Goal: Task Accomplishment & Management: Manage account settings

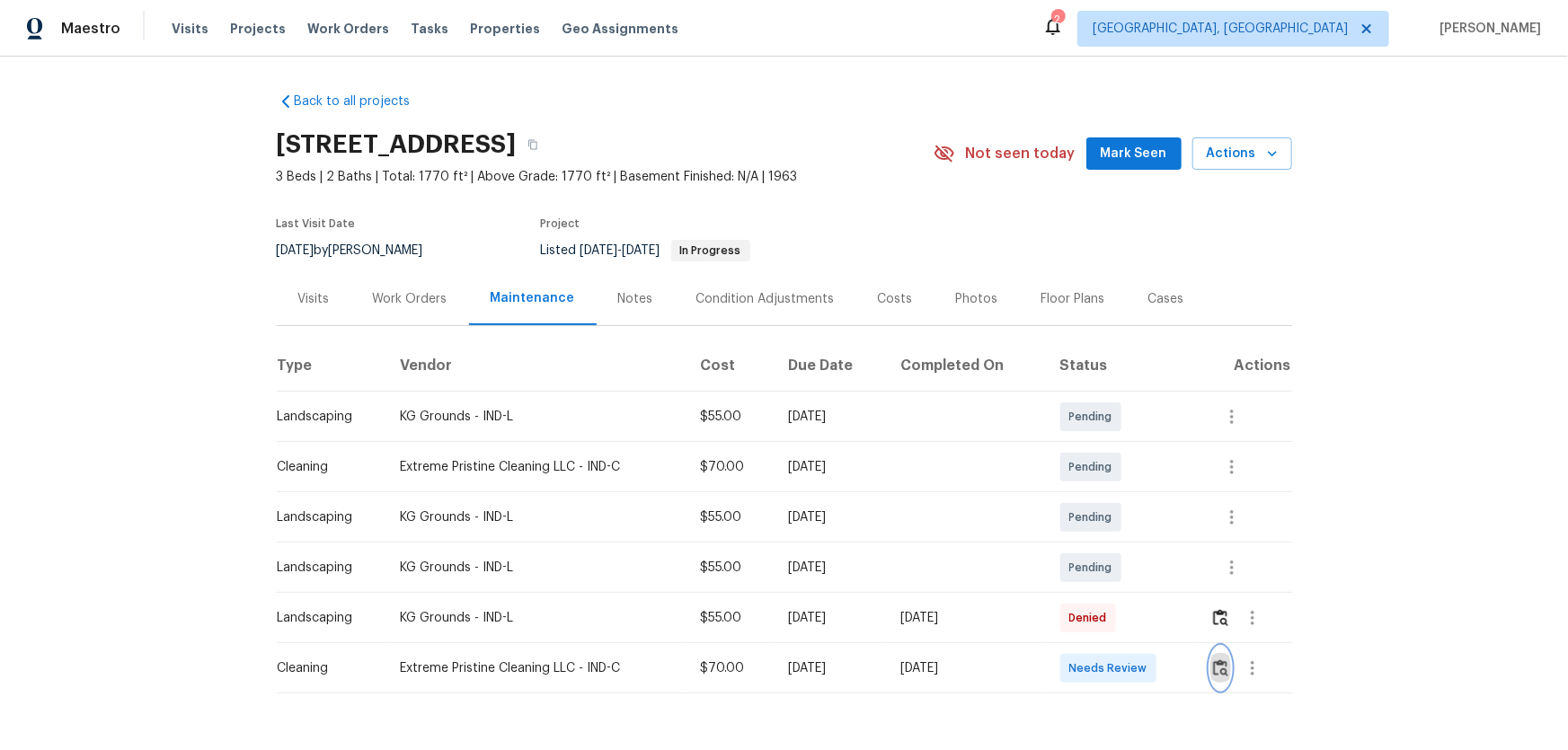
click at [1213, 675] on img "button" at bounding box center [1221, 668] width 15 height 17
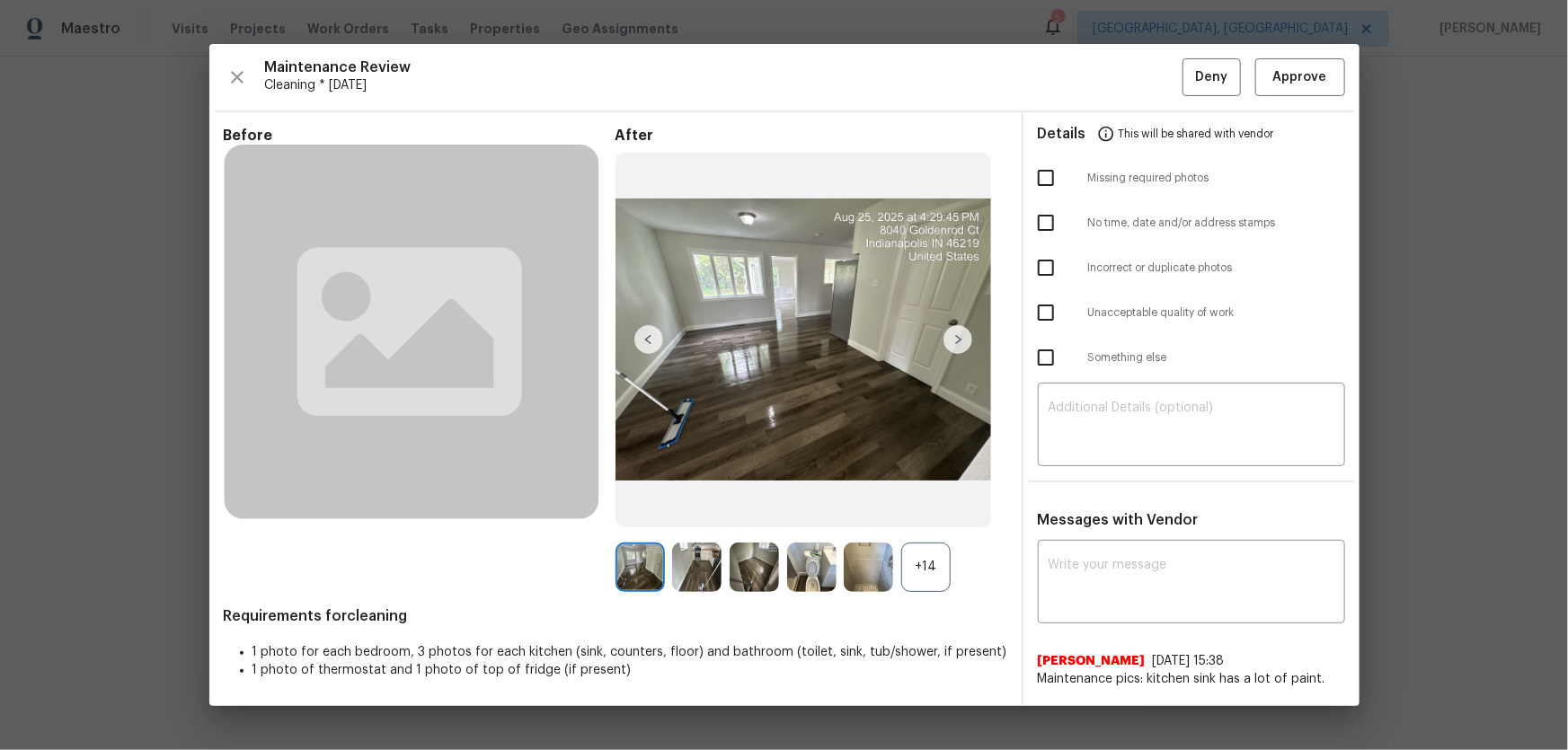
click at [923, 565] on div "+14" at bounding box center [926, 567] width 50 height 50
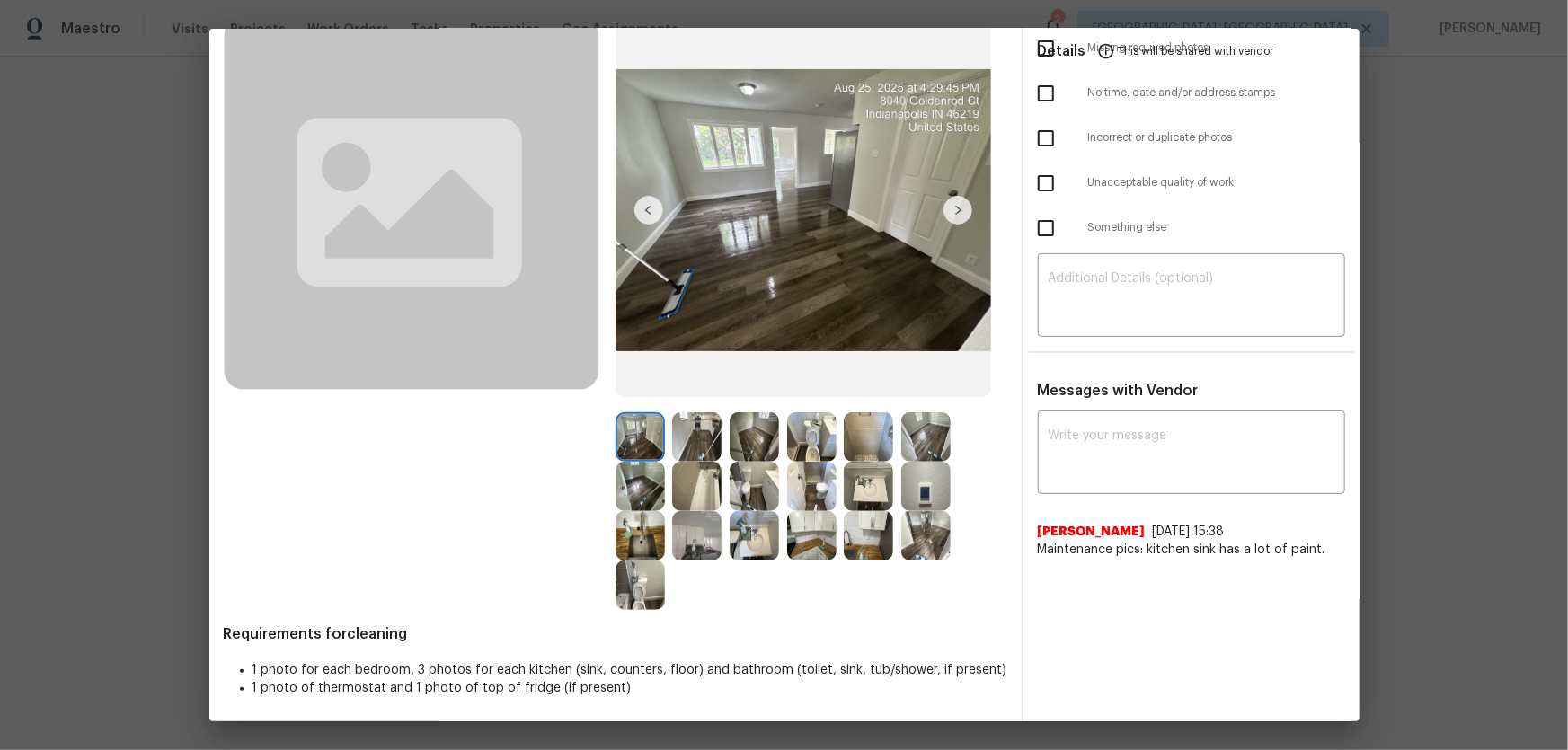
scroll to position [117, 0]
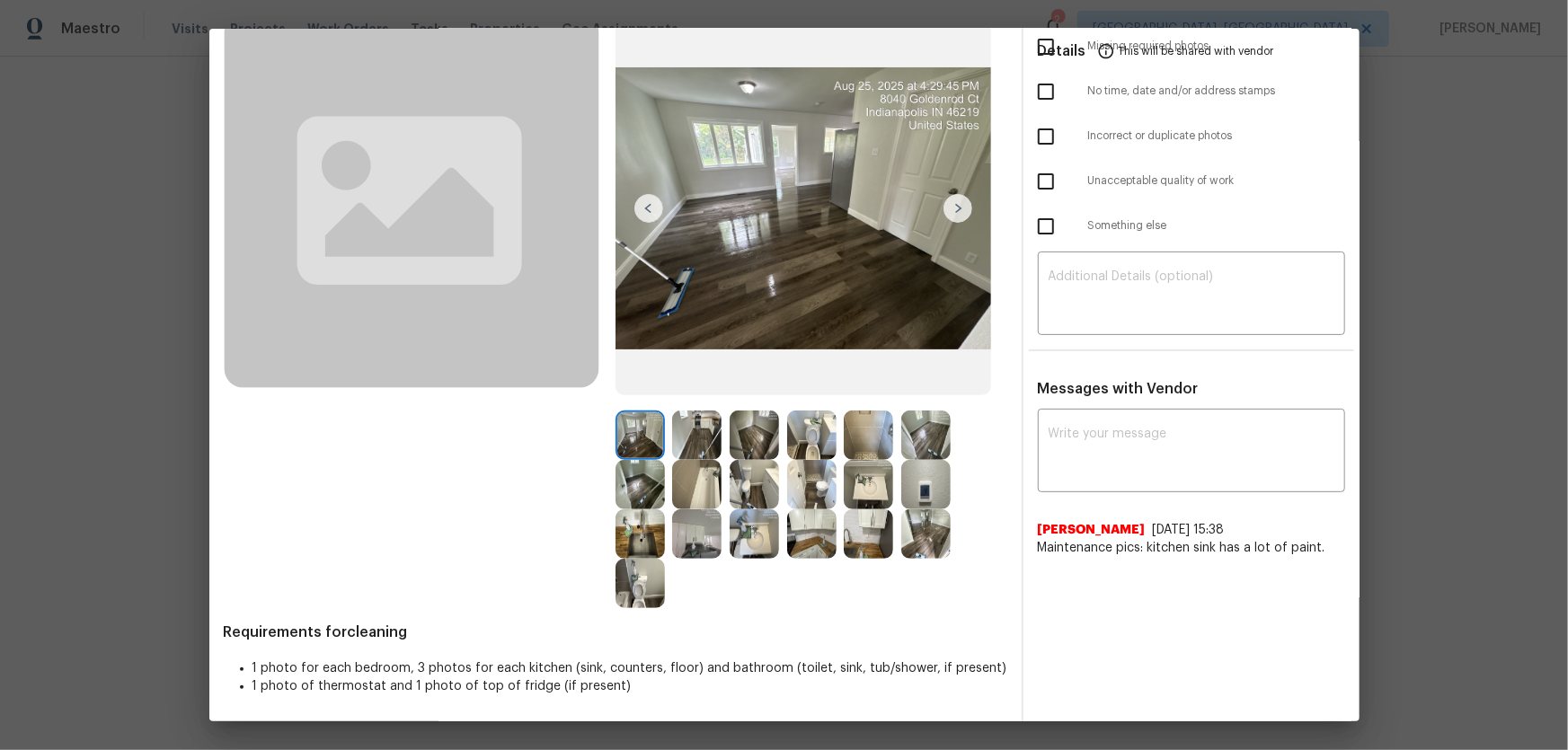
click at [806, 437] on img at bounding box center [812, 435] width 50 height 50
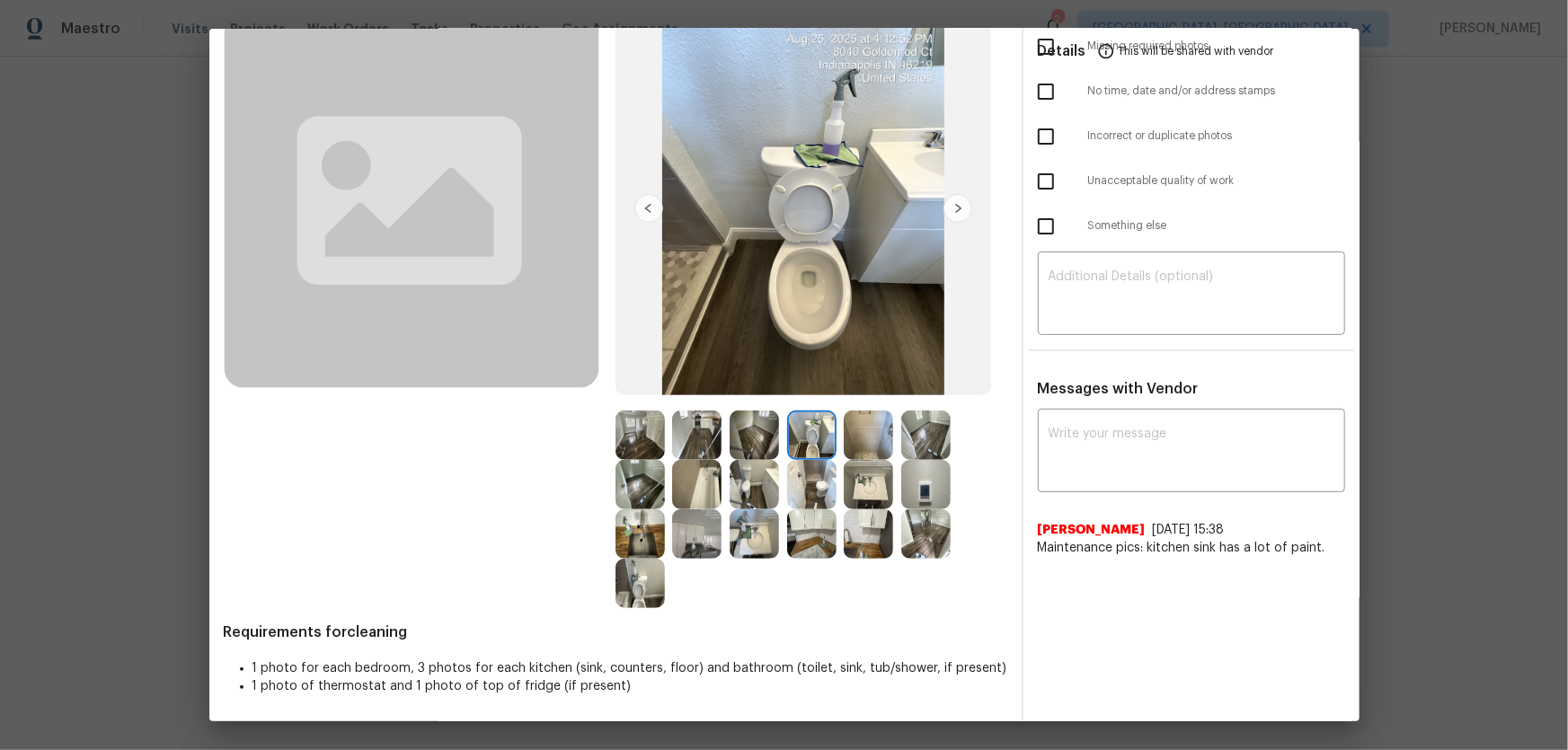
click at [625, 582] on img at bounding box center [640, 583] width 50 height 50
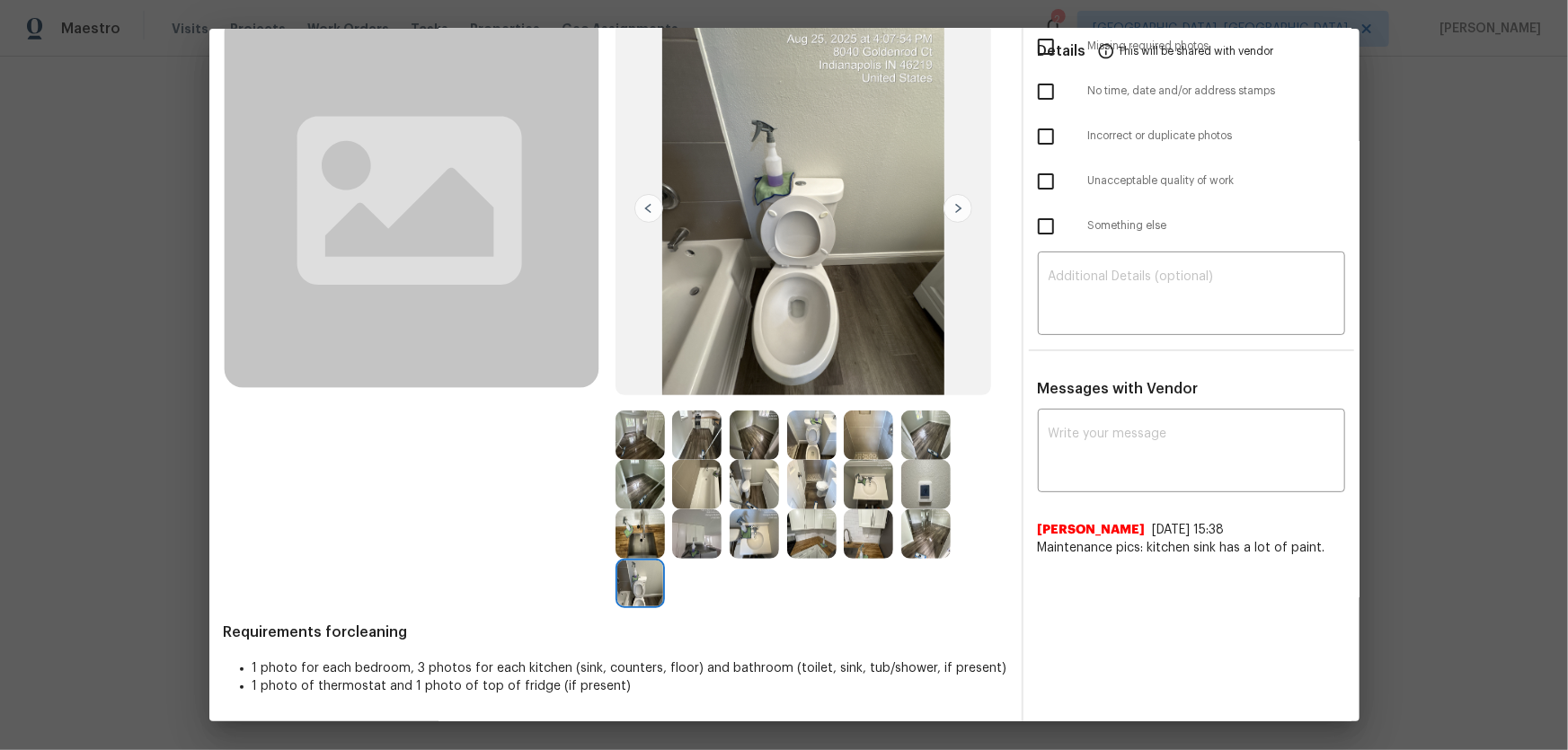
click at [750, 539] on img at bounding box center [754, 534] width 50 height 50
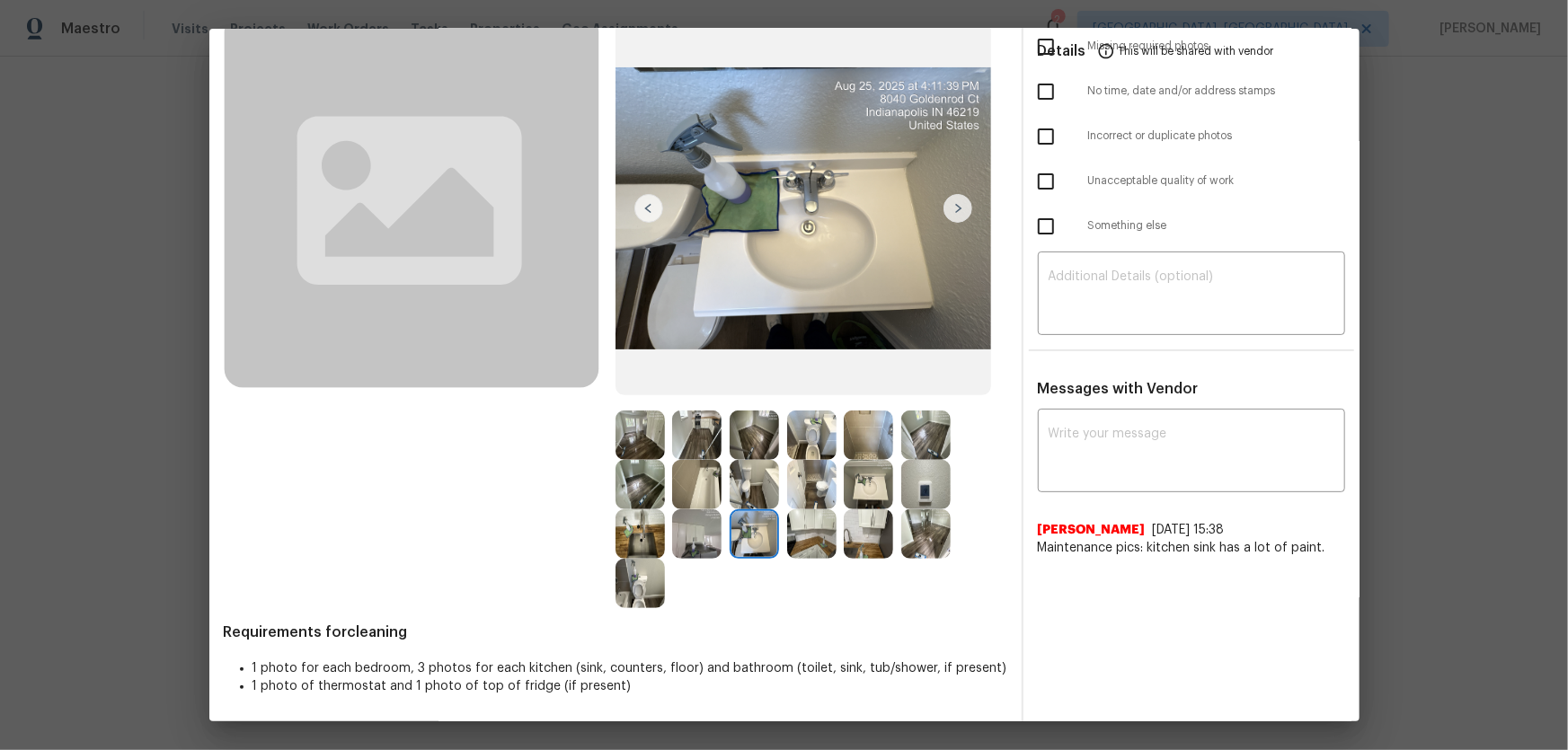
click at [888, 475] on img at bounding box center [868, 485] width 50 height 50
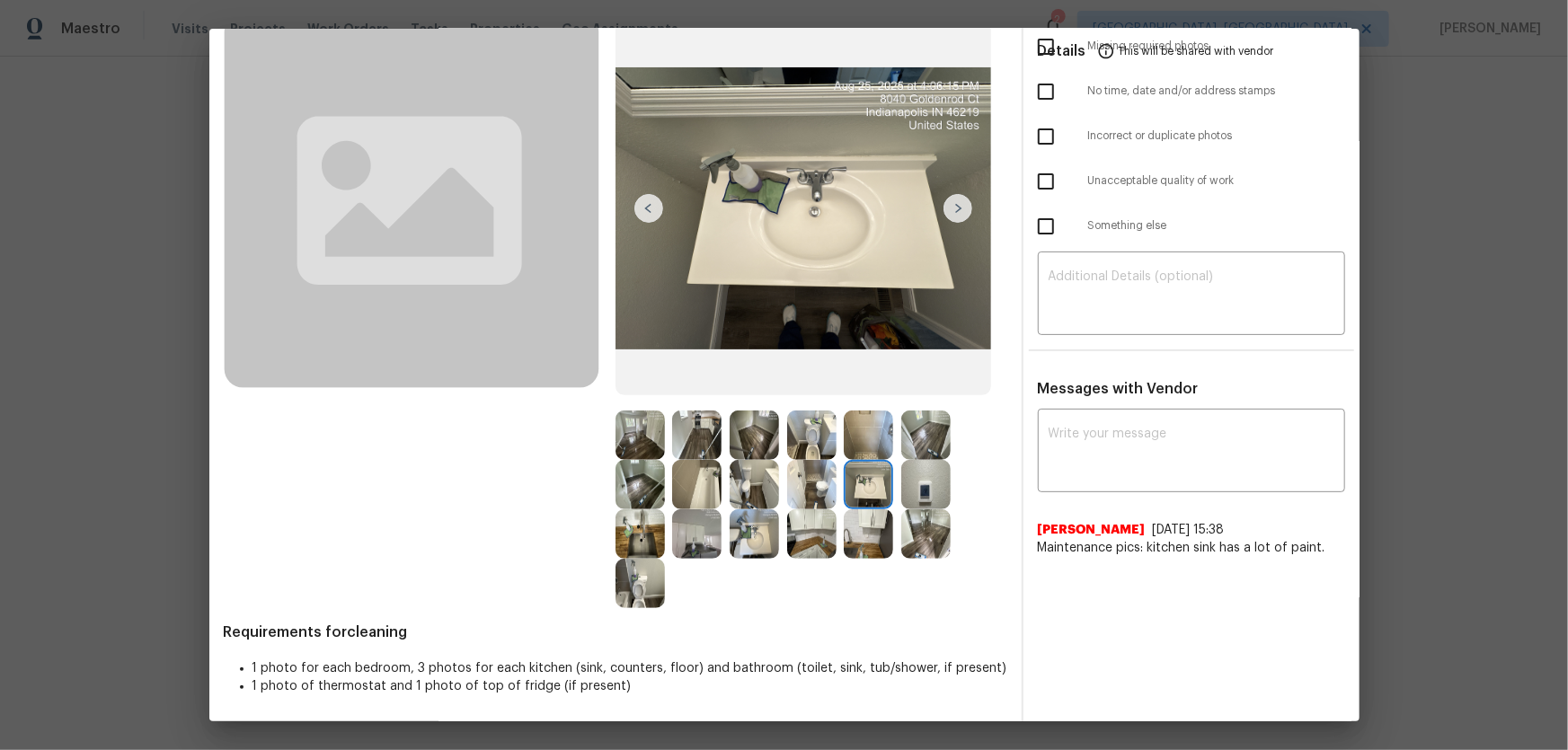
click at [862, 448] on img at bounding box center [868, 435] width 50 height 50
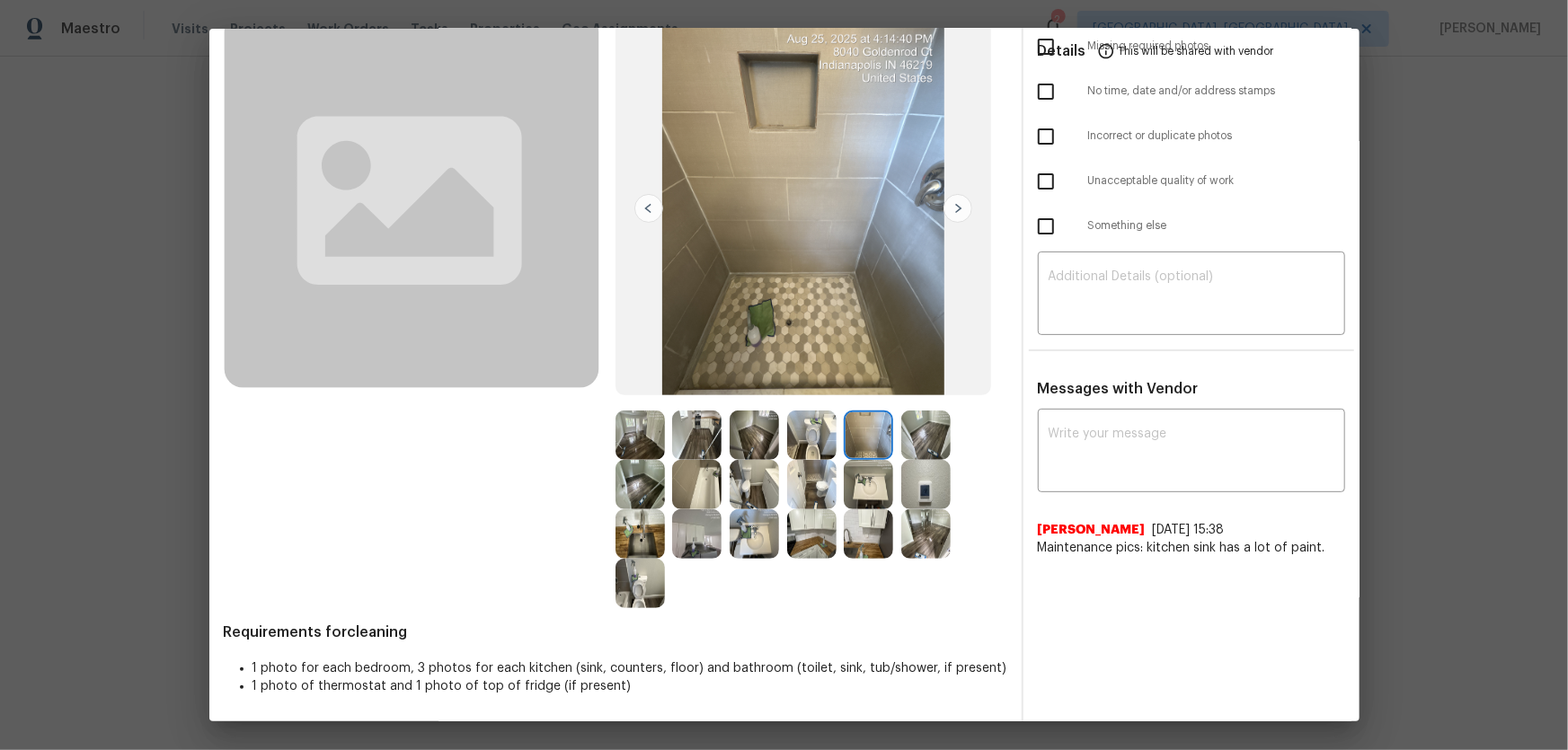
click at [686, 485] on img at bounding box center [697, 485] width 50 height 50
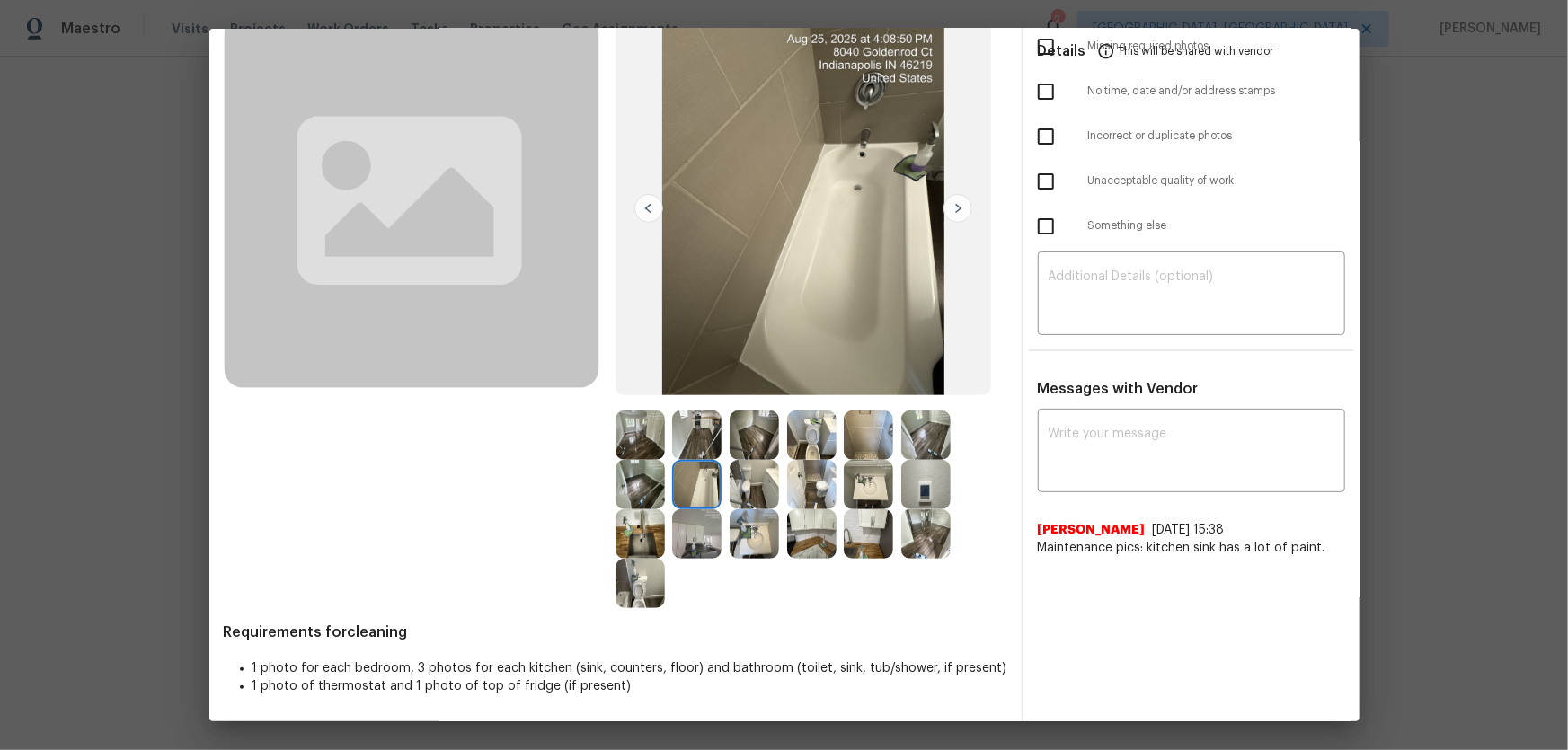
click at [682, 536] on img at bounding box center [697, 534] width 50 height 50
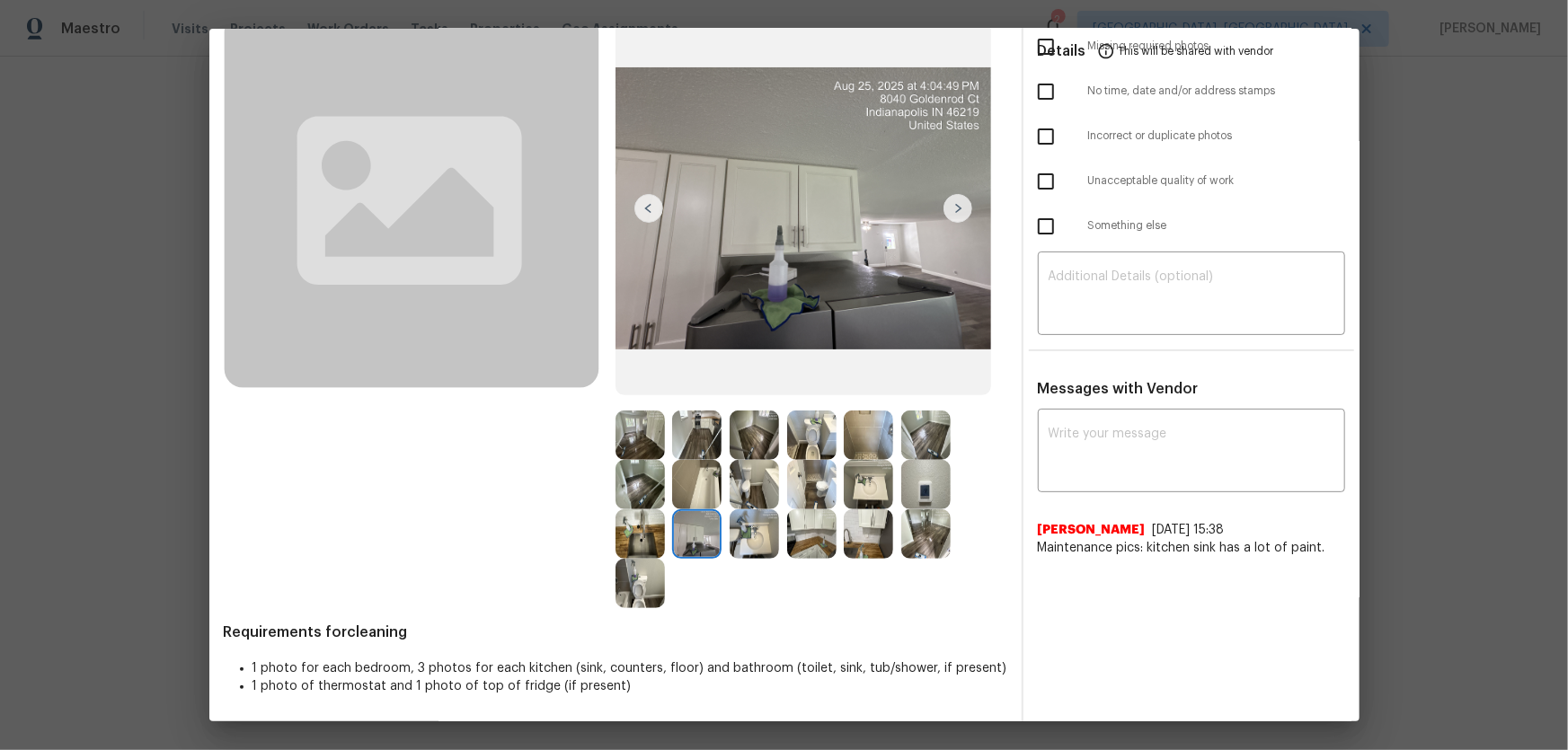
click at [650, 533] on img at bounding box center [640, 534] width 50 height 50
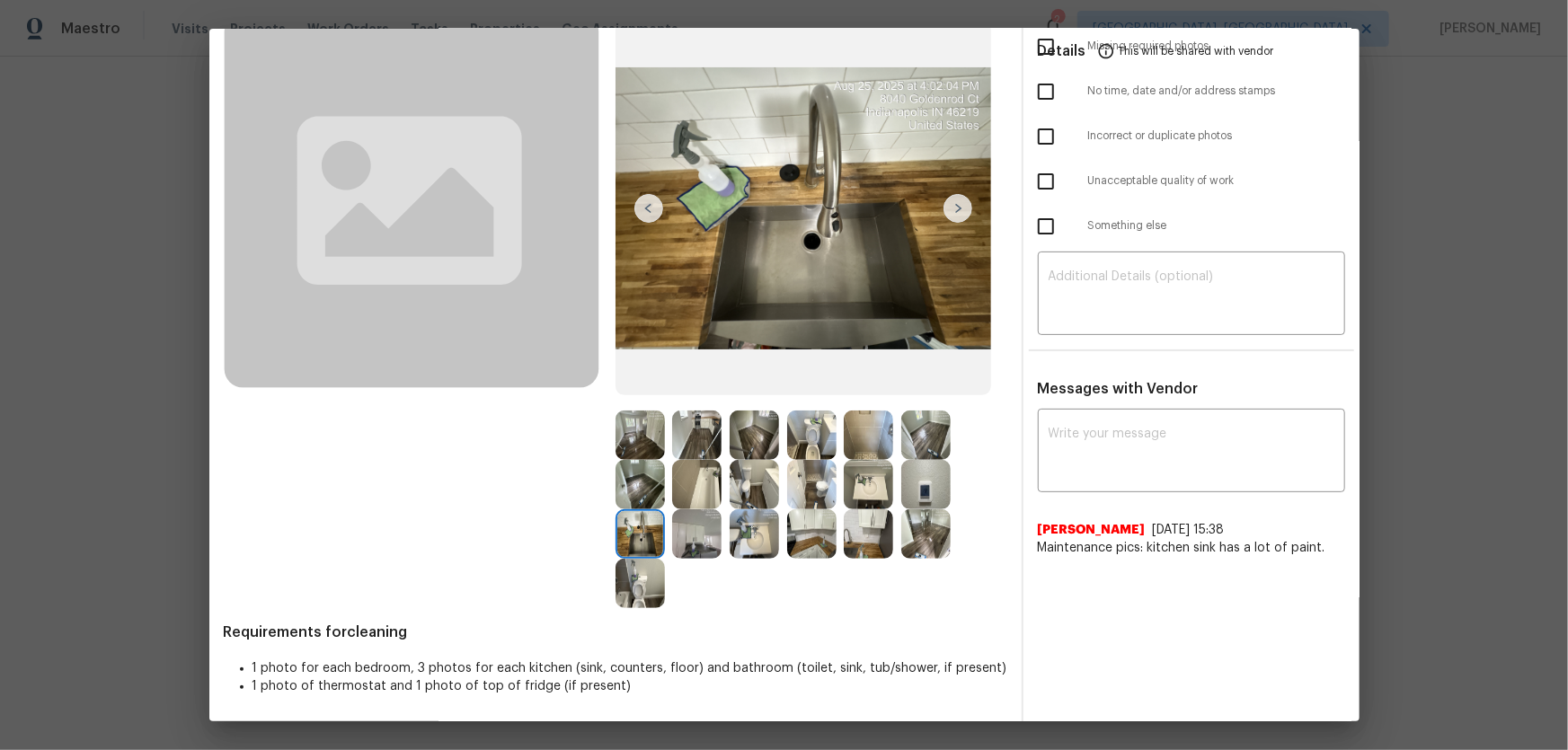
click at [756, 543] on img at bounding box center [754, 534] width 50 height 50
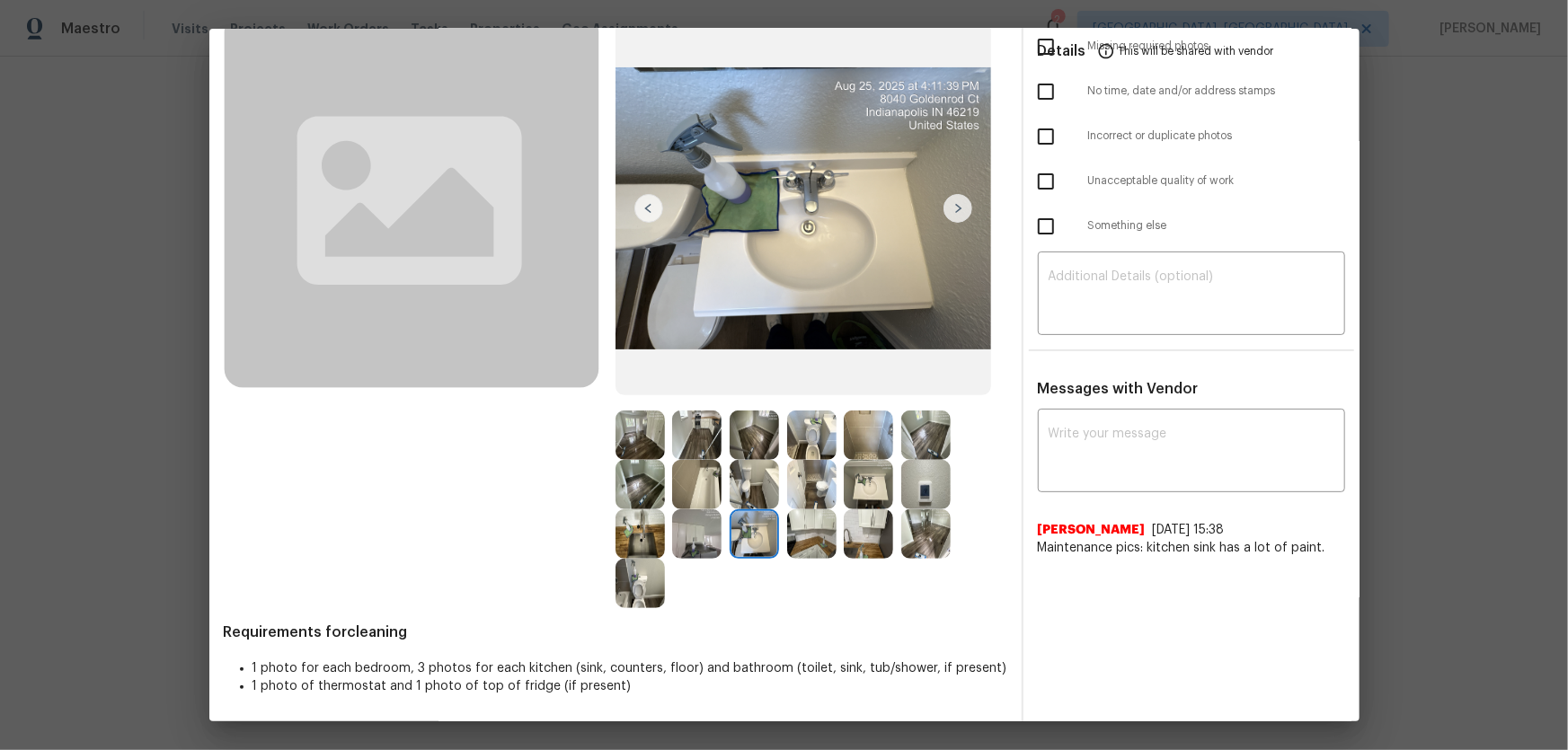
click at [805, 544] on img at bounding box center [812, 534] width 50 height 50
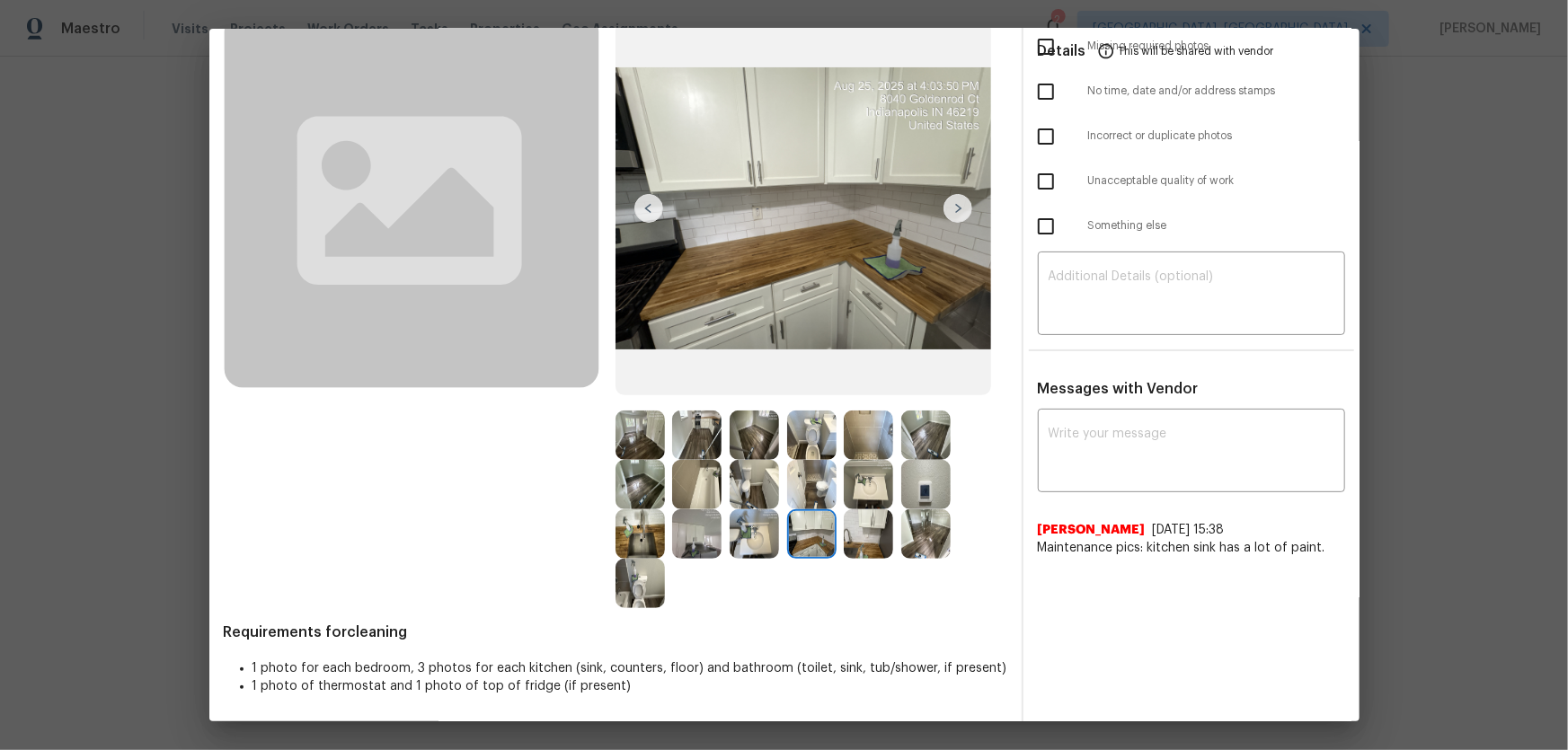
click at [870, 543] on img at bounding box center [868, 534] width 50 height 50
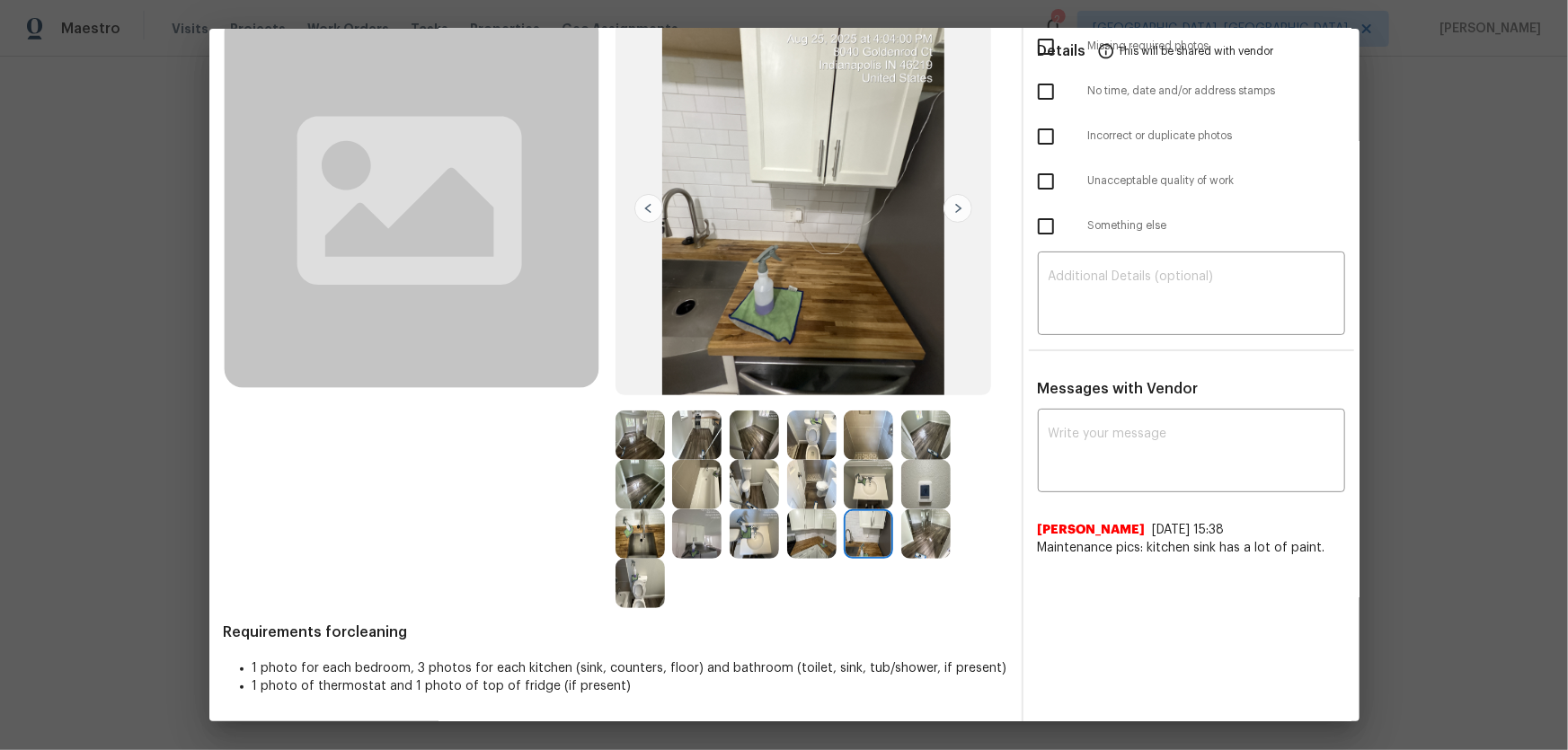
click at [915, 542] on img at bounding box center [926, 534] width 50 height 50
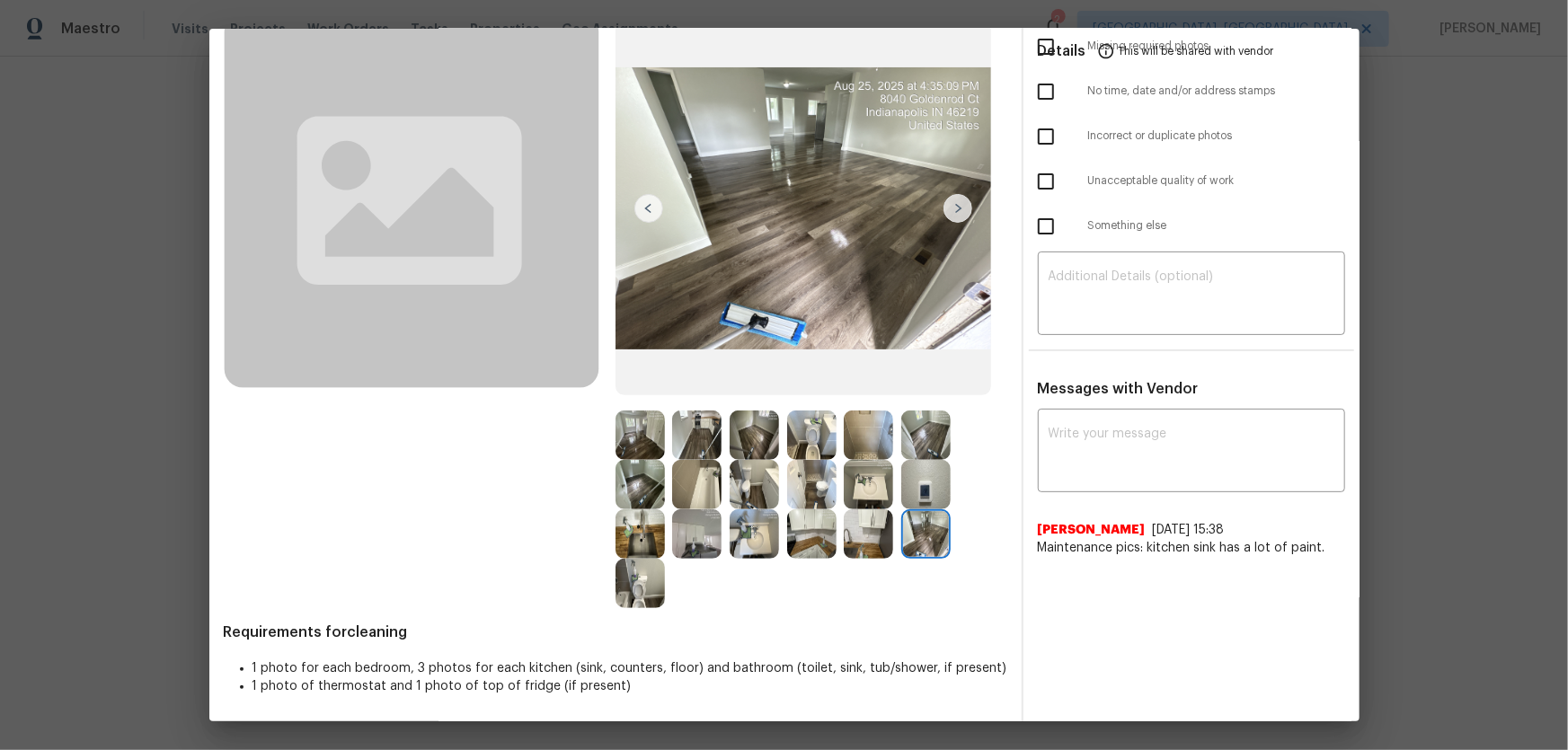
click at [907, 483] on img at bounding box center [926, 485] width 50 height 50
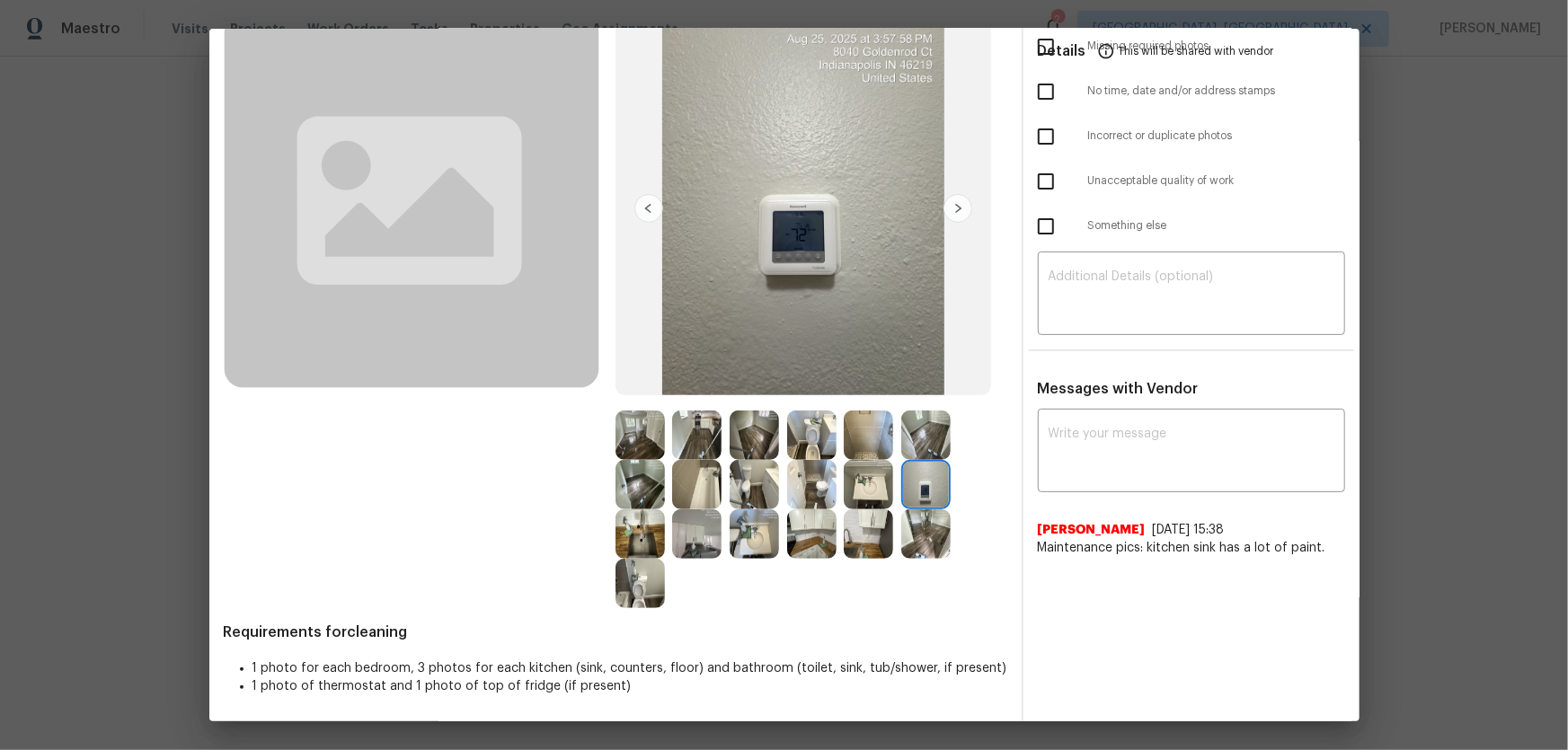
click at [932, 444] on img at bounding box center [926, 435] width 50 height 50
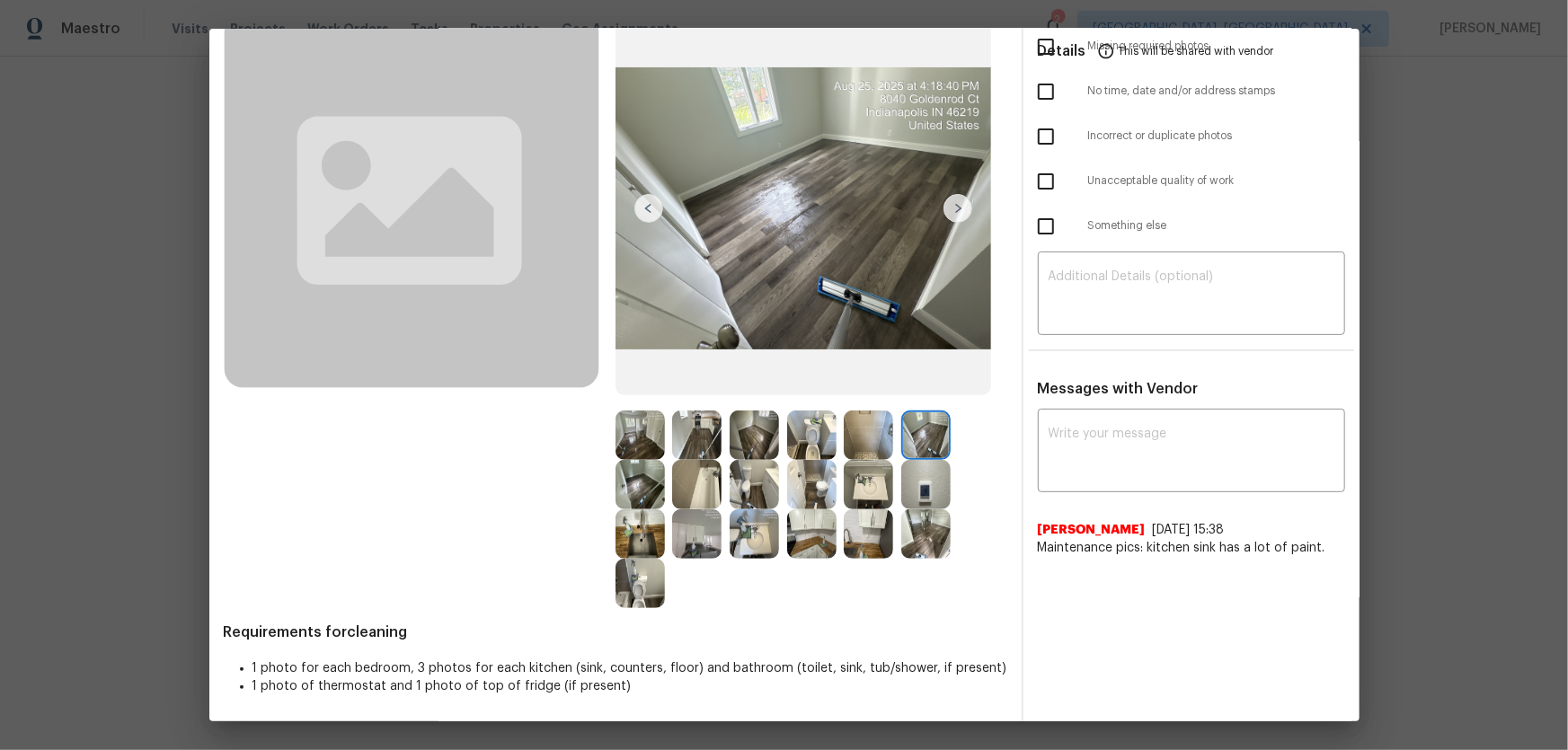
click at [754, 440] on img at bounding box center [754, 435] width 50 height 50
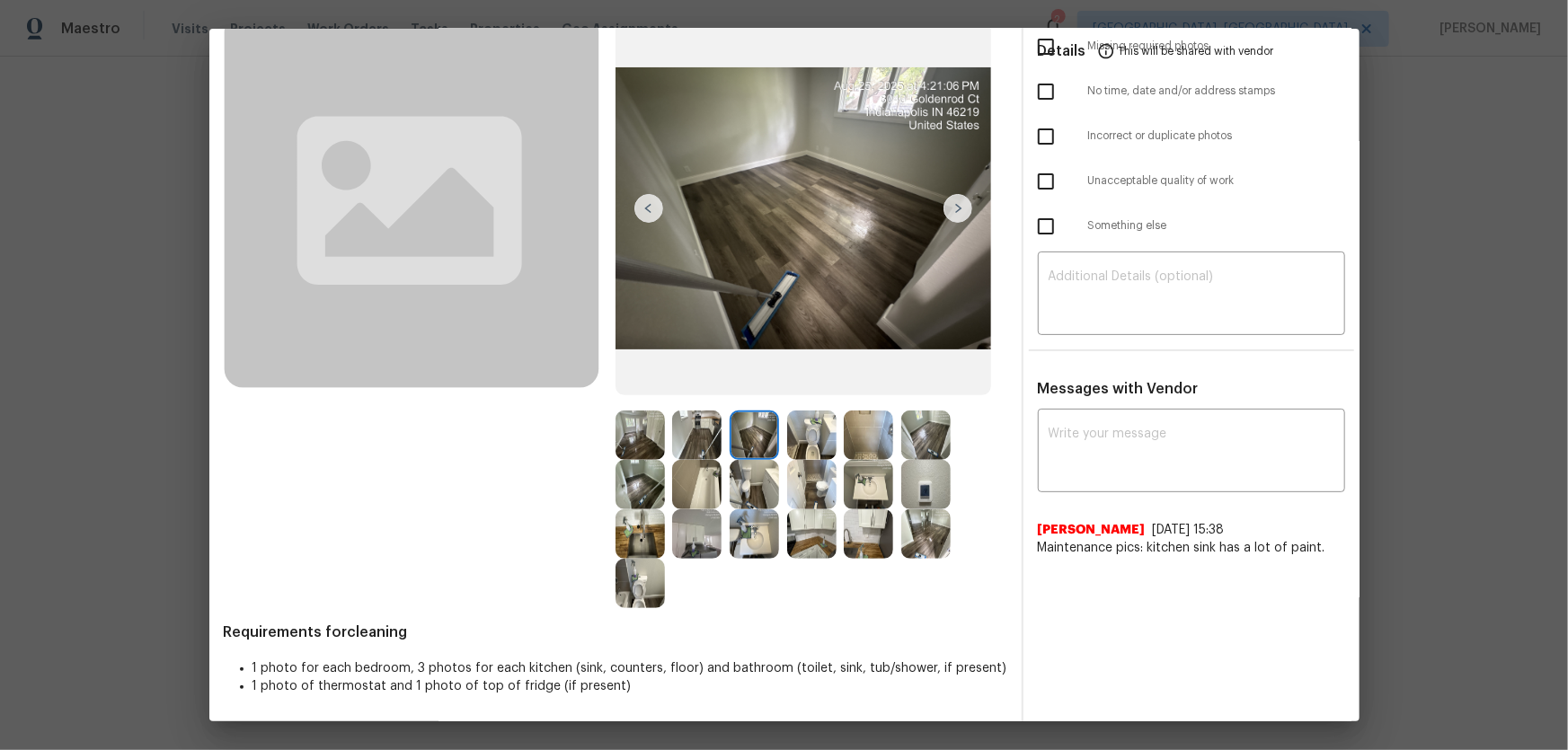
click at [632, 474] on img at bounding box center [640, 485] width 50 height 50
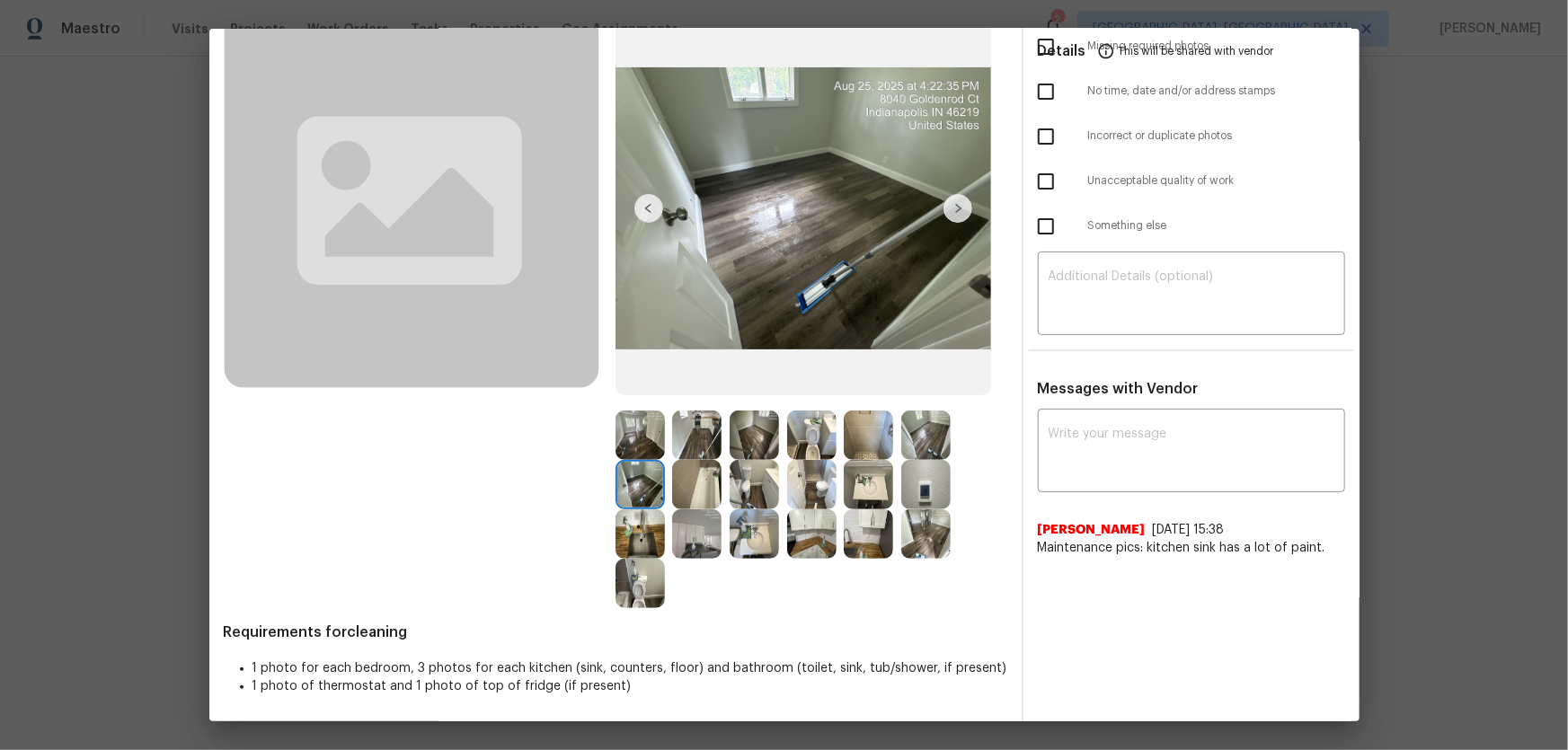
click at [632, 420] on img at bounding box center [640, 435] width 50 height 50
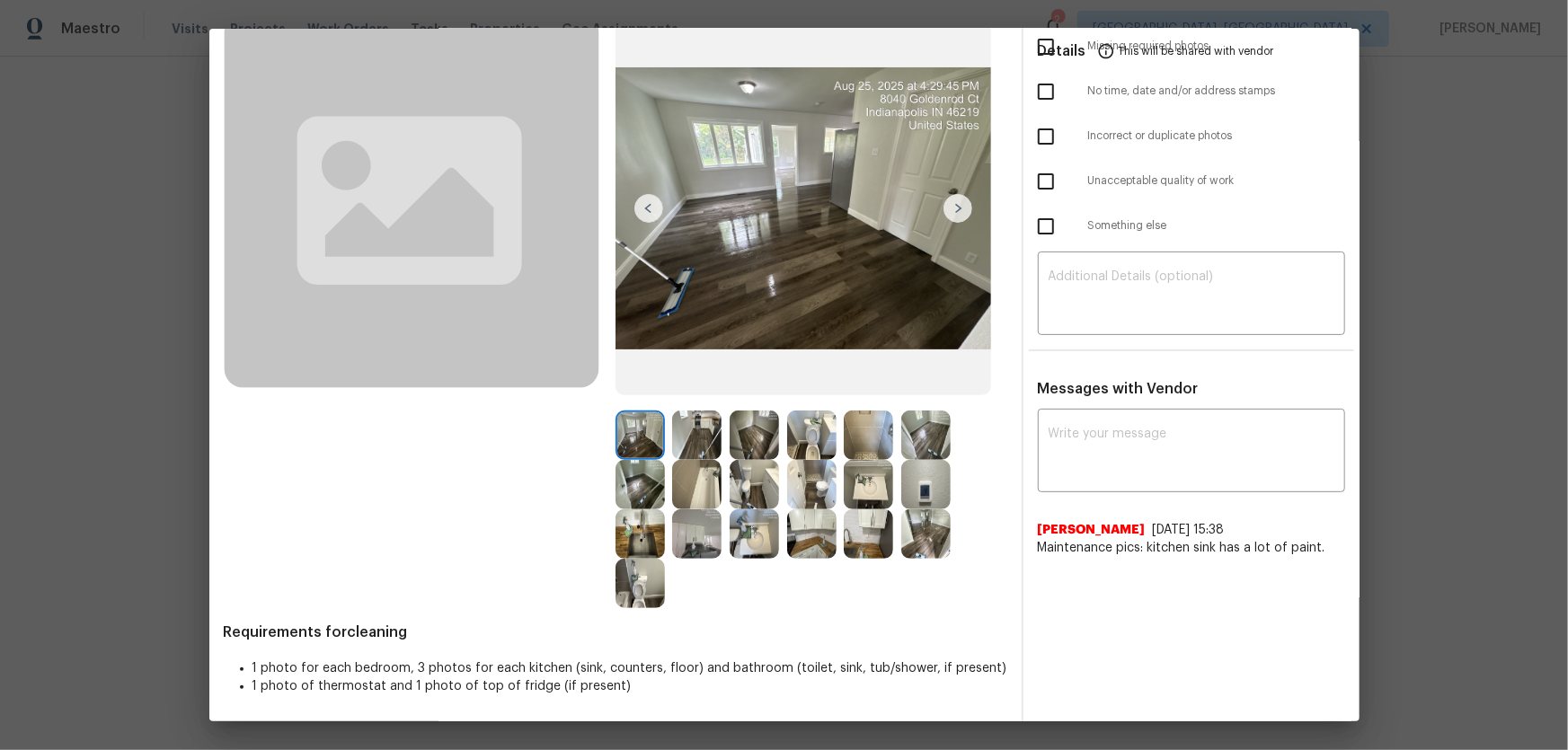
click at [672, 430] on img at bounding box center [697, 435] width 50 height 50
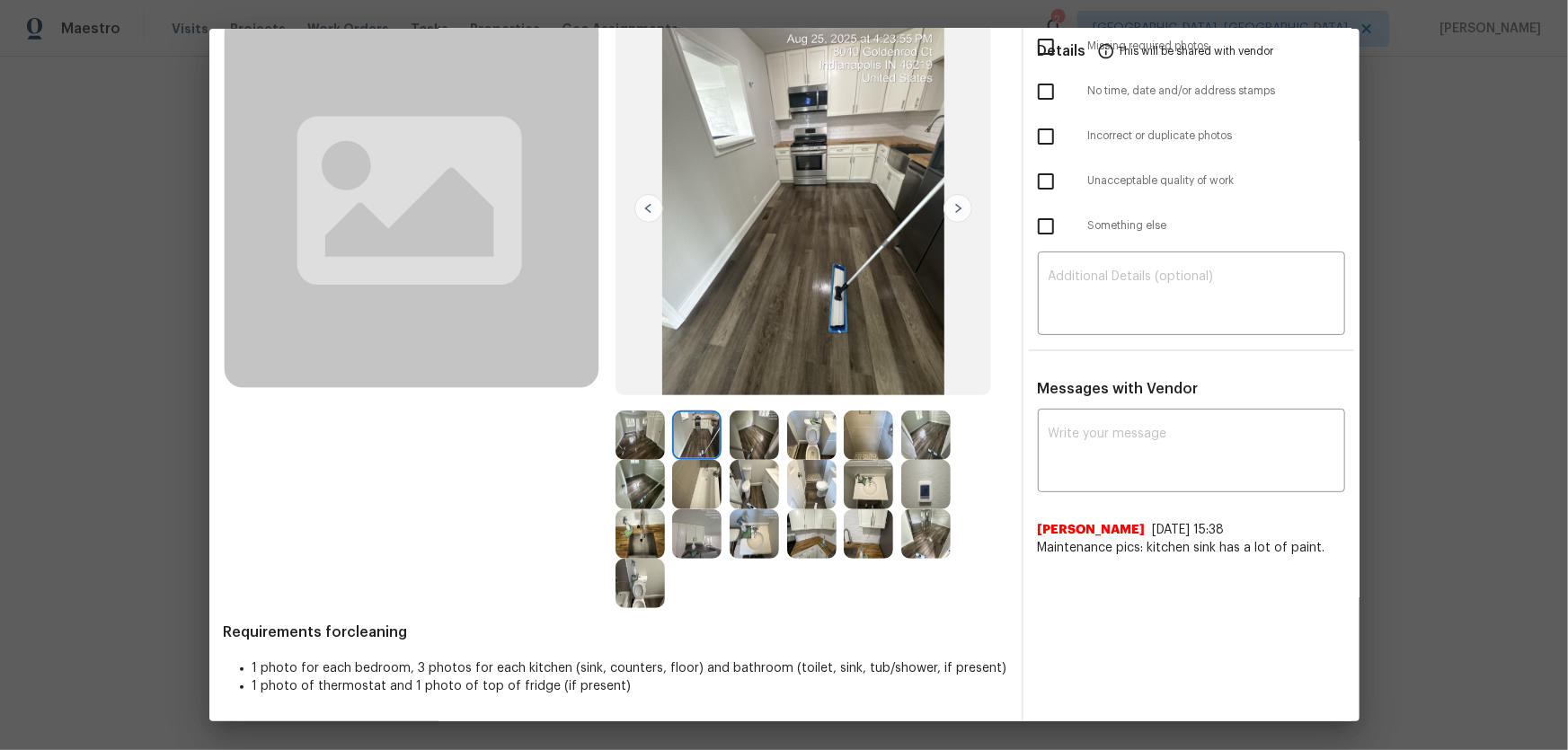
click at [688, 527] on img at bounding box center [697, 534] width 50 height 50
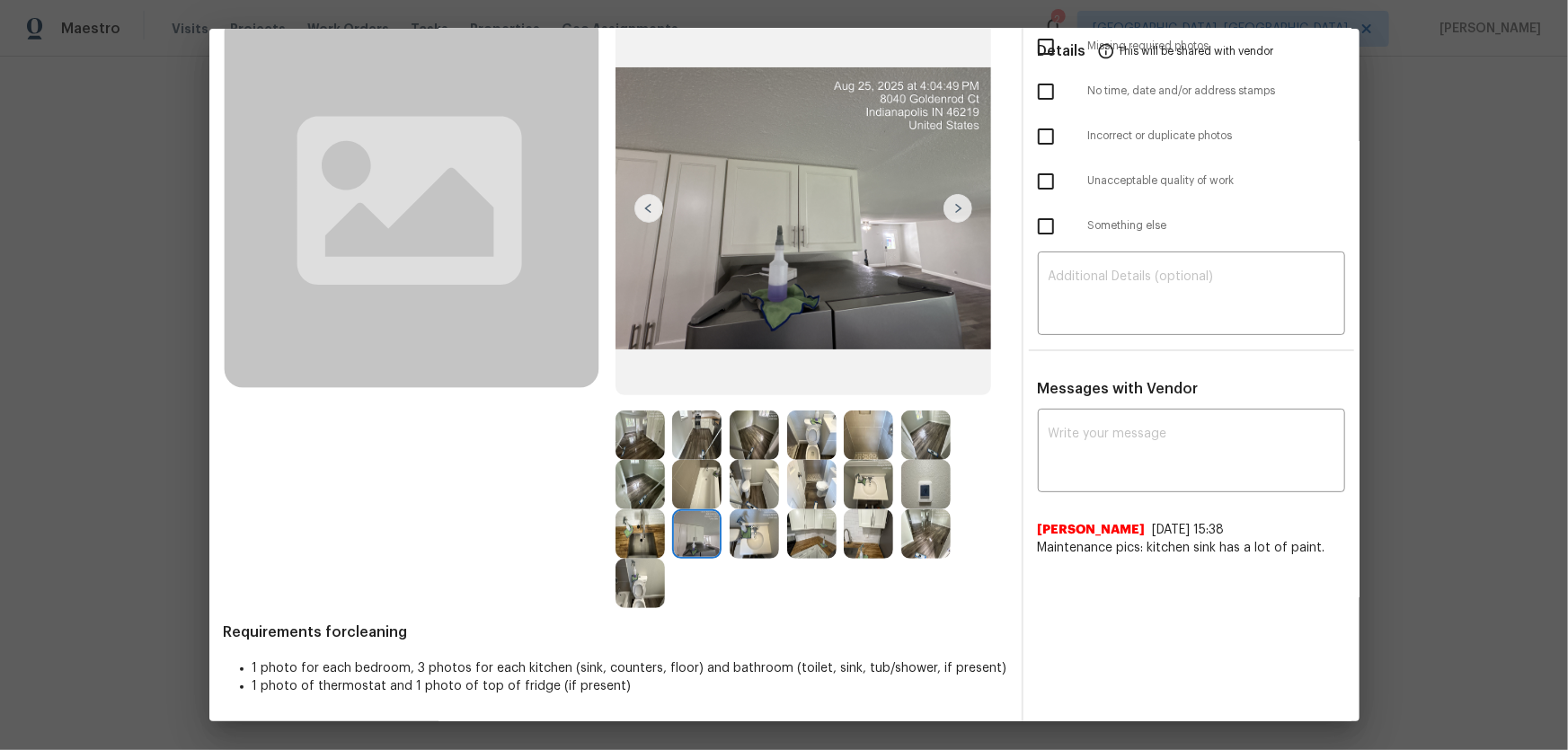
click at [746, 528] on img at bounding box center [754, 534] width 50 height 50
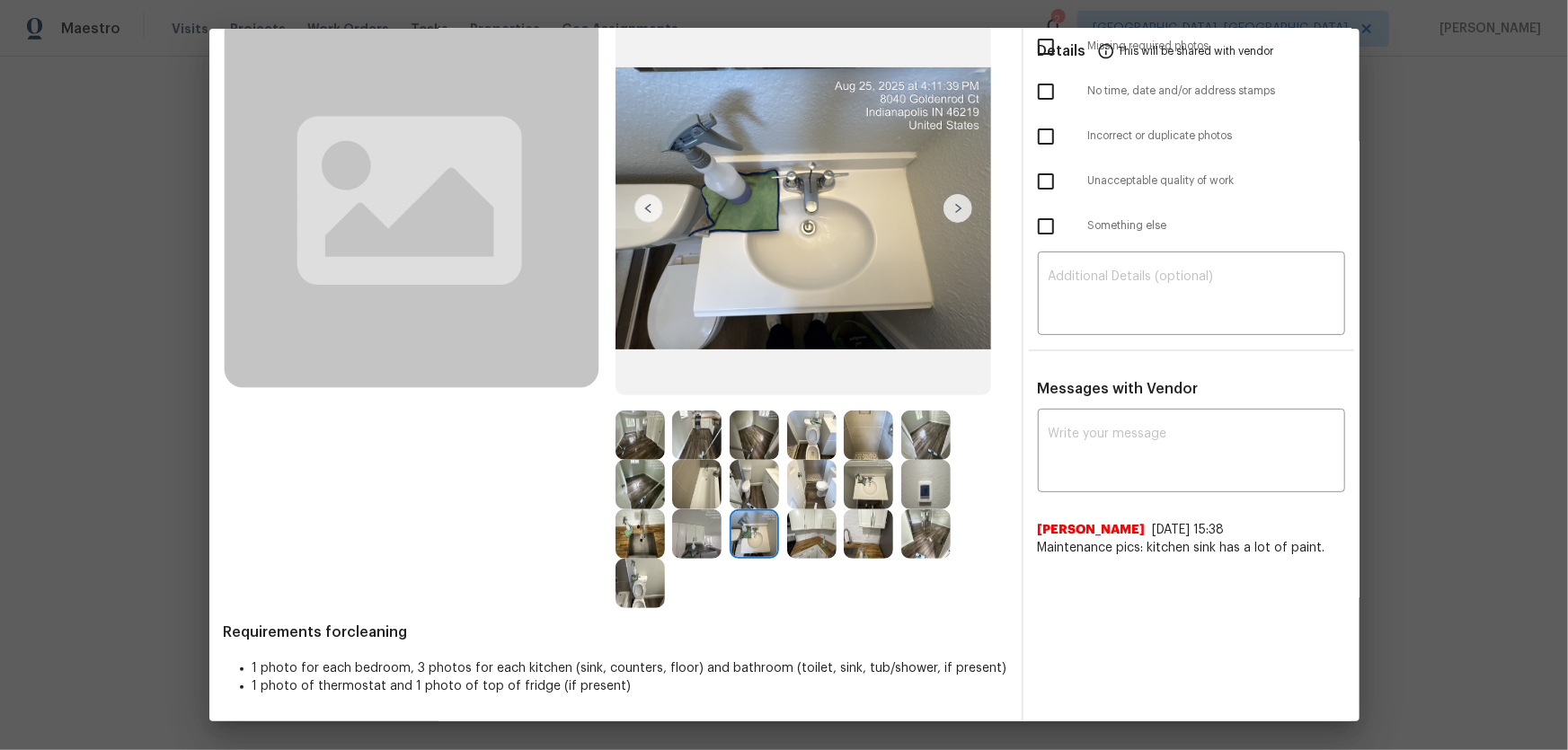
click at [746, 489] on img at bounding box center [754, 485] width 50 height 50
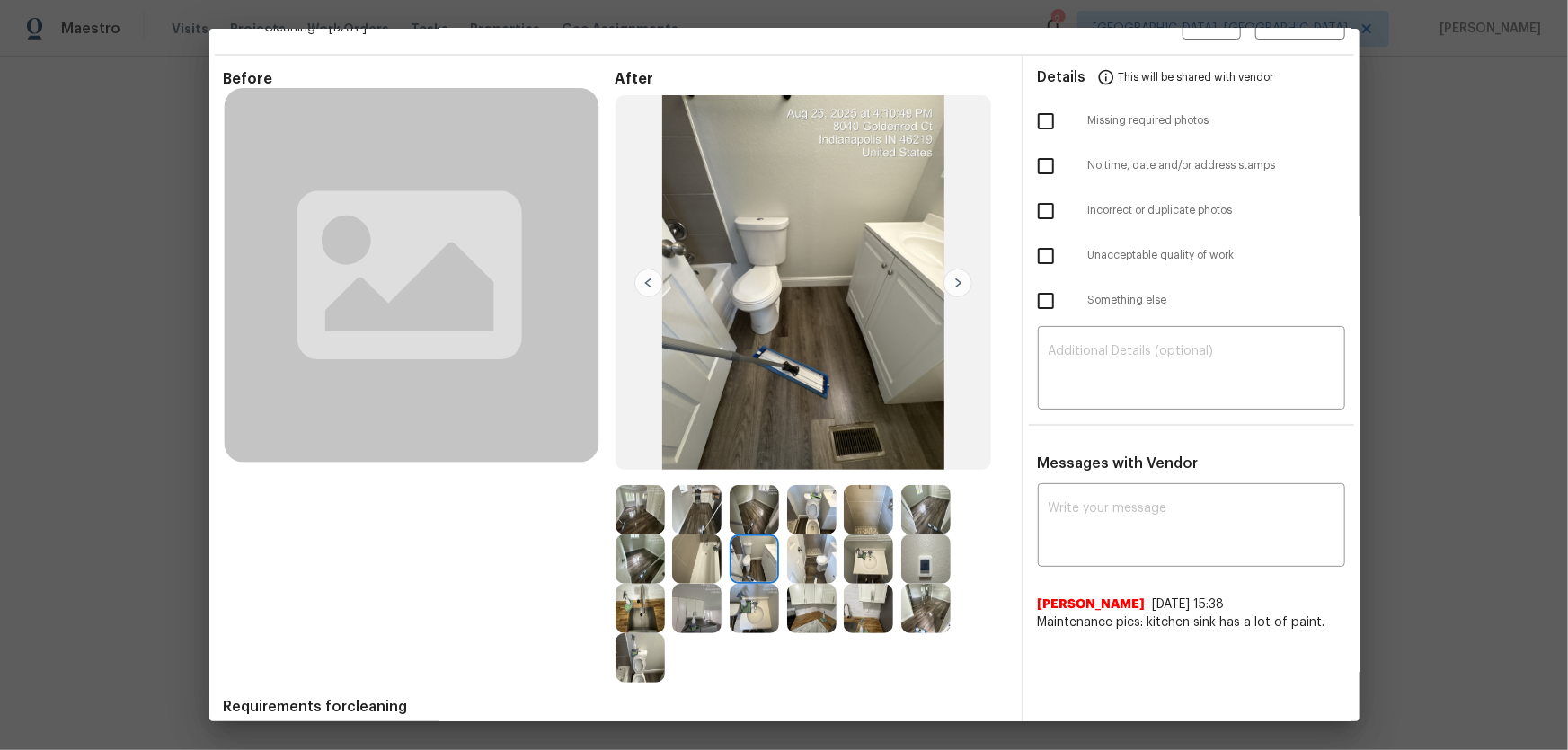
scroll to position [0, 0]
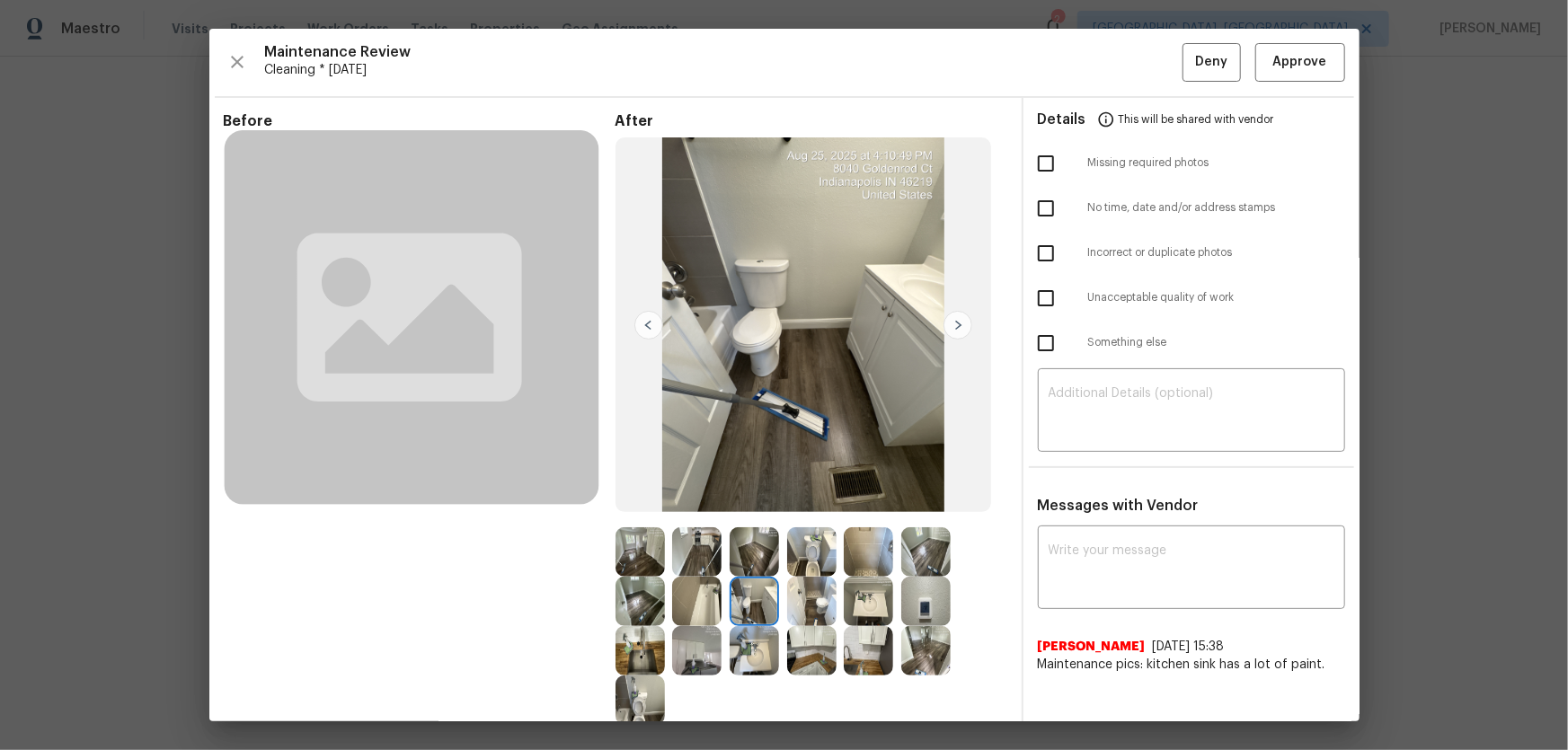
click at [1305, 30] on div "Maintenance Review Cleaning * Mon, Aug 18 Deny Approve Before After Requirement…" at bounding box center [784, 375] width 1150 height 693
click at [1290, 59] on span "Approve" at bounding box center [1300, 61] width 54 height 22
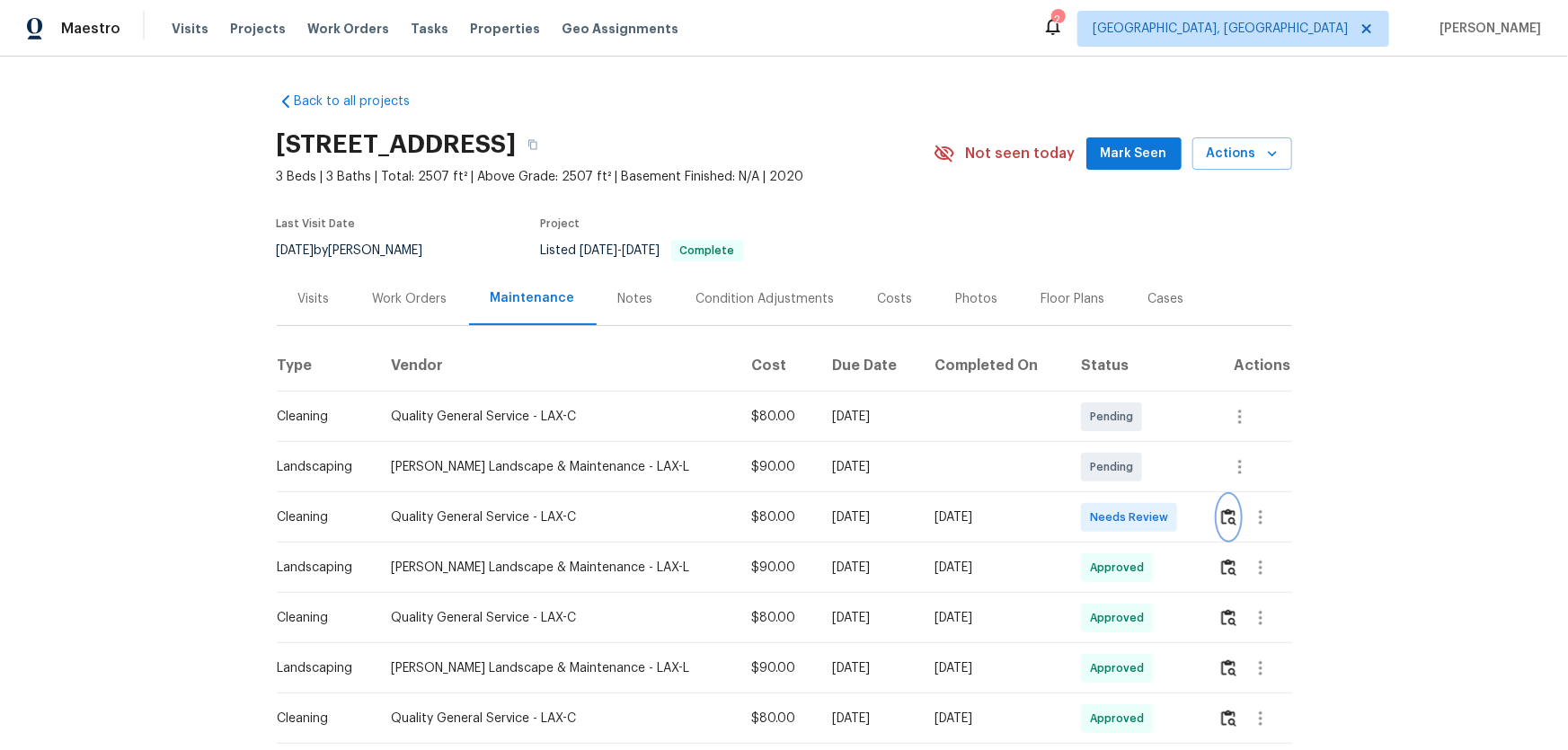
click at [1115, 495] on img "button" at bounding box center [1229, 517] width 15 height 17
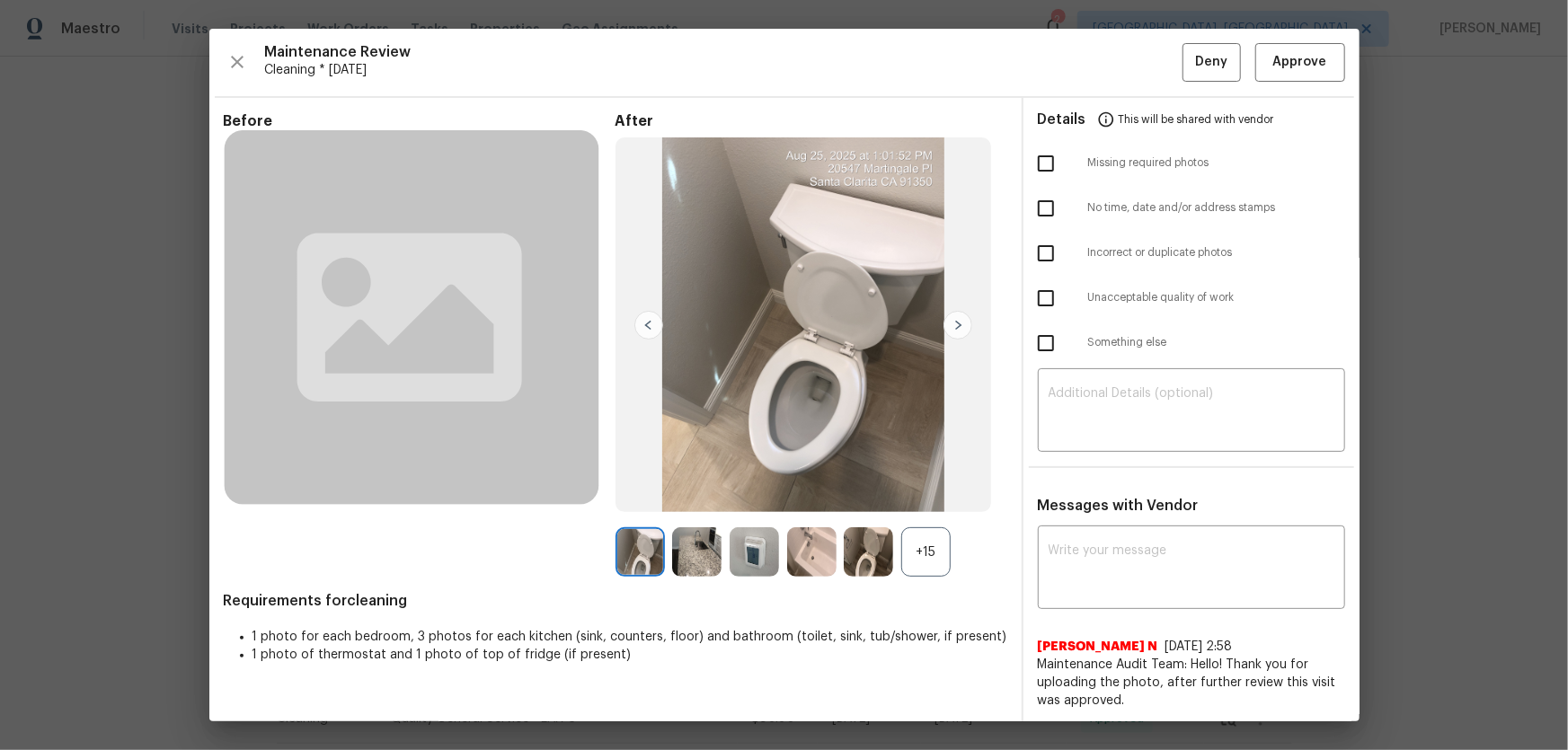
click at [902, 495] on div "+15" at bounding box center [926, 552] width 50 height 50
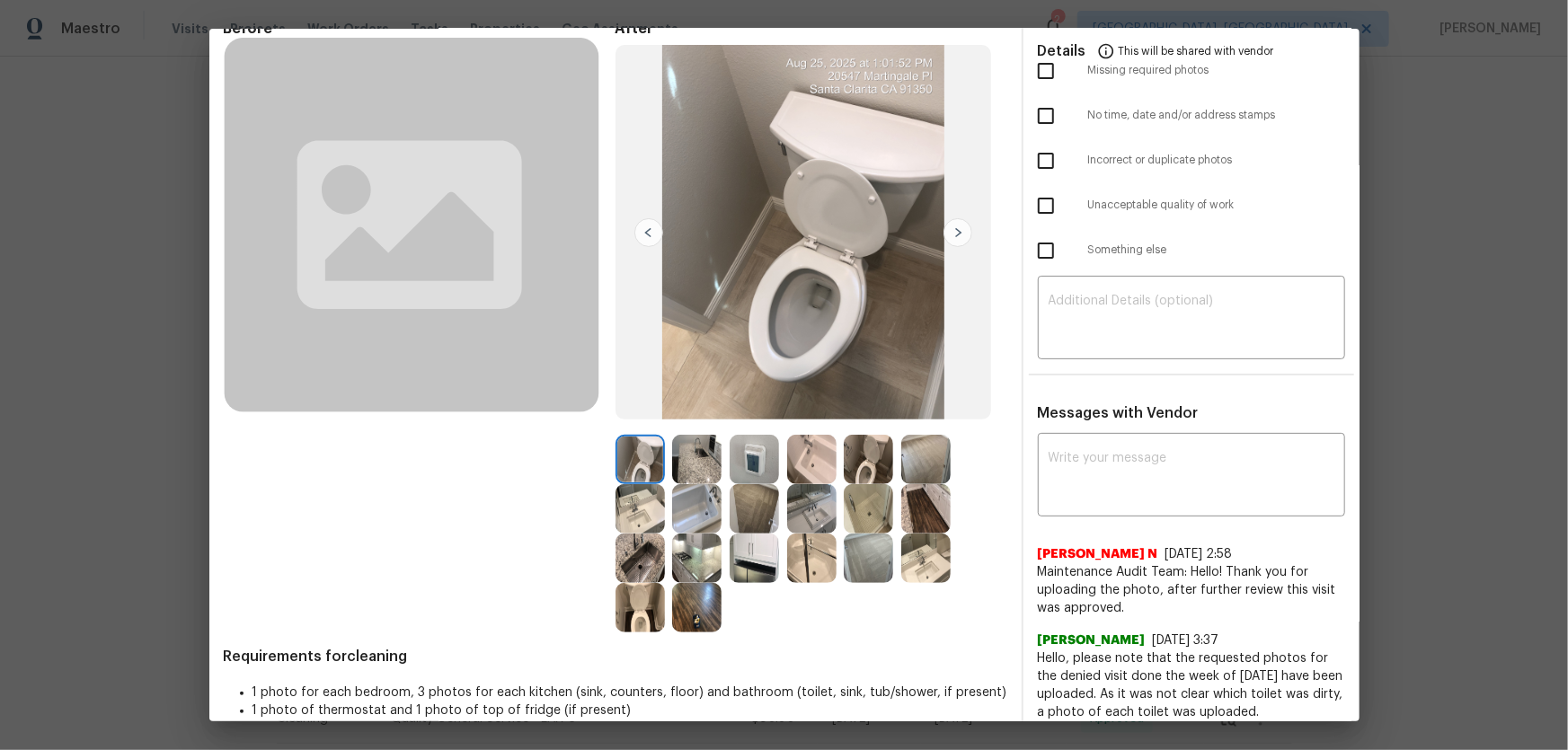
scroll to position [80, 0]
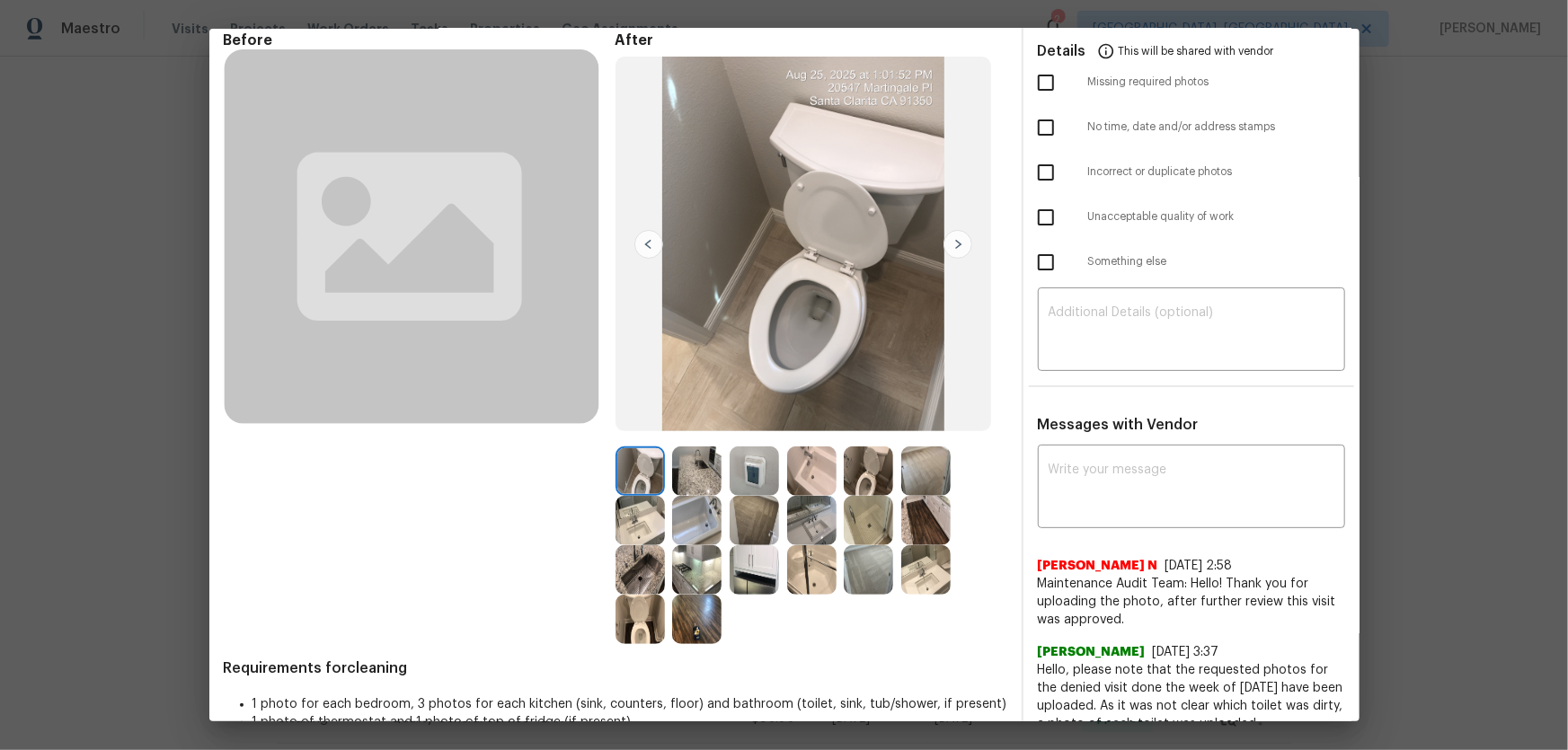
click at [632, 495] on img at bounding box center [640, 620] width 50 height 50
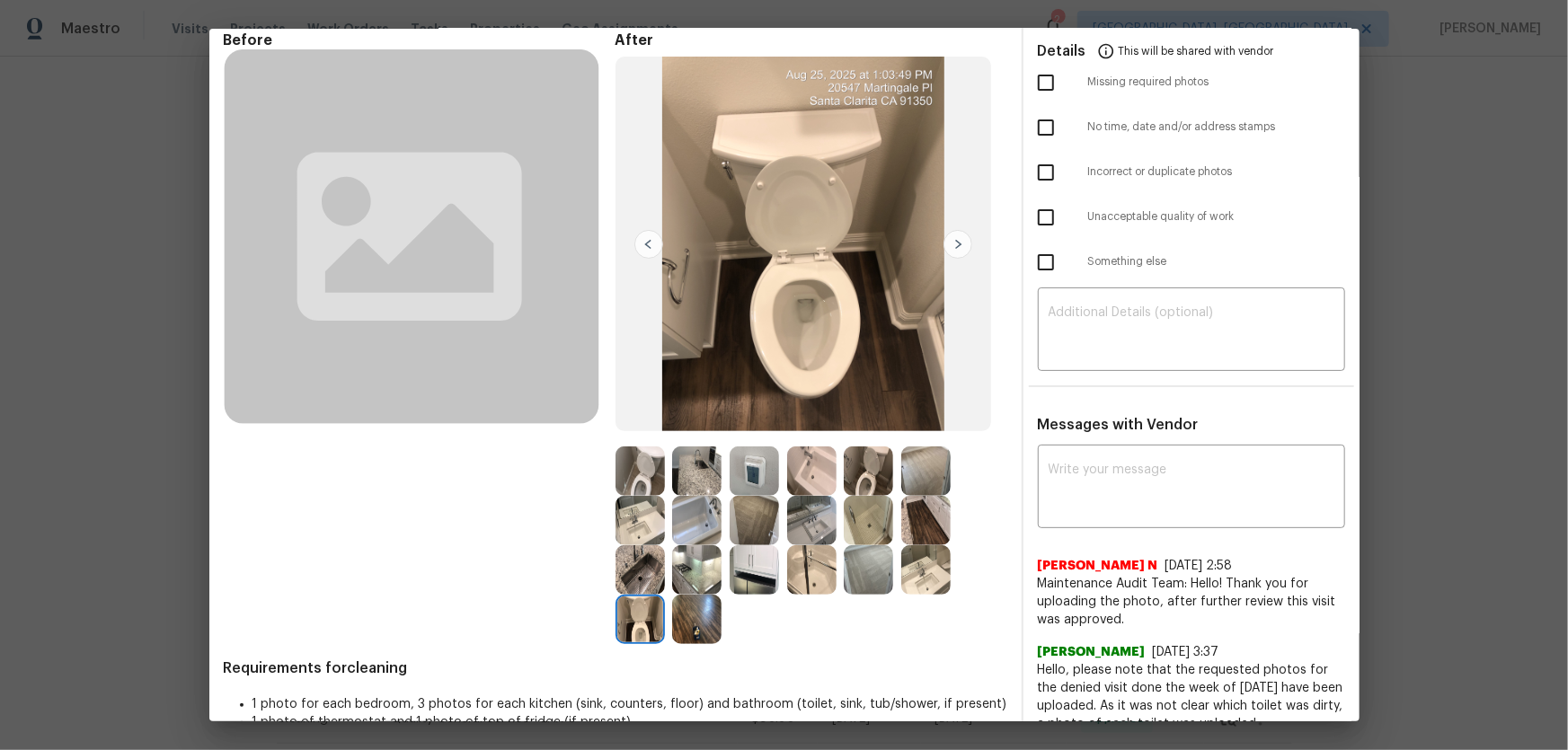
click at [855, 478] on img at bounding box center [868, 471] width 50 height 50
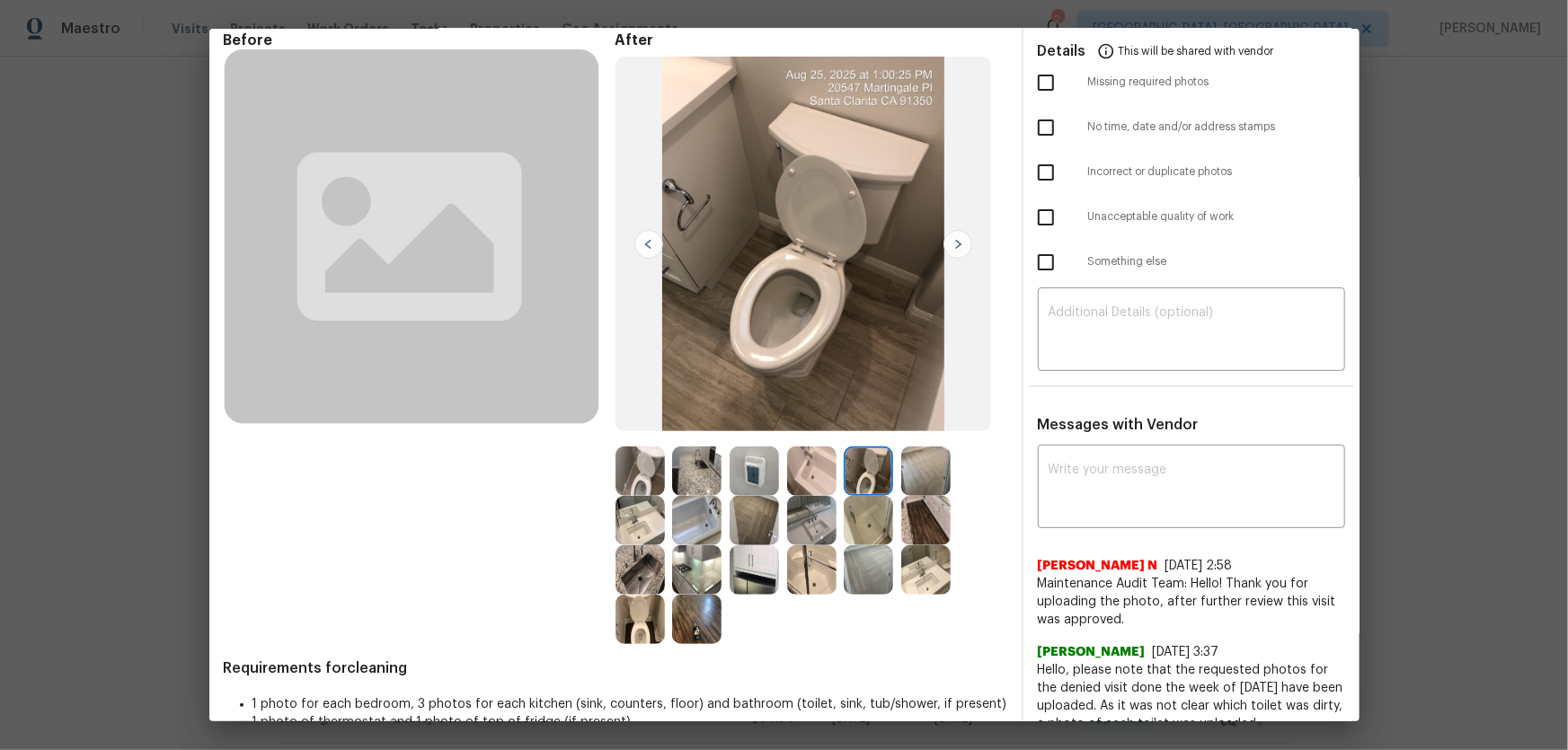
click at [917, 495] on img at bounding box center [926, 570] width 50 height 50
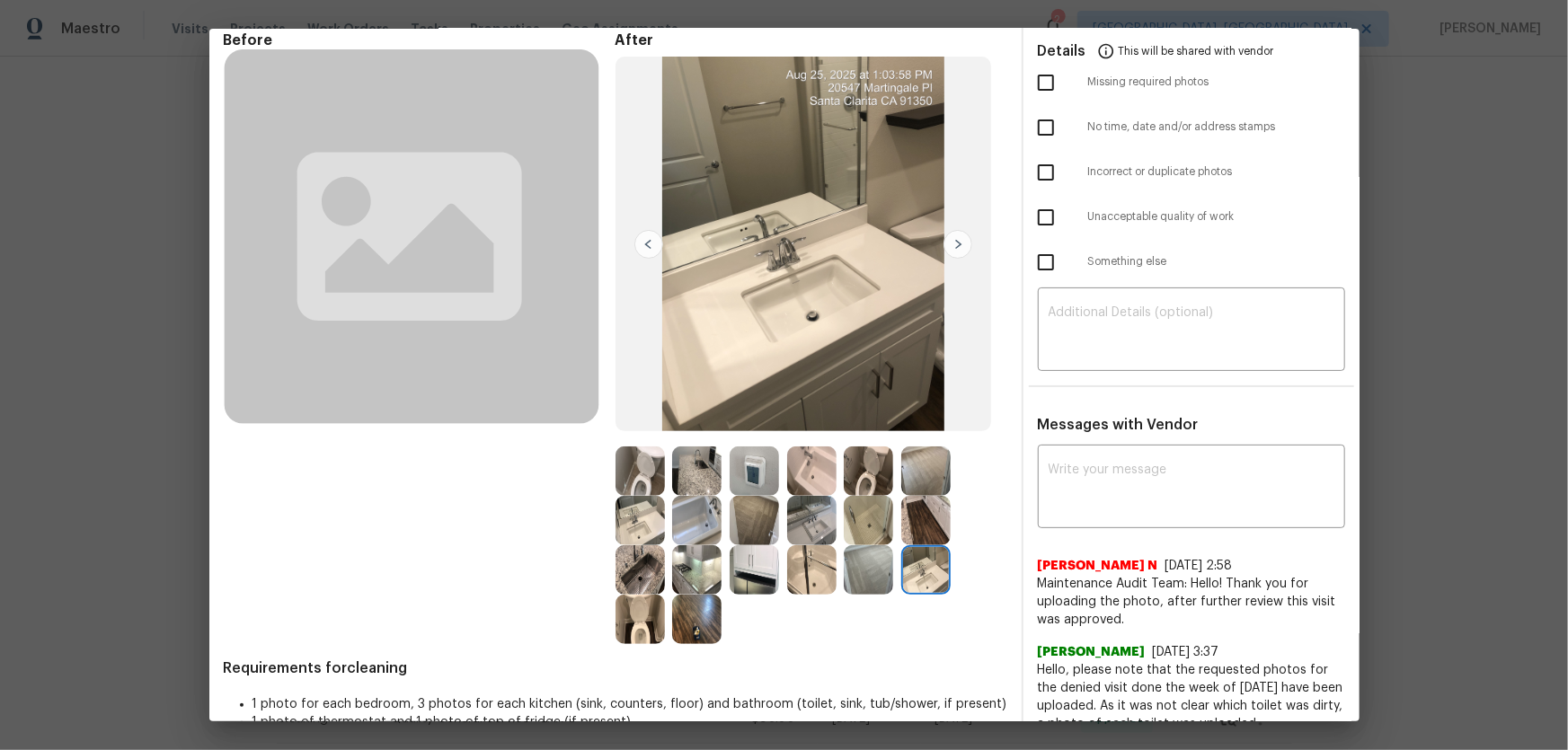
click at [809, 495] on img at bounding box center [812, 520] width 50 height 50
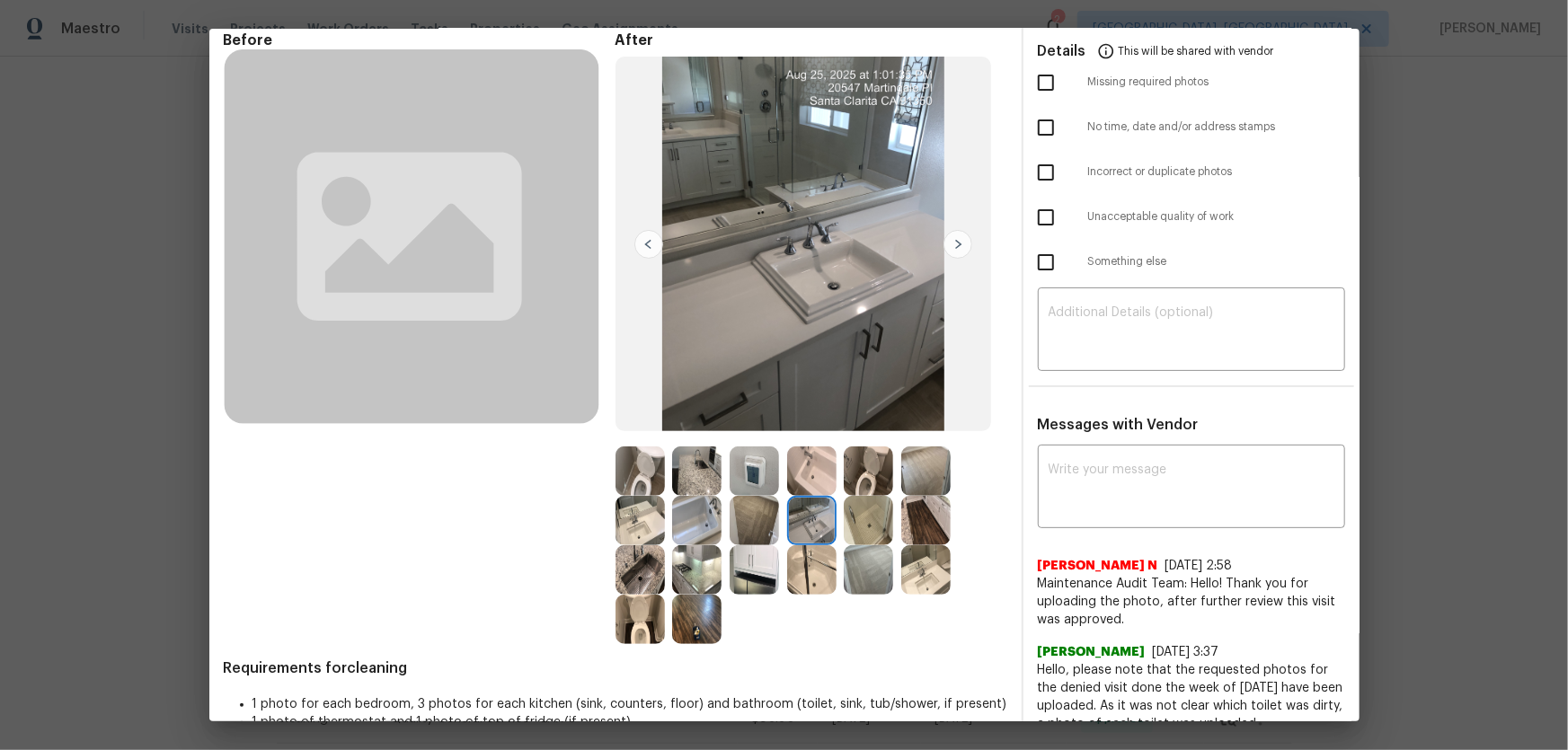
click at [630, 495] on img at bounding box center [640, 520] width 50 height 50
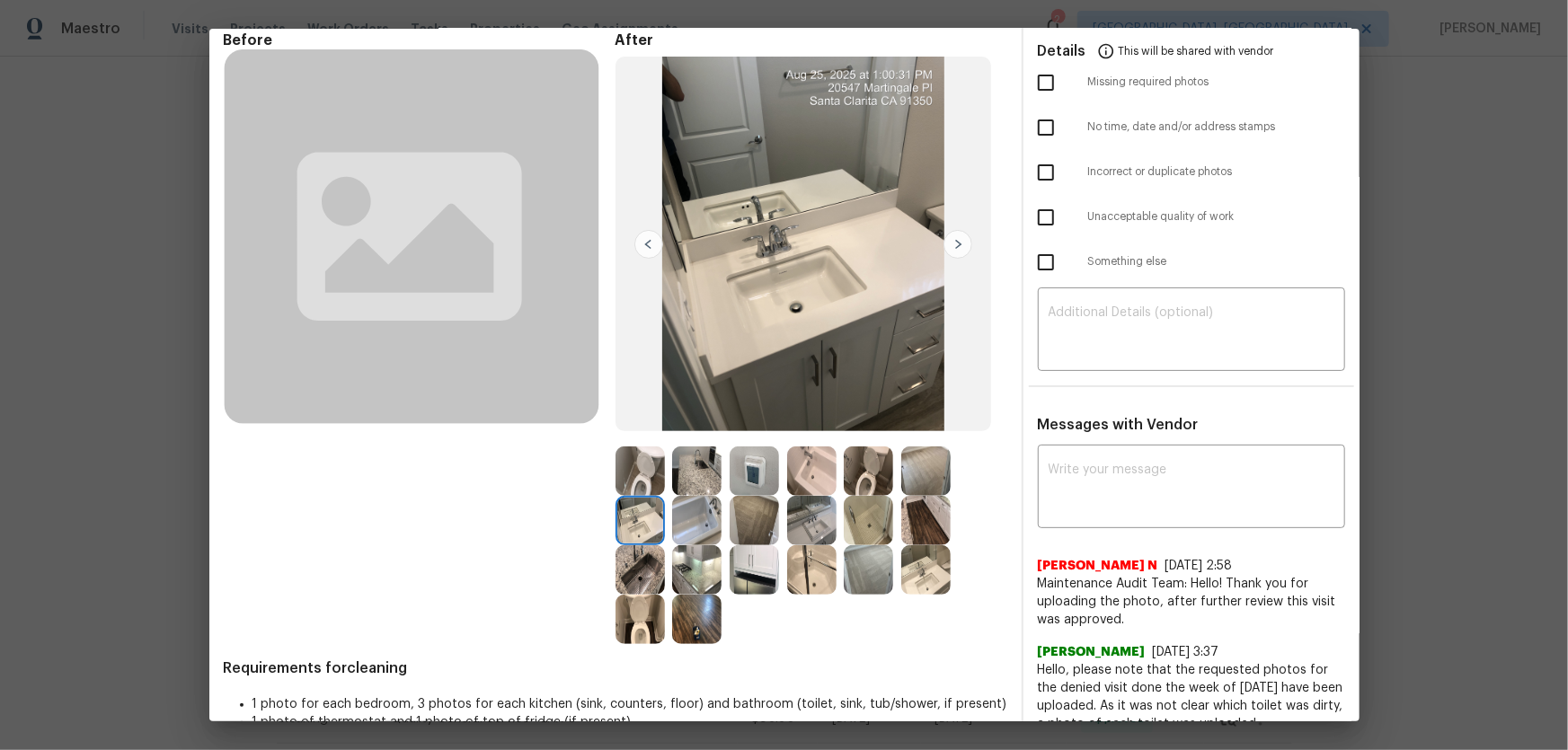
click at [682, 495] on img at bounding box center [697, 520] width 50 height 50
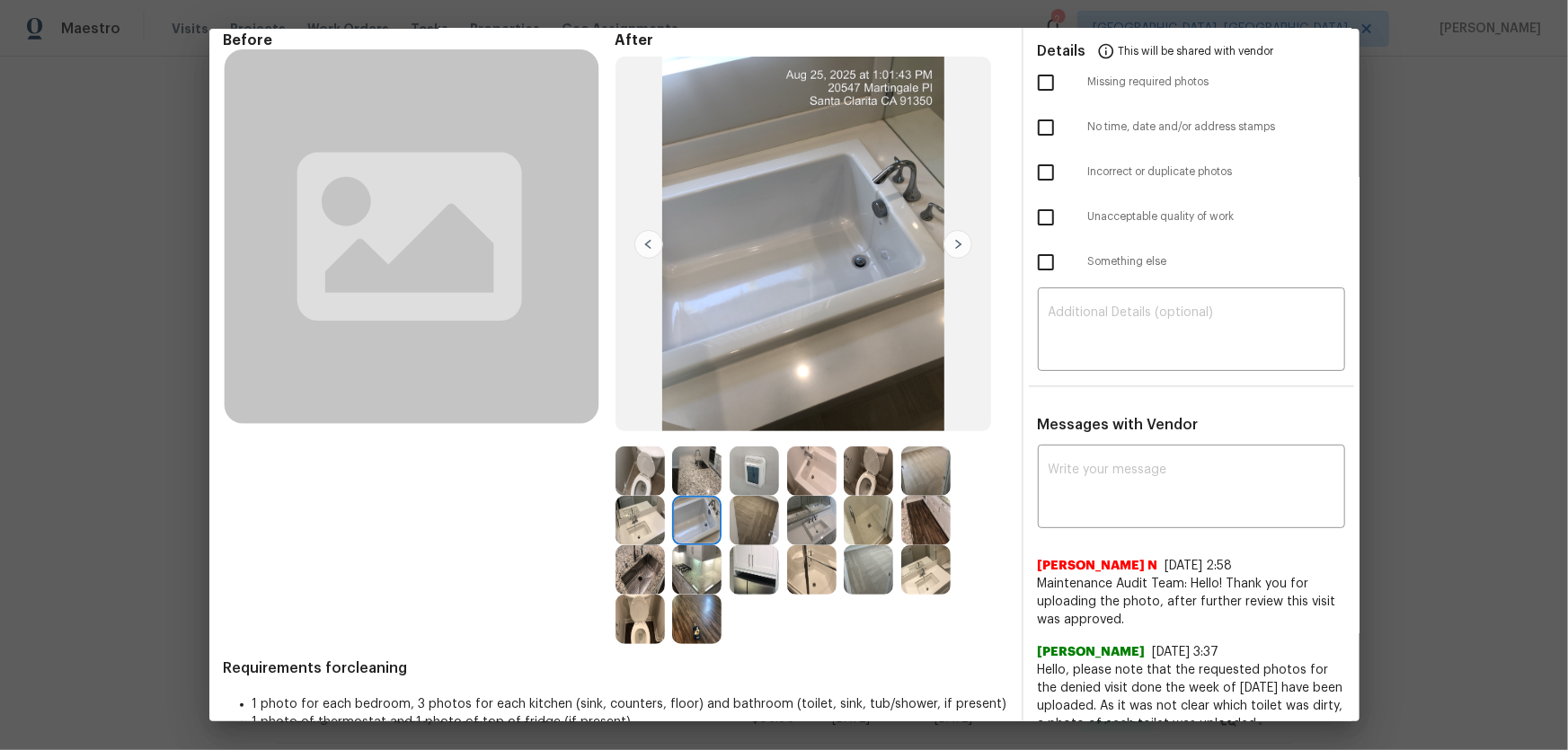
click at [870, 495] on img at bounding box center [868, 520] width 50 height 50
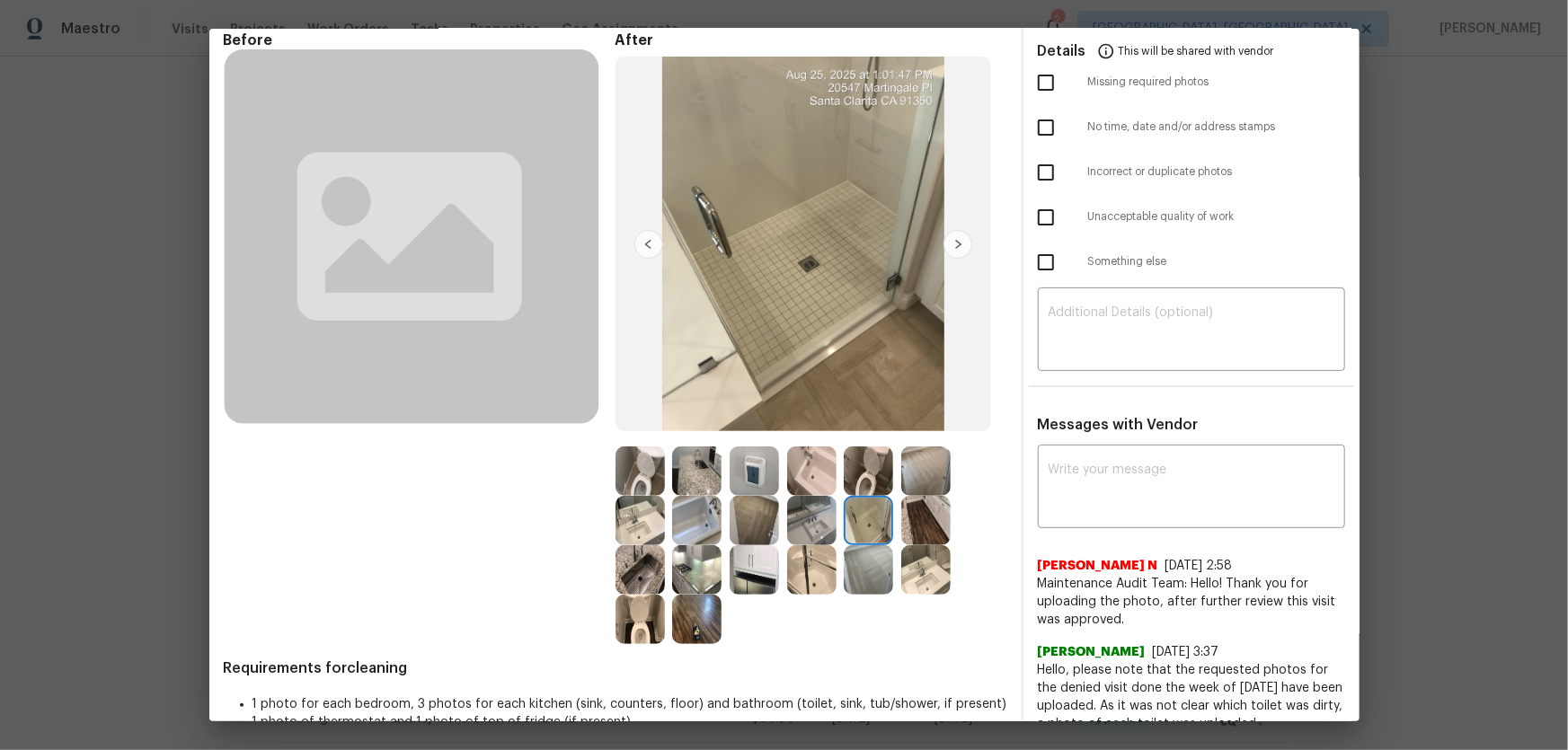
click at [812, 495] on img at bounding box center [812, 570] width 50 height 50
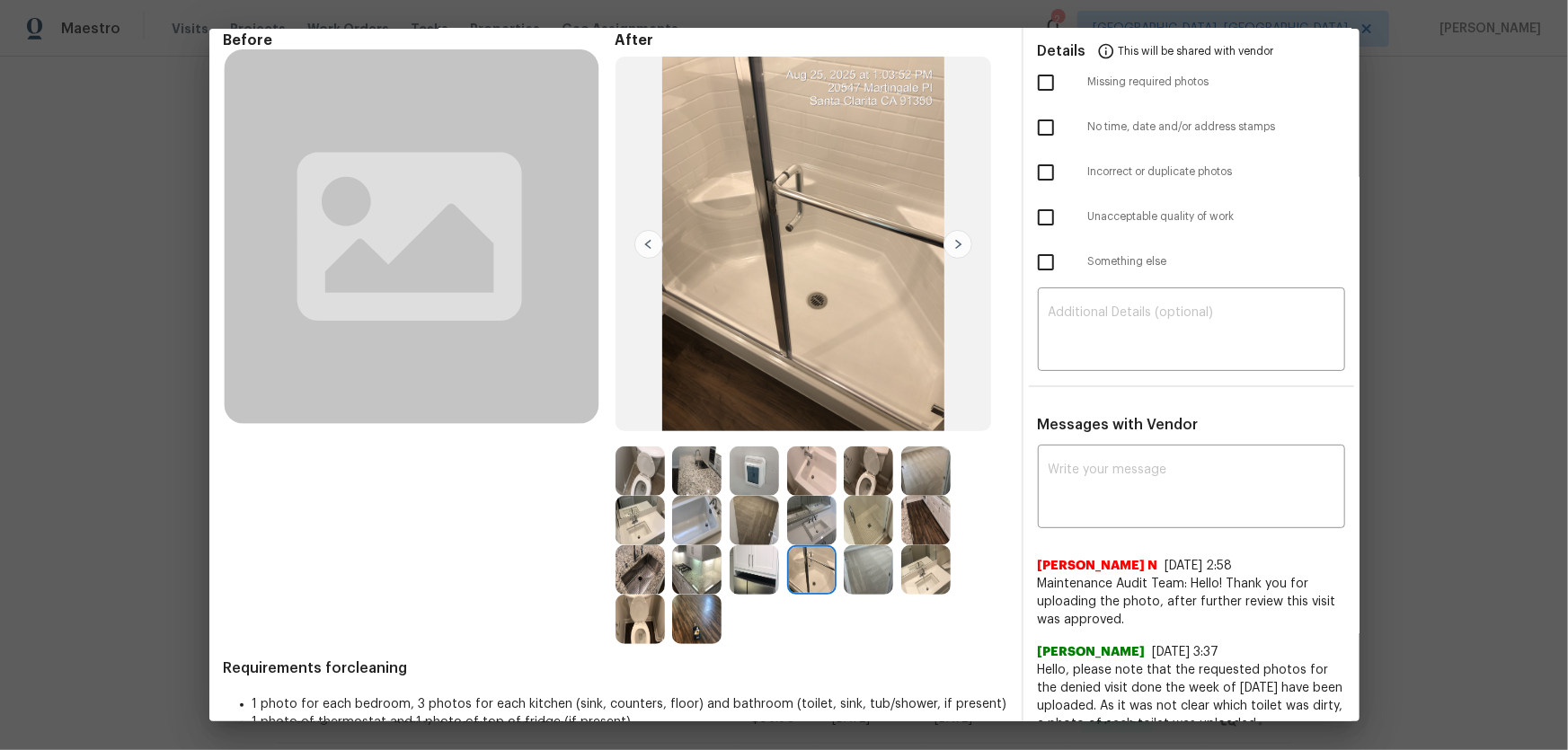
click at [759, 495] on img at bounding box center [754, 570] width 50 height 50
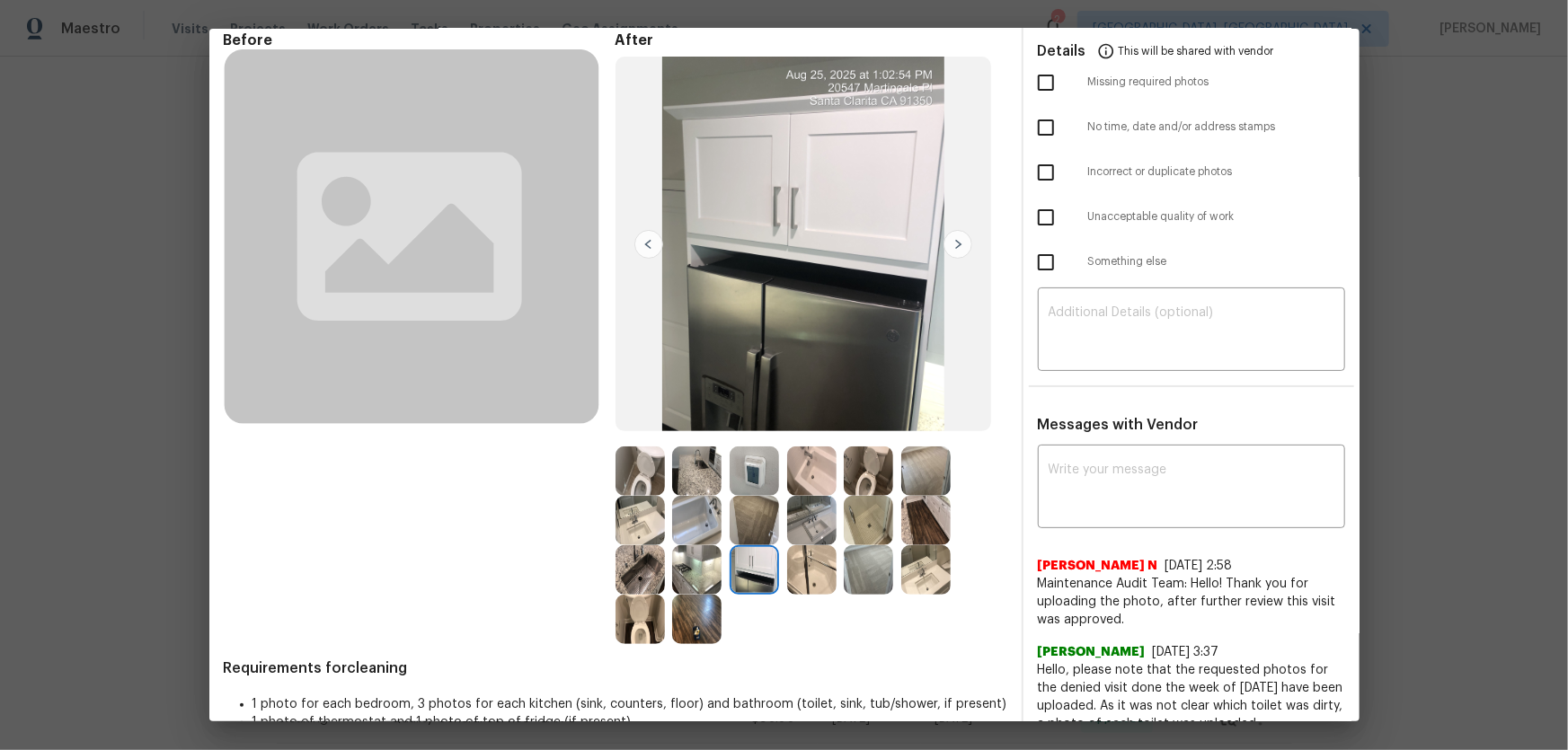
click at [709, 495] on img at bounding box center [697, 570] width 50 height 50
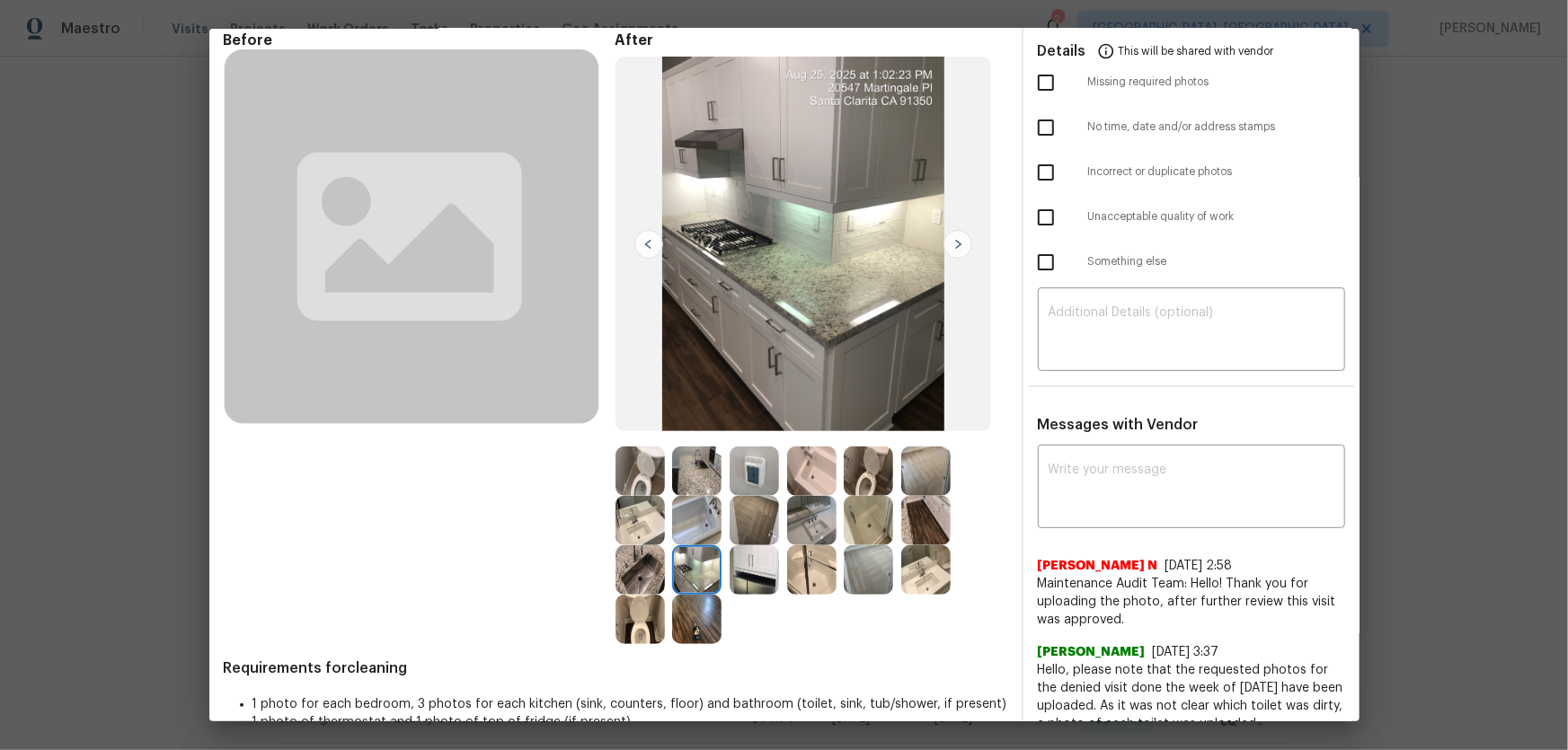
click at [647, 495] on img at bounding box center [640, 570] width 50 height 50
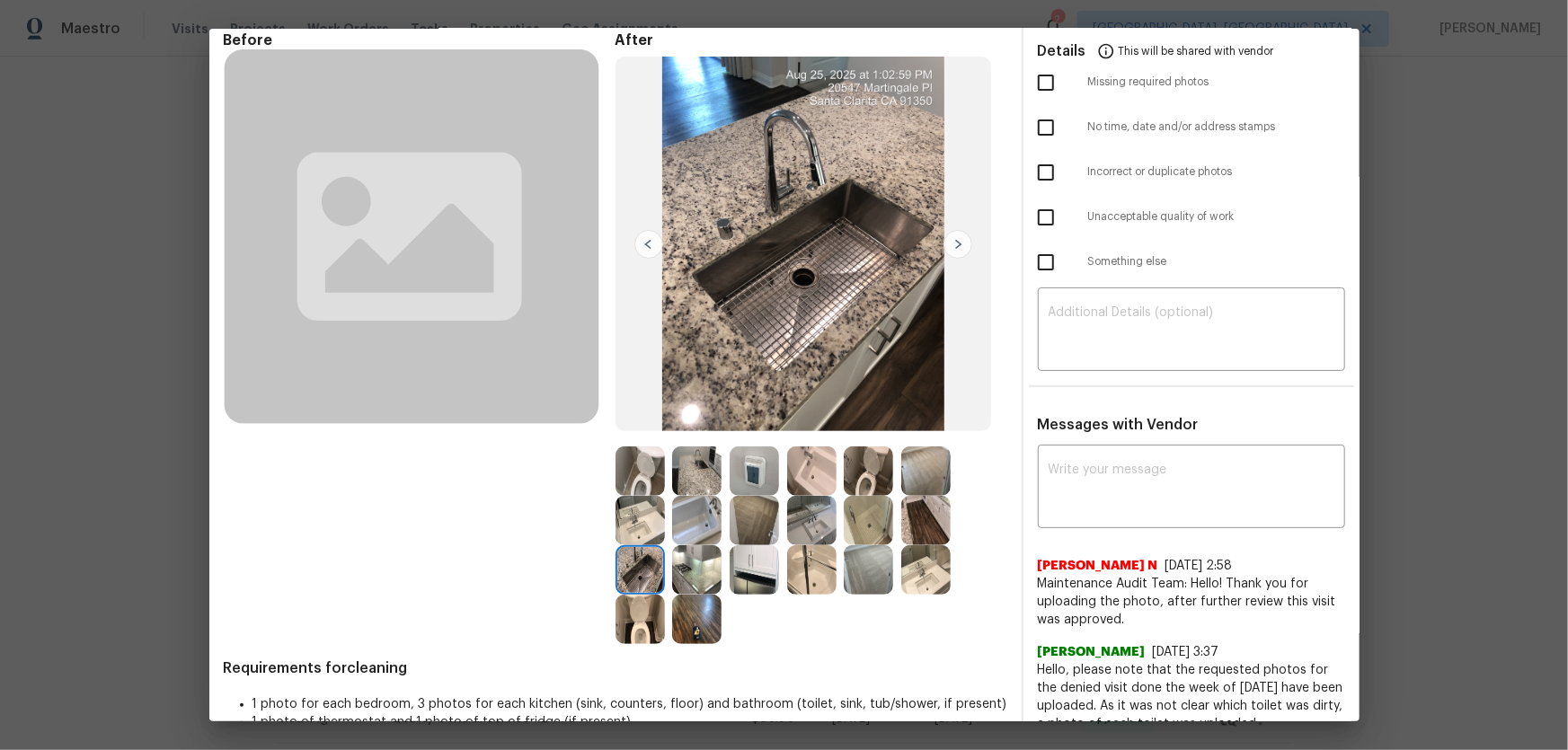
click at [680, 473] on img at bounding box center [697, 471] width 50 height 50
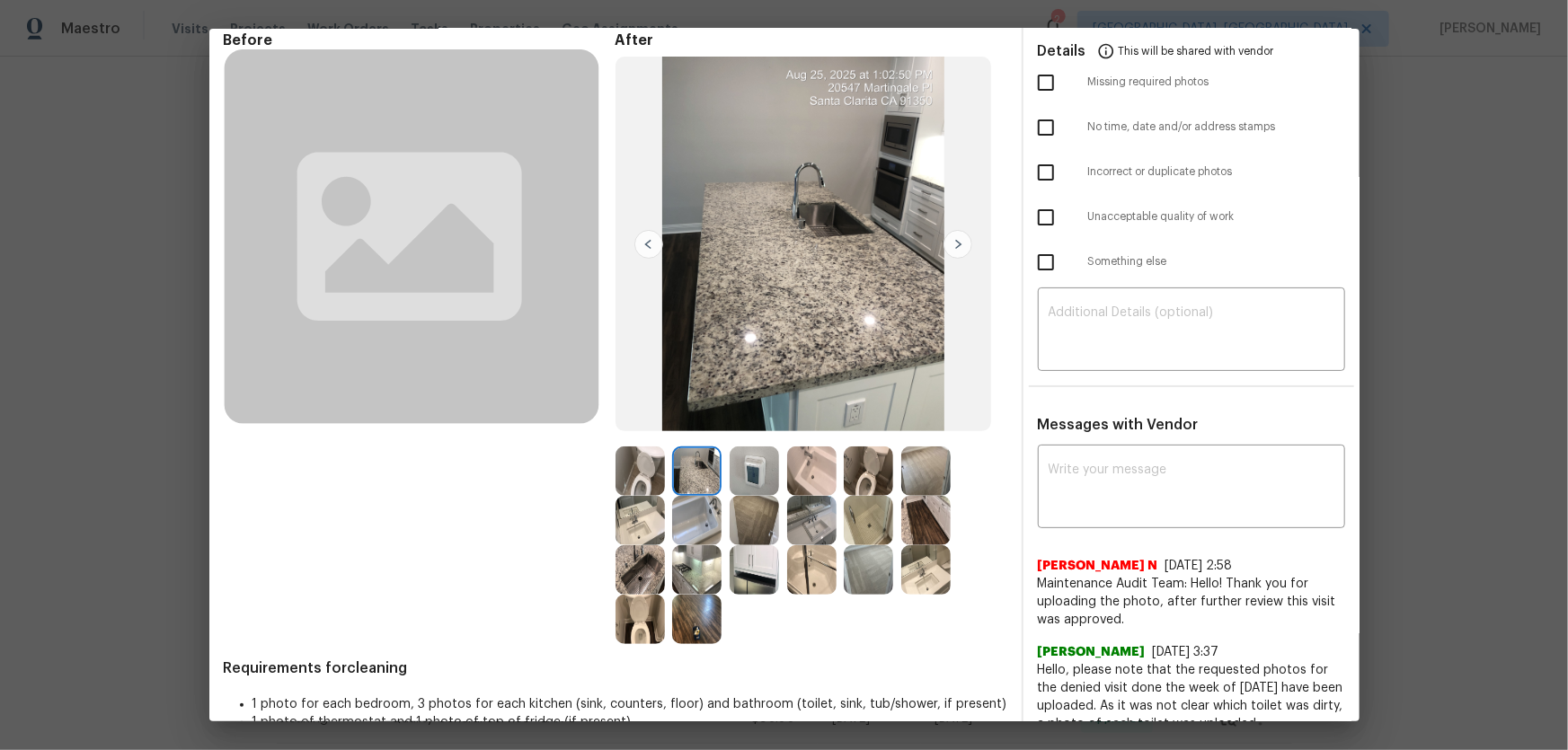
click at [743, 471] on img at bounding box center [754, 471] width 50 height 50
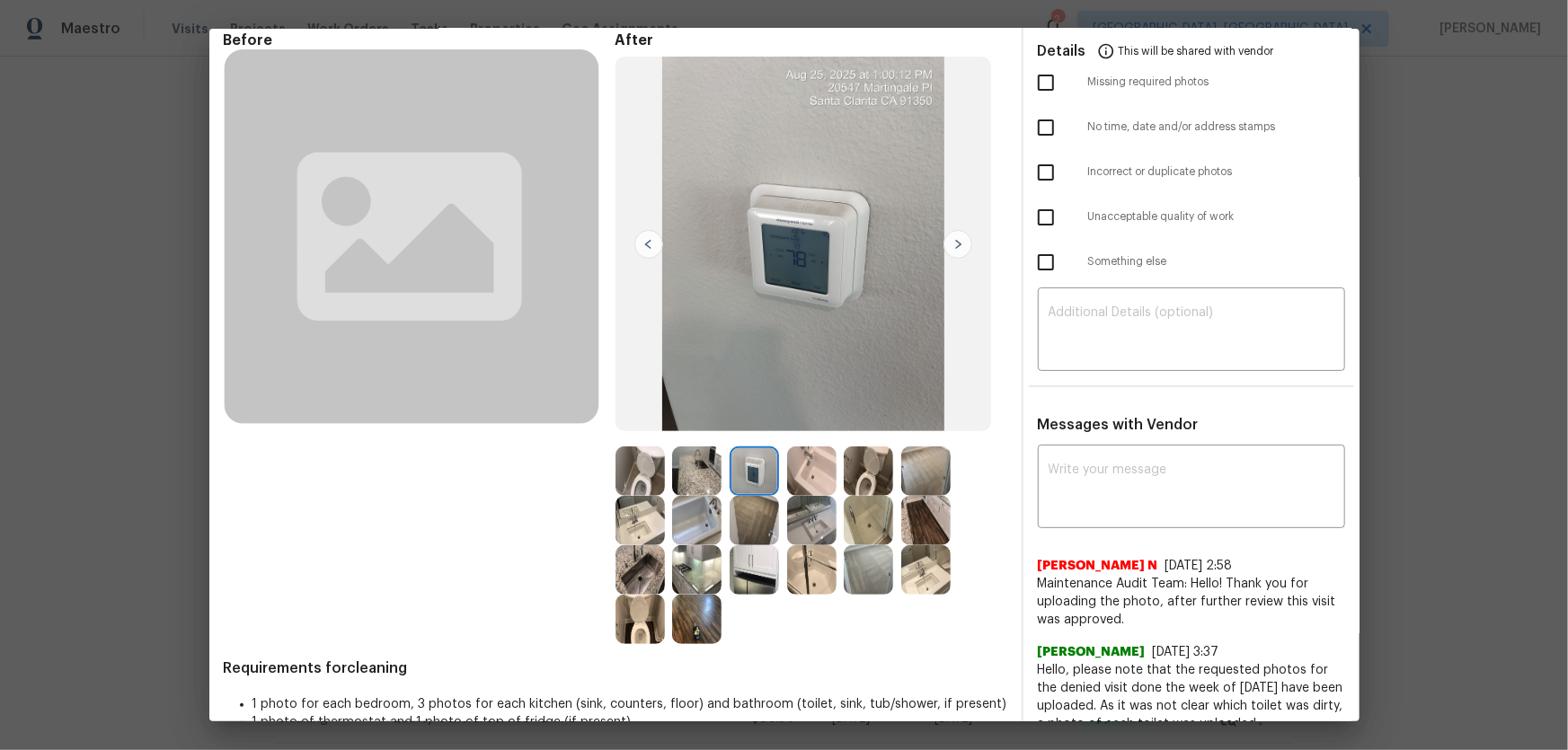
click at [796, 476] on img at bounding box center [812, 471] width 50 height 50
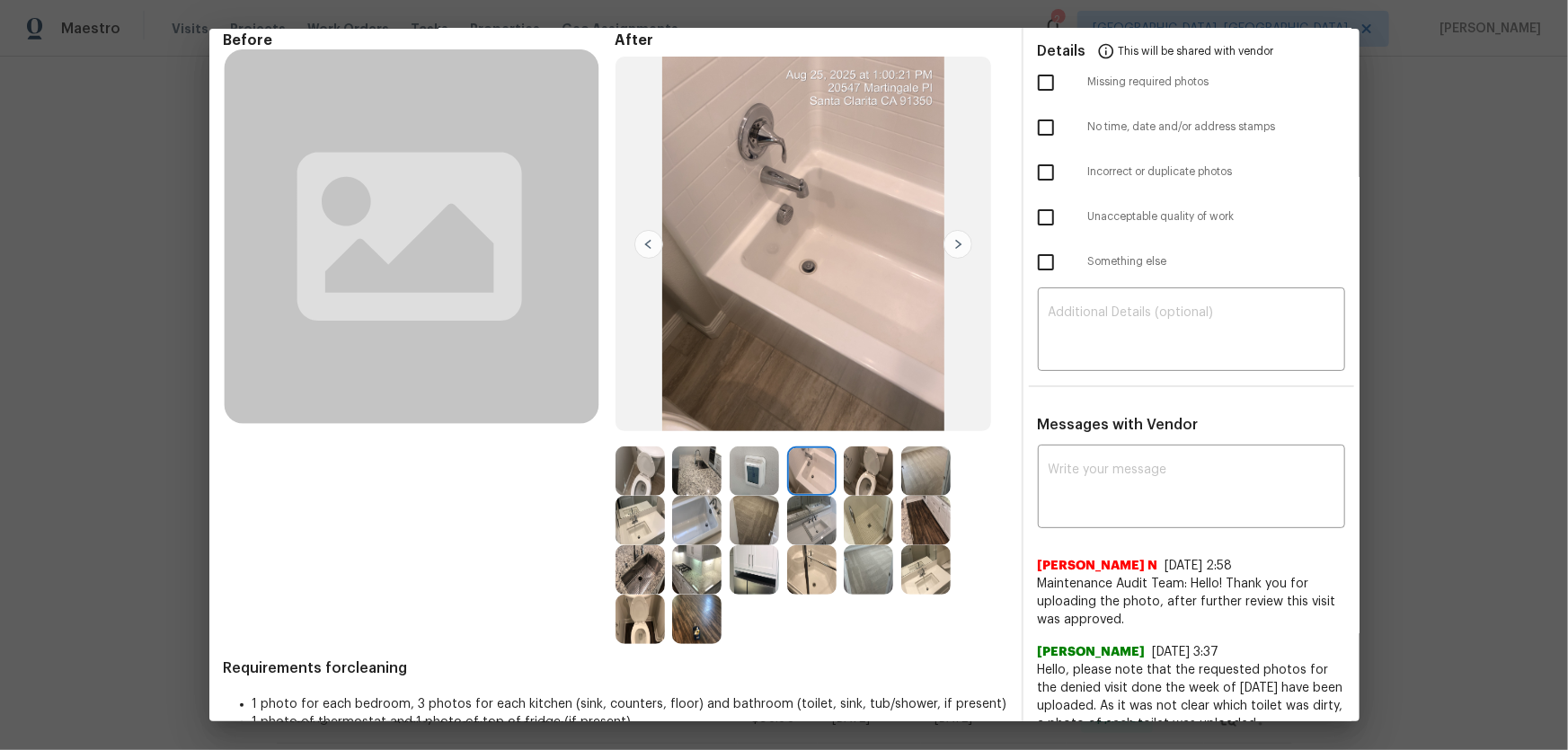
click at [766, 495] on img at bounding box center [754, 520] width 50 height 50
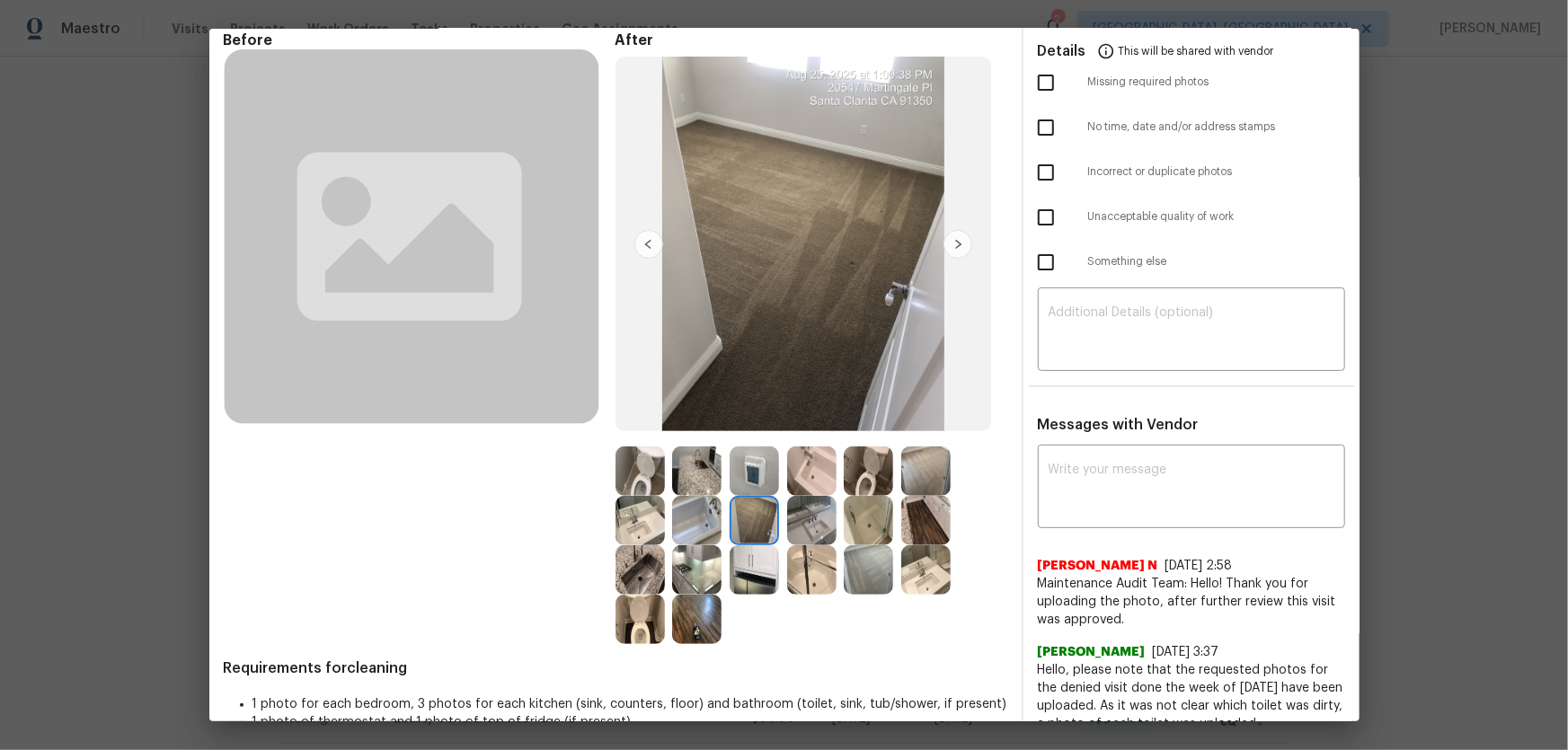
click at [863, 495] on img at bounding box center [868, 570] width 50 height 50
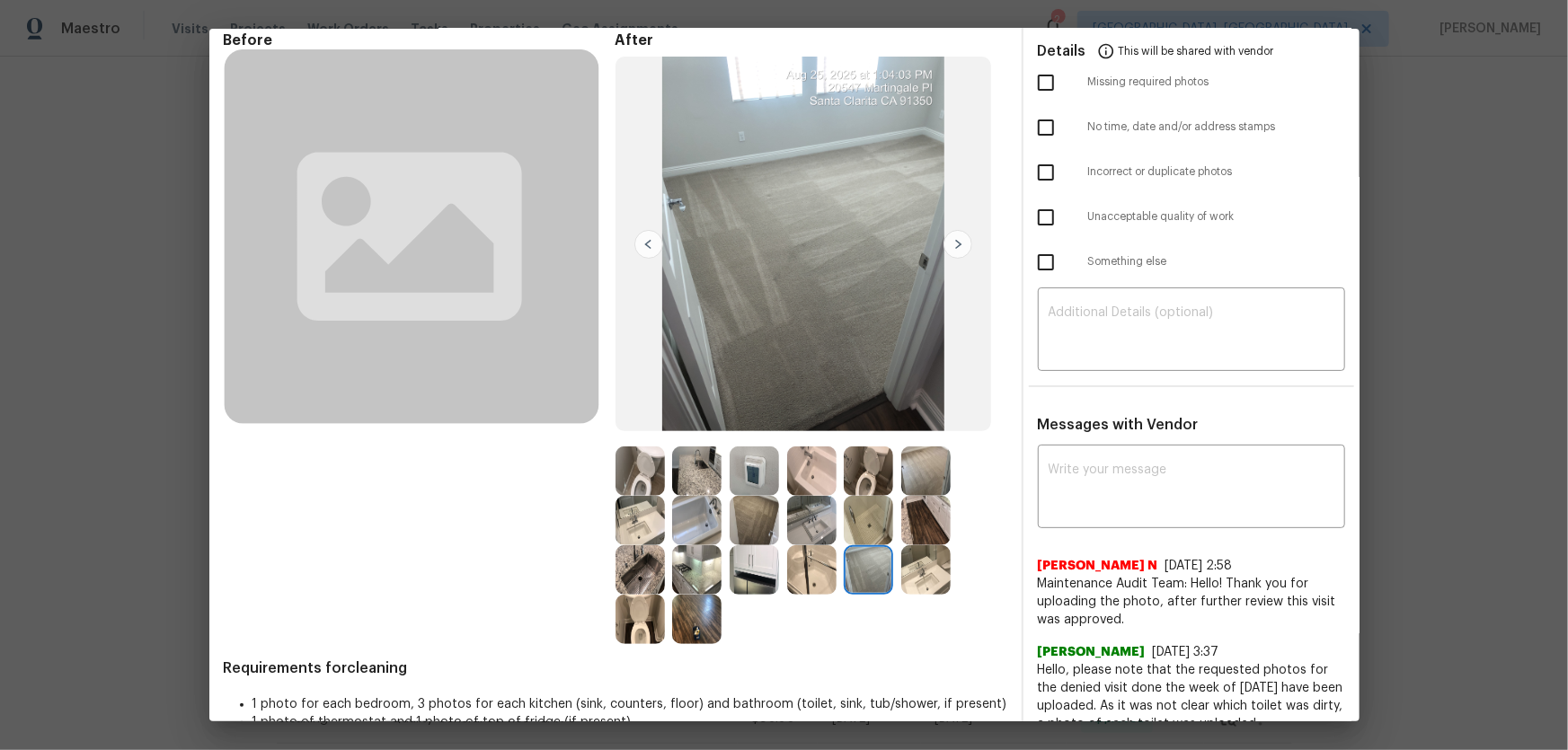
click at [913, 479] on img at bounding box center [926, 471] width 50 height 50
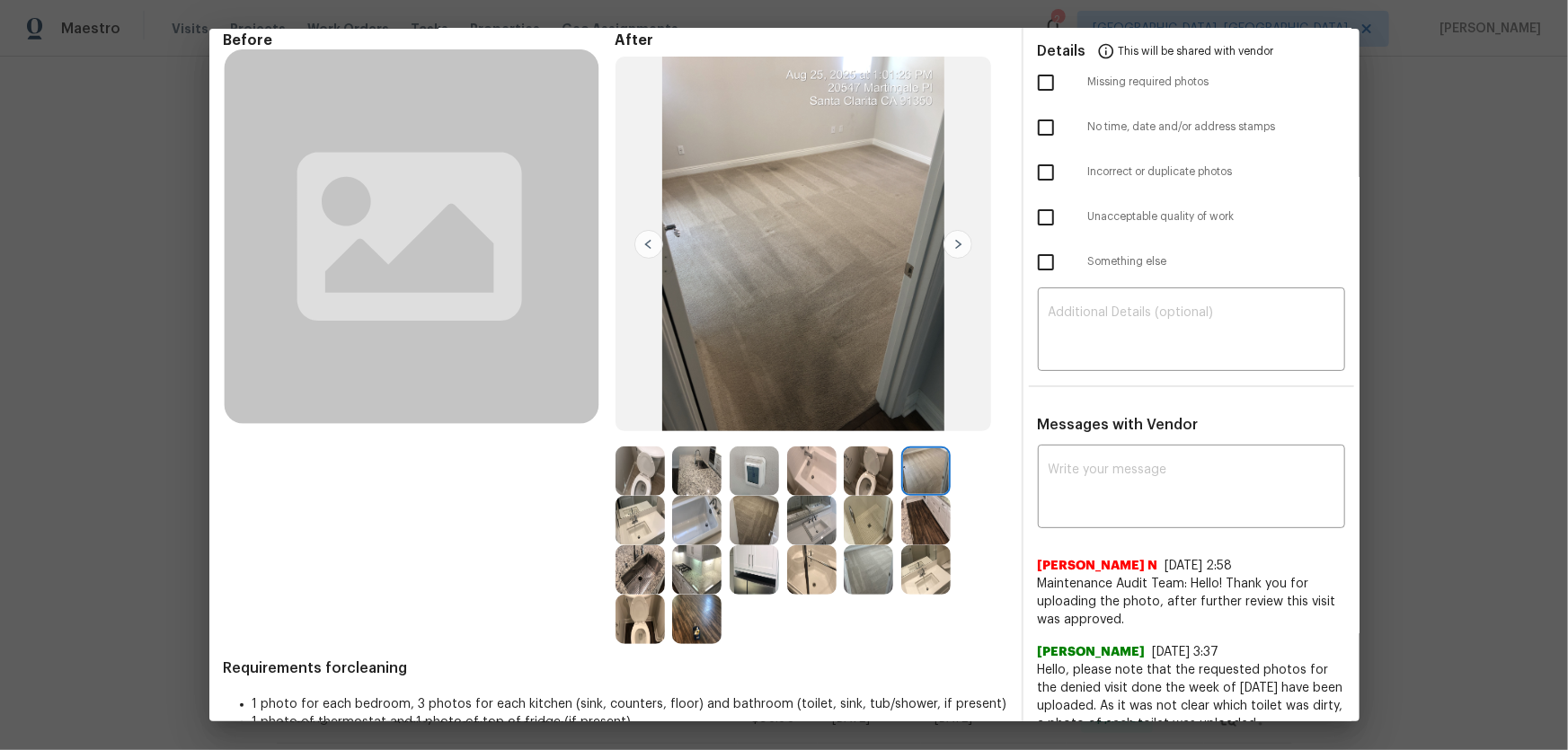
click at [912, 495] on img at bounding box center [926, 520] width 50 height 50
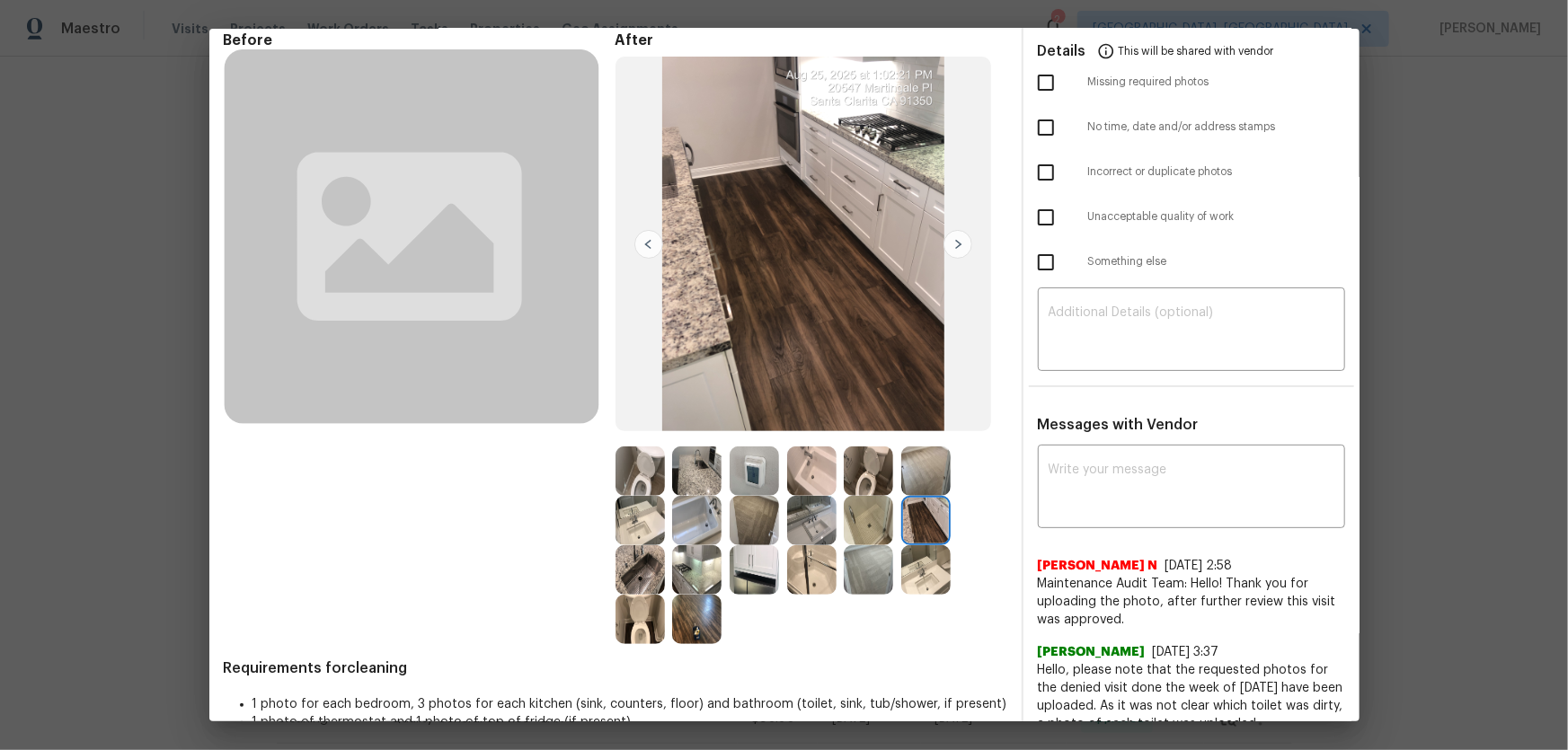
click at [843, 495] on img at bounding box center [868, 520] width 50 height 50
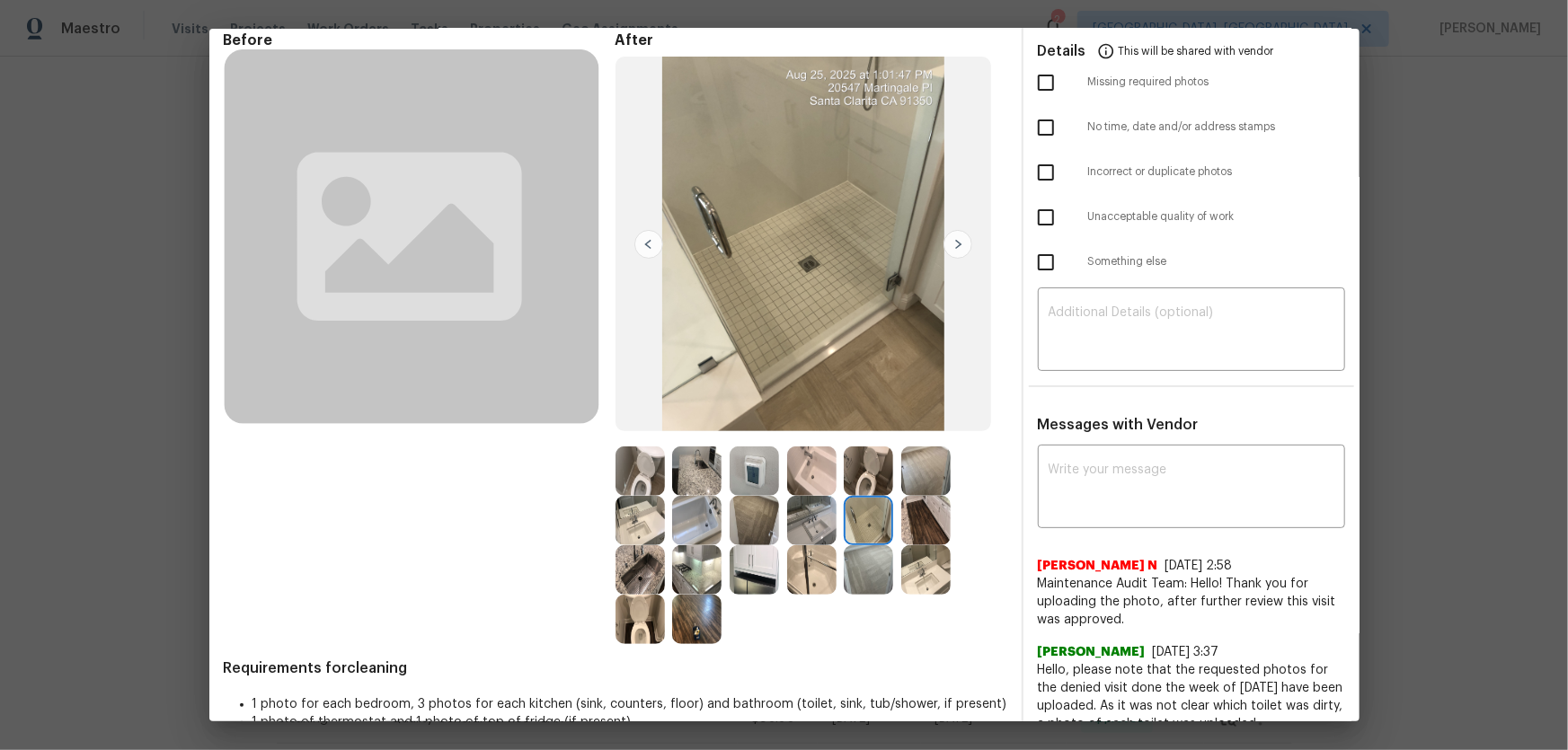
click at [794, 495] on img at bounding box center [812, 520] width 50 height 50
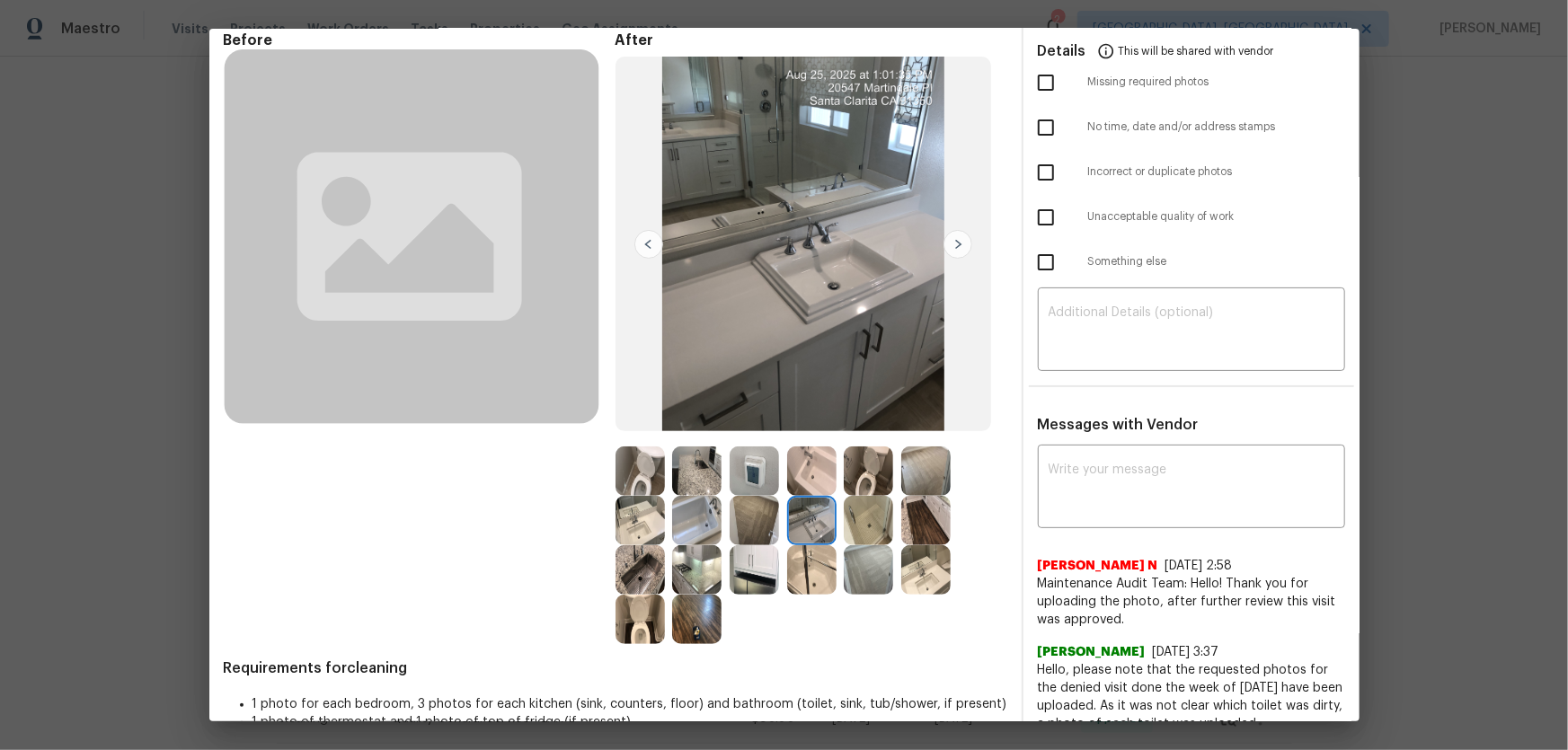
click at [755, 481] on img at bounding box center [754, 471] width 50 height 50
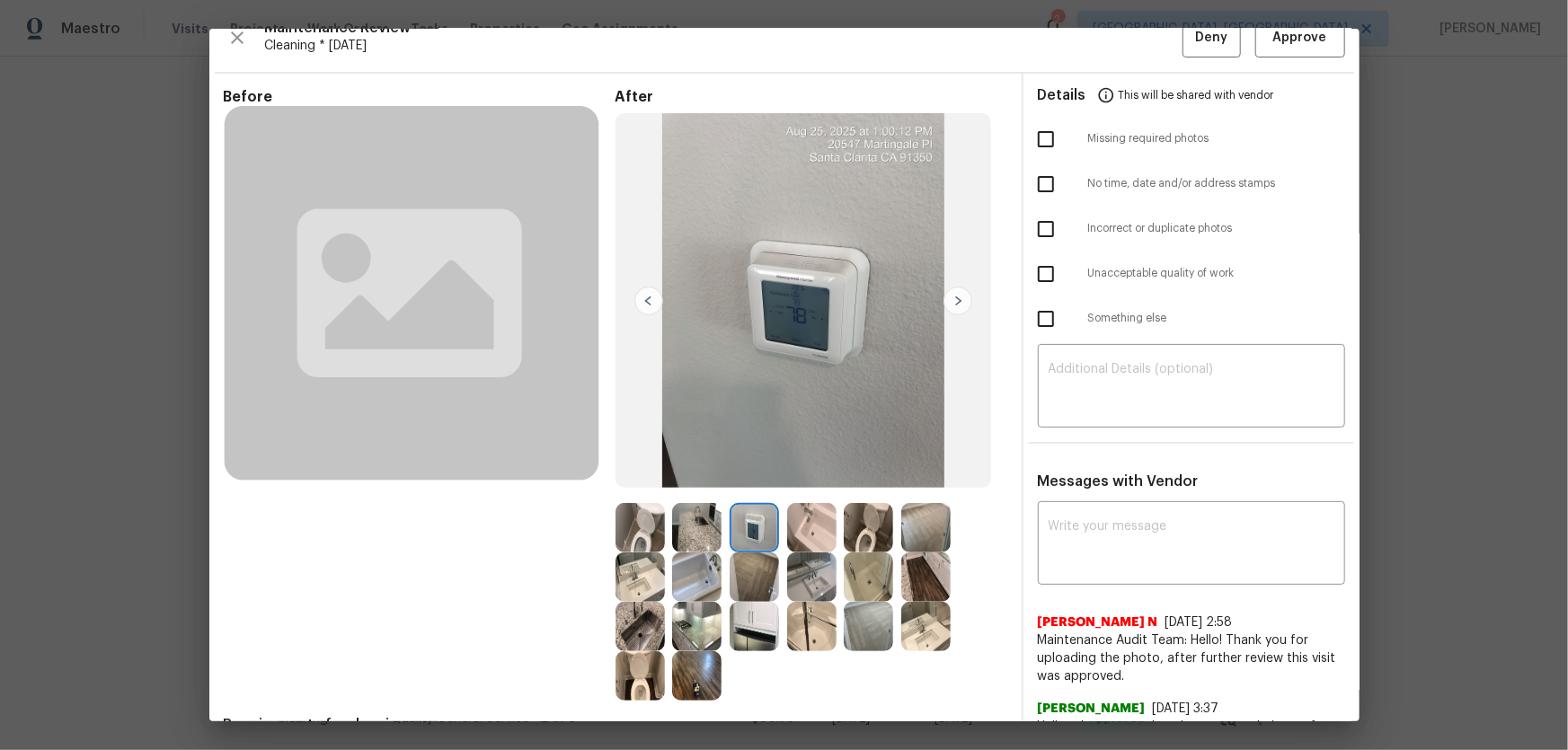
scroll to position [0, 0]
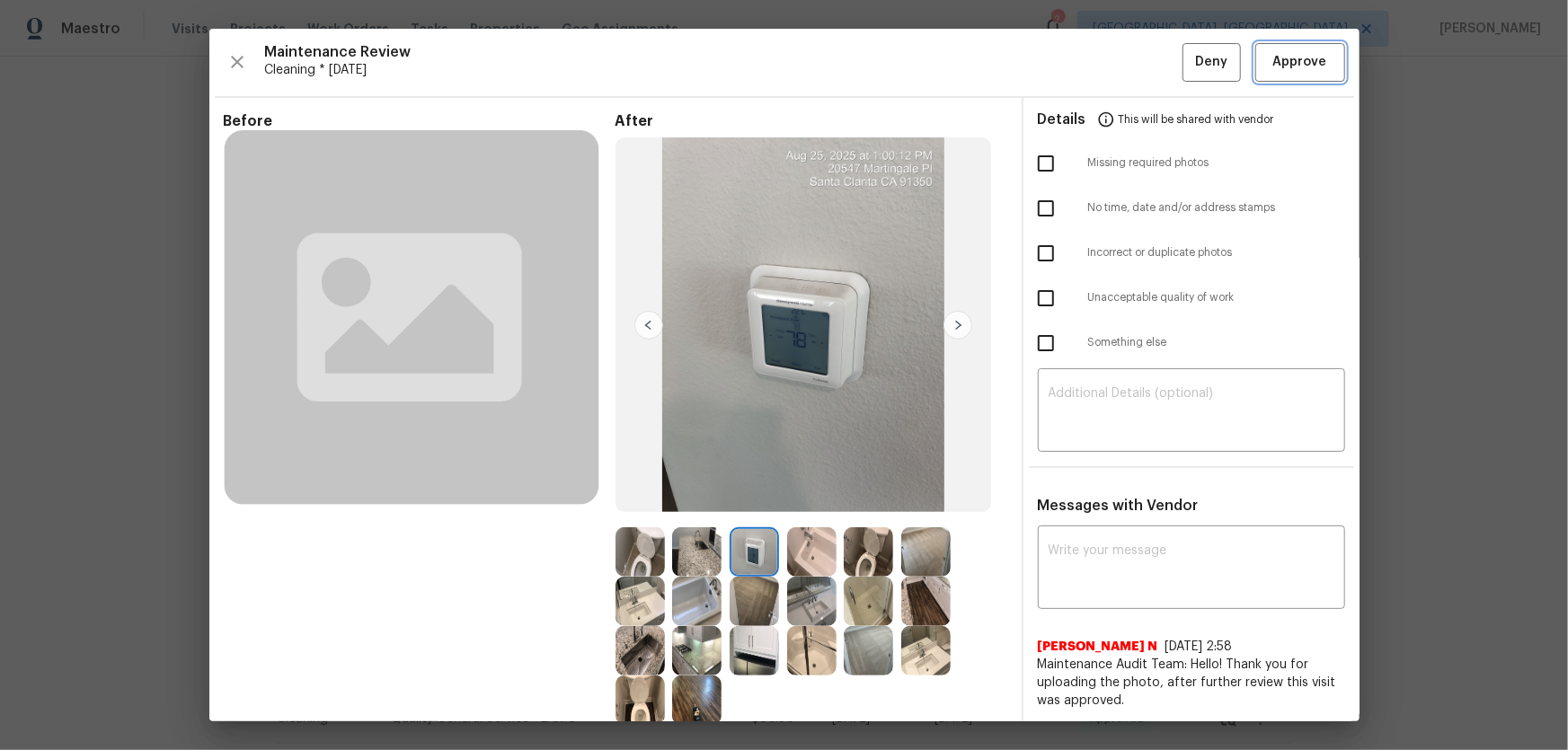
click at [1115, 64] on button "Approve" at bounding box center [1301, 62] width 90 height 38
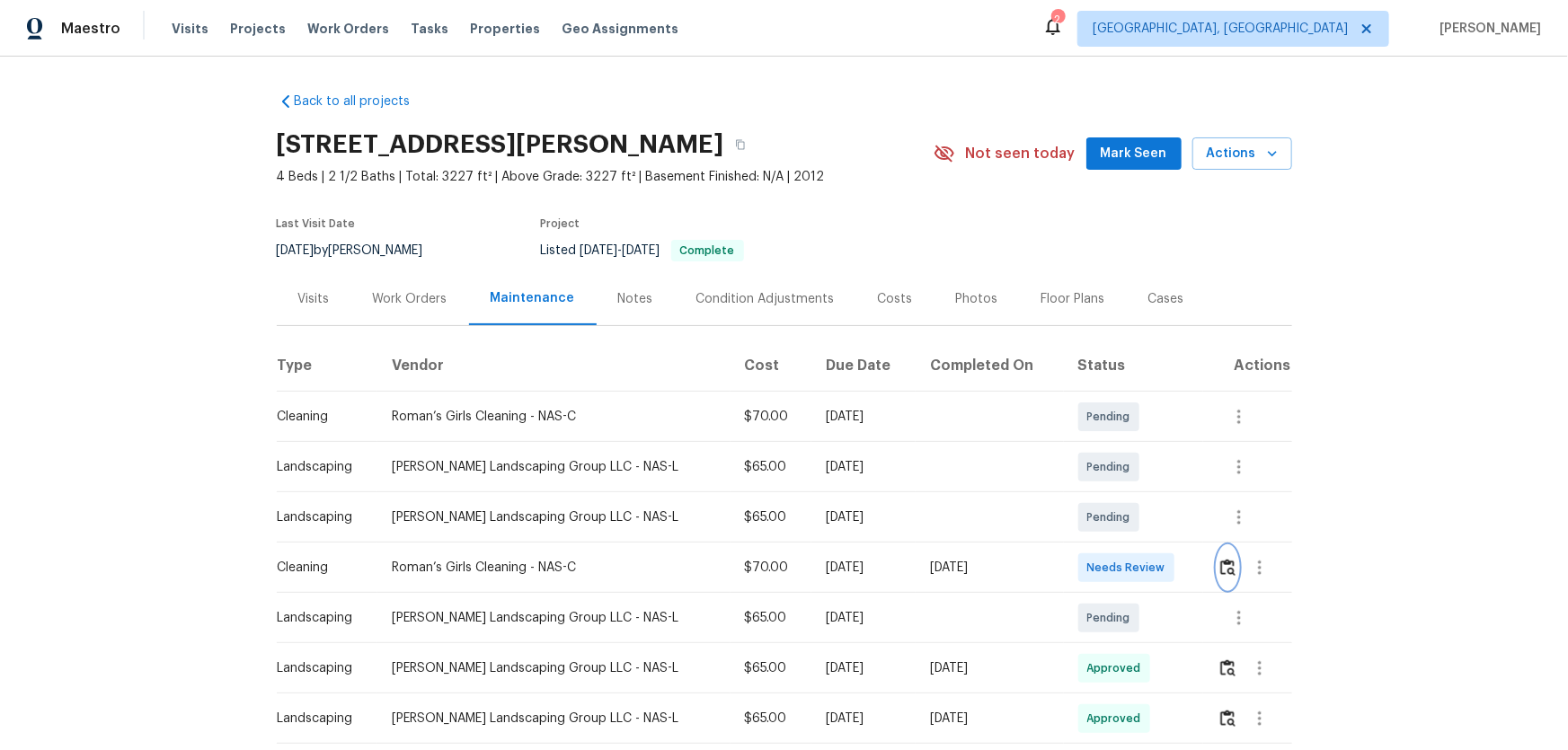
click at [1115, 495] on button "button" at bounding box center [1228, 567] width 21 height 43
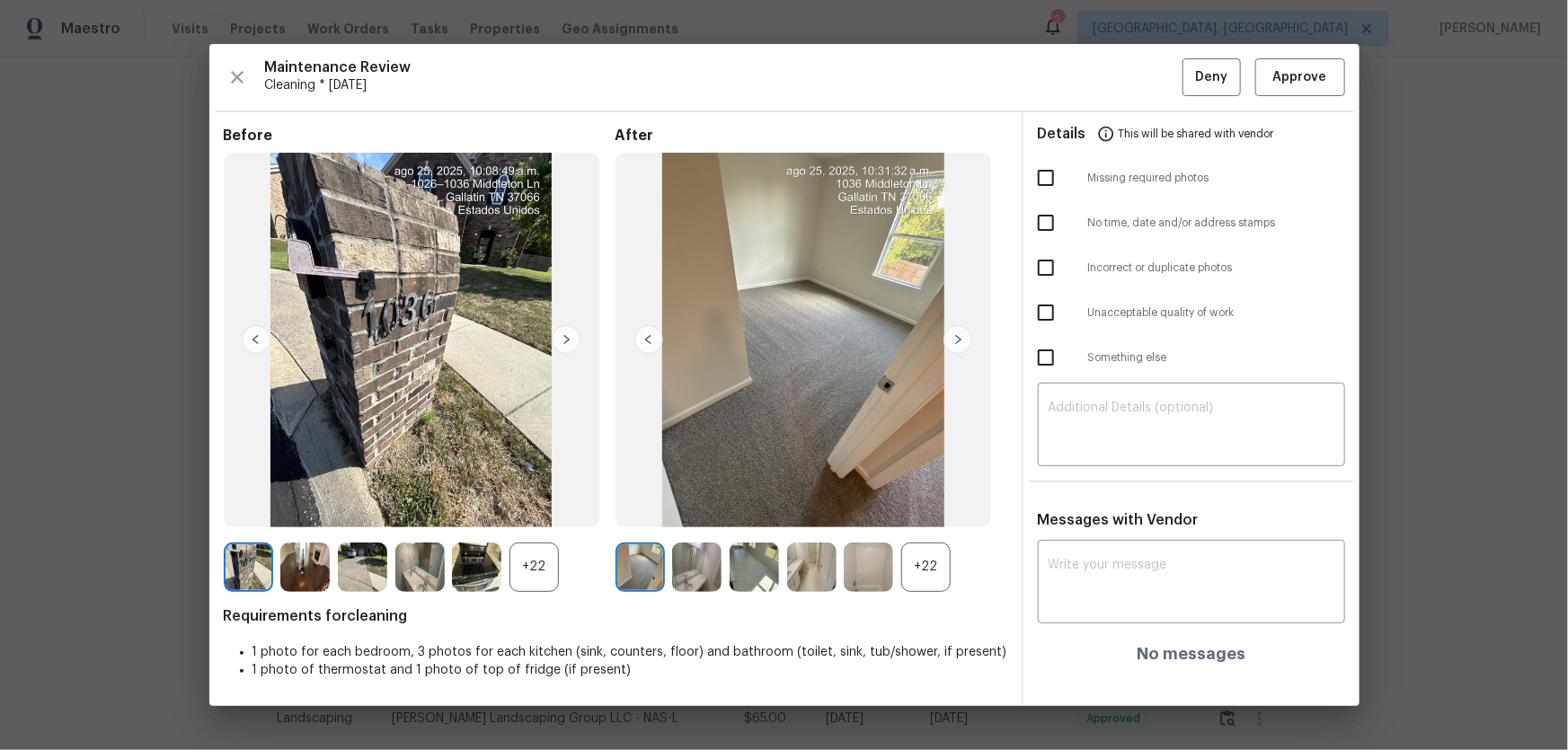
click at [934, 495] on div "+22" at bounding box center [926, 567] width 50 height 50
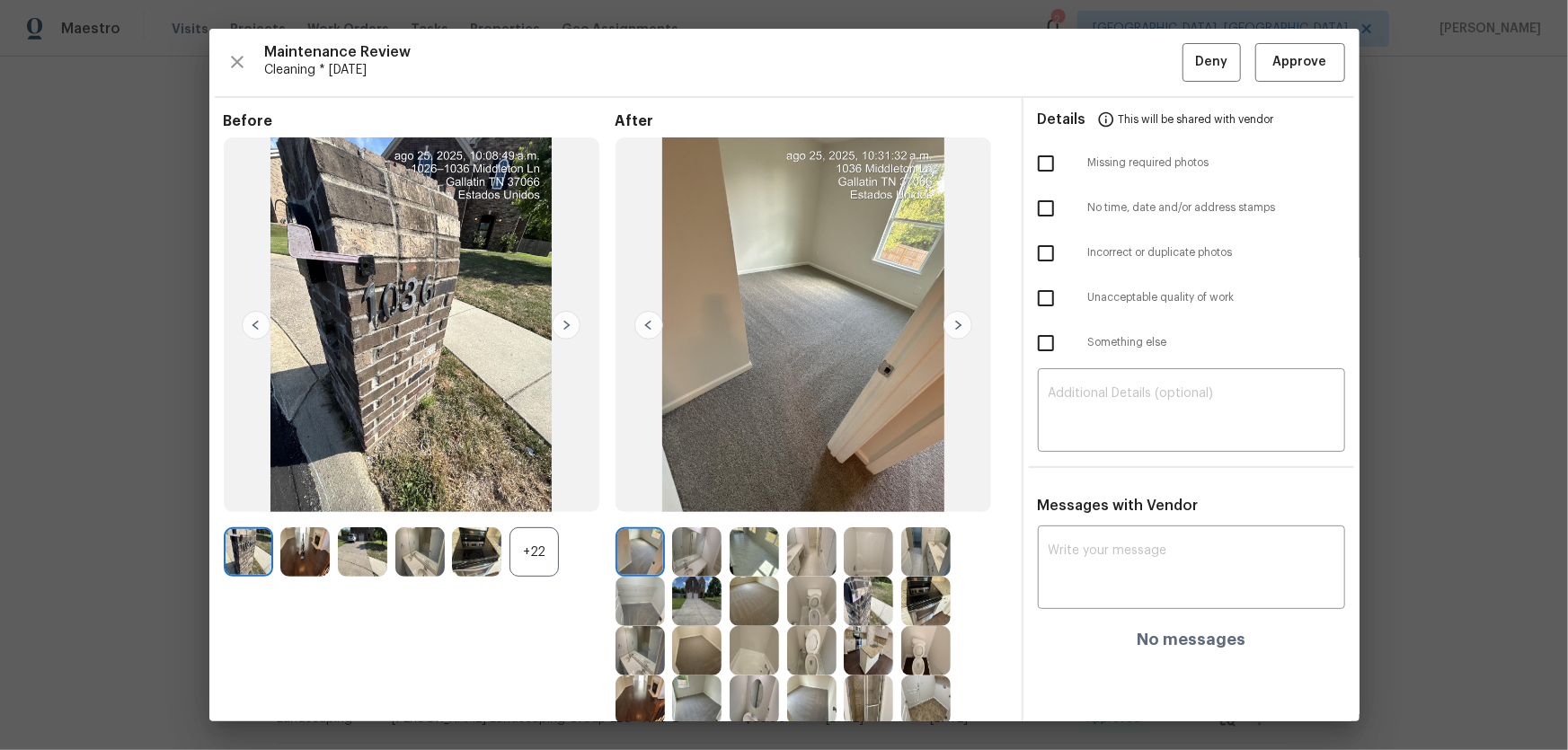
click at [528, 495] on div "+22" at bounding box center [535, 552] width 50 height 50
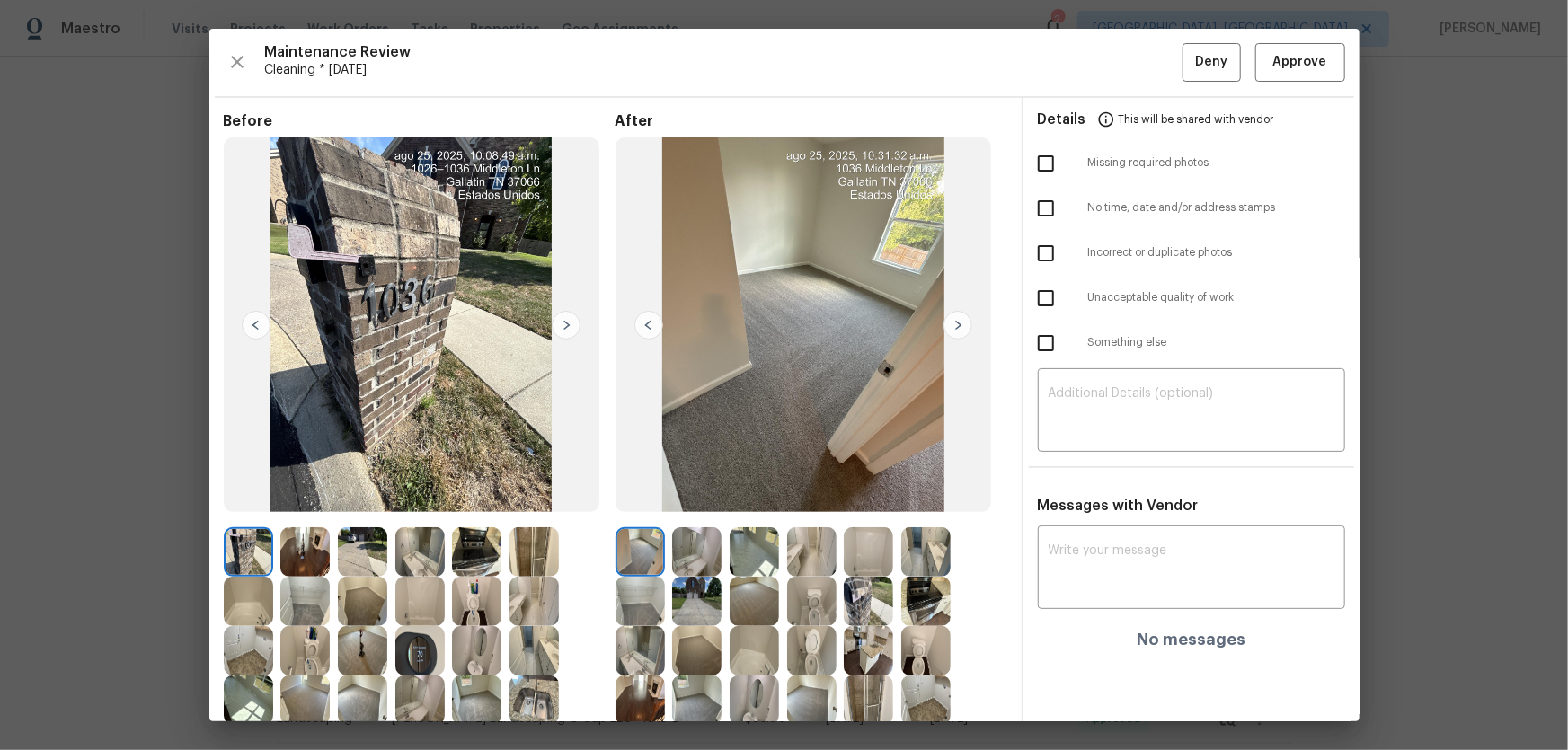
scroll to position [163, 0]
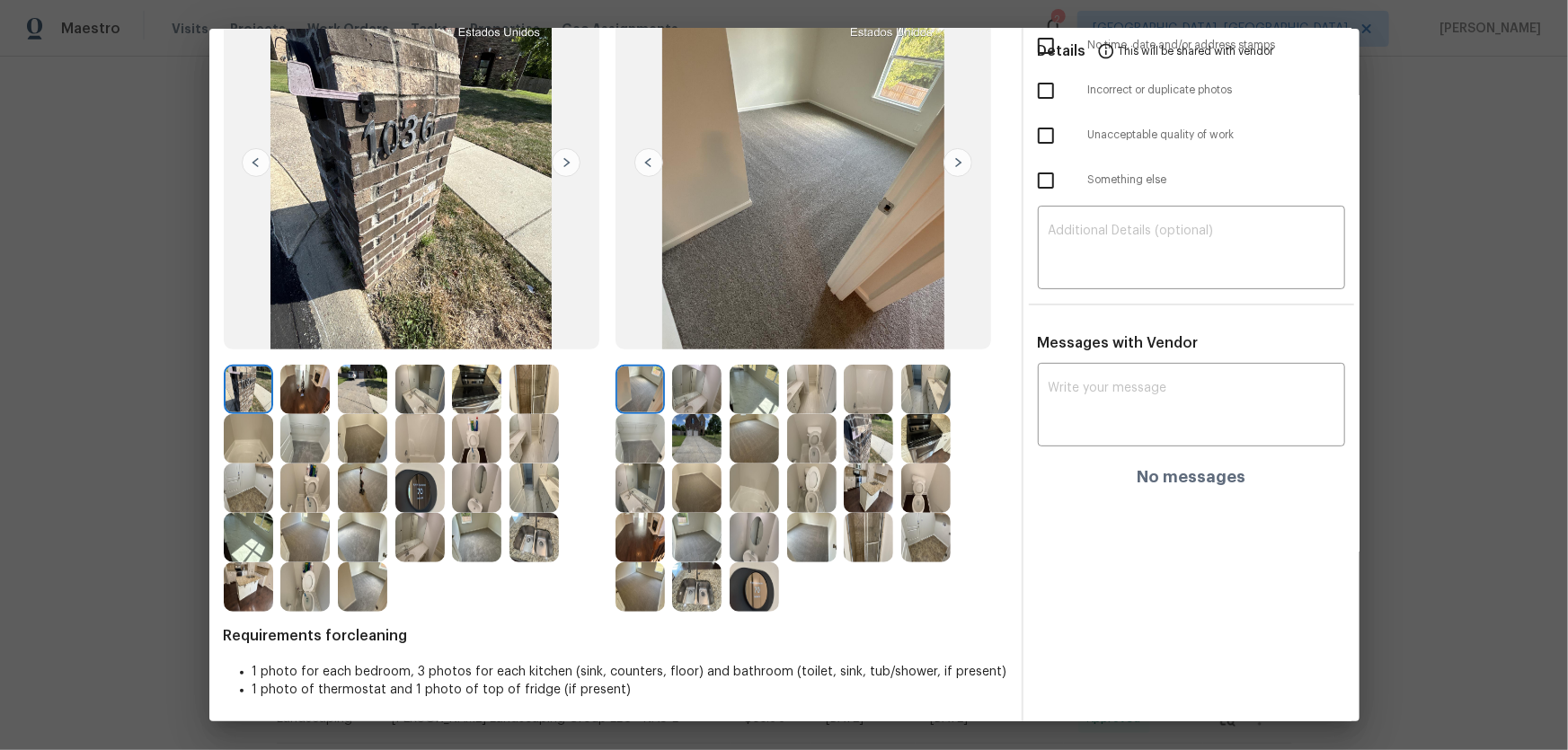
click at [811, 492] on img at bounding box center [812, 489] width 50 height 50
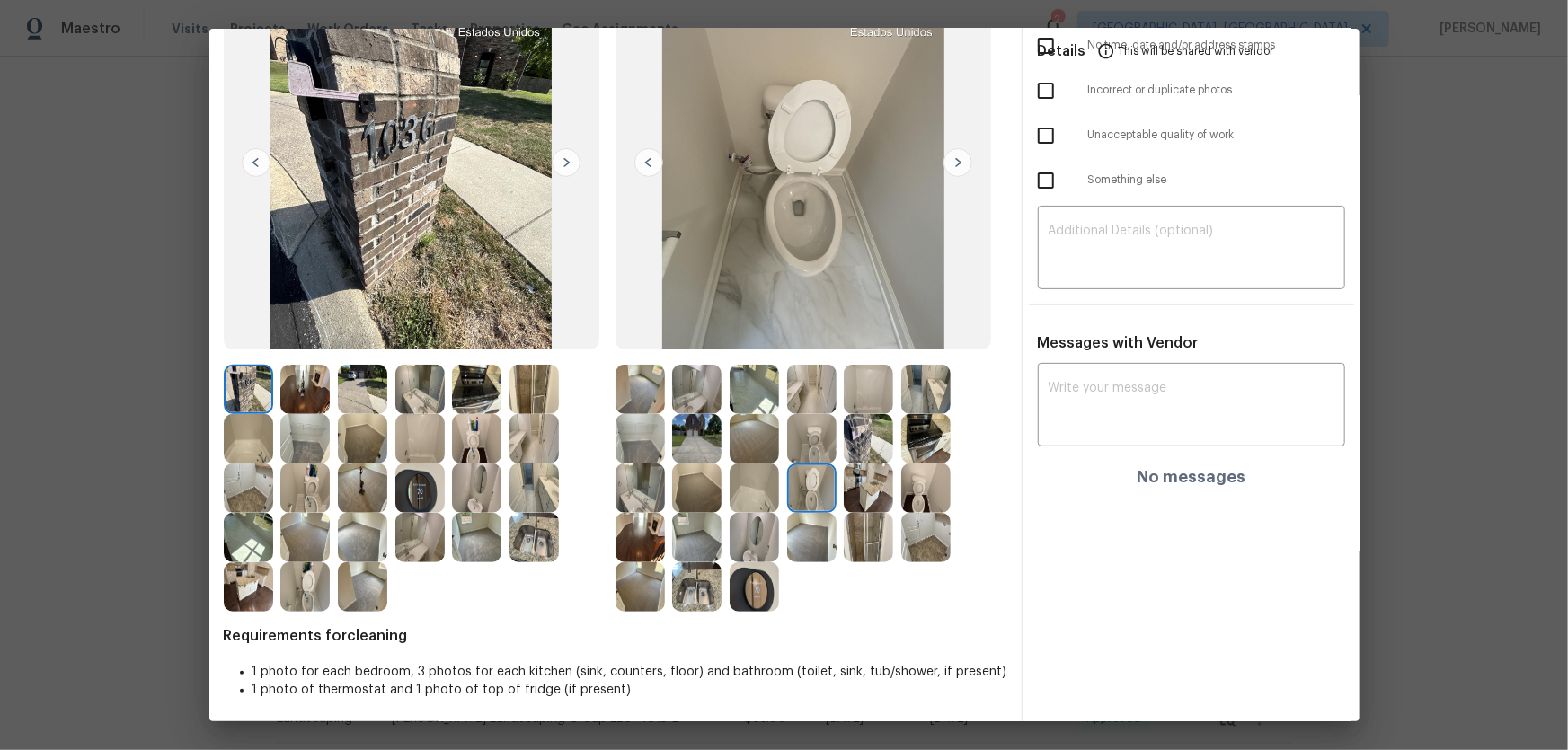
click at [817, 435] on img at bounding box center [812, 439] width 50 height 50
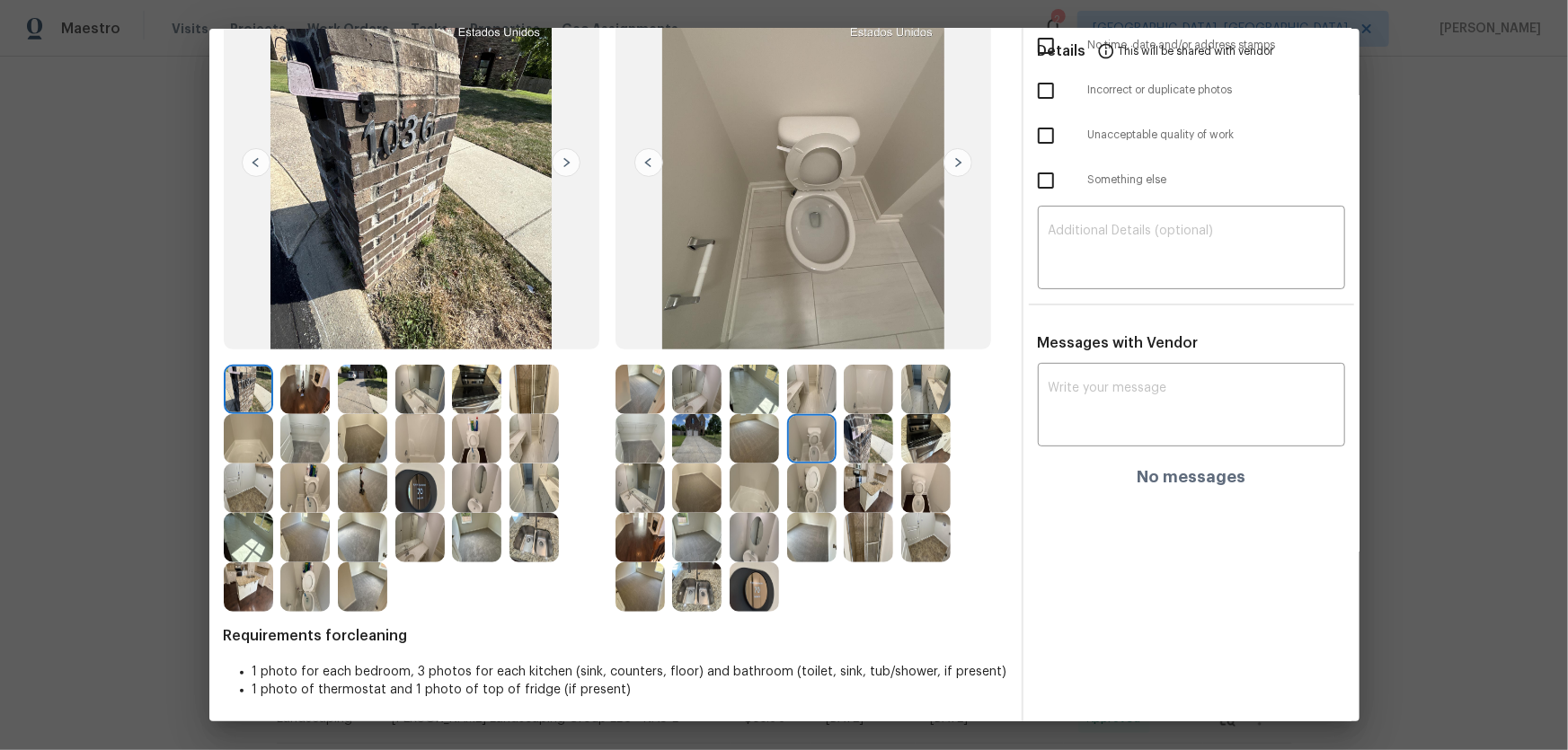
click at [913, 485] on img at bounding box center [926, 489] width 50 height 50
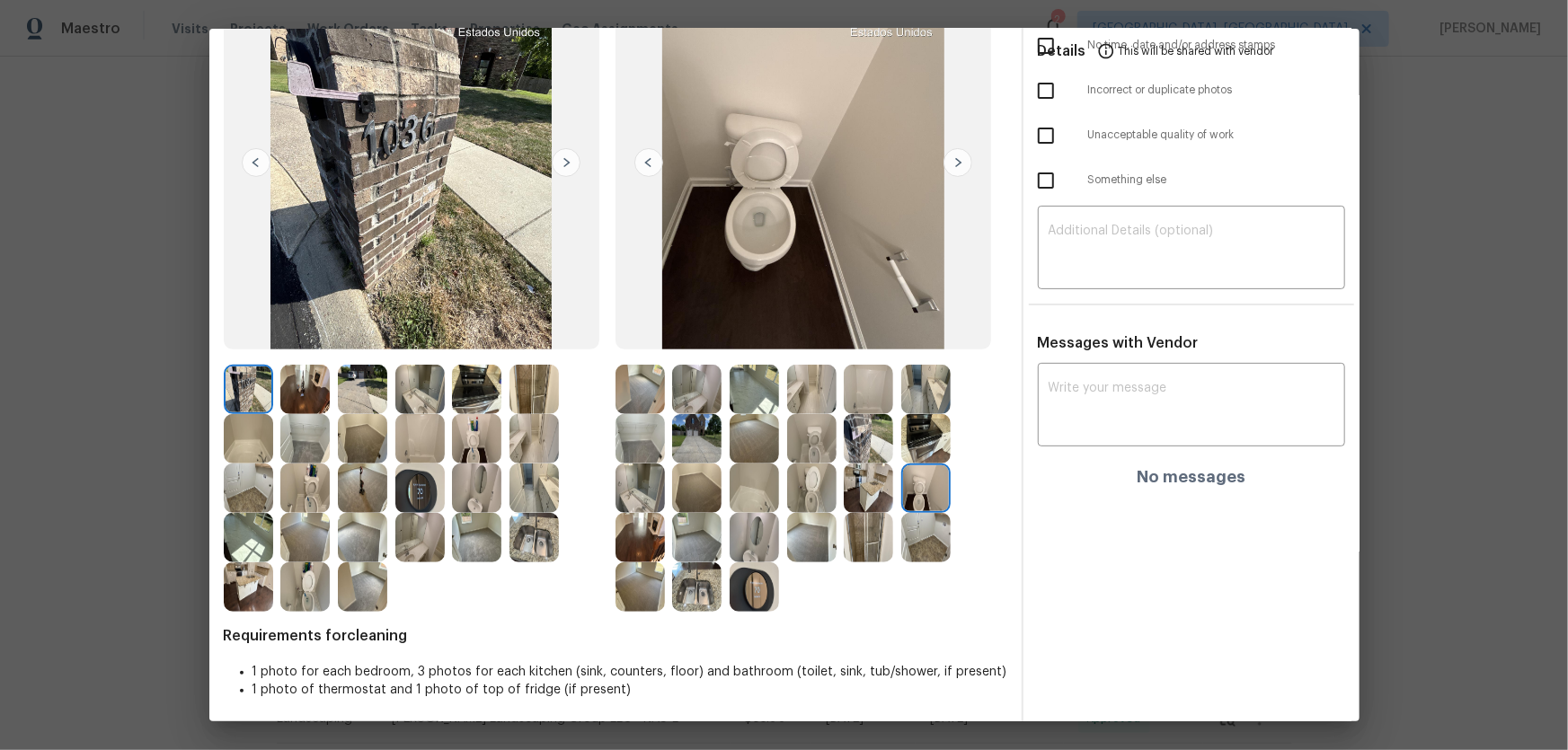
click at [753, 495] on img at bounding box center [754, 537] width 50 height 50
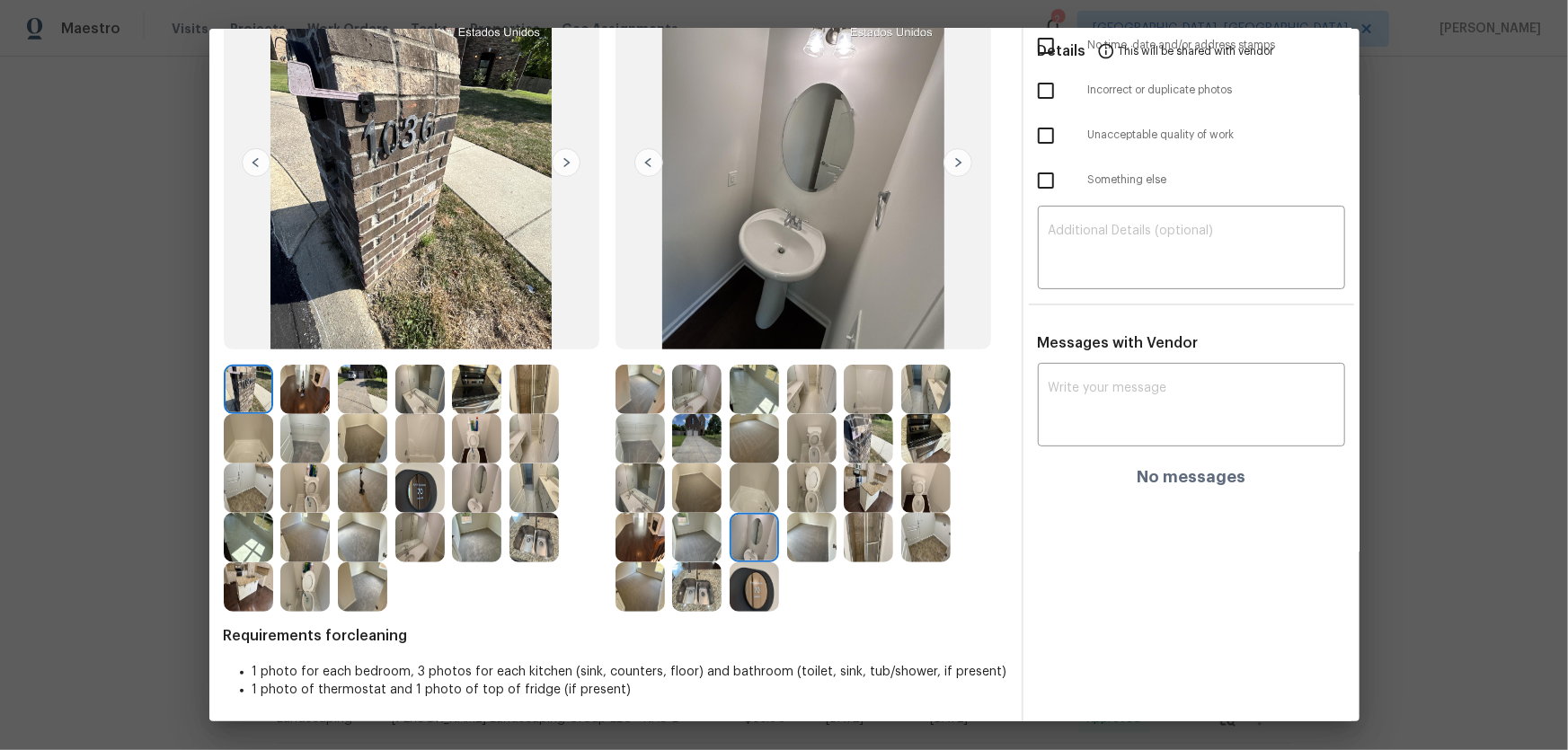
click at [630, 481] on img at bounding box center [640, 489] width 50 height 50
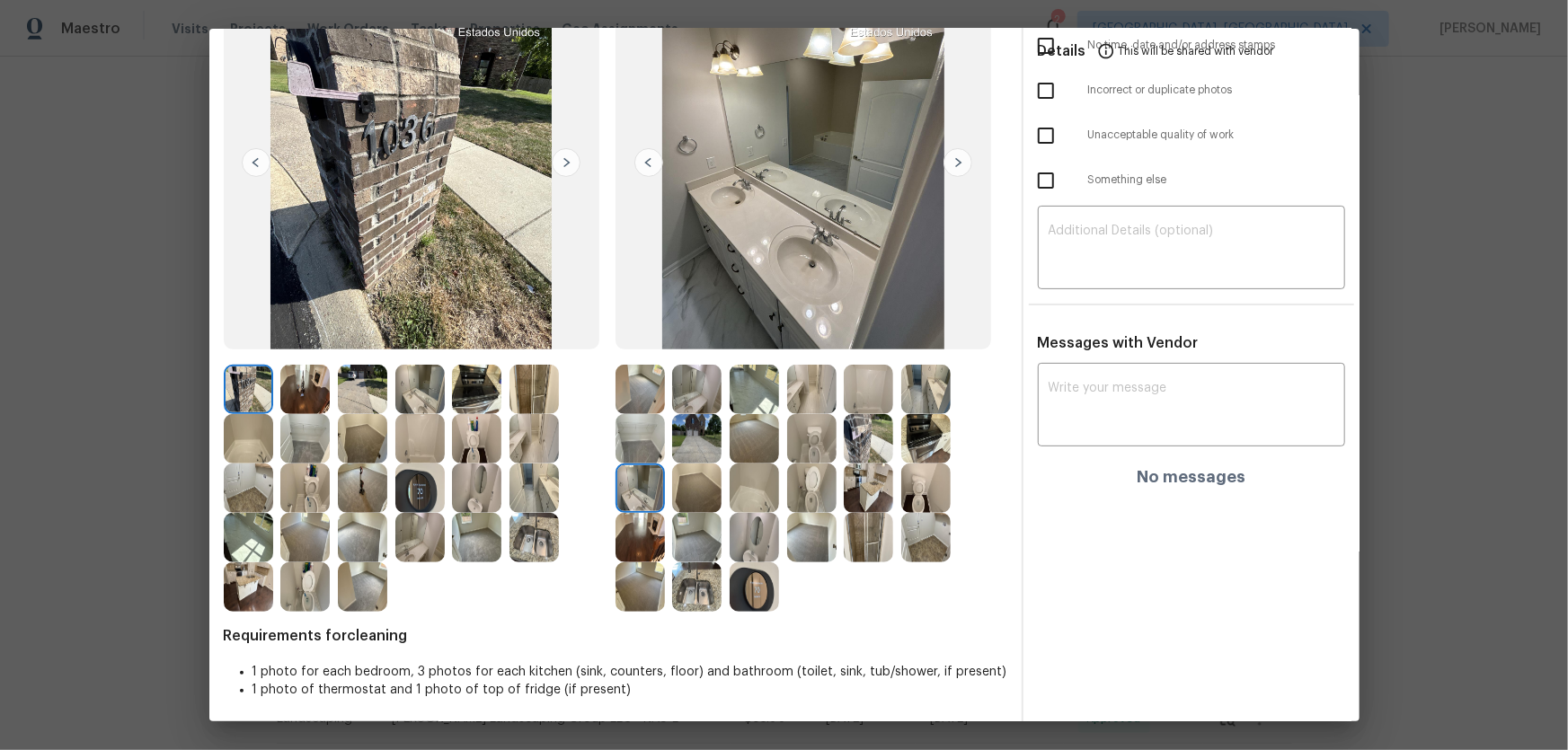
click at [694, 390] on img at bounding box center [697, 390] width 50 height 50
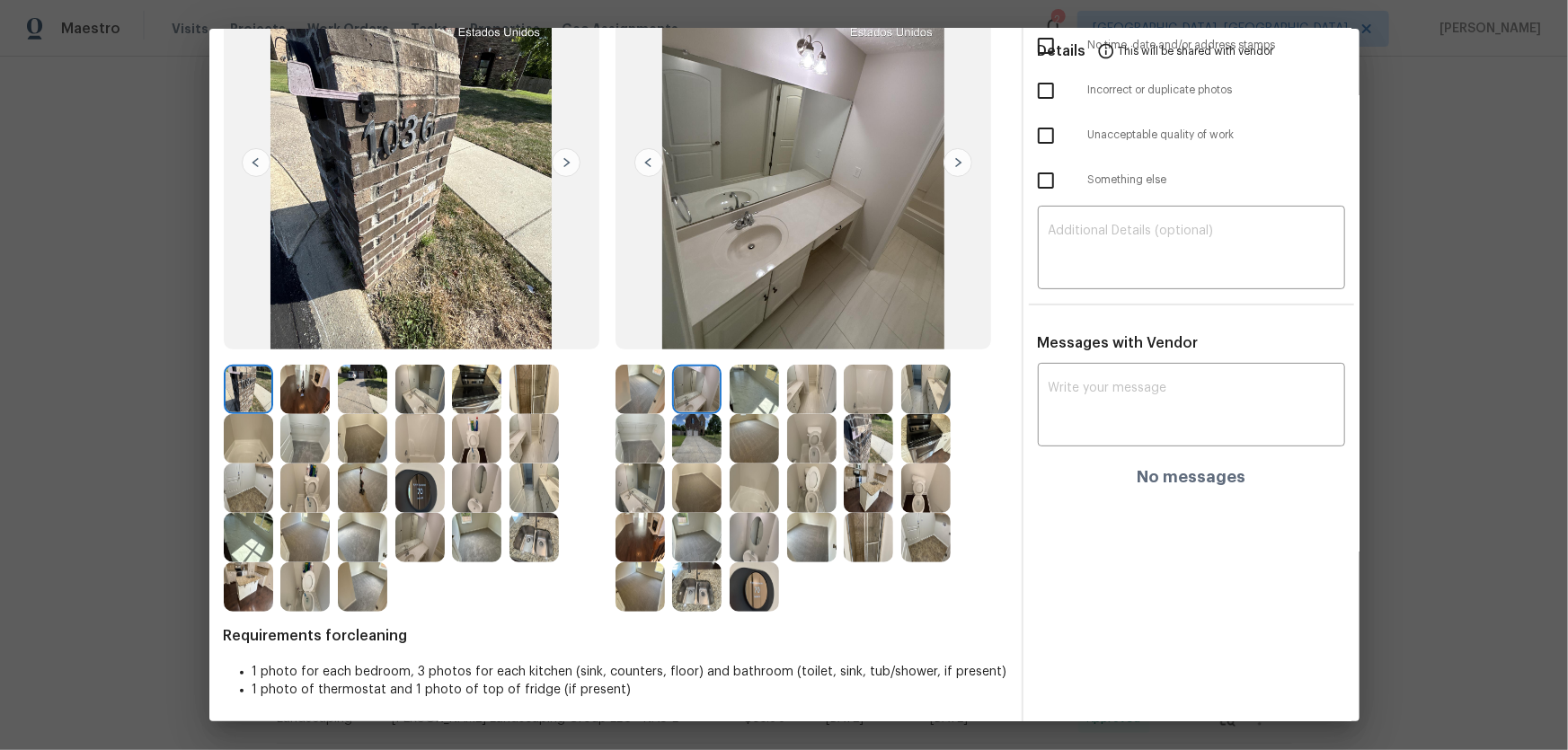
click at [760, 477] on img at bounding box center [754, 489] width 50 height 50
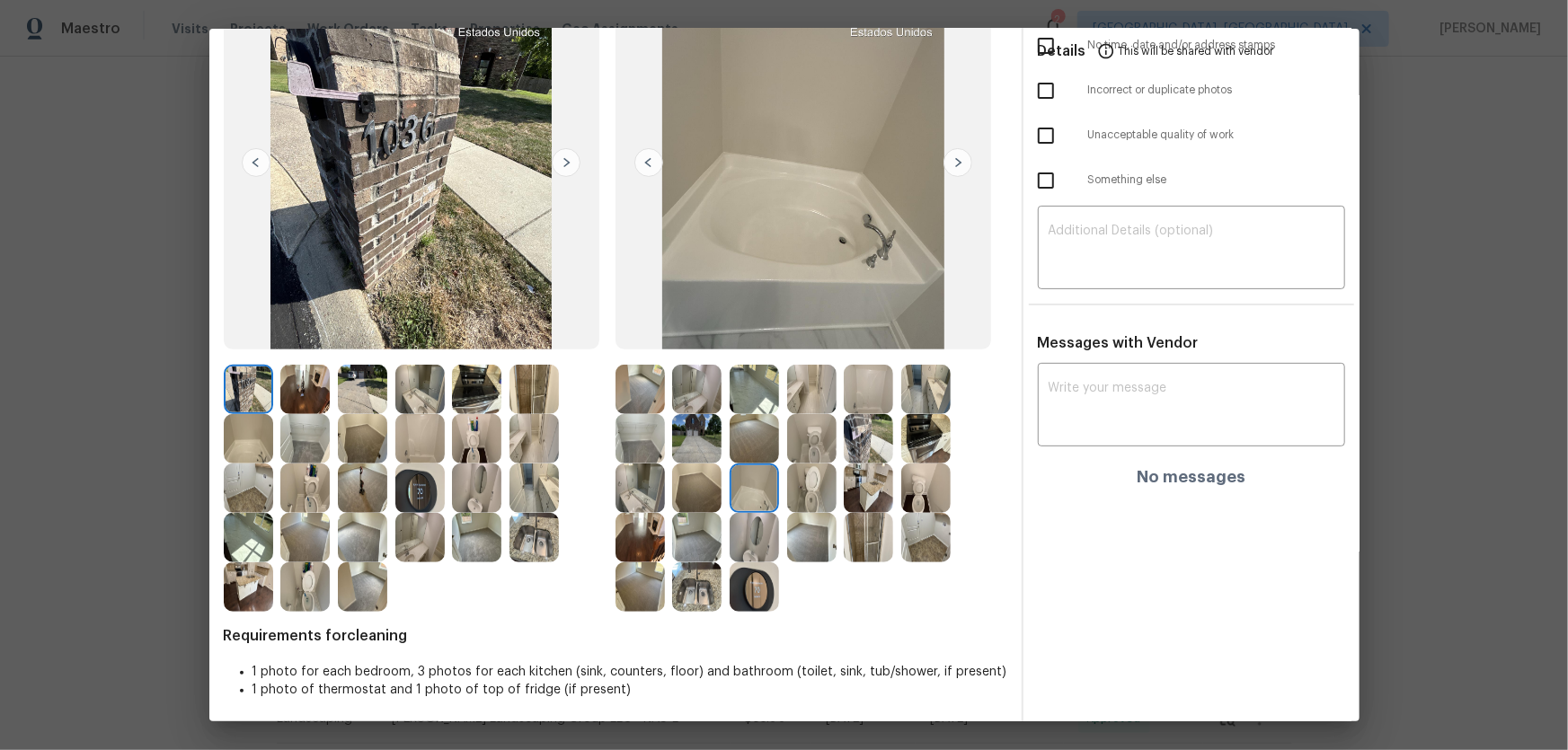
click at [859, 403] on img at bounding box center [868, 390] width 50 height 50
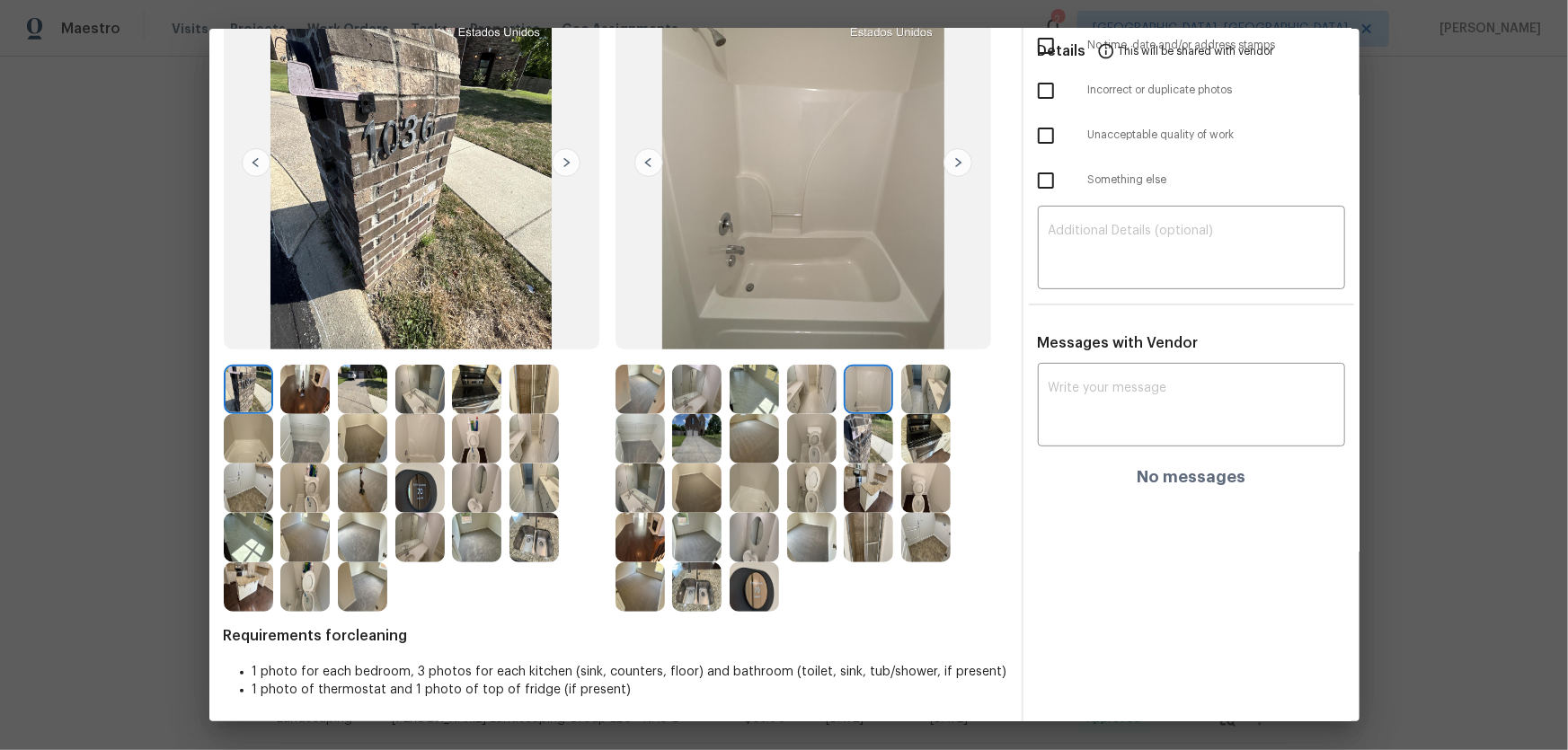
click at [865, 438] on img at bounding box center [868, 439] width 50 height 50
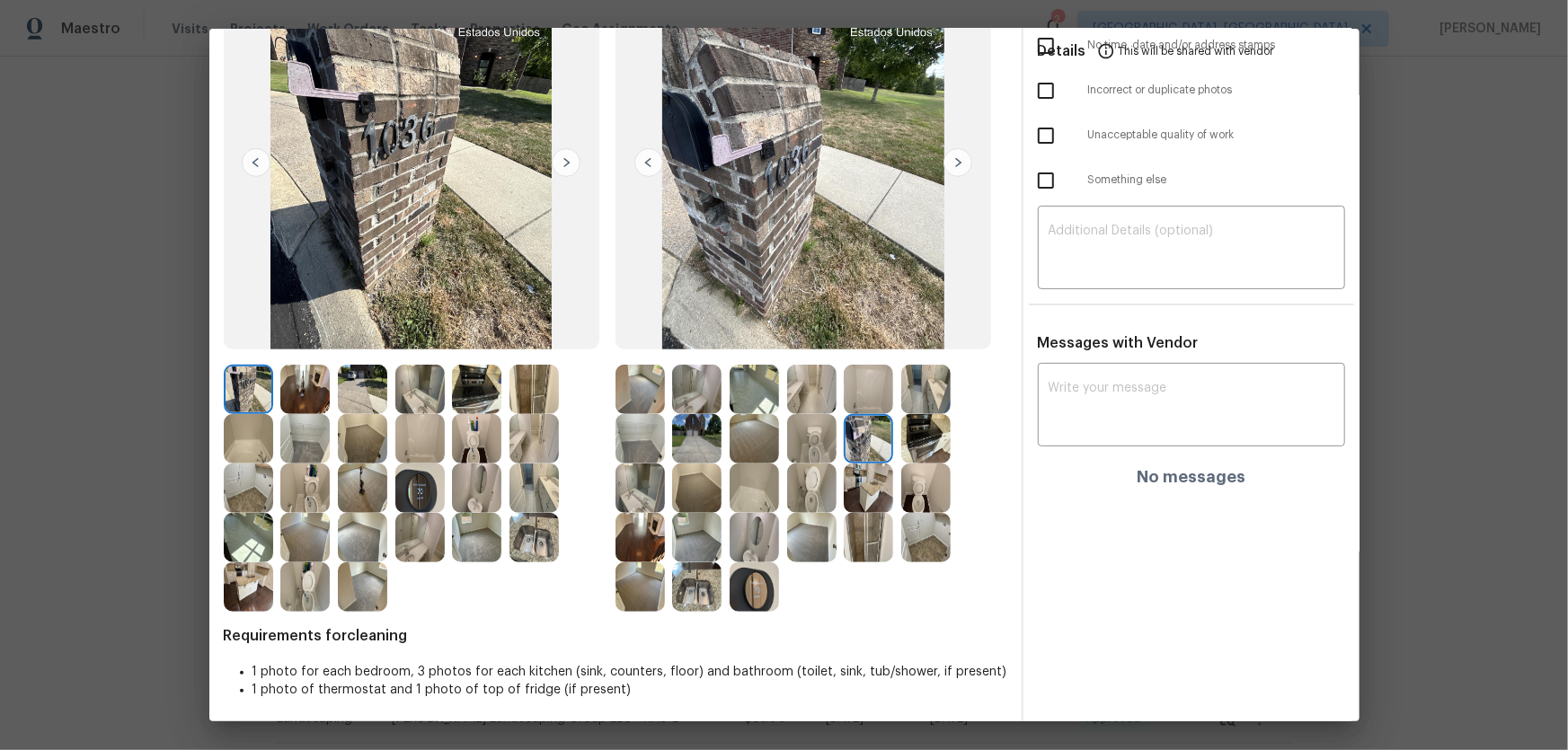
click at [908, 439] on img at bounding box center [926, 439] width 50 height 50
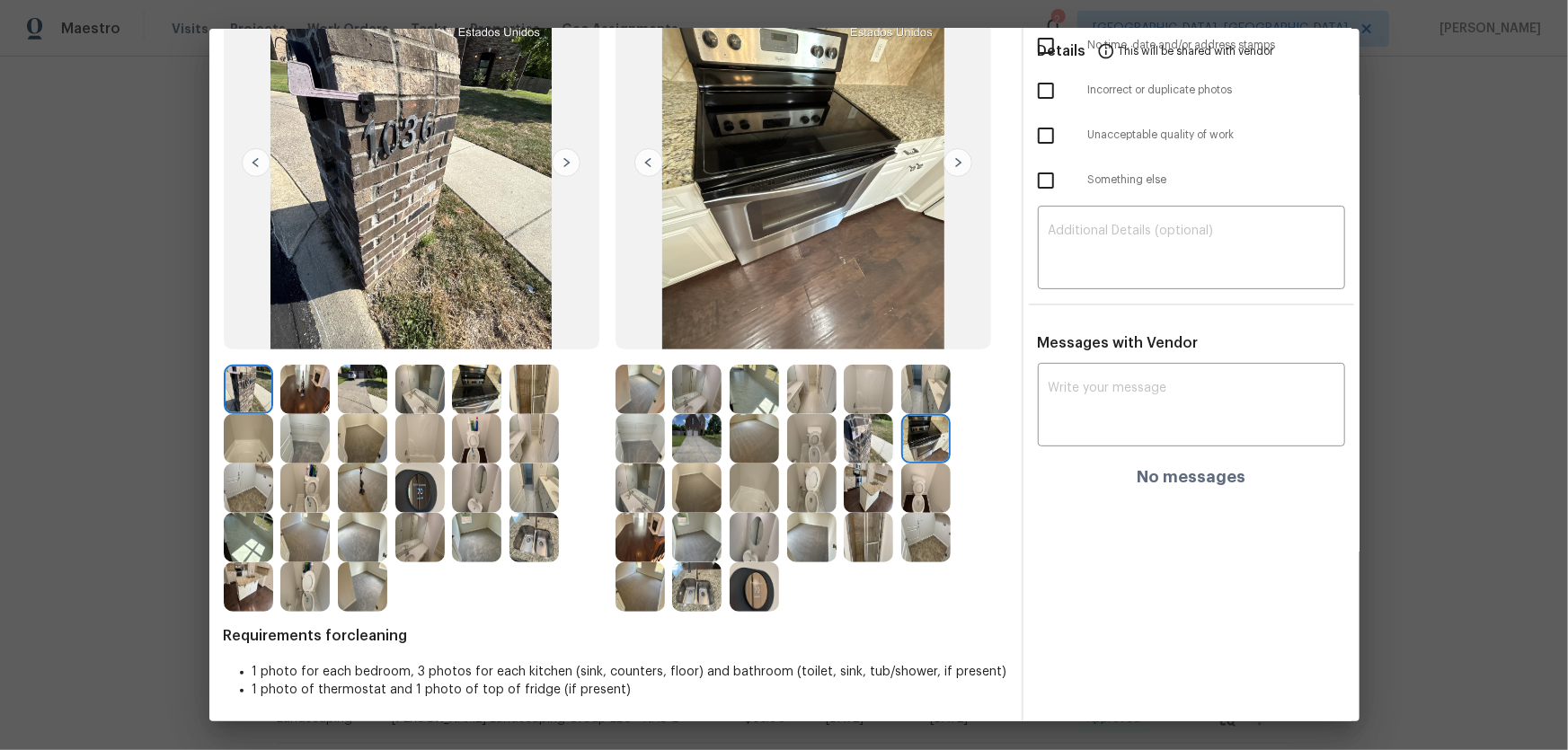
click at [908, 401] on img at bounding box center [926, 390] width 50 height 50
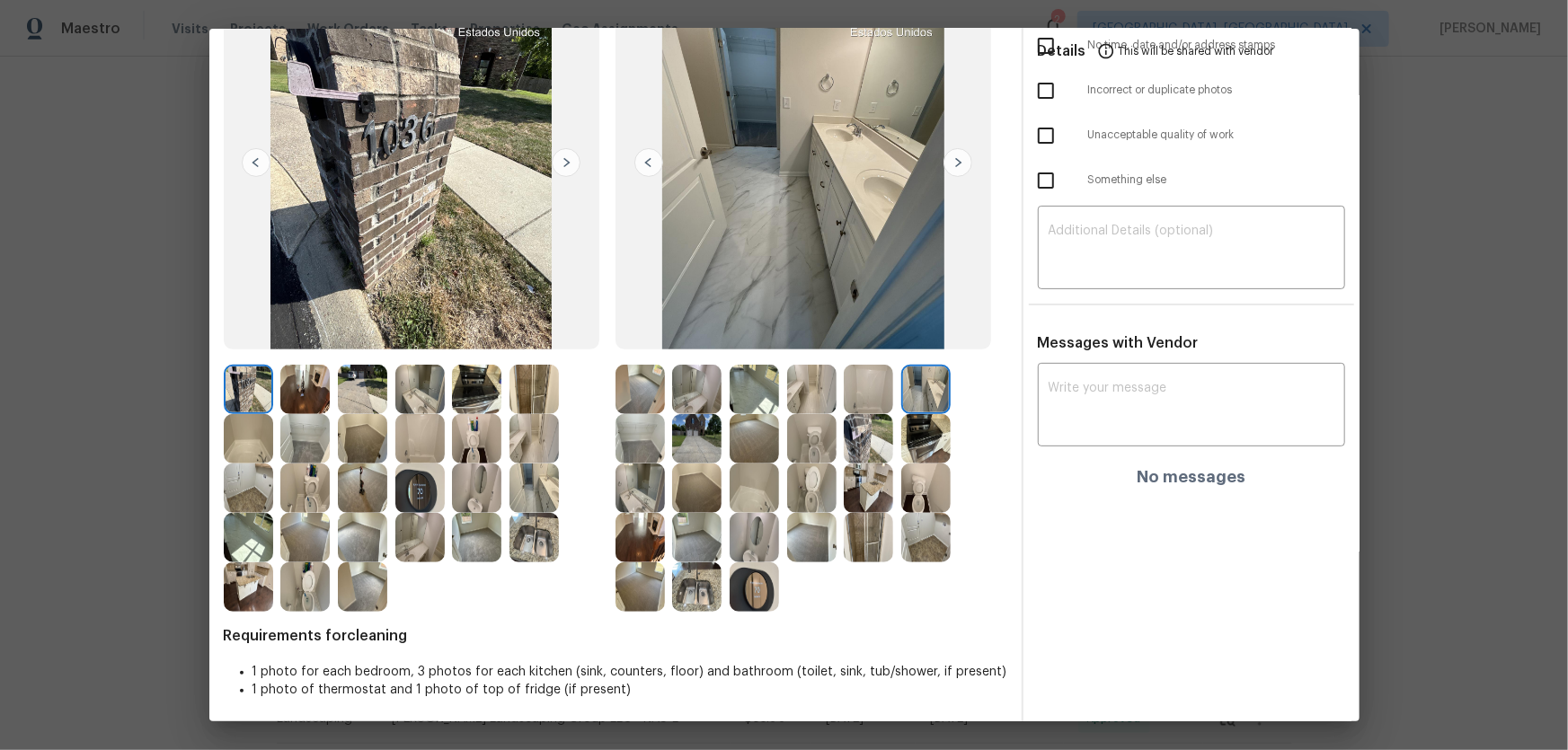
click at [708, 435] on img at bounding box center [697, 439] width 50 height 50
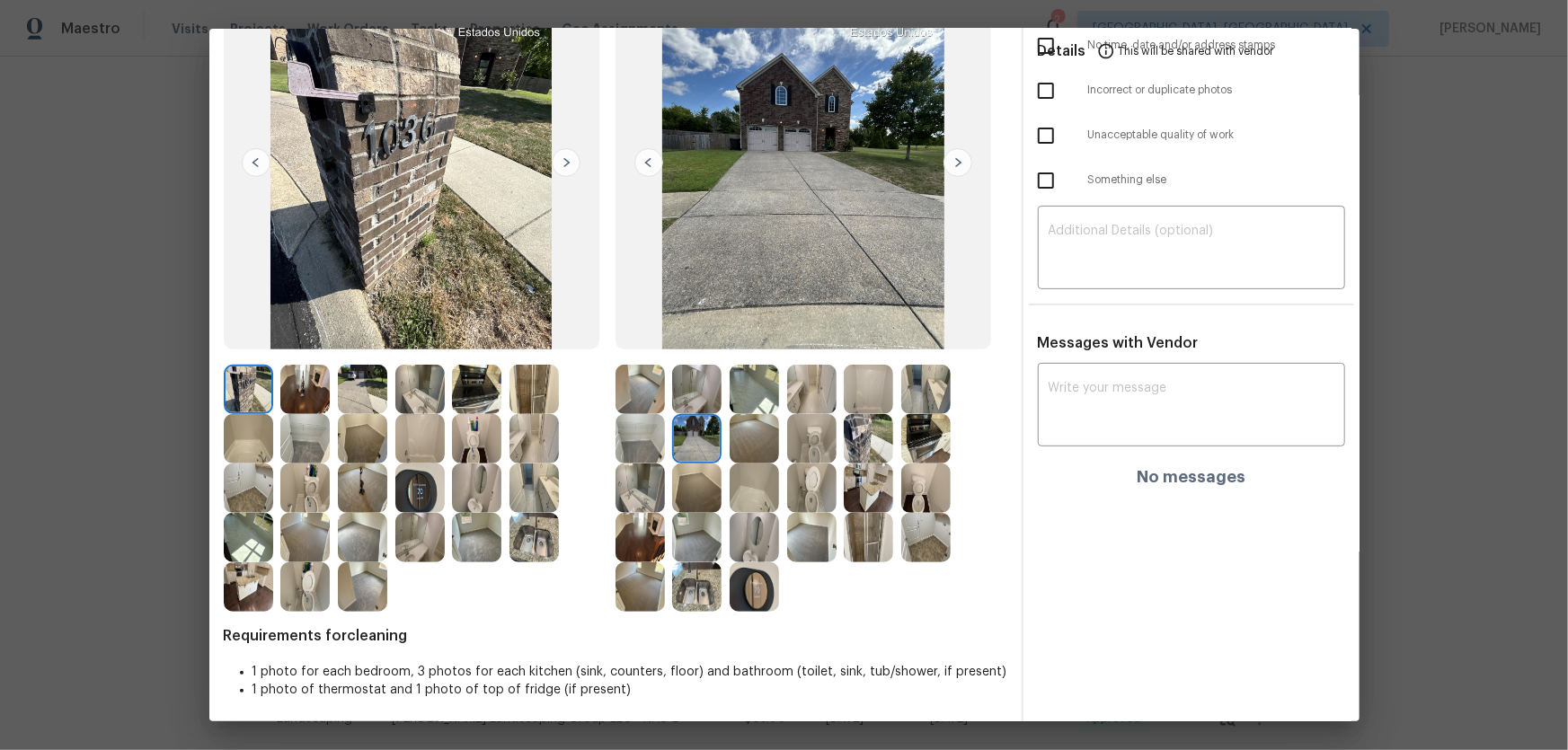
click at [752, 454] on img at bounding box center [754, 439] width 50 height 50
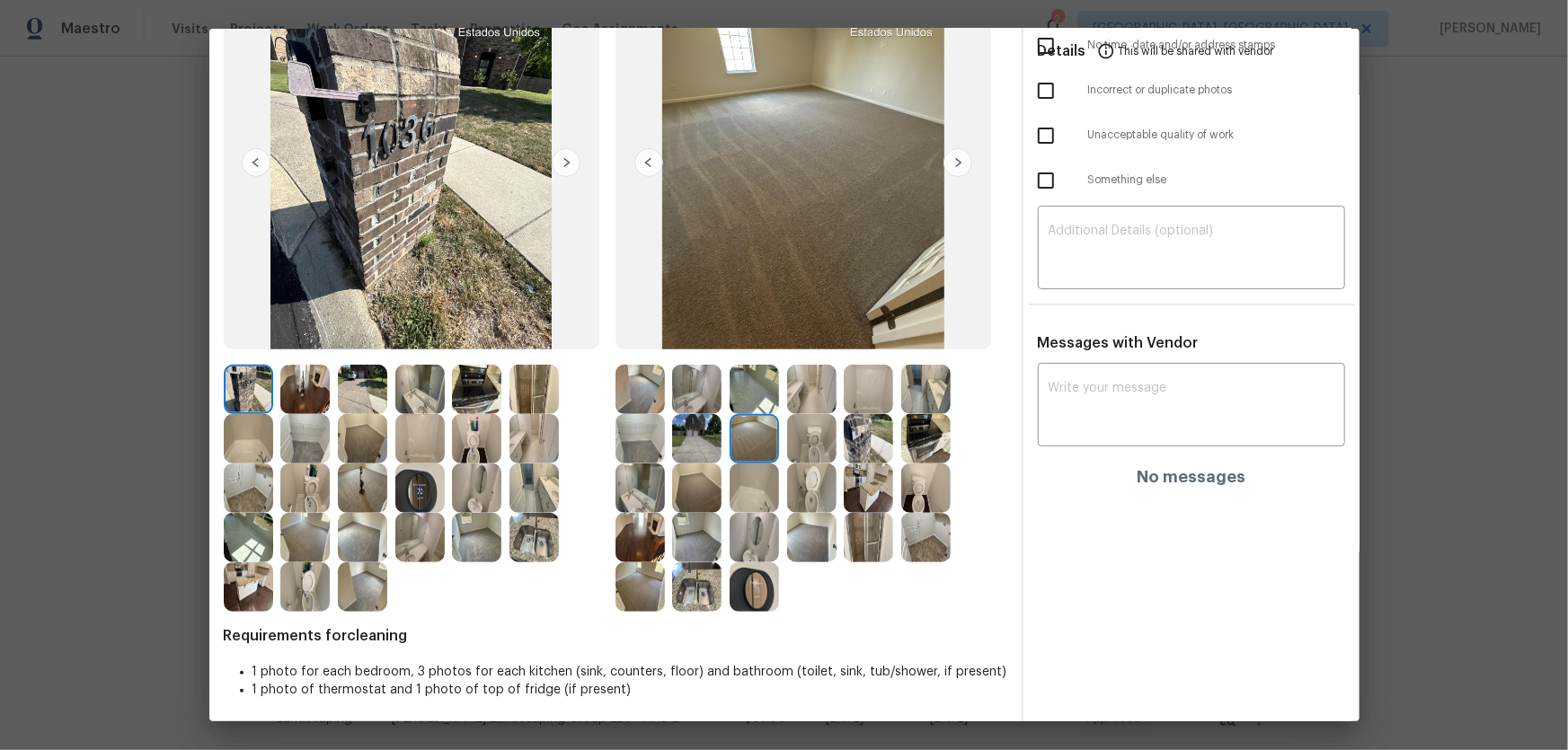
click at [693, 478] on img at bounding box center [697, 489] width 50 height 50
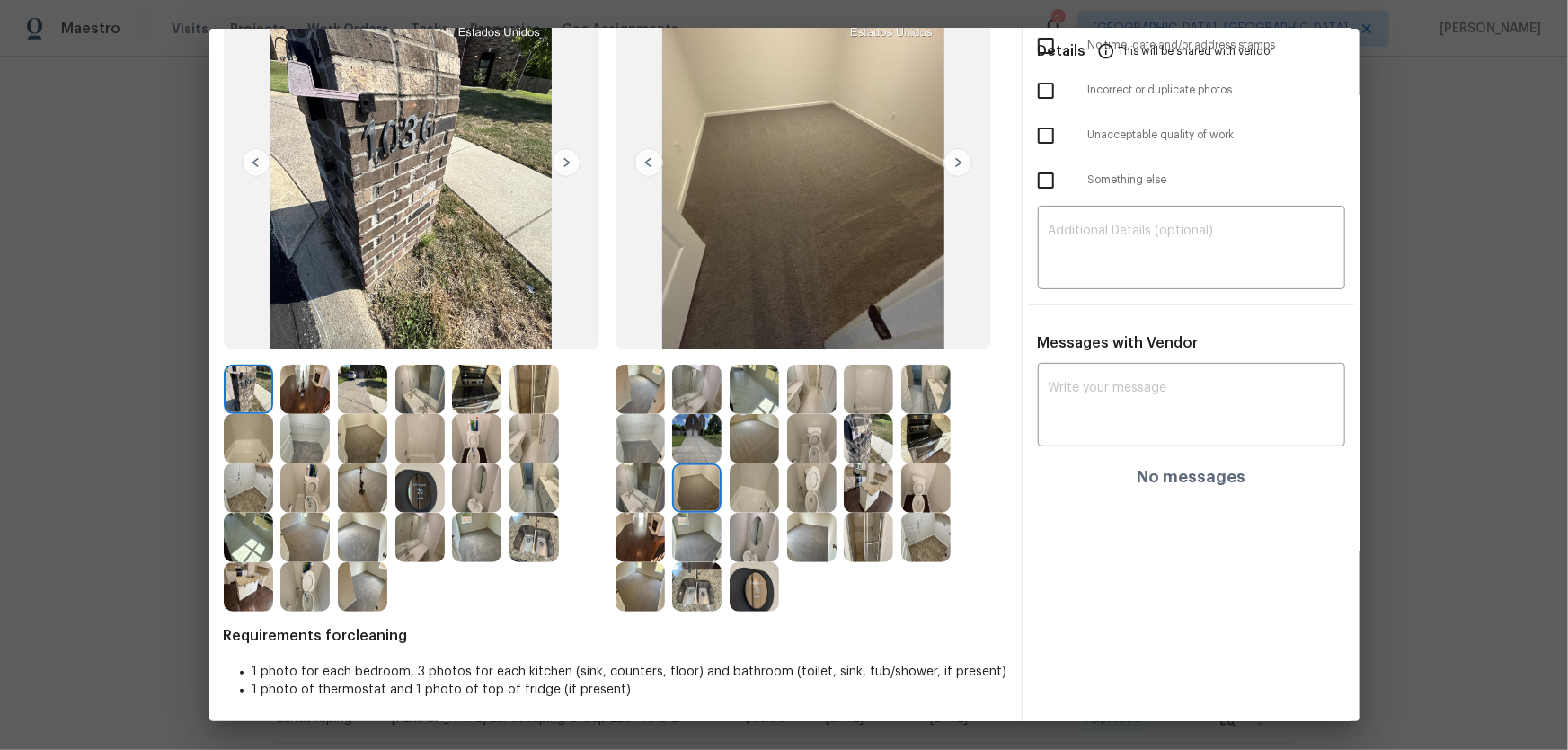
click at [639, 448] on img at bounding box center [640, 439] width 50 height 50
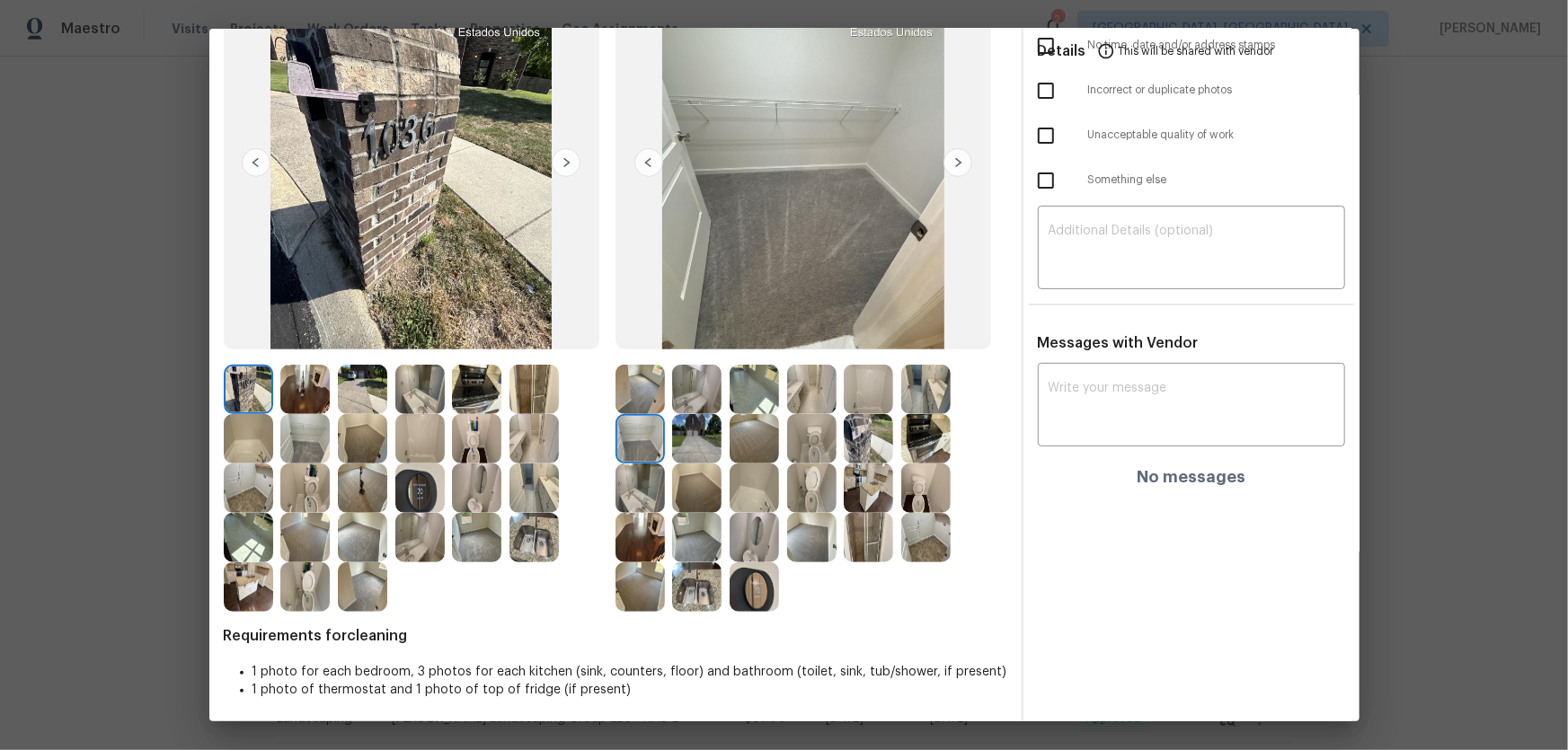
click at [634, 398] on img at bounding box center [640, 390] width 50 height 50
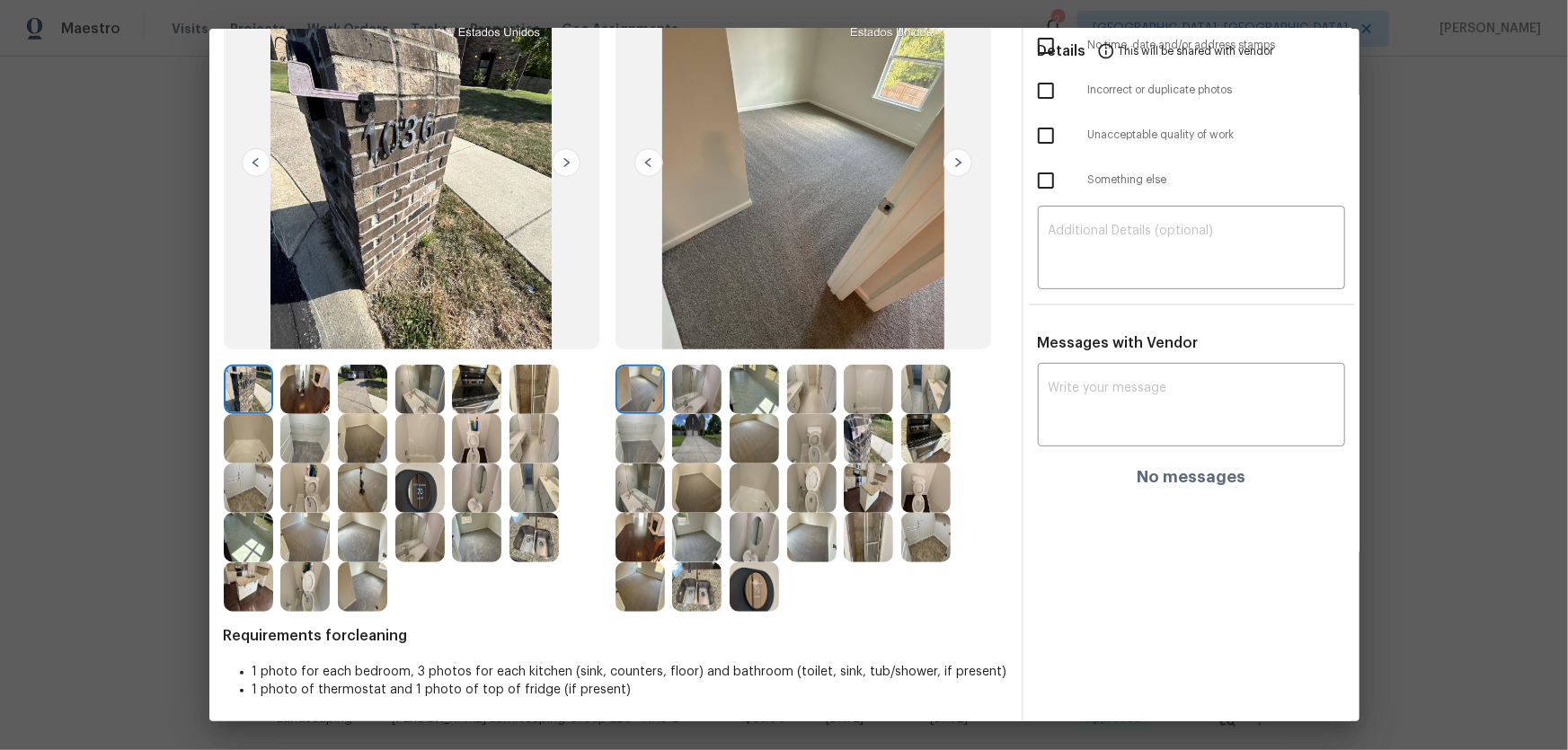
click at [756, 395] on img at bounding box center [754, 390] width 50 height 50
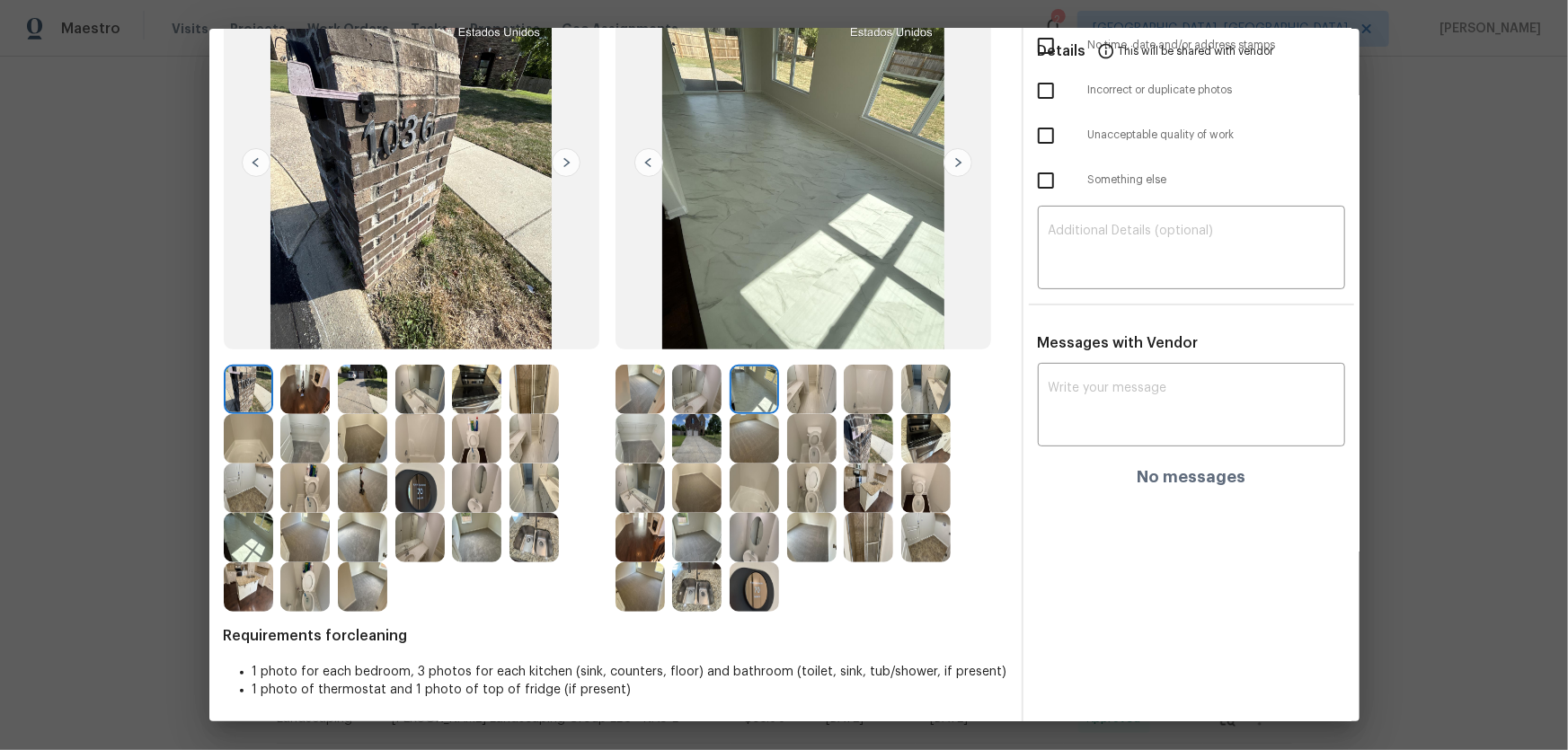
click at [766, 495] on img at bounding box center [754, 537] width 50 height 50
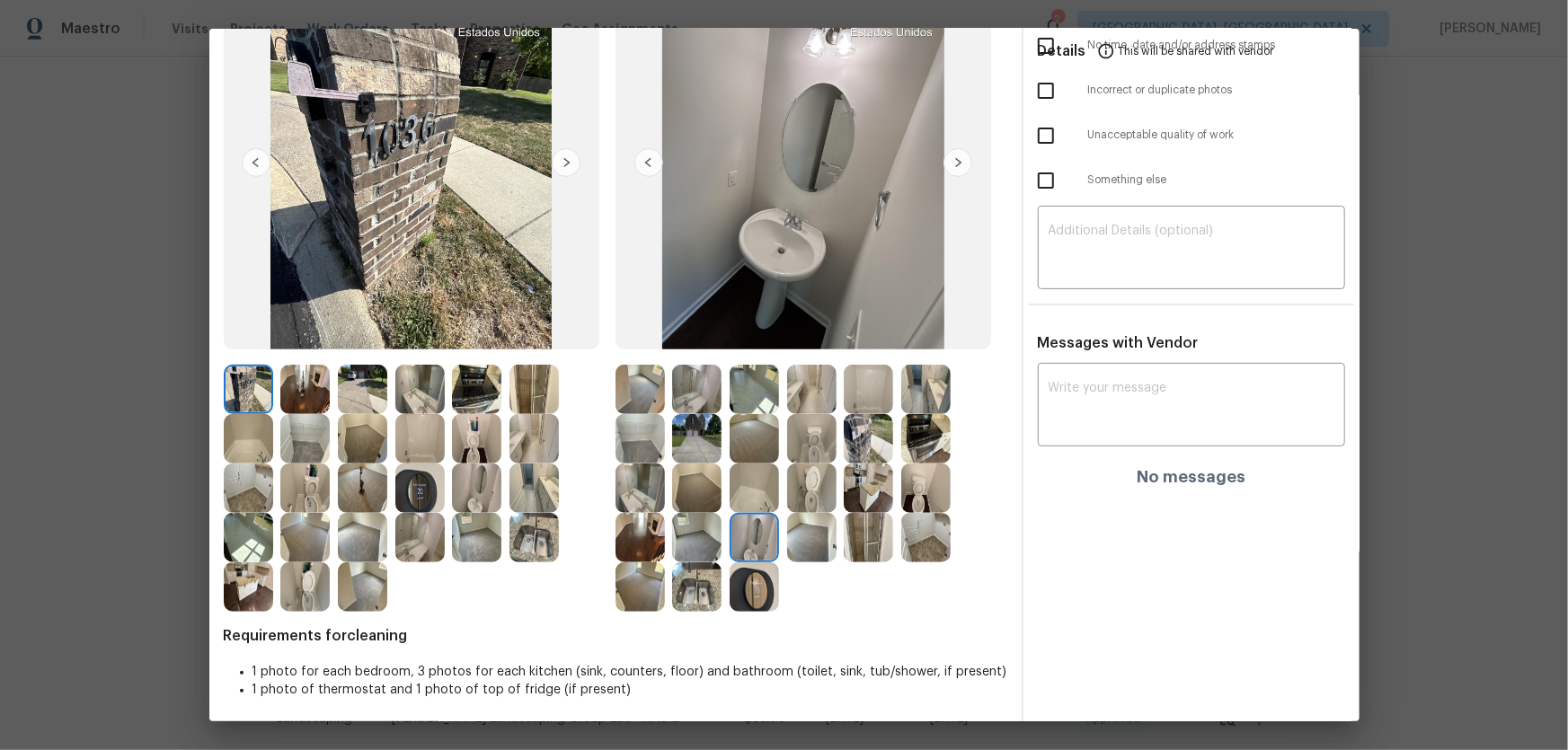
click at [745, 495] on img at bounding box center [754, 587] width 50 height 50
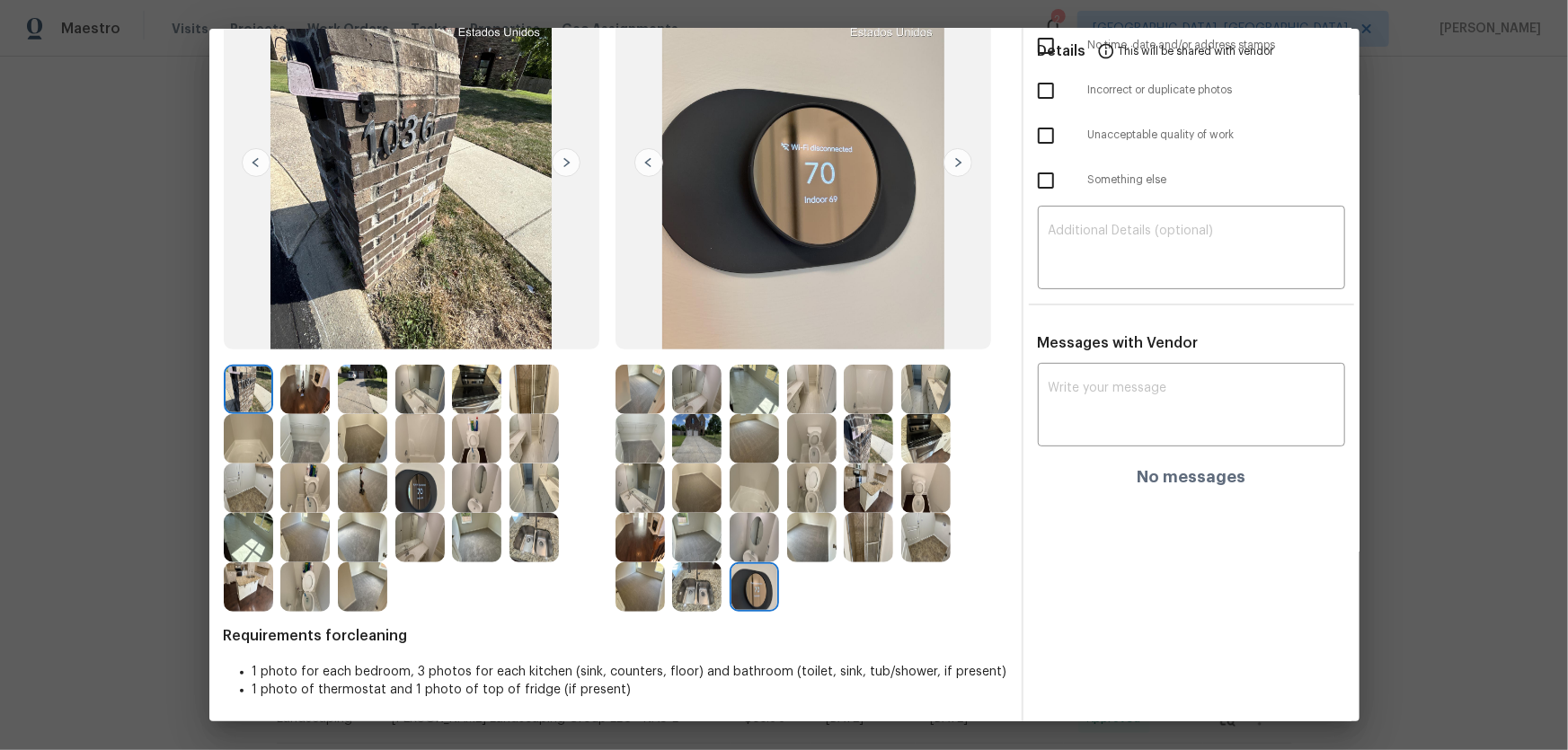
click at [676, 495] on img at bounding box center [697, 587] width 50 height 50
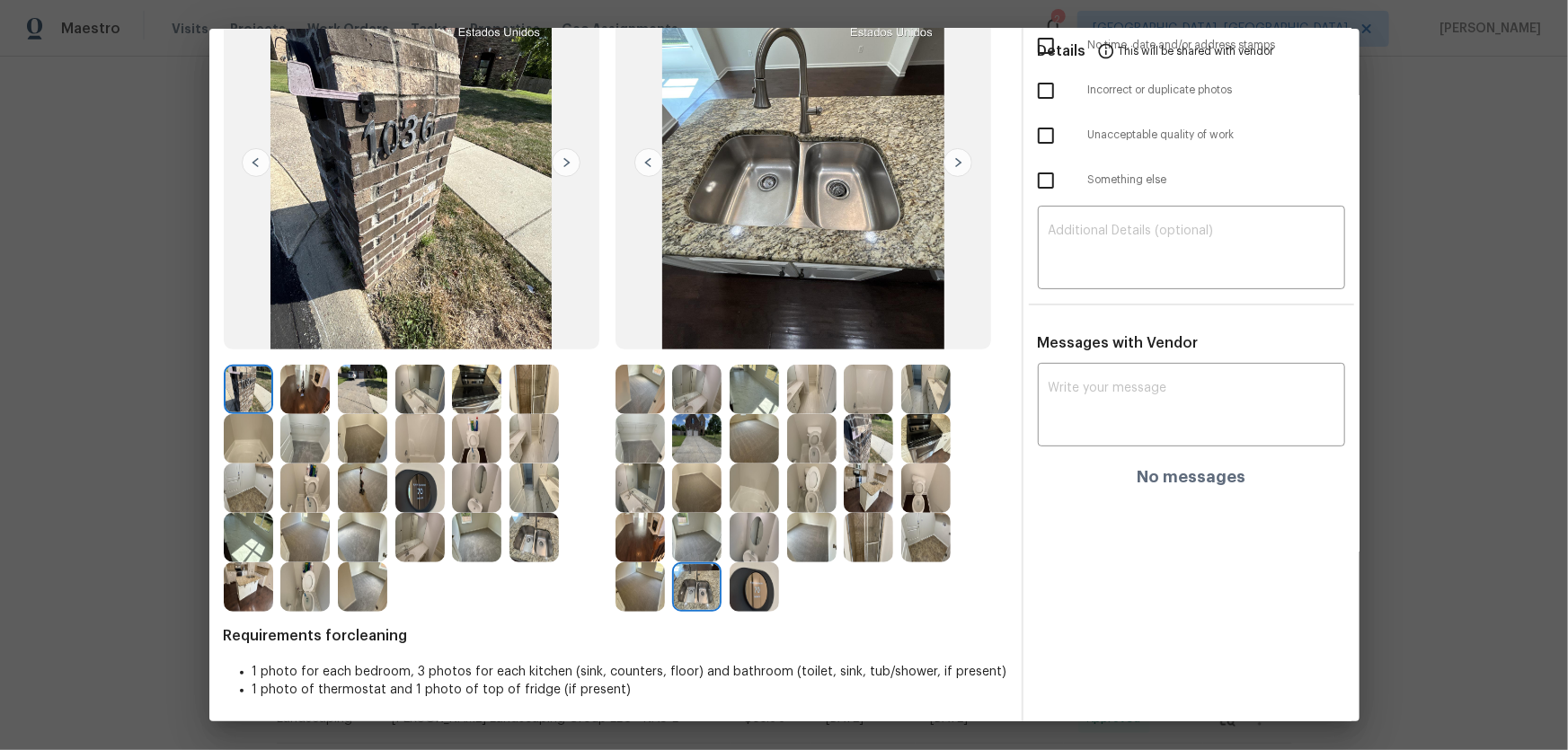
click at [615, 495] on img at bounding box center [640, 587] width 50 height 50
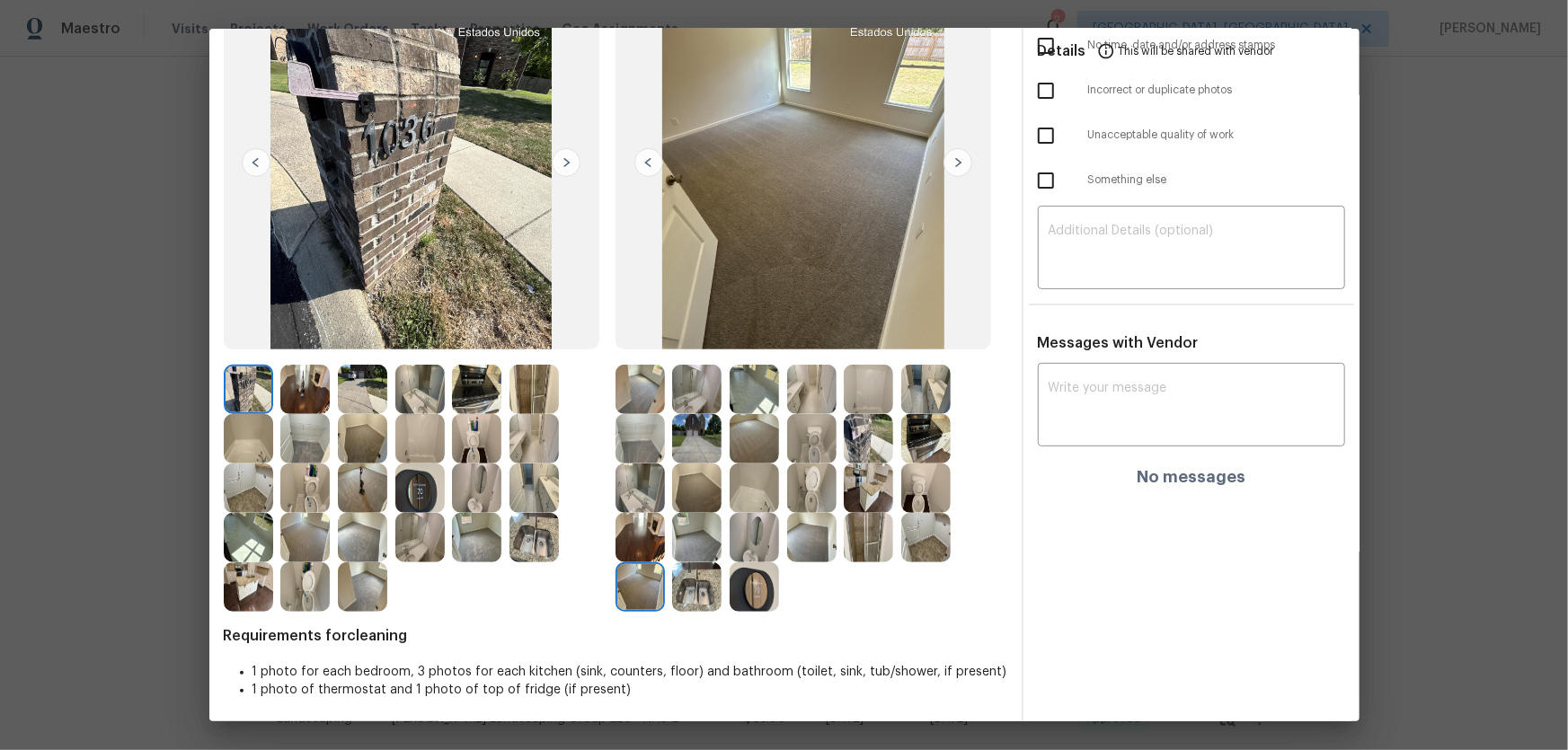
click at [620, 495] on img at bounding box center [640, 537] width 50 height 50
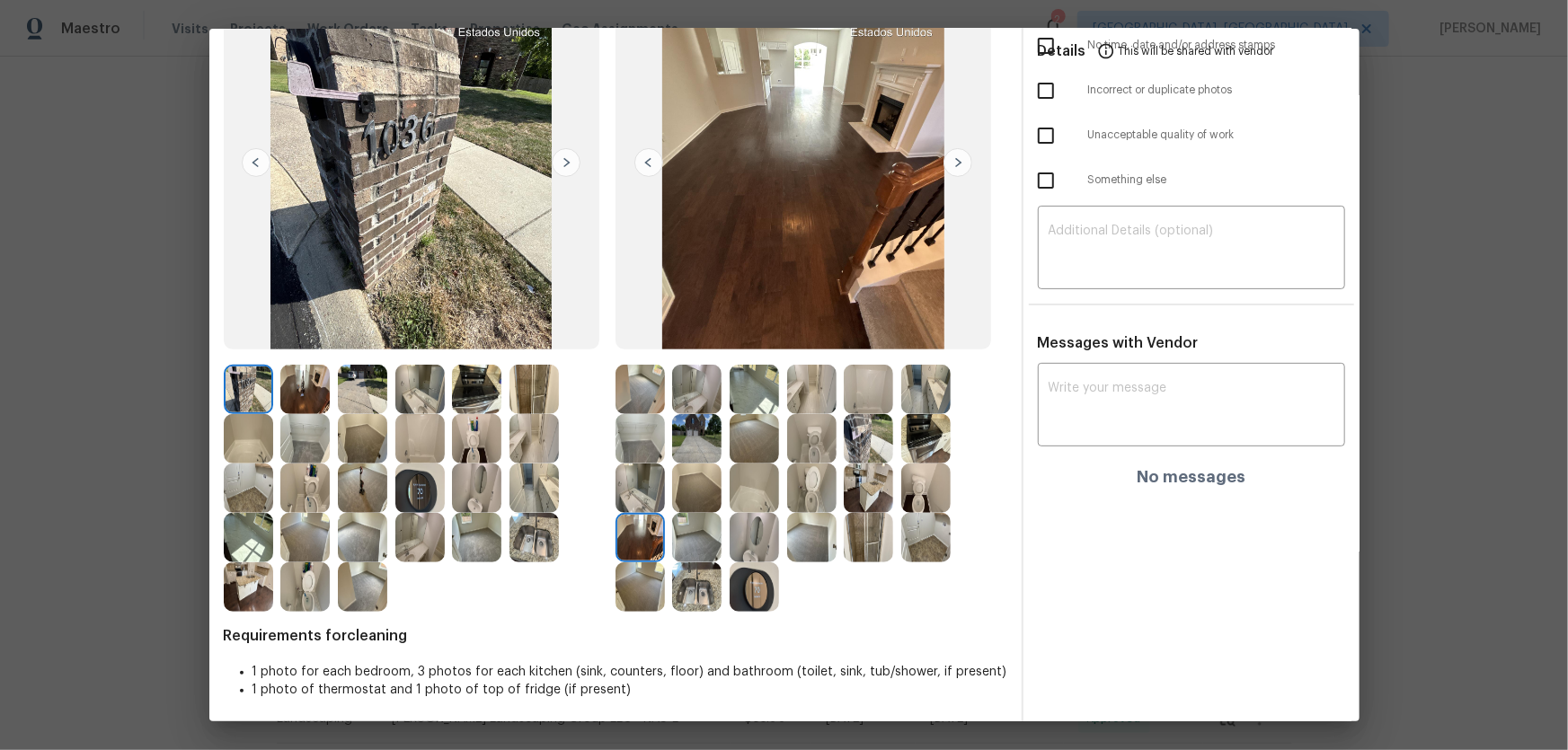
click at [534, 495] on img at bounding box center [535, 537] width 50 height 50
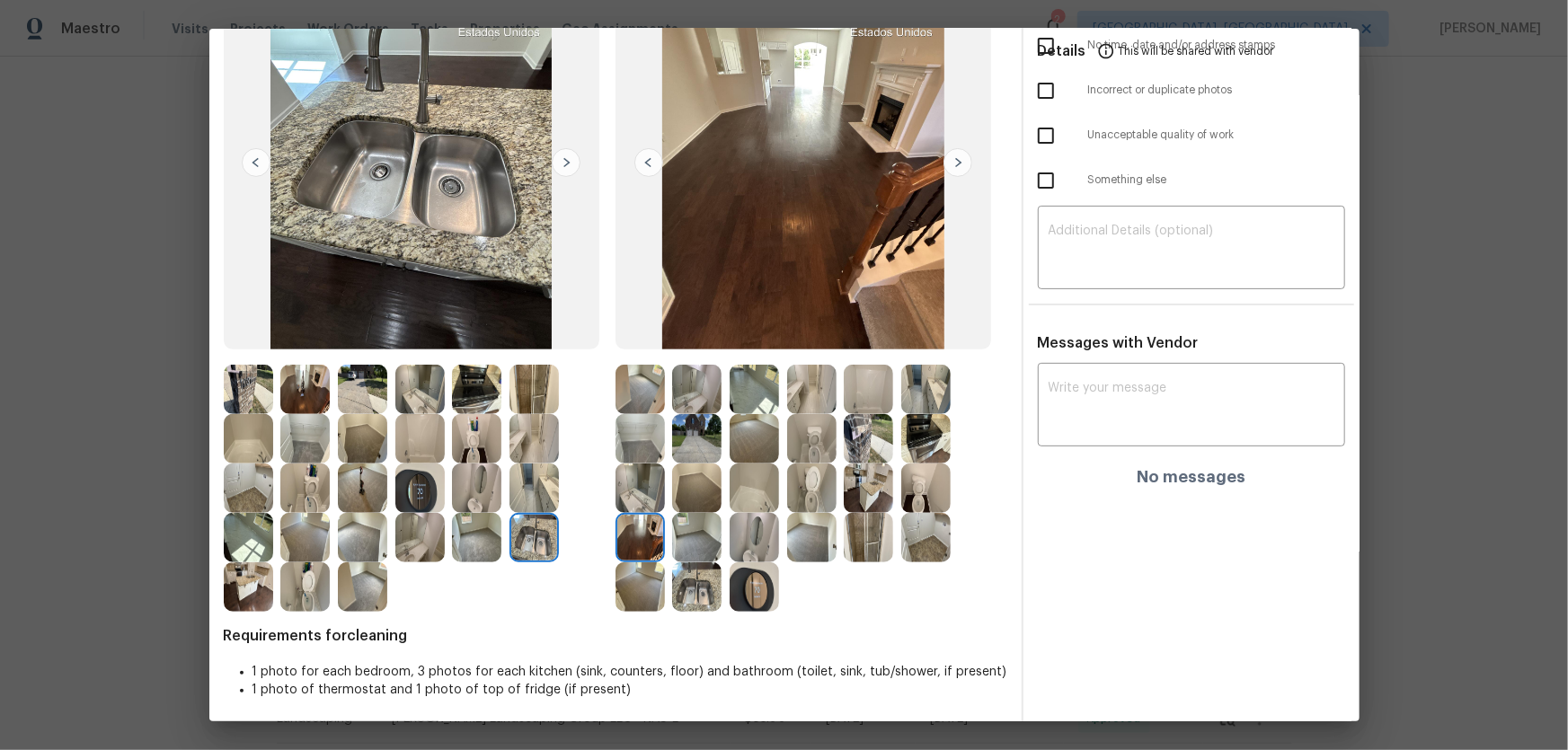
click at [750, 495] on img at bounding box center [754, 537] width 50 height 50
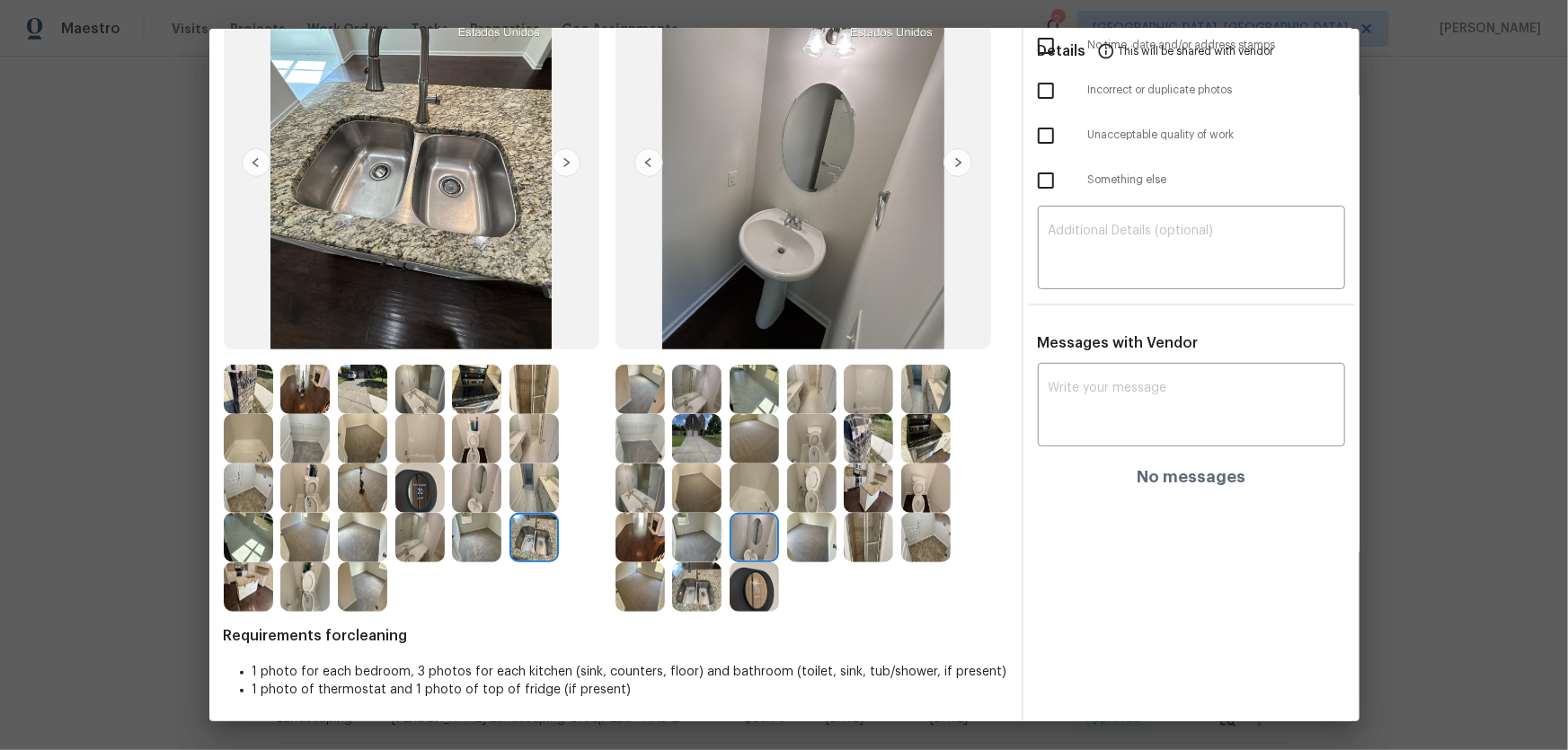
click at [753, 475] on img at bounding box center [754, 489] width 50 height 50
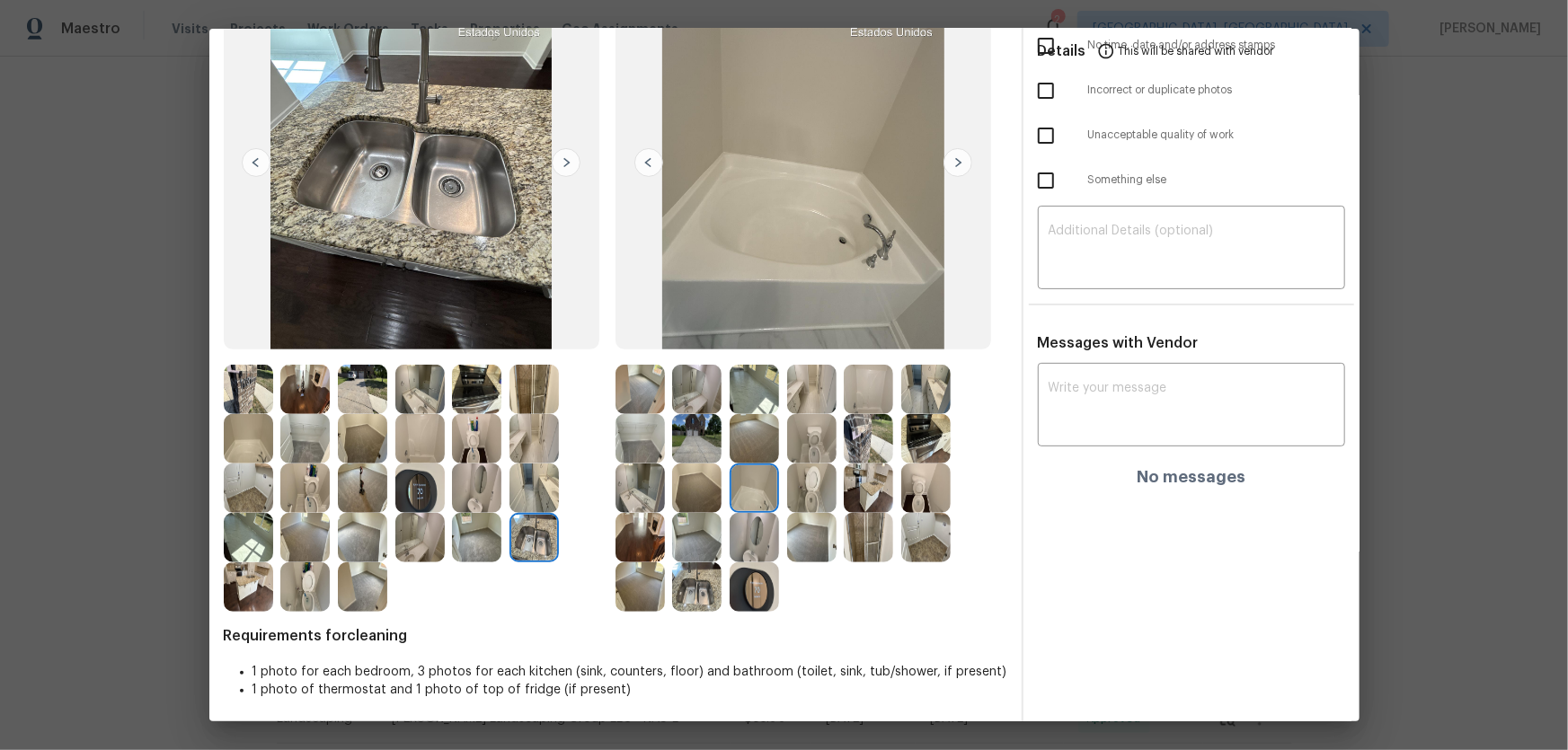
click at [816, 478] on img at bounding box center [812, 489] width 50 height 50
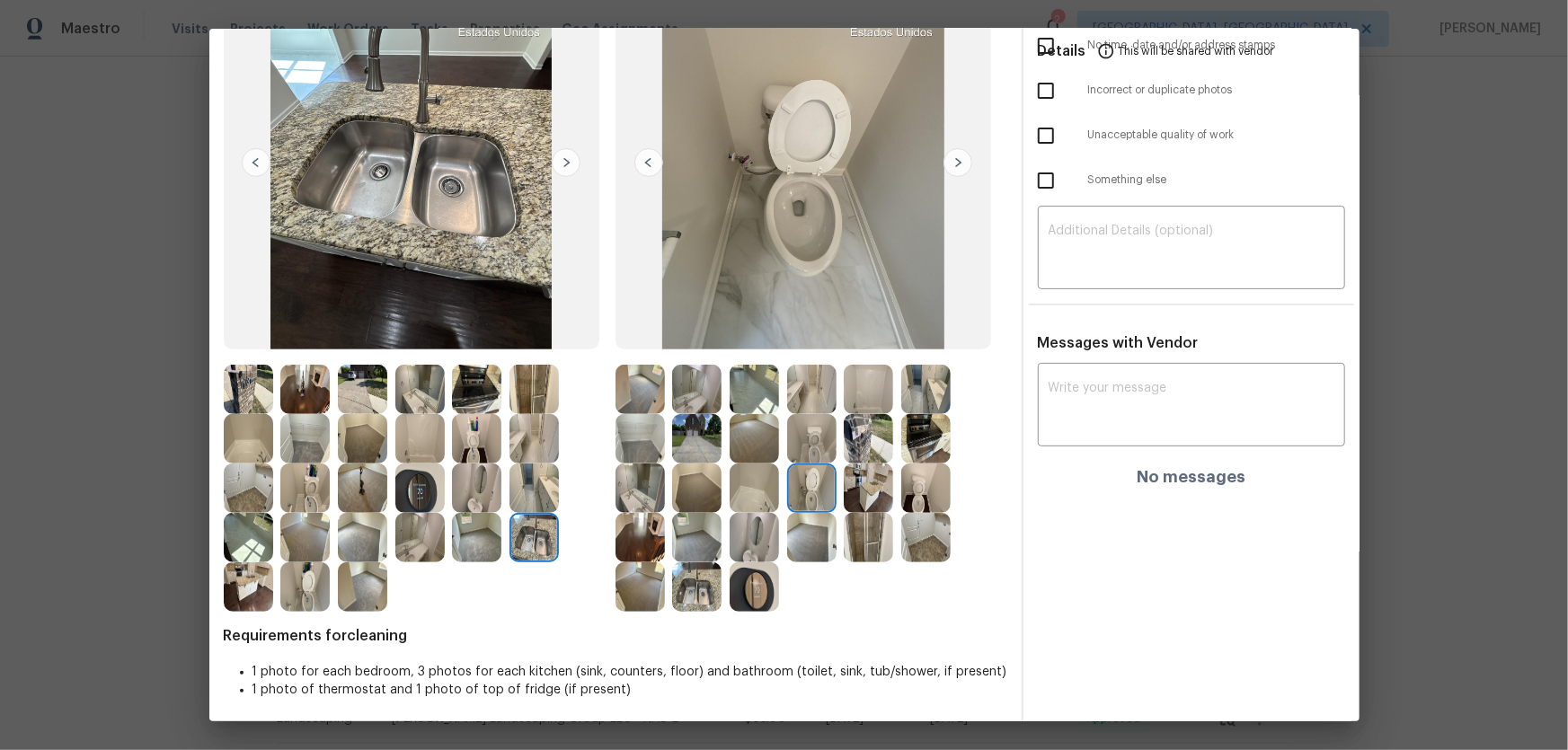
click at [859, 443] on img at bounding box center [868, 439] width 50 height 50
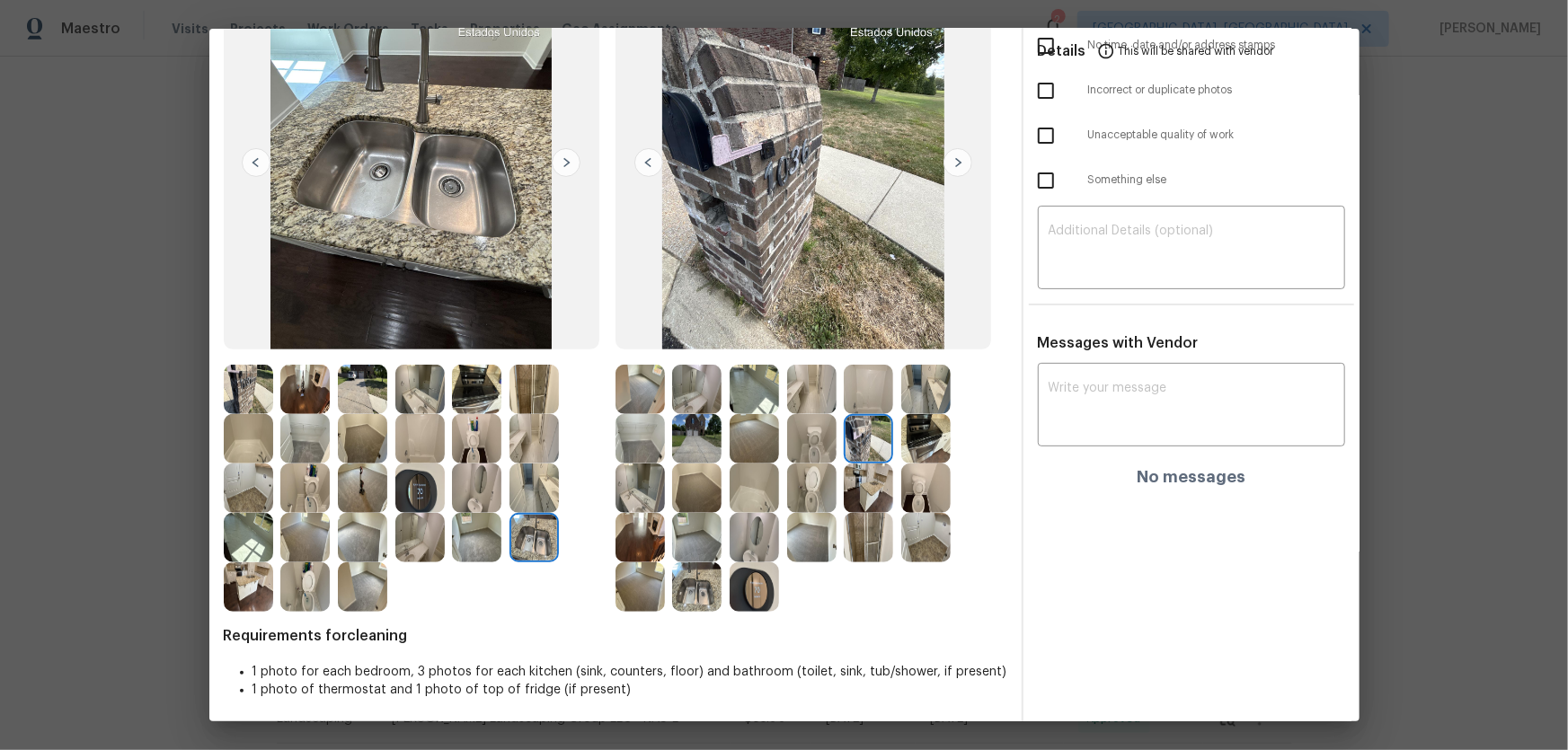
click at [868, 468] on img at bounding box center [868, 489] width 50 height 50
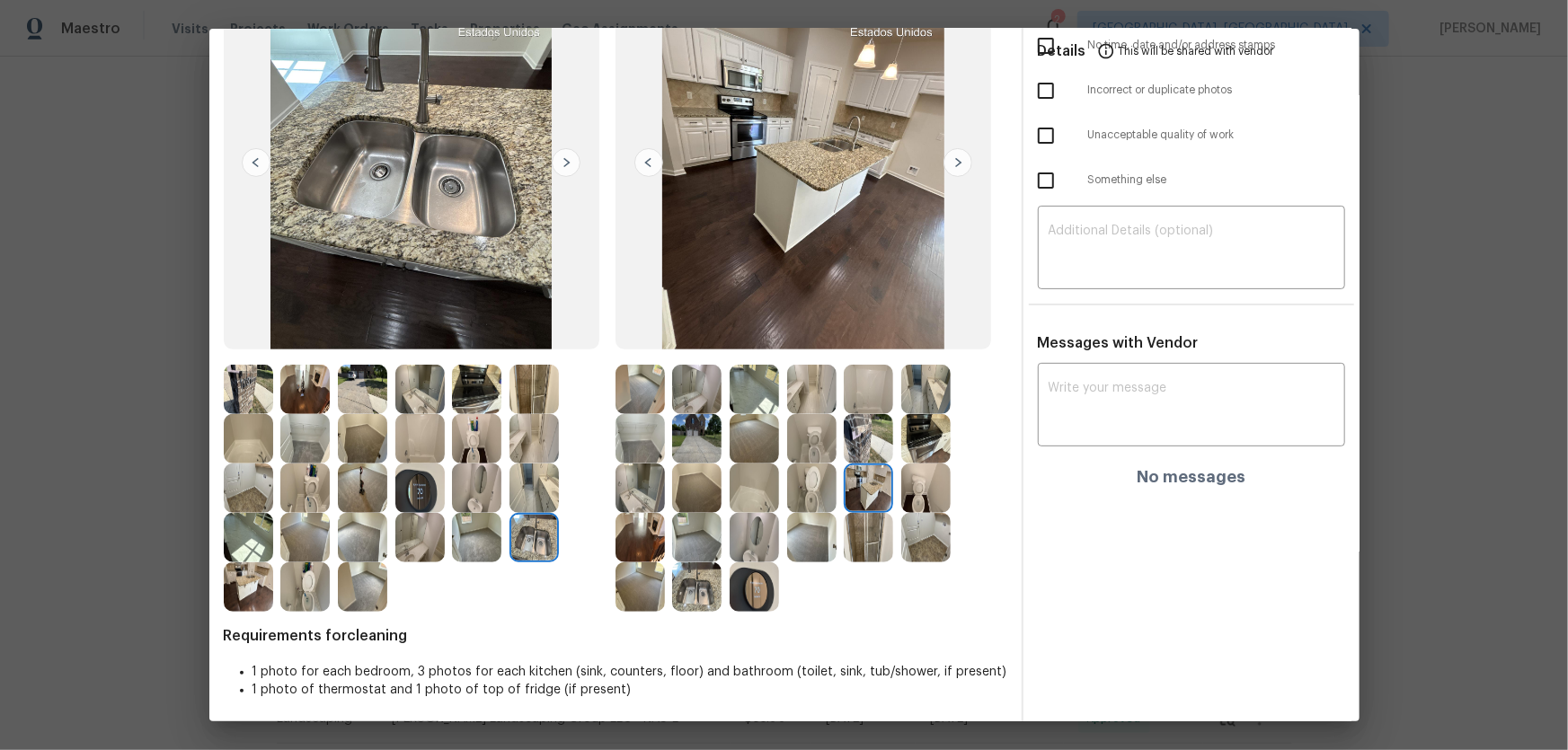
click at [907, 480] on img at bounding box center [926, 489] width 50 height 50
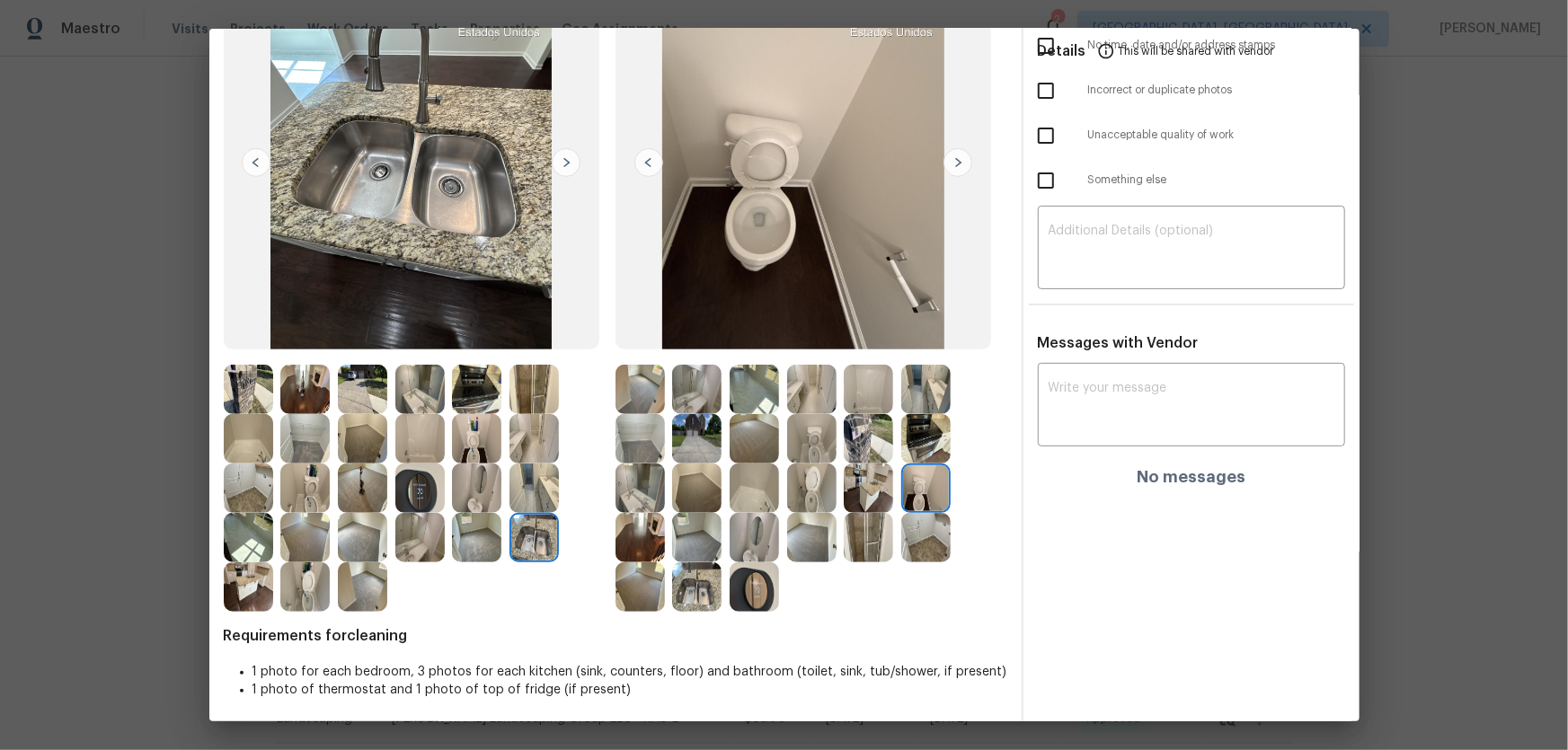
click at [912, 436] on img at bounding box center [926, 439] width 50 height 50
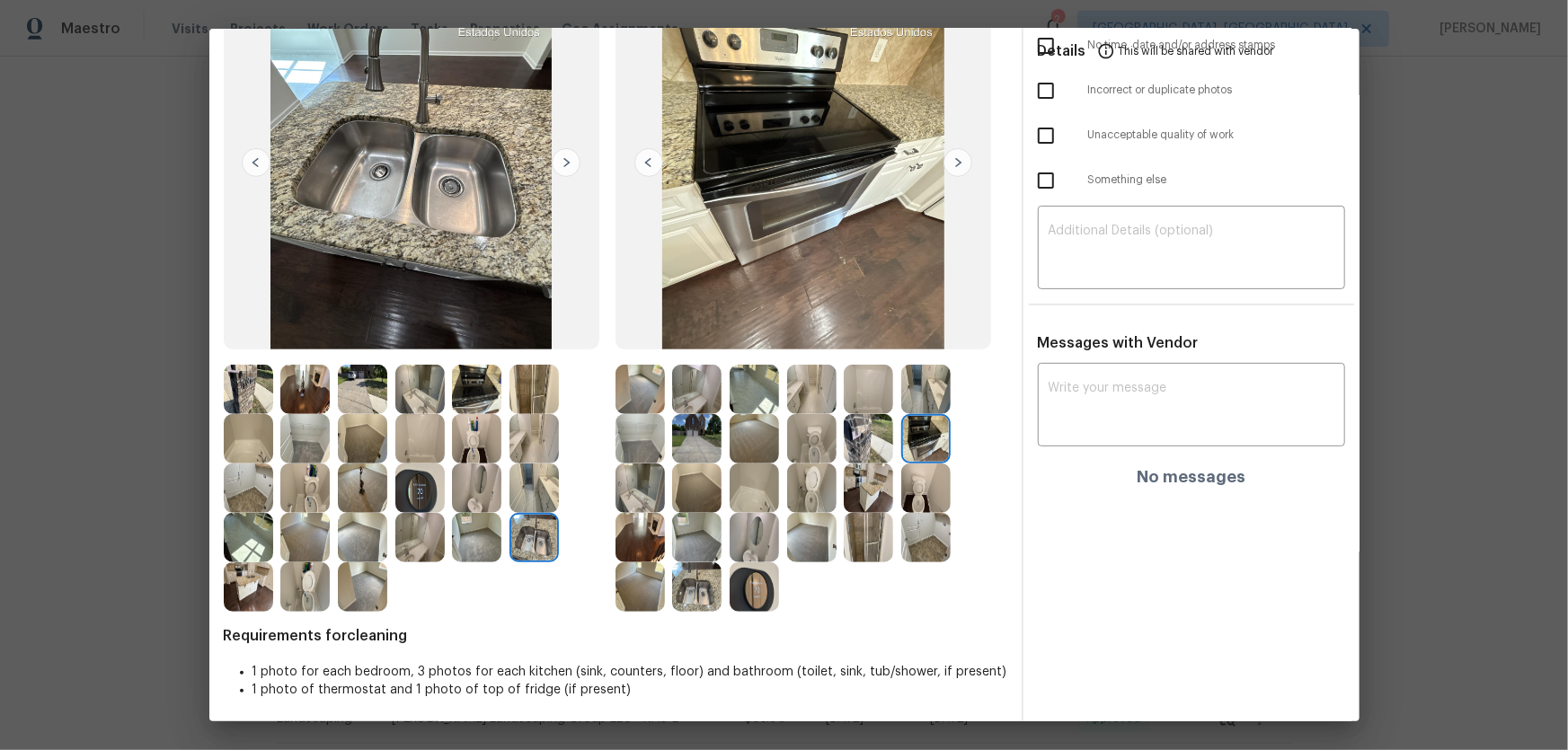
click at [774, 495] on div at bounding box center [758, 587] width 58 height 50
click at [773, 495] on img at bounding box center [754, 587] width 50 height 50
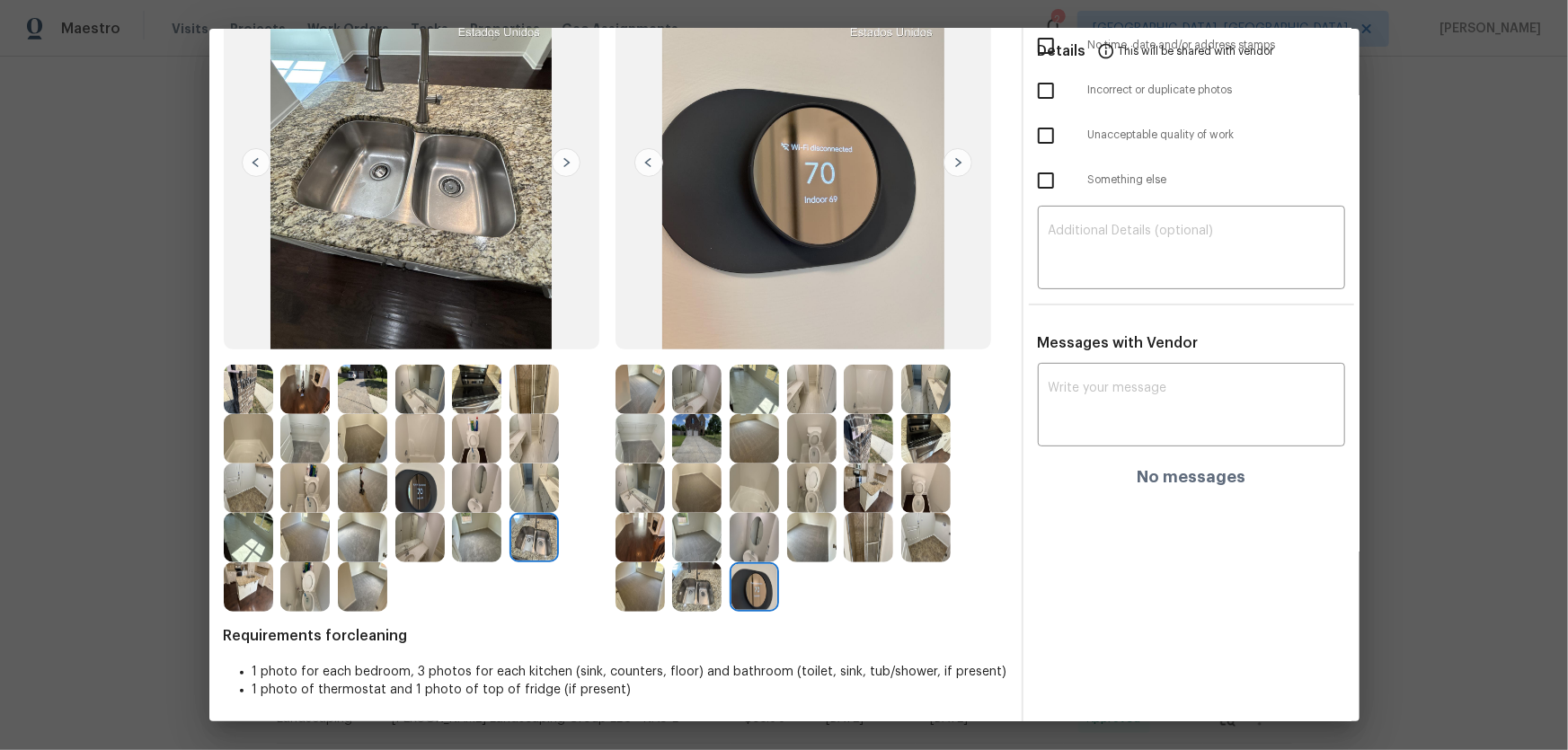
click at [757, 495] on img at bounding box center [754, 587] width 50 height 50
click at [748, 495] on img at bounding box center [754, 537] width 50 height 50
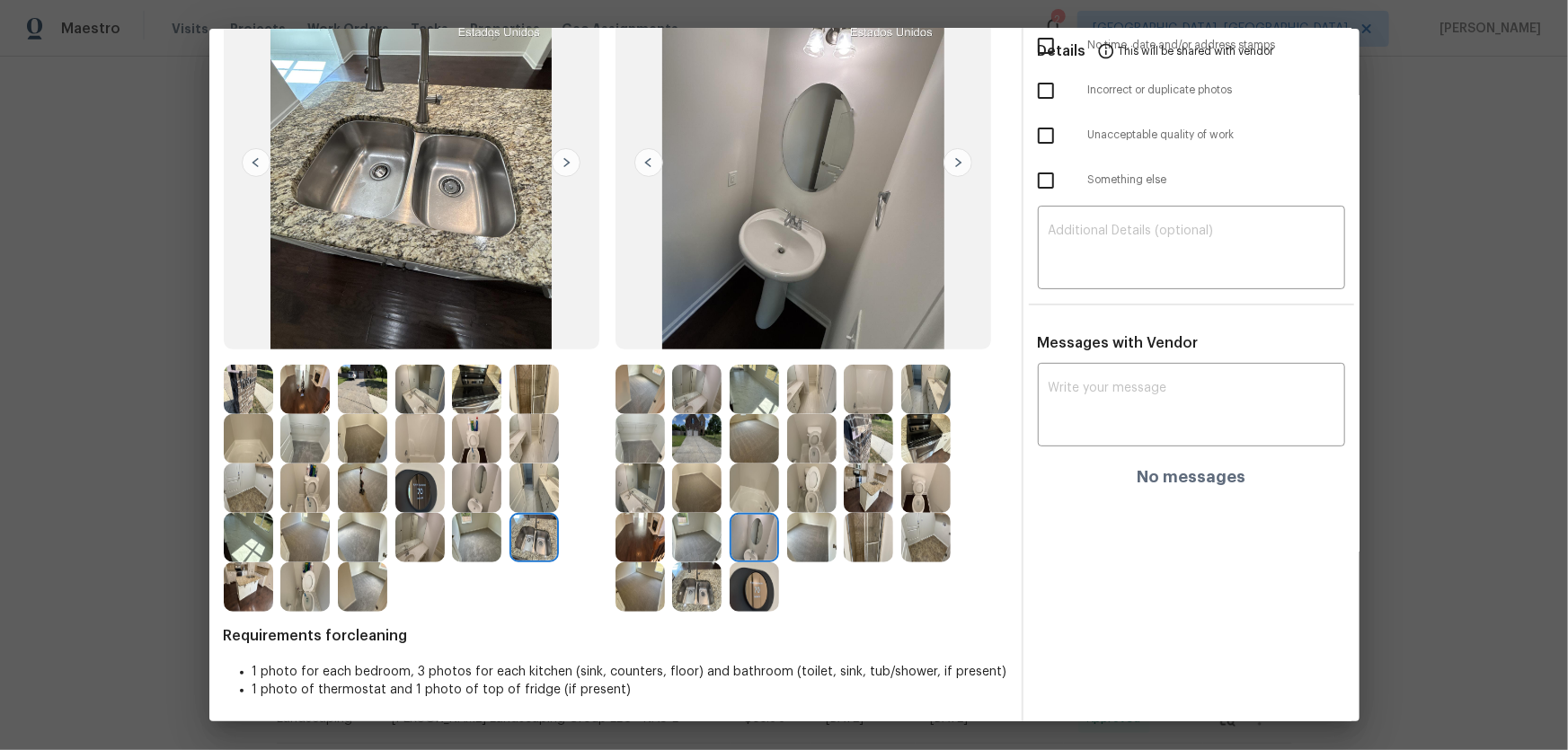
click at [810, 495] on img at bounding box center [812, 489] width 50 height 50
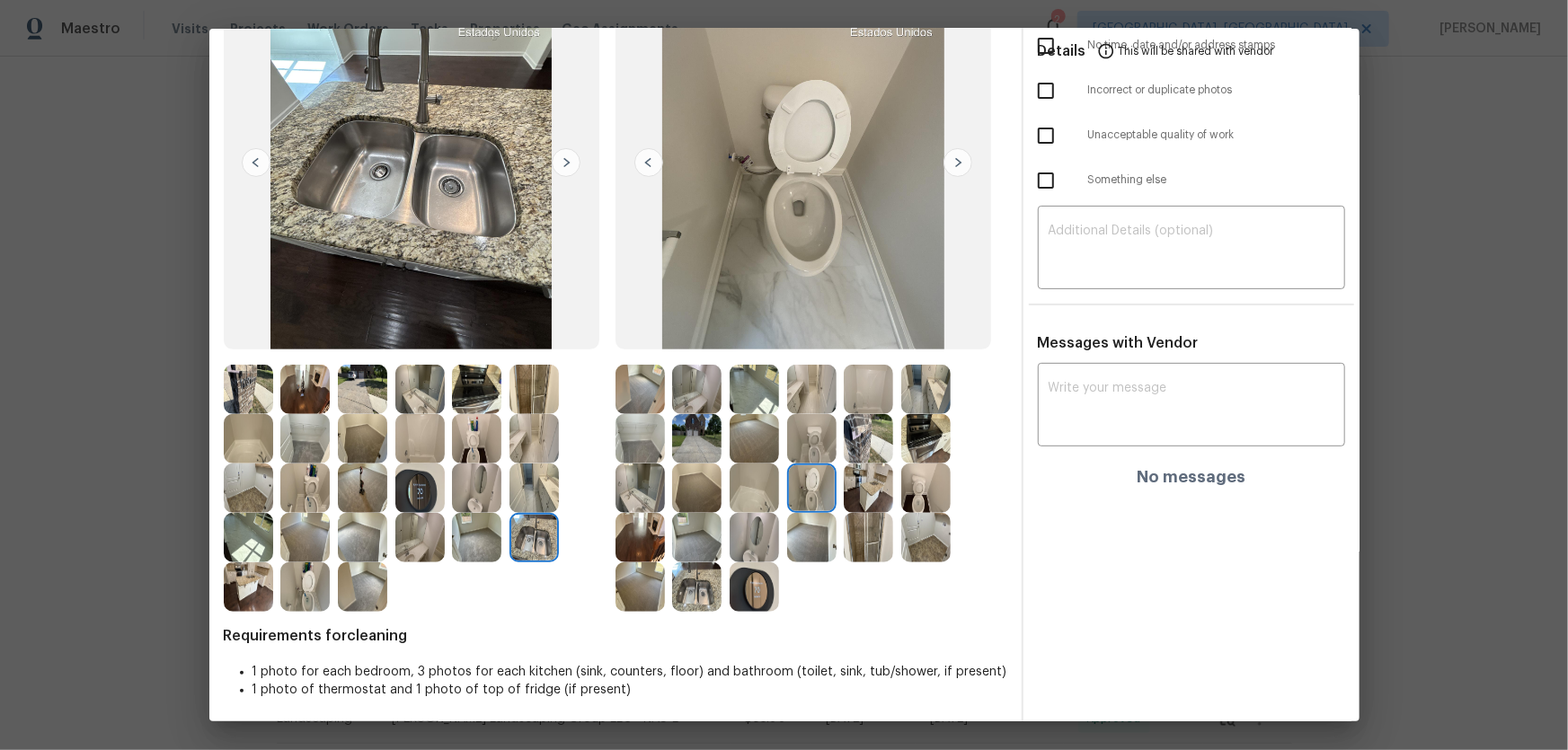
click at [438, 480] on img at bounding box center [420, 489] width 50 height 50
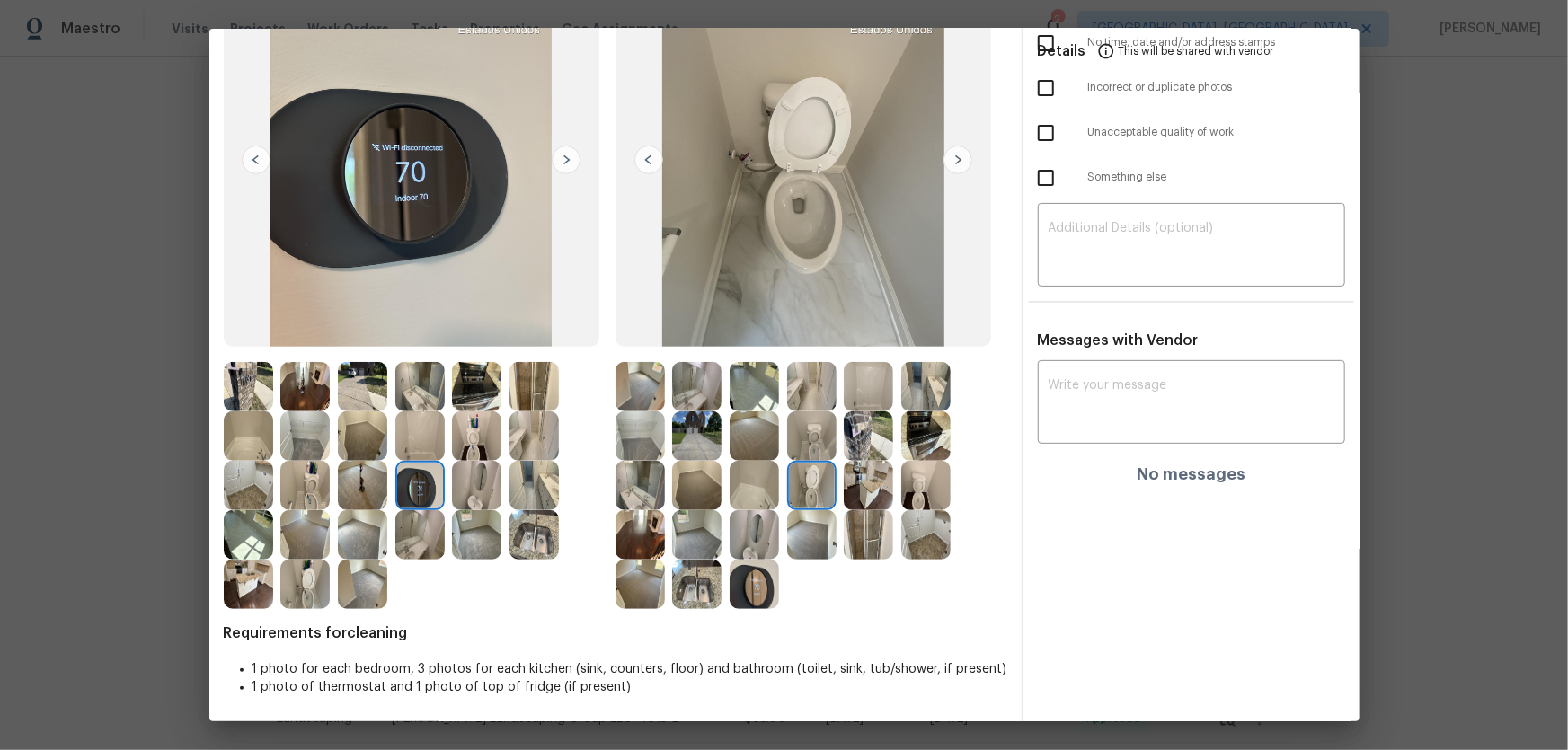
scroll to position [166, 0]
click at [807, 440] on img at bounding box center [812, 435] width 50 height 50
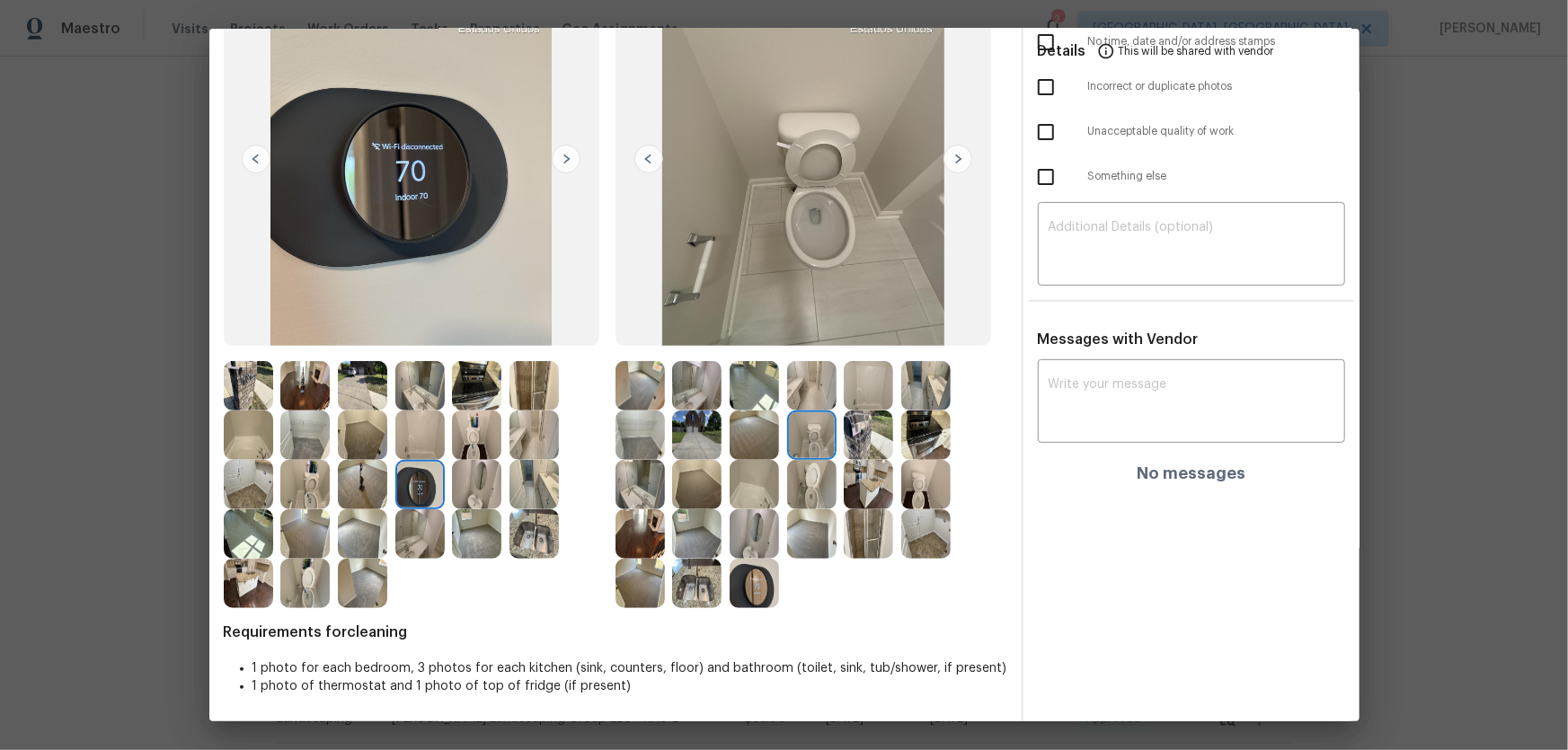
click at [915, 495] on img at bounding box center [926, 485] width 50 height 50
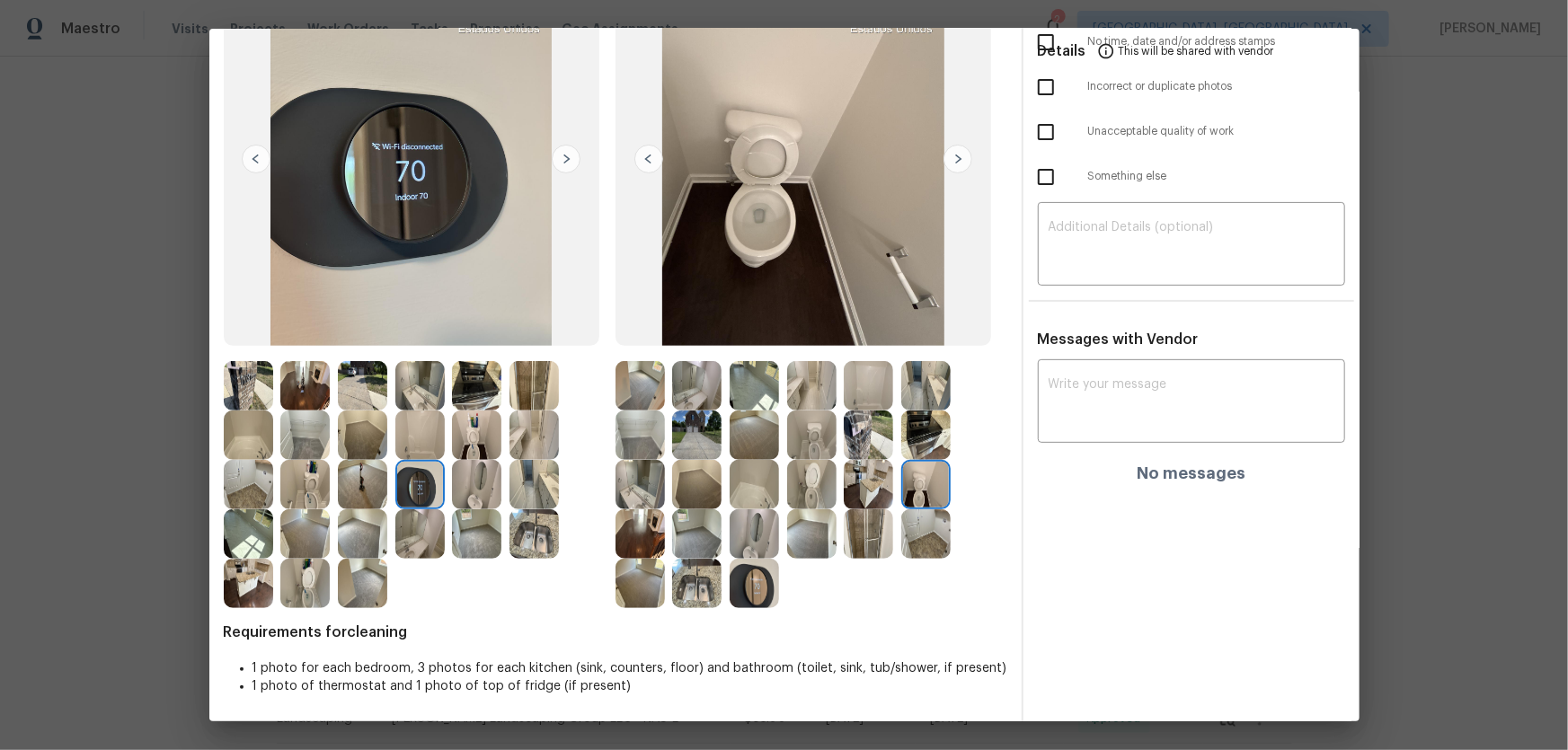
click at [751, 495] on img at bounding box center [754, 534] width 50 height 50
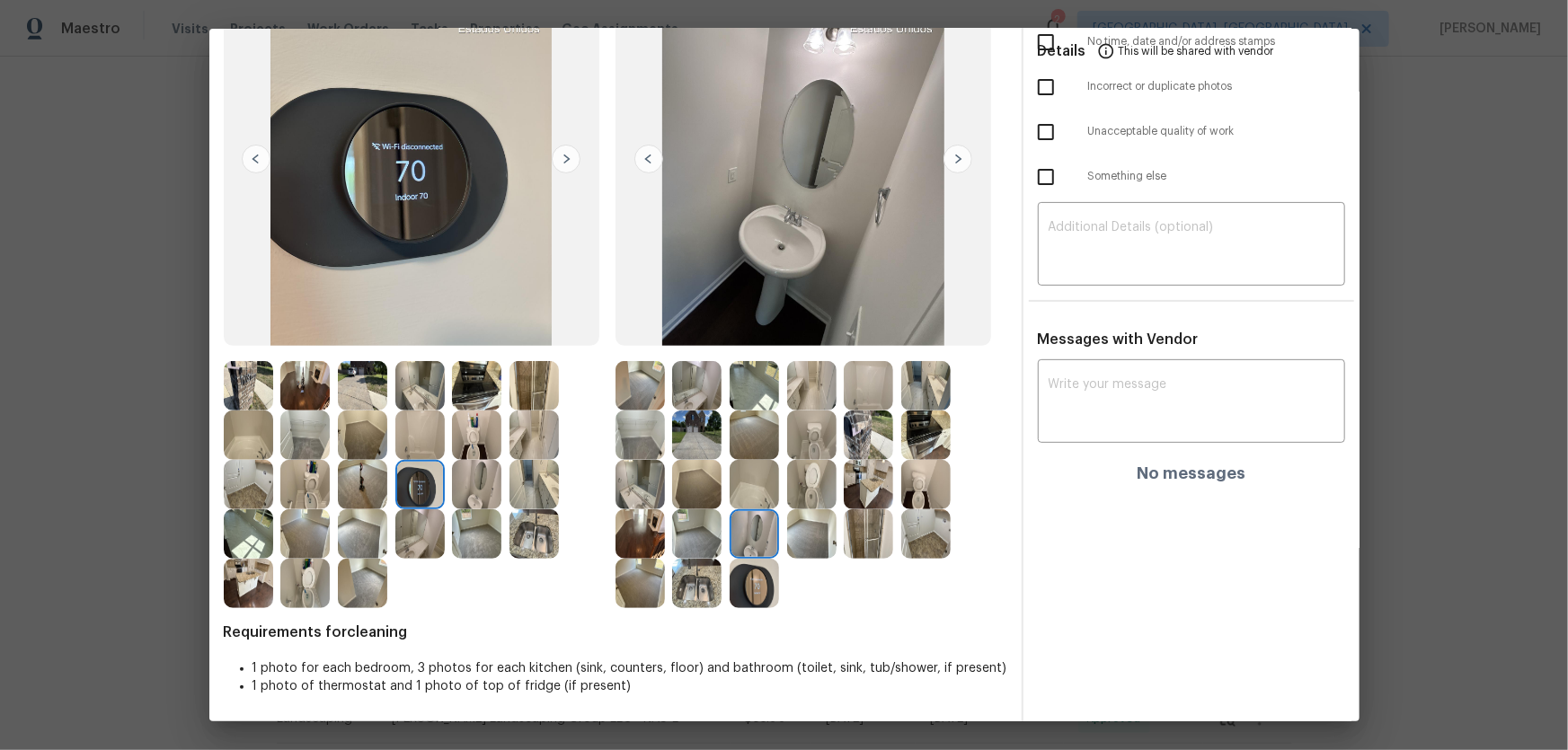
click at [649, 489] on img at bounding box center [640, 485] width 50 height 50
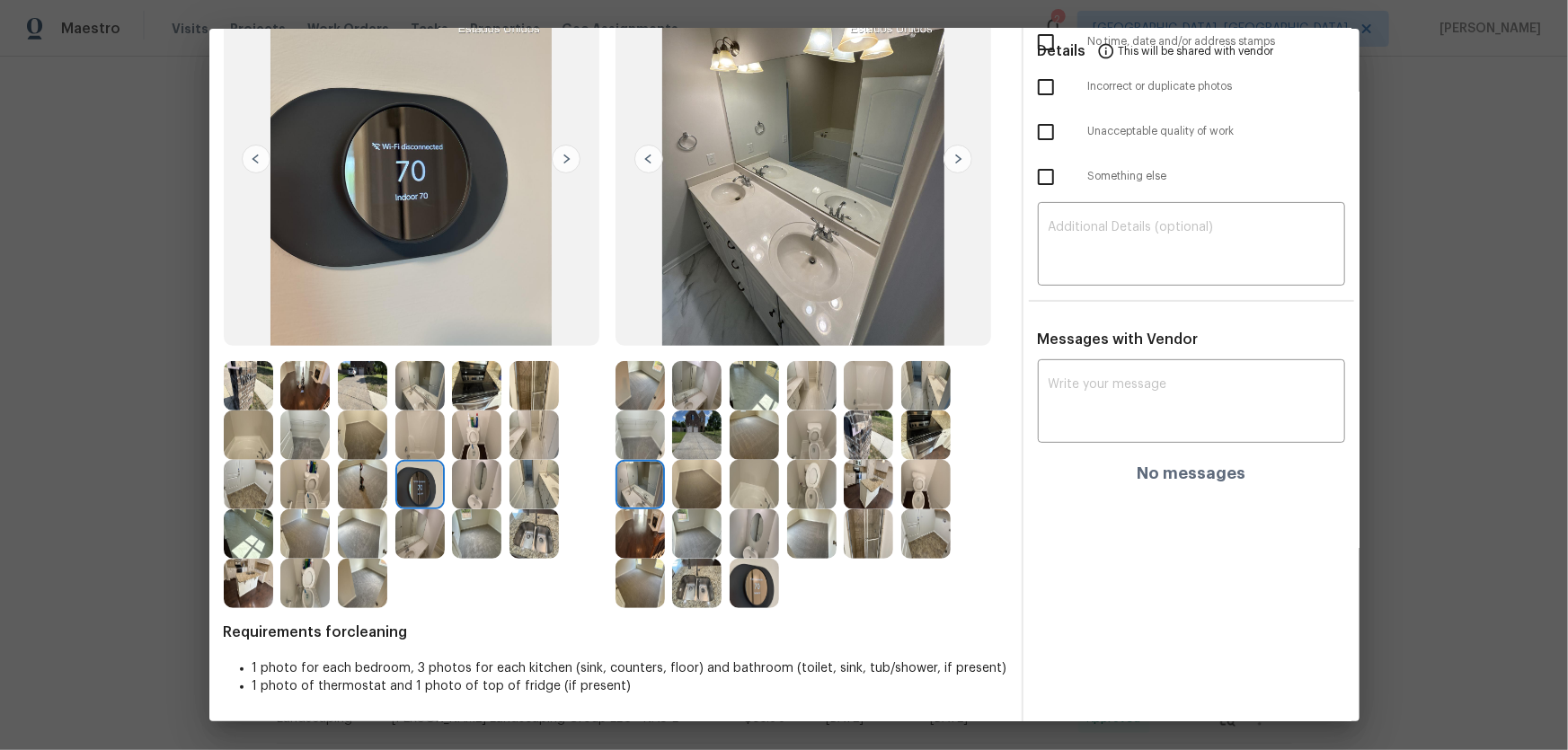
click at [690, 398] on img at bounding box center [697, 386] width 50 height 50
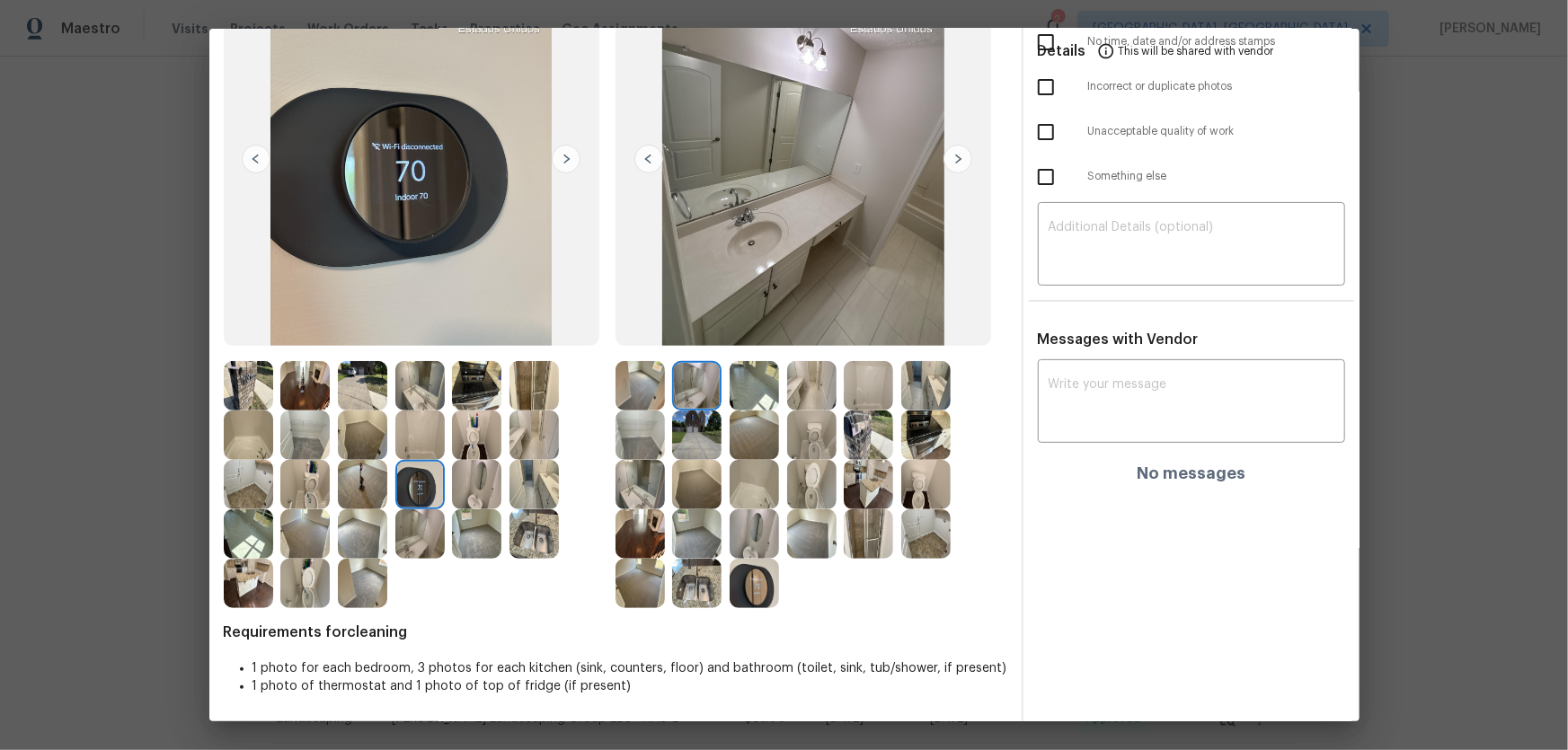
click at [747, 488] on img at bounding box center [754, 485] width 50 height 50
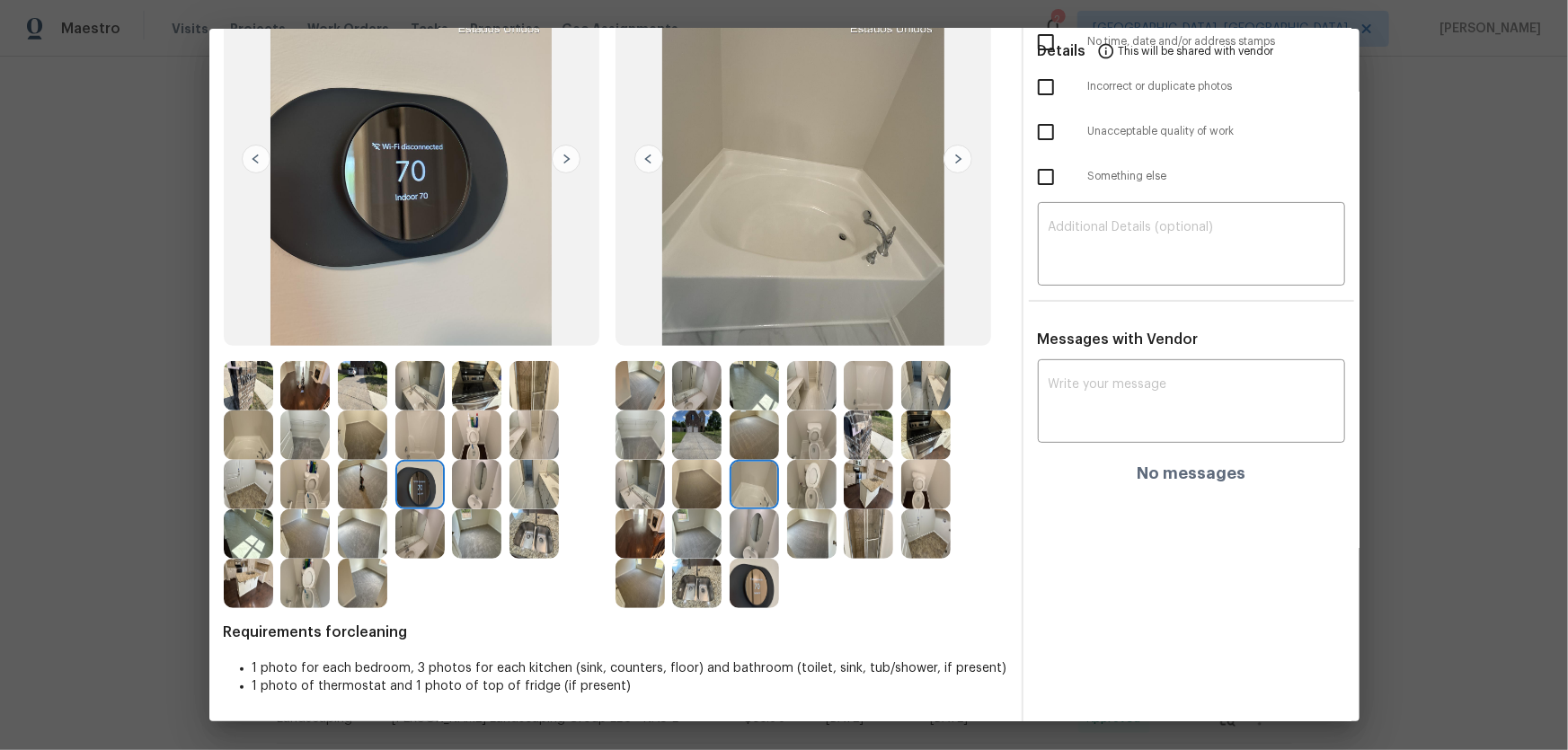
click at [849, 392] on img at bounding box center [868, 386] width 50 height 50
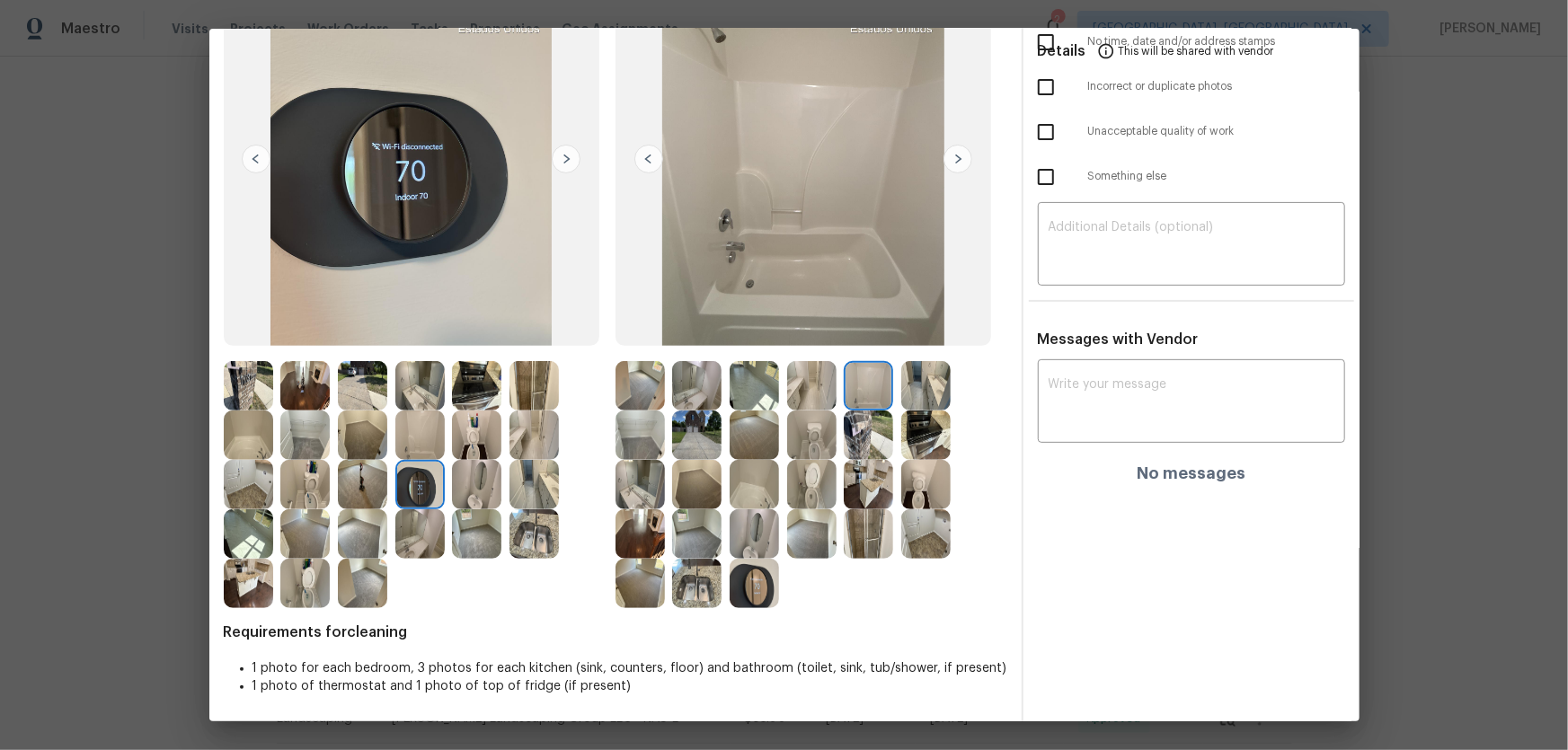
click at [853, 428] on img at bounding box center [868, 435] width 50 height 50
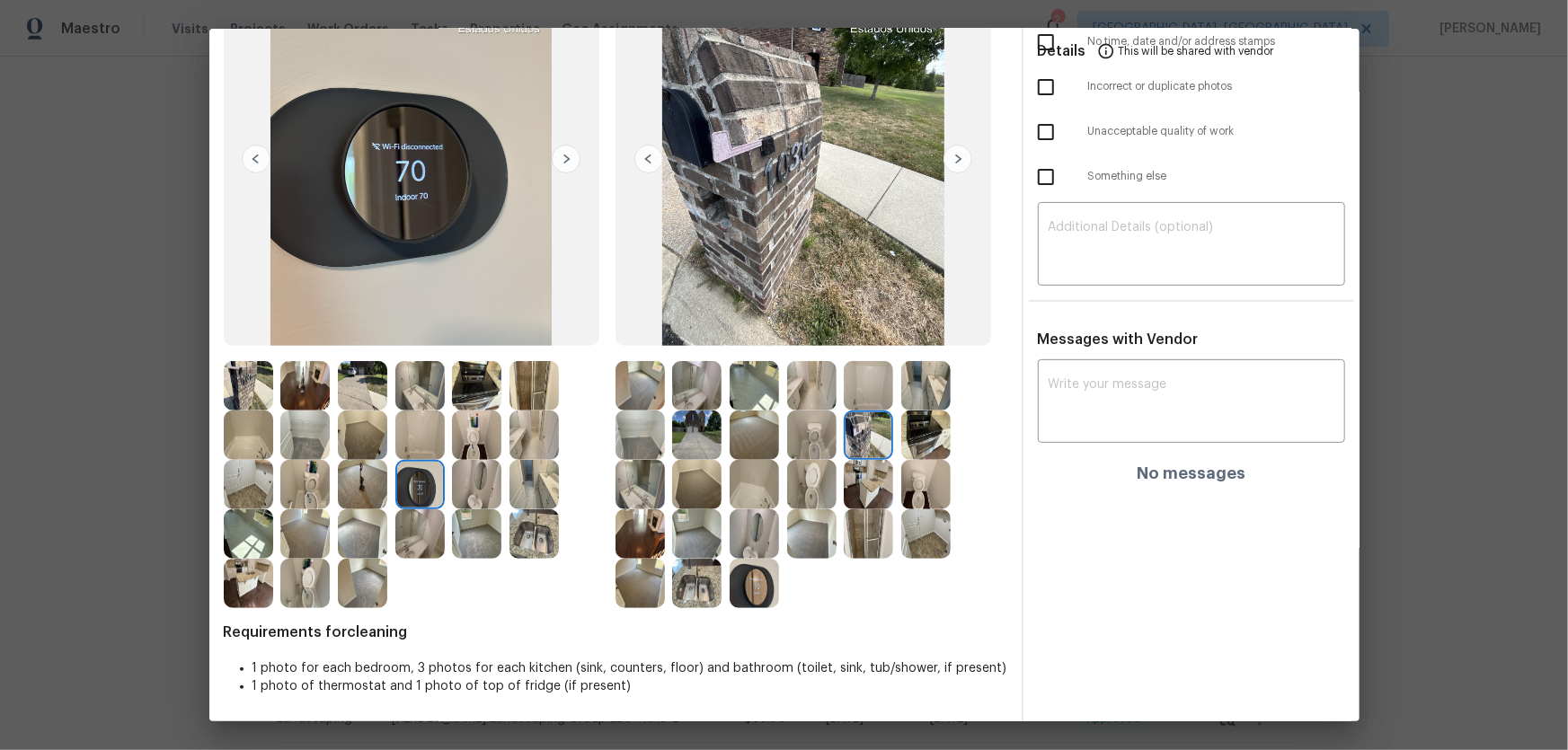
click at [907, 428] on img at bounding box center [926, 435] width 50 height 50
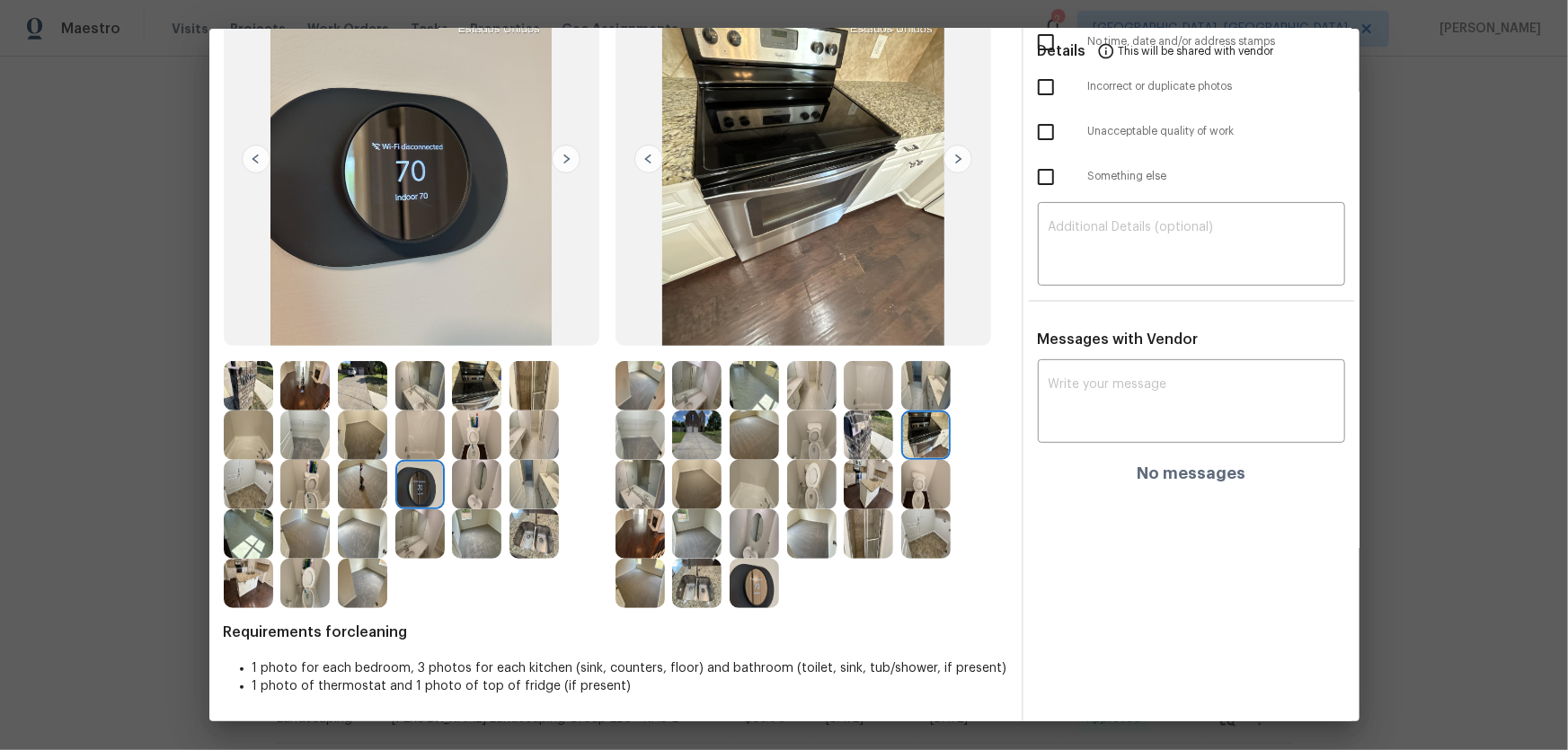
click at [747, 389] on img at bounding box center [754, 386] width 50 height 50
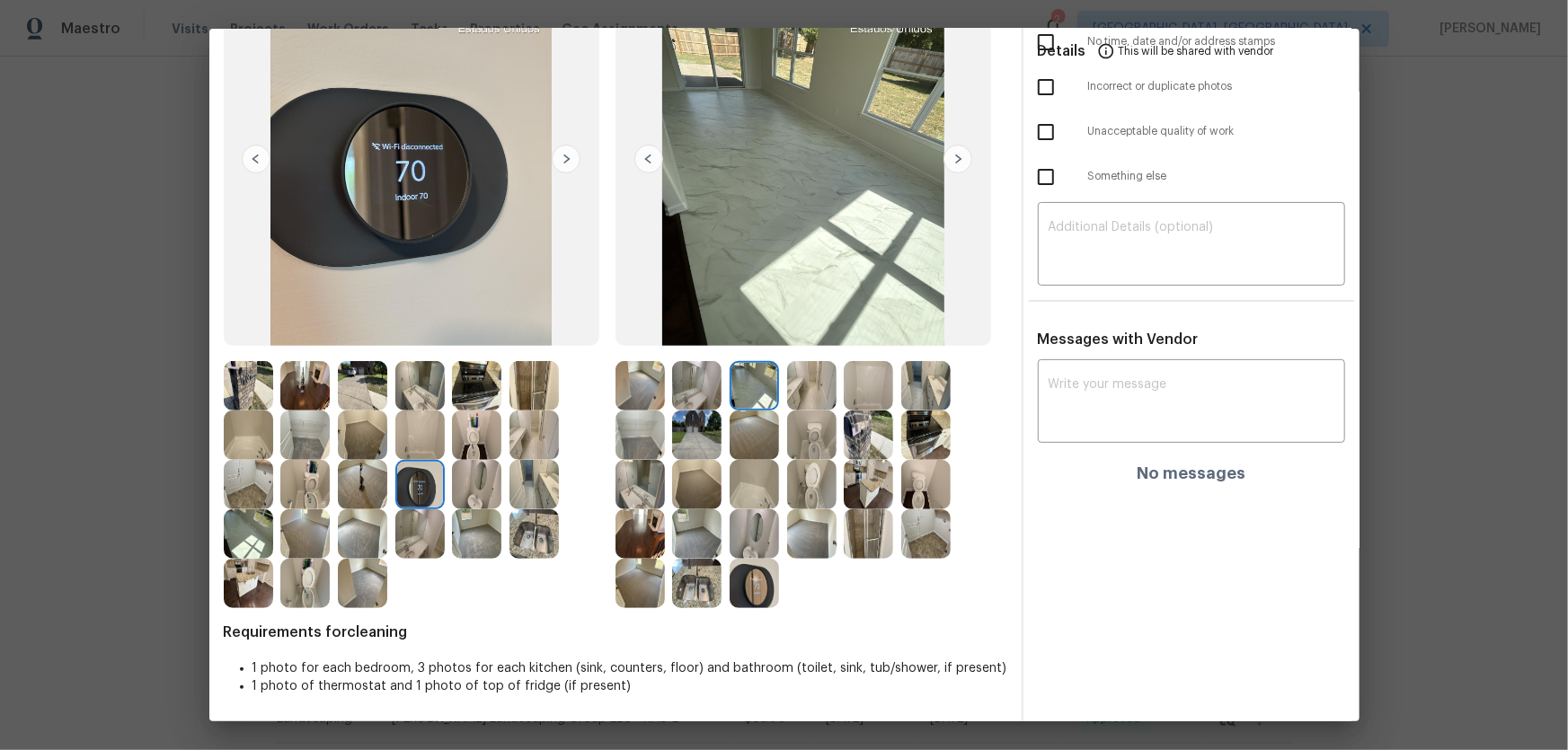
click at [692, 389] on img at bounding box center [697, 386] width 50 height 50
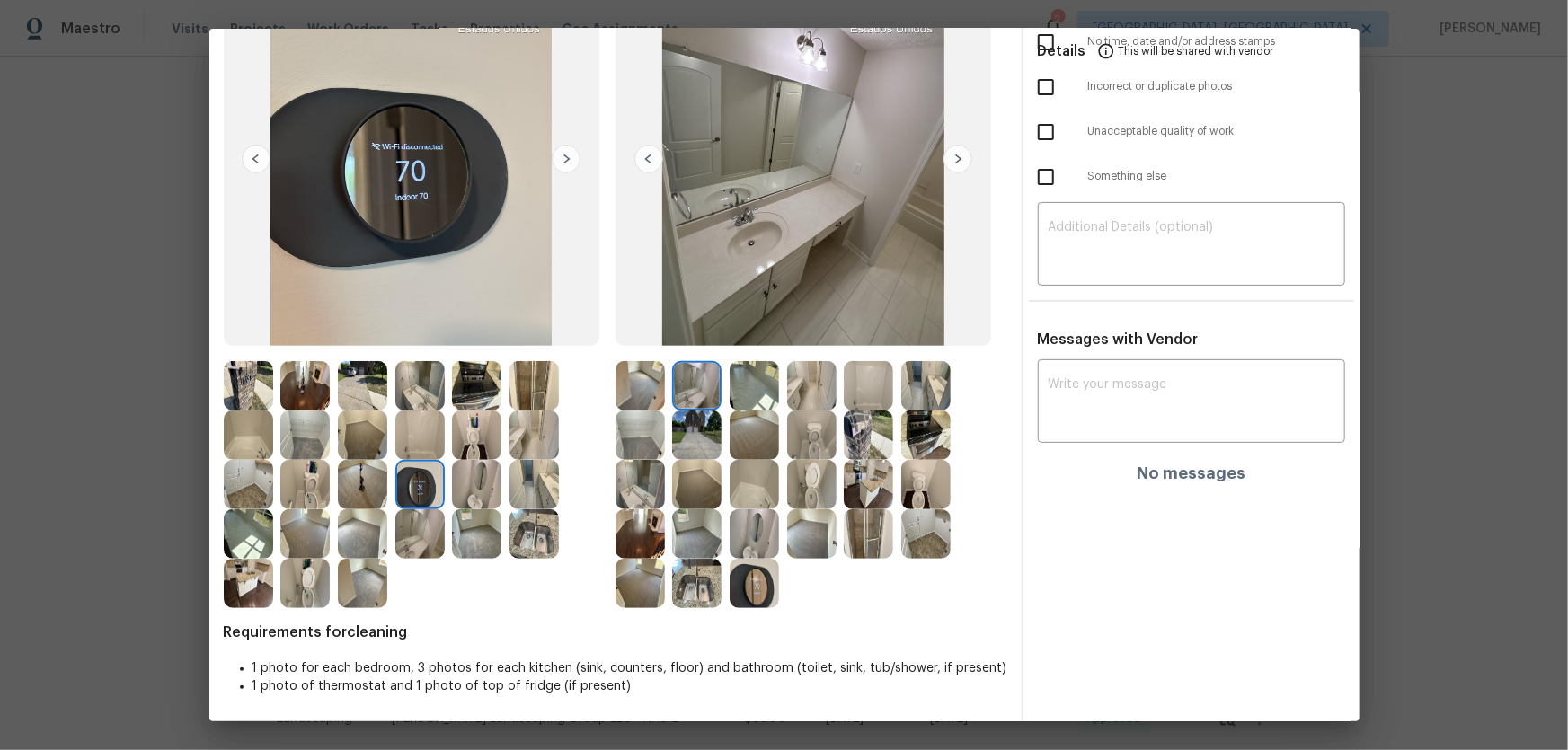
click at [637, 434] on img at bounding box center [640, 435] width 50 height 50
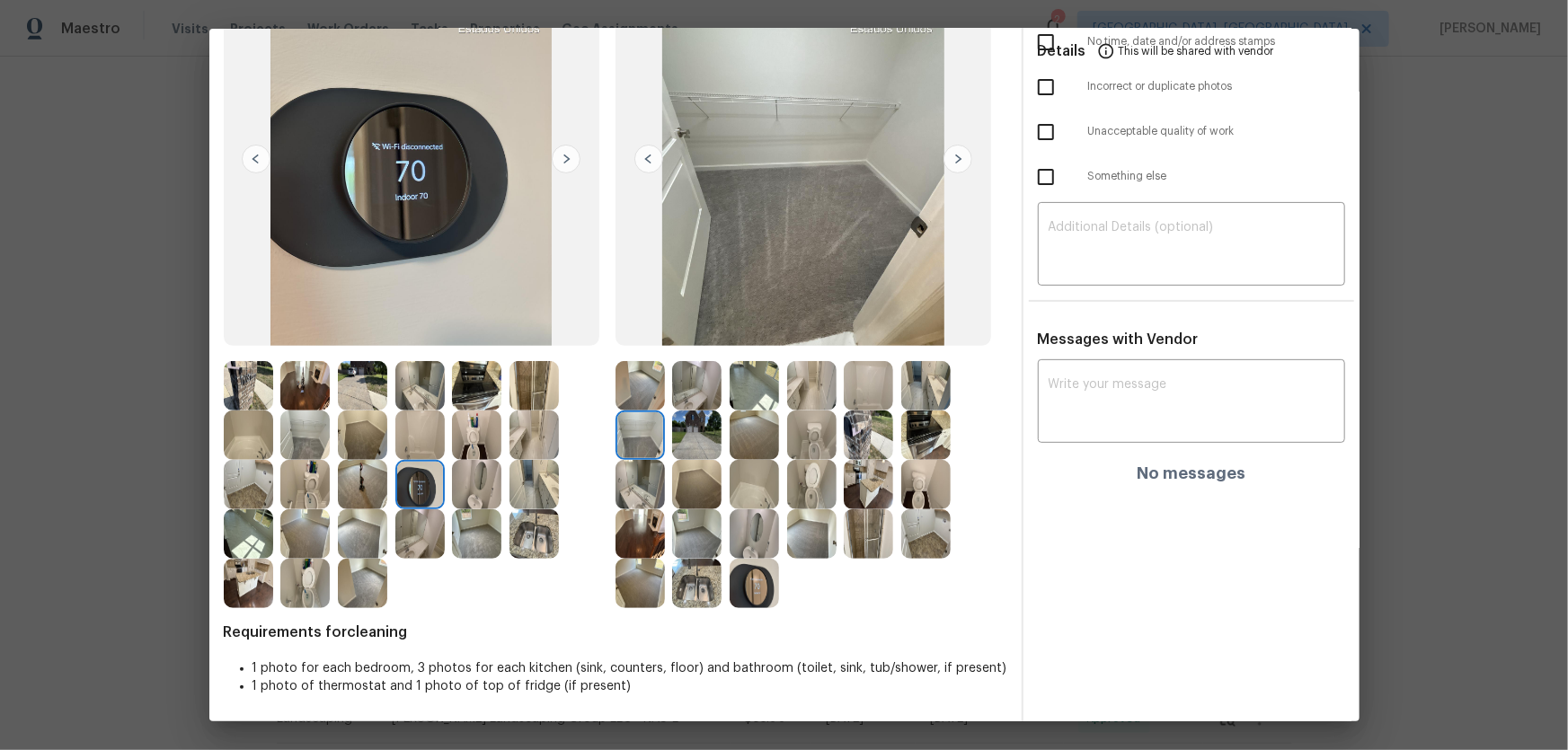
click at [642, 390] on img at bounding box center [640, 386] width 50 height 50
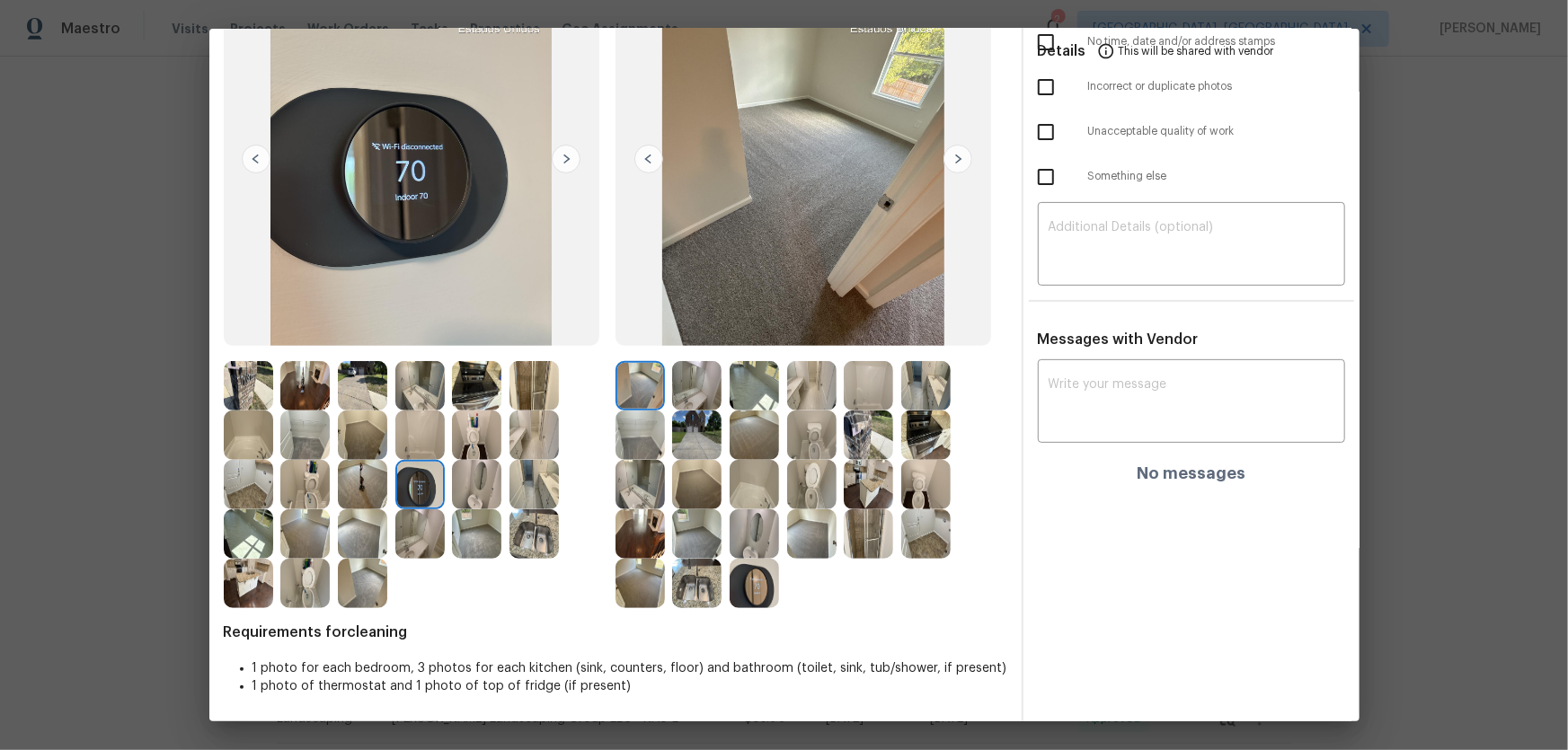
click at [684, 493] on img at bounding box center [697, 485] width 50 height 50
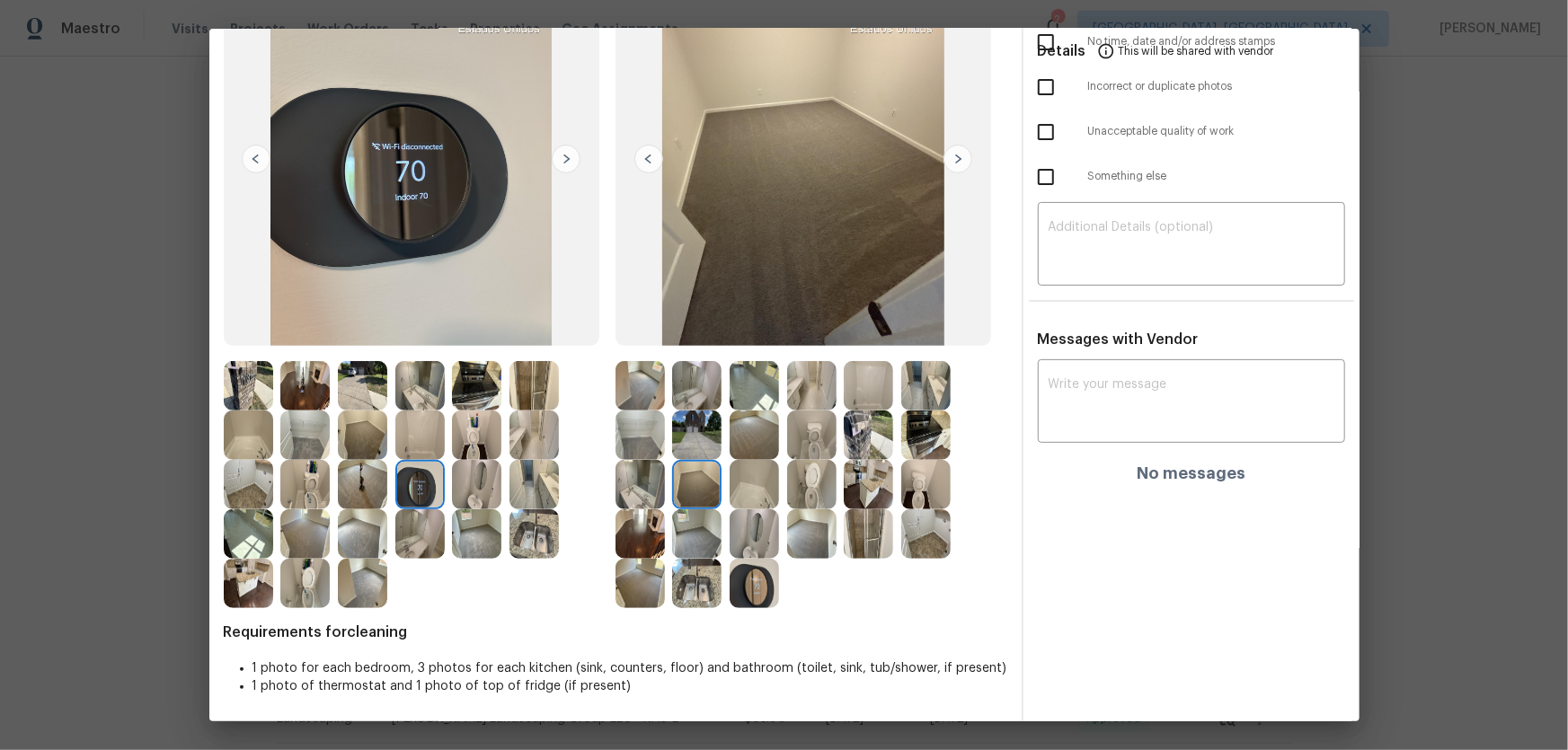
click at [741, 444] on img at bounding box center [754, 435] width 50 height 50
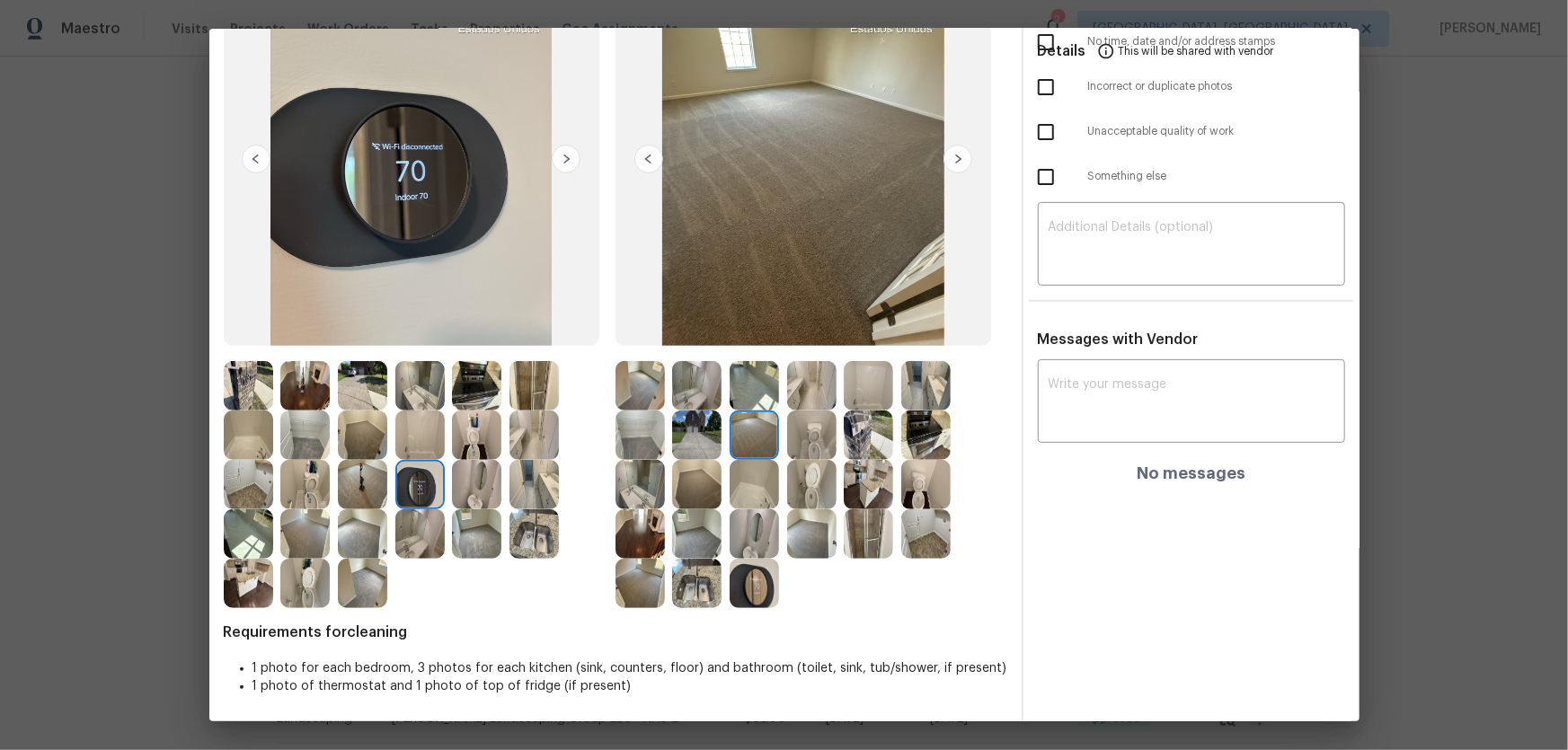
click at [697, 495] on img at bounding box center [697, 583] width 50 height 50
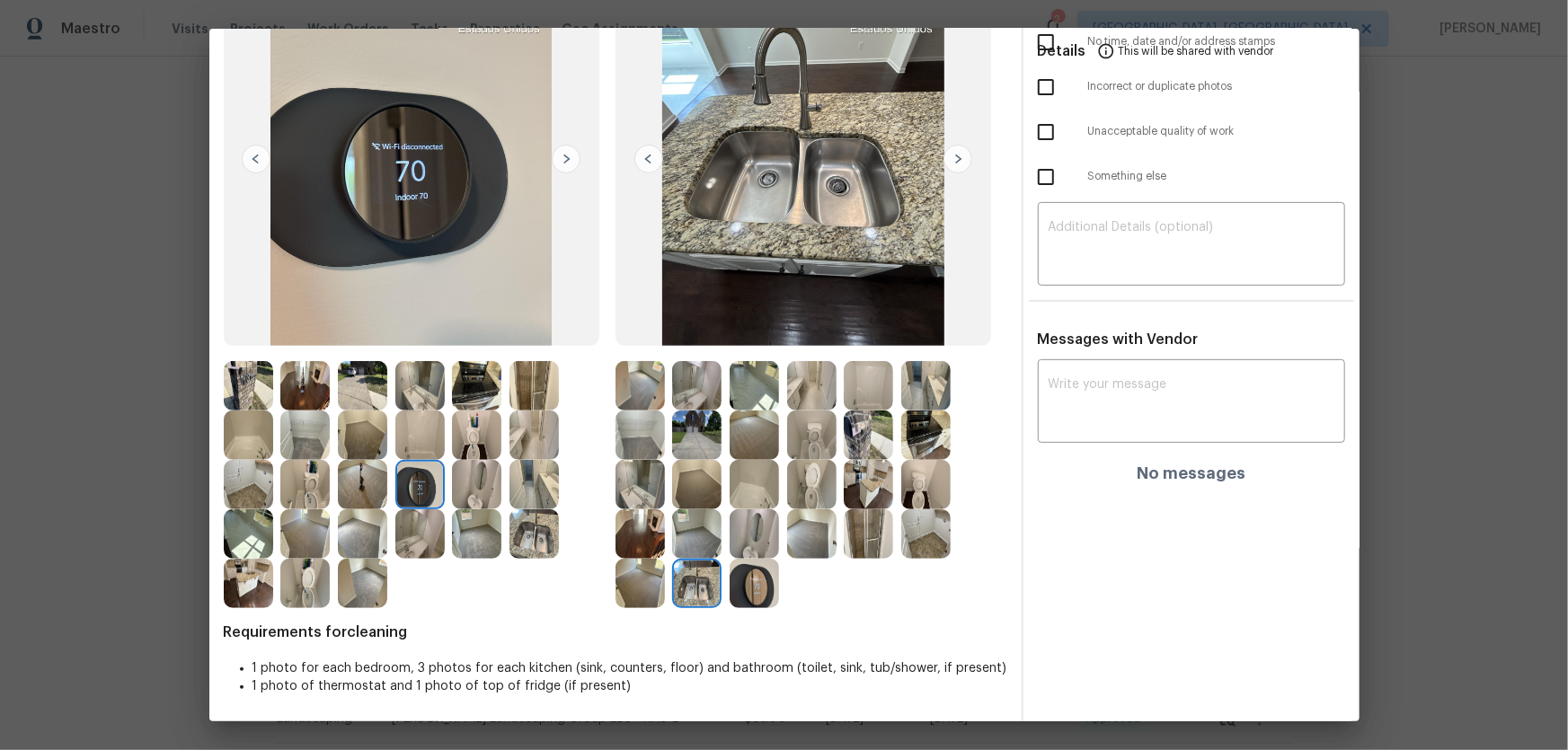
click at [745, 495] on img at bounding box center [754, 583] width 50 height 50
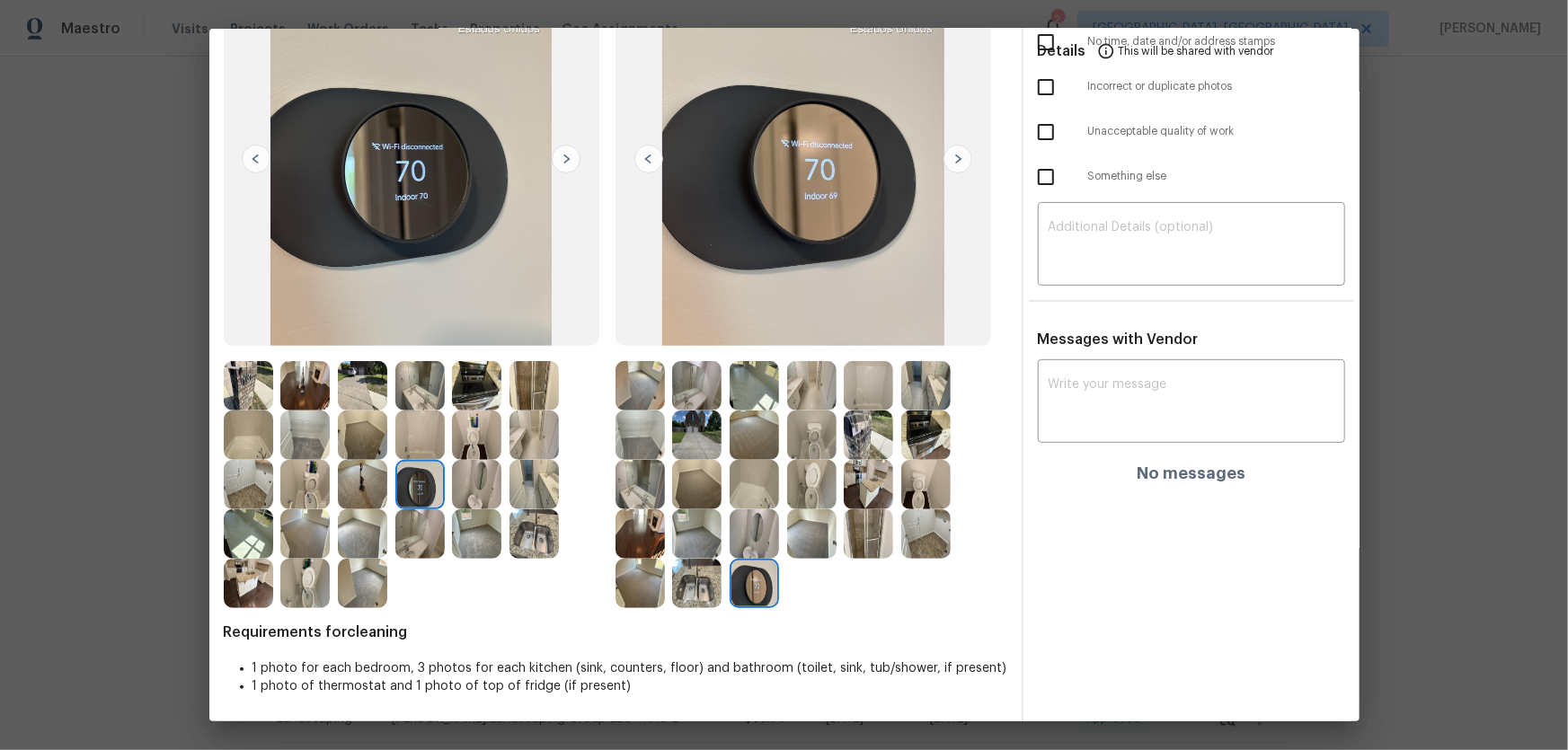
click at [746, 495] on img at bounding box center [754, 534] width 50 height 50
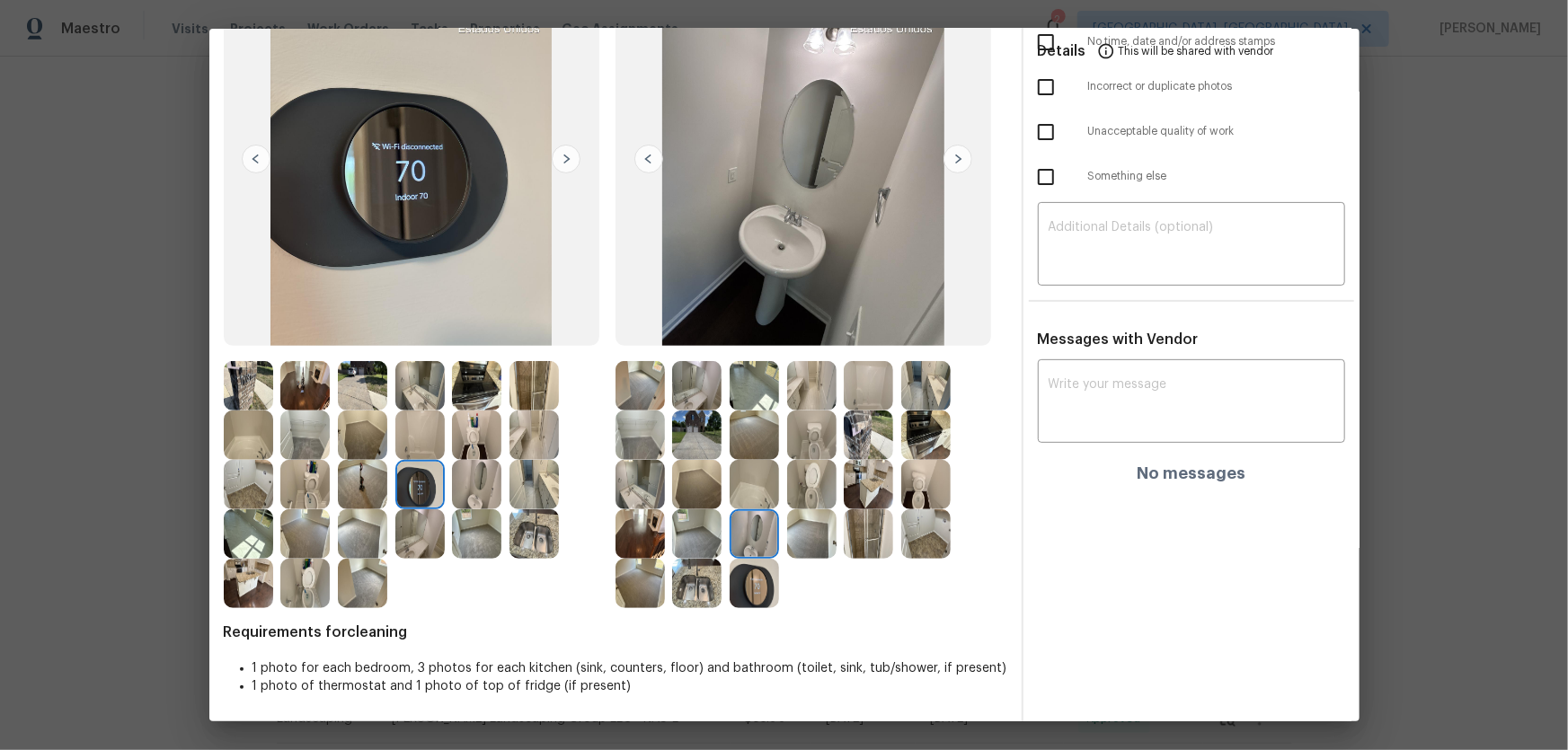
click at [634, 495] on img at bounding box center [640, 534] width 50 height 50
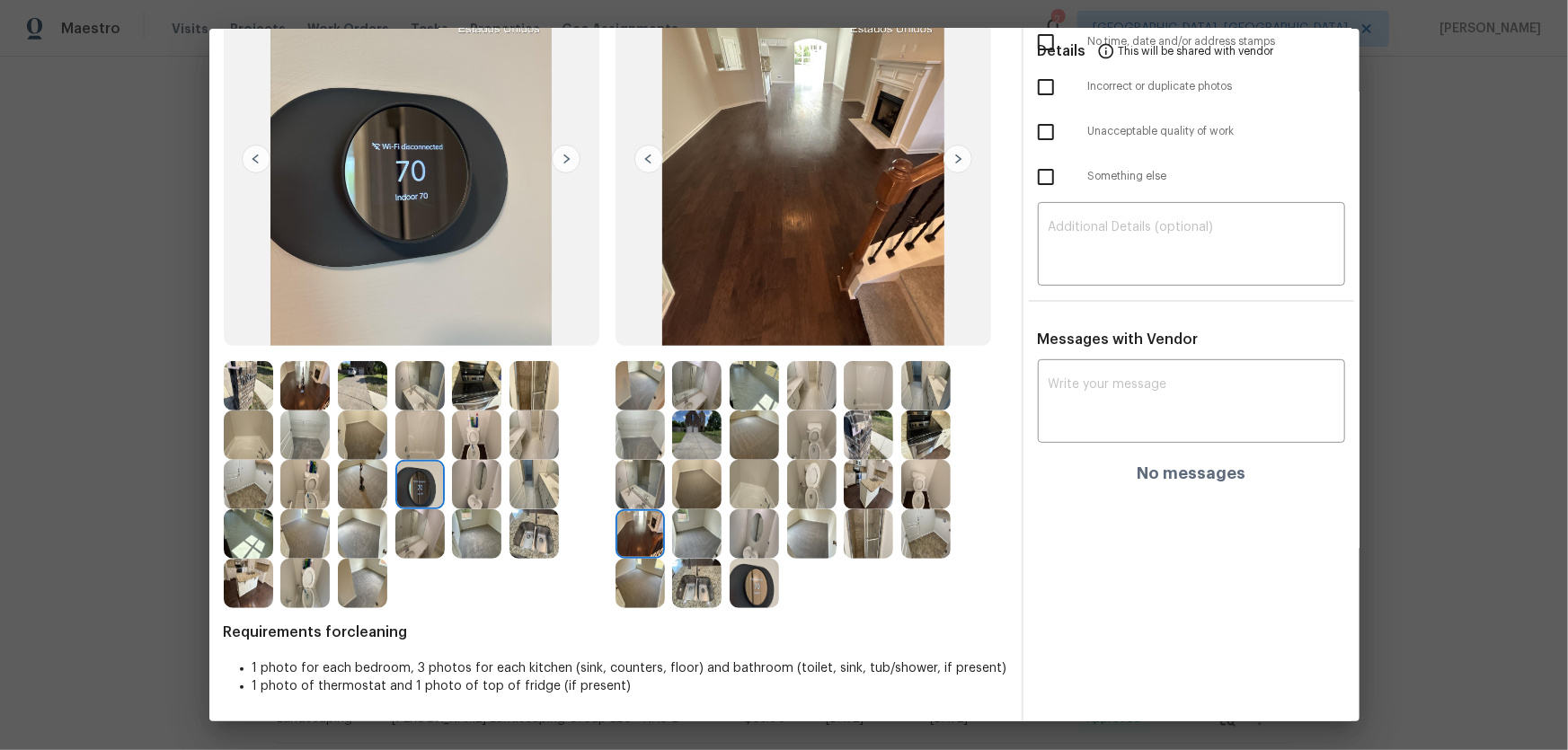
click at [634, 495] on img at bounding box center [640, 583] width 50 height 50
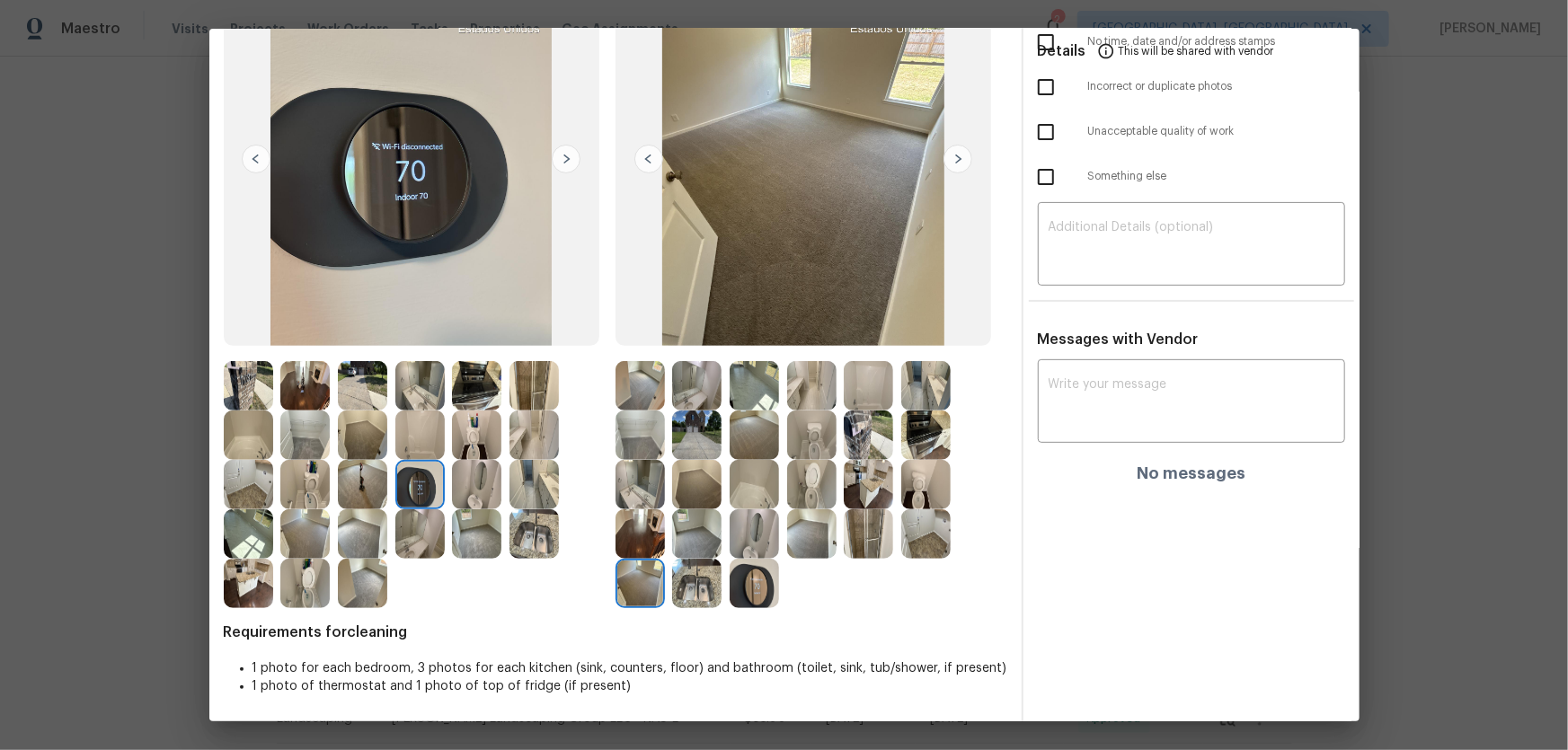
click at [508, 495] on div at bounding box center [481, 534] width 58 height 50
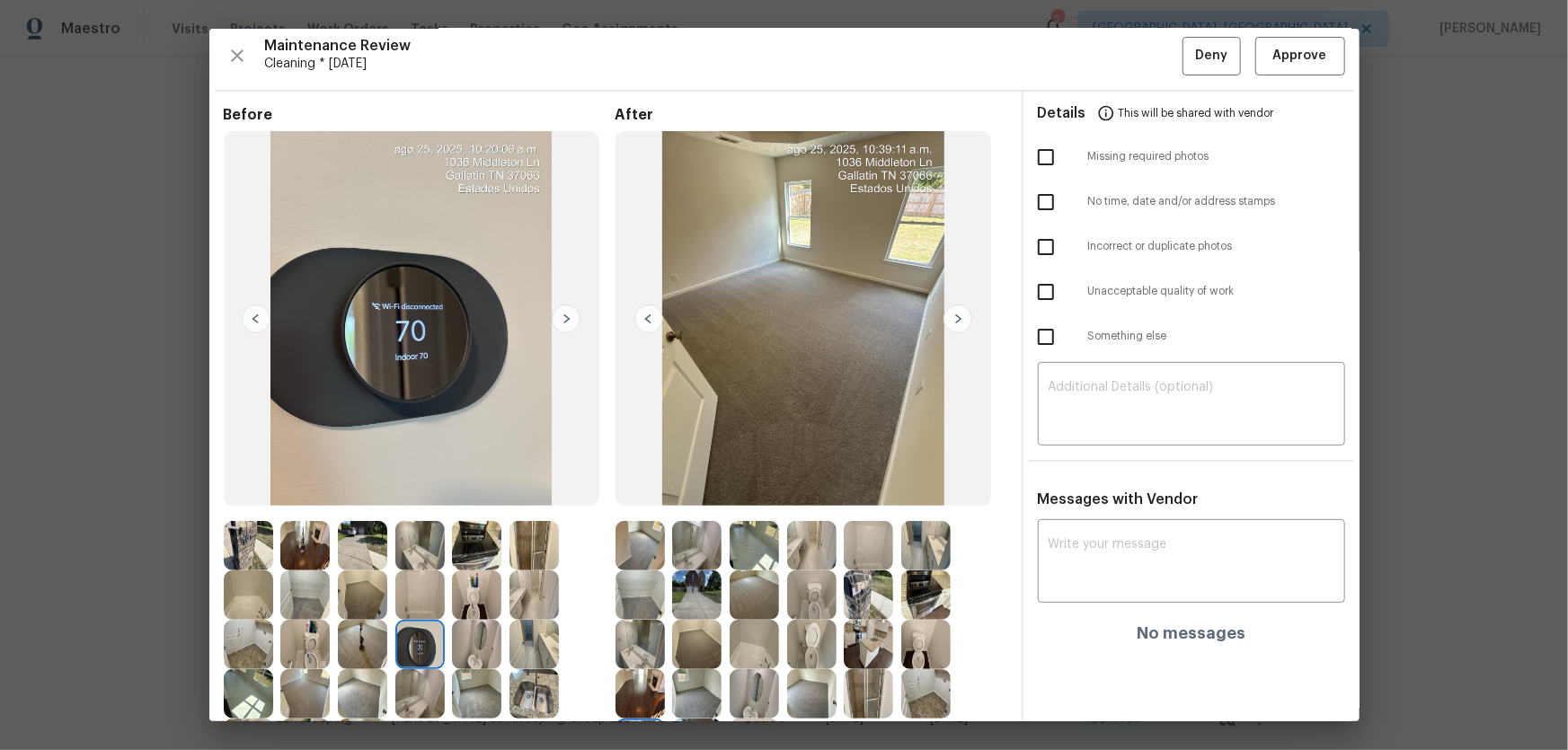
scroll to position [0, 0]
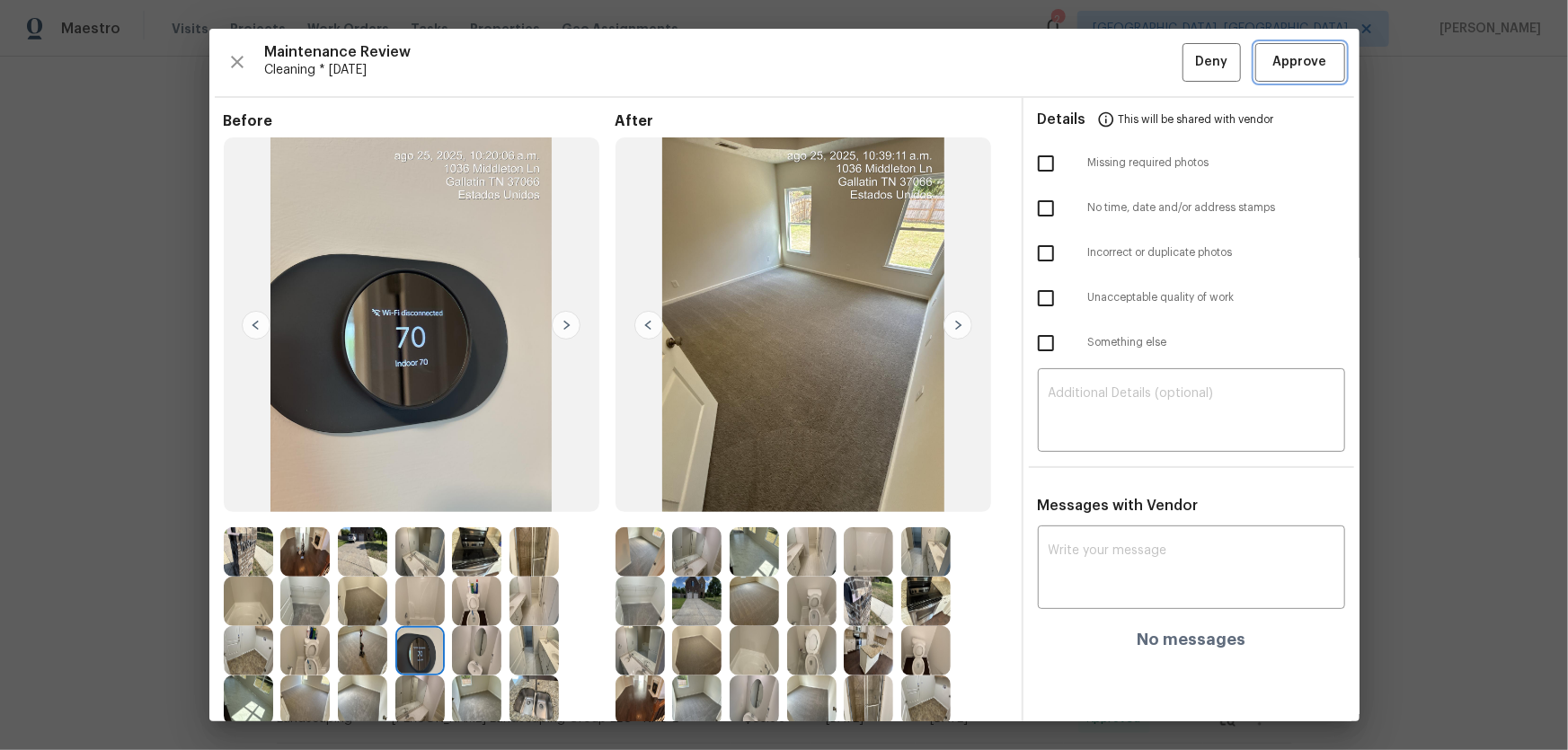
click at [1115, 54] on span "Approve" at bounding box center [1300, 61] width 54 height 22
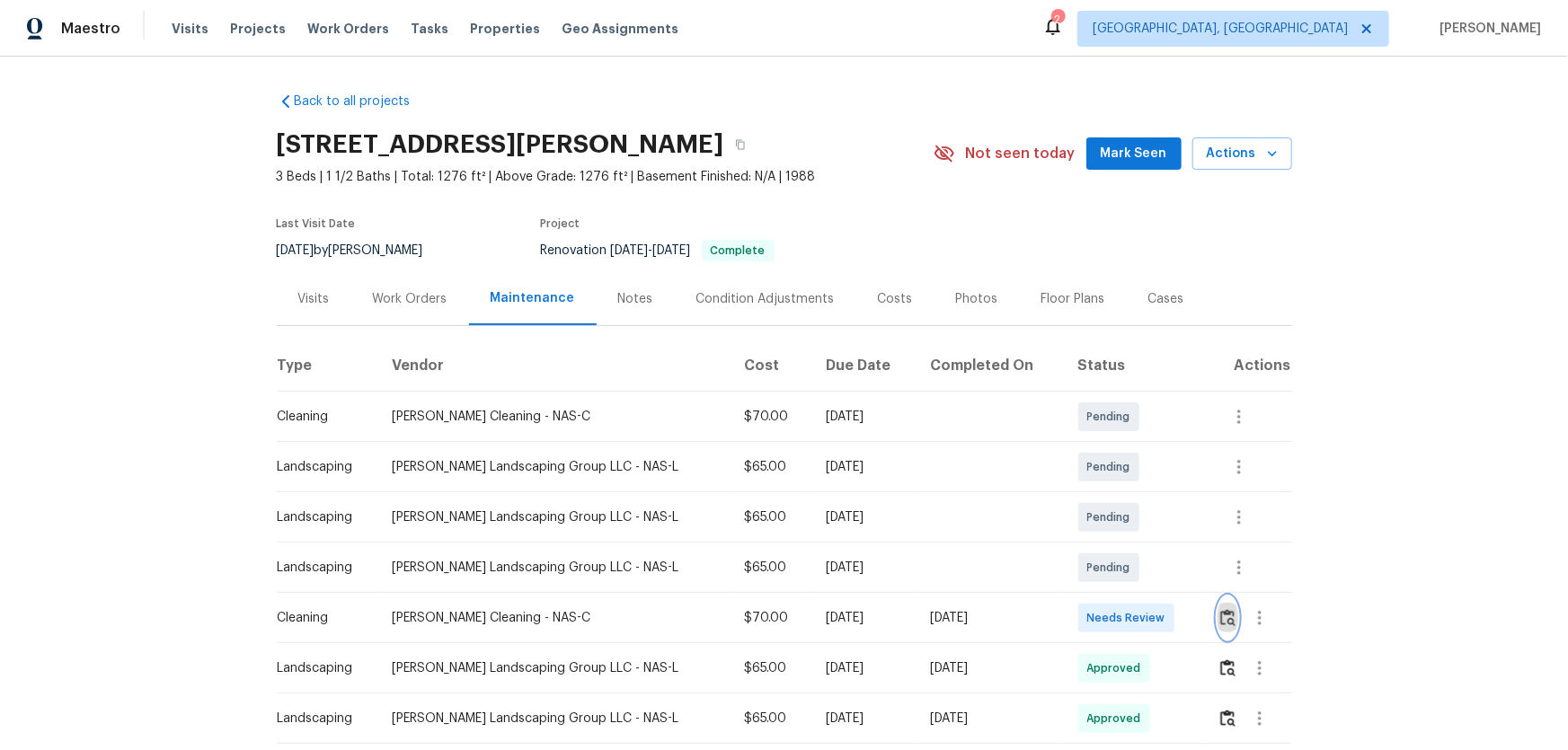
click at [1115, 495] on img "button" at bounding box center [1228, 618] width 15 height 17
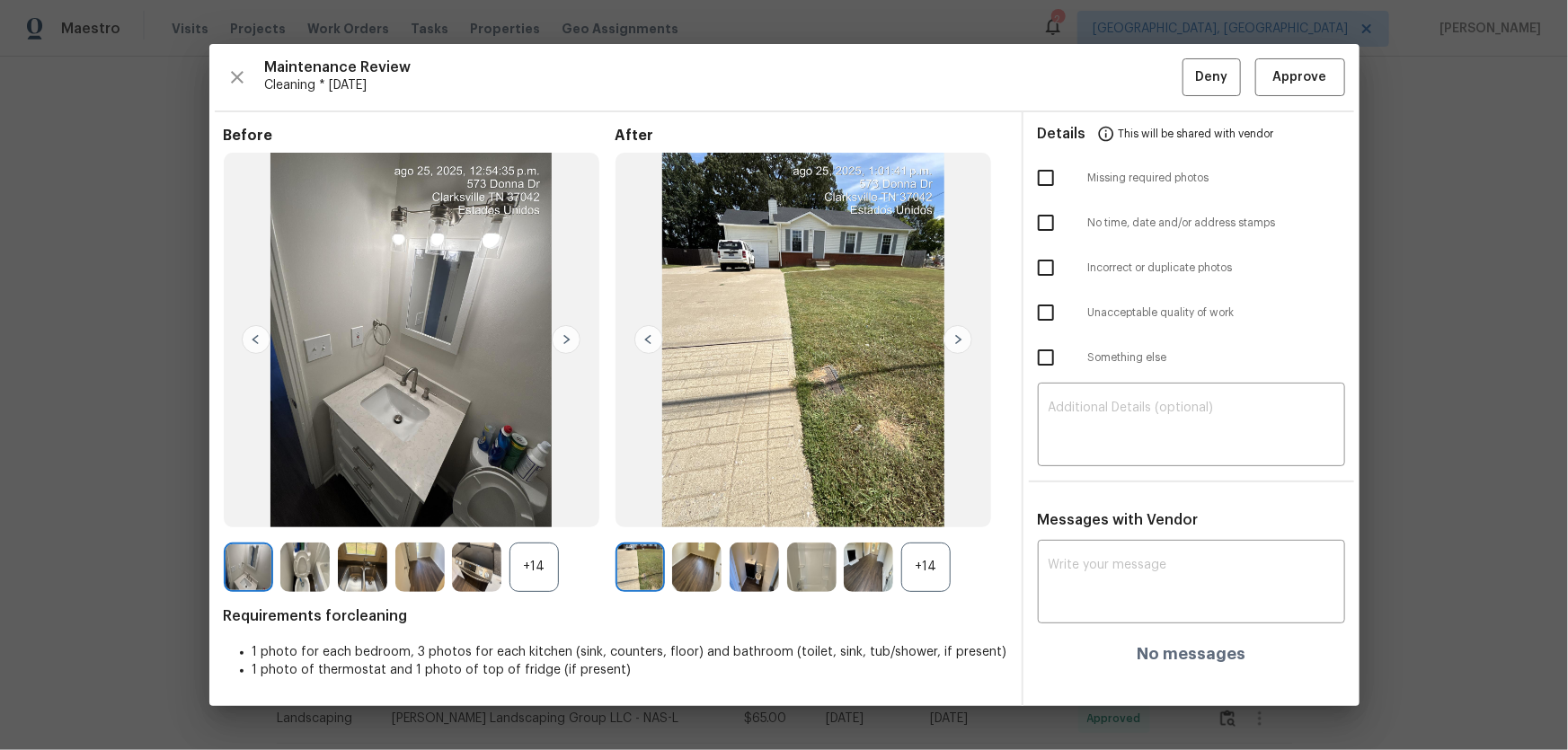
click at [921, 495] on div "+14" at bounding box center [926, 567] width 50 height 50
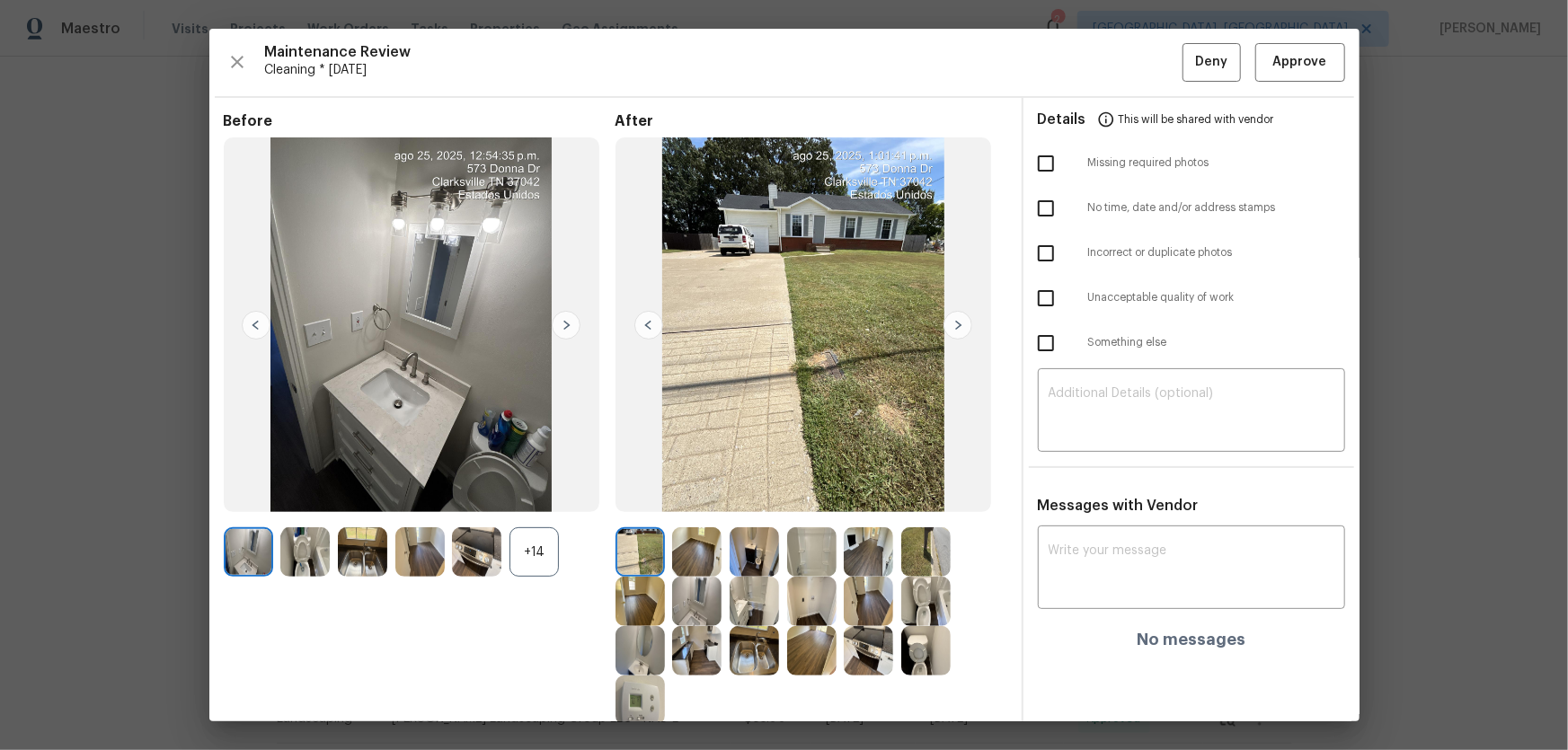
click at [539, 495] on div "+14" at bounding box center [535, 552] width 50 height 50
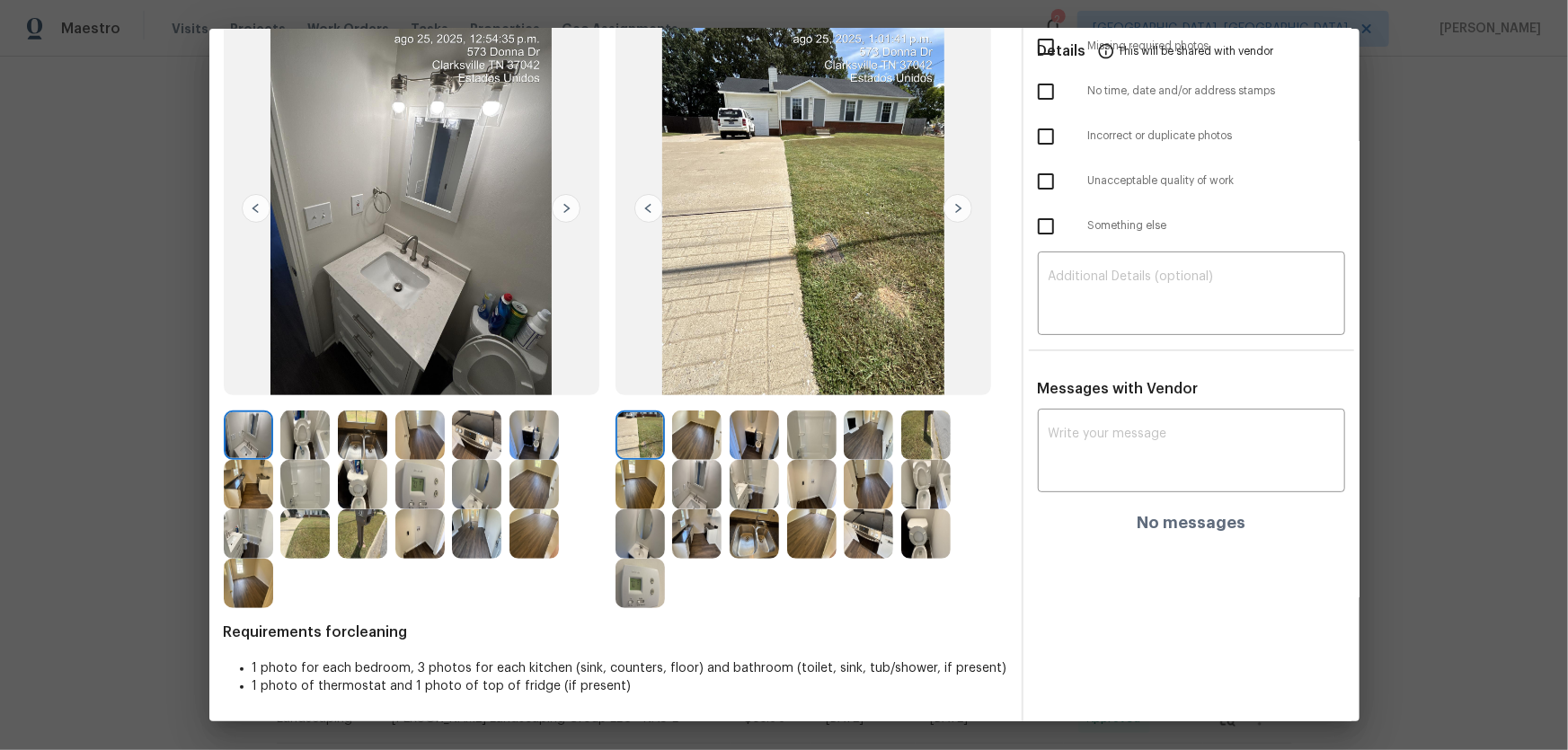
scroll to position [117, 0]
click at [903, 495] on img at bounding box center [926, 534] width 50 height 50
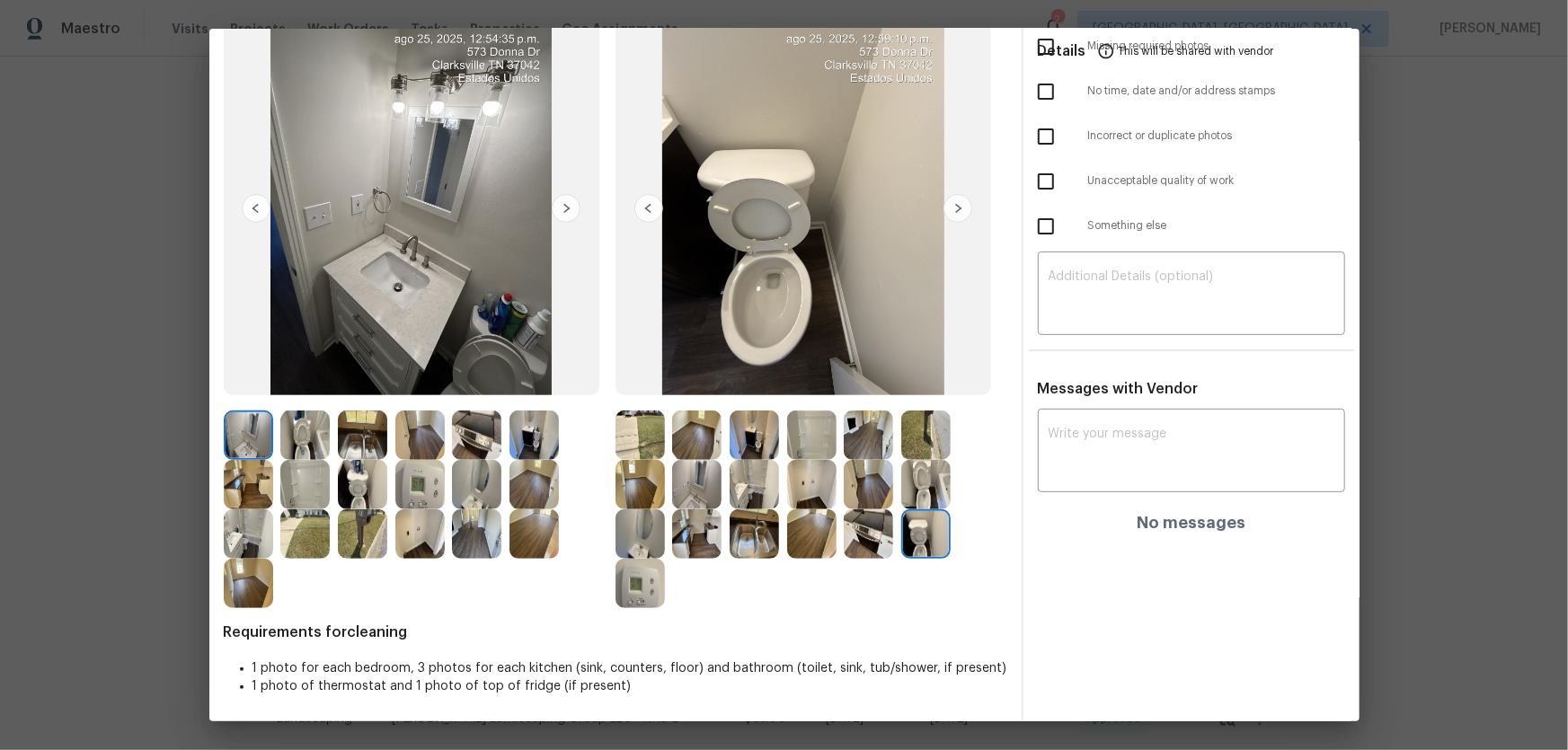
click at [914, 487] on img at bounding box center [926, 485] width 50 height 50
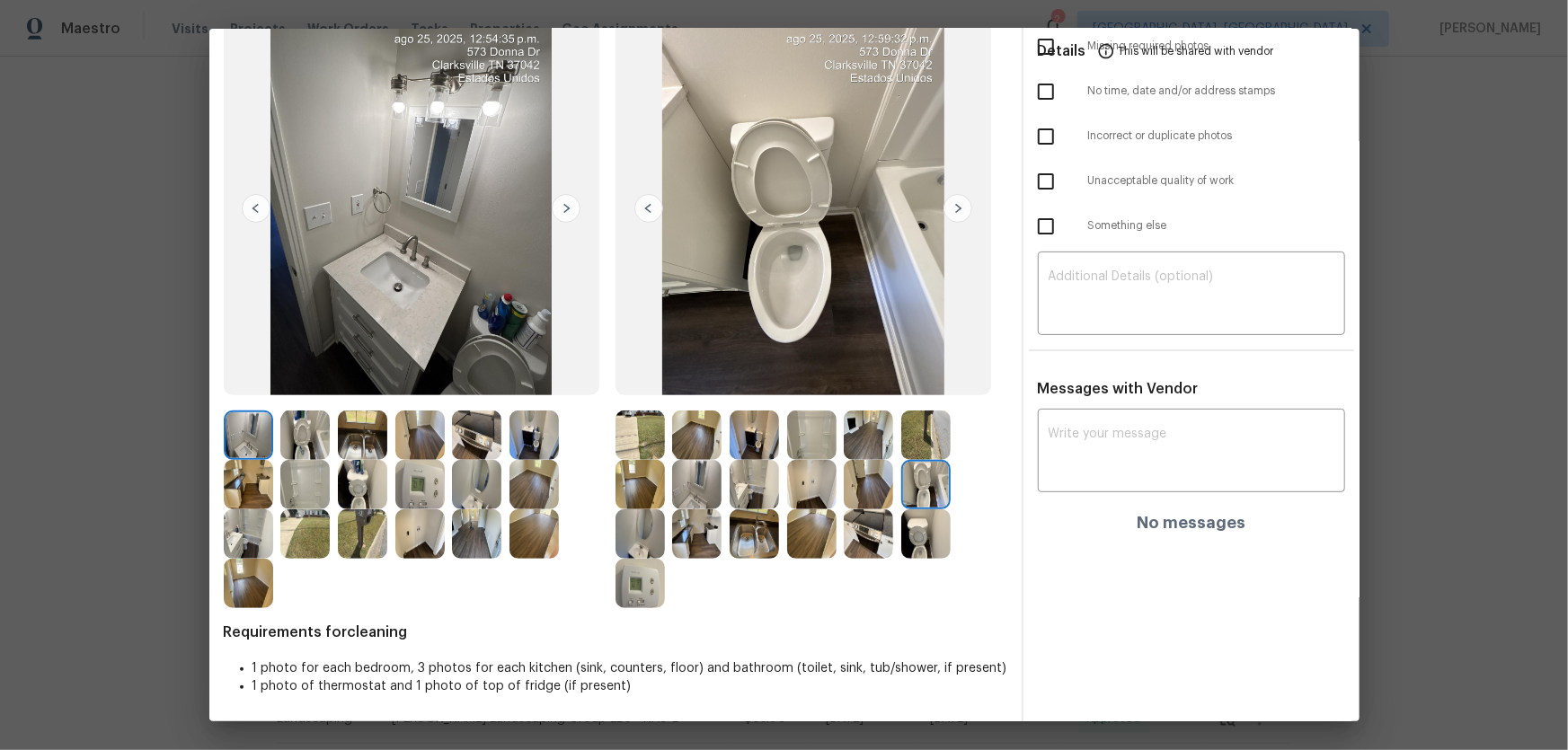
click at [635, 495] on img at bounding box center [640, 534] width 50 height 50
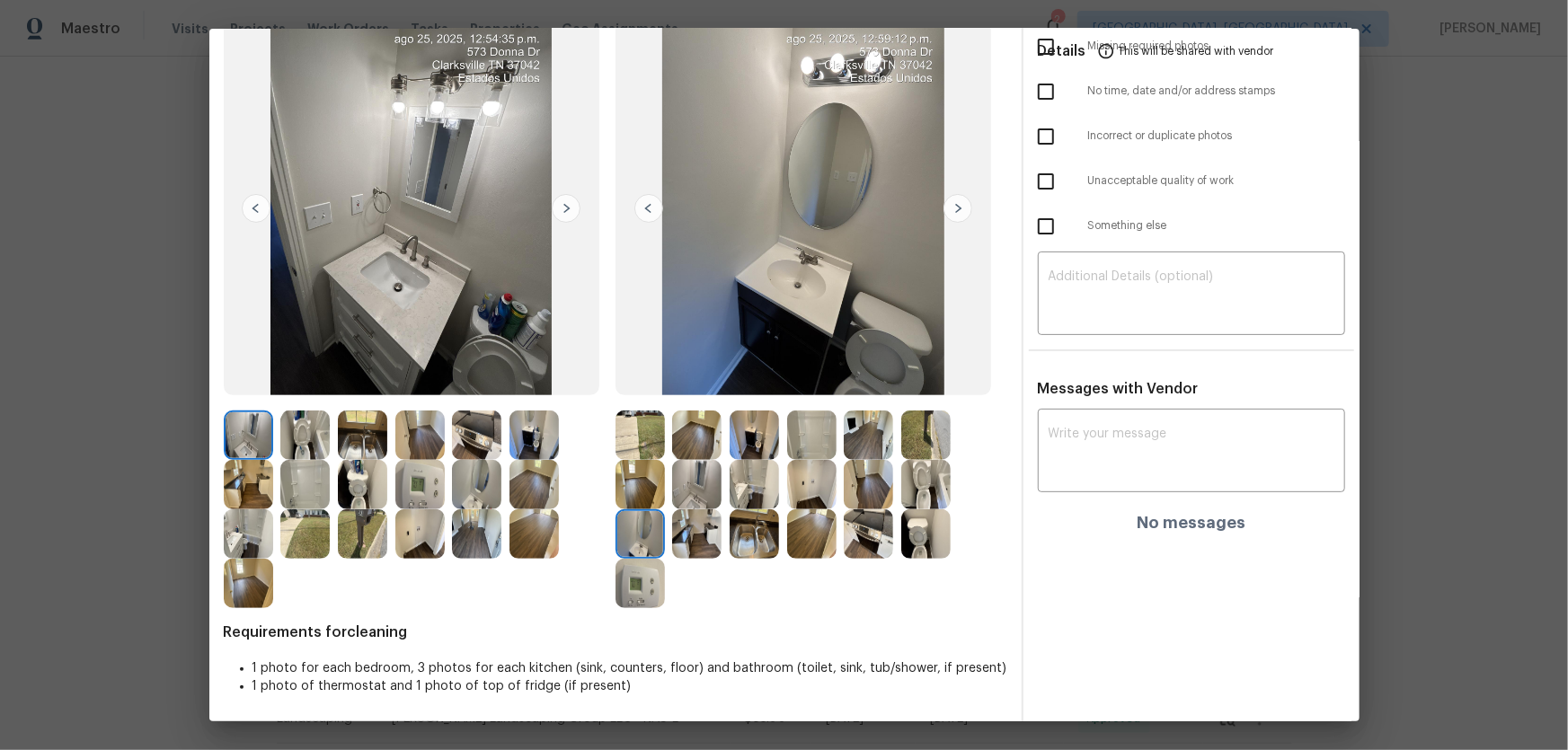
click at [687, 495] on img at bounding box center [697, 485] width 50 height 50
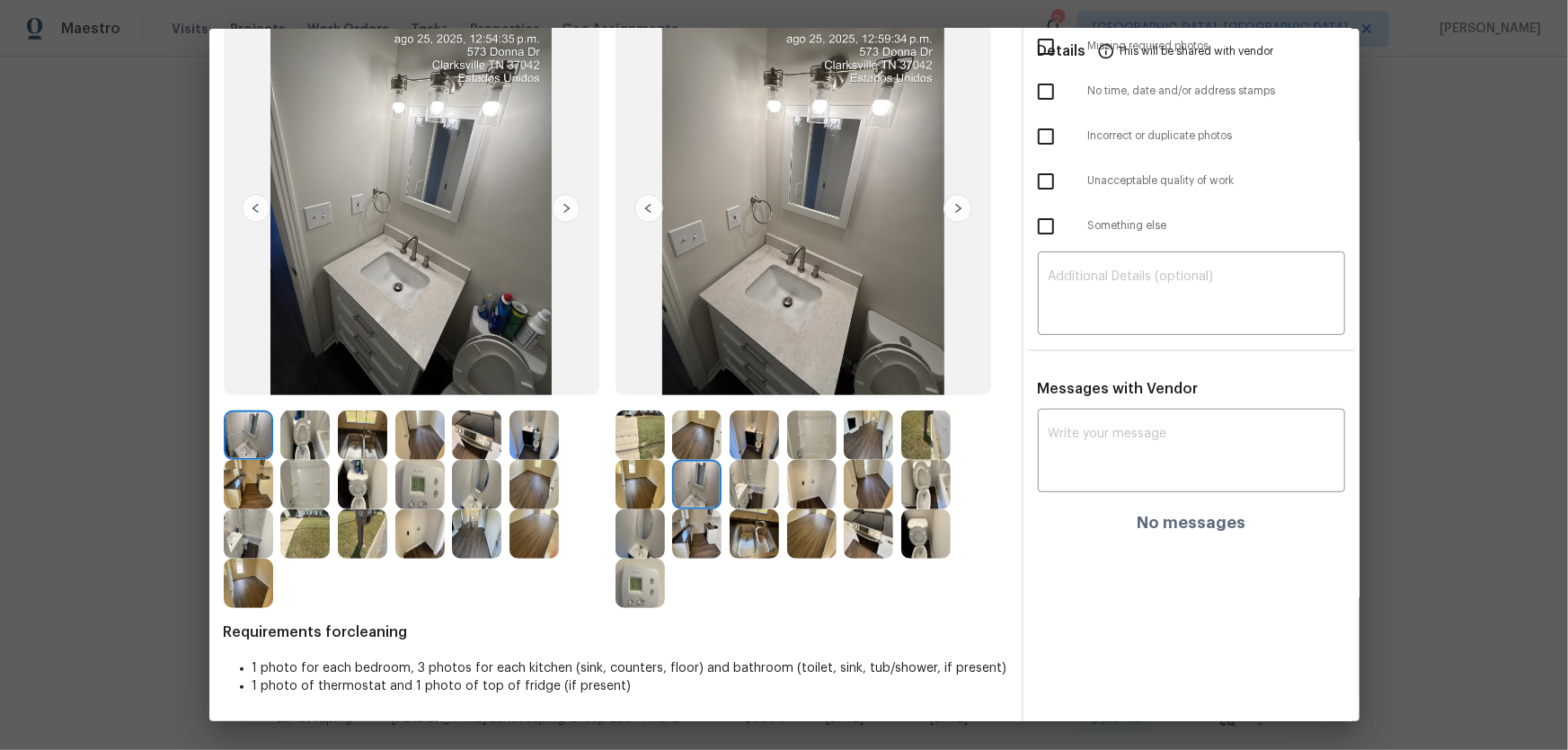
click at [811, 443] on img at bounding box center [812, 435] width 50 height 50
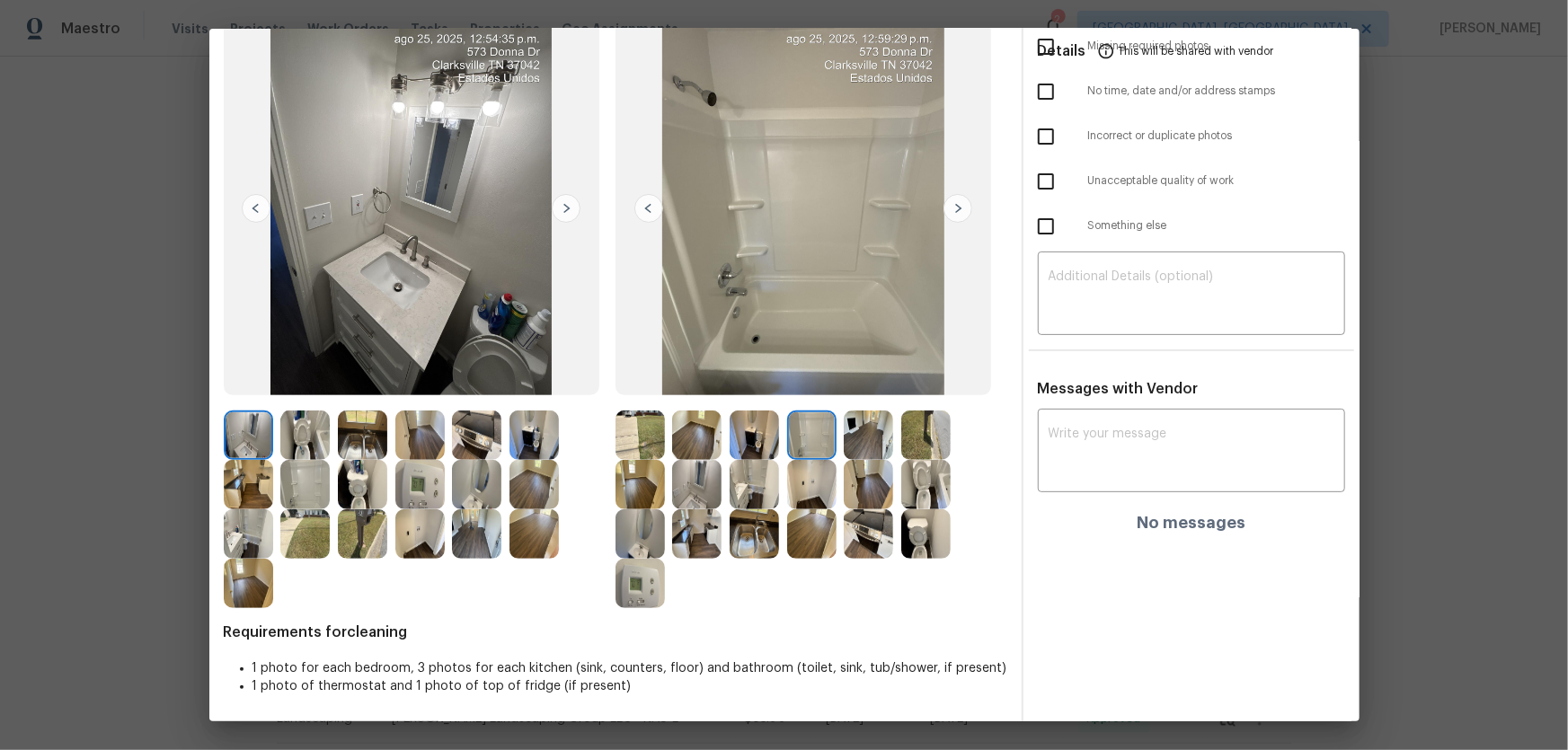
click at [743, 495] on img at bounding box center [754, 534] width 50 height 50
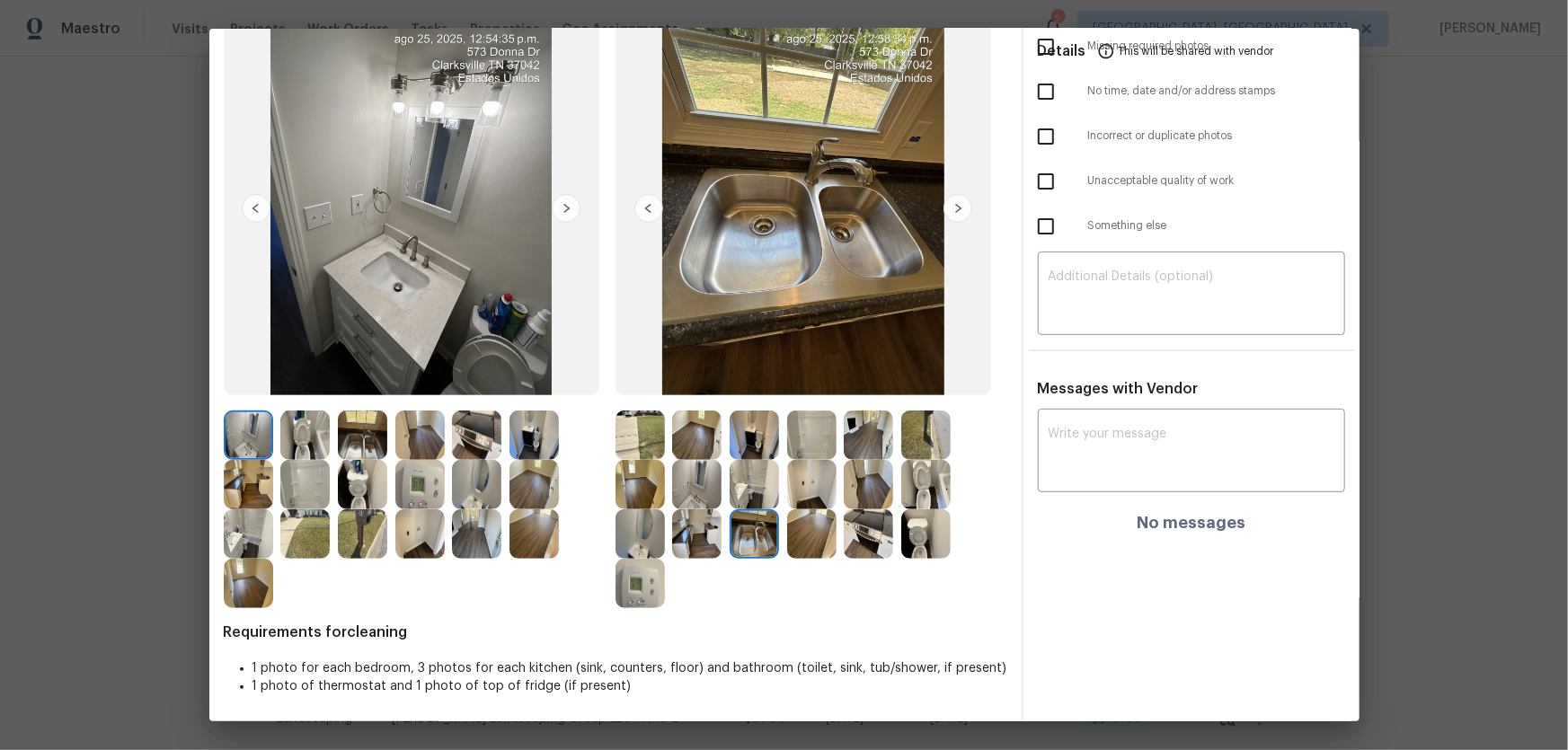
click at [683, 495] on img at bounding box center [697, 534] width 50 height 50
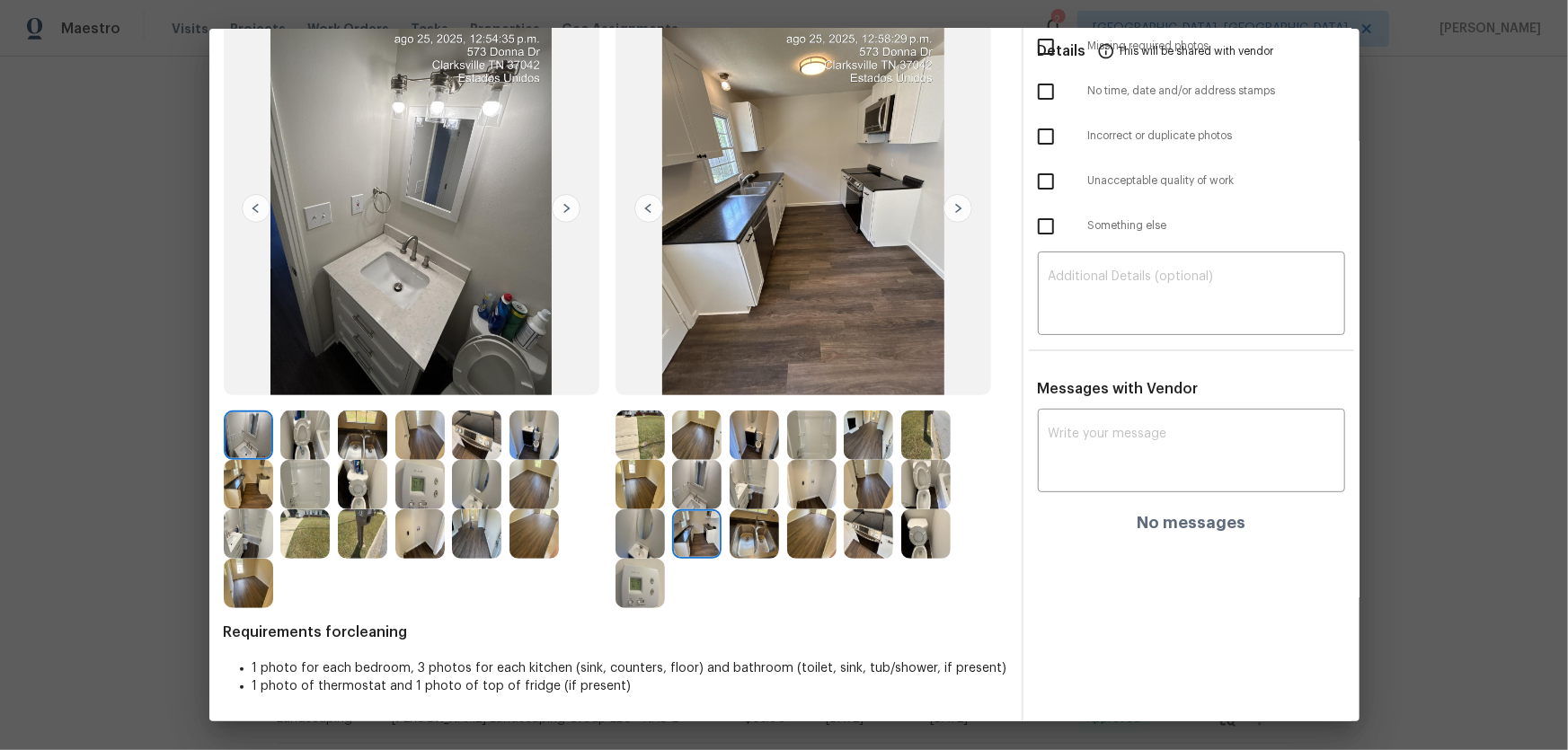
click at [634, 495] on img at bounding box center [640, 583] width 50 height 50
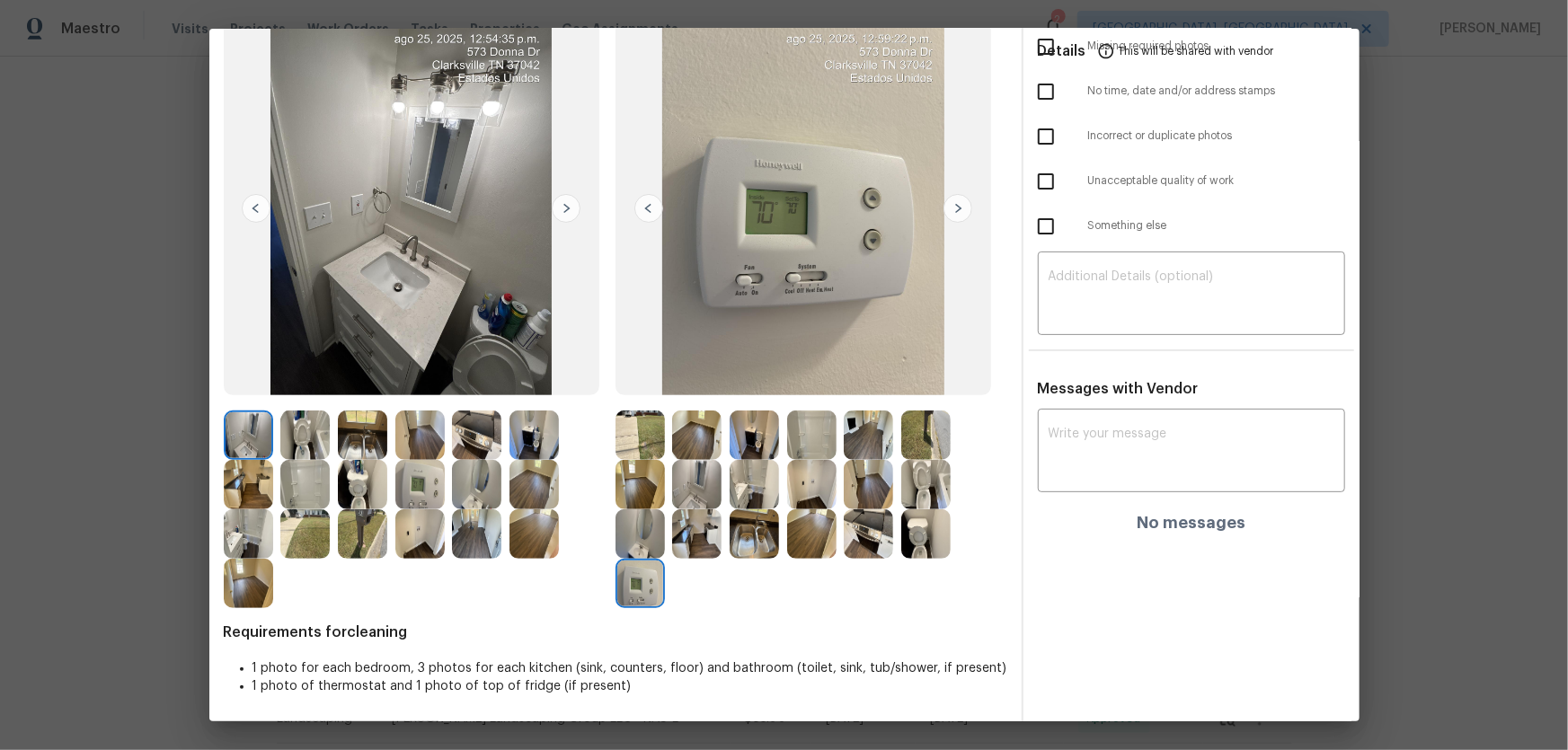
click at [796, 495] on img at bounding box center [812, 534] width 50 height 50
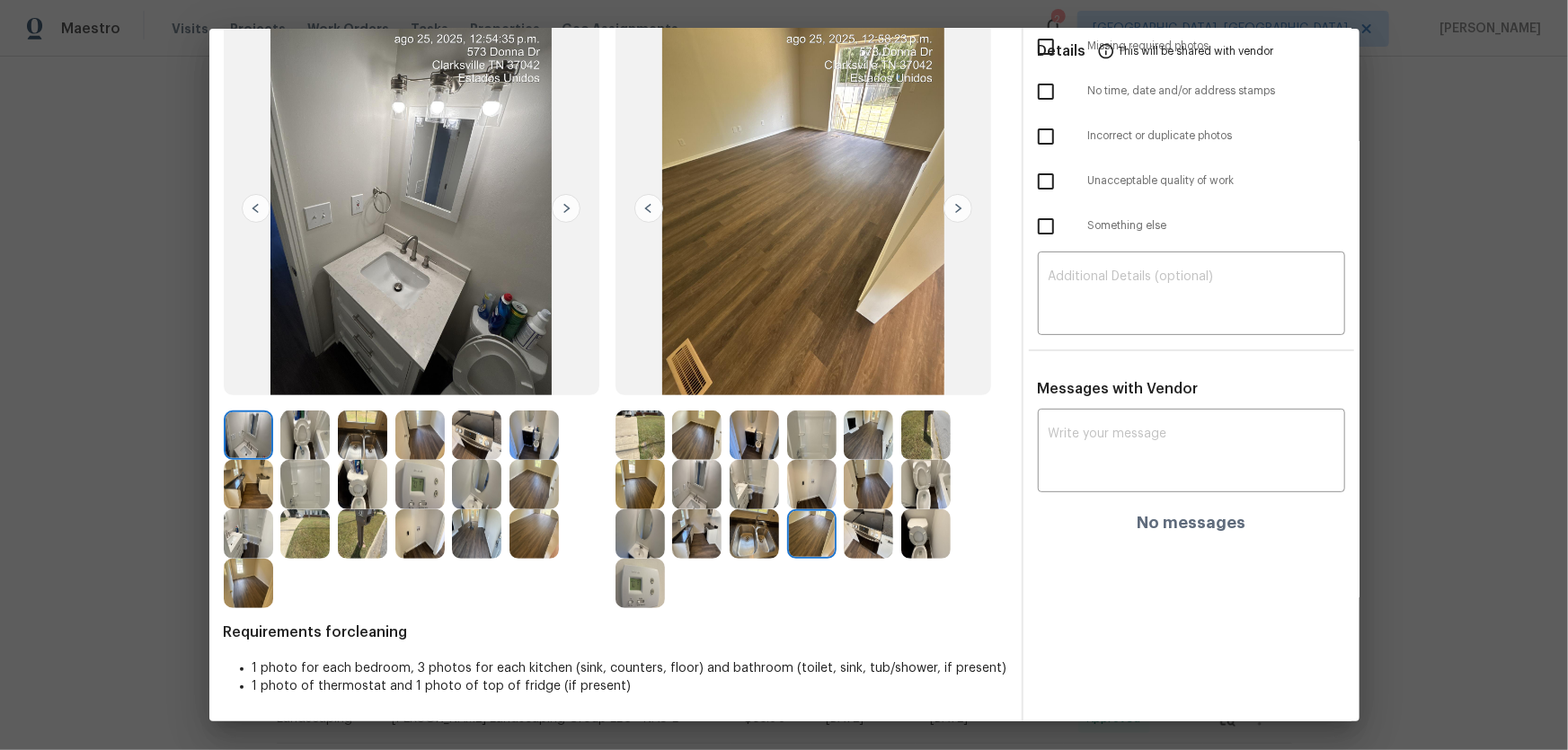
click at [864, 493] on img at bounding box center [868, 485] width 50 height 50
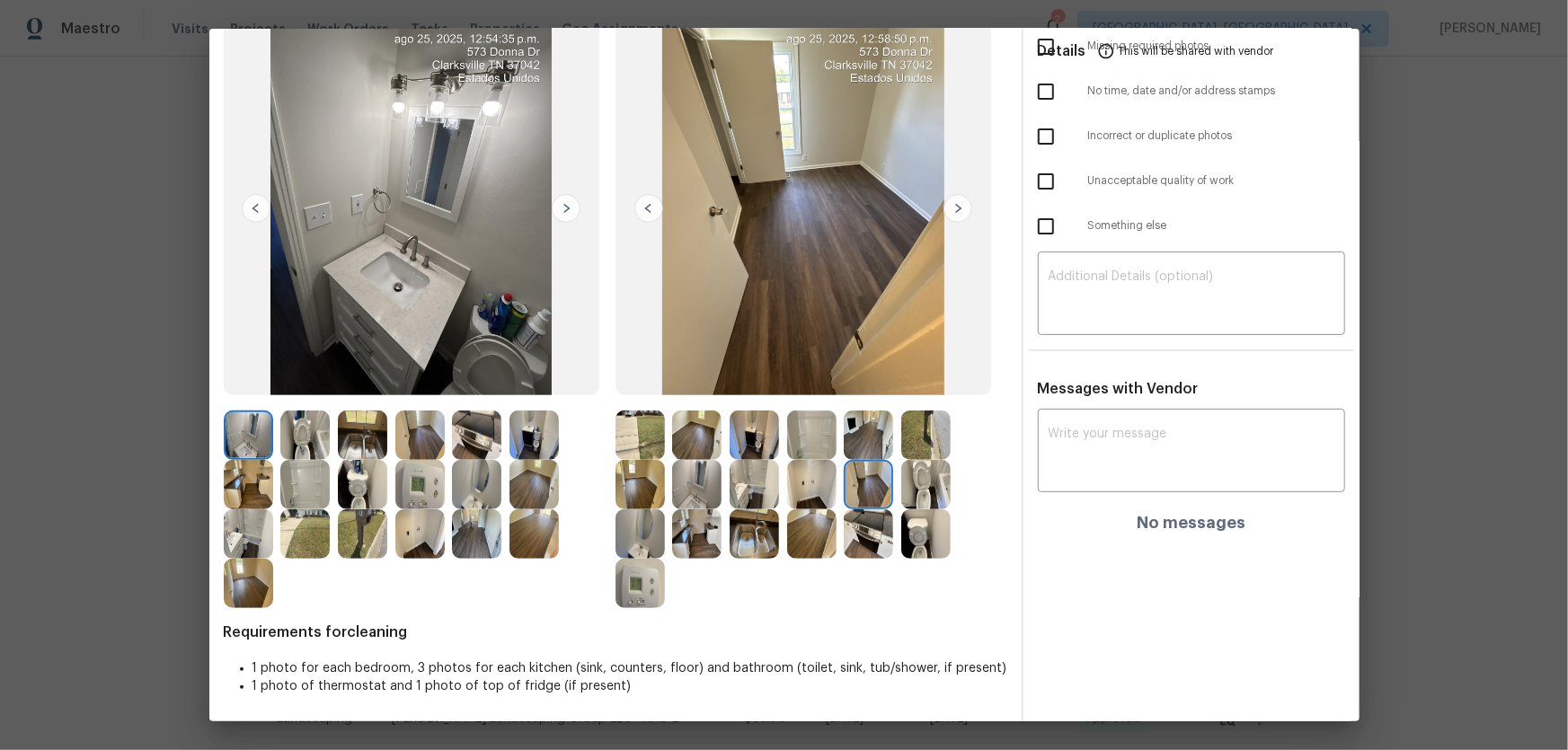
click at [693, 433] on img at bounding box center [697, 435] width 50 height 50
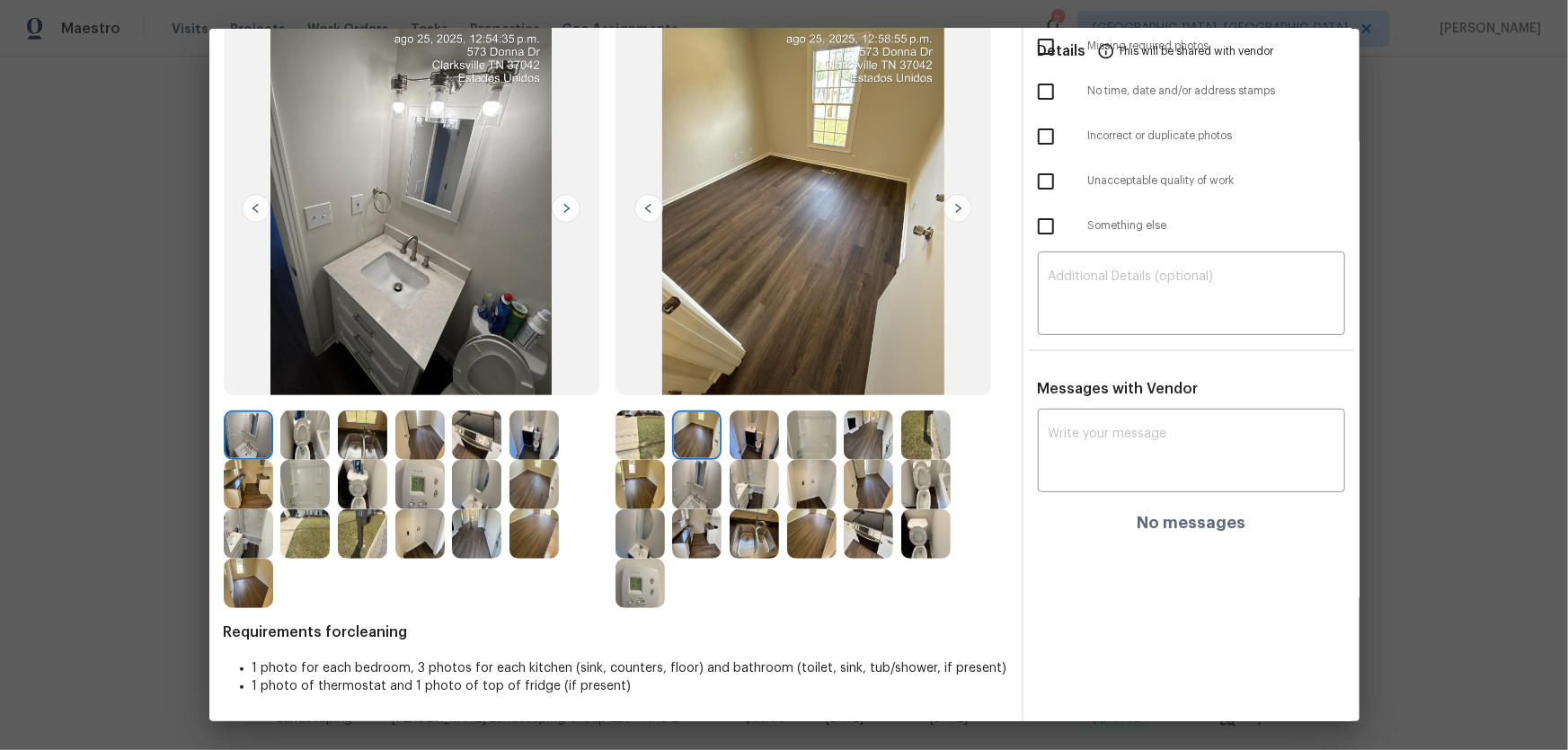
click at [698, 491] on img at bounding box center [697, 485] width 50 height 50
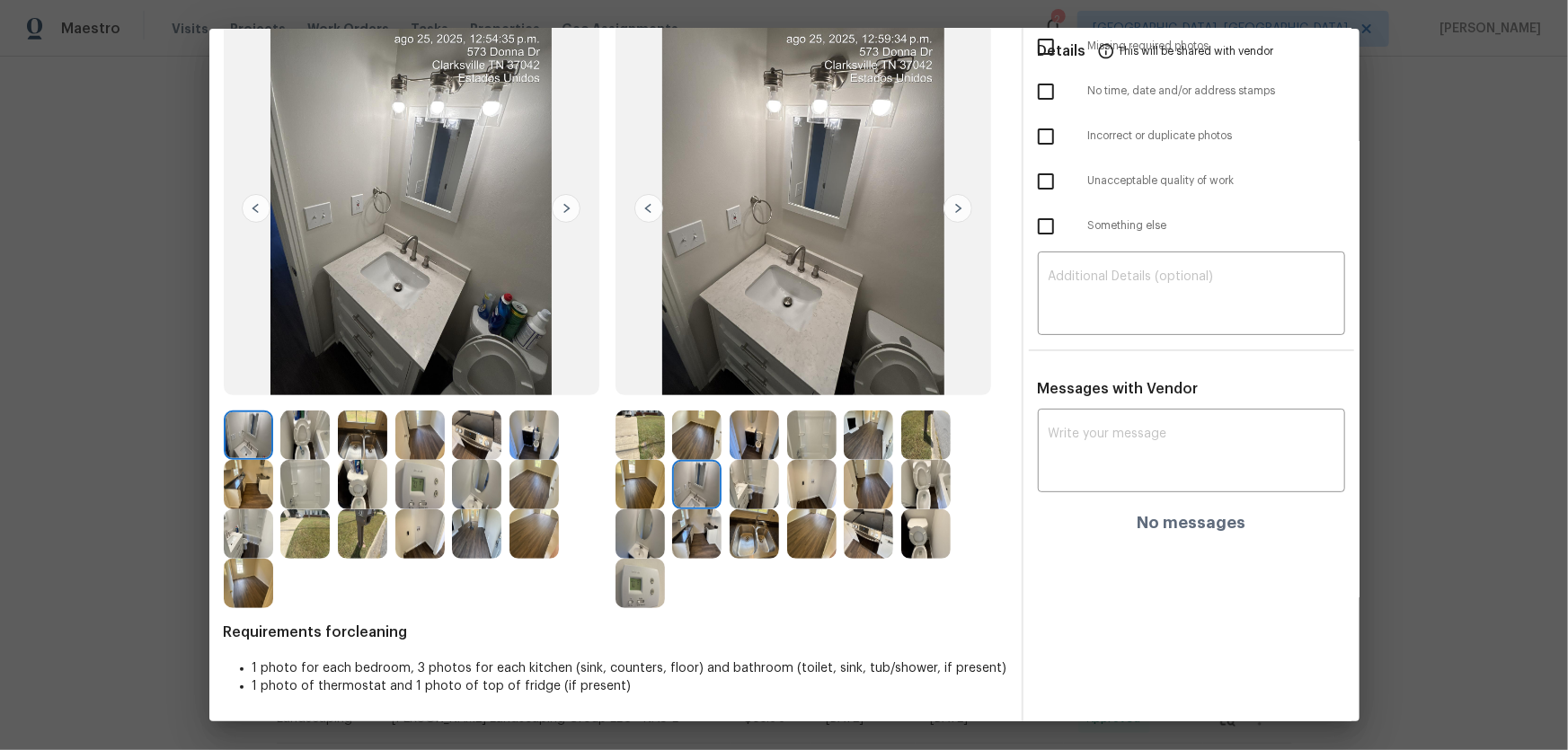
click at [631, 447] on img at bounding box center [640, 435] width 50 height 50
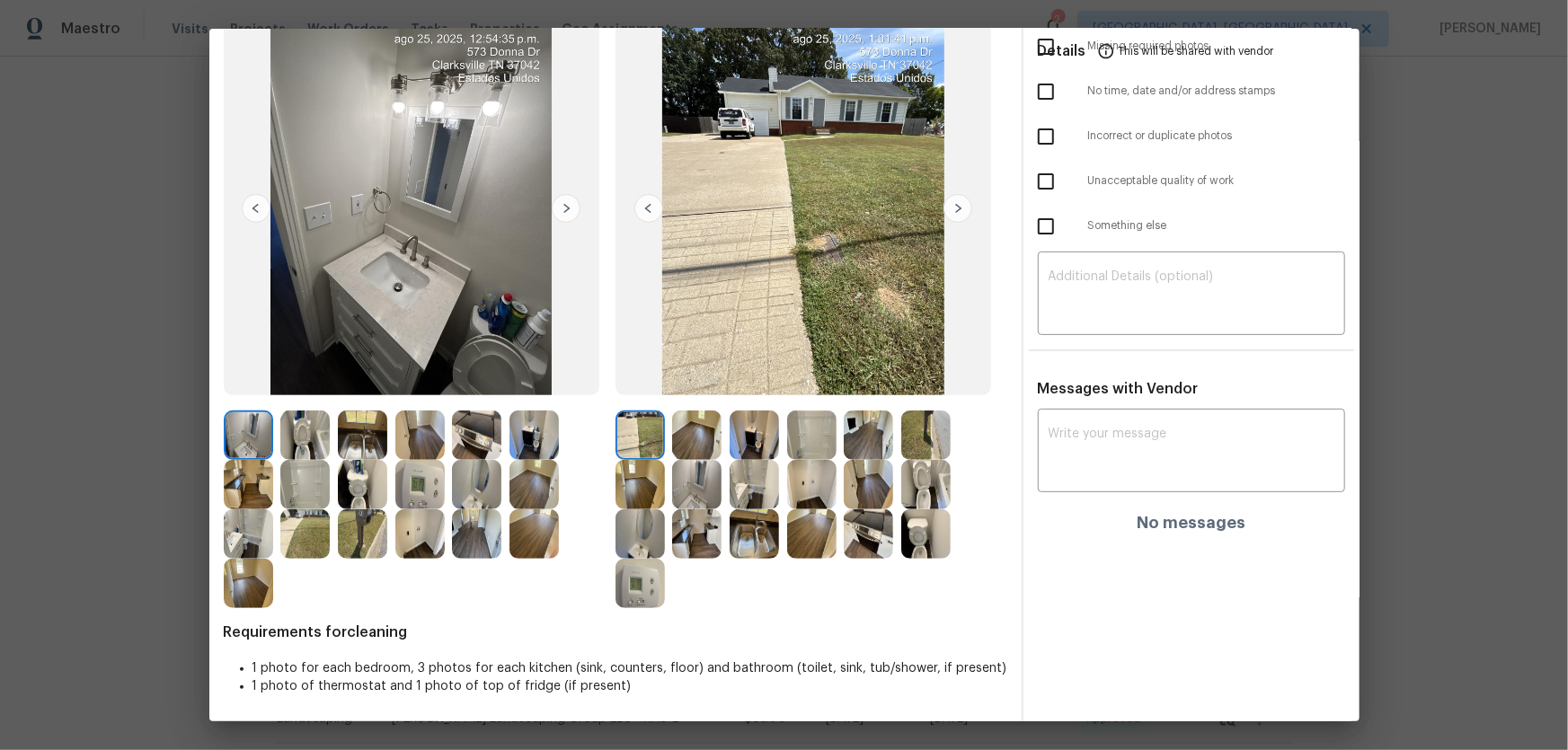
click at [639, 495] on img at bounding box center [640, 485] width 50 height 50
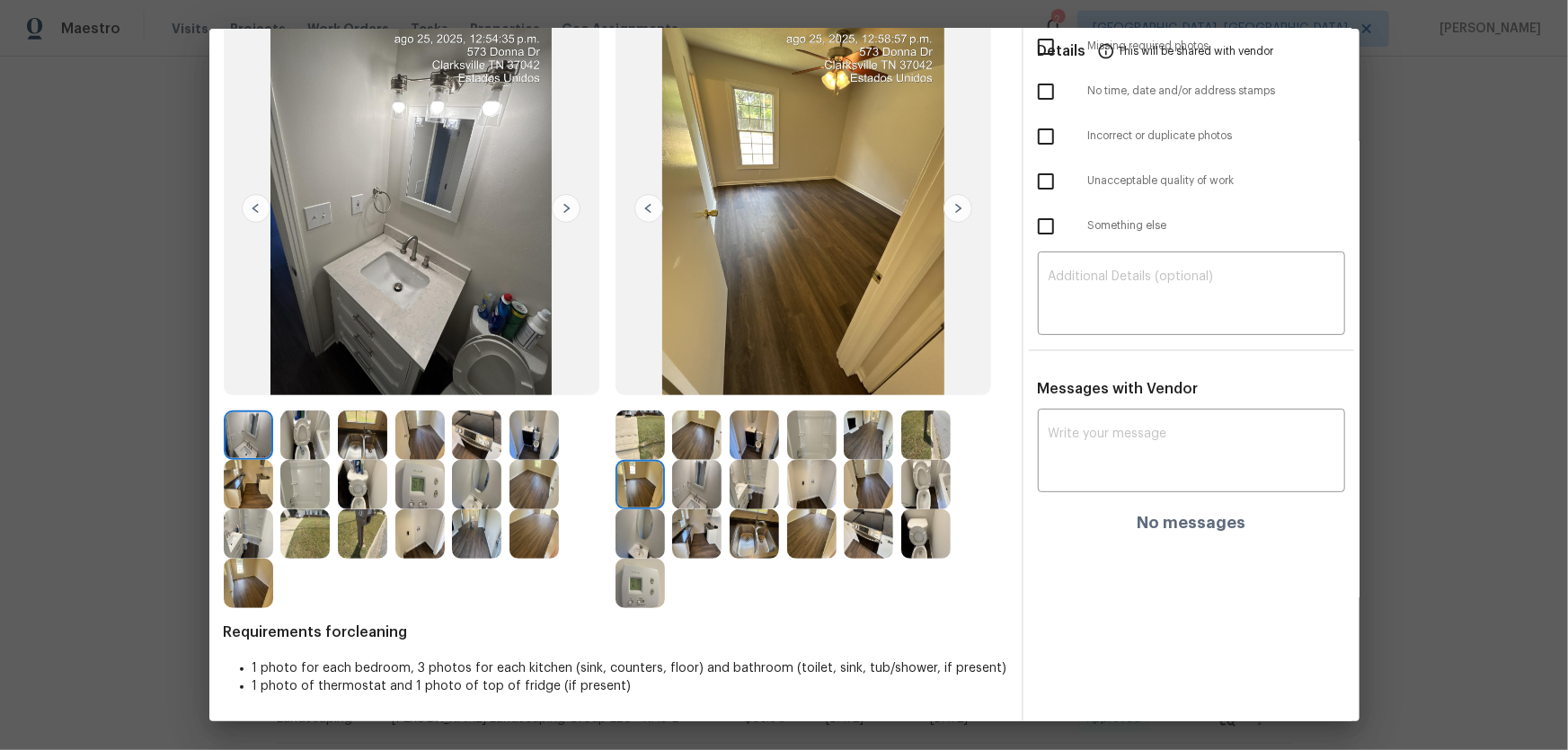
click at [422, 490] on img at bounding box center [420, 485] width 50 height 50
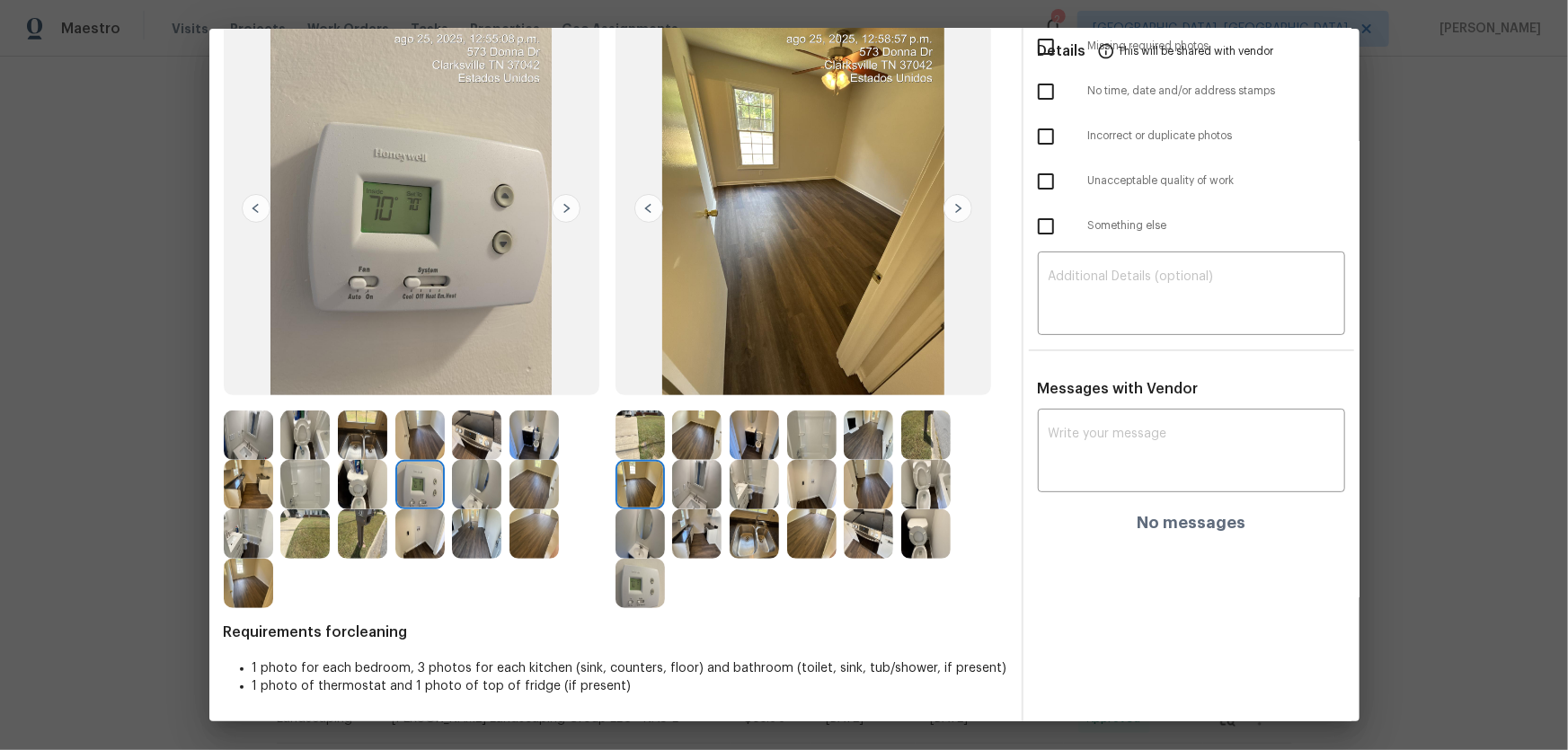
click at [639, 495] on img at bounding box center [640, 583] width 50 height 50
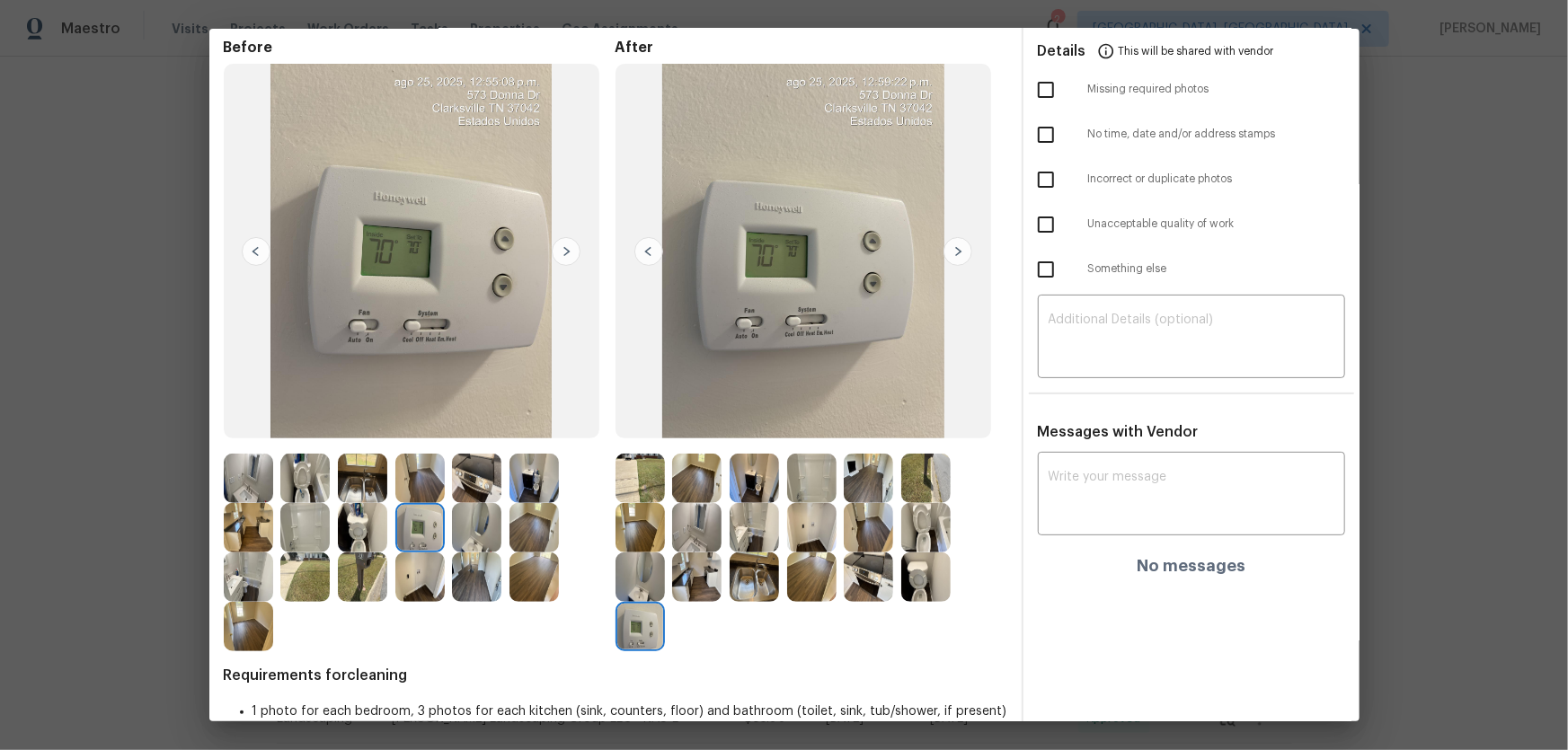
scroll to position [0, 0]
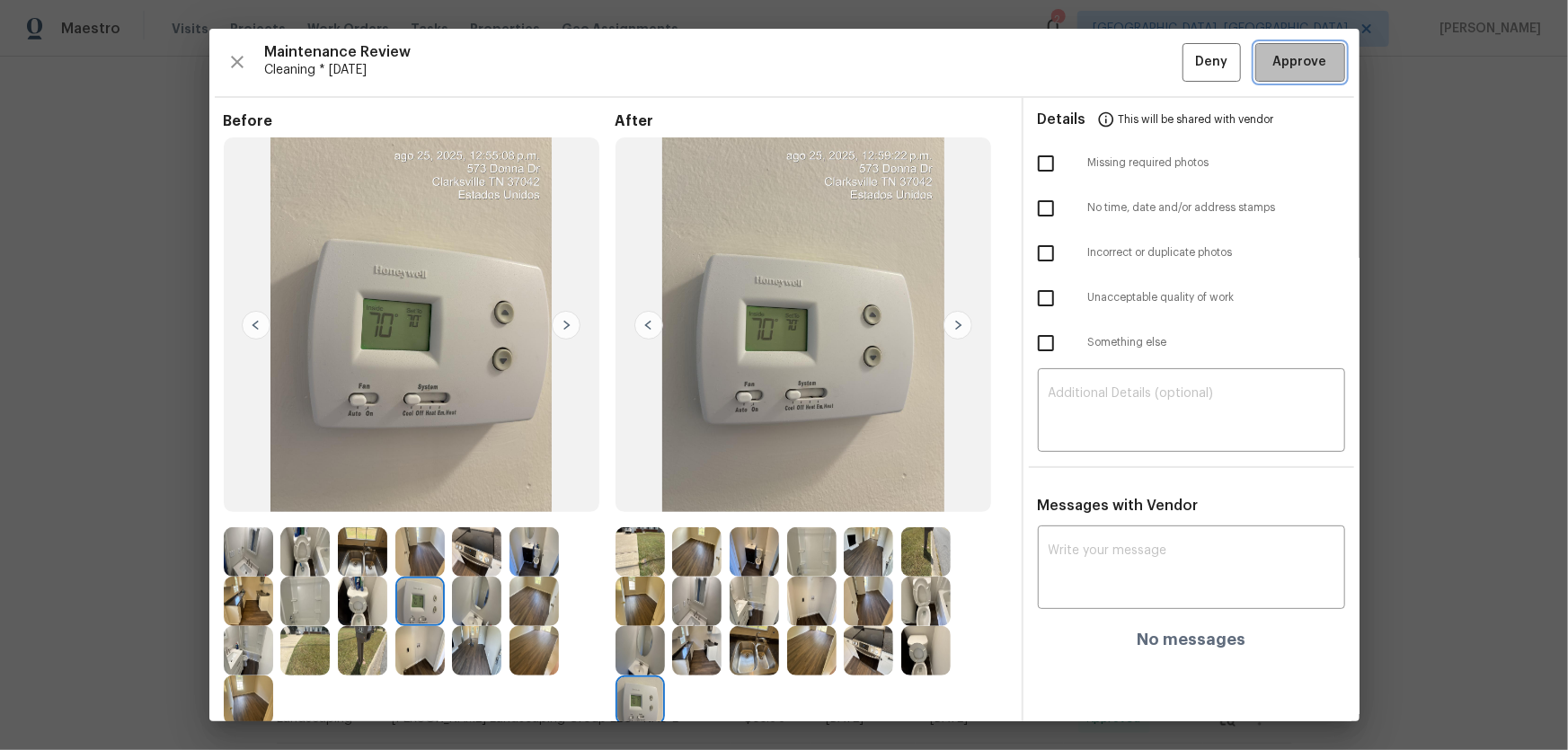
click at [1115, 71] on span "Approve" at bounding box center [1300, 61] width 54 height 22
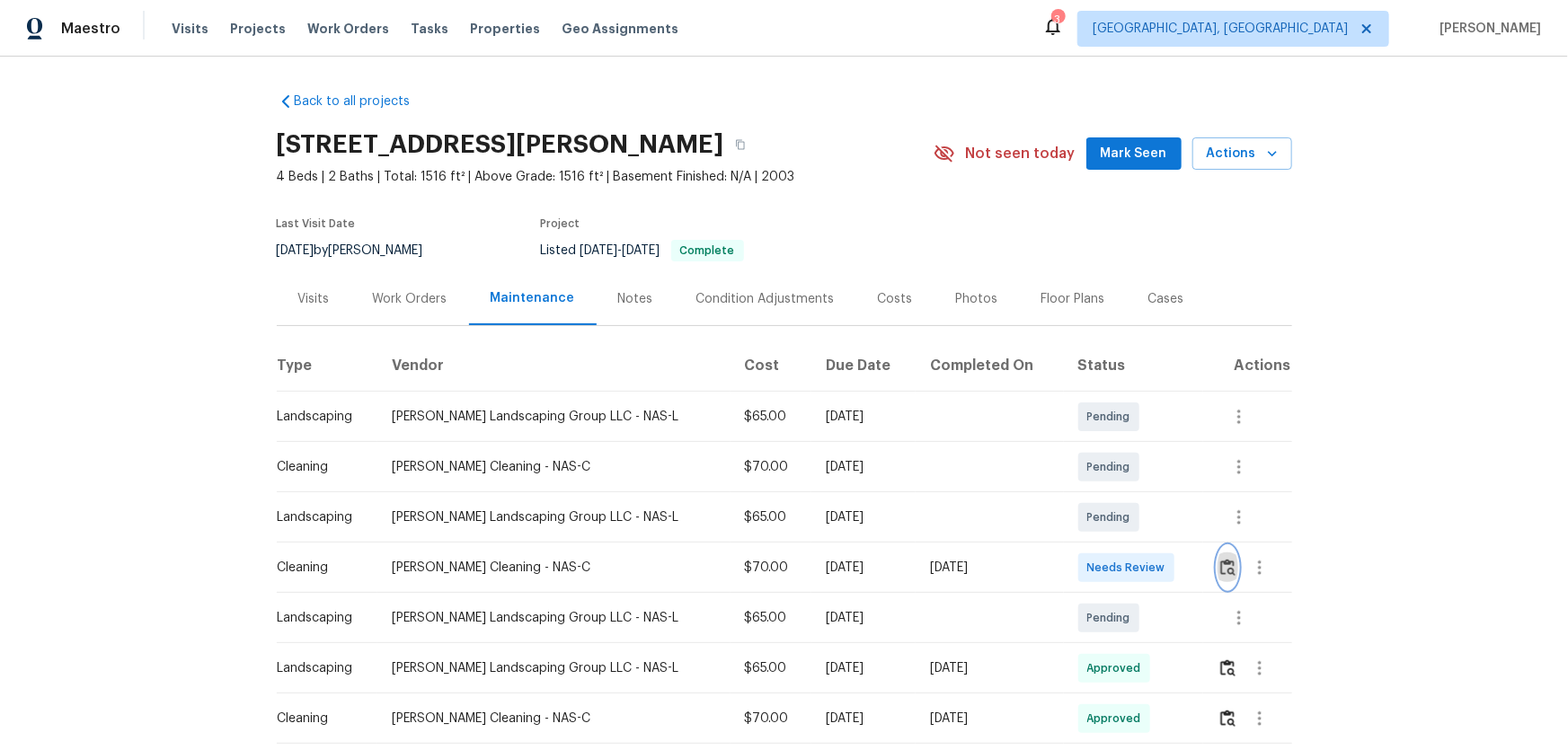
click at [1115, 495] on img "button" at bounding box center [1228, 567] width 15 height 17
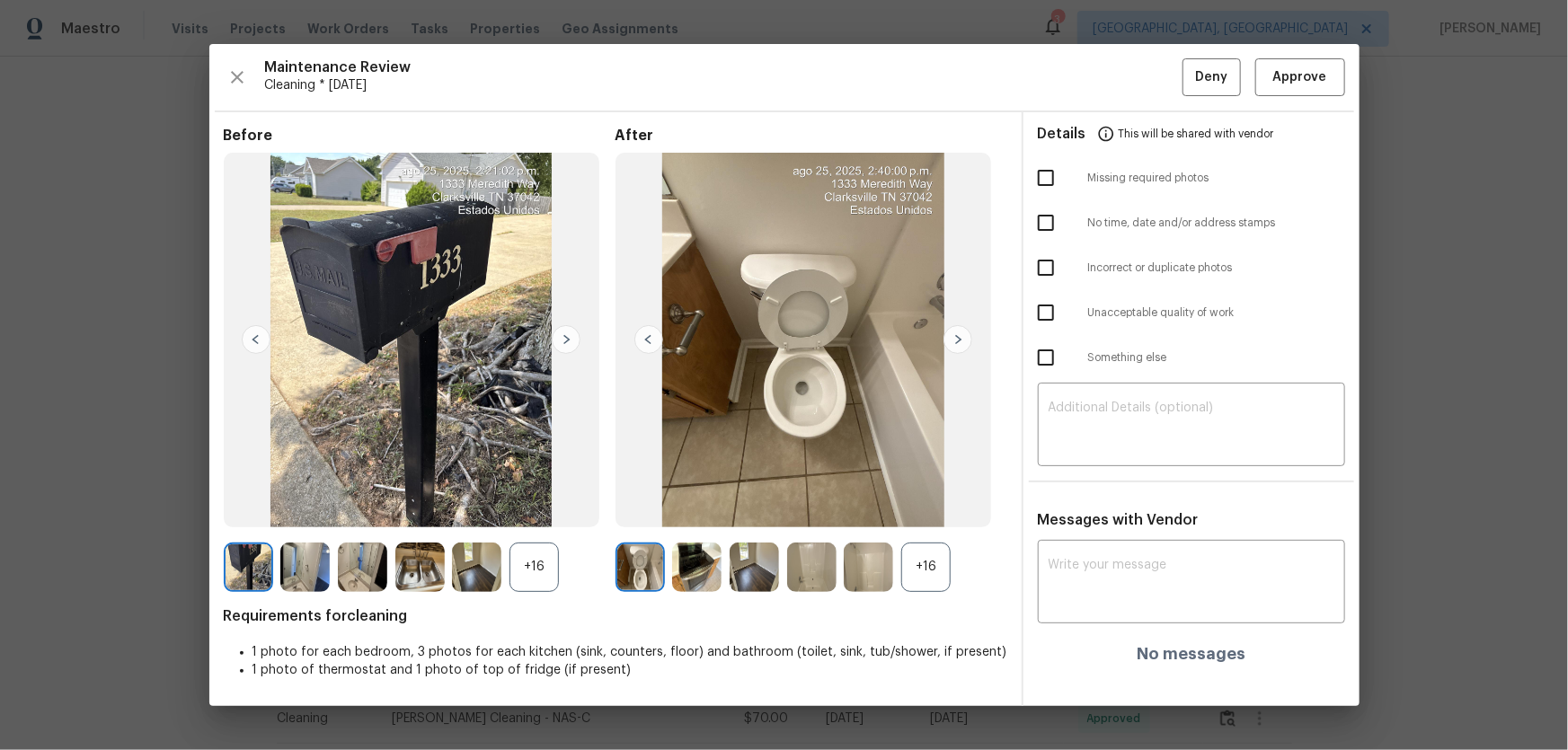
click at [934, 495] on div "+16" at bounding box center [926, 567] width 50 height 50
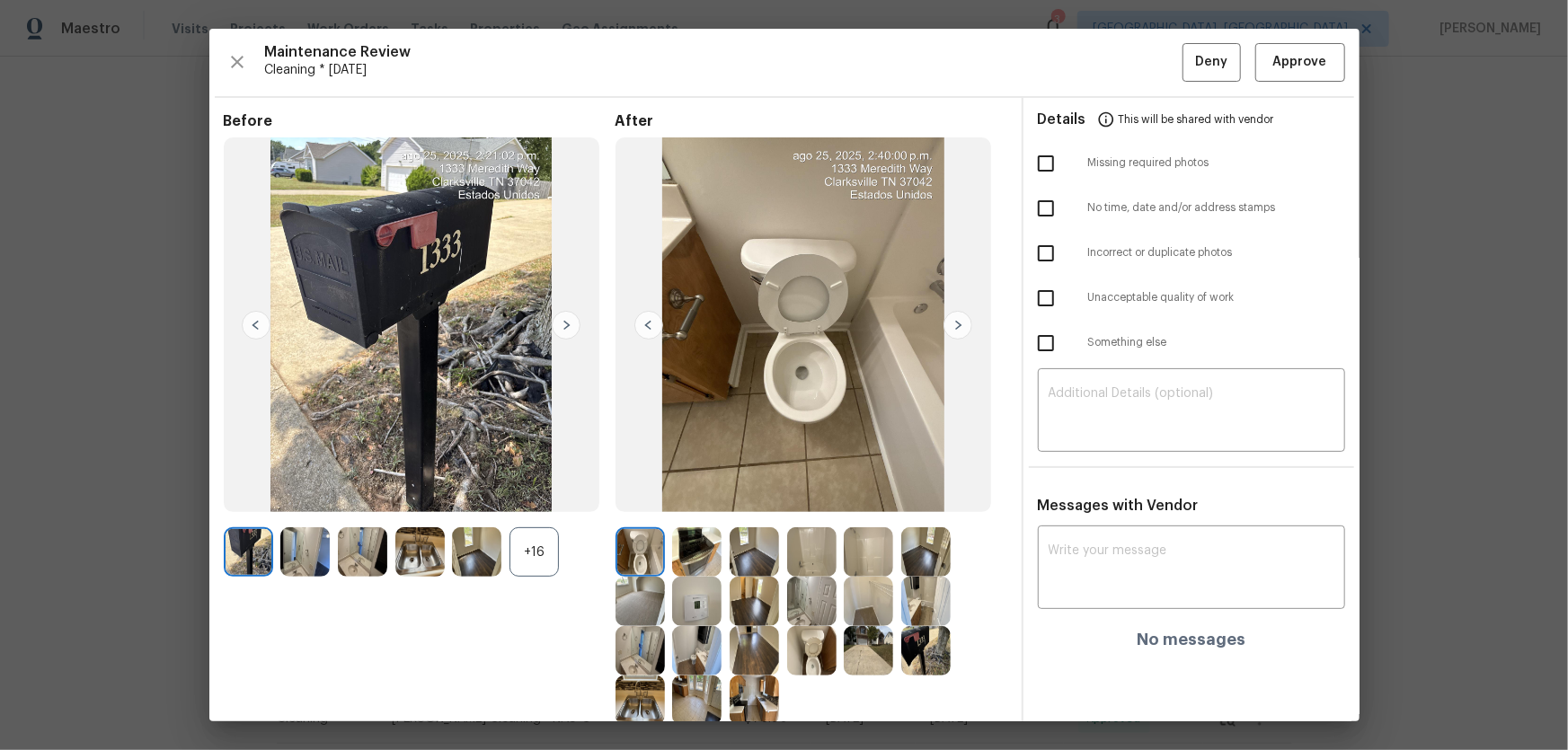
click at [548, 495] on div "+16" at bounding box center [535, 552] width 50 height 50
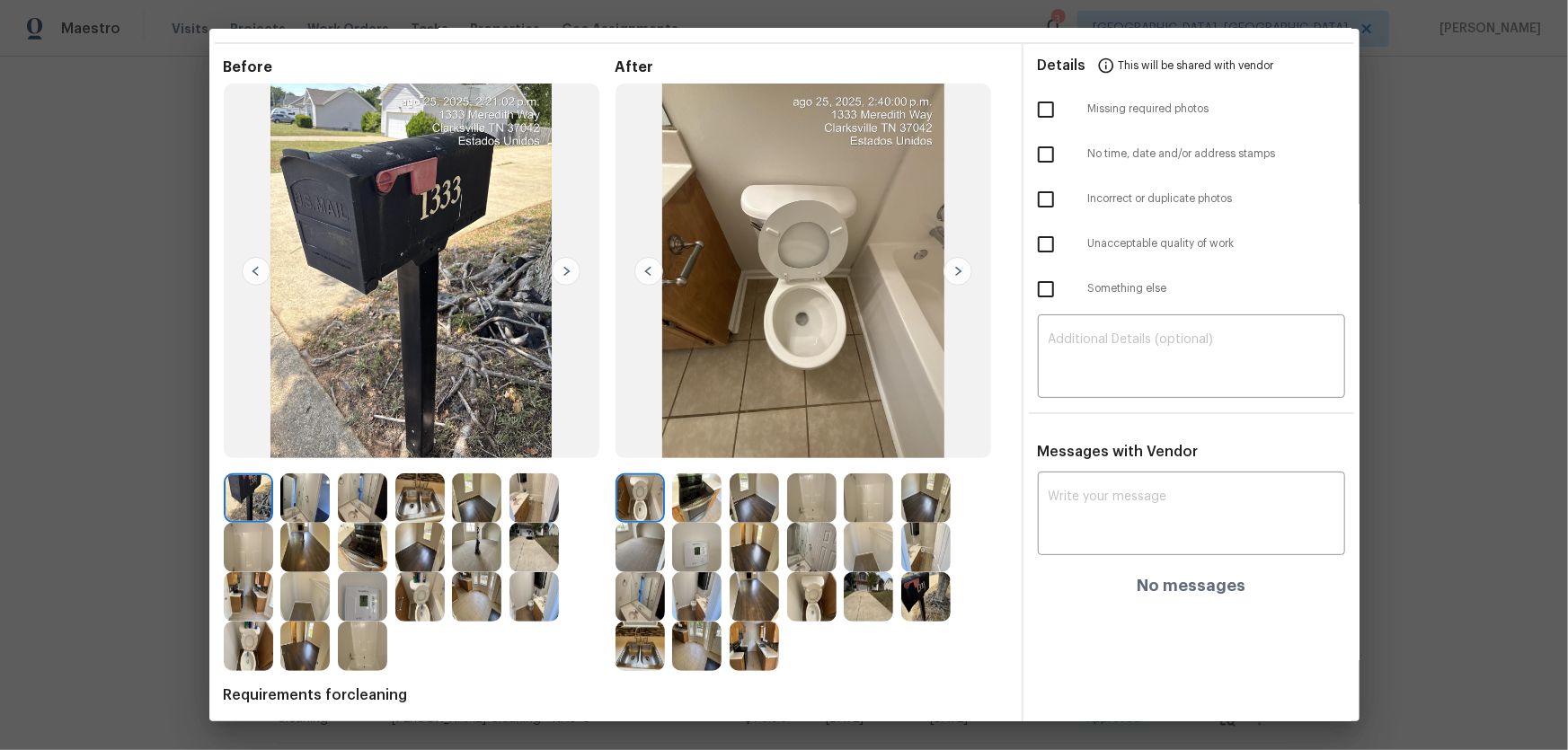
scroll to position [117, 0]
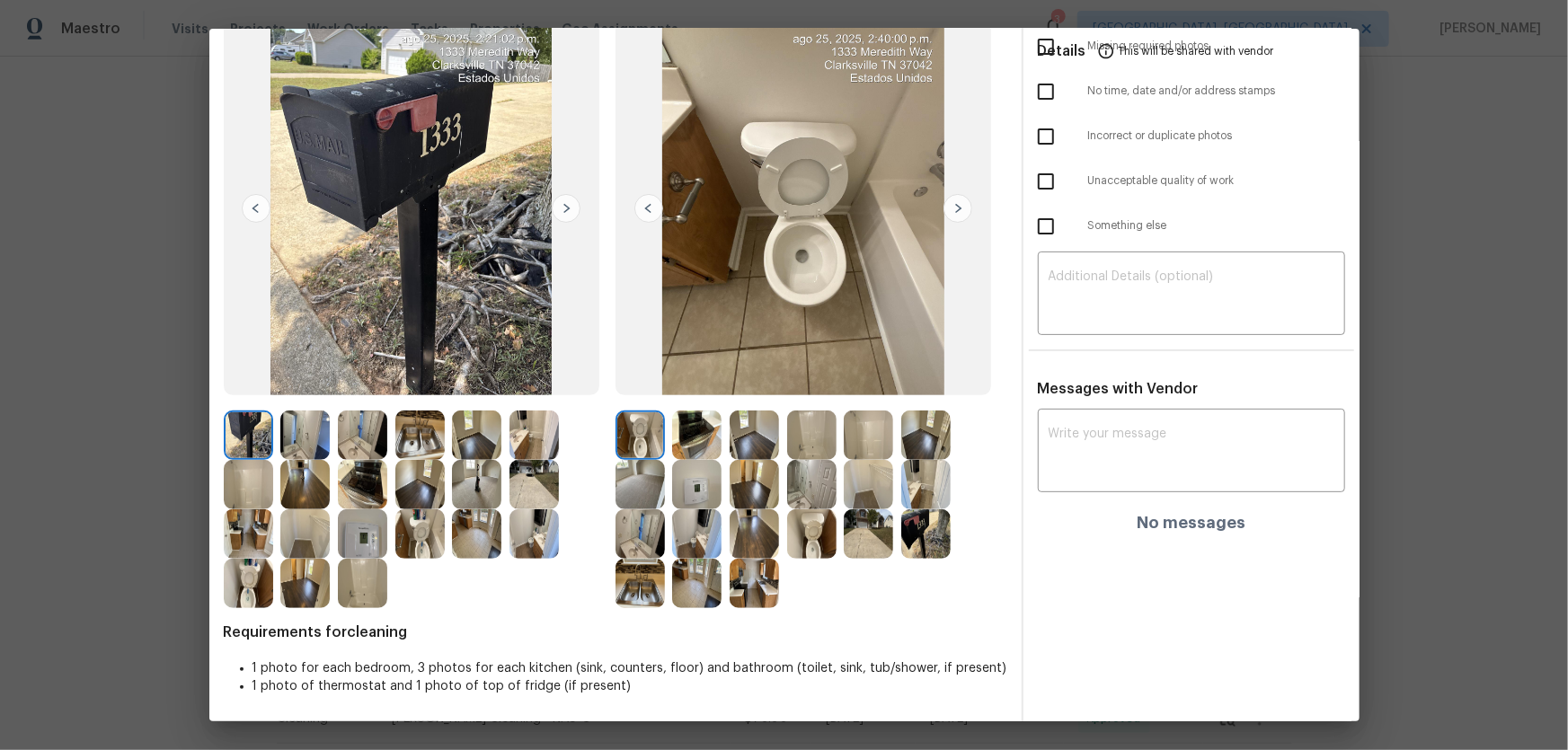
click at [809, 495] on img at bounding box center [812, 534] width 50 height 50
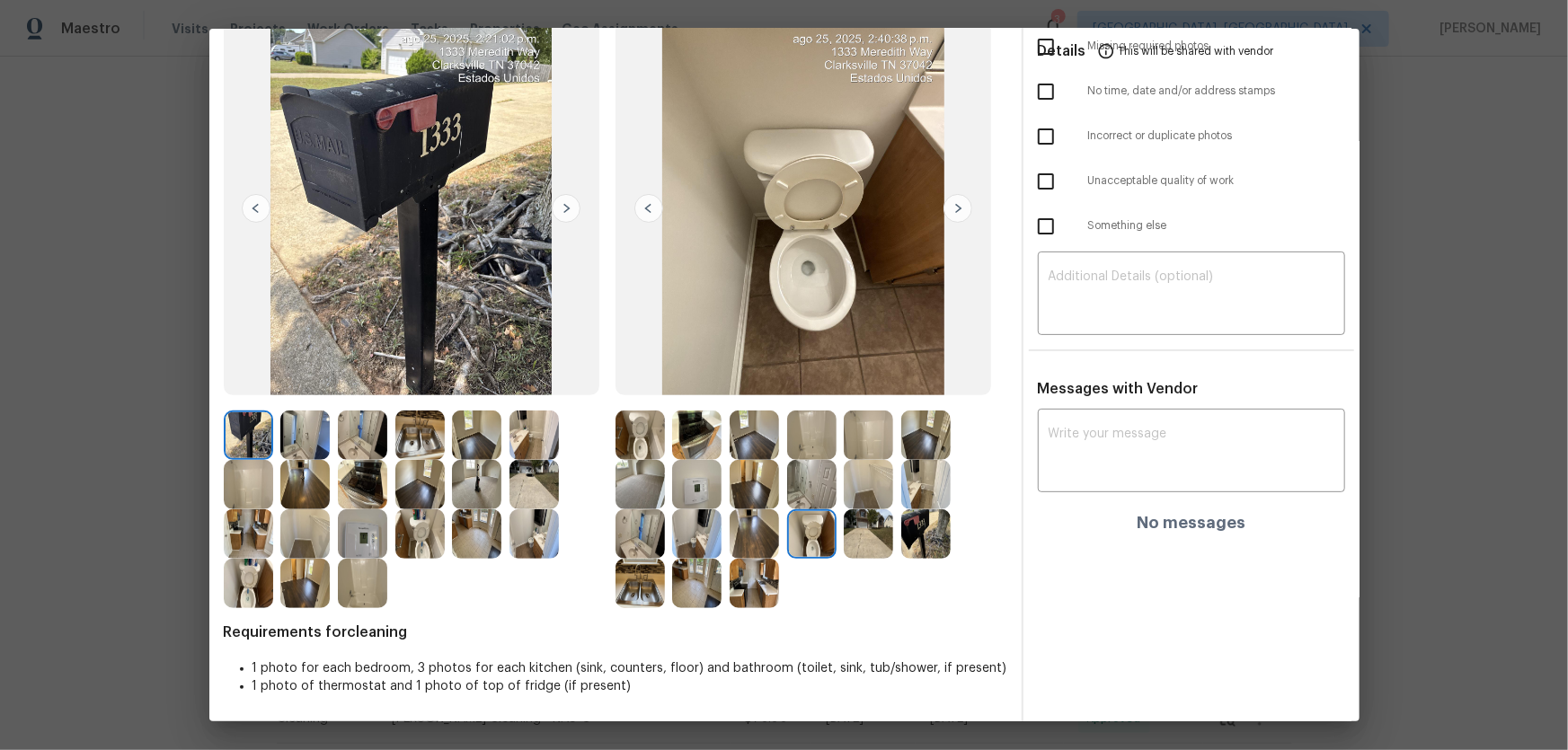
click at [799, 482] on img at bounding box center [812, 485] width 50 height 50
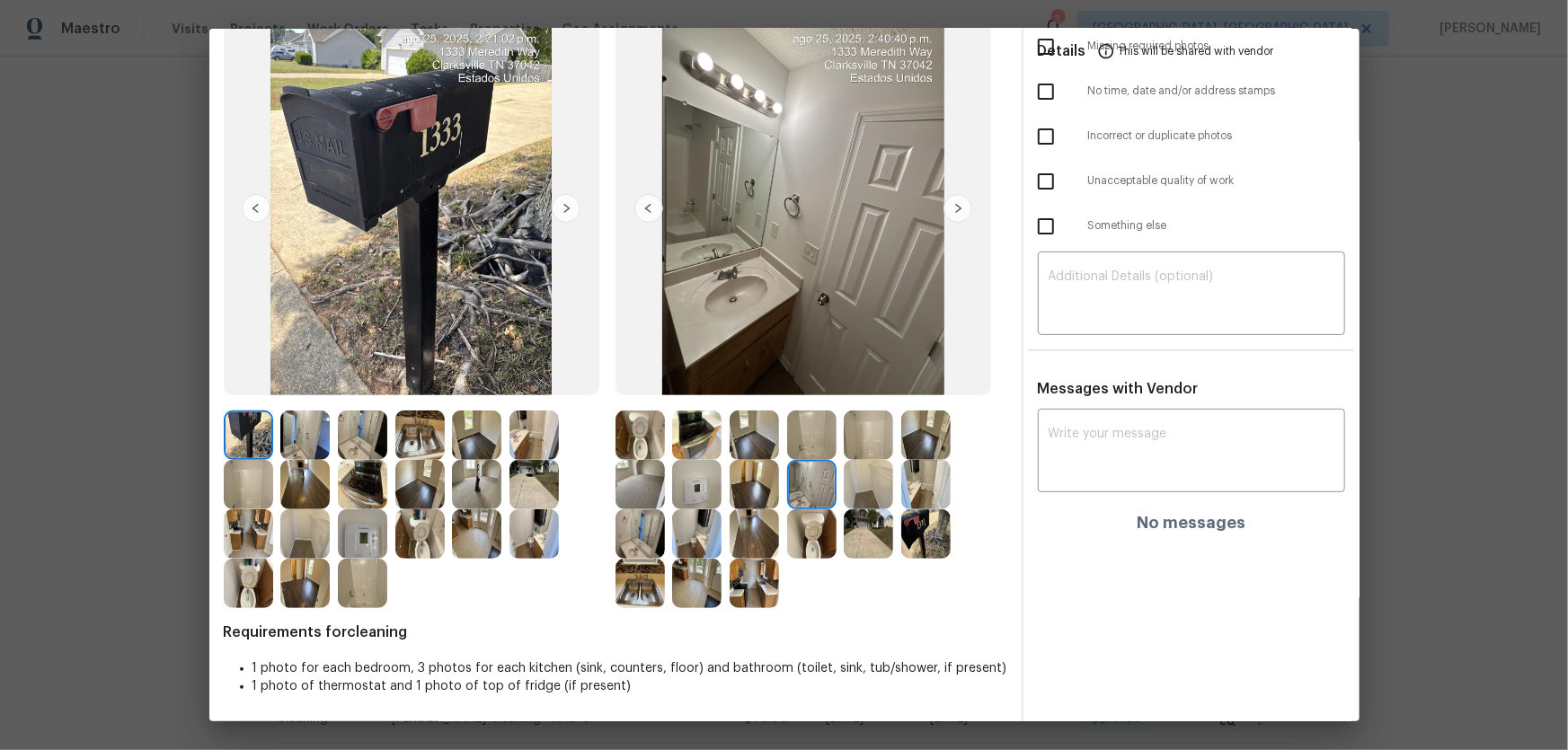
click at [640, 495] on img at bounding box center [640, 534] width 50 height 50
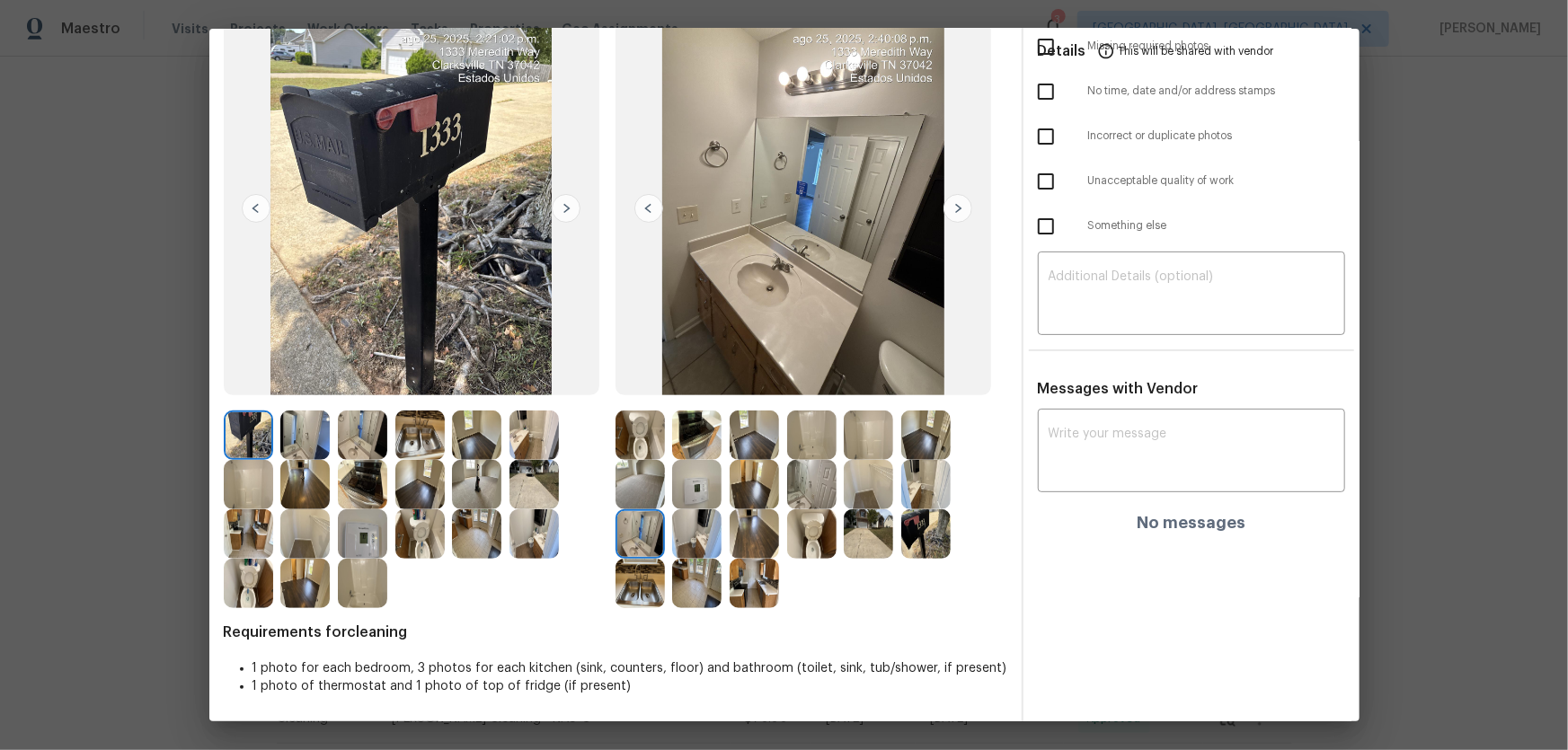
click at [817, 432] on img at bounding box center [812, 435] width 50 height 50
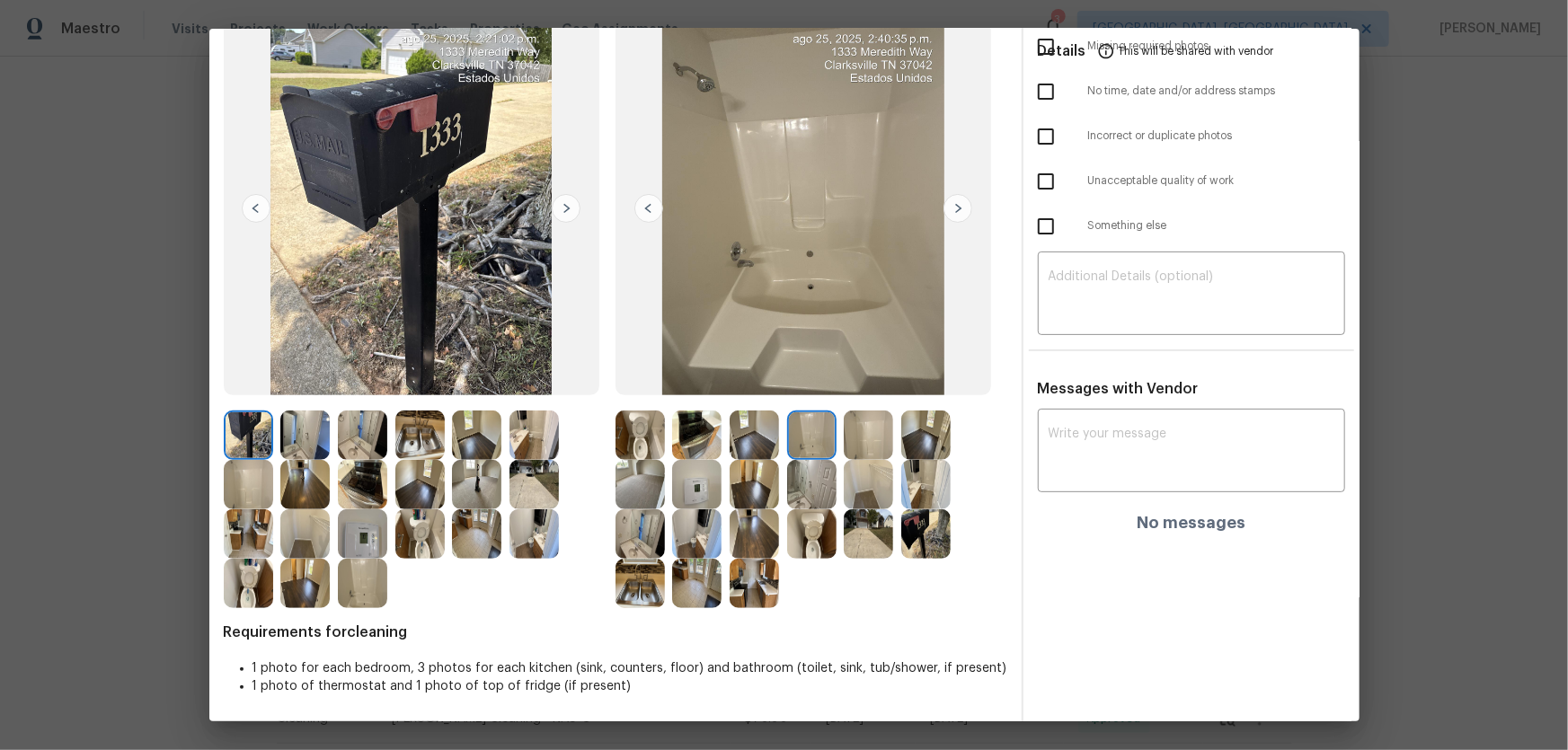
click at [854, 443] on img at bounding box center [868, 435] width 50 height 50
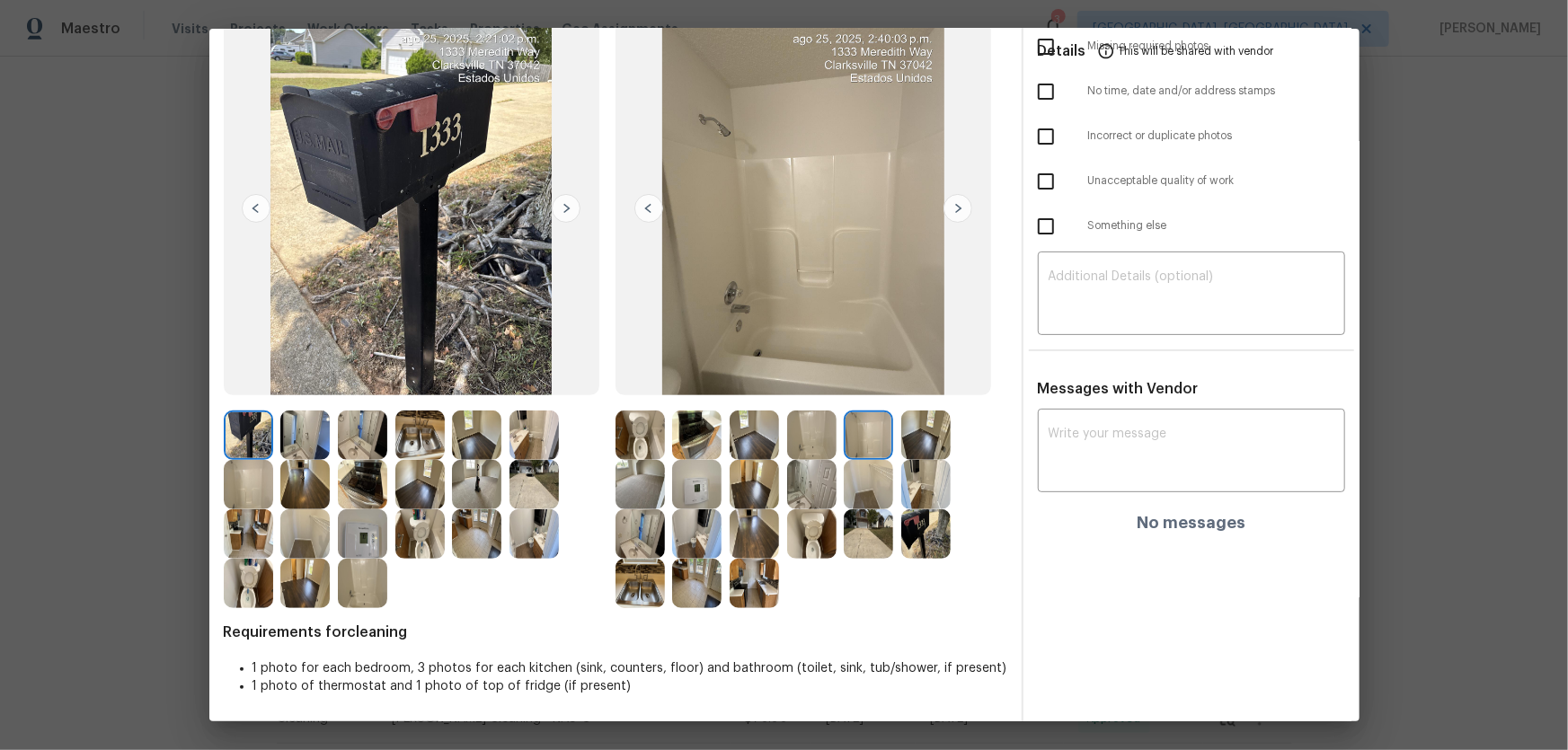
click at [920, 445] on img at bounding box center [926, 435] width 50 height 50
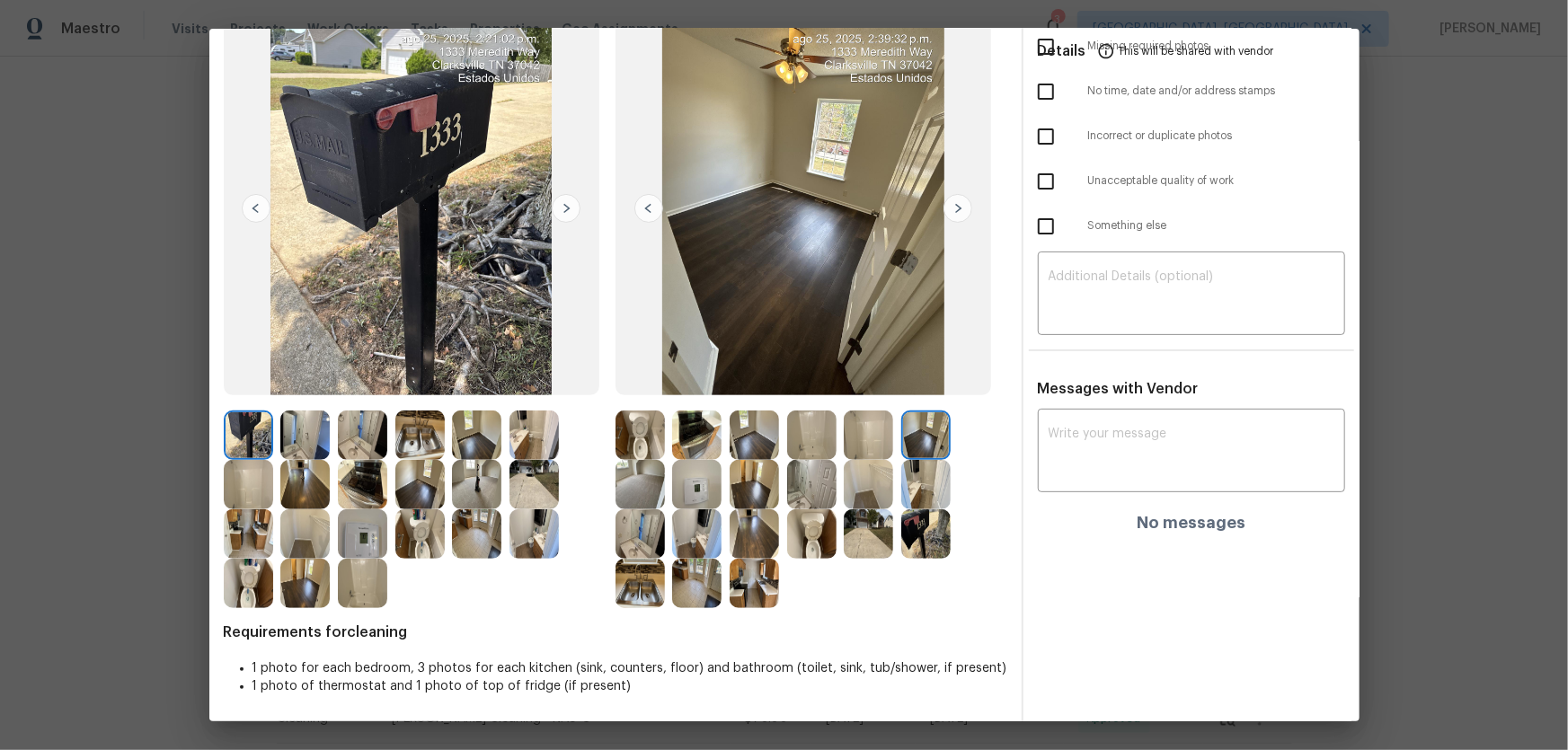
click at [925, 495] on img at bounding box center [926, 534] width 50 height 50
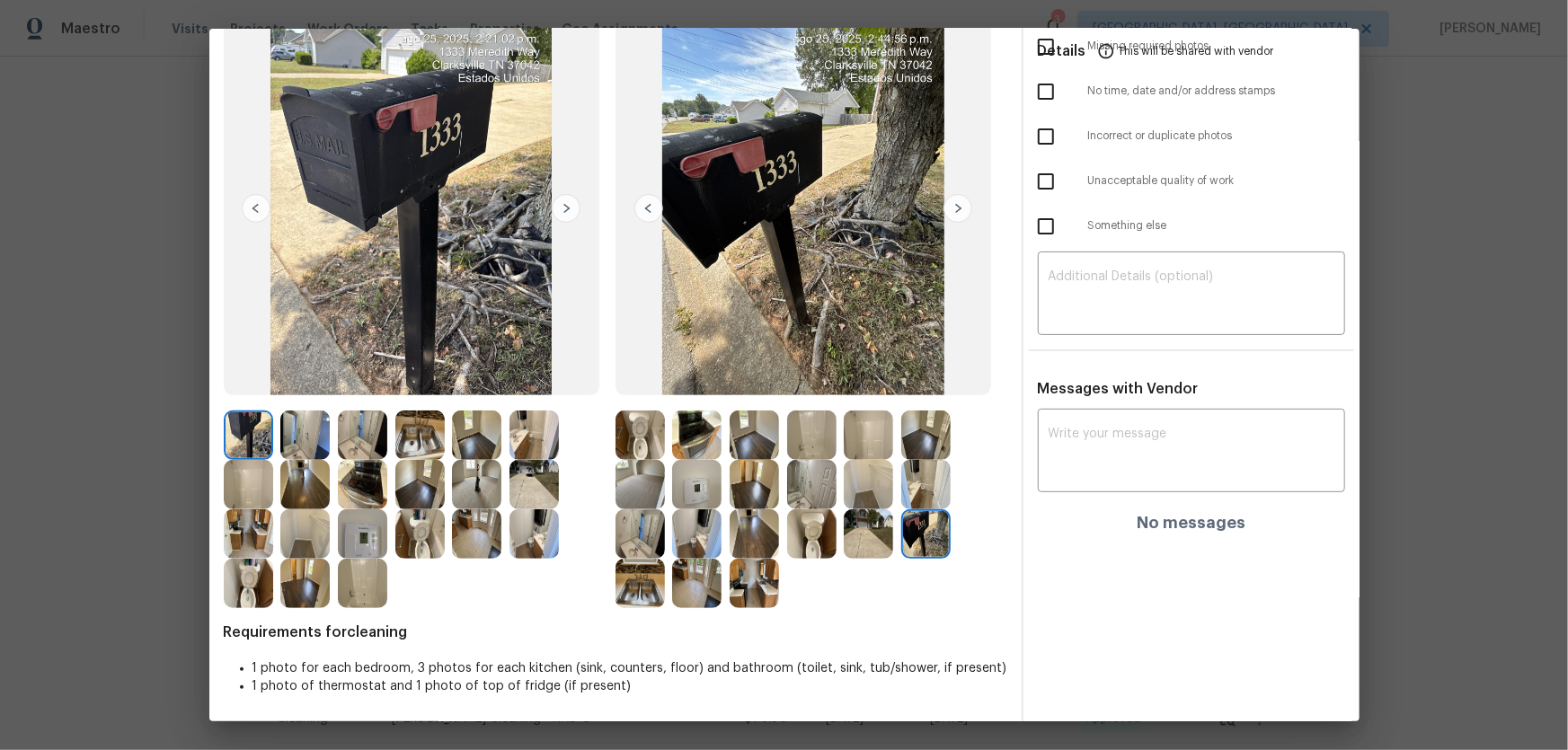
click at [694, 491] on img at bounding box center [697, 485] width 50 height 50
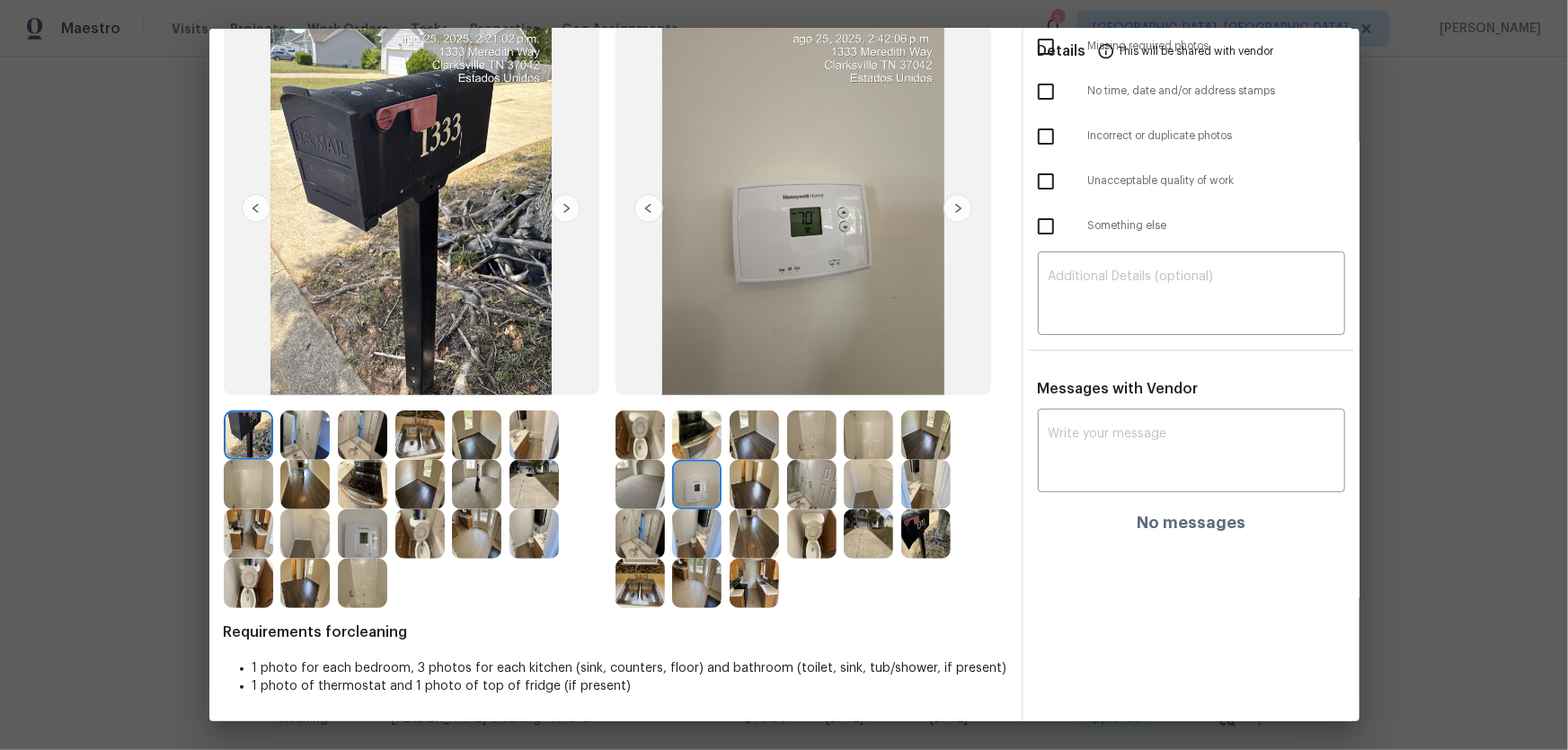
click at [739, 489] on img at bounding box center [754, 485] width 50 height 50
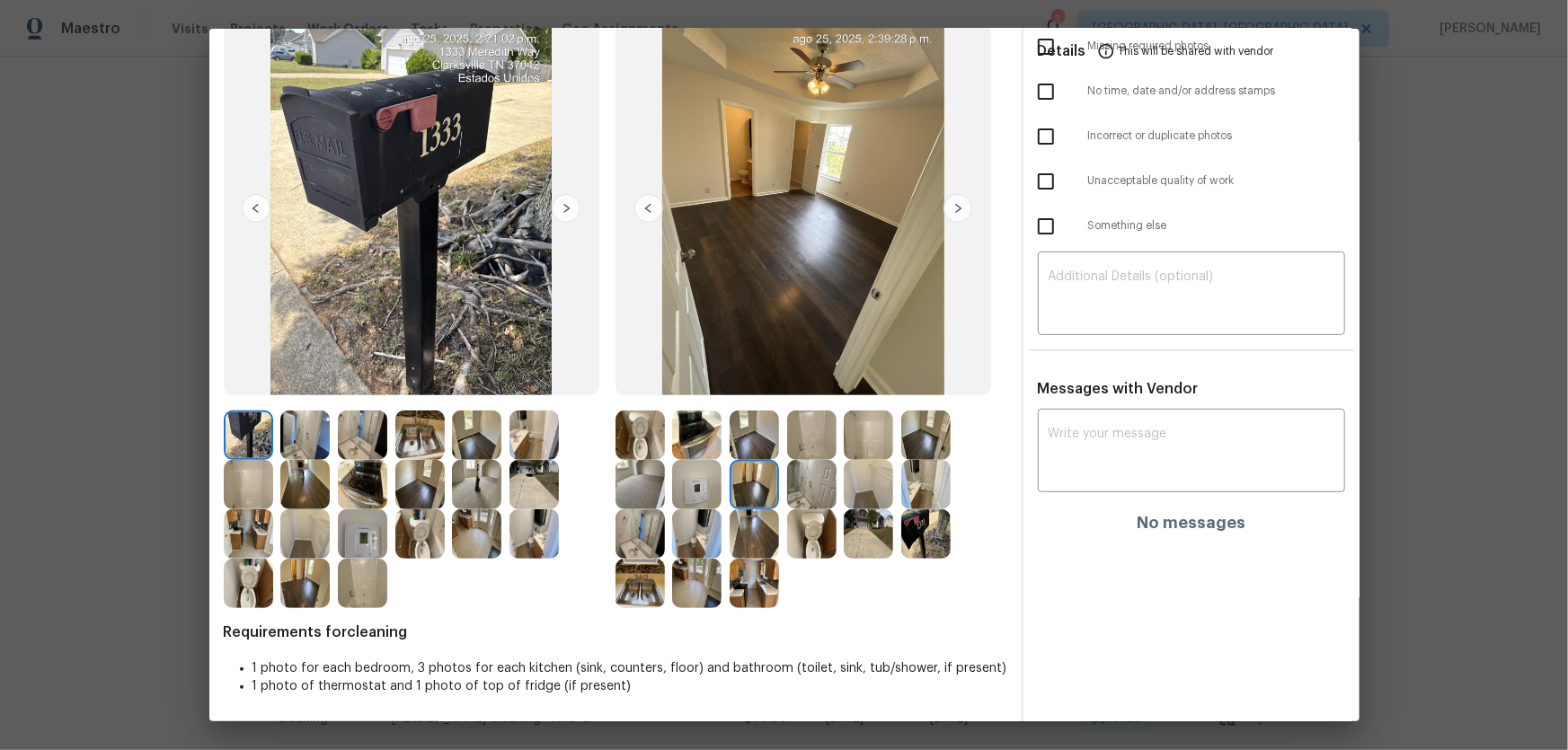
click at [648, 491] on img at bounding box center [640, 485] width 50 height 50
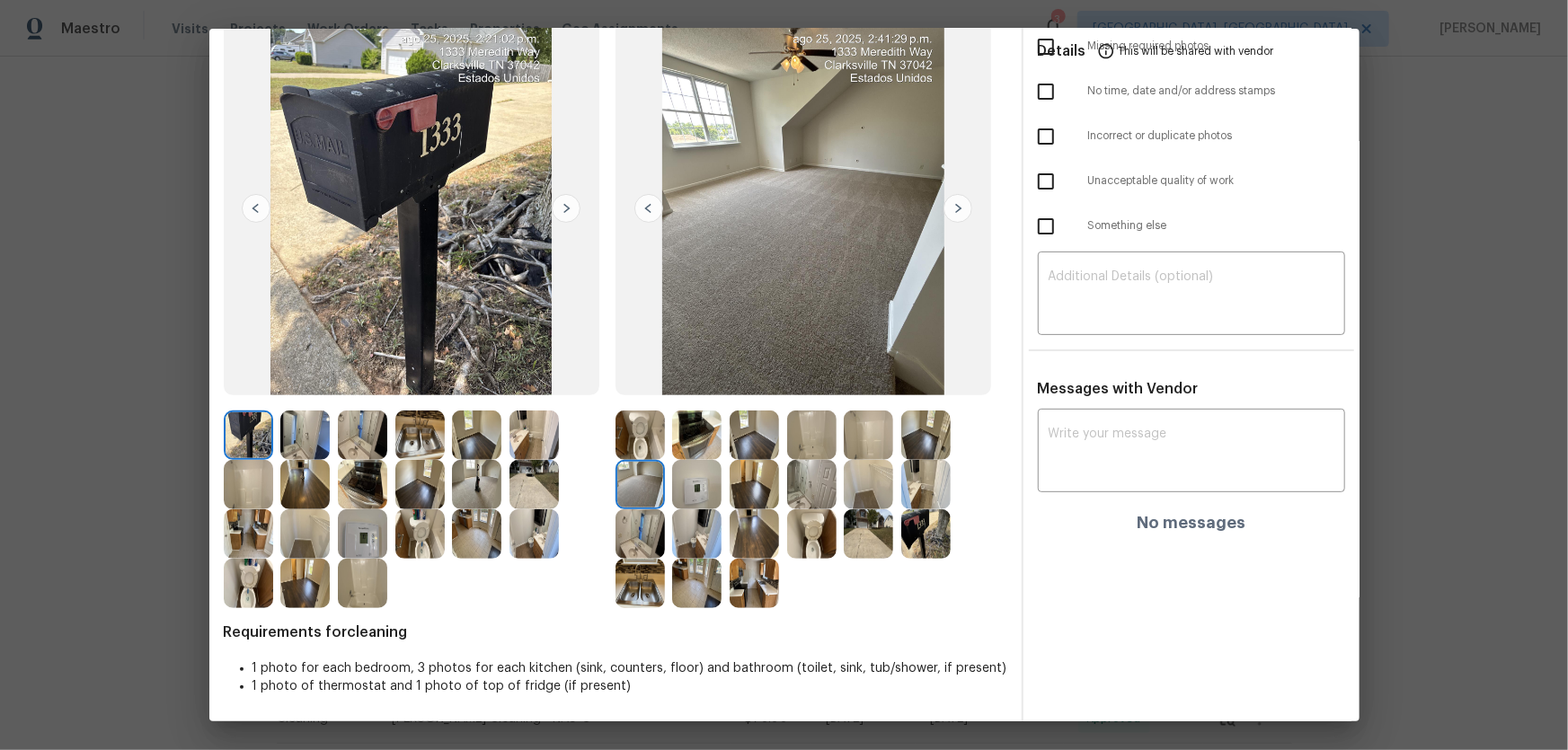
click at [775, 487] on div at bounding box center [758, 485] width 58 height 50
click at [758, 480] on img at bounding box center [754, 485] width 50 height 50
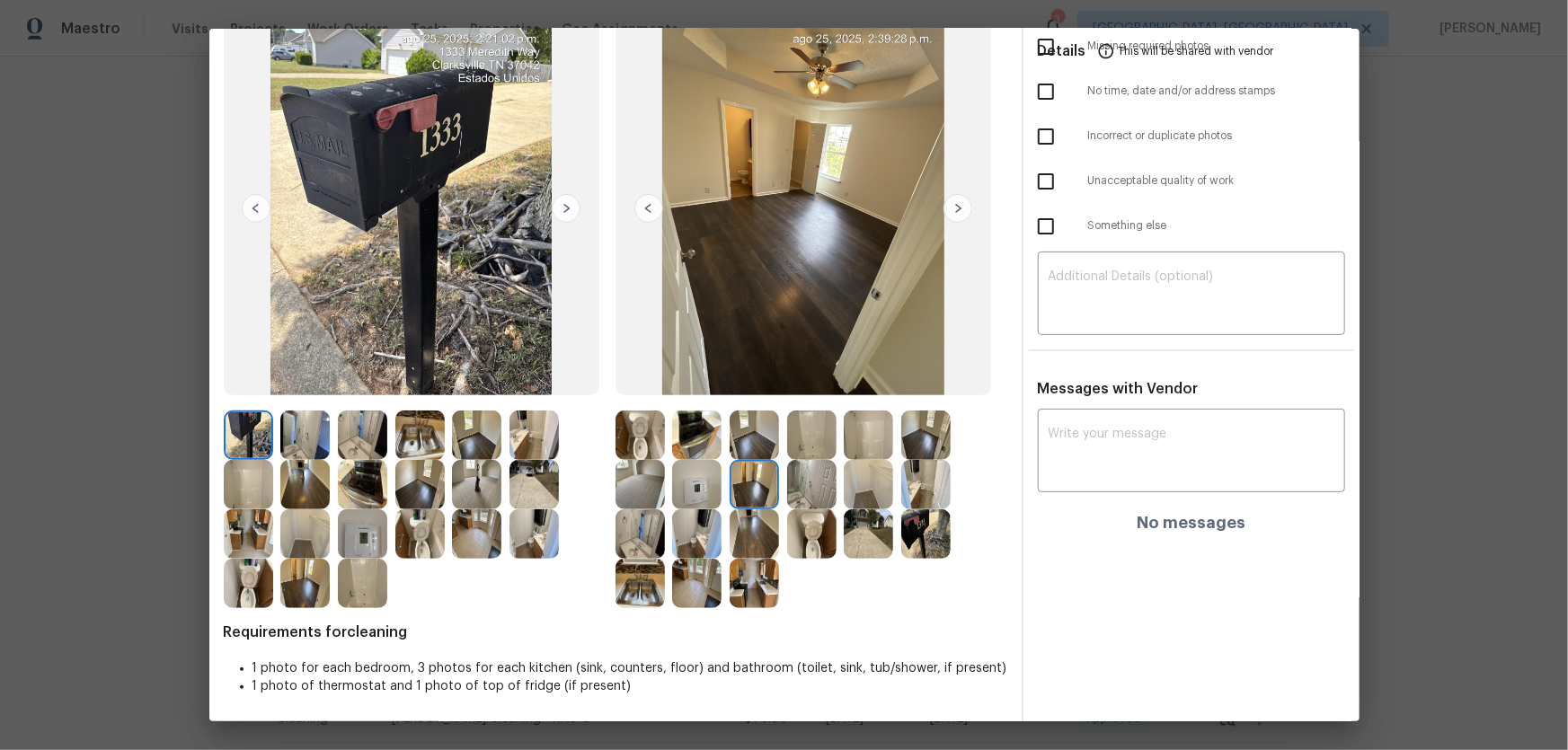
click at [755, 438] on img at bounding box center [754, 435] width 50 height 50
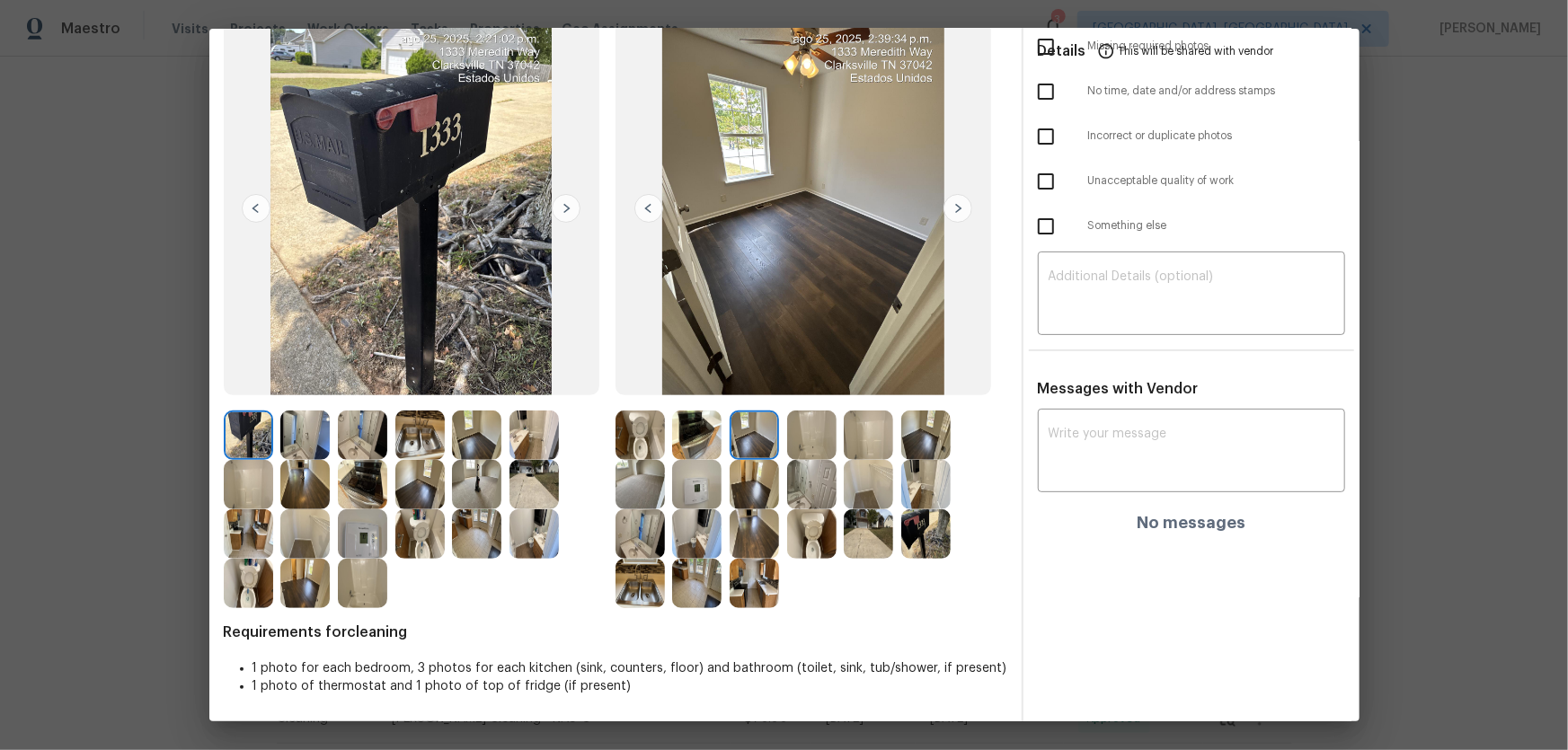
click at [924, 424] on img at bounding box center [926, 435] width 50 height 50
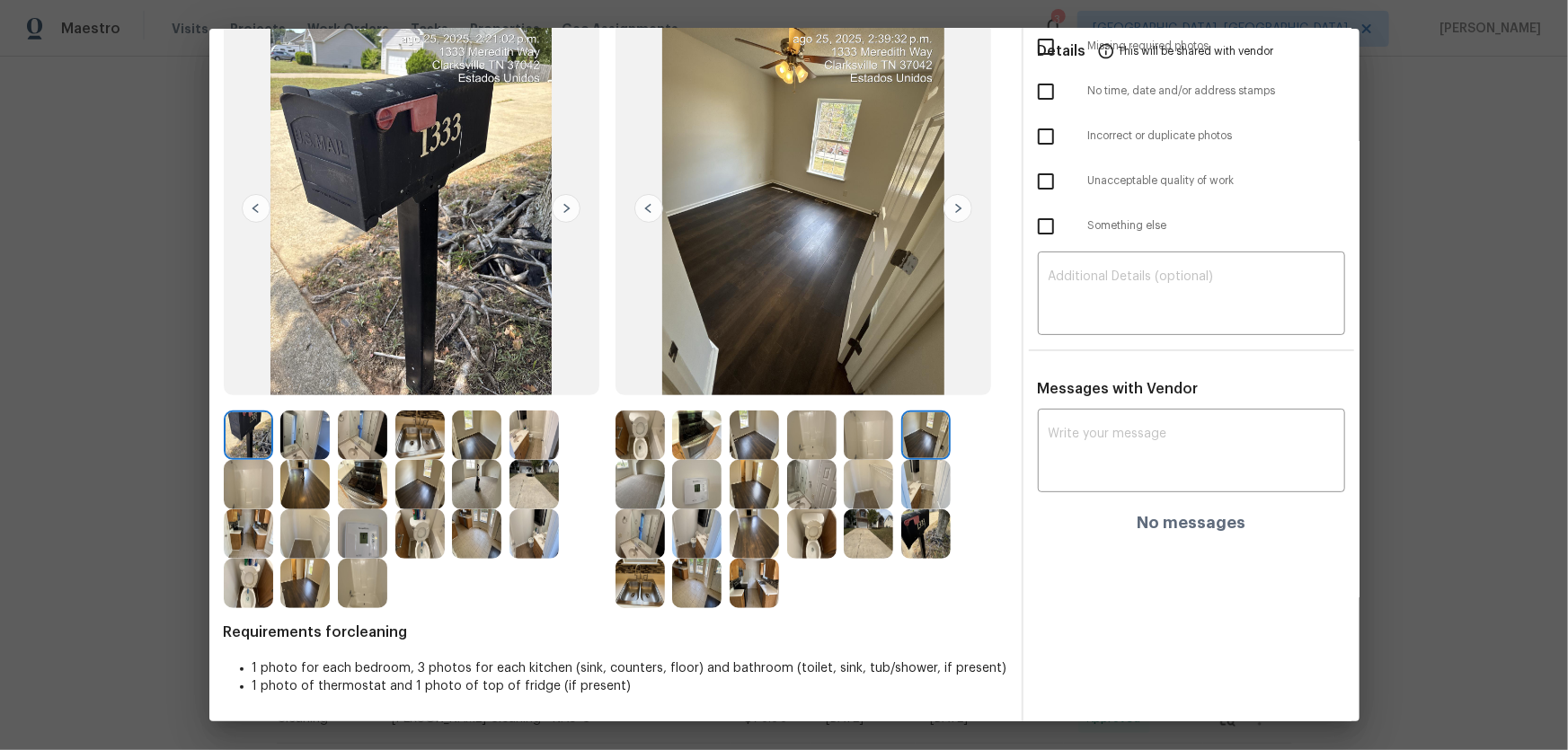
click at [921, 472] on img at bounding box center [926, 485] width 50 height 50
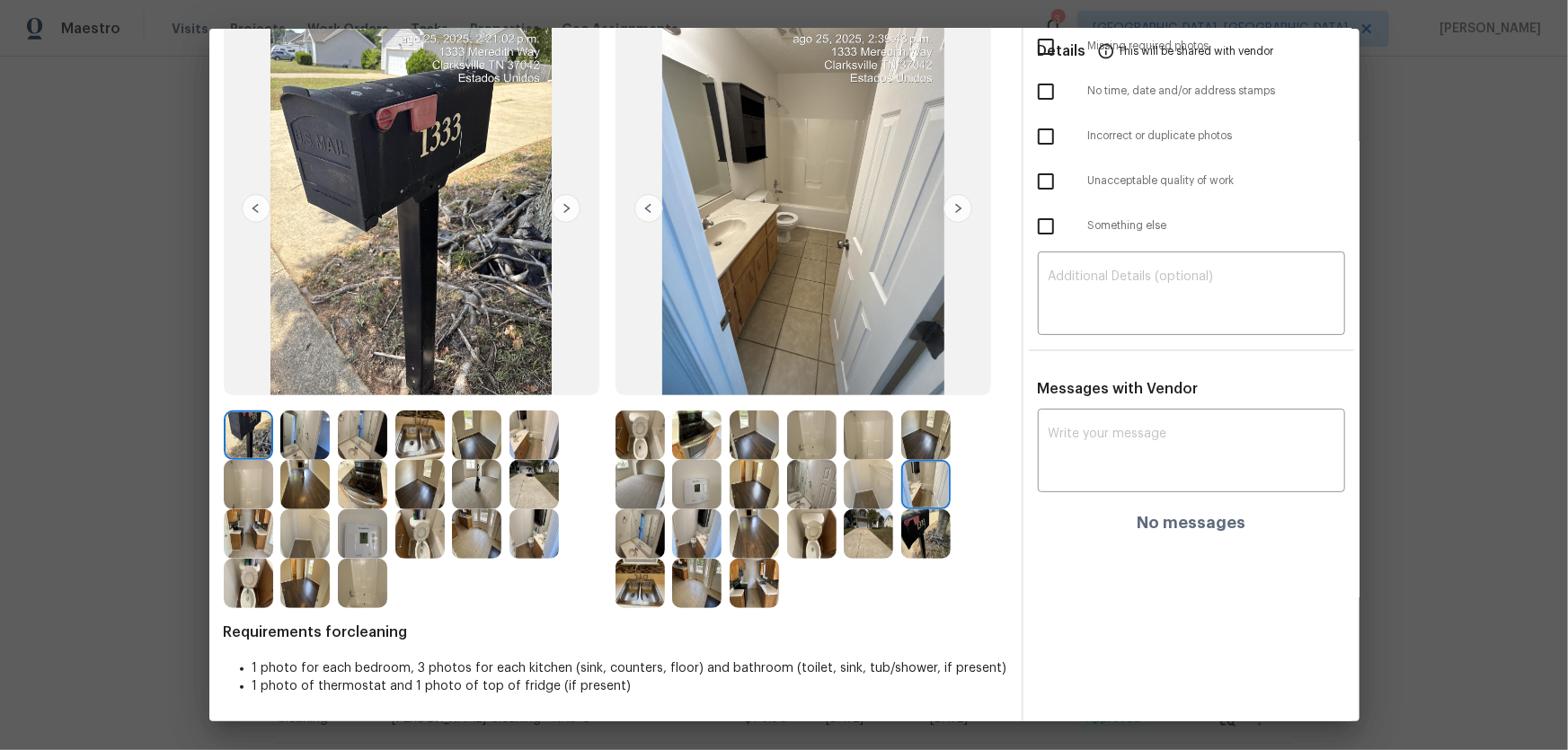
click at [920, 495] on img at bounding box center [926, 534] width 50 height 50
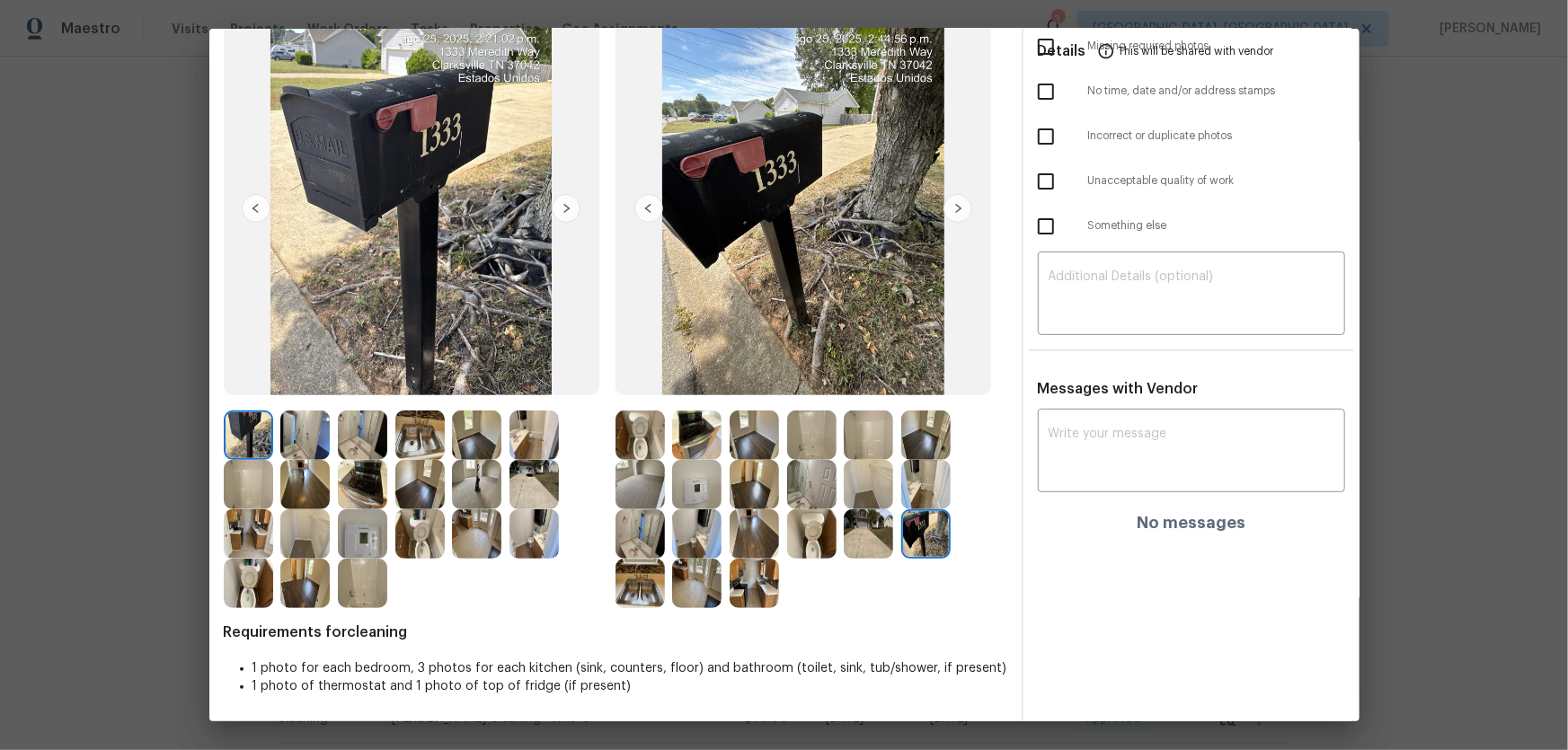
click at [859, 495] on img at bounding box center [868, 534] width 50 height 50
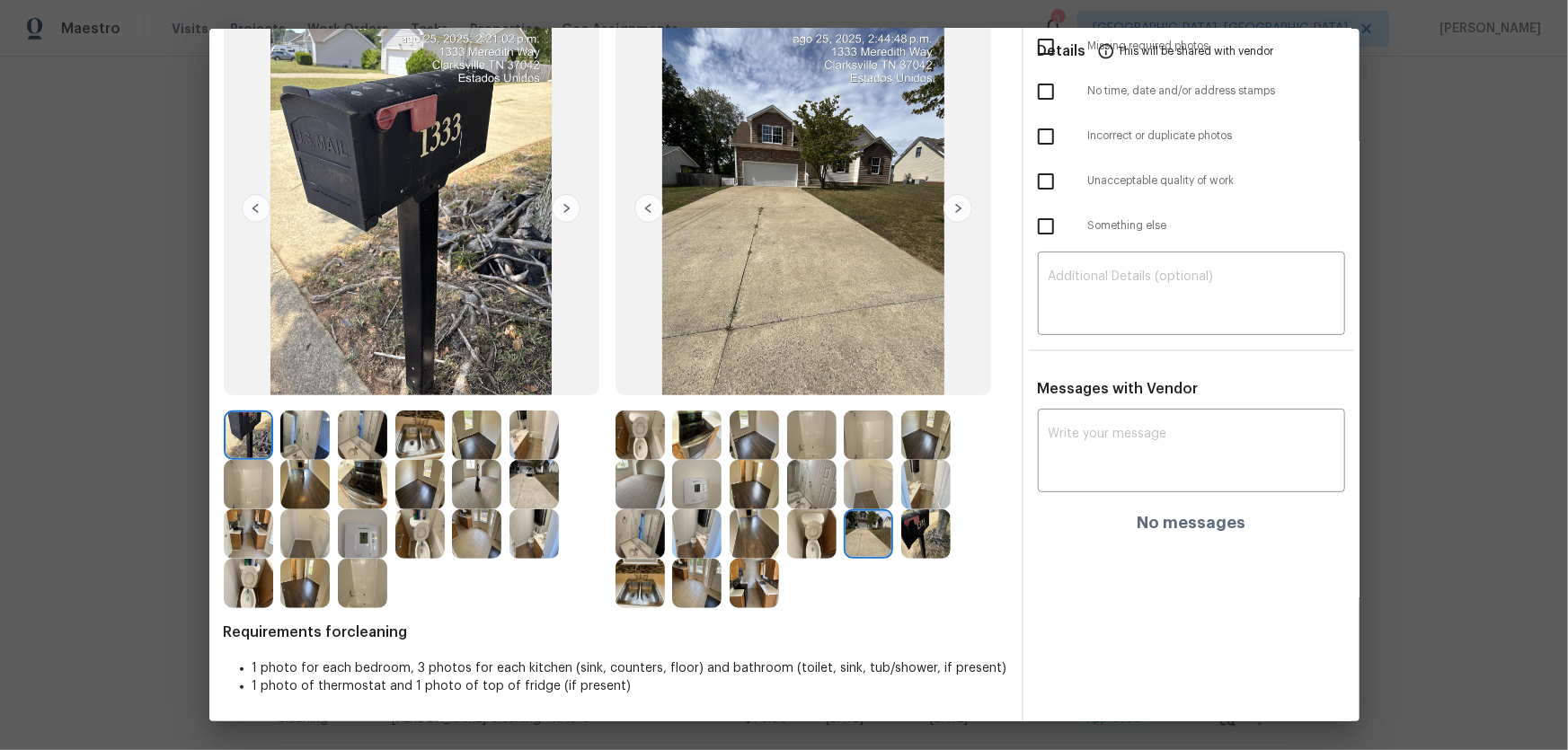
click at [811, 495] on img at bounding box center [812, 534] width 50 height 50
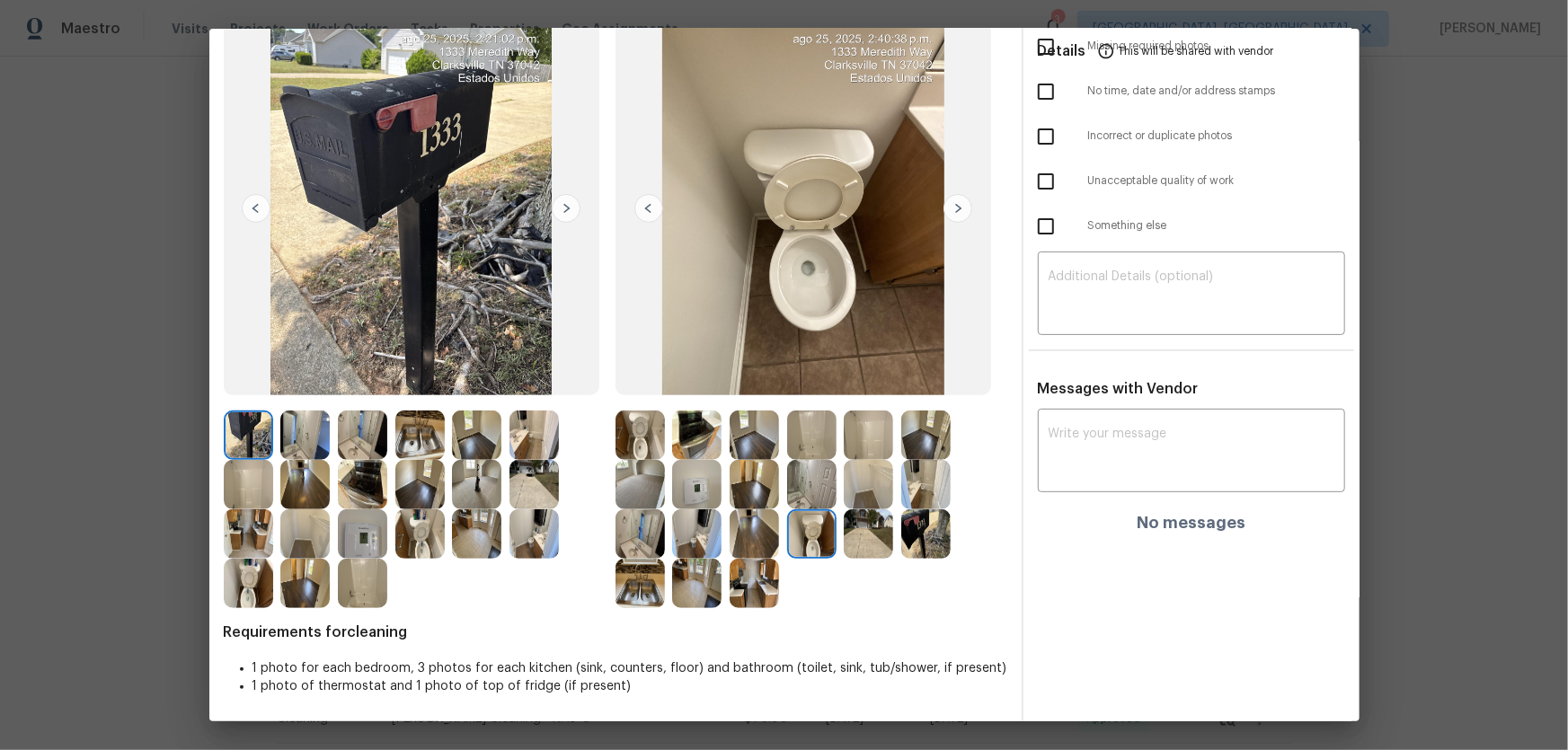
click at [739, 495] on img at bounding box center [754, 583] width 50 height 50
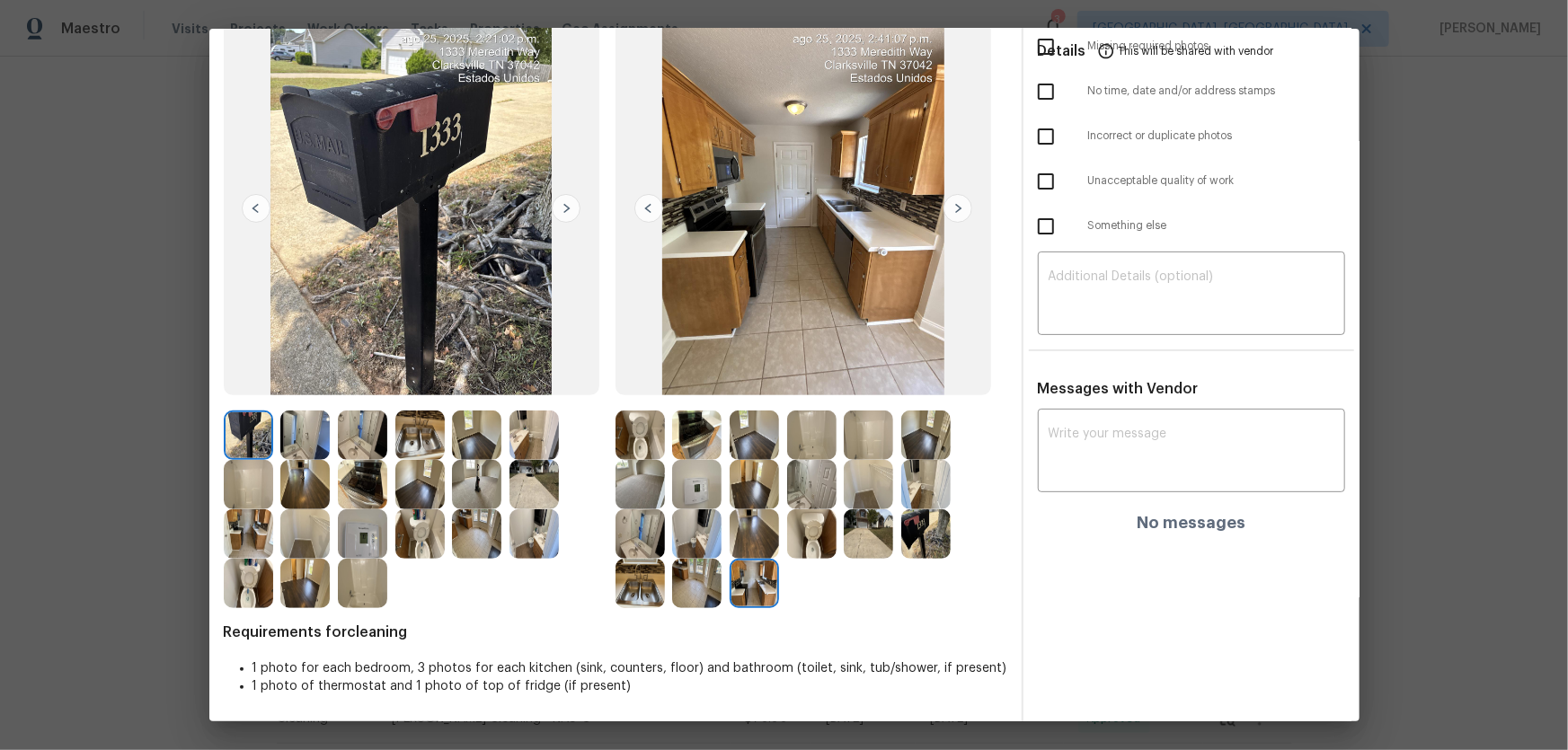
click at [744, 495] on img at bounding box center [754, 534] width 50 height 50
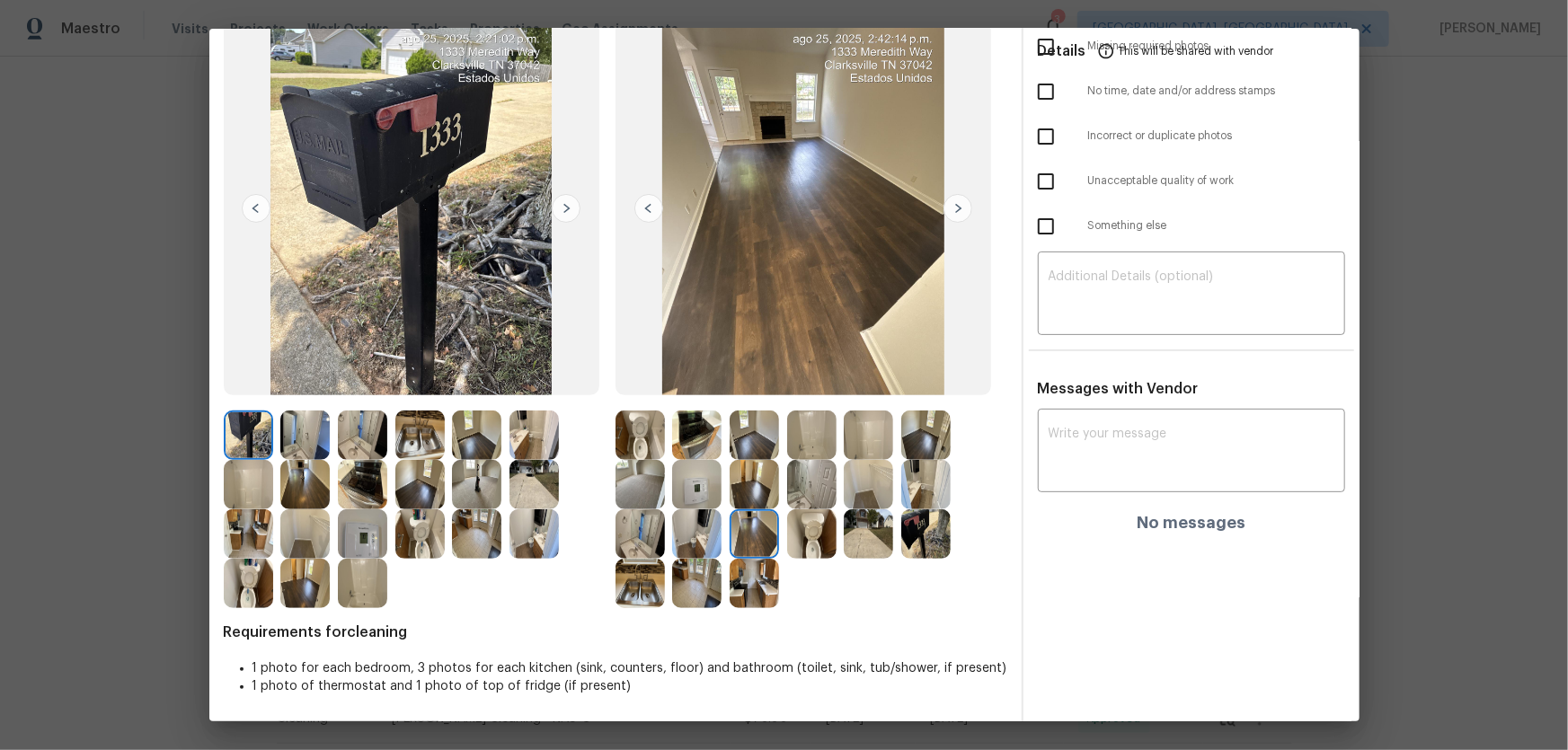
click at [701, 495] on img at bounding box center [697, 534] width 50 height 50
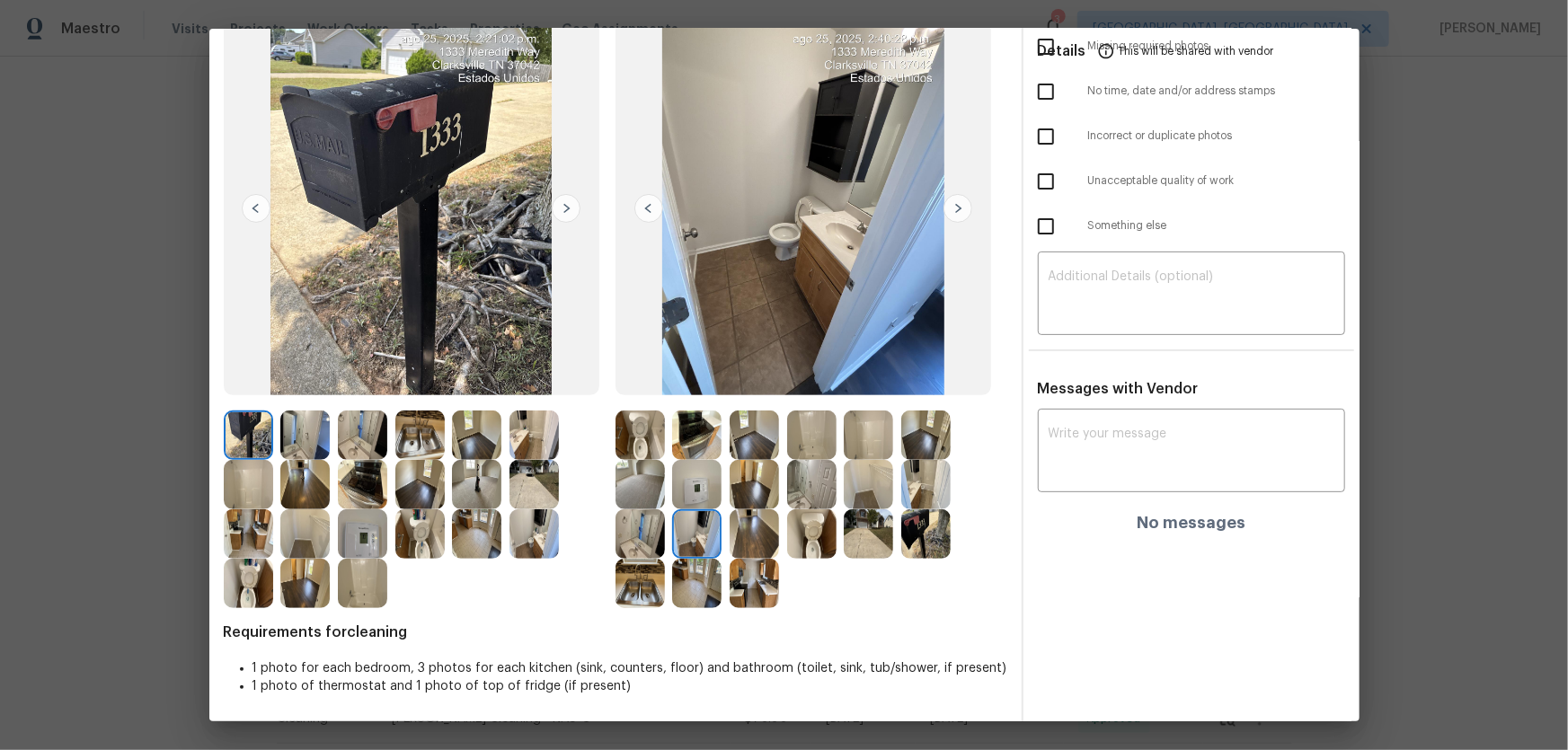
click at [687, 495] on img at bounding box center [697, 583] width 50 height 50
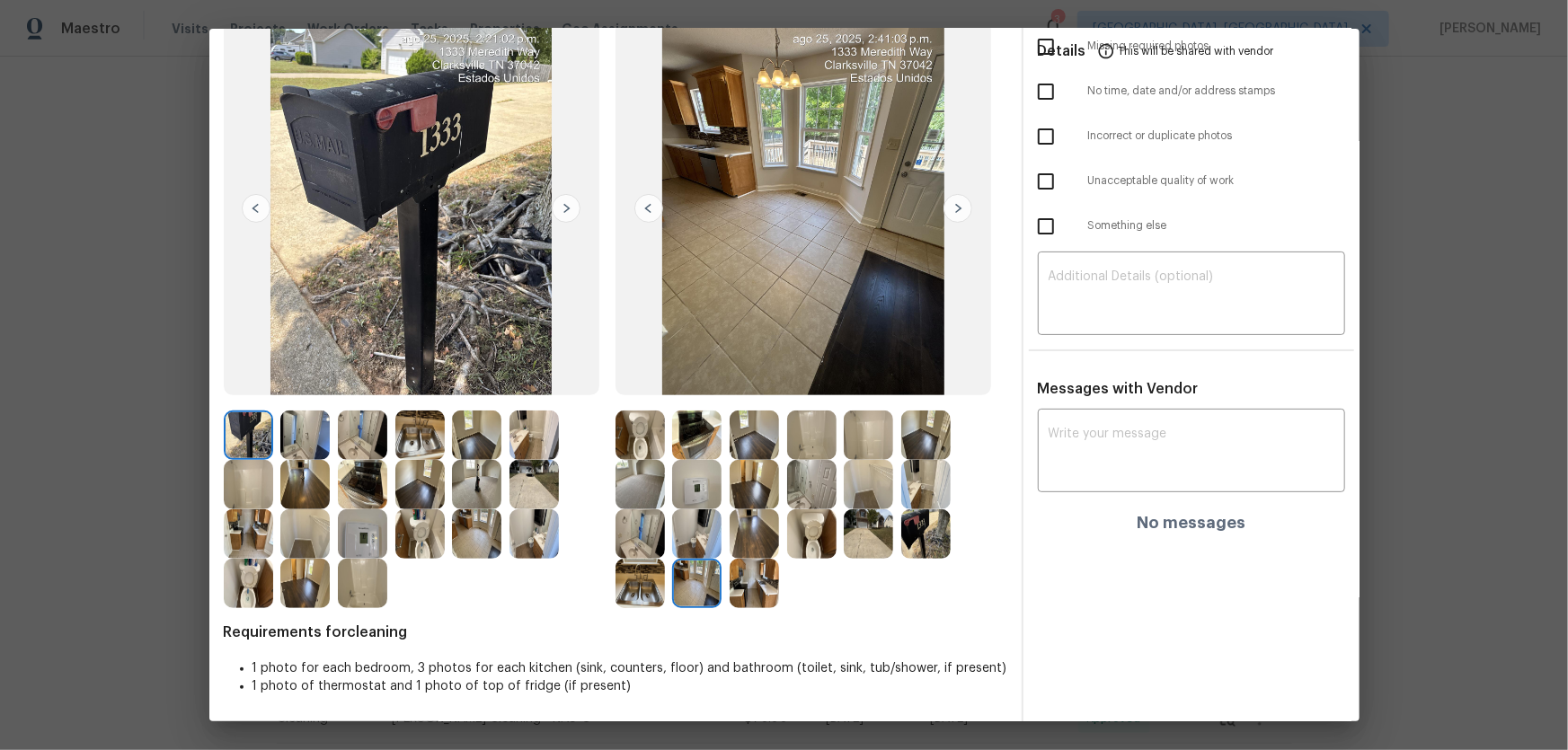
click at [647, 495] on img at bounding box center [640, 583] width 50 height 50
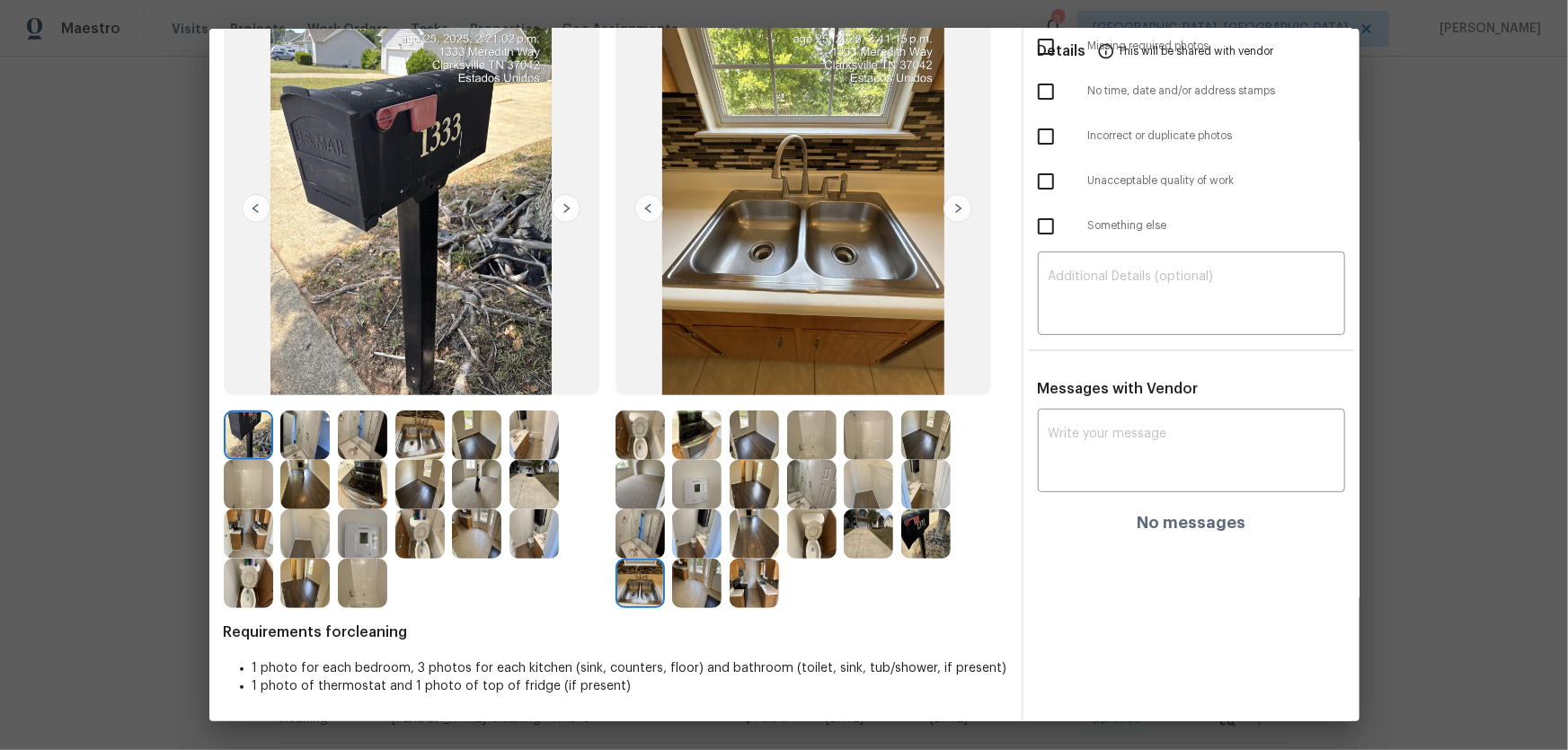
click at [696, 474] on img at bounding box center [697, 485] width 50 height 50
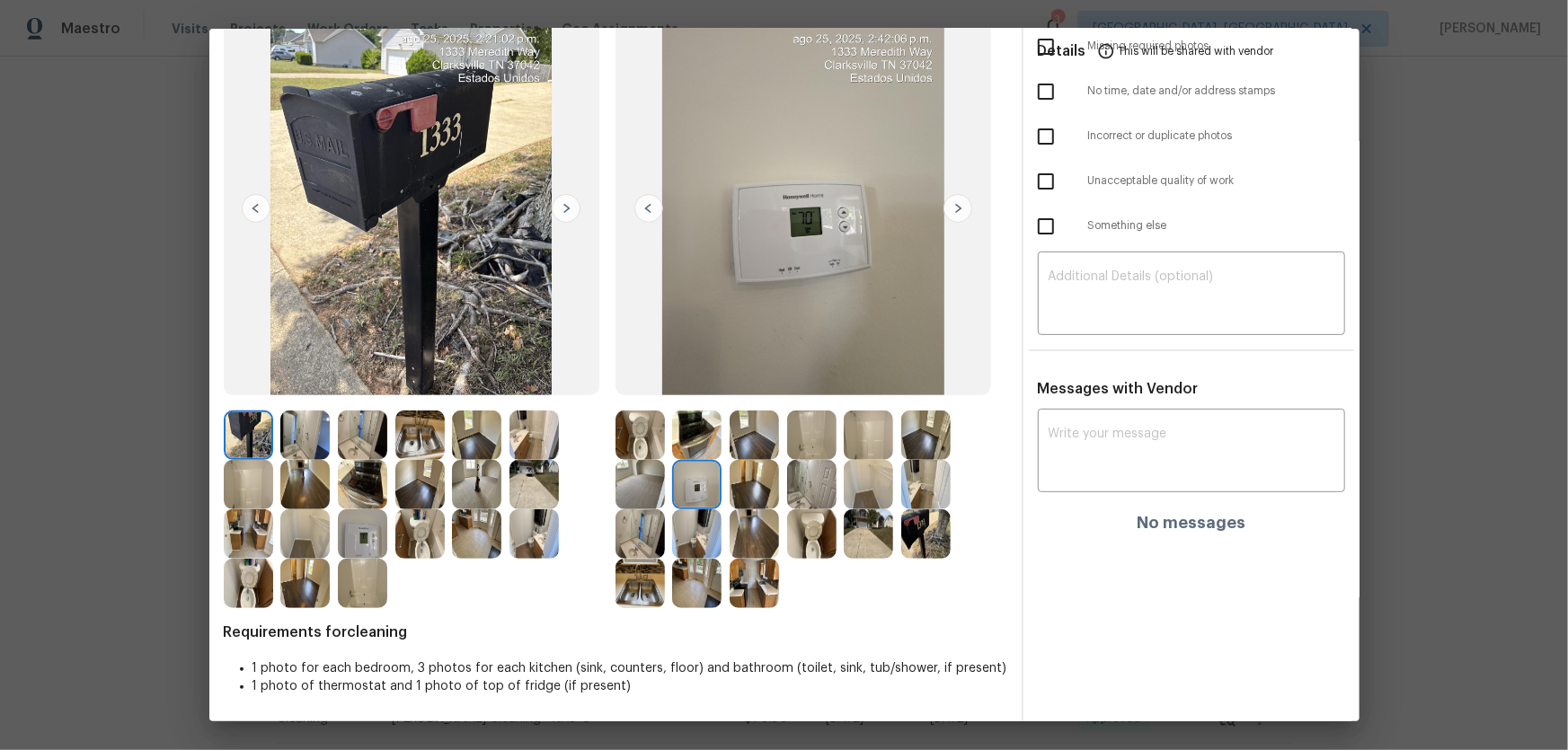
click at [693, 495] on img at bounding box center [697, 534] width 50 height 50
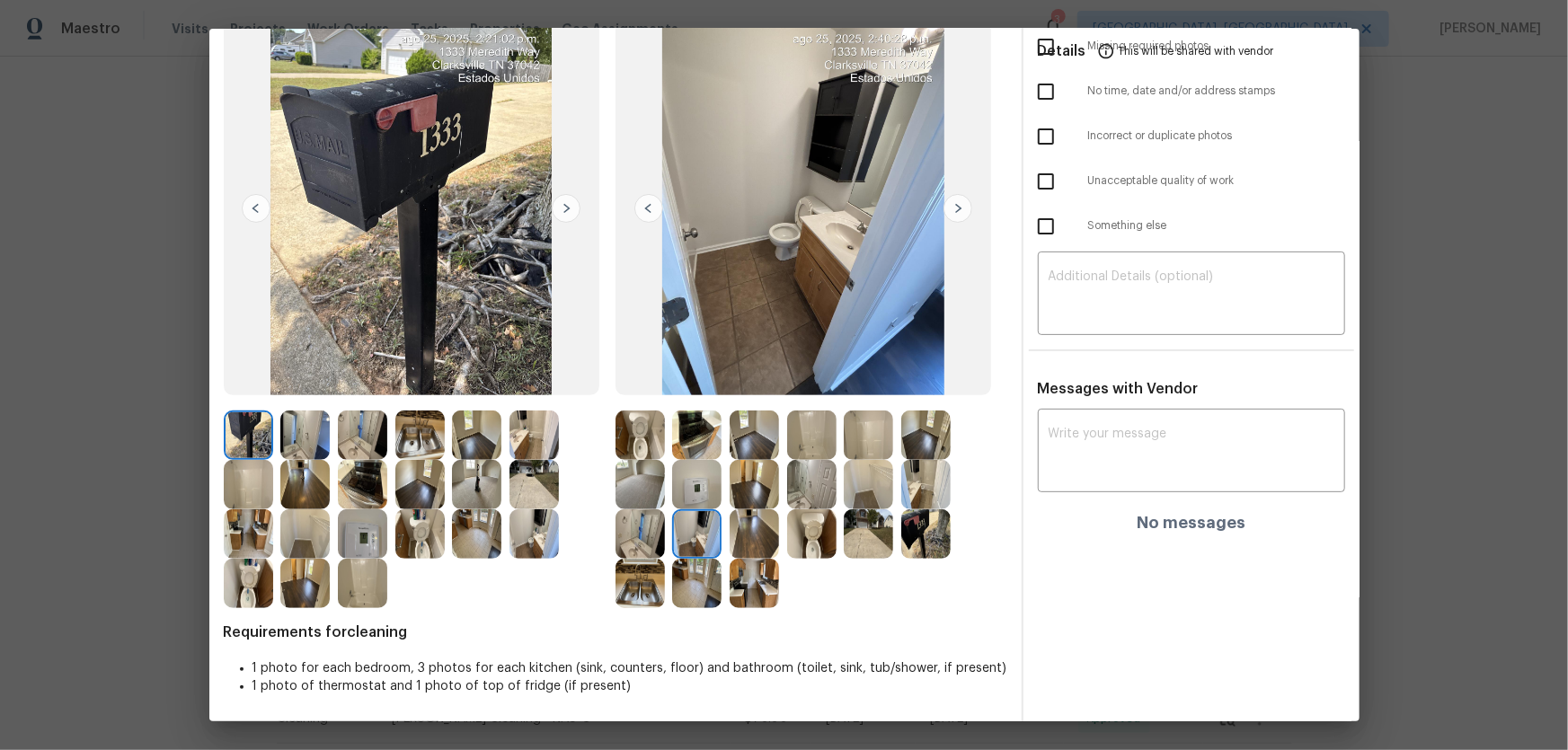
click at [679, 495] on img at bounding box center [697, 583] width 50 height 50
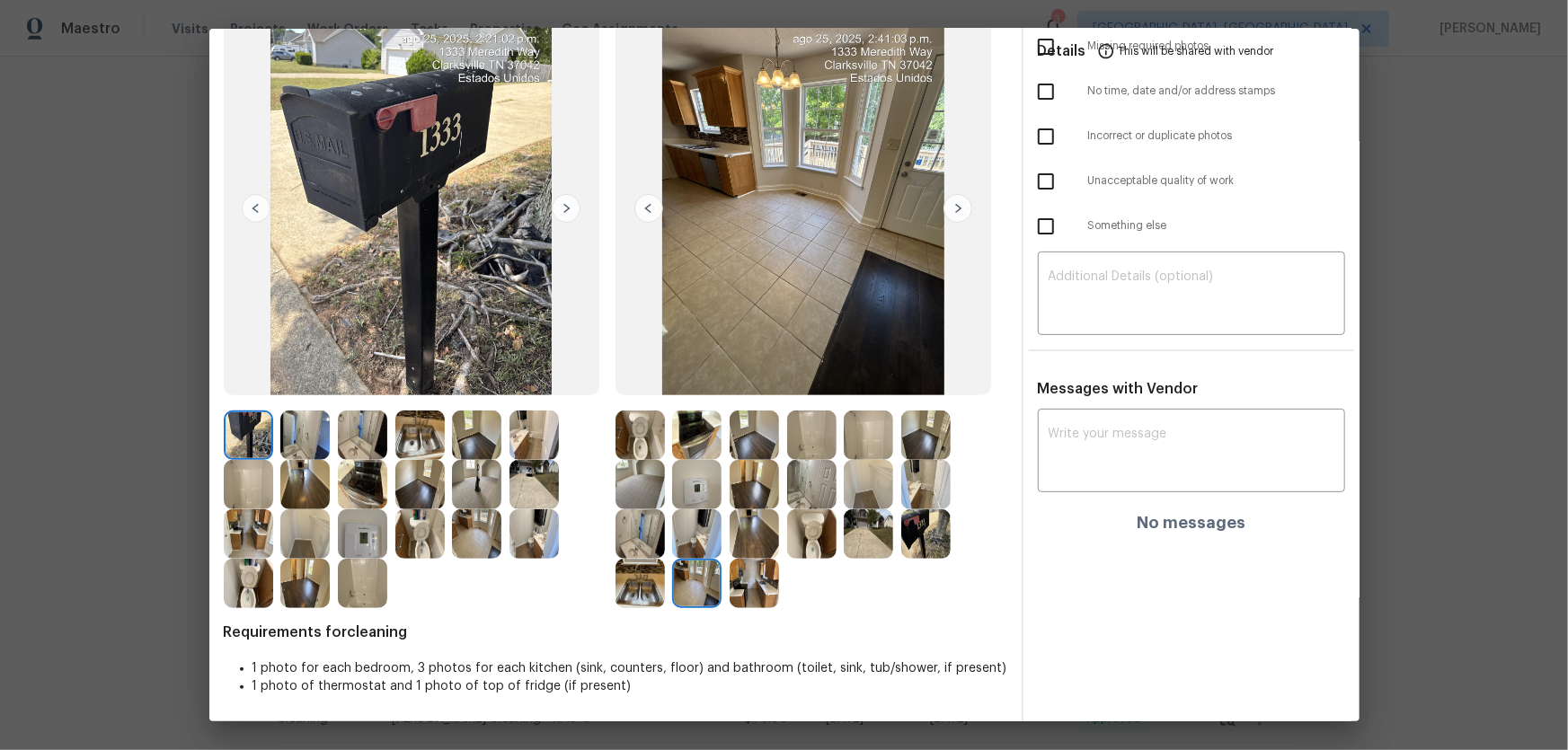
click at [644, 495] on img at bounding box center [640, 583] width 50 height 50
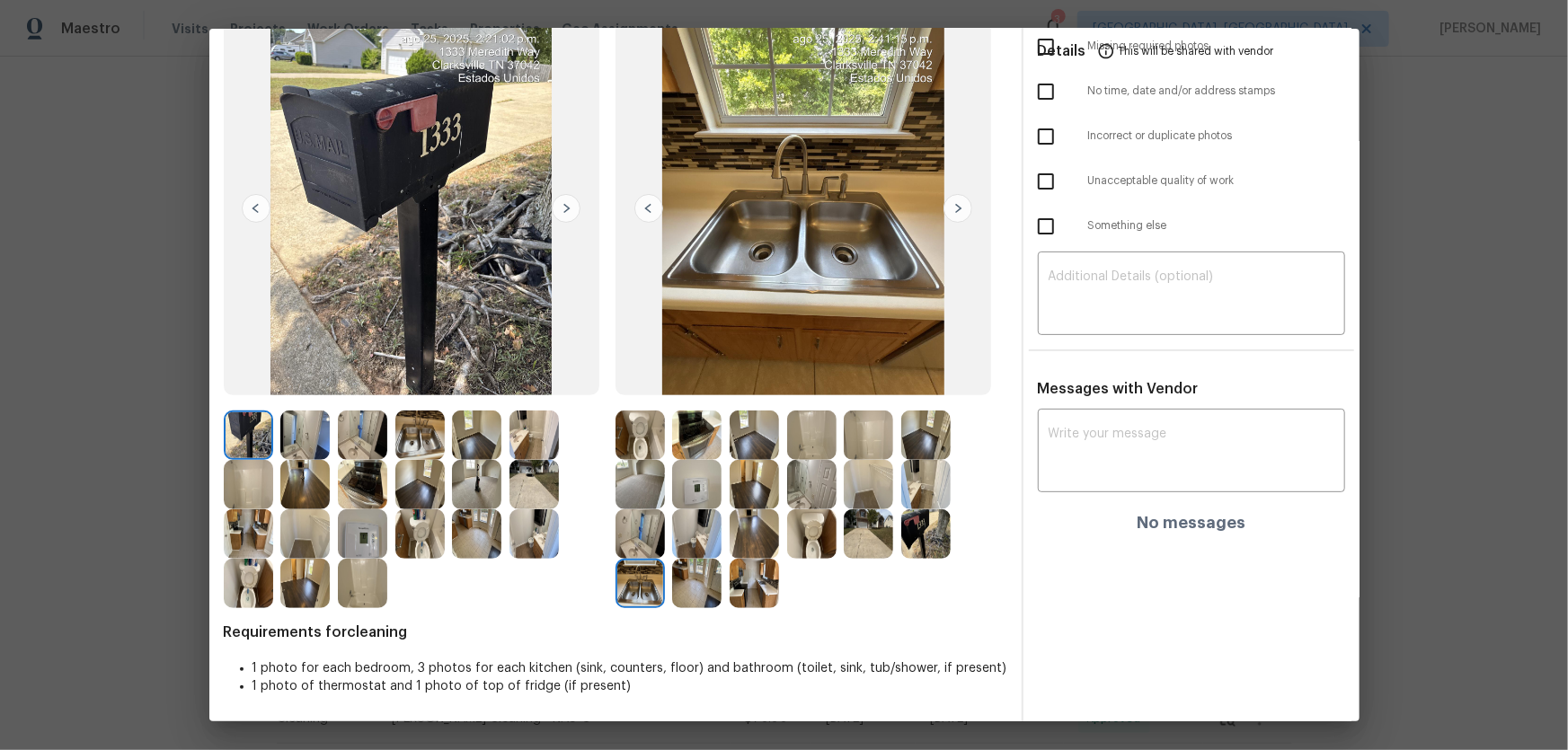
click at [746, 487] on img at bounding box center [754, 485] width 50 height 50
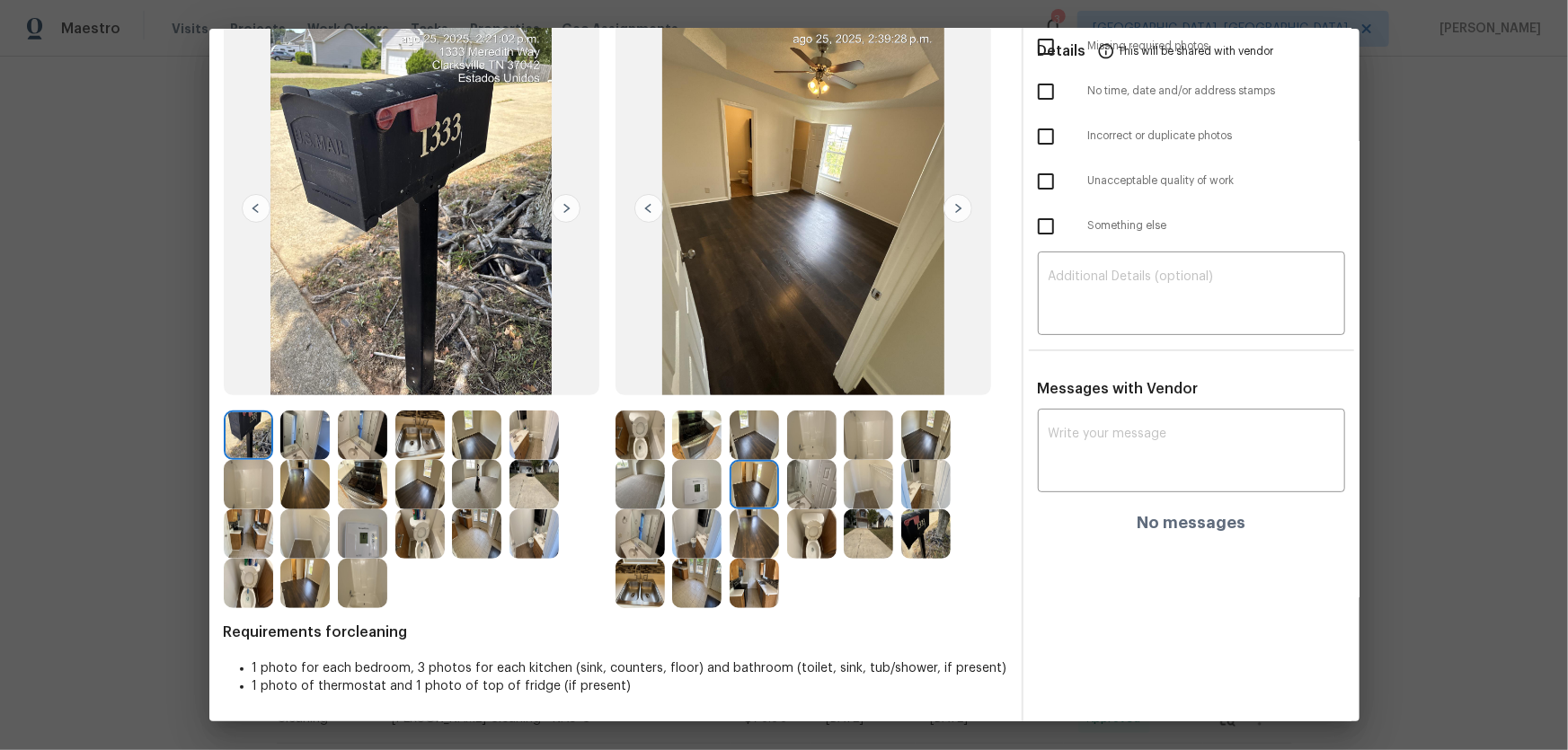
click at [741, 430] on img at bounding box center [754, 435] width 50 height 50
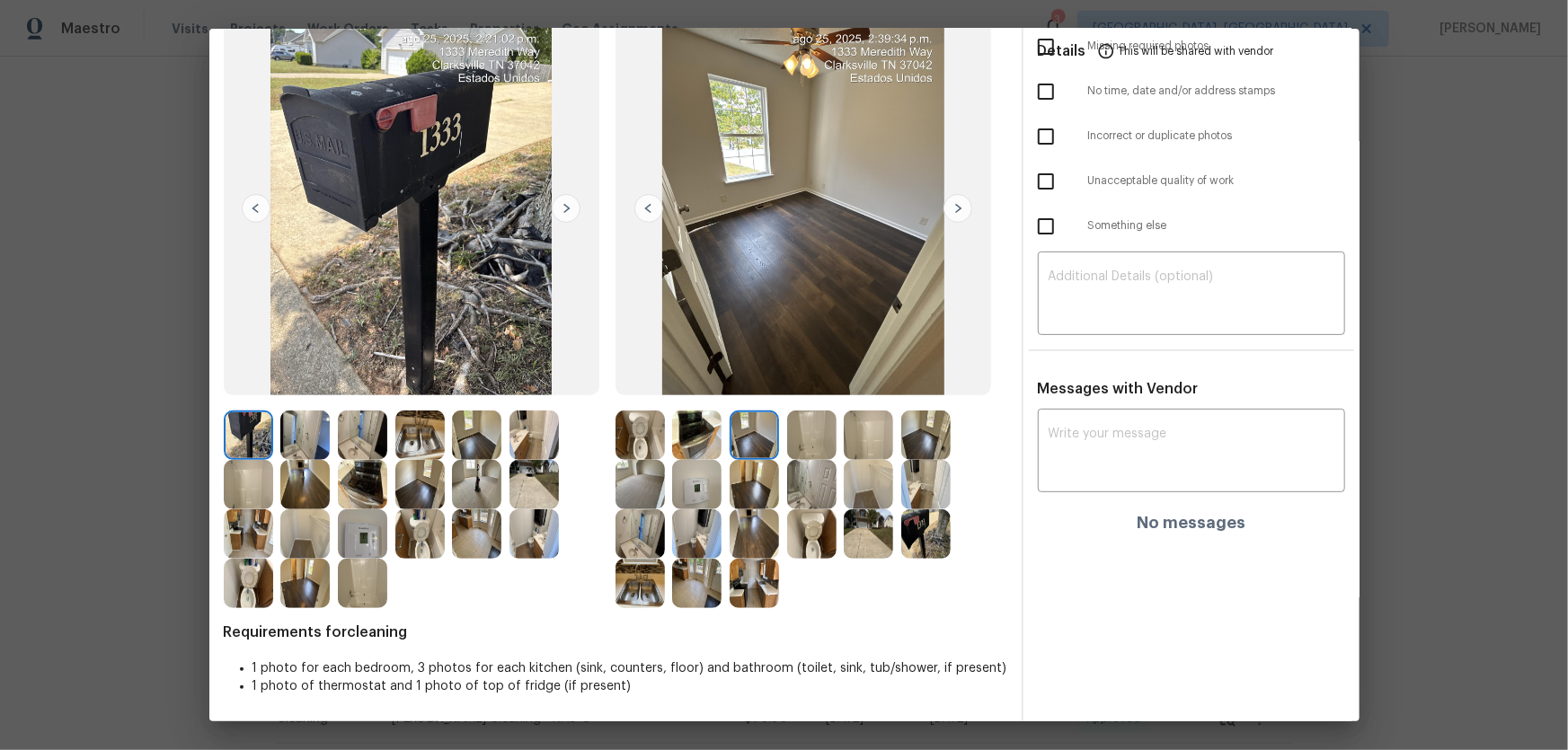
click at [923, 440] on img at bounding box center [926, 435] width 50 height 50
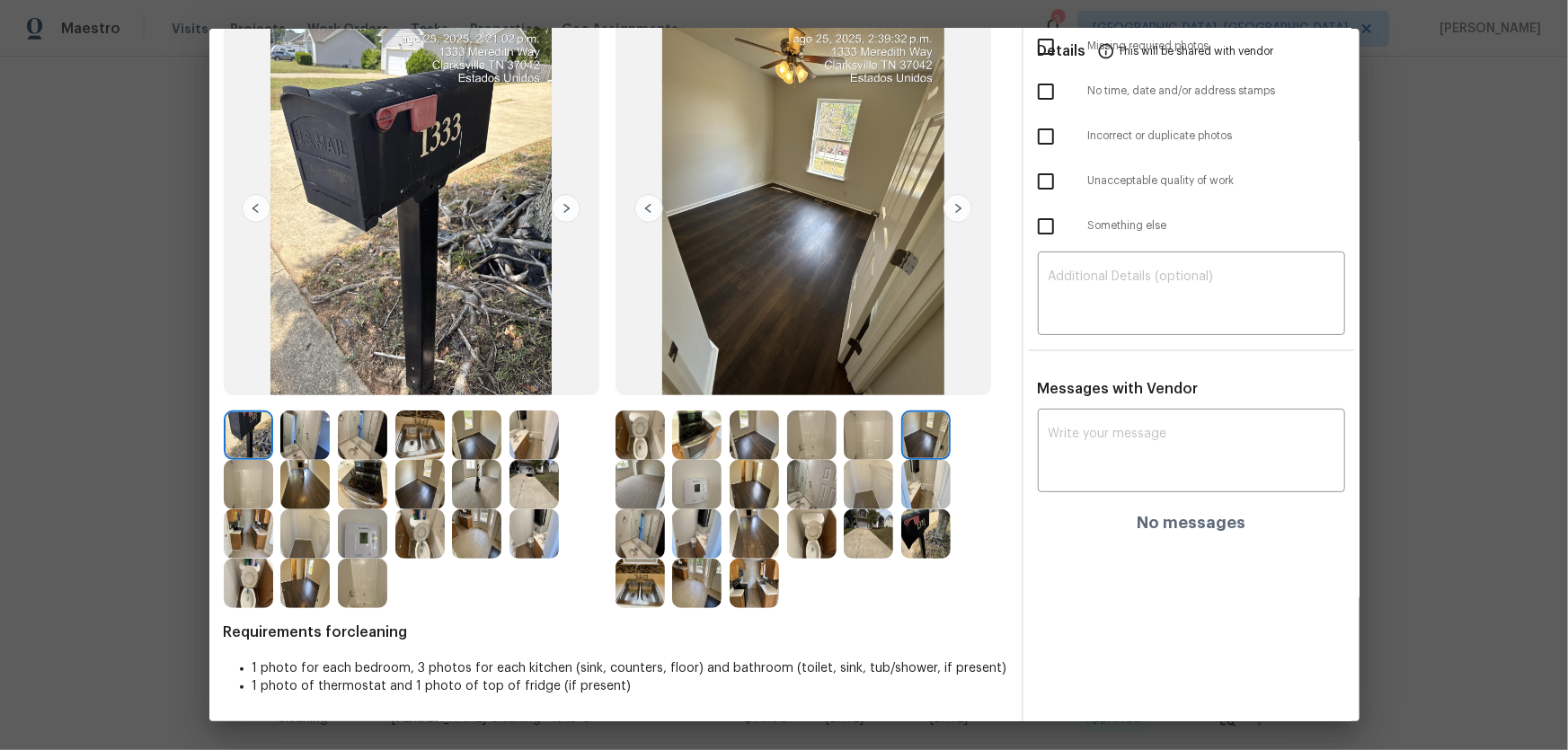
click at [637, 487] on img at bounding box center [640, 485] width 50 height 50
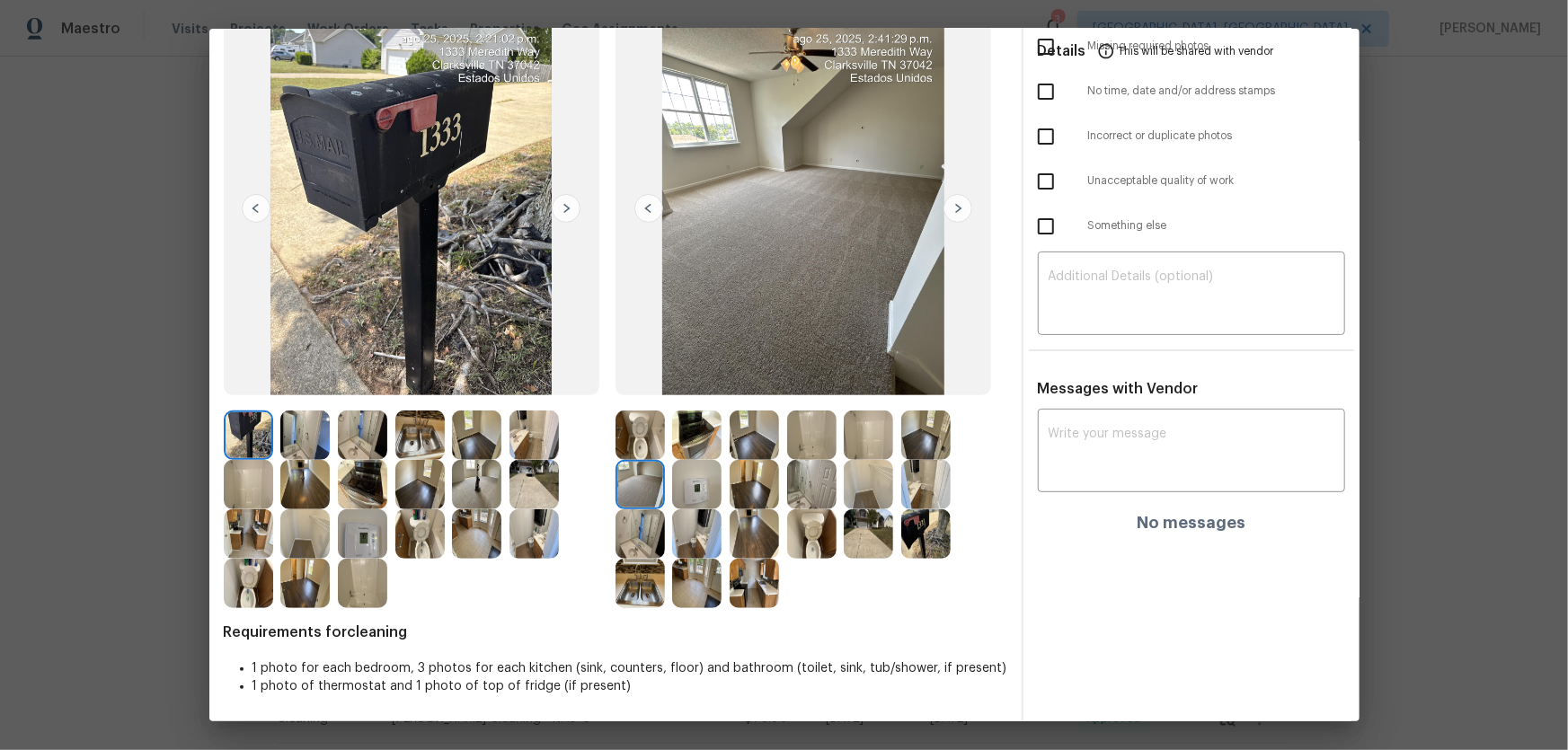
click at [706, 492] on img at bounding box center [697, 485] width 50 height 50
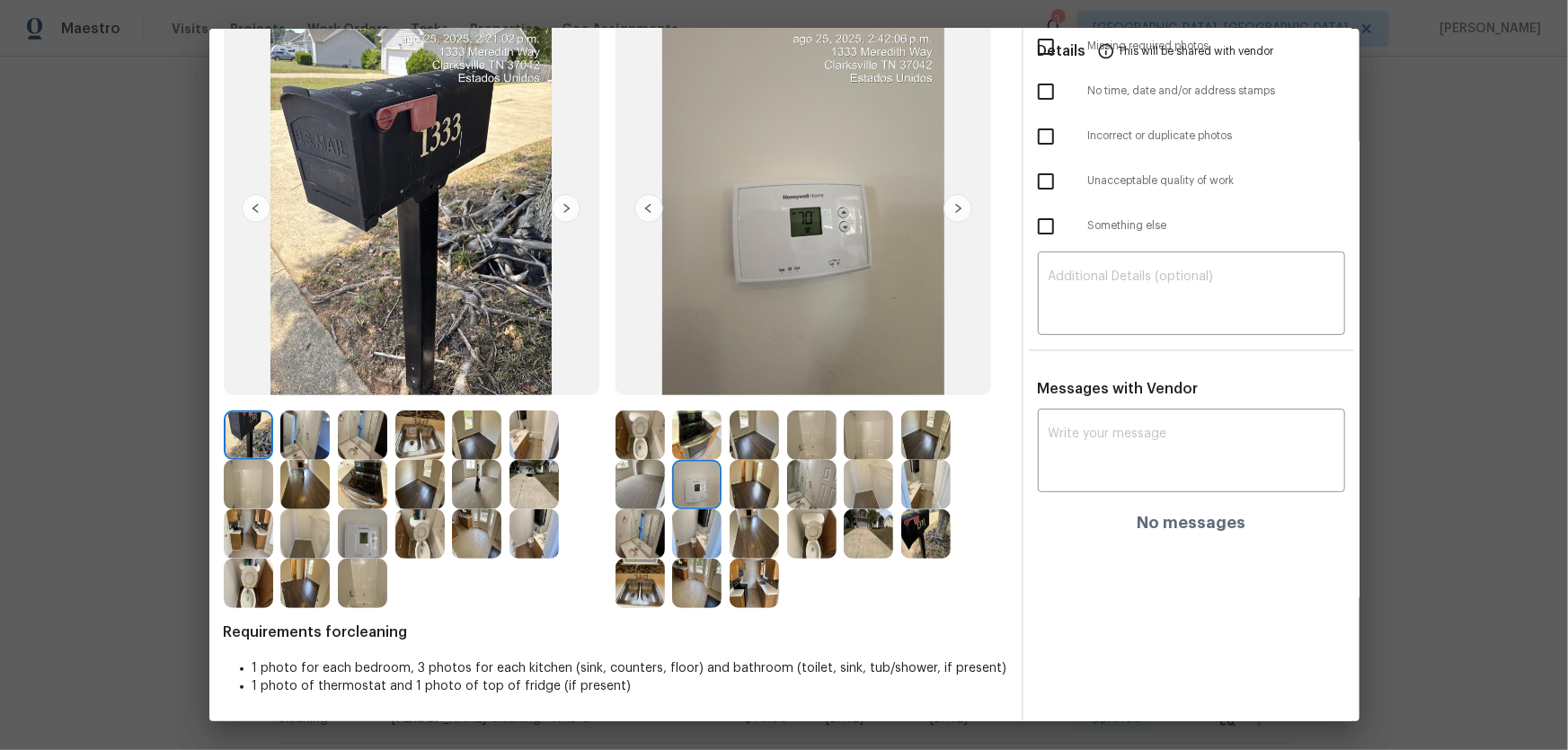
click at [637, 433] on img at bounding box center [640, 435] width 50 height 50
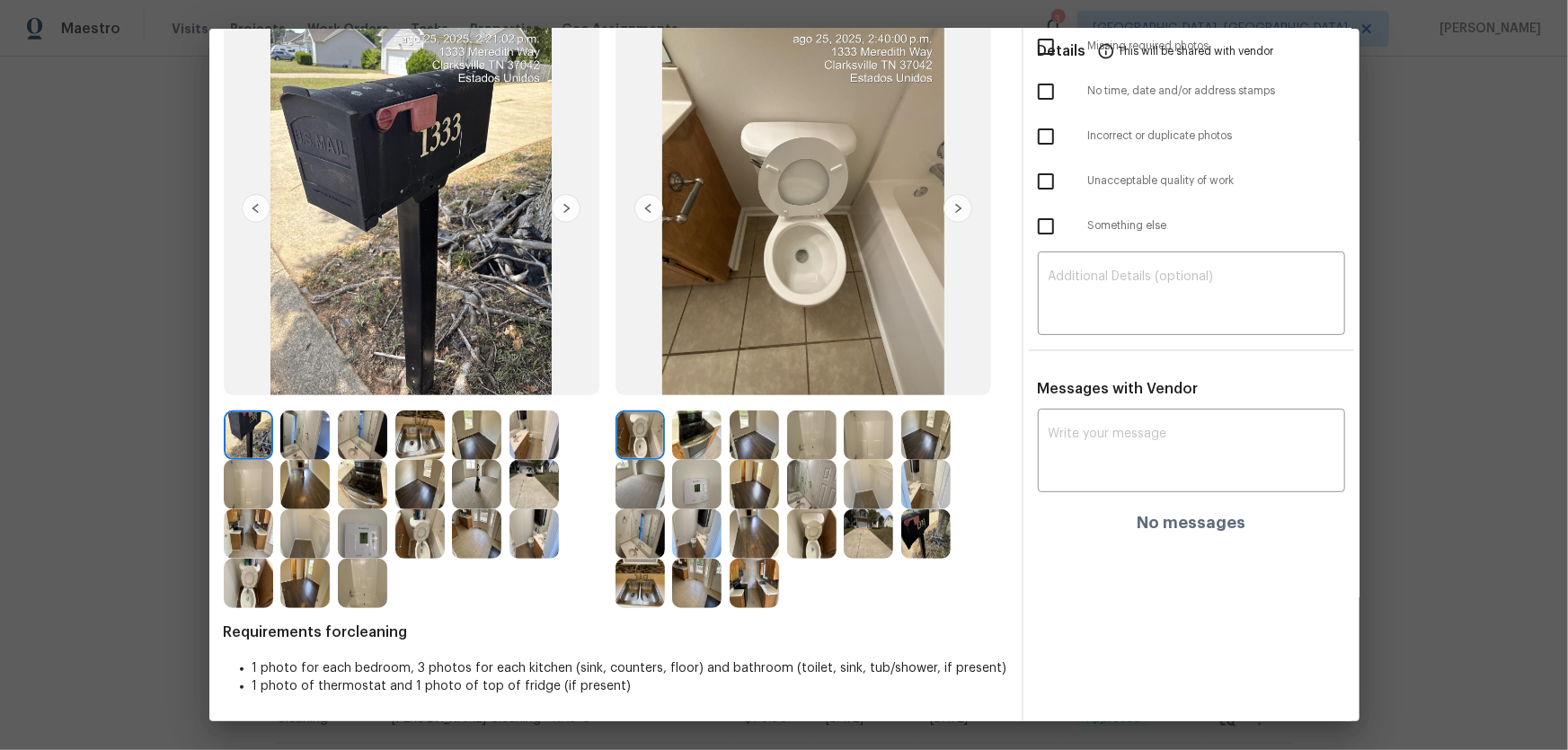
click at [359, 495] on img at bounding box center [362, 534] width 50 height 50
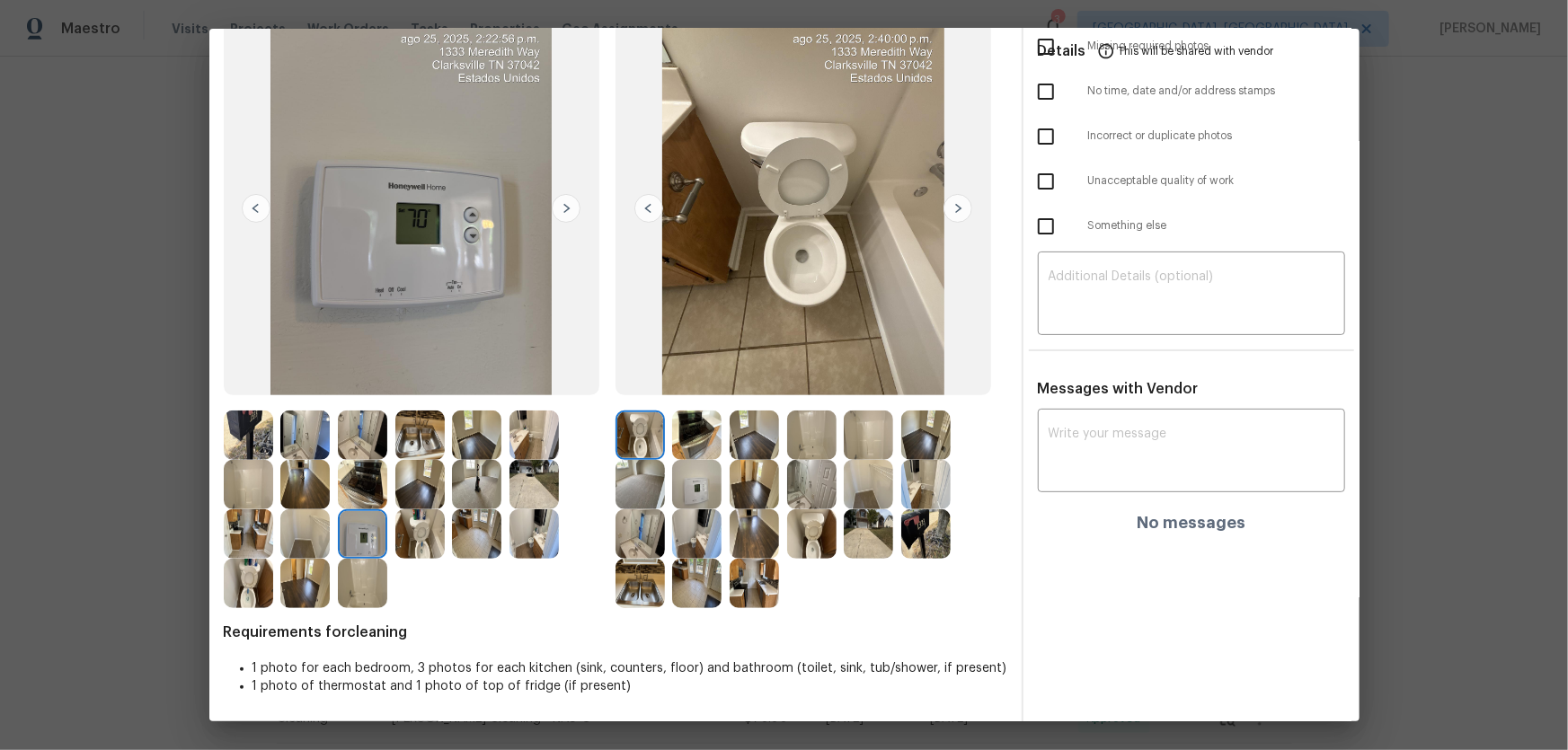
click at [427, 495] on img at bounding box center [420, 485] width 50 height 50
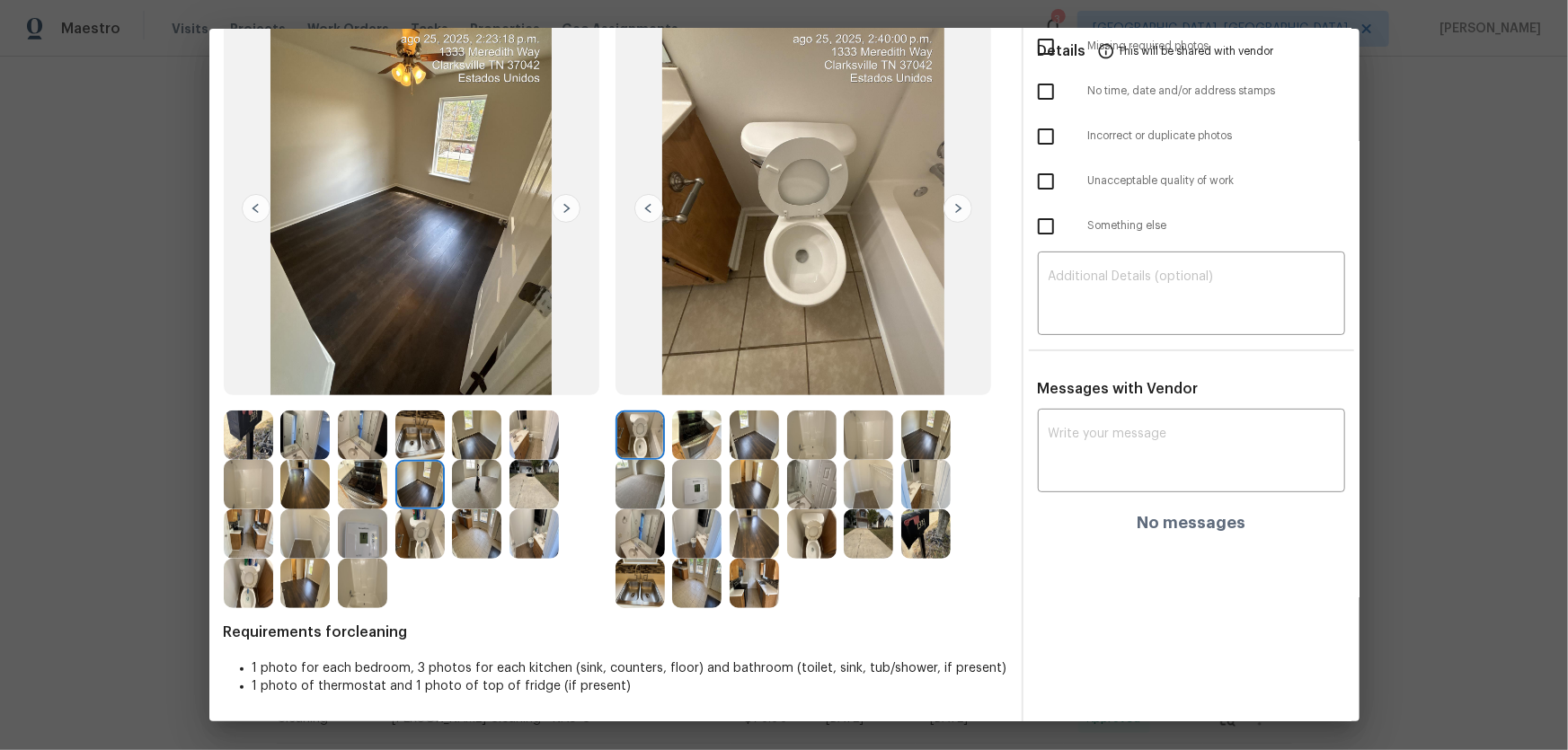
click at [430, 495] on img at bounding box center [420, 534] width 50 height 50
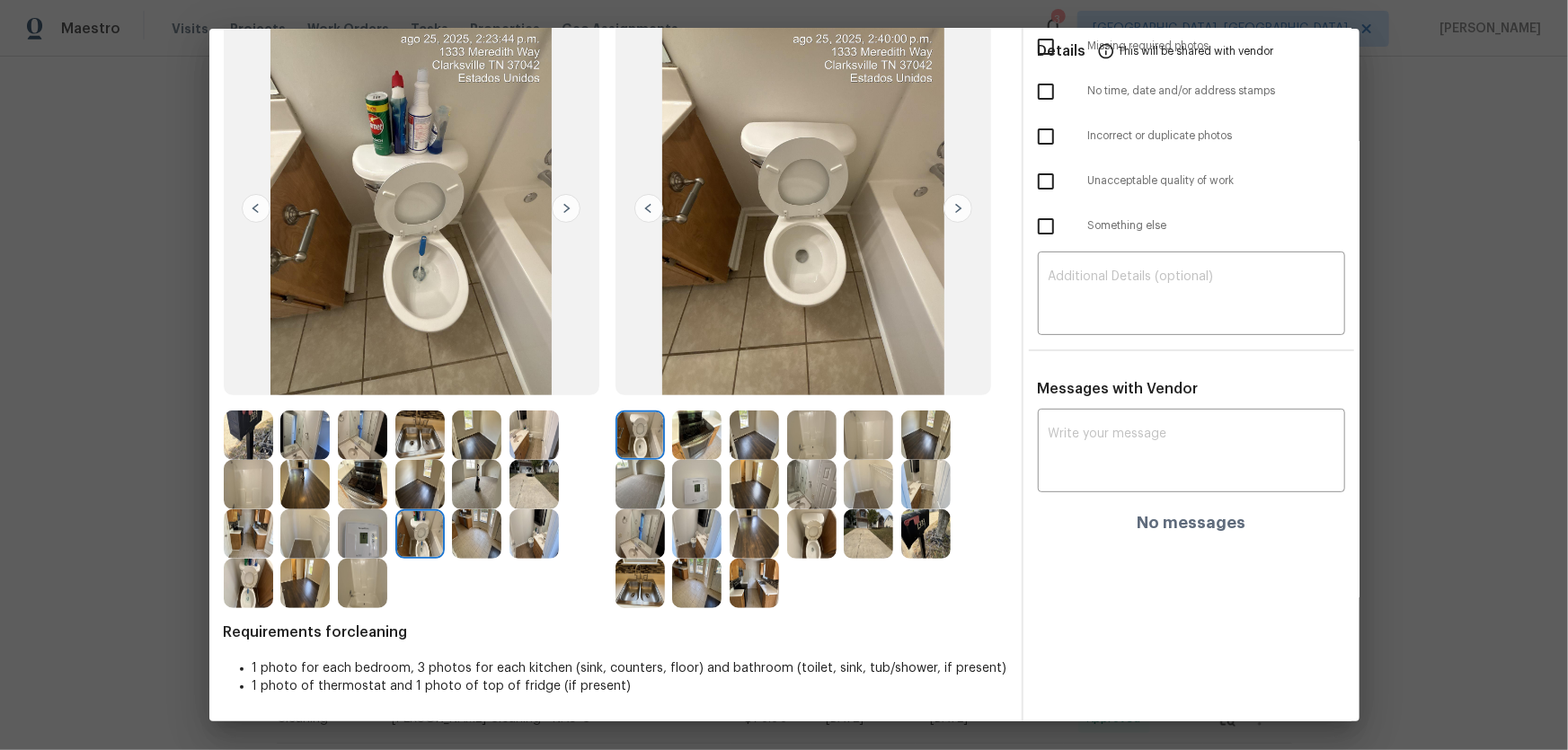
click at [472, 495] on img at bounding box center [477, 534] width 50 height 50
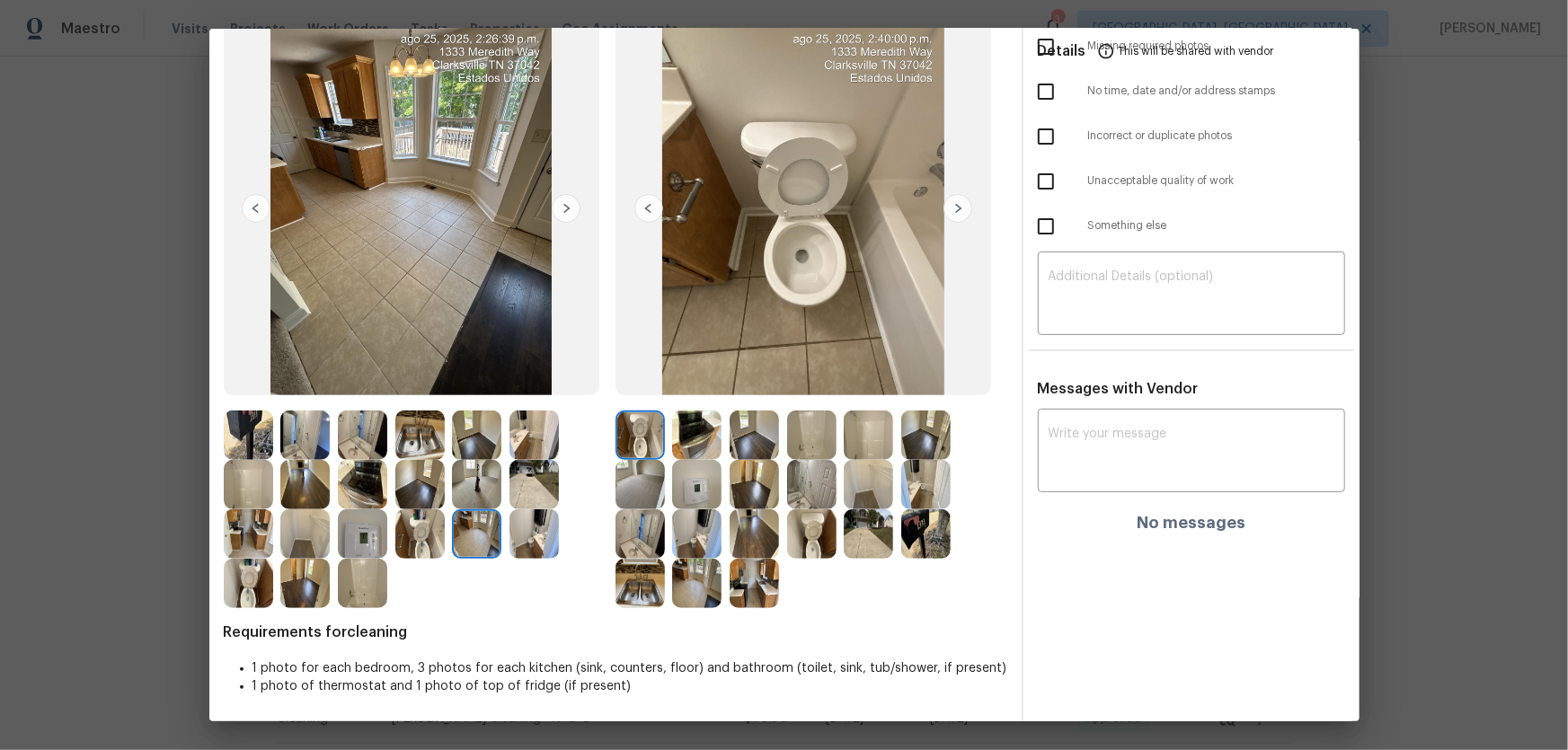
click at [526, 495] on img at bounding box center [535, 534] width 50 height 50
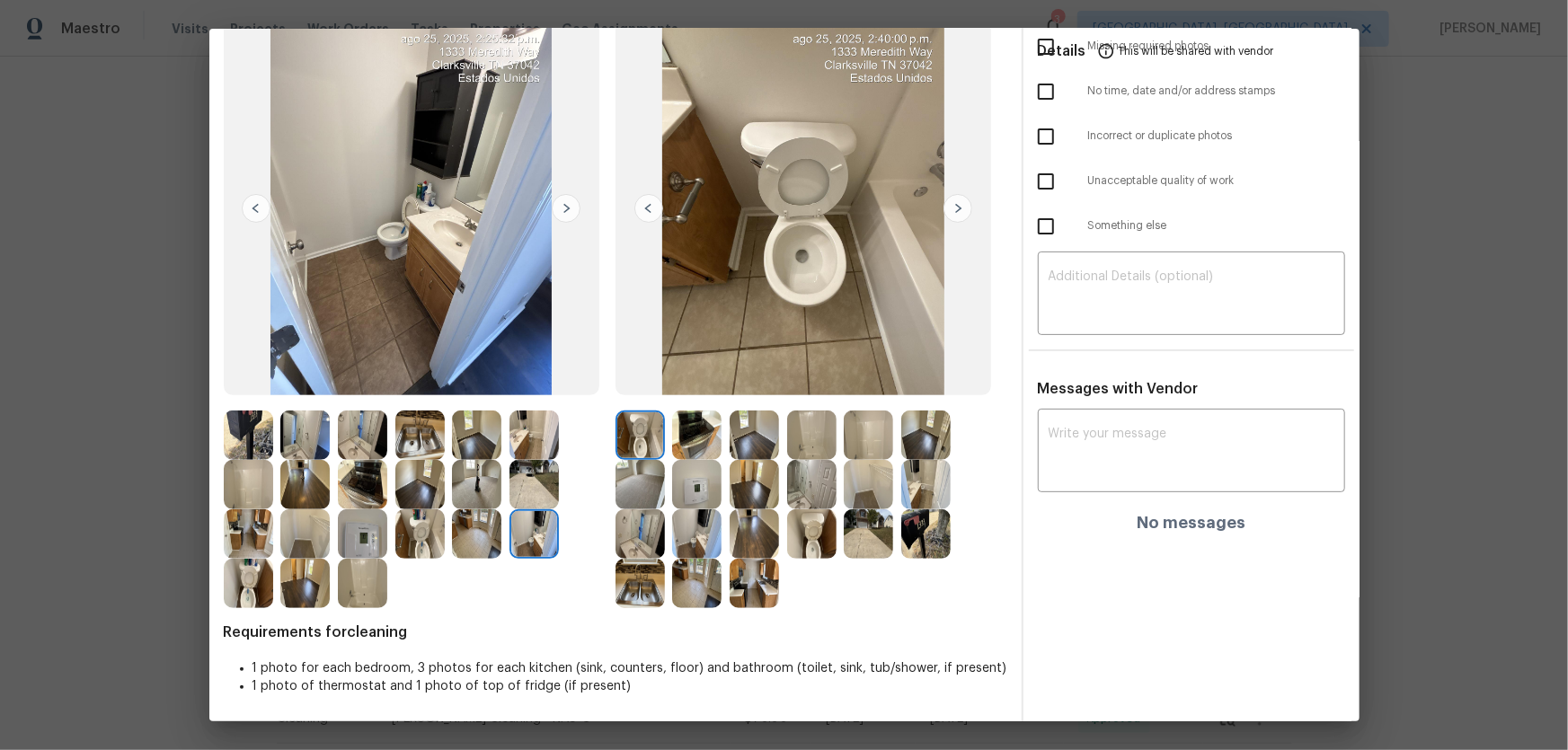
click at [527, 484] on img at bounding box center [535, 485] width 50 height 50
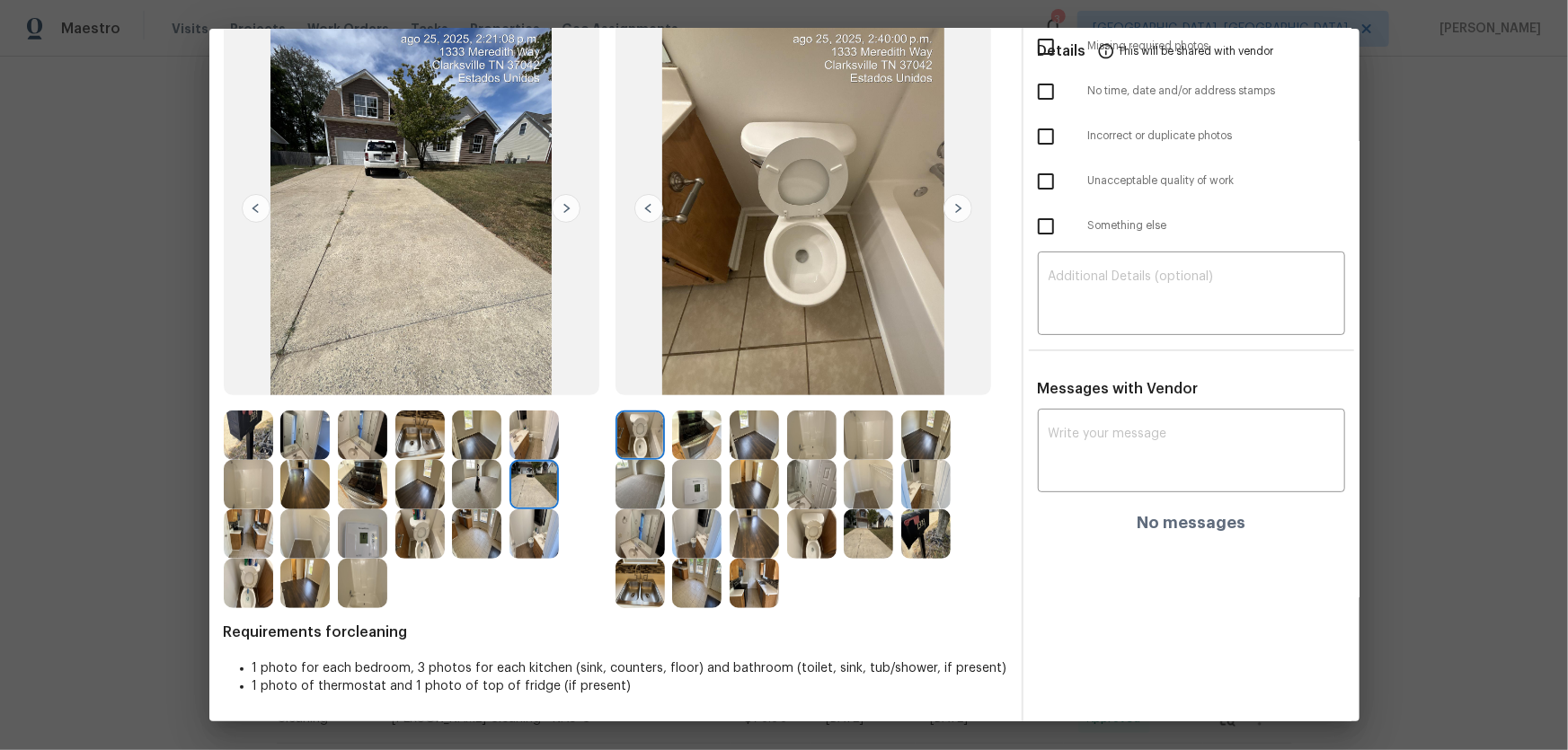
click at [531, 448] on img at bounding box center [535, 435] width 50 height 50
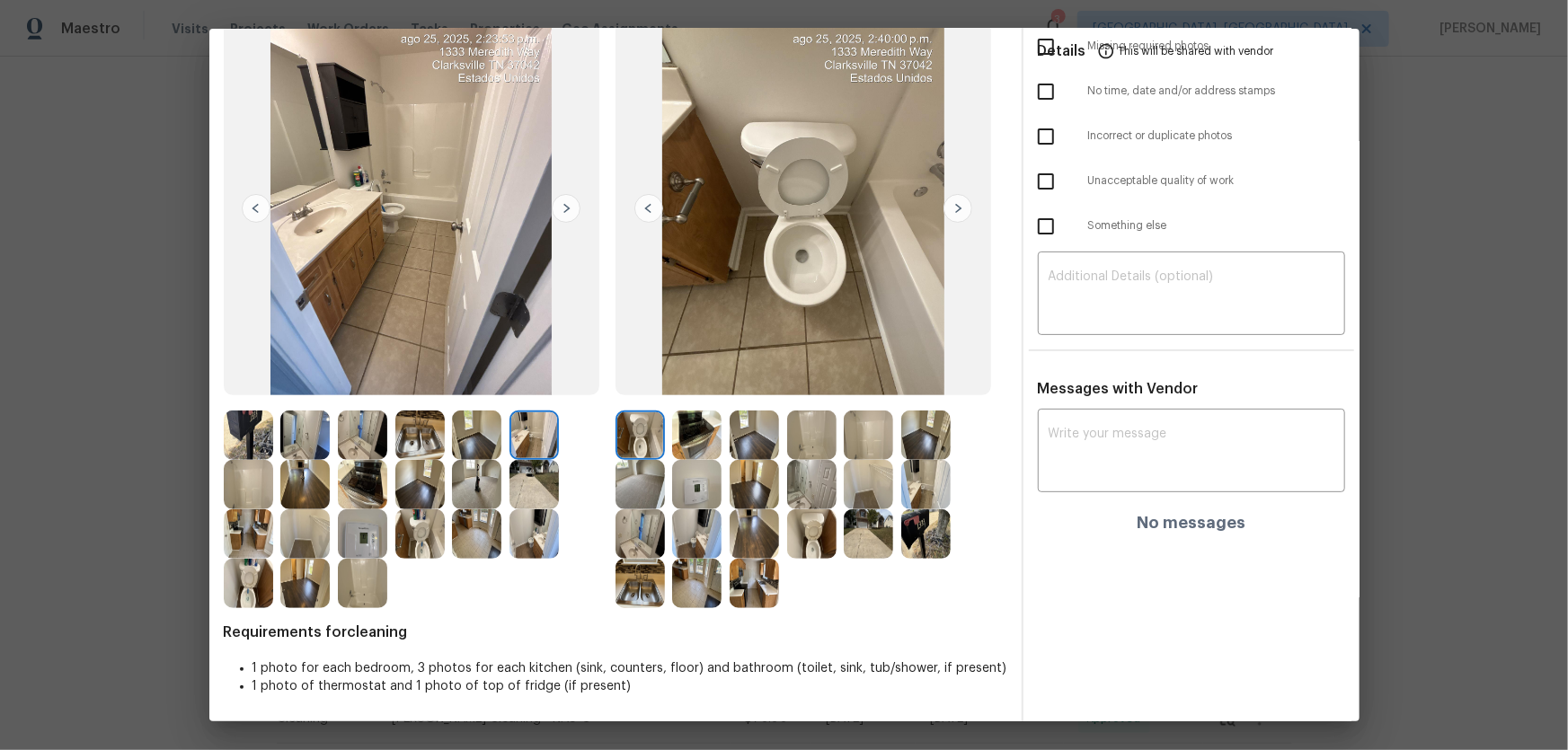
click at [496, 446] on img at bounding box center [477, 435] width 50 height 50
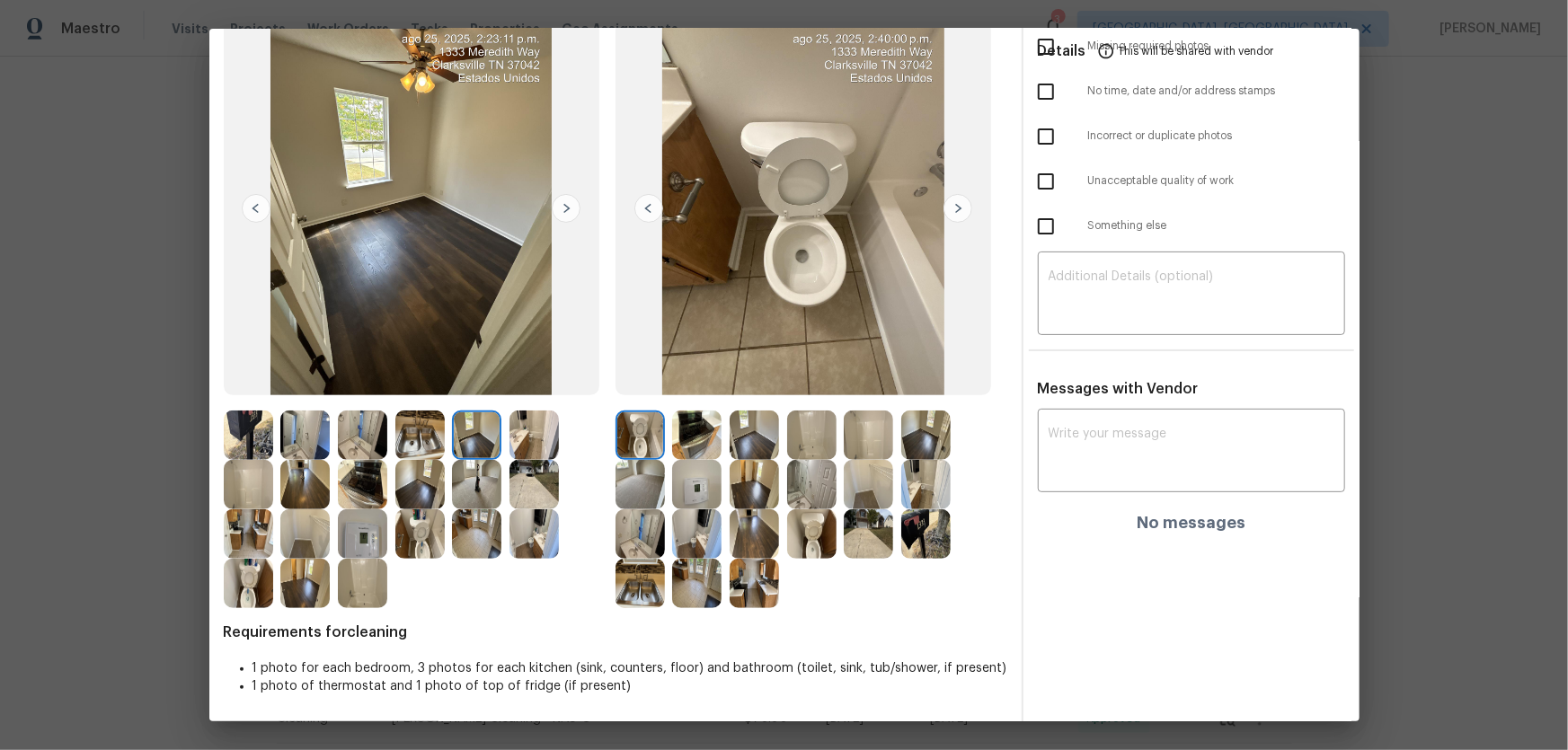
click at [413, 445] on img at bounding box center [420, 435] width 50 height 50
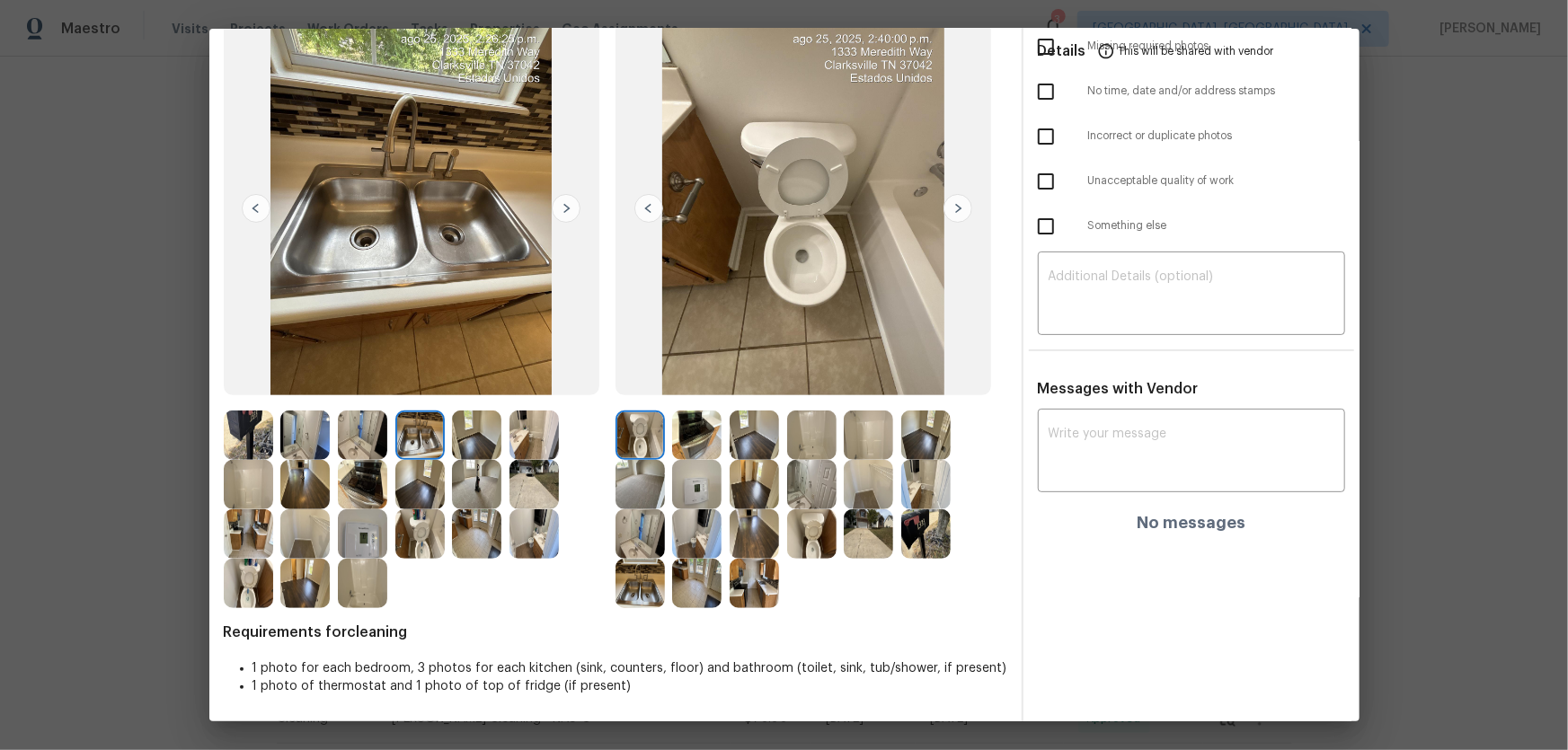
click at [369, 438] on img at bounding box center [362, 435] width 50 height 50
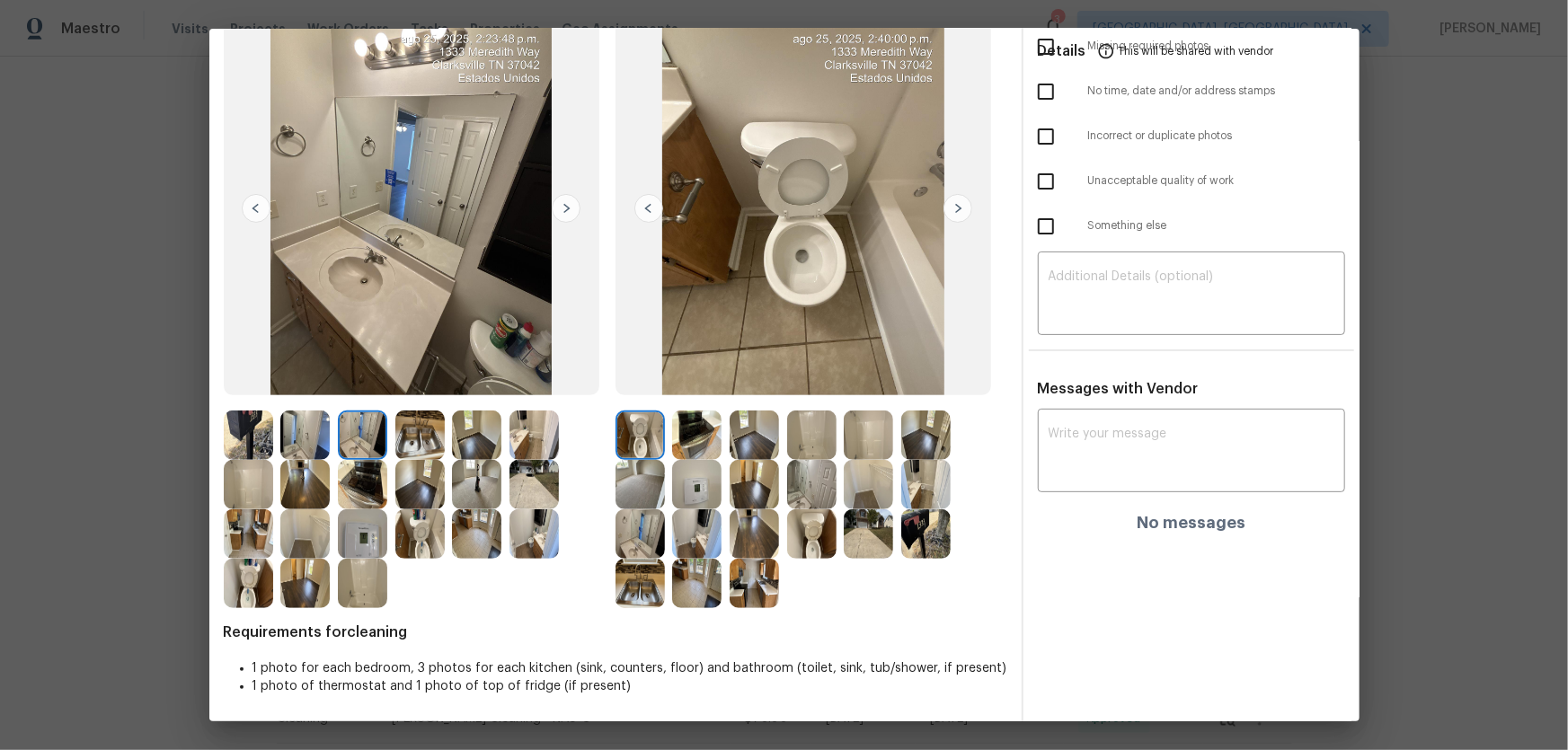
click at [323, 438] on img at bounding box center [305, 435] width 50 height 50
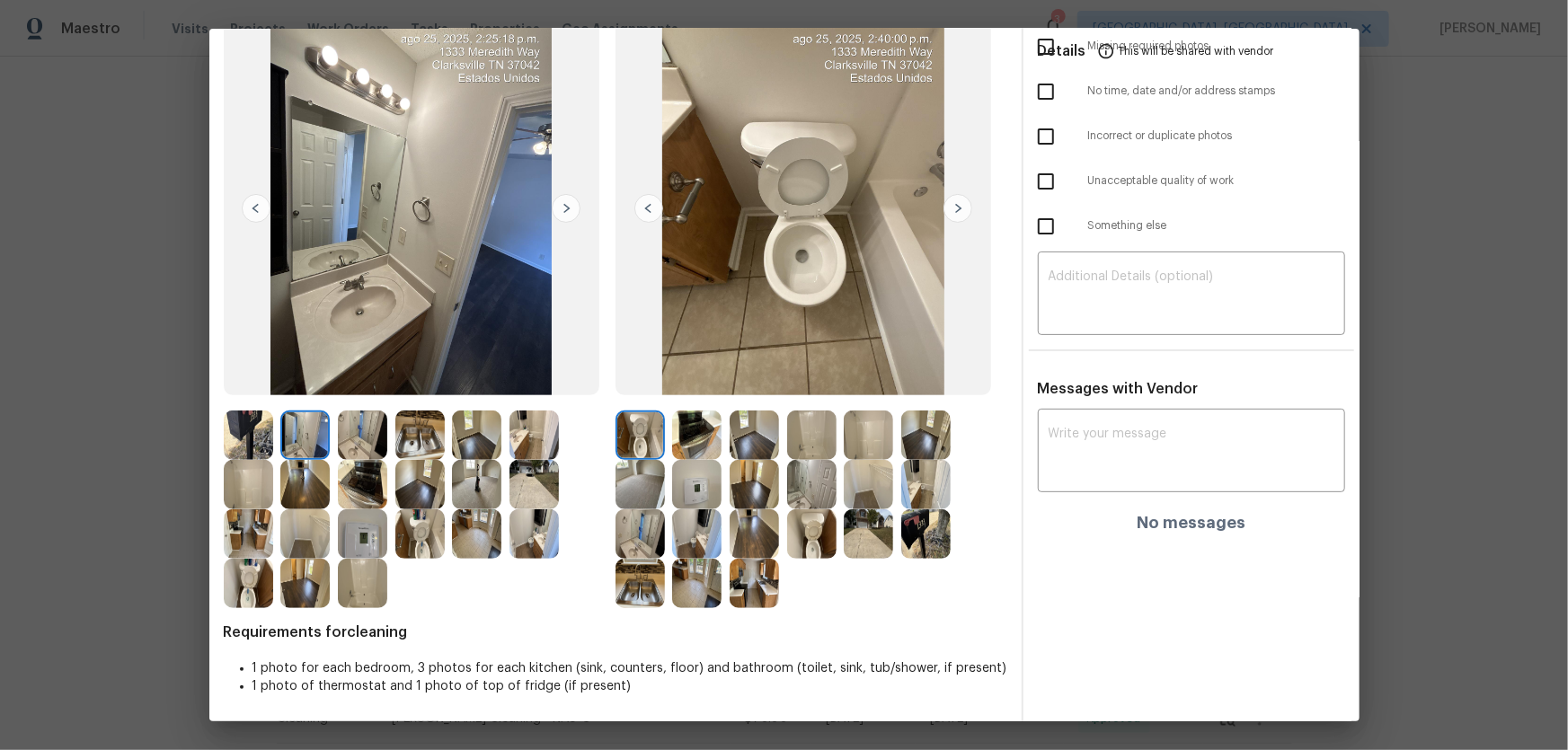
click at [272, 425] on img at bounding box center [248, 435] width 50 height 50
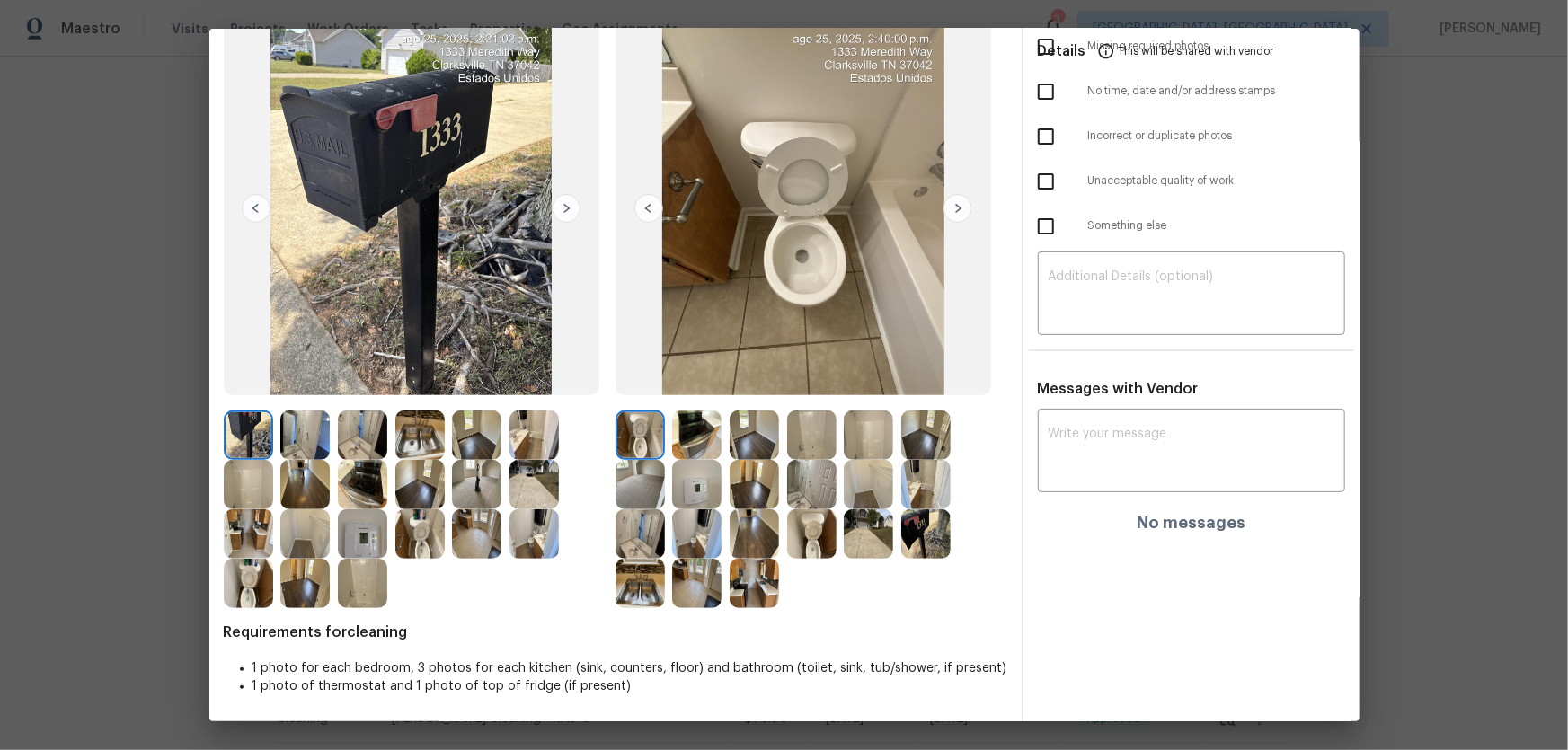
click at [266, 452] on img at bounding box center [248, 435] width 50 height 50
click at [705, 481] on img at bounding box center [697, 485] width 50 height 50
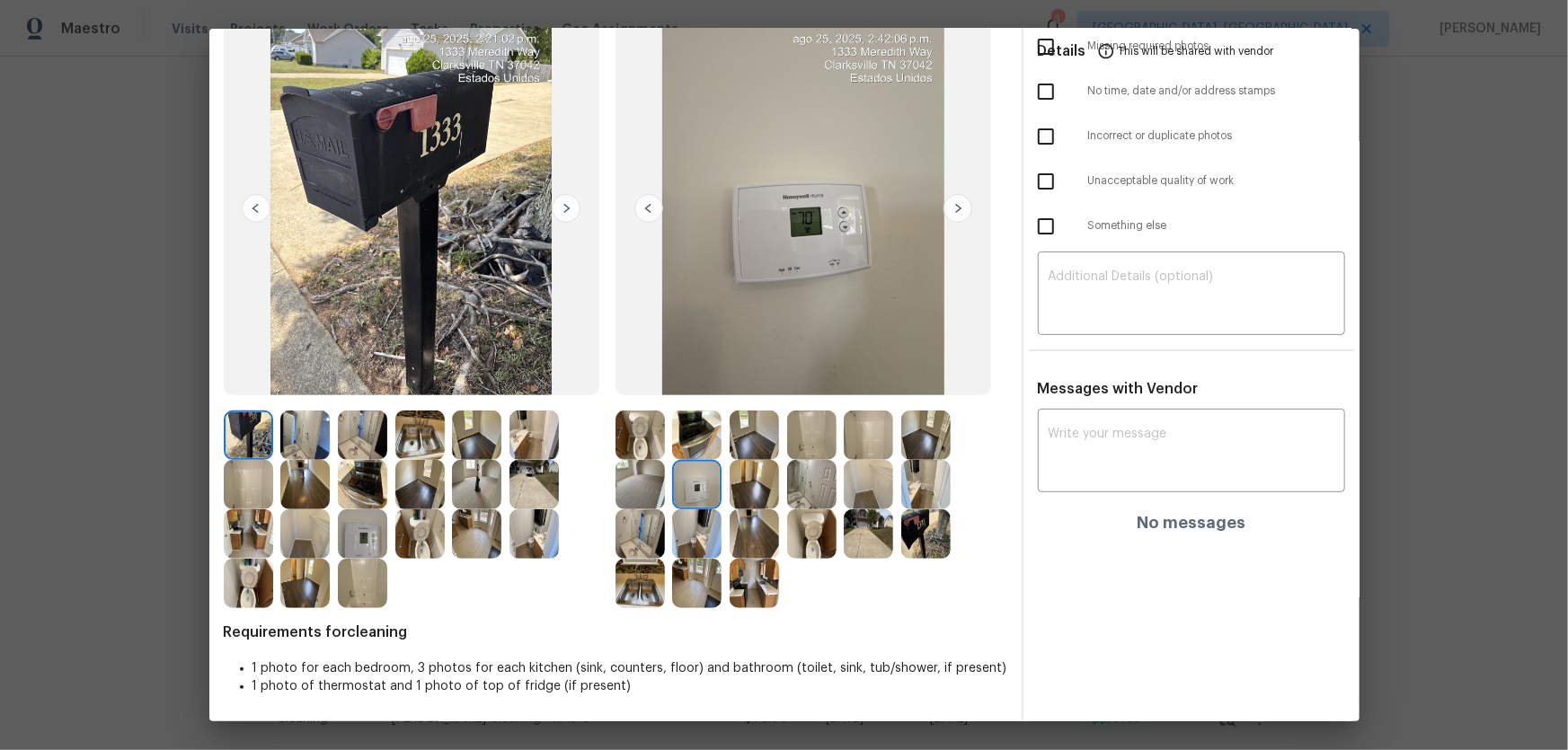
click at [798, 495] on img at bounding box center [812, 534] width 50 height 50
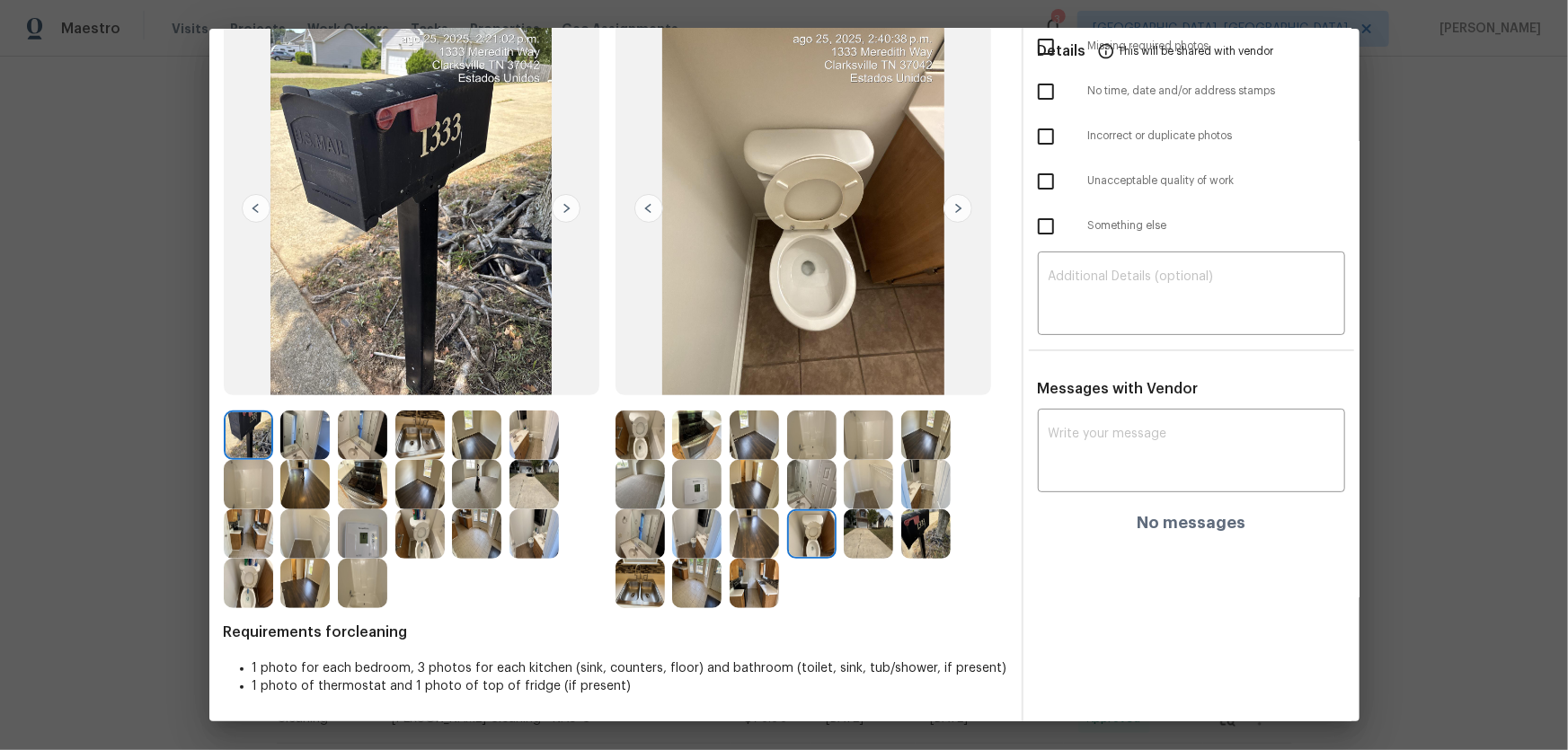
click at [642, 495] on img at bounding box center [640, 534] width 50 height 50
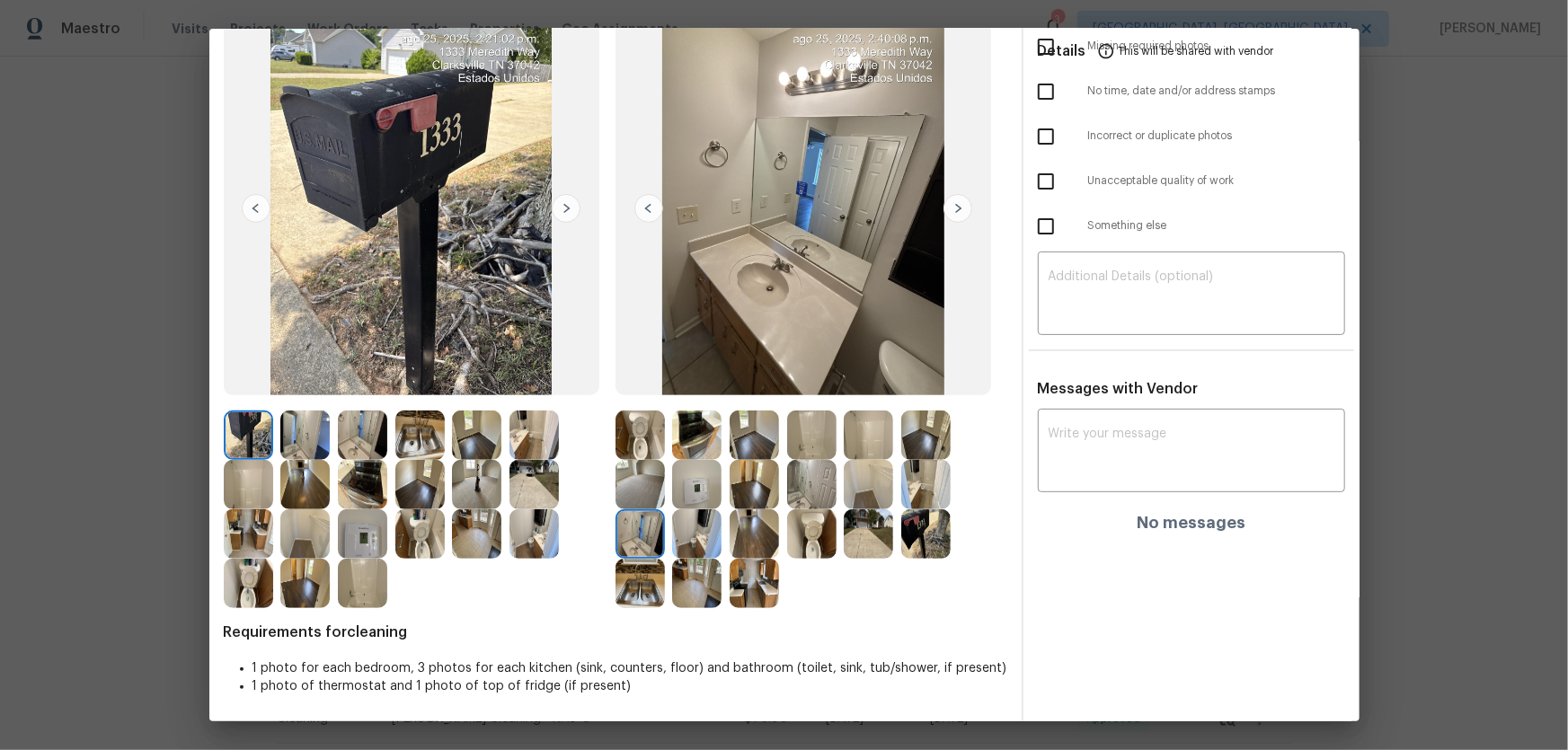
click at [799, 477] on img at bounding box center [812, 485] width 50 height 50
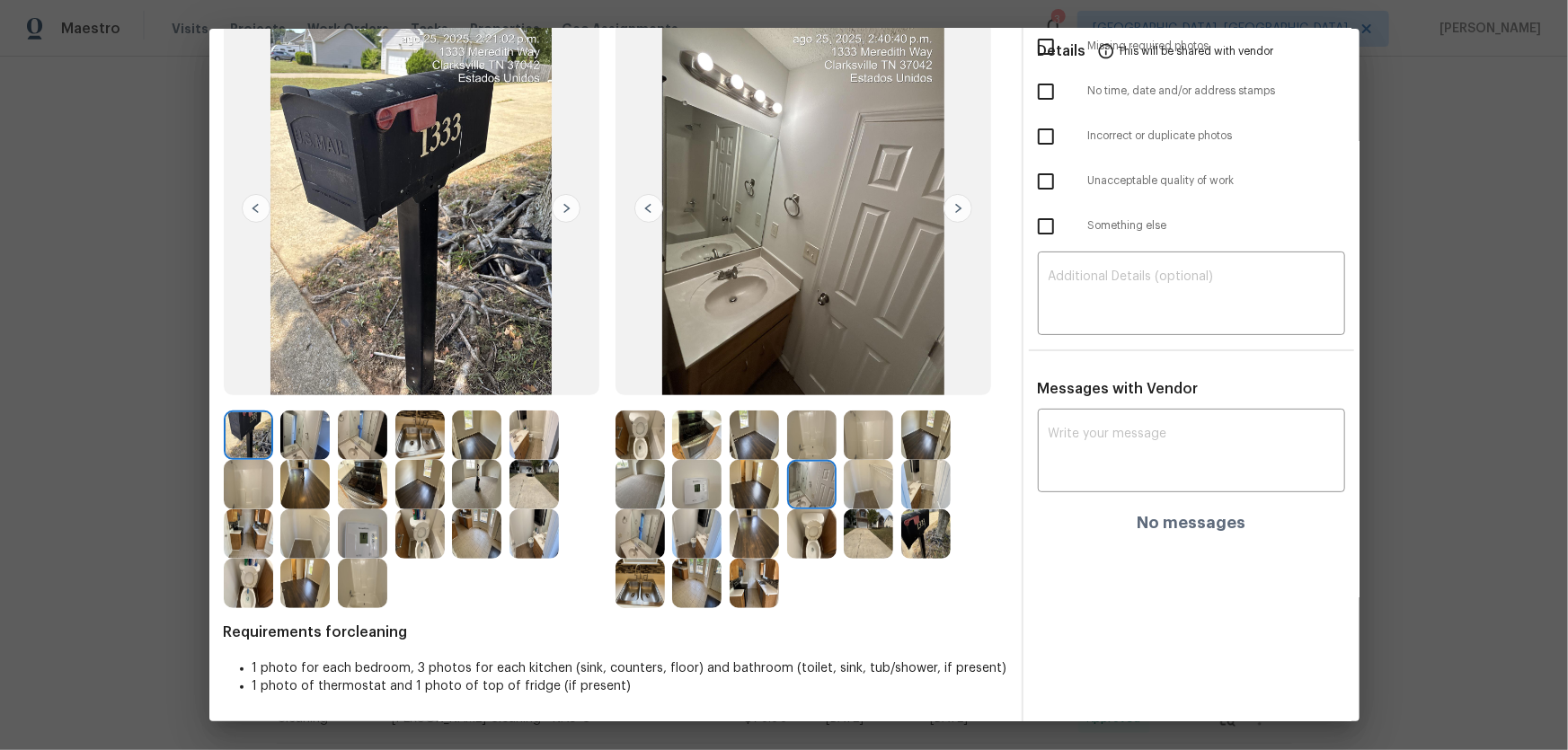
click at [808, 423] on img at bounding box center [812, 435] width 50 height 50
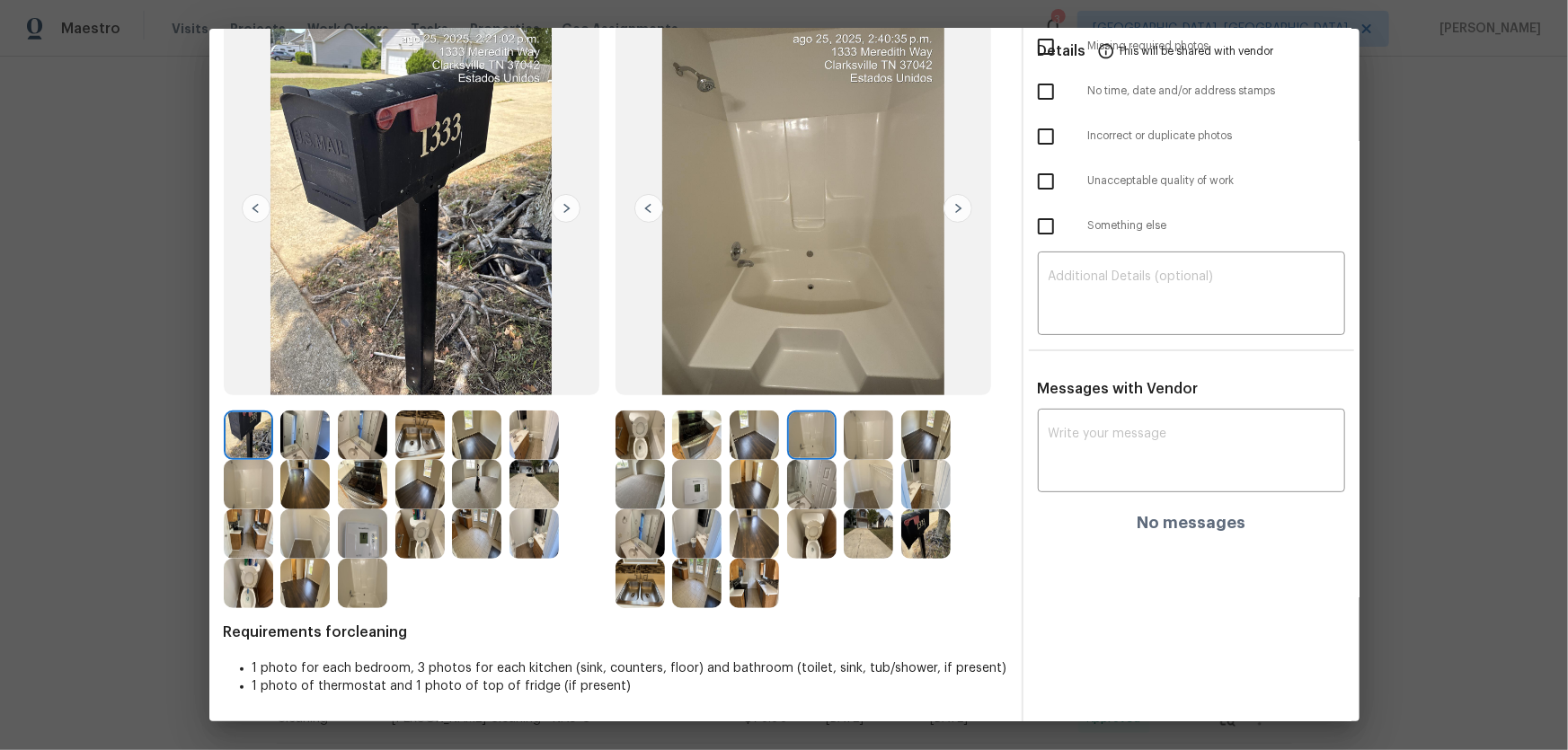
click at [835, 428] on div at bounding box center [816, 435] width 58 height 50
click at [911, 495] on img at bounding box center [926, 534] width 50 height 50
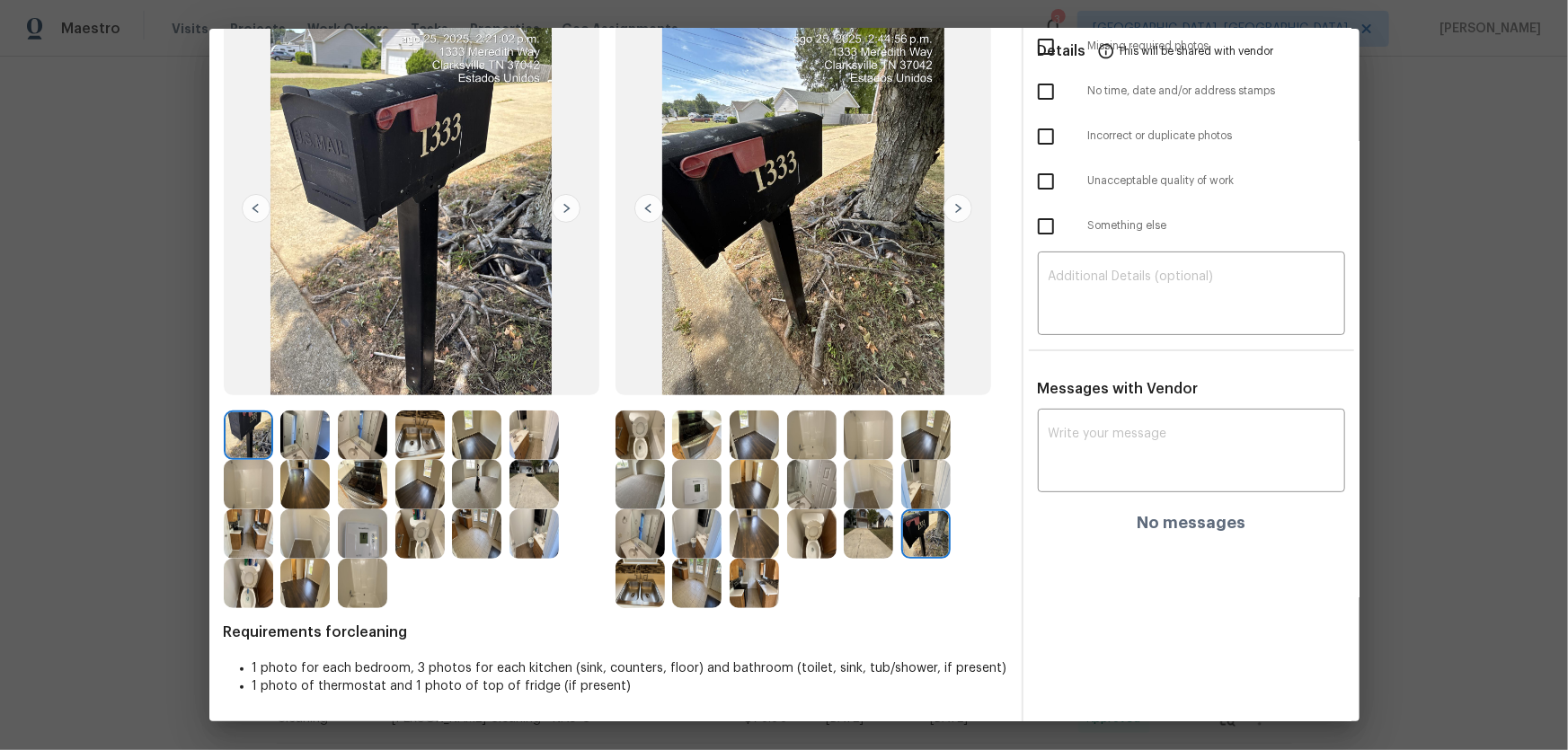
click at [879, 495] on img at bounding box center [868, 534] width 50 height 50
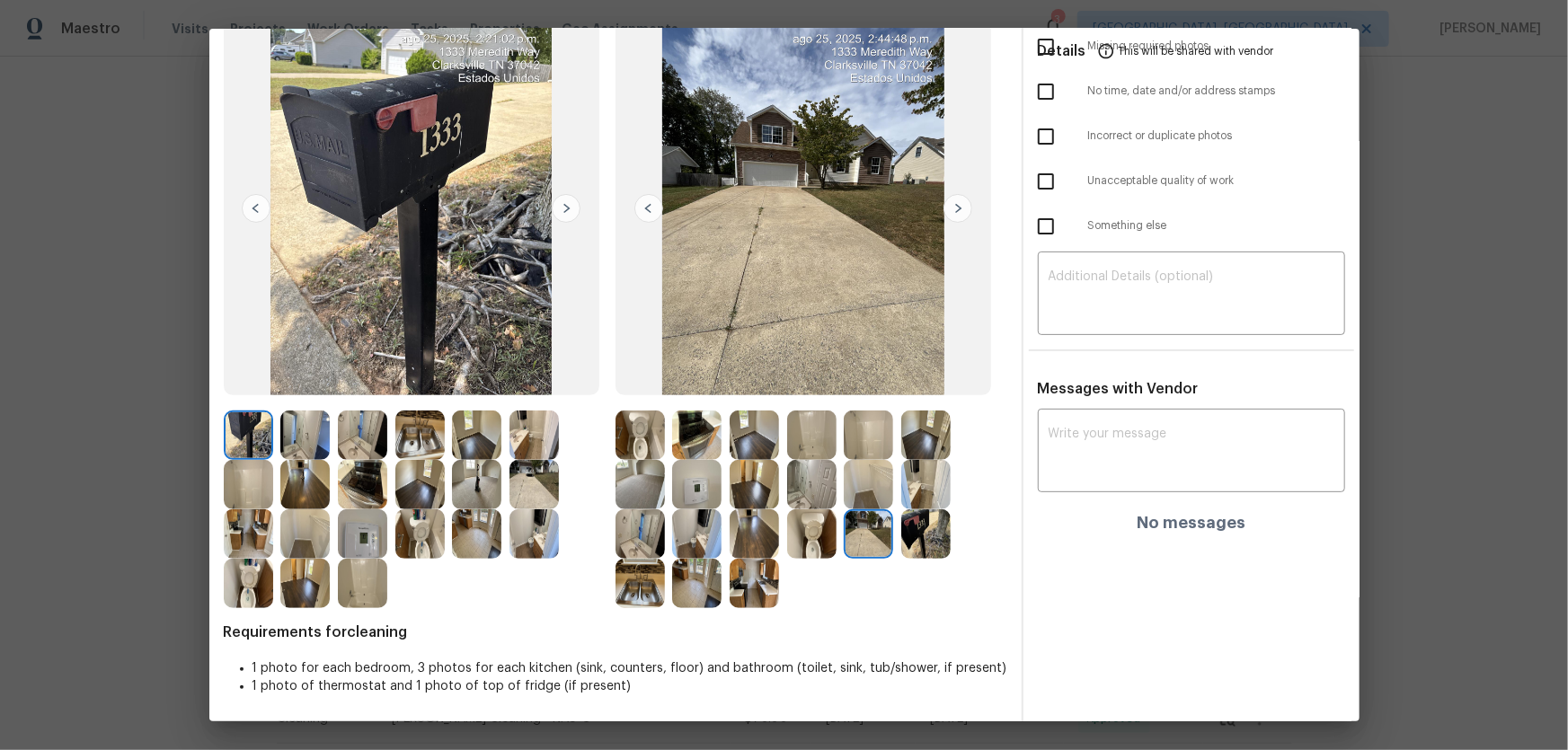
click at [923, 485] on img at bounding box center [926, 485] width 50 height 50
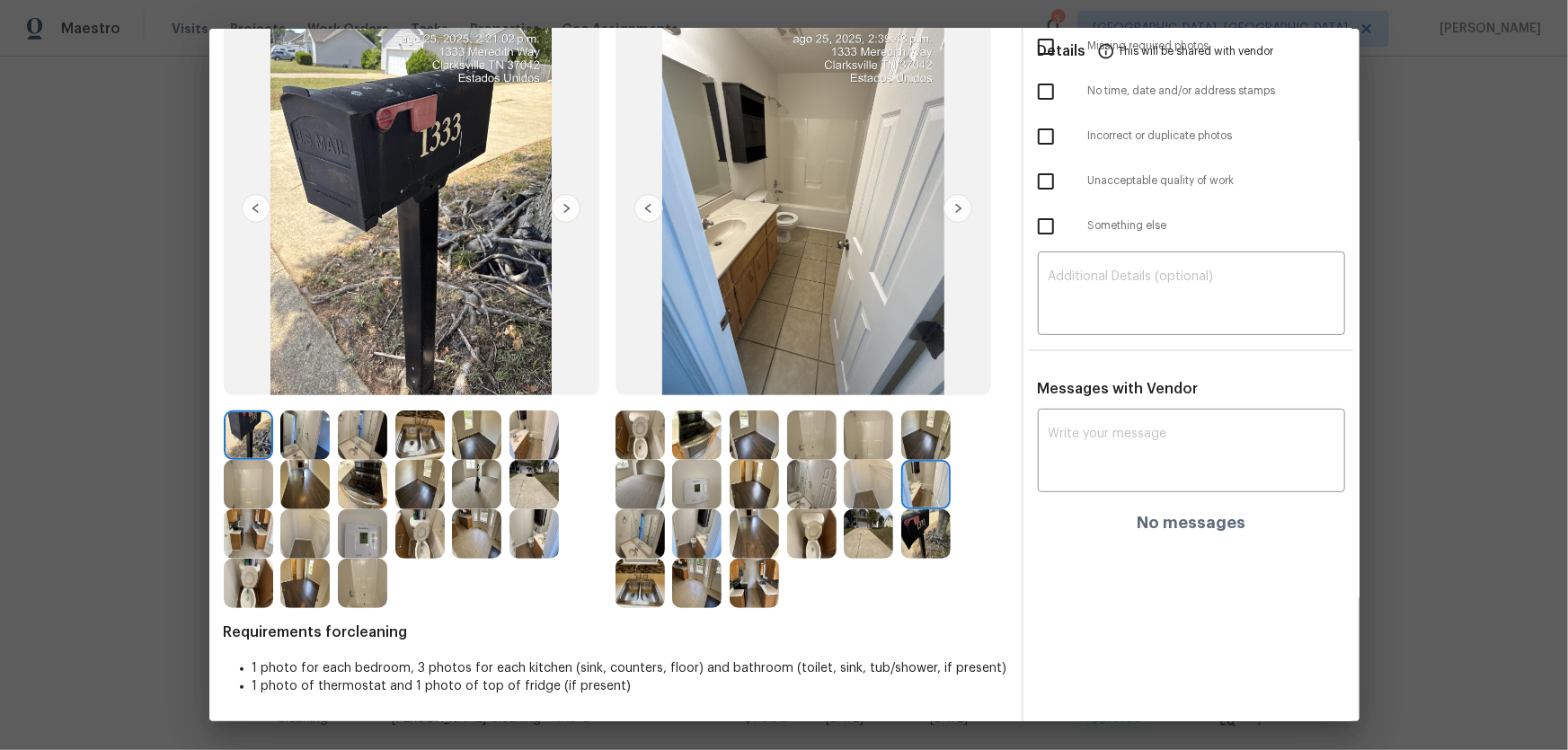
click at [924, 447] on img at bounding box center [926, 435] width 50 height 50
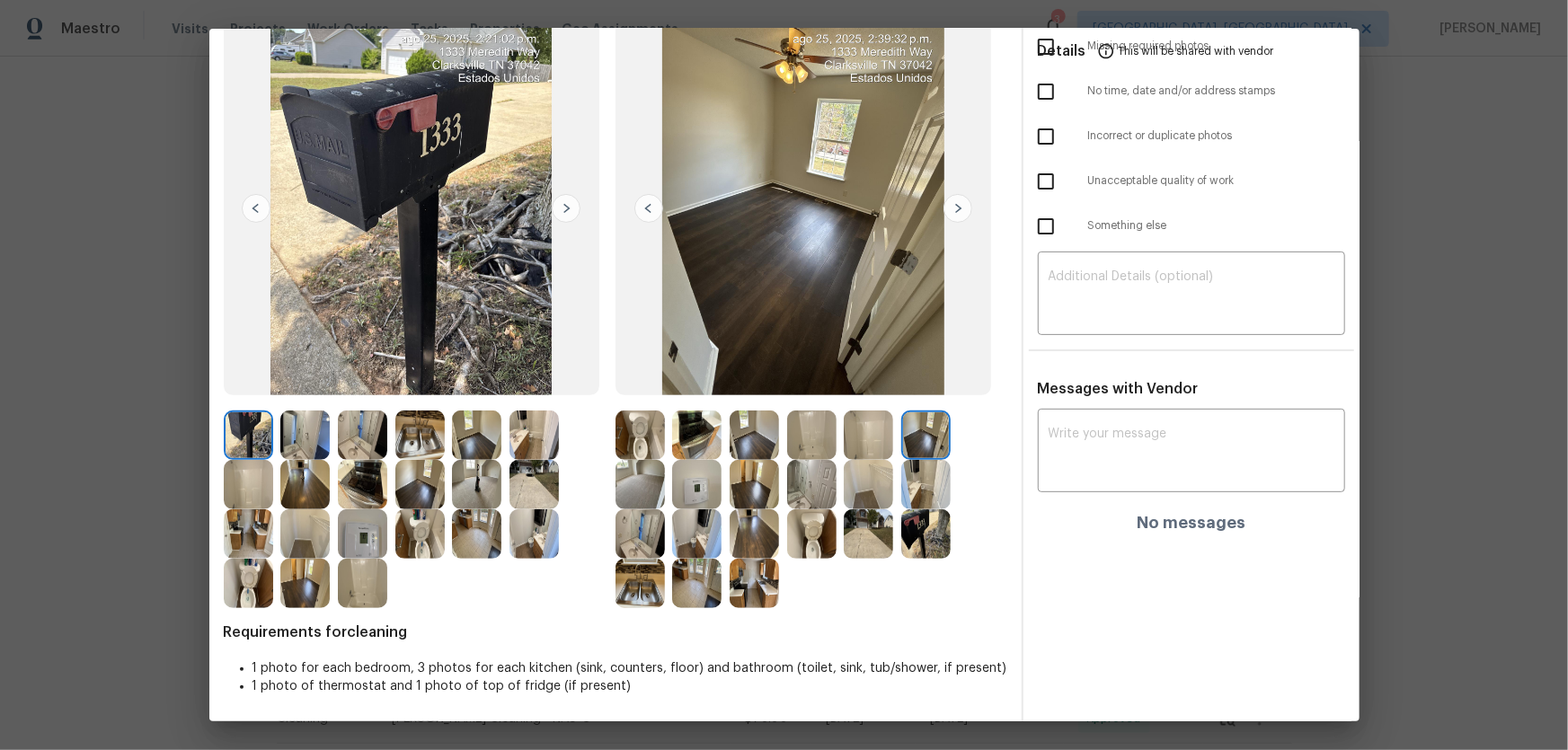
click at [749, 435] on img at bounding box center [754, 435] width 50 height 50
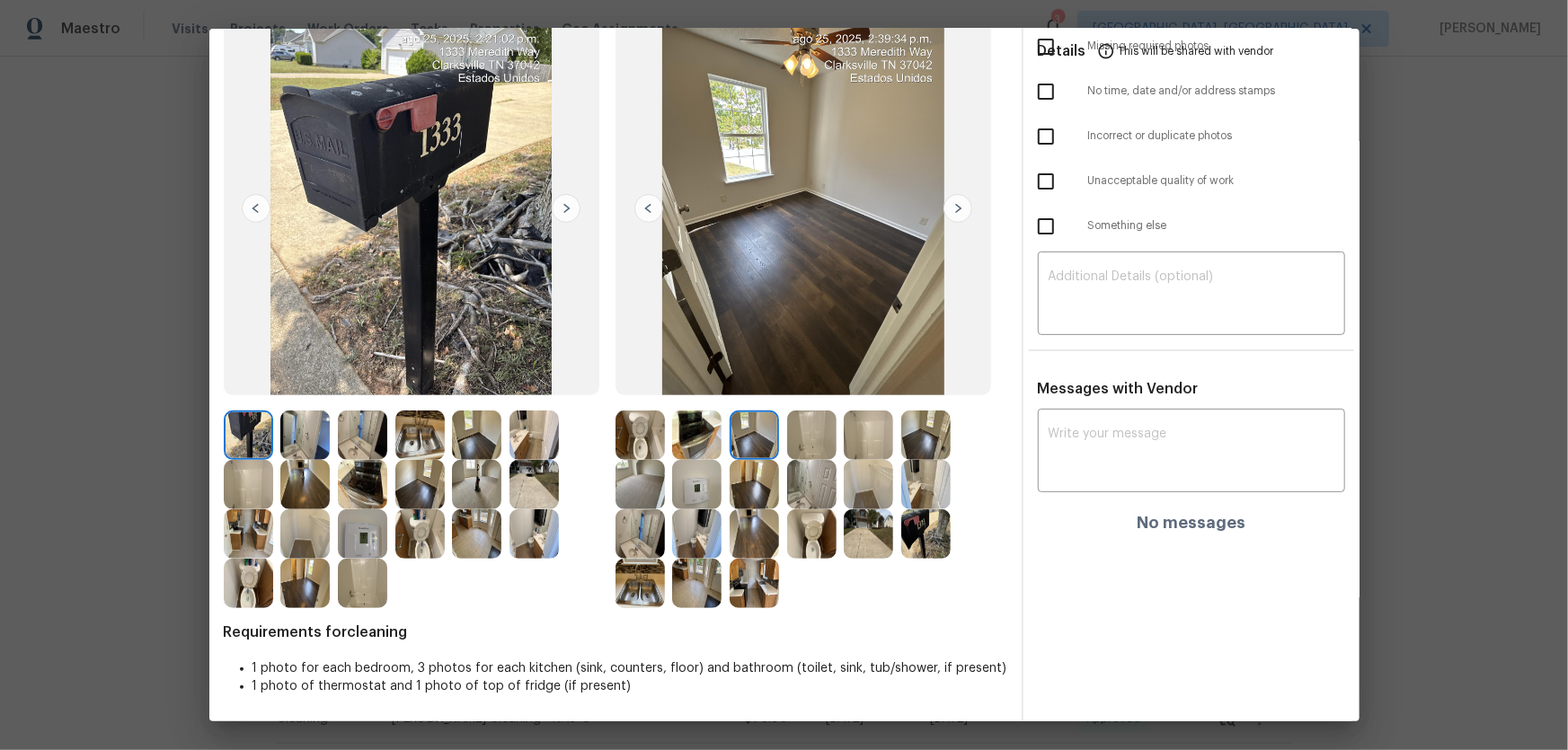
click at [741, 481] on img at bounding box center [754, 485] width 50 height 50
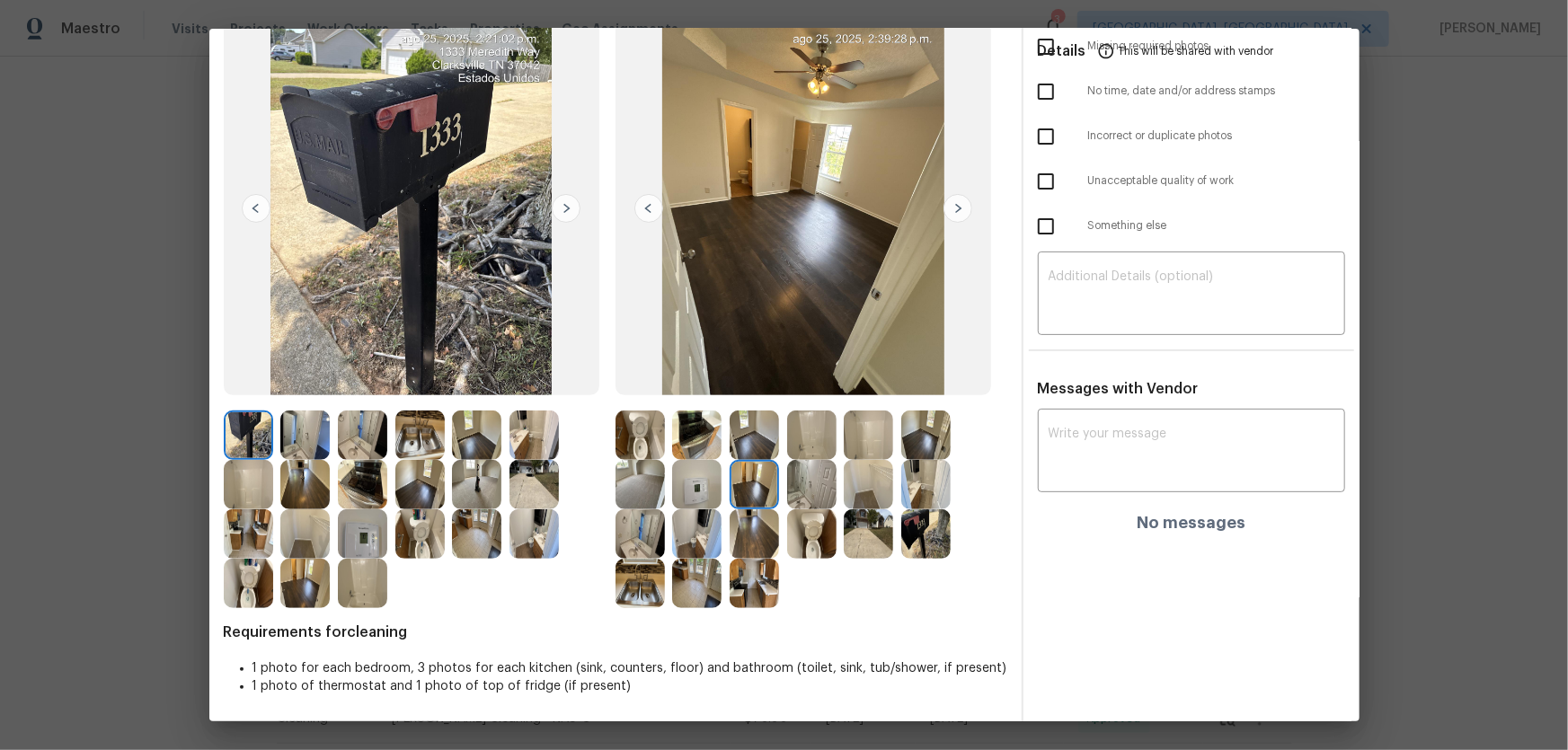
click at [647, 481] on img at bounding box center [640, 485] width 50 height 50
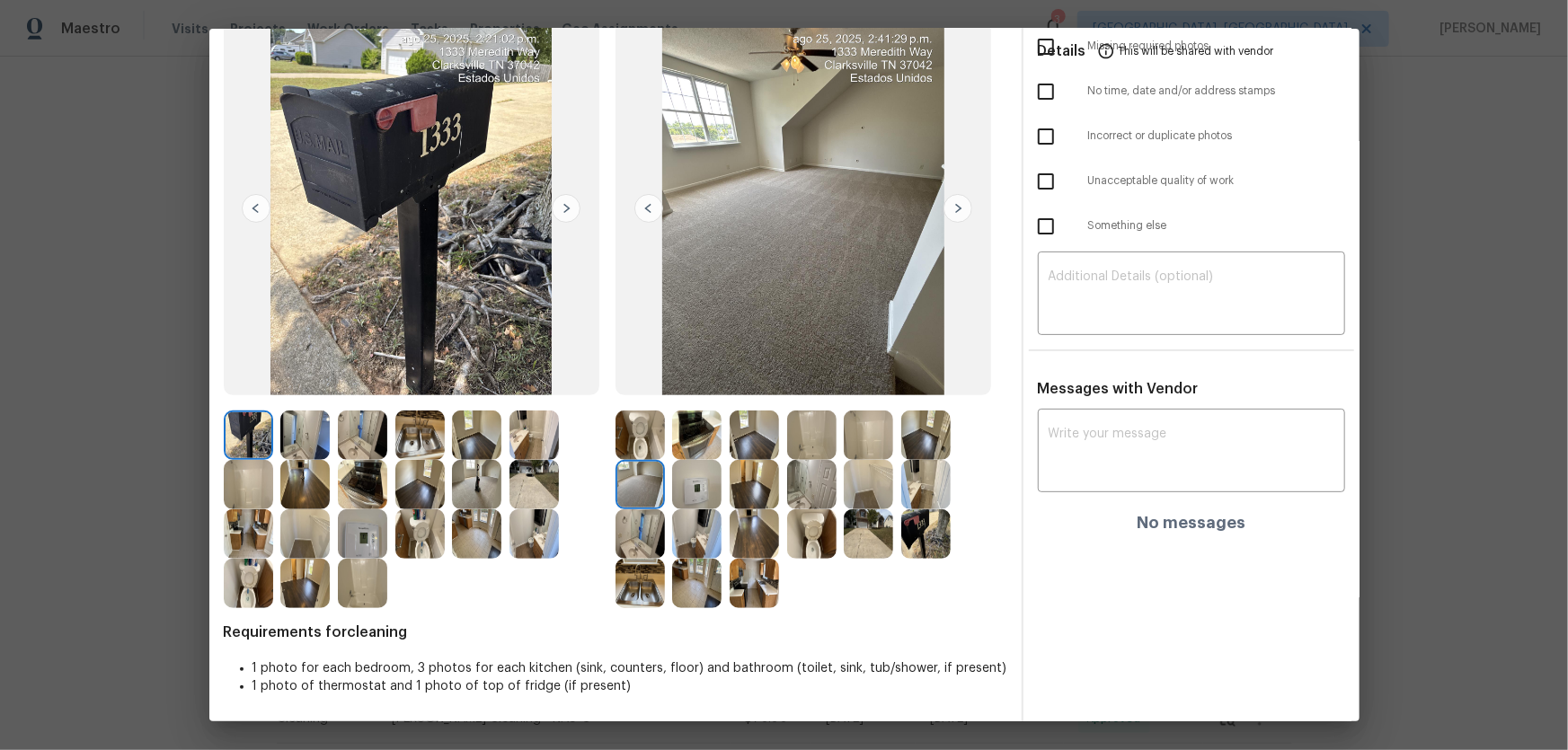
drag, startPoint x: 694, startPoint y: 475, endPoint x: 696, endPoint y: 438, distance: 37.1
click at [696, 475] on img at bounding box center [697, 485] width 50 height 50
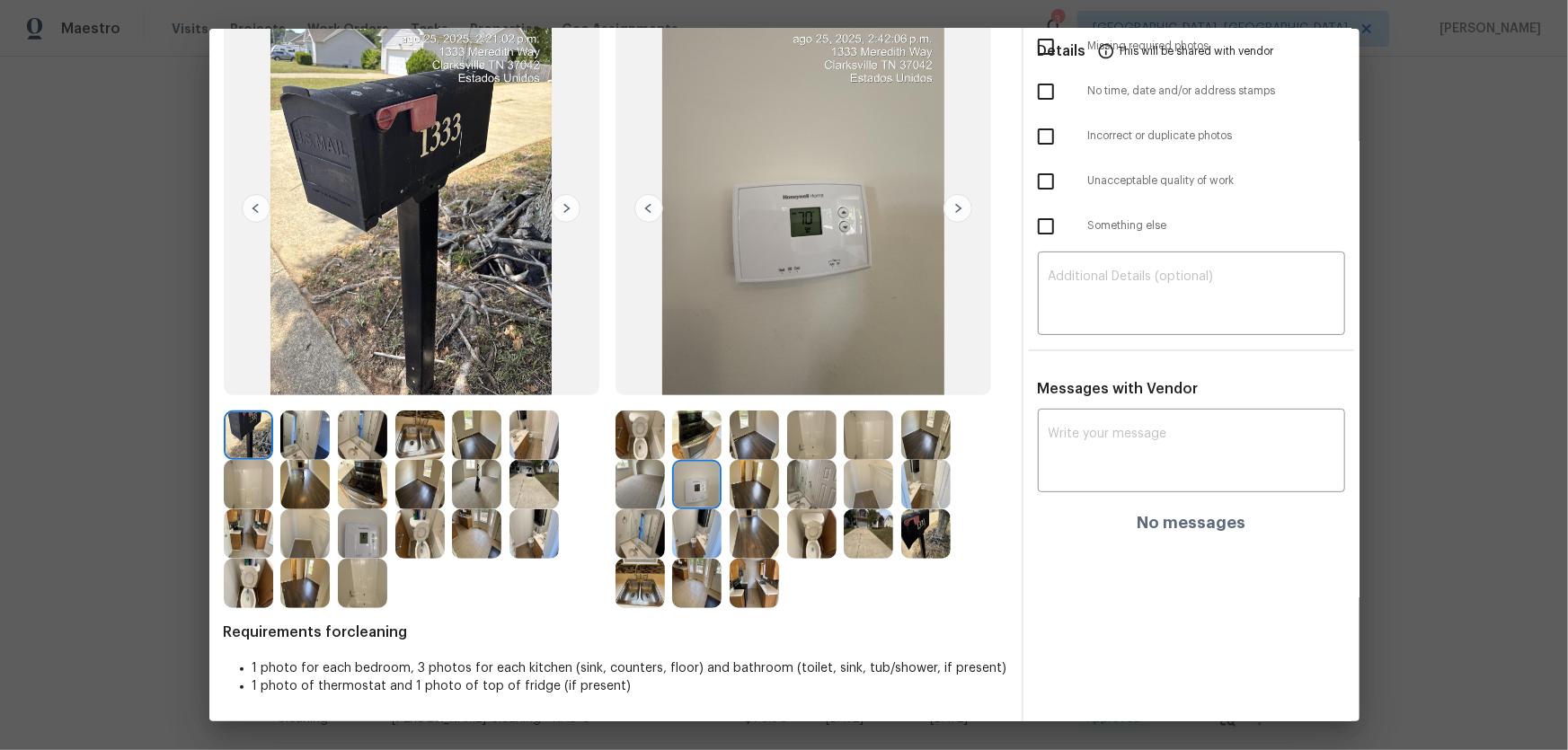
click at [696, 437] on img at bounding box center [697, 435] width 50 height 50
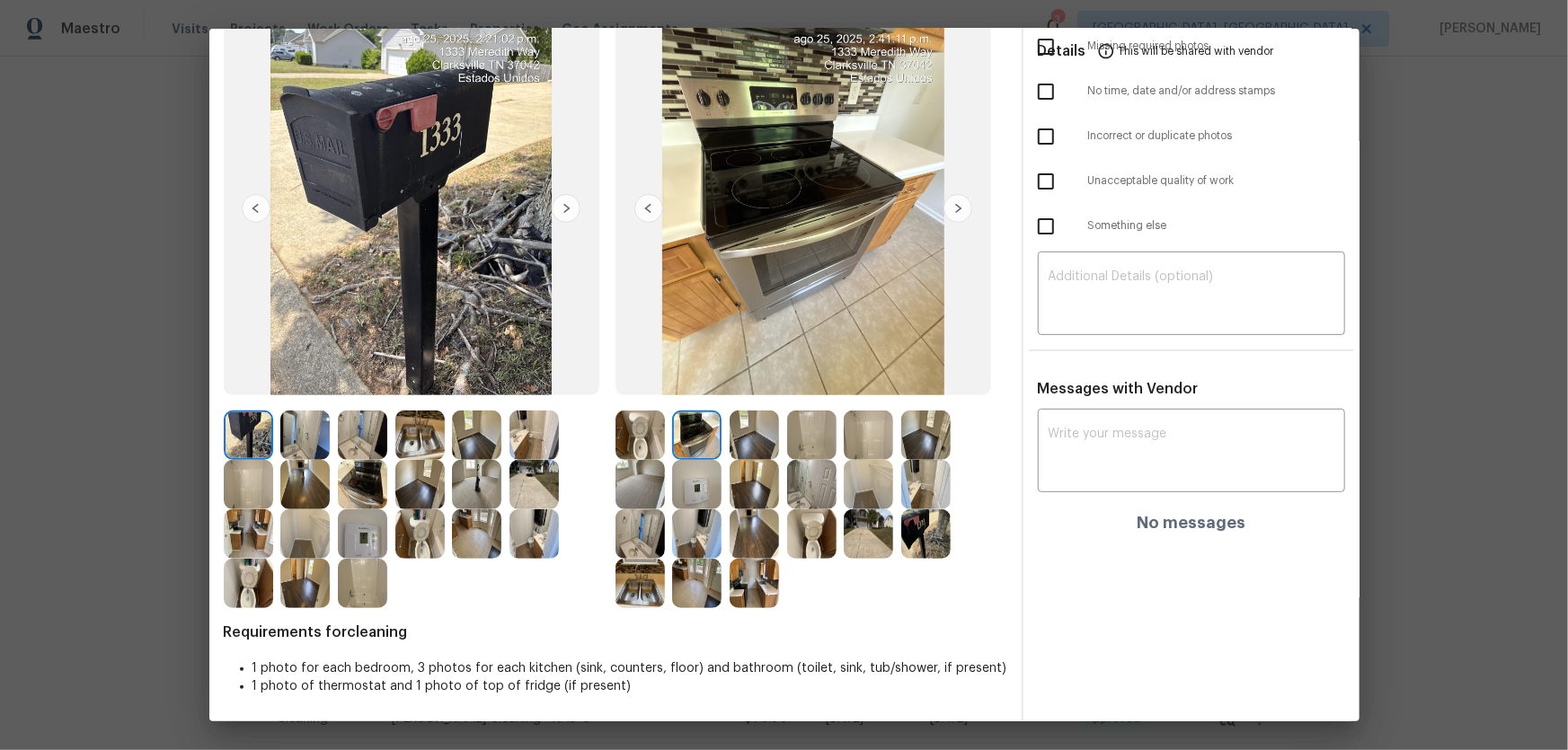
click at [641, 495] on img at bounding box center [640, 534] width 50 height 50
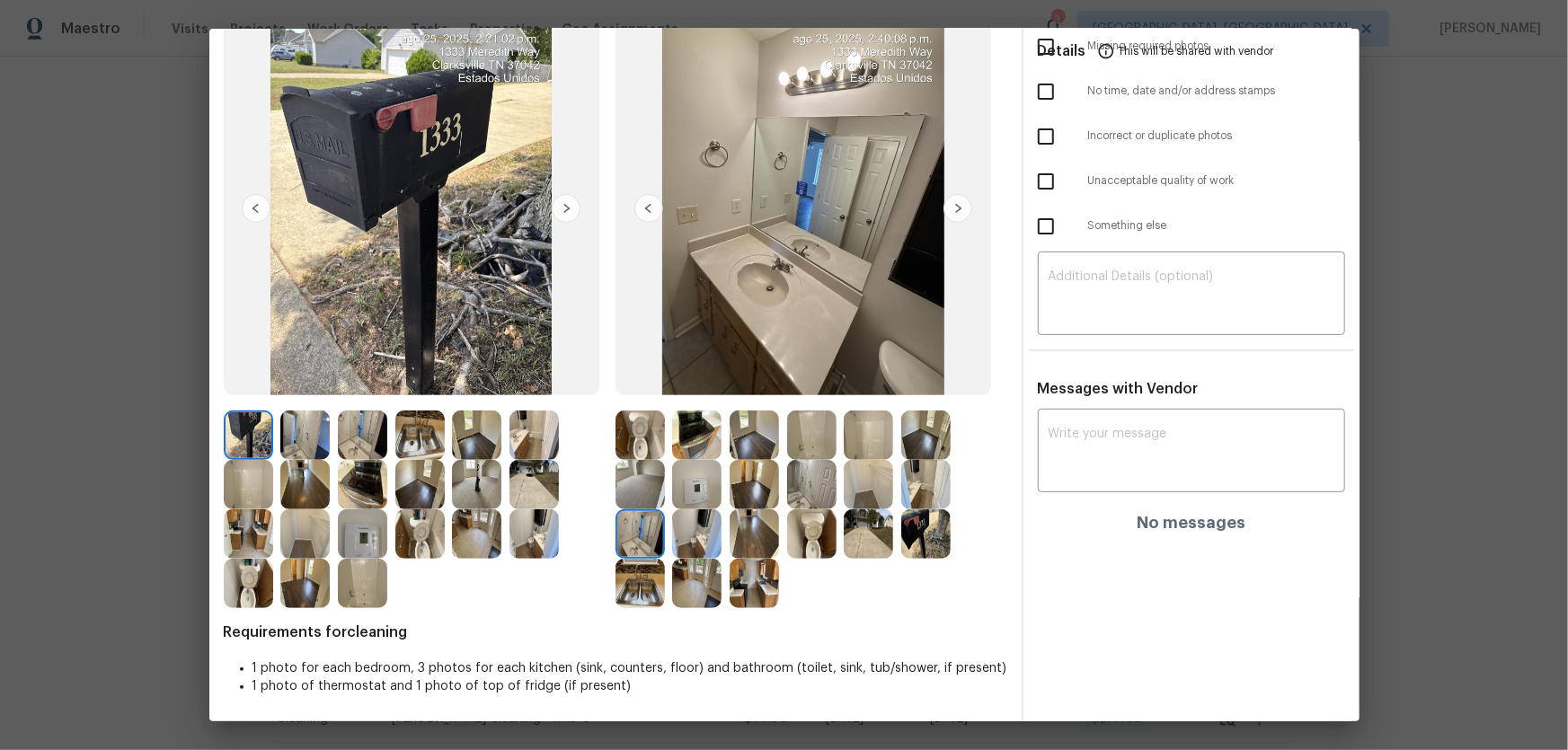
click at [637, 495] on img at bounding box center [640, 583] width 50 height 50
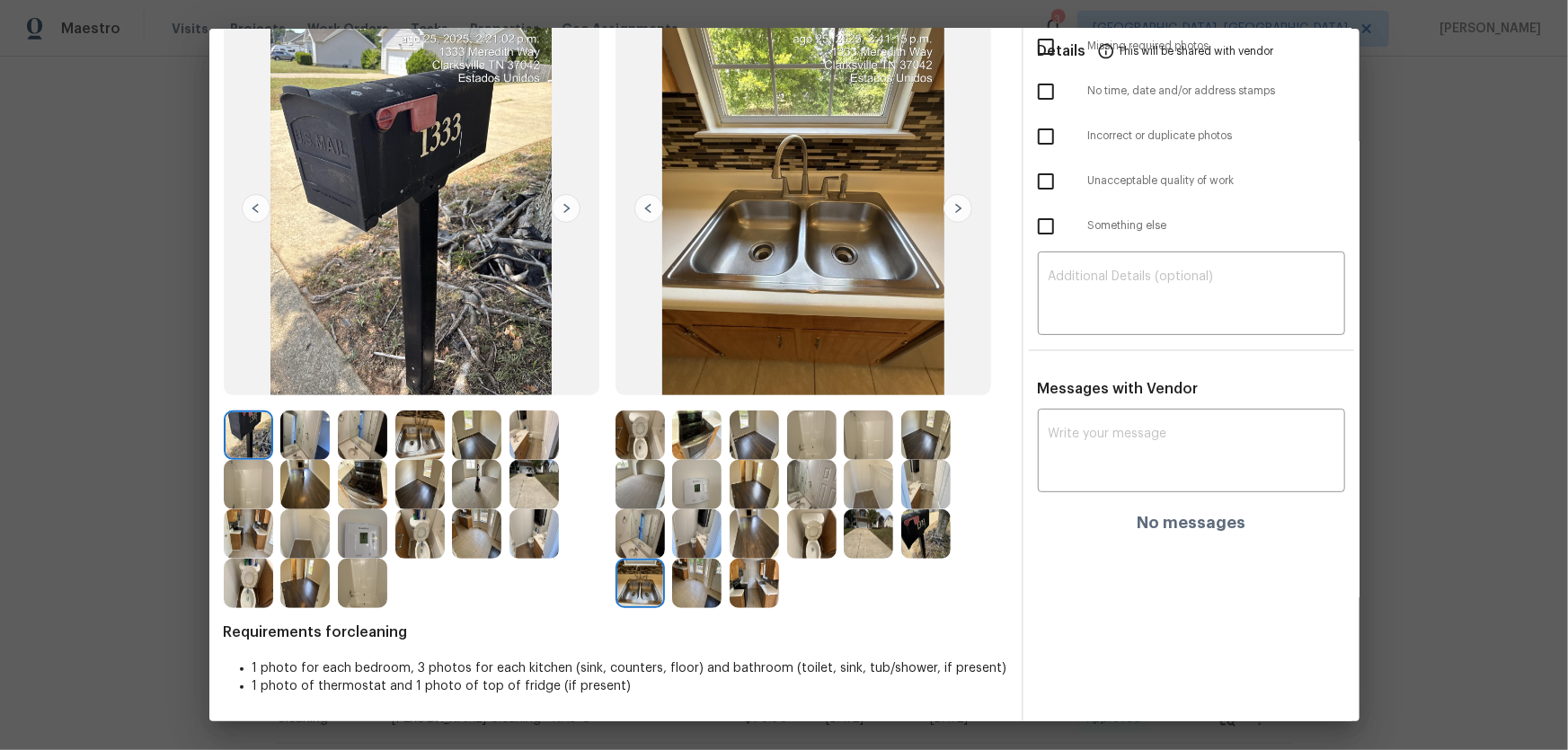
click at [674, 495] on img at bounding box center [697, 583] width 50 height 50
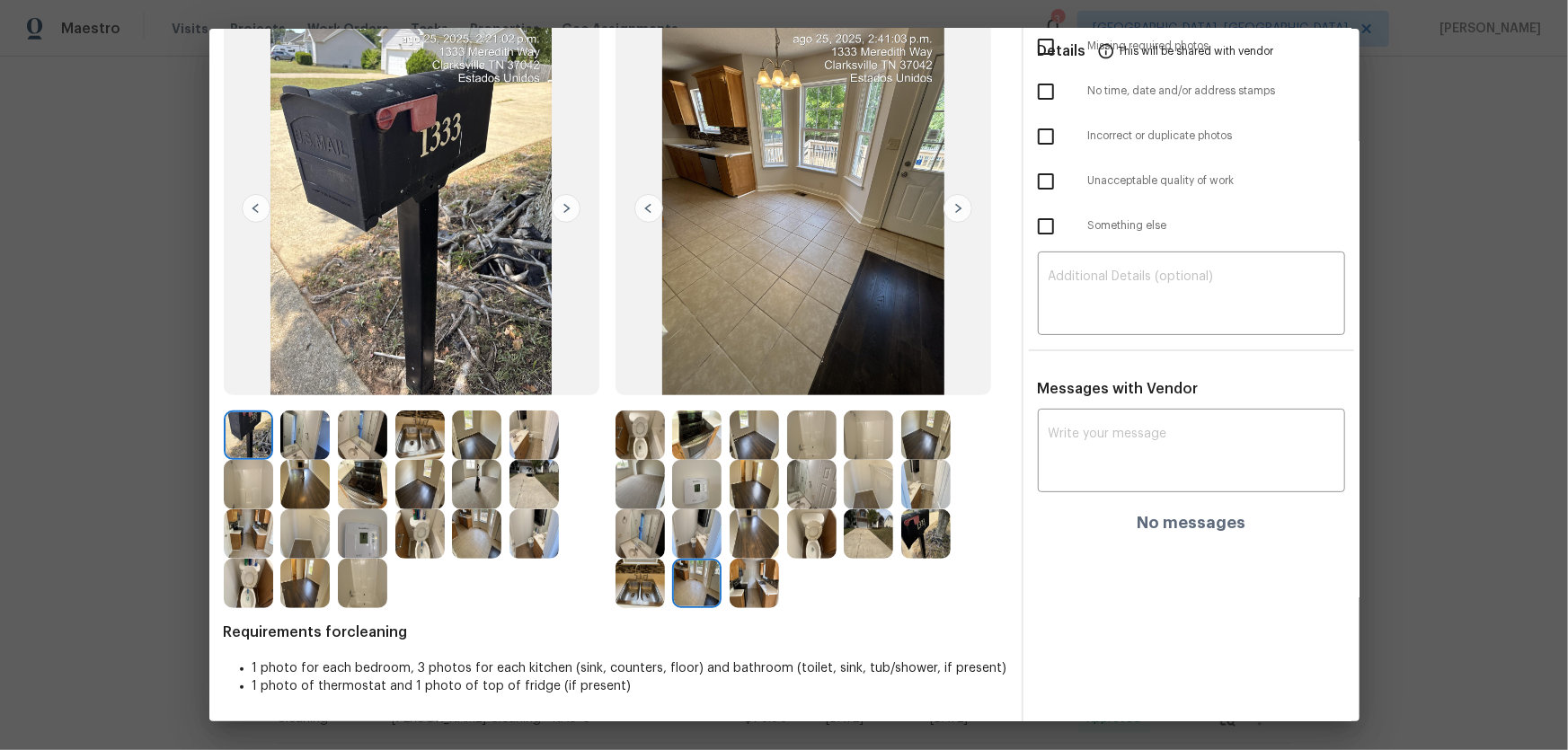
click at [738, 495] on img at bounding box center [754, 583] width 50 height 50
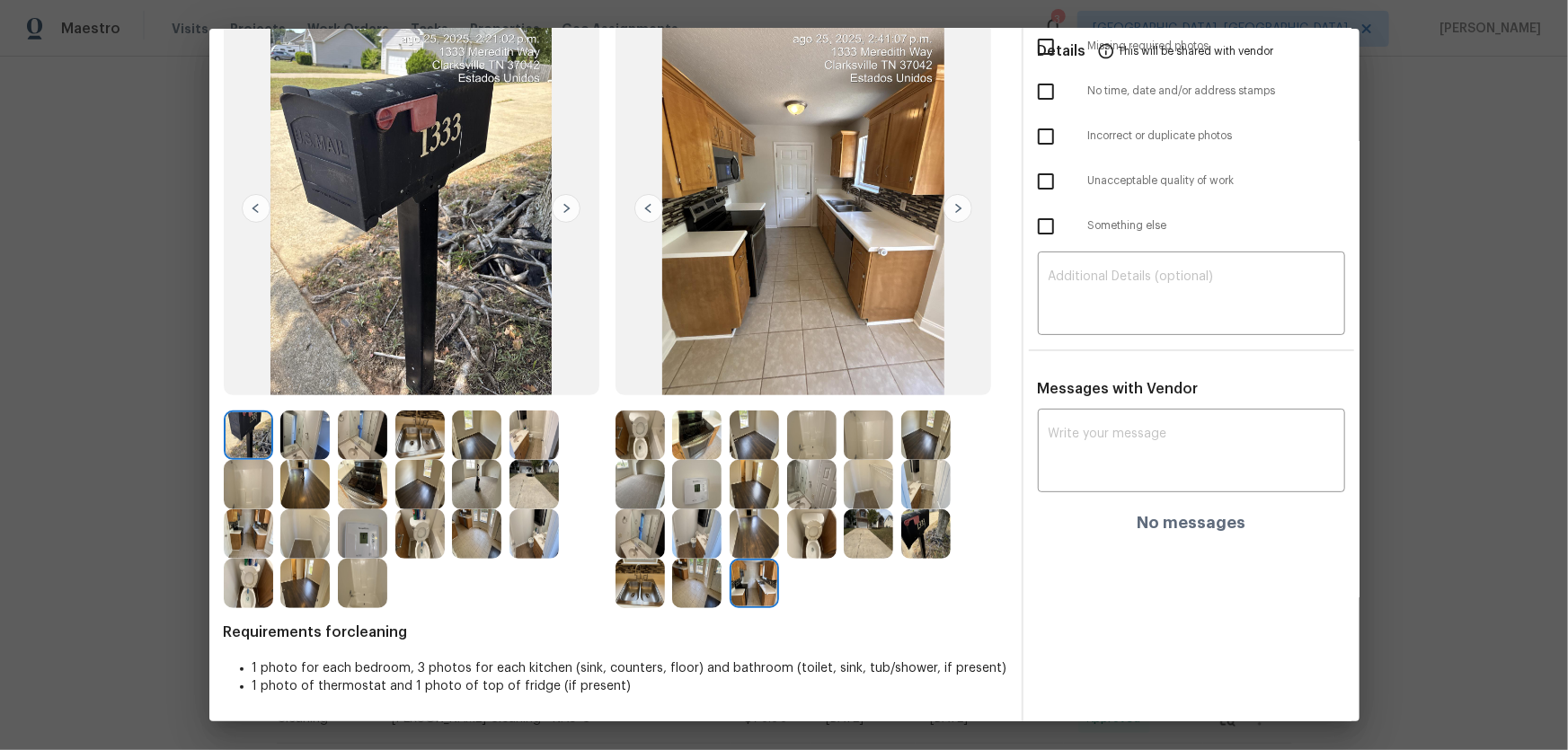
click at [759, 495] on img at bounding box center [754, 534] width 50 height 50
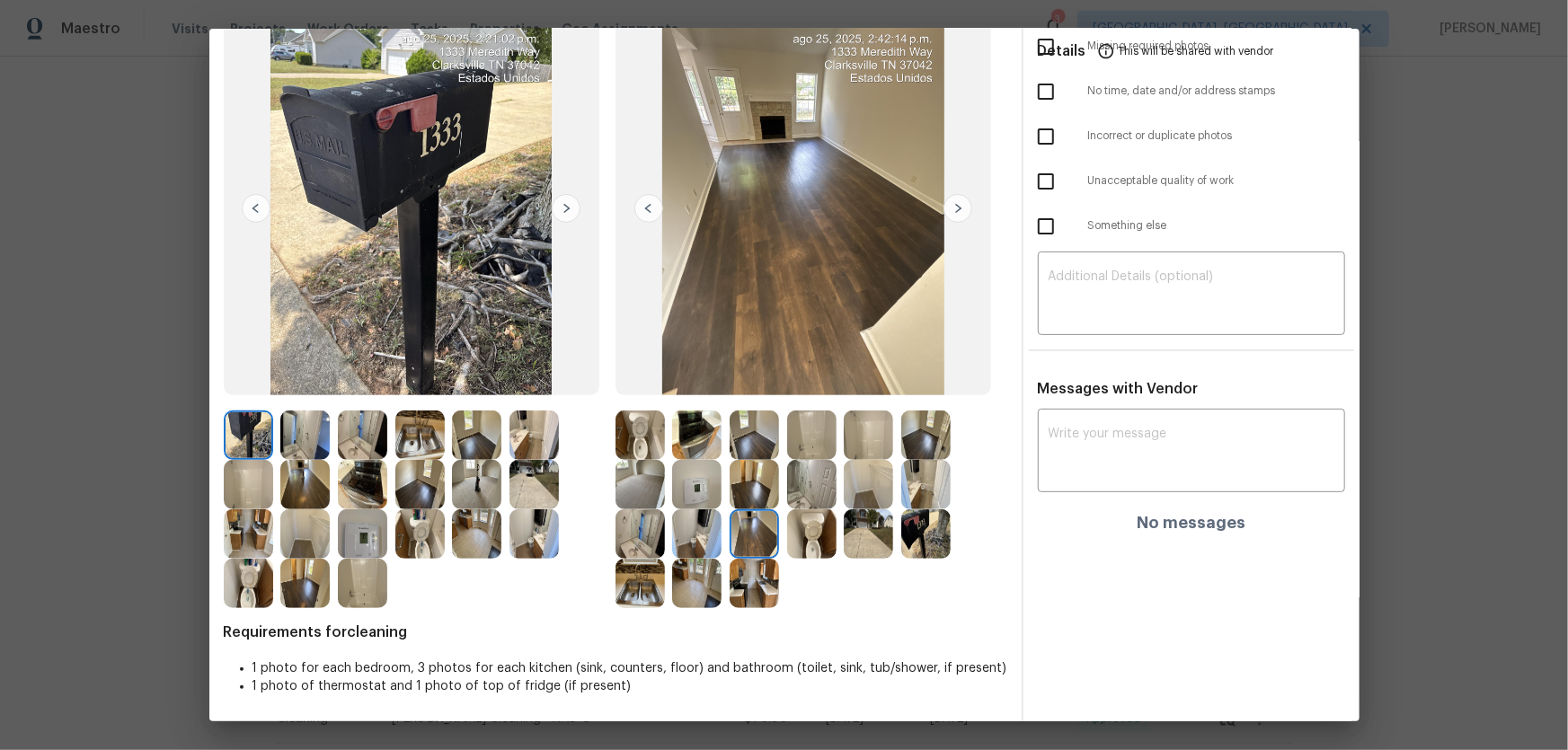
click at [696, 495] on img at bounding box center [697, 534] width 50 height 50
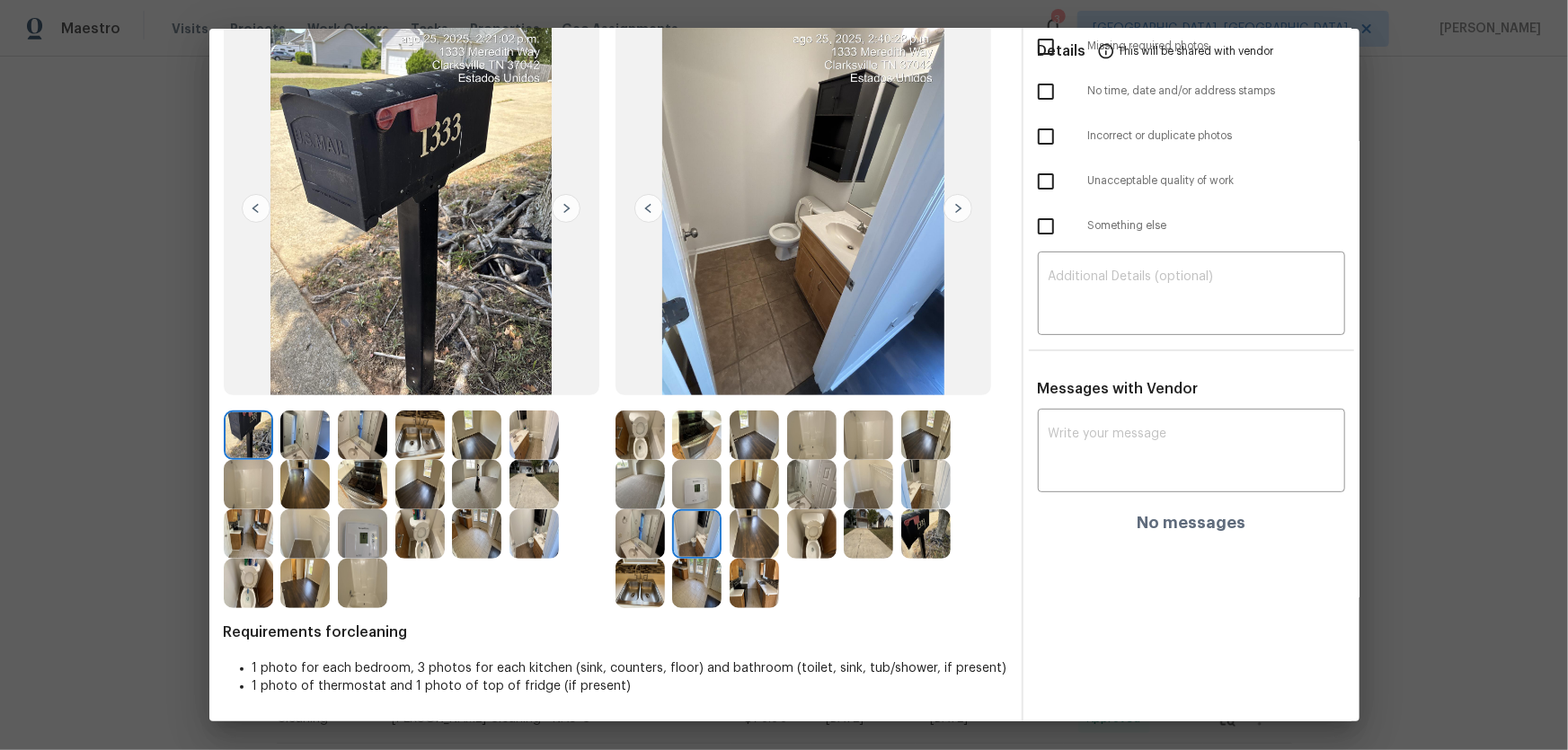
click at [845, 495] on img at bounding box center [868, 534] width 50 height 50
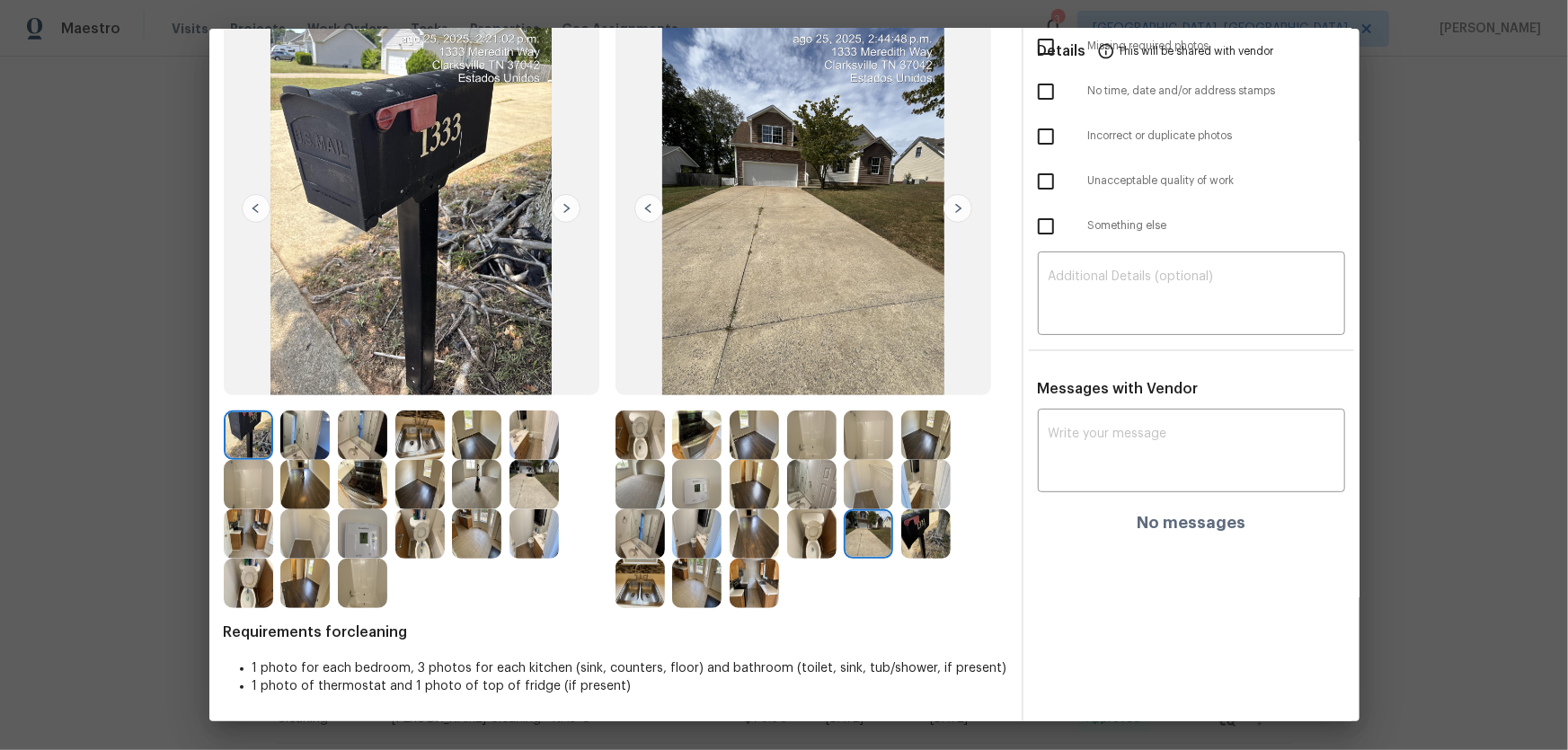
click at [852, 489] on img at bounding box center [868, 485] width 50 height 50
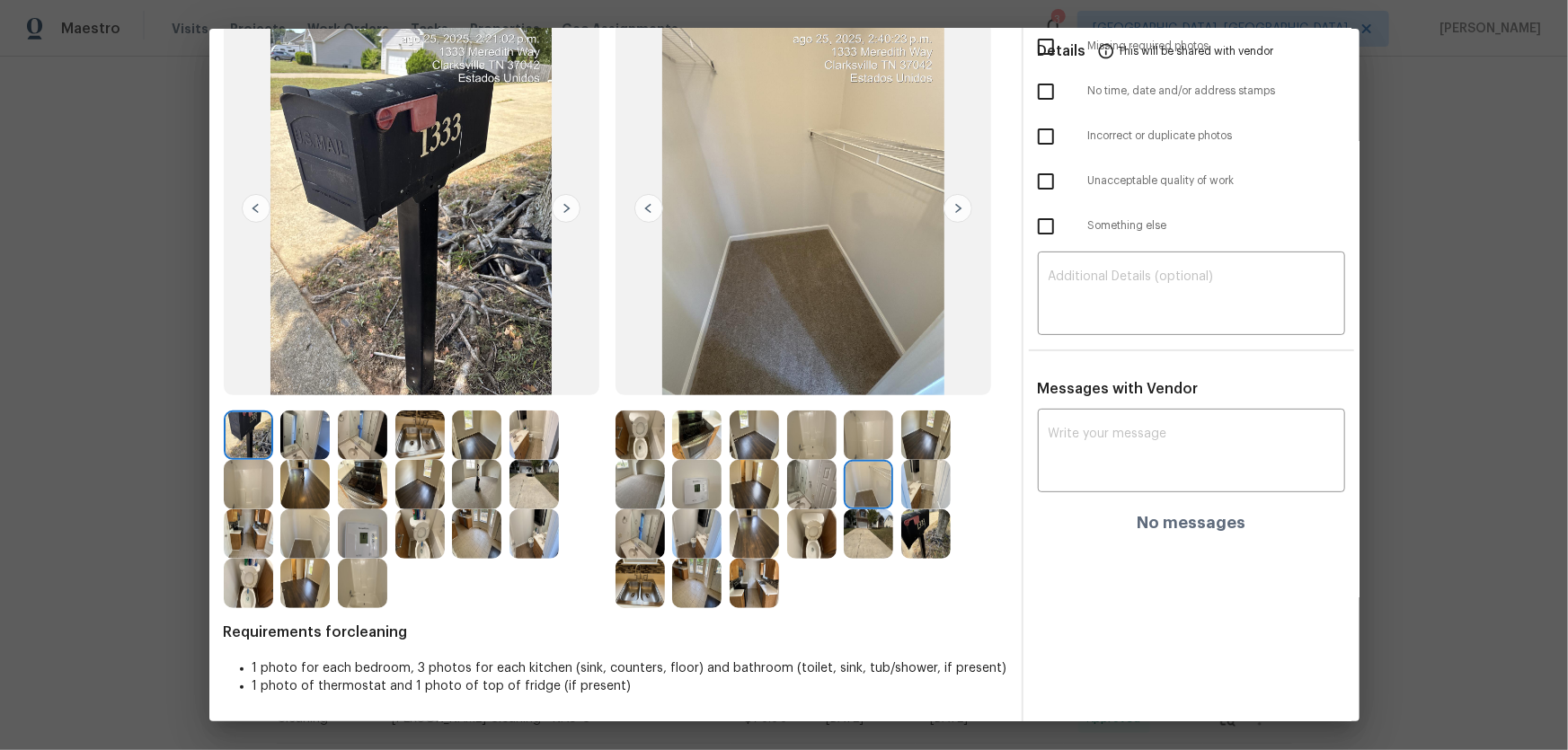
click at [806, 487] on img at bounding box center [812, 485] width 50 height 50
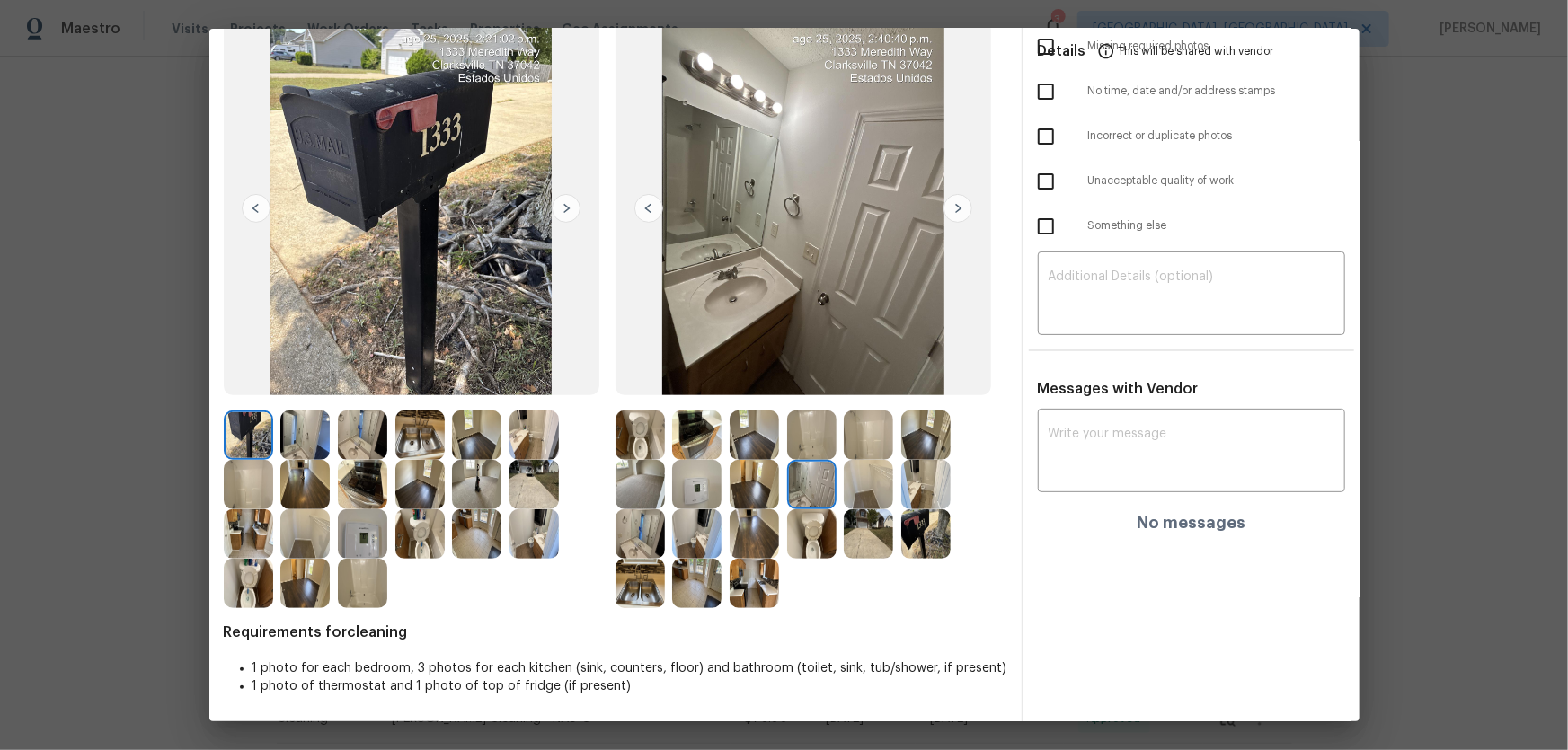
click at [737, 482] on img at bounding box center [754, 485] width 50 height 50
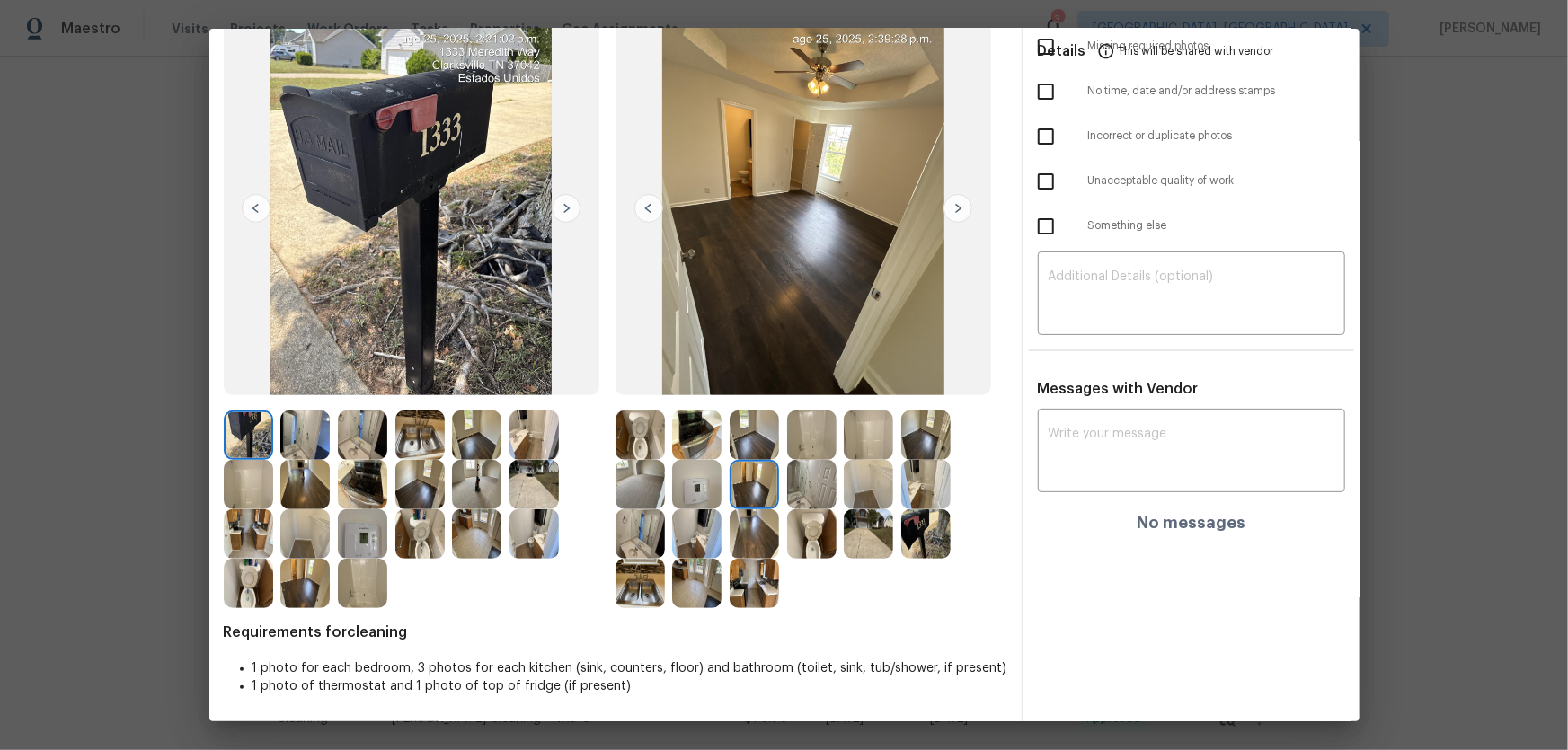
click at [695, 482] on img at bounding box center [697, 485] width 50 height 50
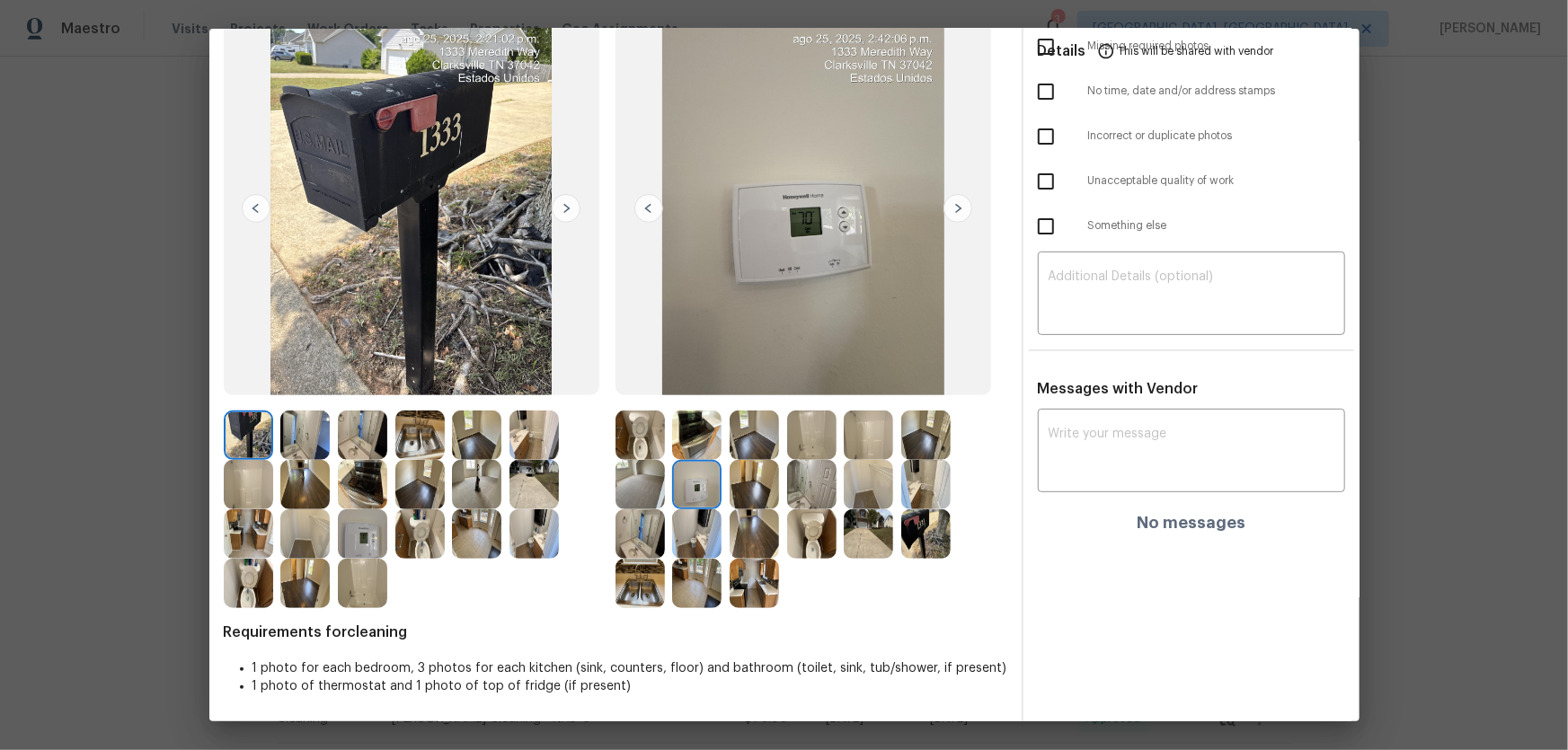
scroll to position [0, 0]
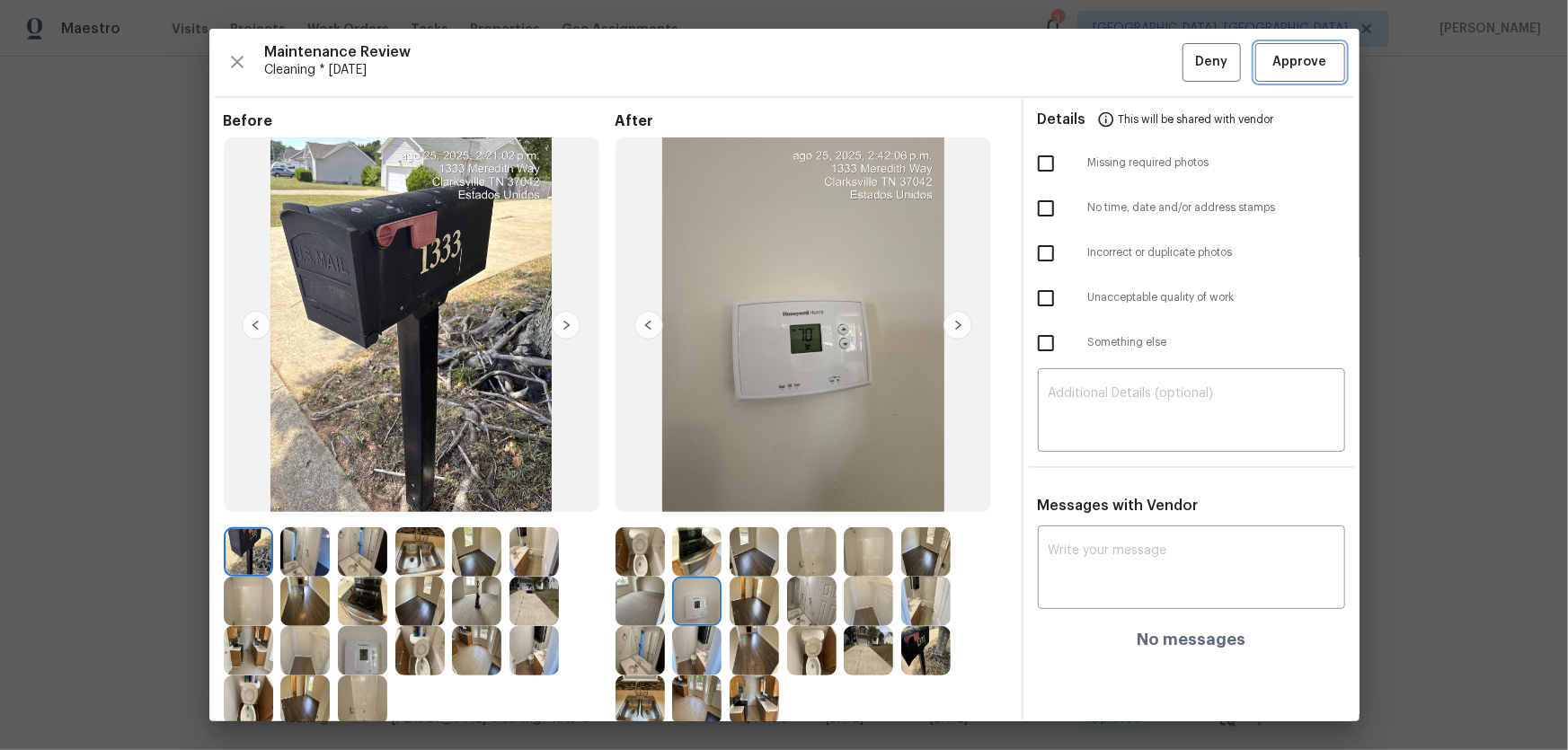
click at [1115, 73] on button "Approve" at bounding box center [1301, 62] width 90 height 38
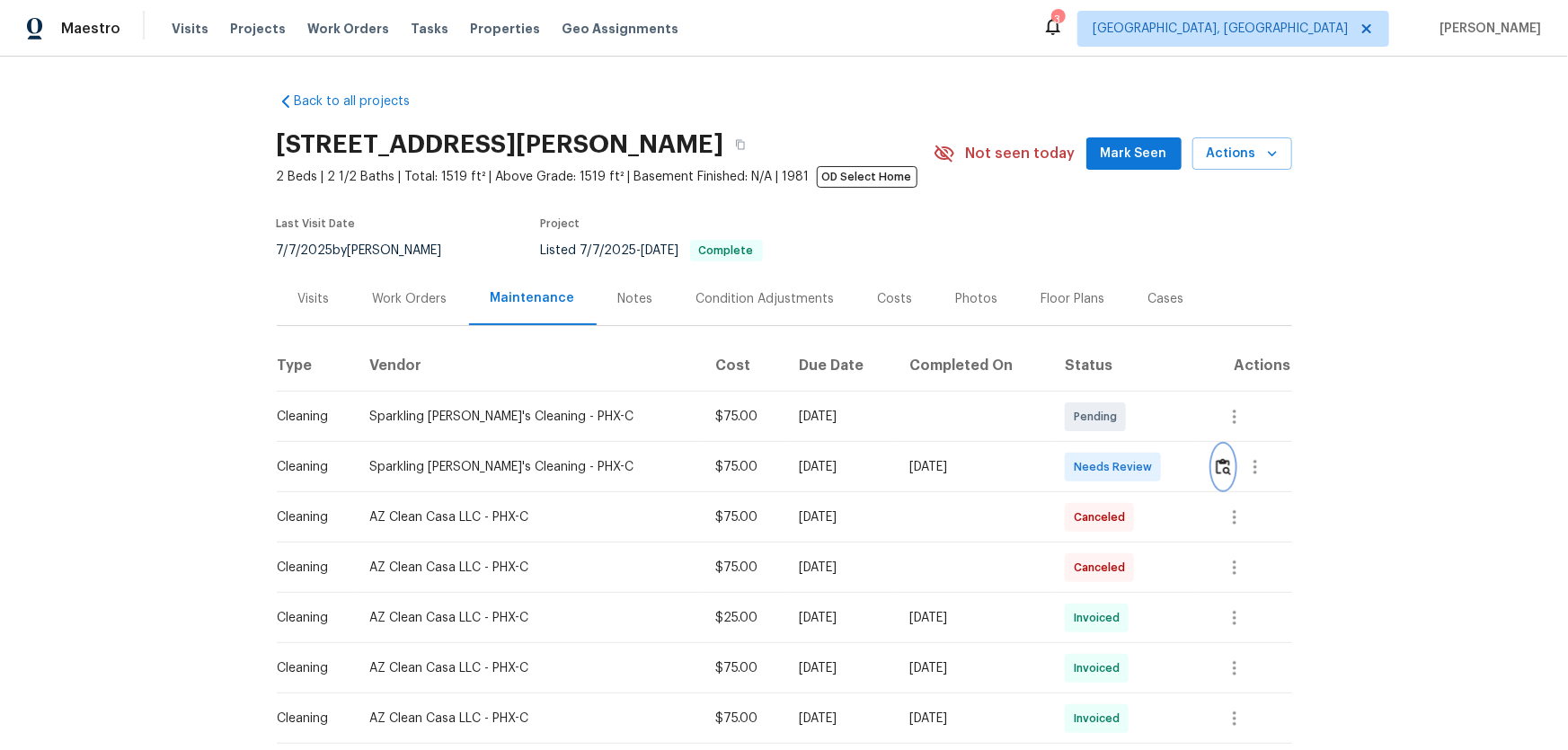
click at [1115, 457] on button "button" at bounding box center [1224, 466] width 21 height 43
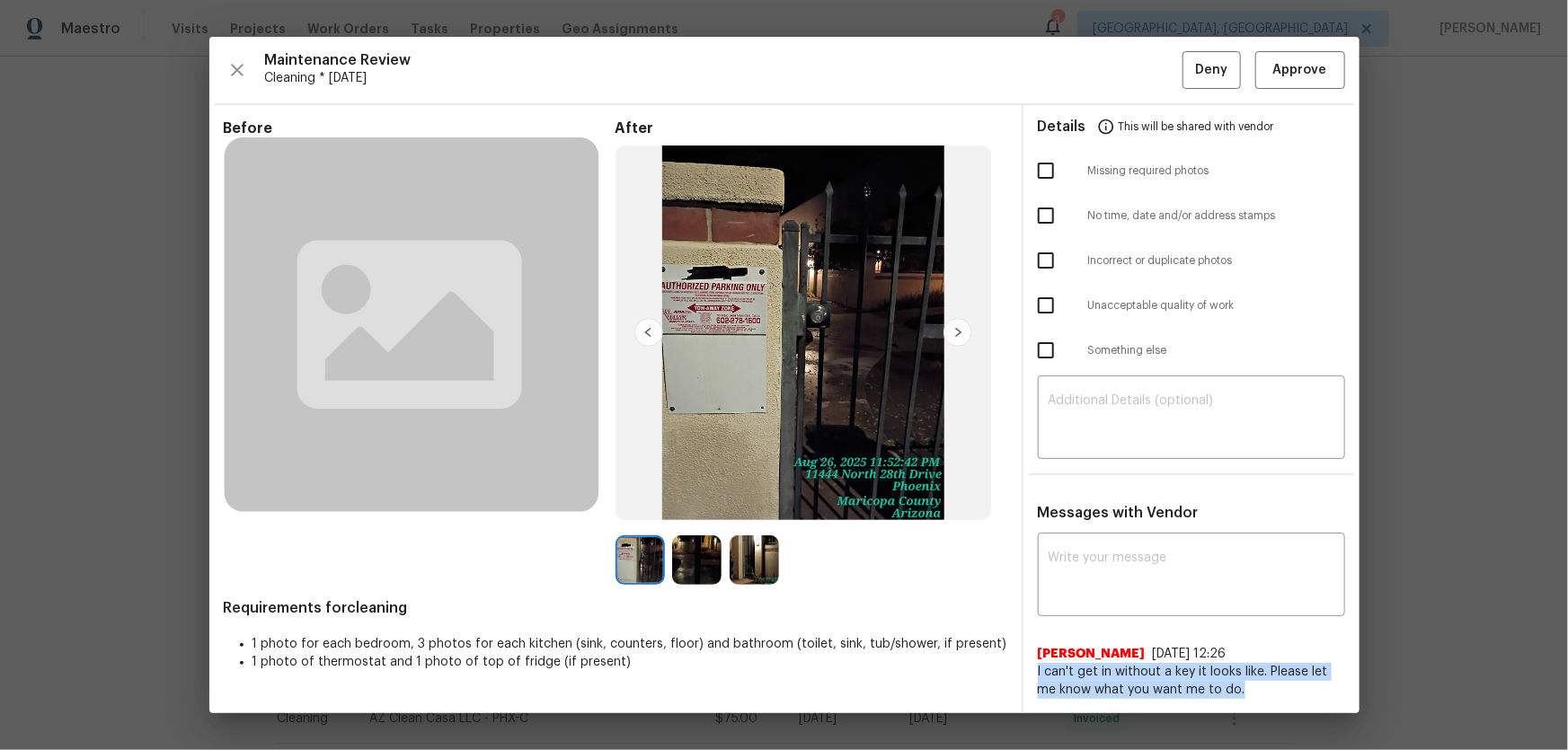
drag, startPoint x: 1034, startPoint y: 670, endPoint x: 1232, endPoint y: 693, distance: 199.3
click at [1115, 495] on div "x ​ Amanda C Watson 8/27/25, 12:26 I can't get in without a key it looks like. …" at bounding box center [1191, 618] width 336 height 162
copy span "I can't get in without a key it looks like. Please let me know what you want me…"
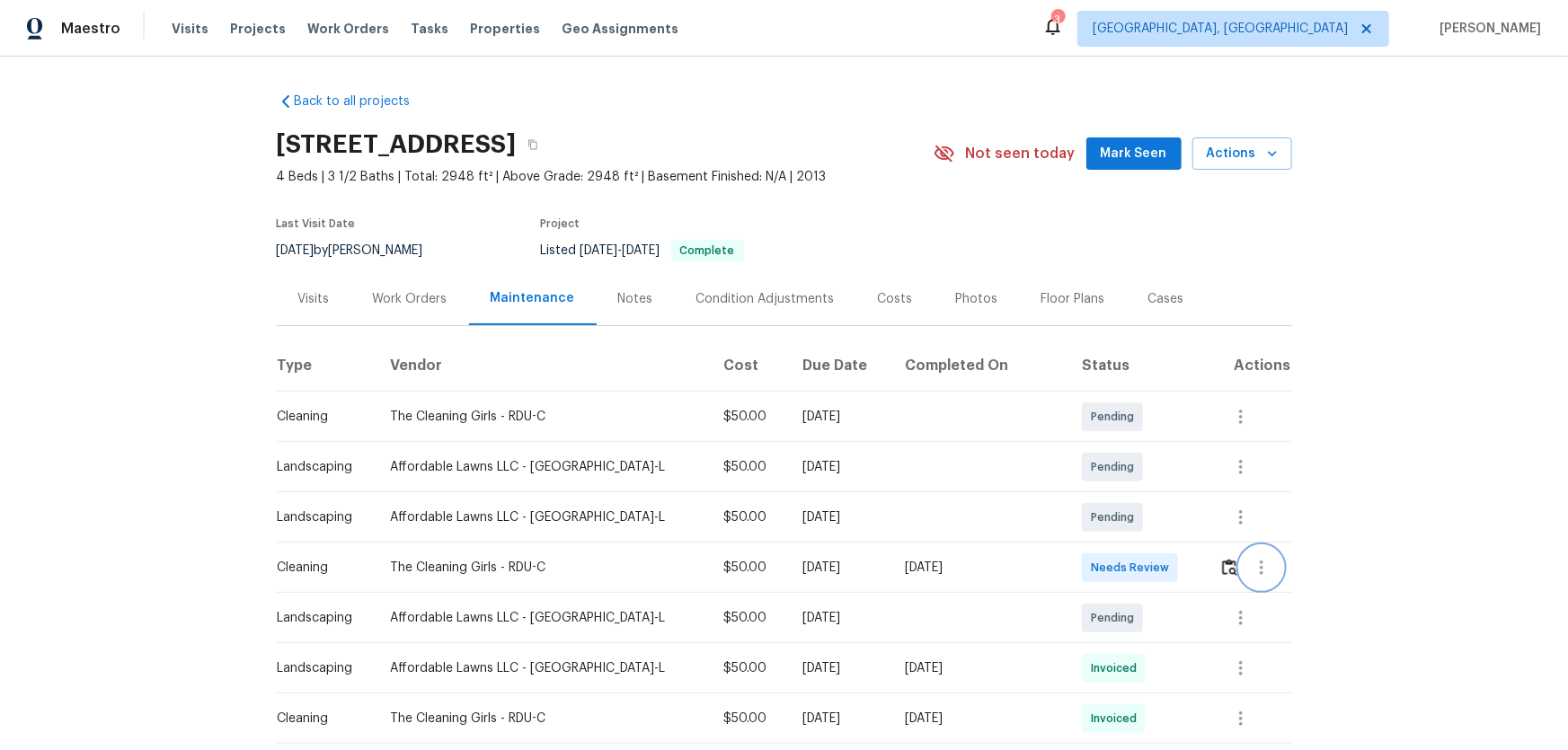
click at [1115, 495] on button "button" at bounding box center [1261, 567] width 43 height 43
click at [1115, 495] on div at bounding box center [784, 375] width 1568 height 750
click at [1115, 495] on button "button" at bounding box center [1230, 567] width 21 height 43
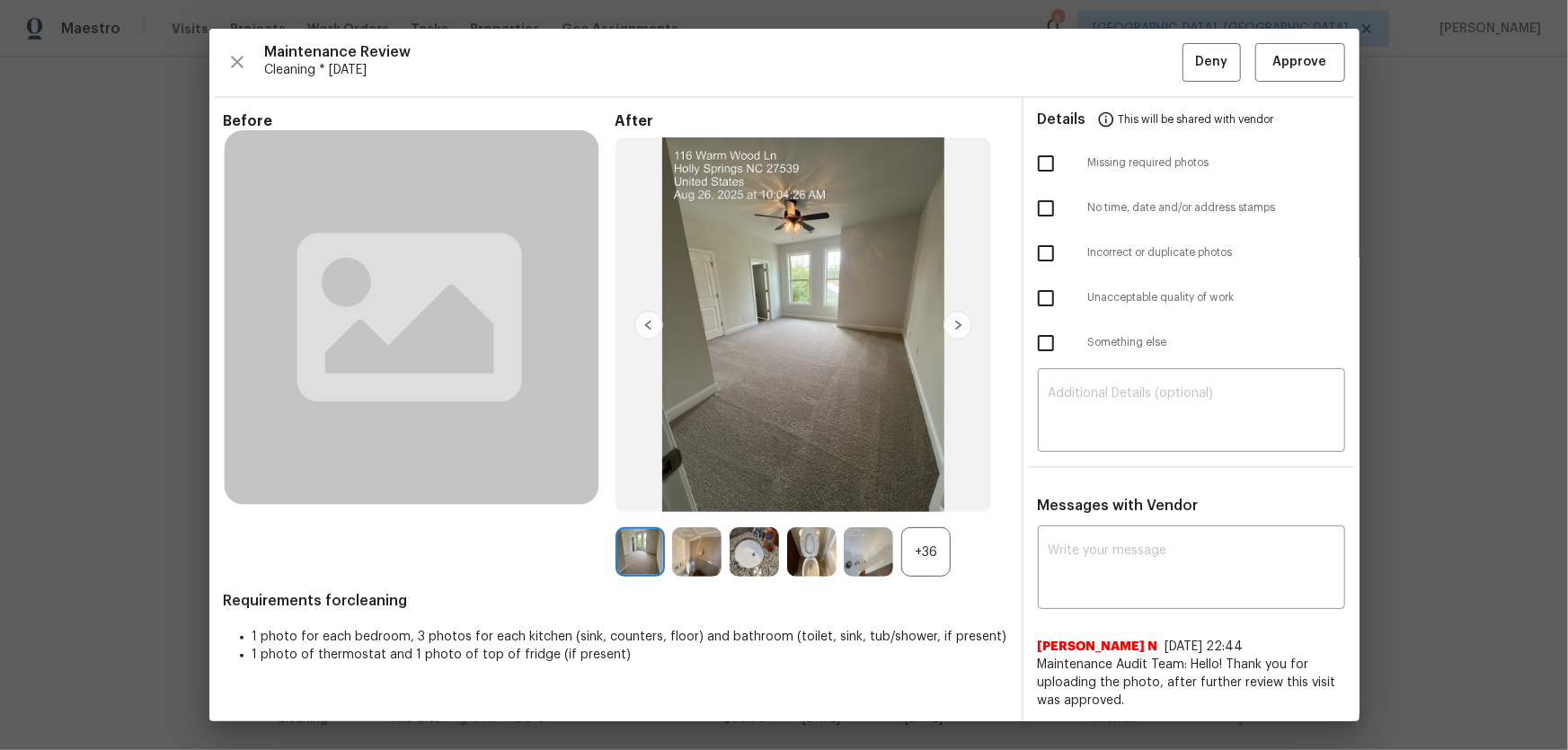
click at [918, 495] on div "+36" at bounding box center [926, 552] width 50 height 50
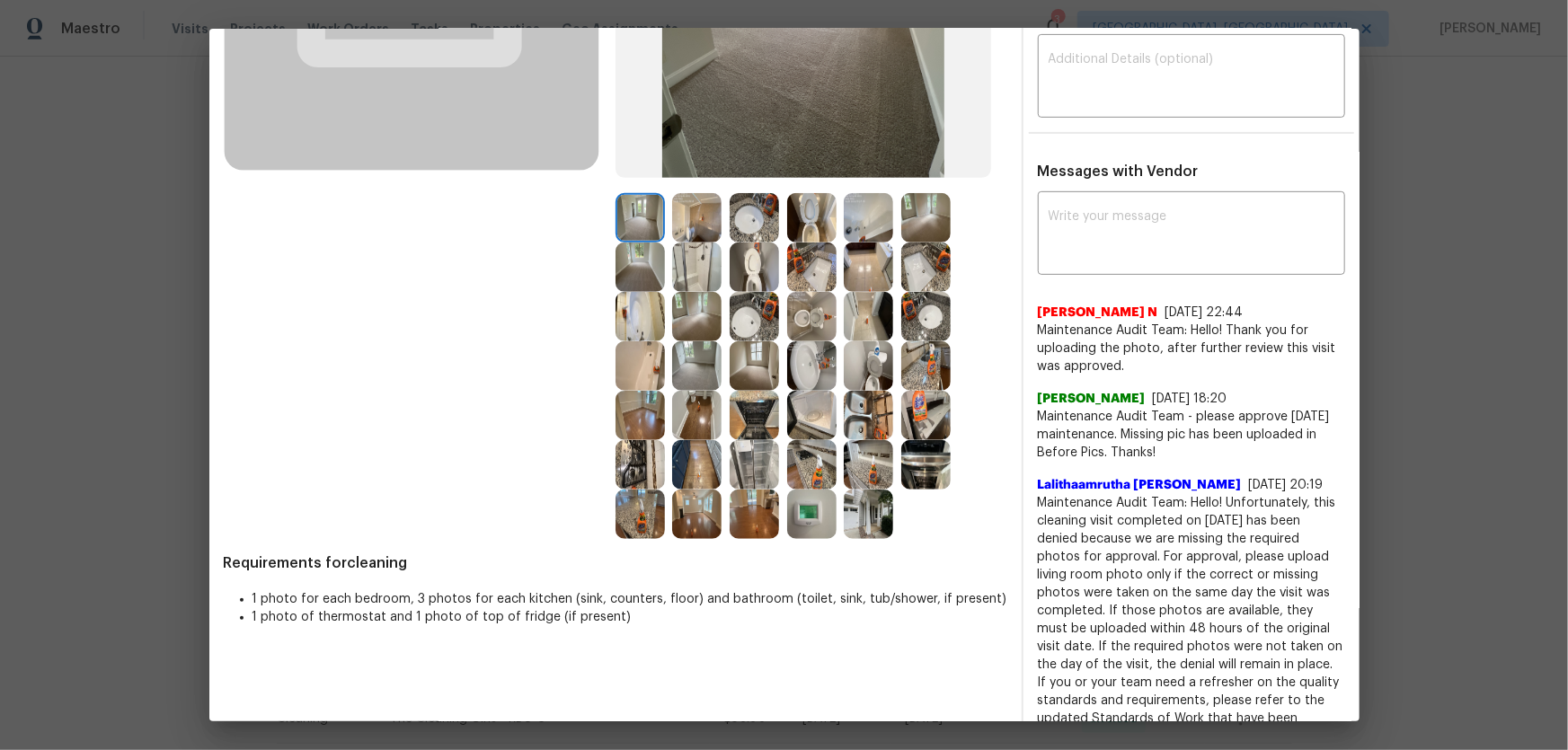
scroll to position [244, 0]
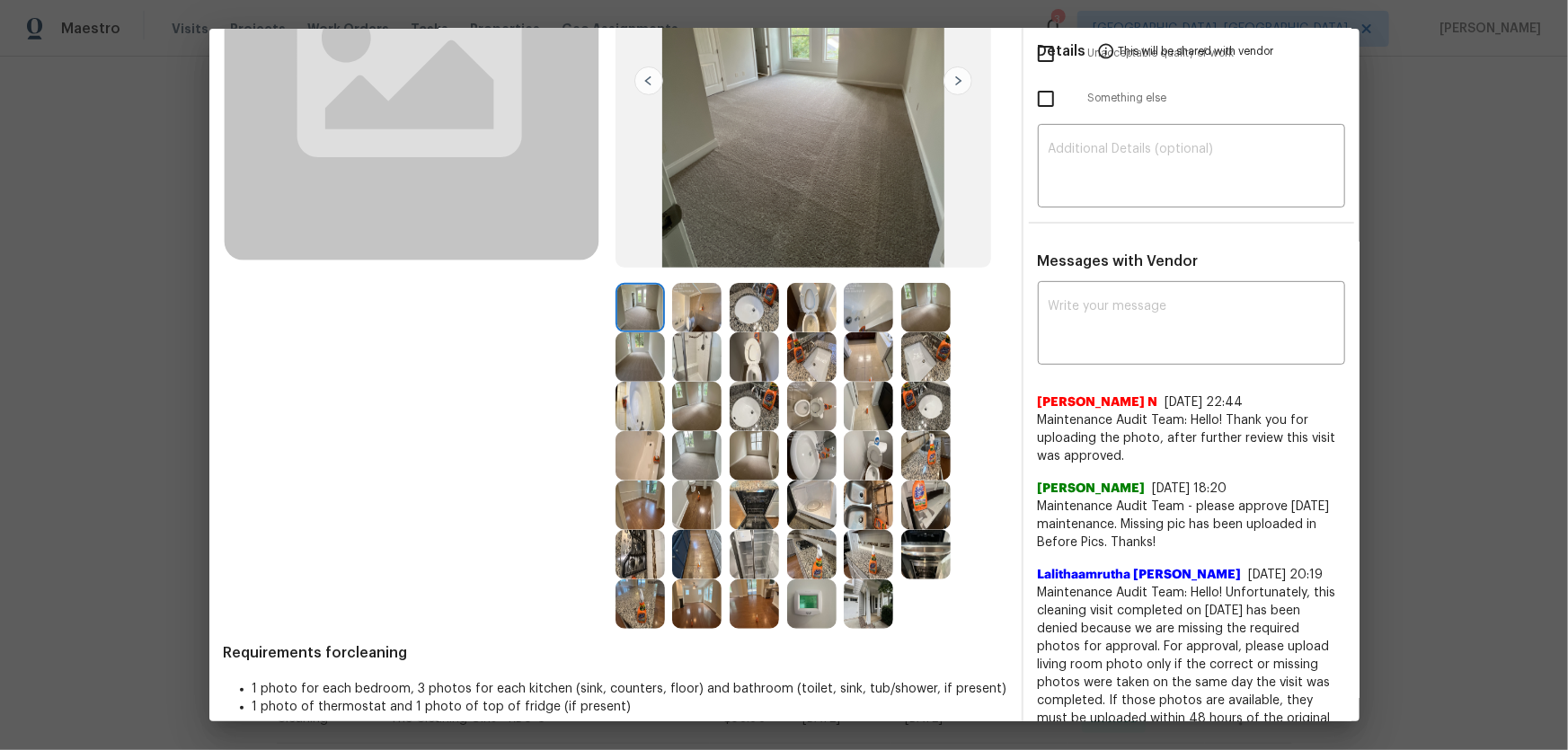
click at [810, 404] on img at bounding box center [812, 406] width 50 height 50
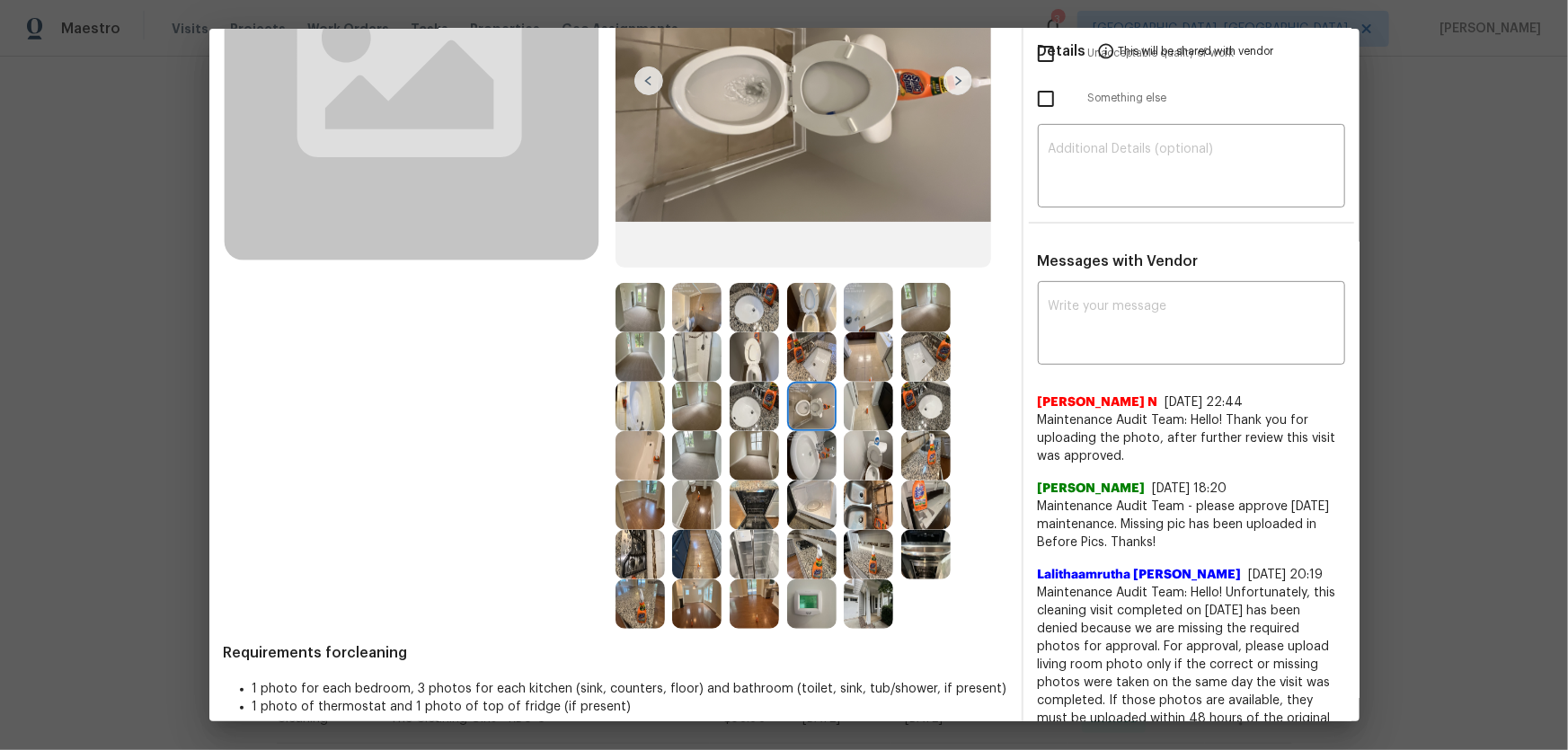
click at [769, 361] on img at bounding box center [754, 357] width 50 height 50
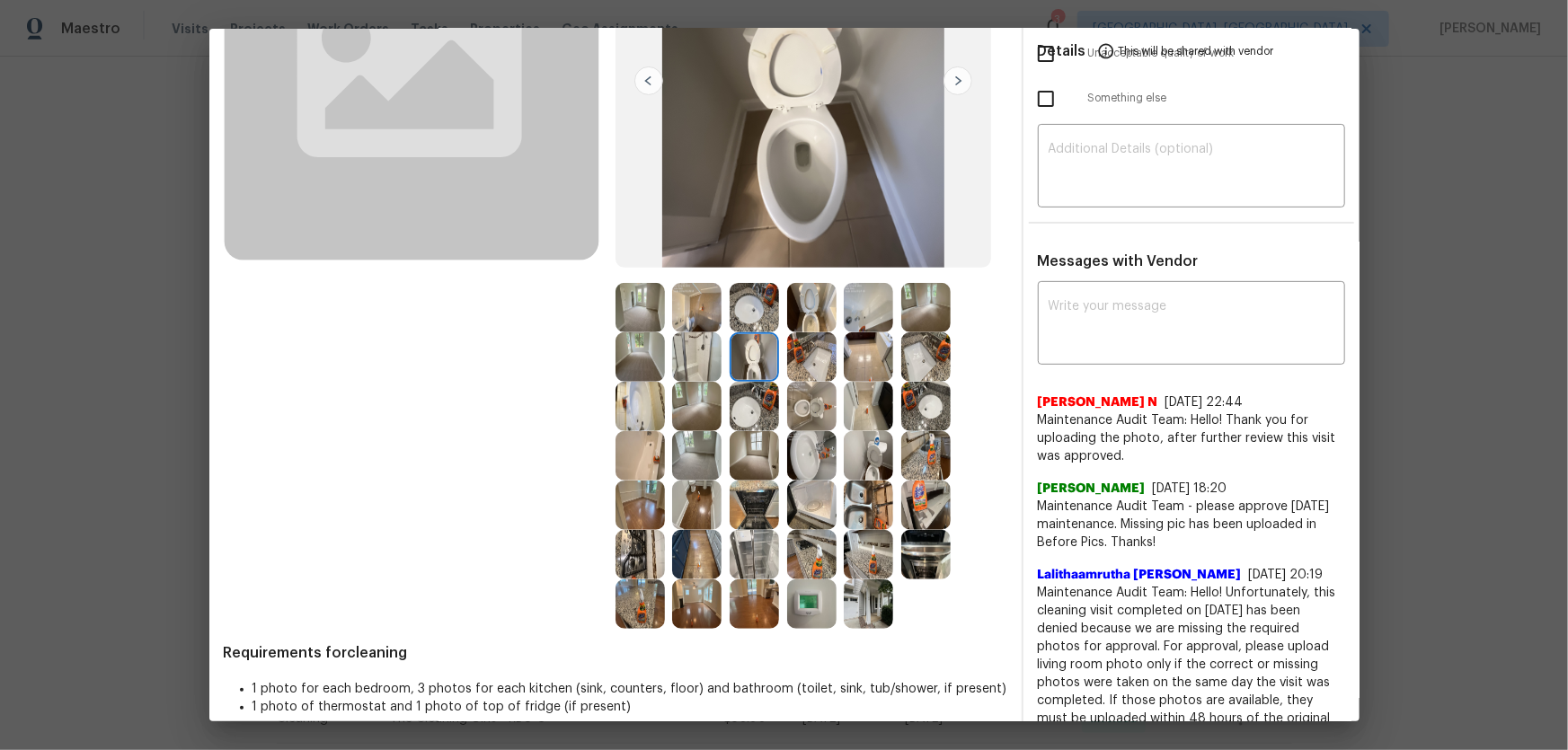
click at [801, 314] on img at bounding box center [812, 307] width 50 height 50
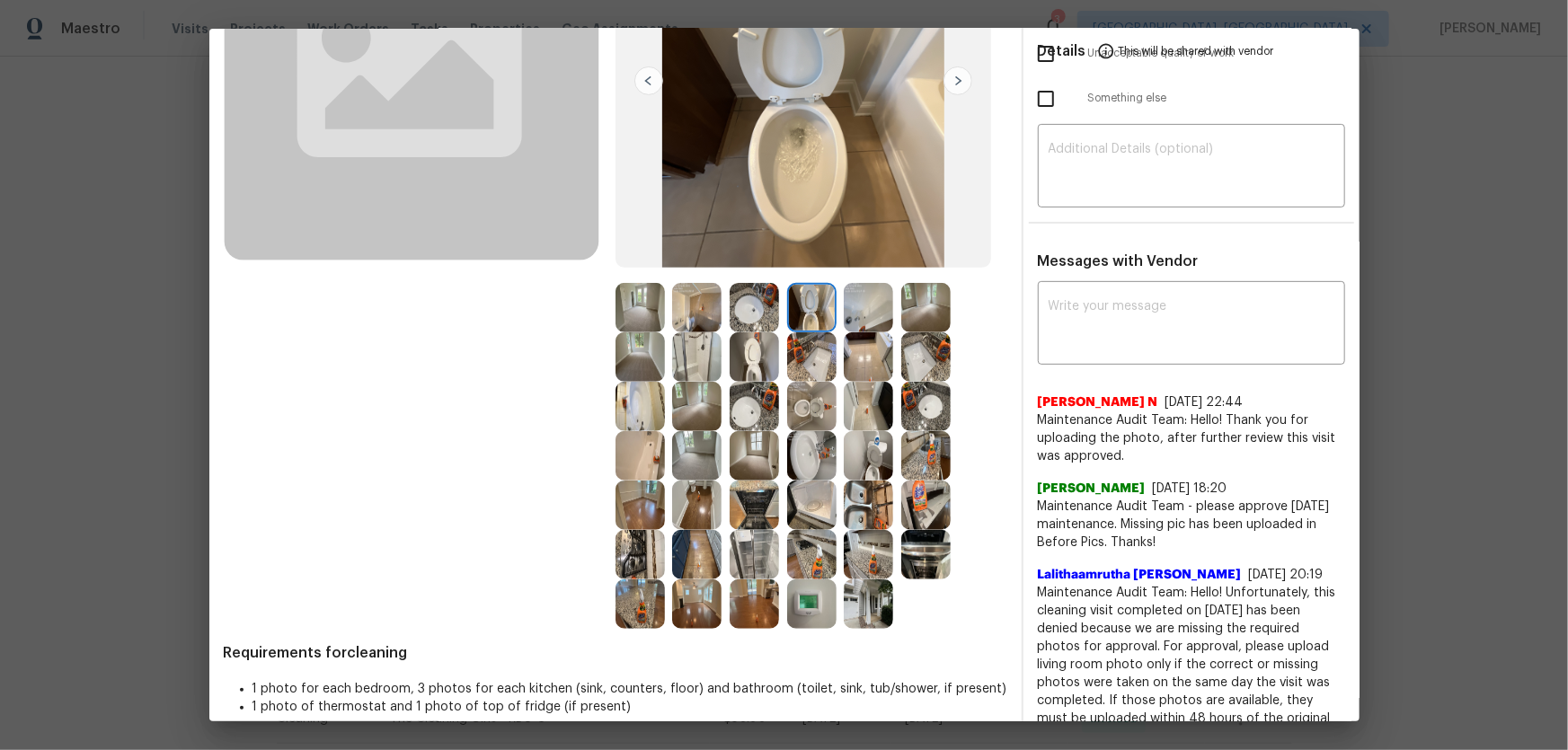
click at [865, 450] on img at bounding box center [868, 456] width 50 height 50
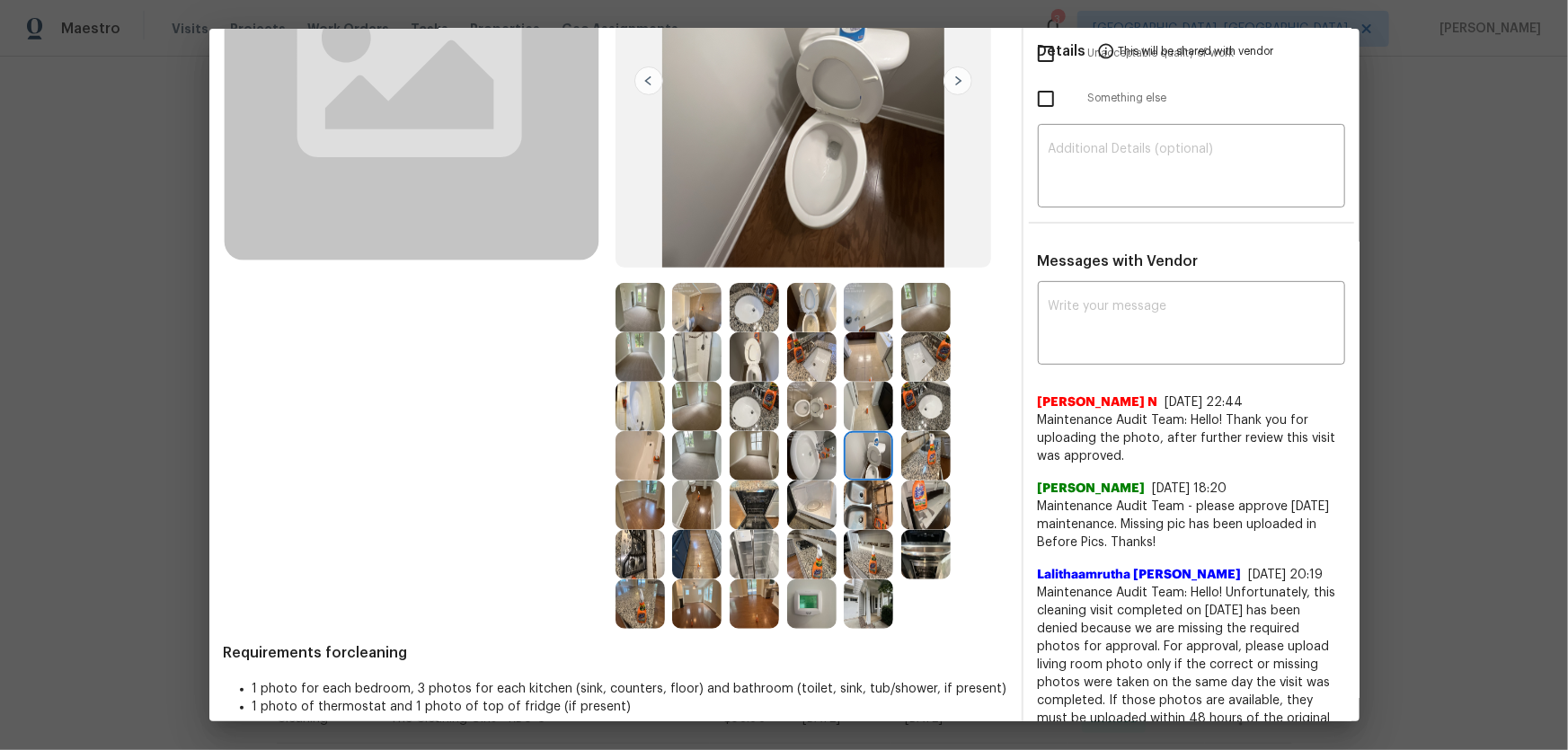
click at [802, 448] on img at bounding box center [812, 456] width 50 height 50
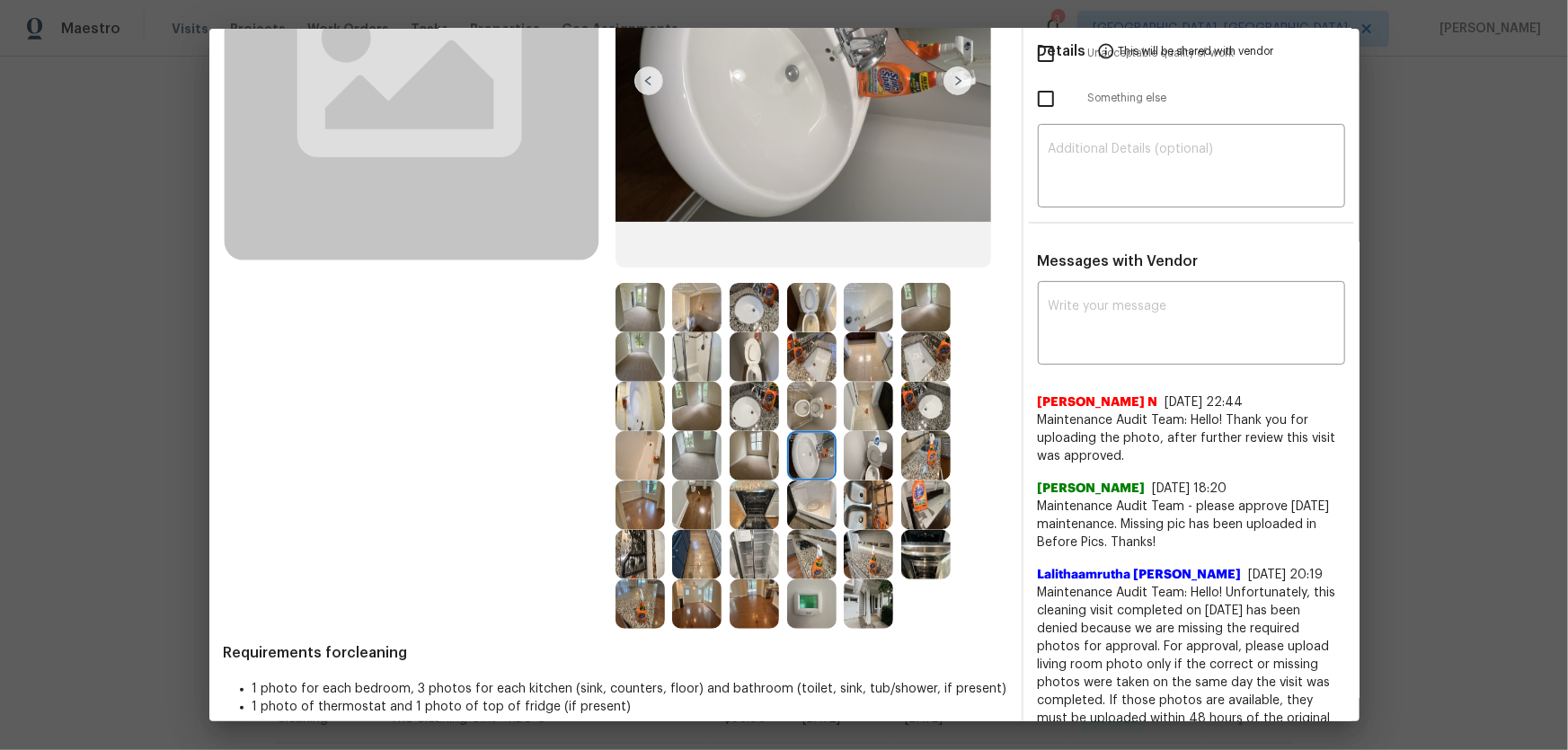
click at [799, 377] on img at bounding box center [812, 357] width 50 height 50
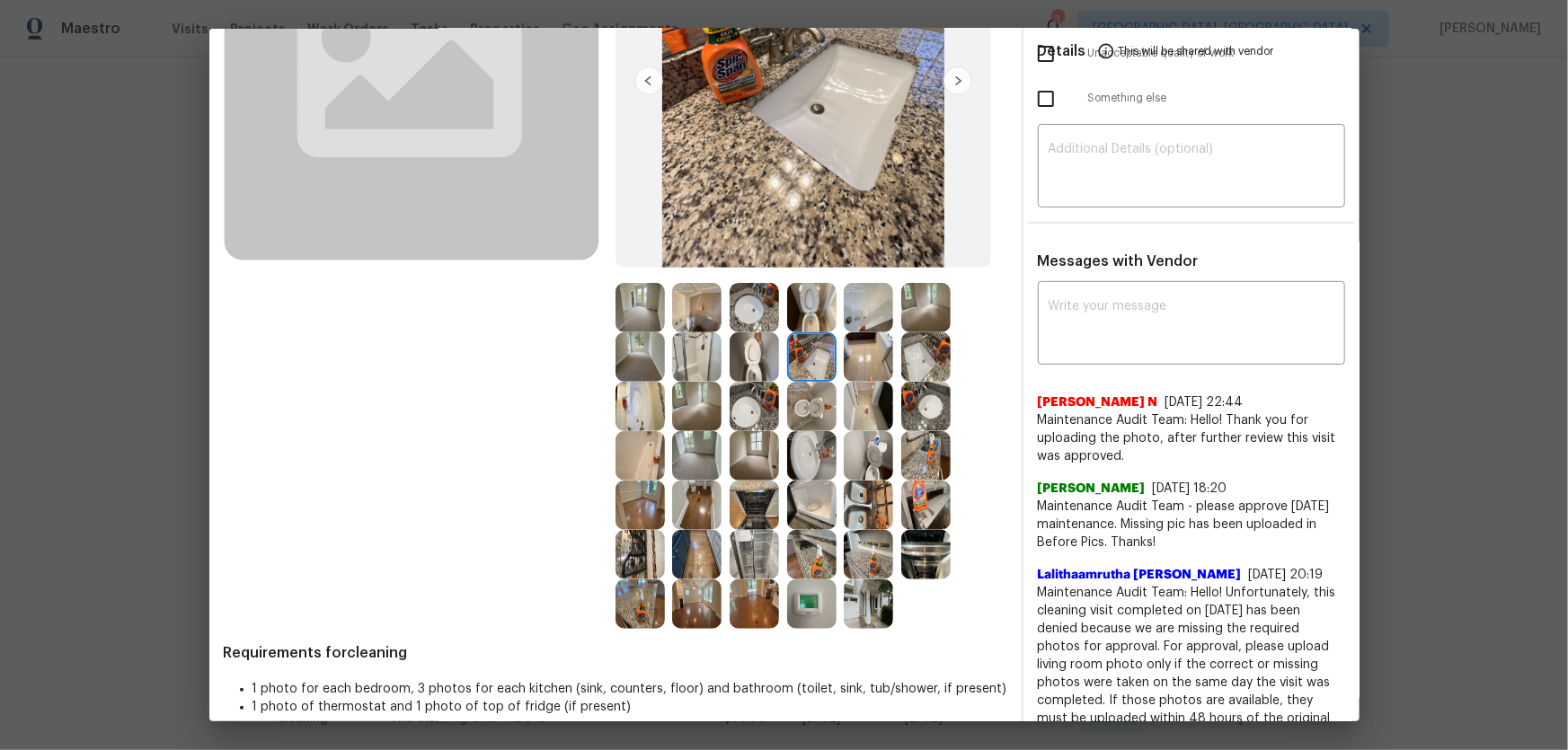
click at [758, 408] on img at bounding box center [754, 406] width 50 height 50
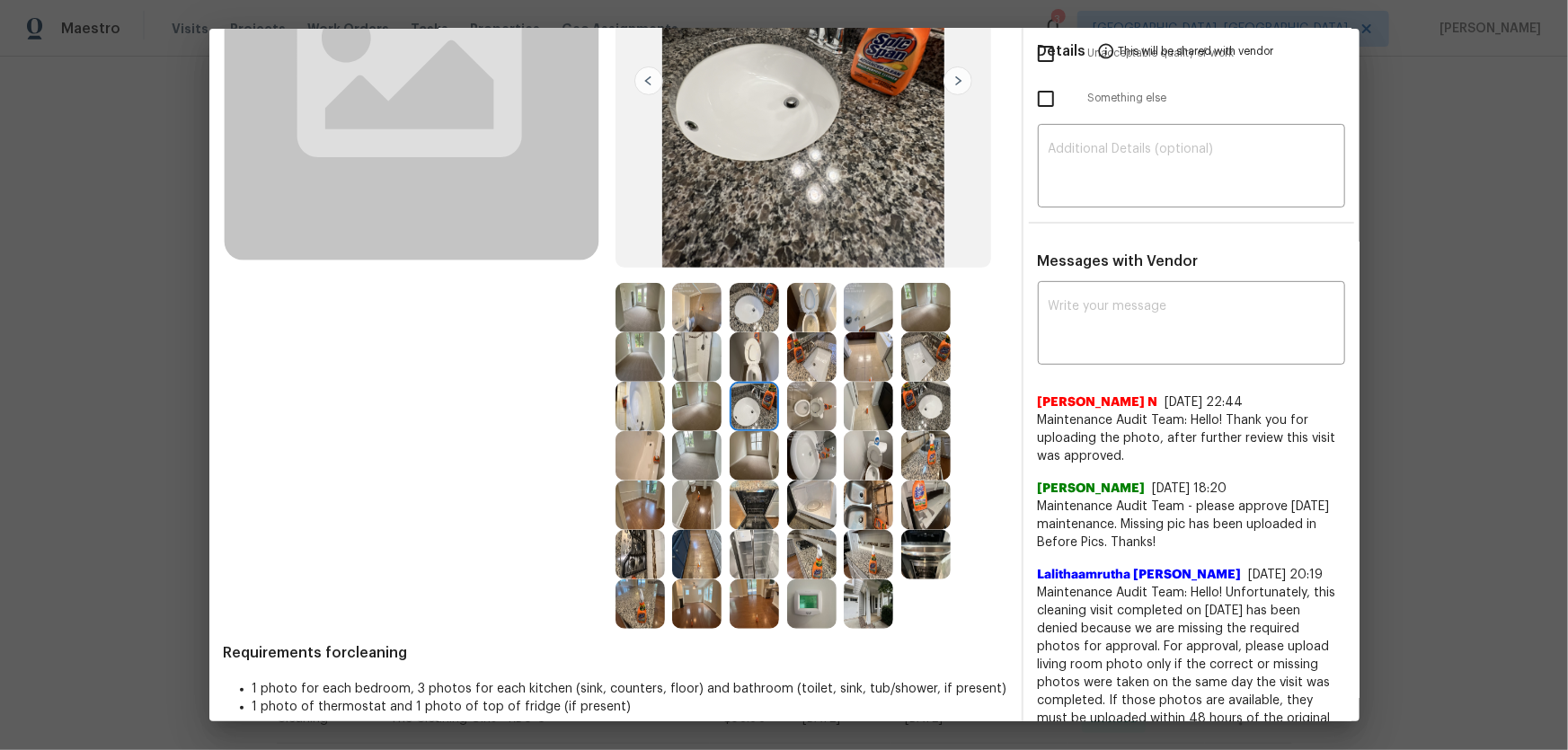
click at [923, 367] on img at bounding box center [926, 357] width 50 height 50
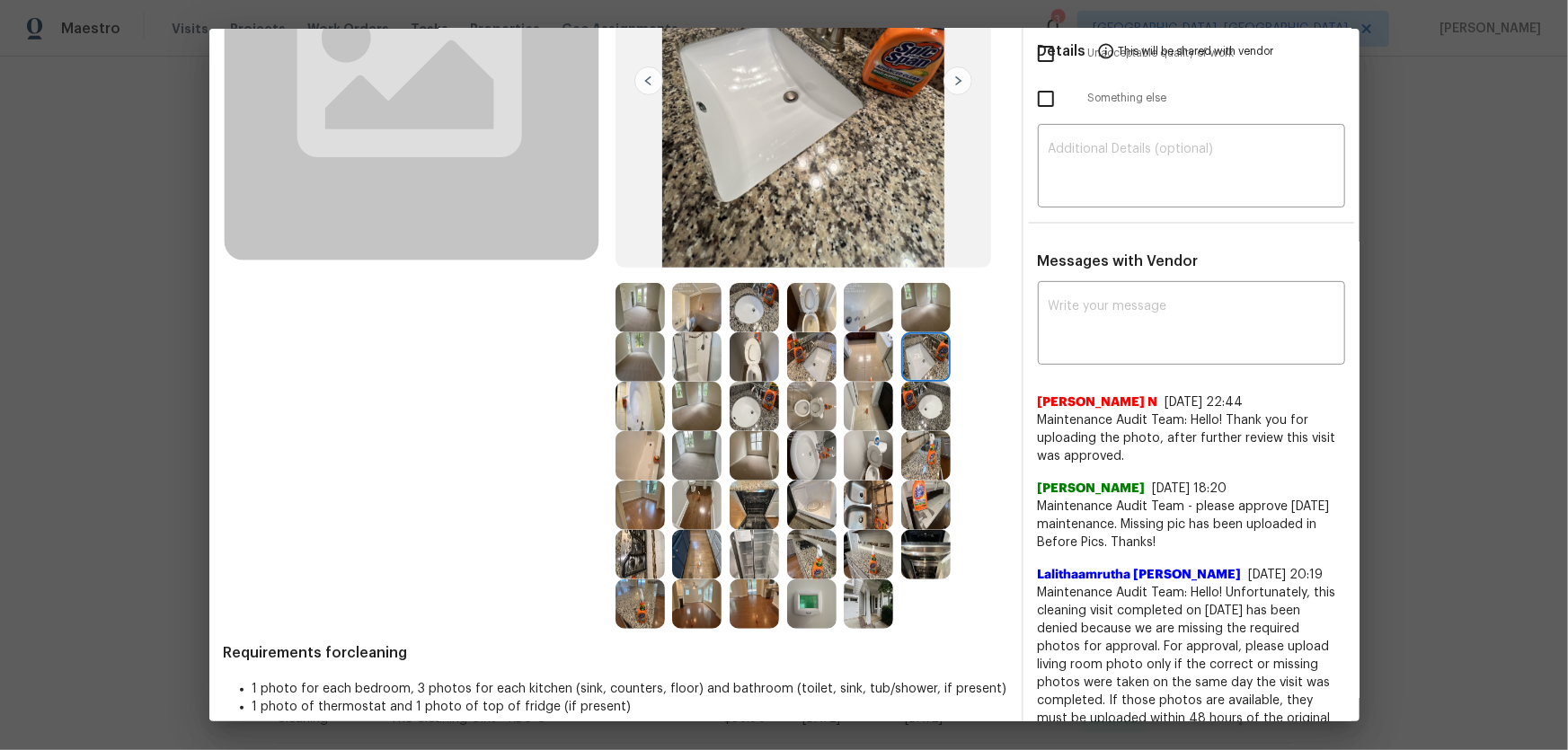
click at [701, 368] on img at bounding box center [697, 357] width 50 height 50
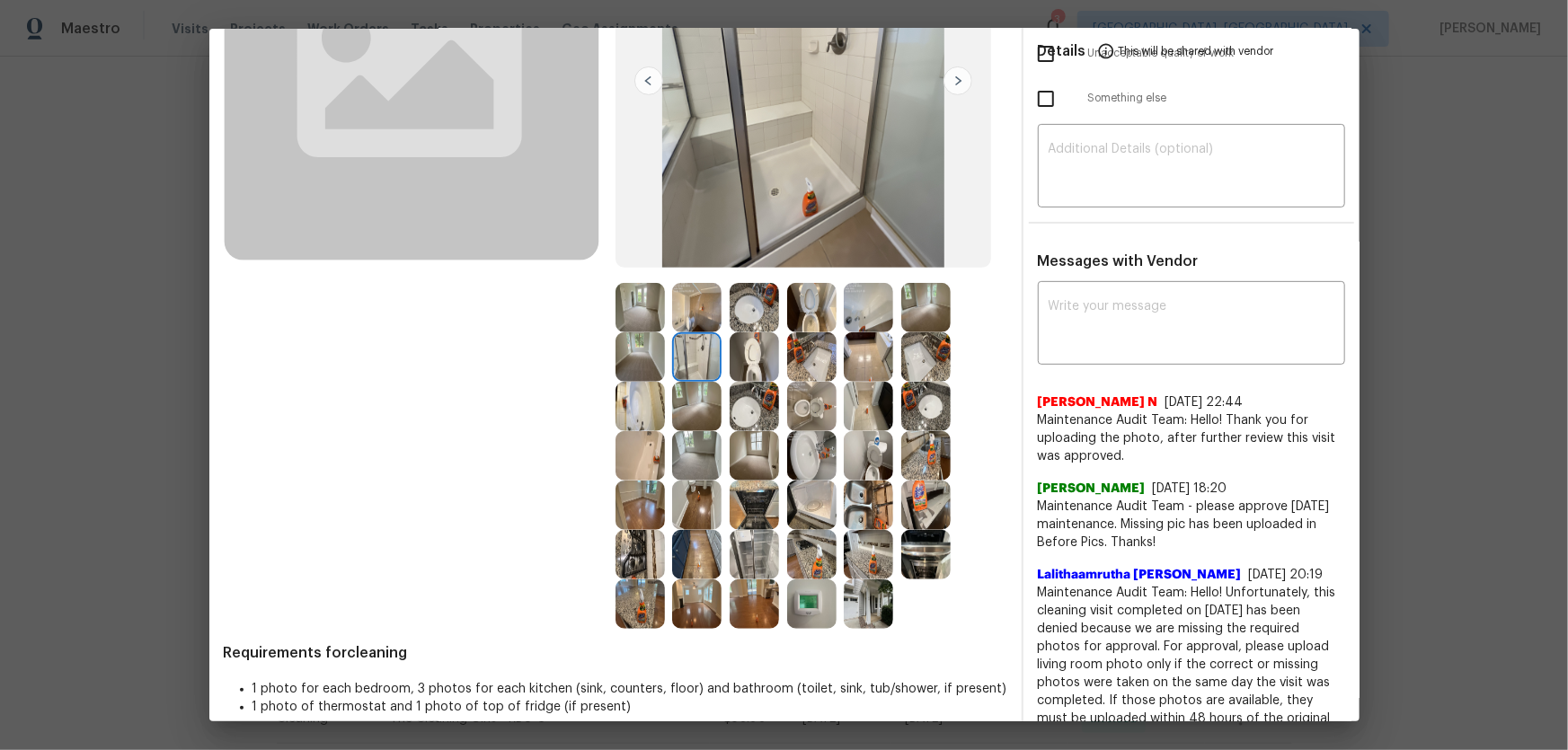
click at [631, 420] on img at bounding box center [640, 406] width 50 height 50
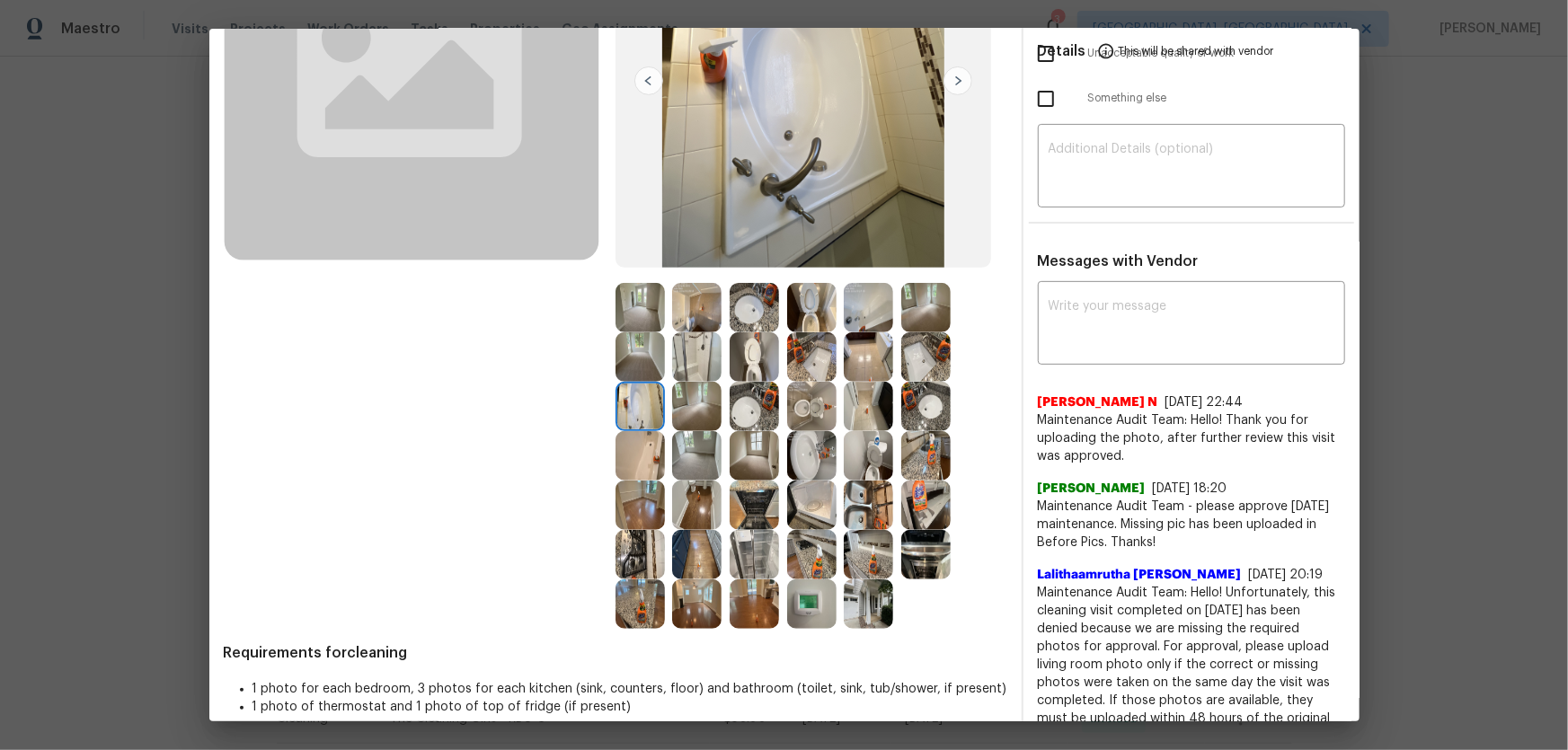
click at [637, 457] on img at bounding box center [640, 456] width 50 height 50
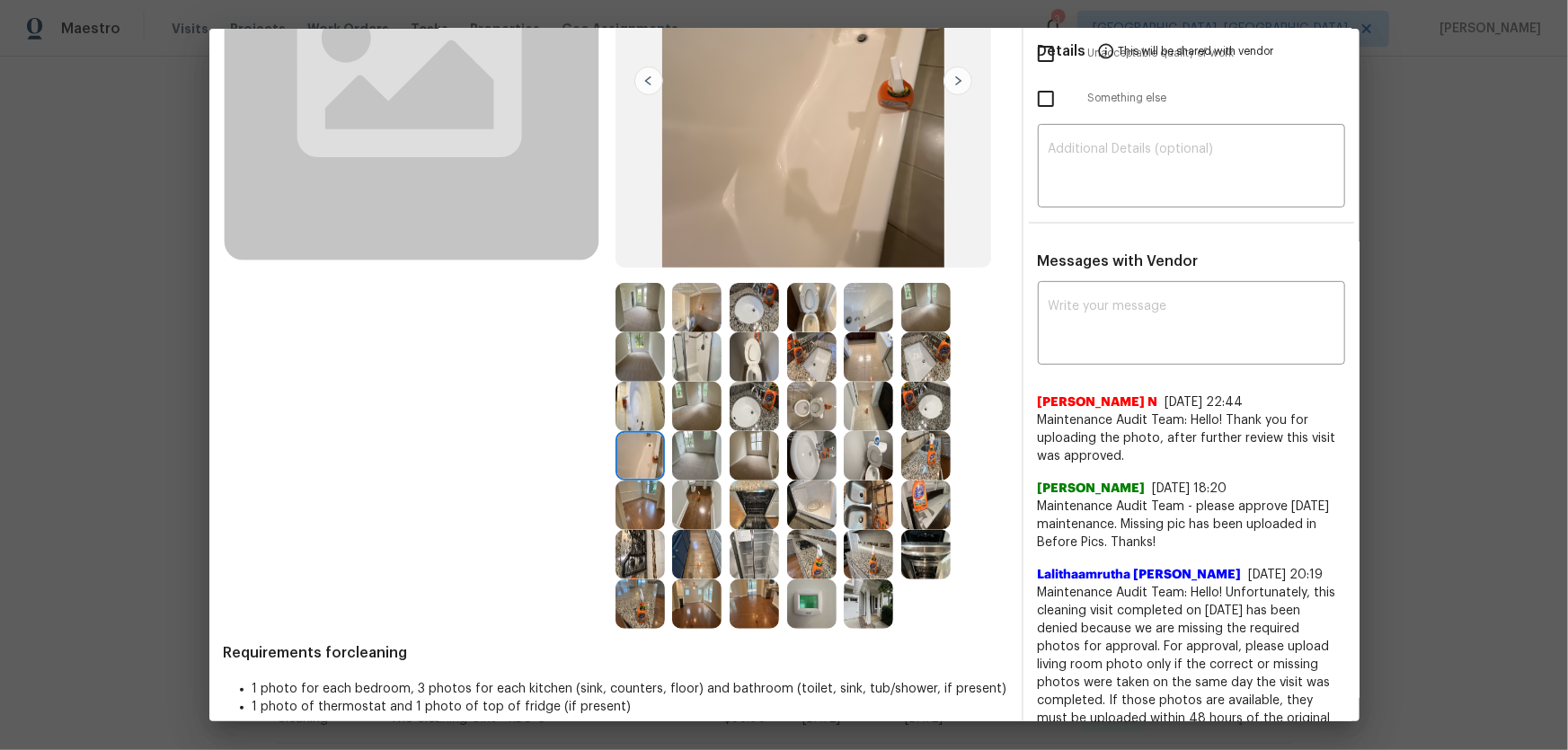
click at [680, 495] on img at bounding box center [697, 555] width 50 height 50
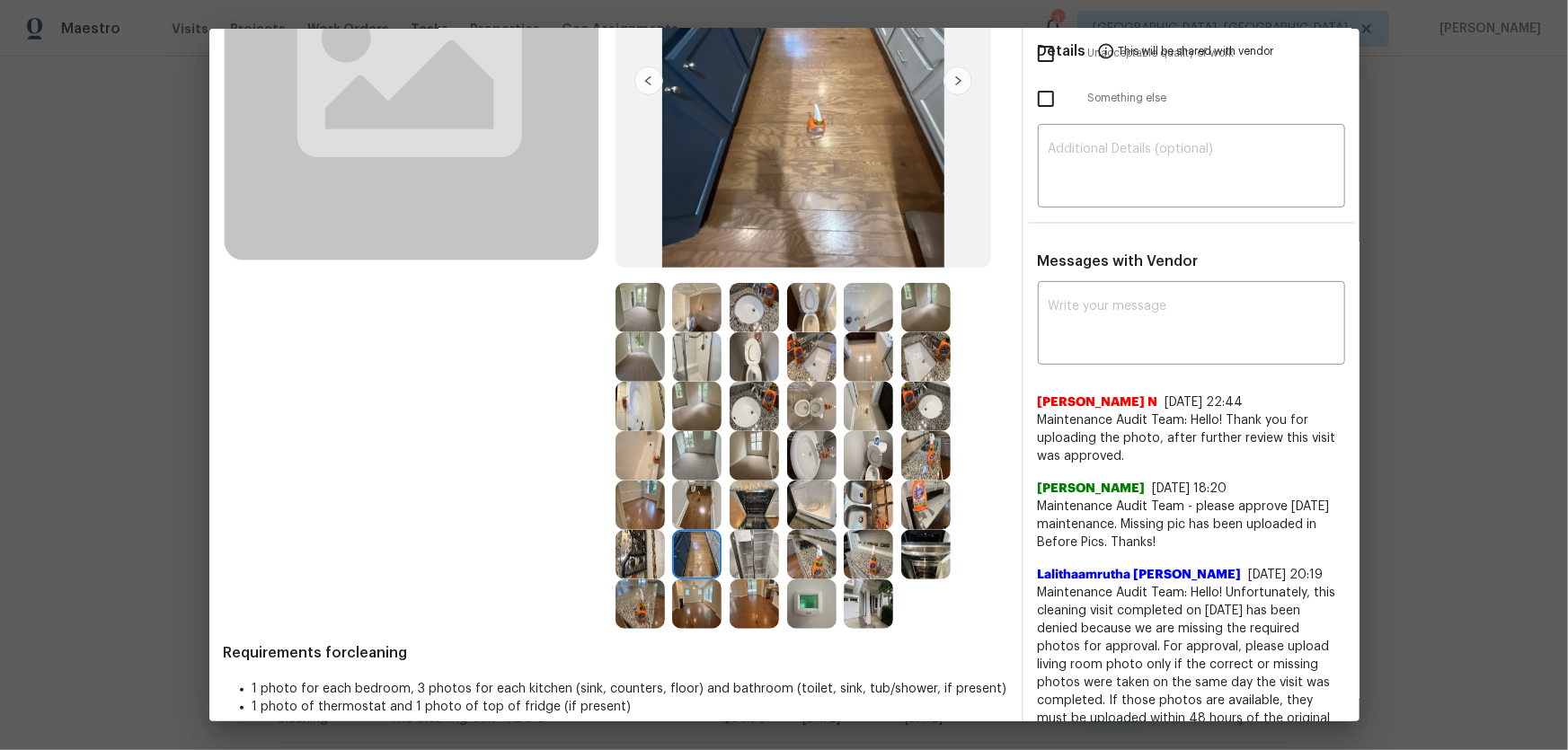
click at [749, 495] on img at bounding box center [754, 555] width 50 height 50
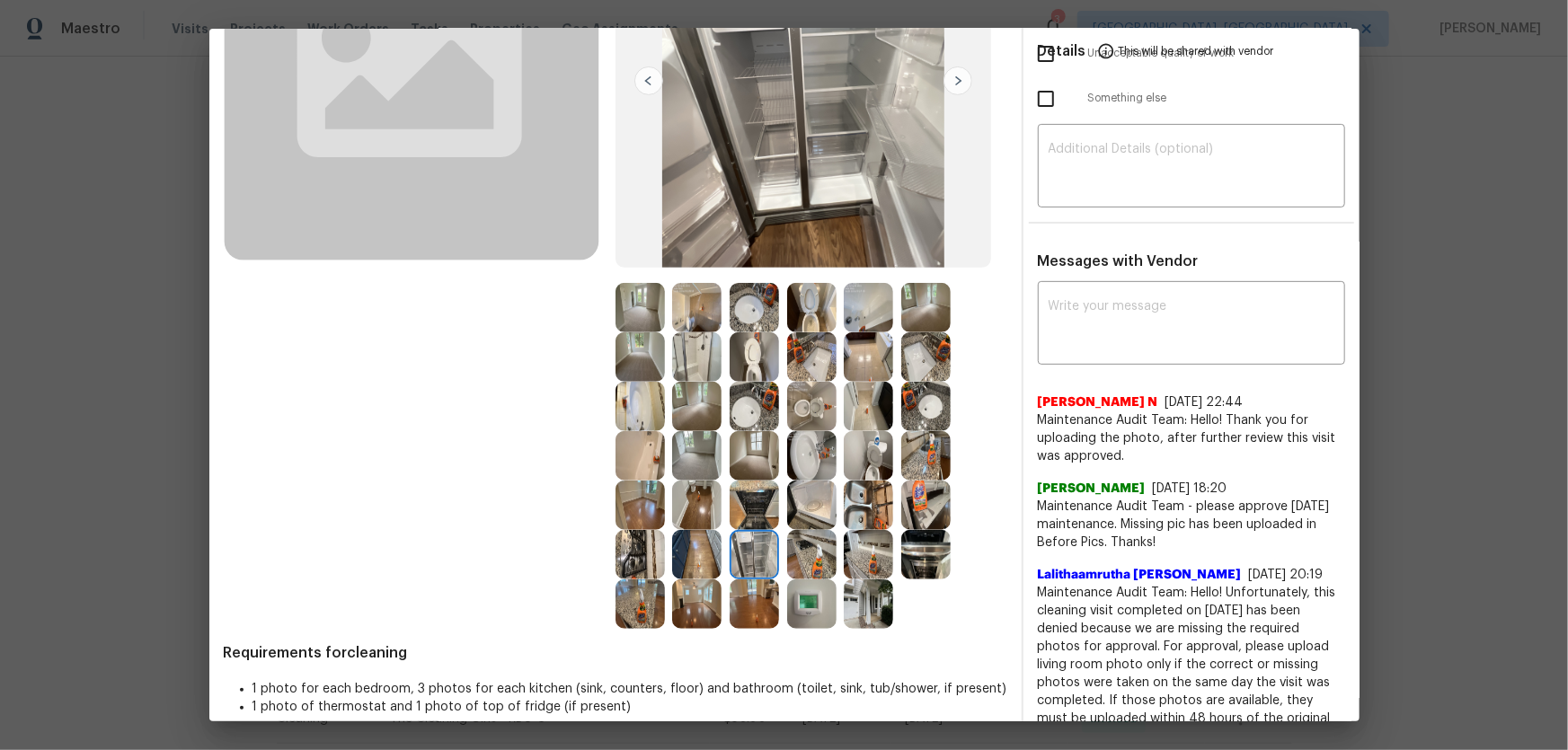
click at [749, 495] on img at bounding box center [754, 506] width 50 height 50
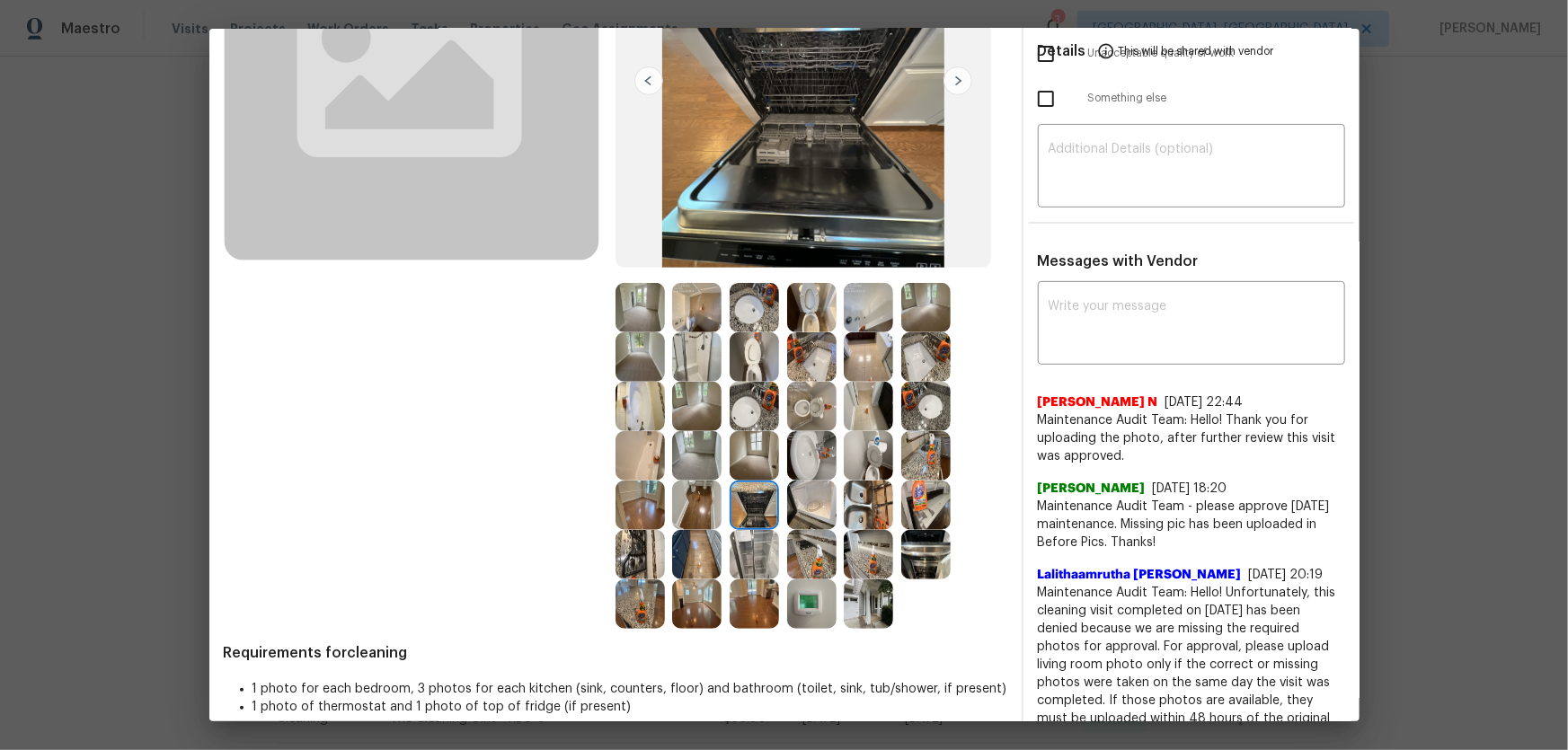
click at [811, 495] on img at bounding box center [812, 555] width 50 height 50
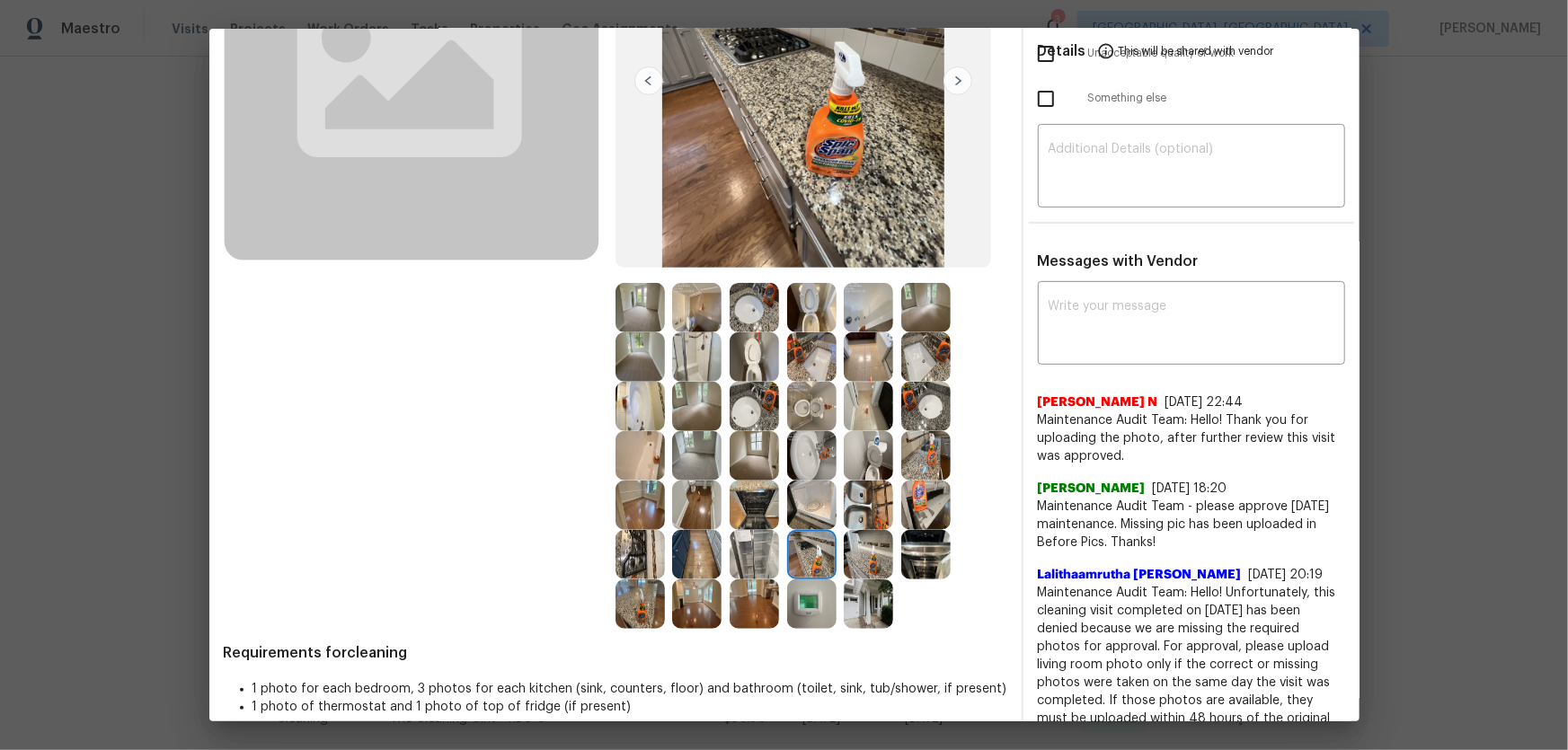
click at [819, 495] on img at bounding box center [812, 604] width 50 height 50
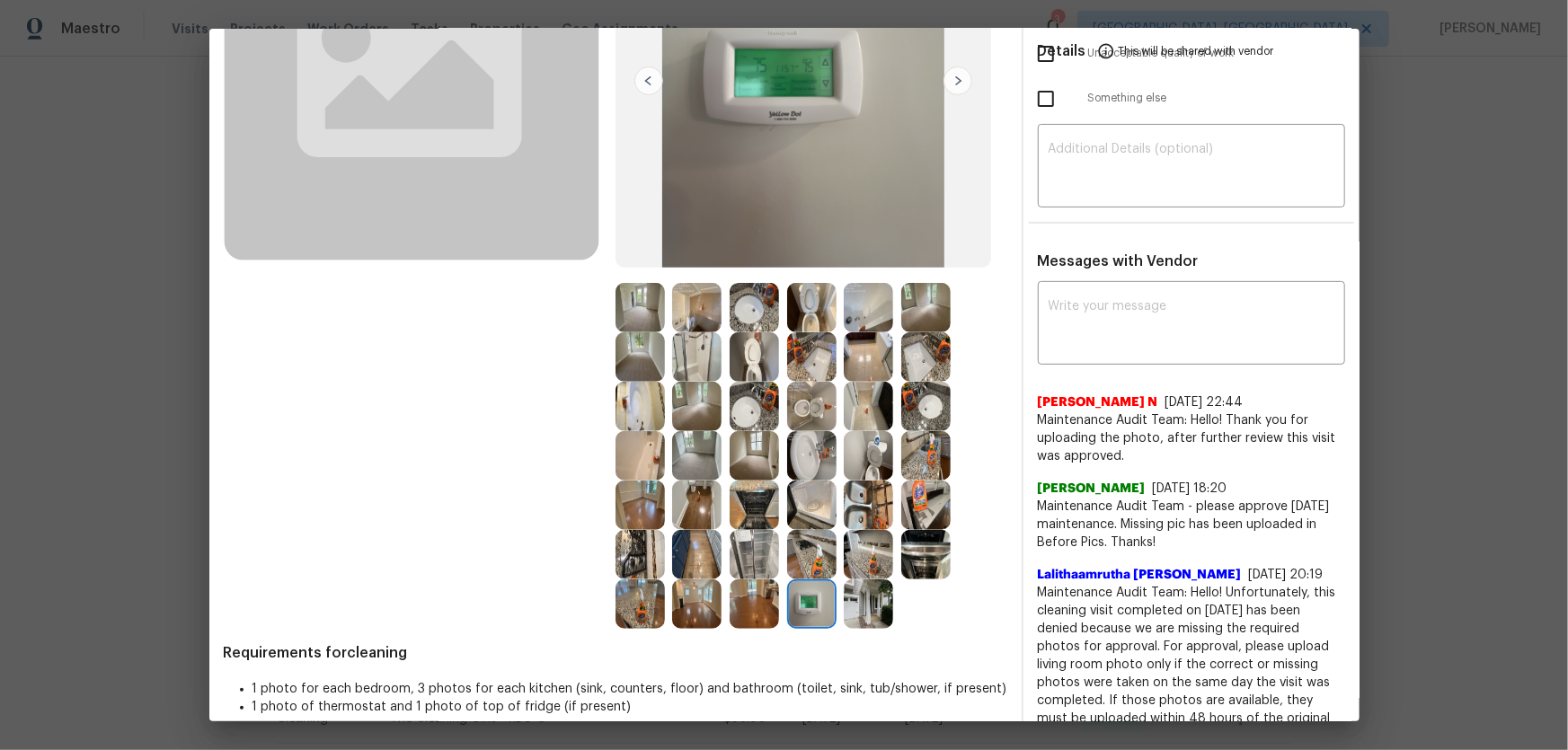
click at [854, 495] on img at bounding box center [868, 604] width 50 height 50
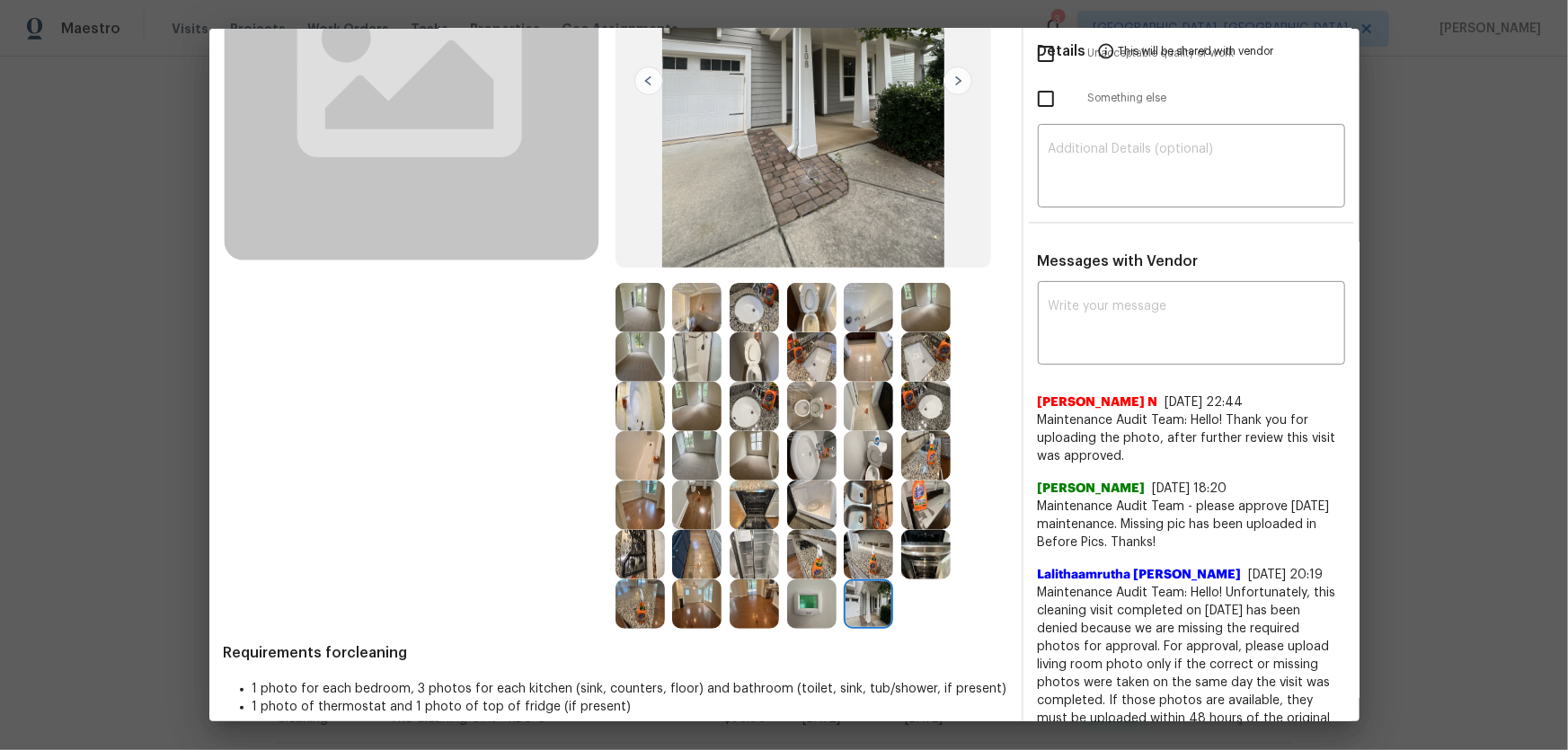
click at [858, 495] on img at bounding box center [868, 555] width 50 height 50
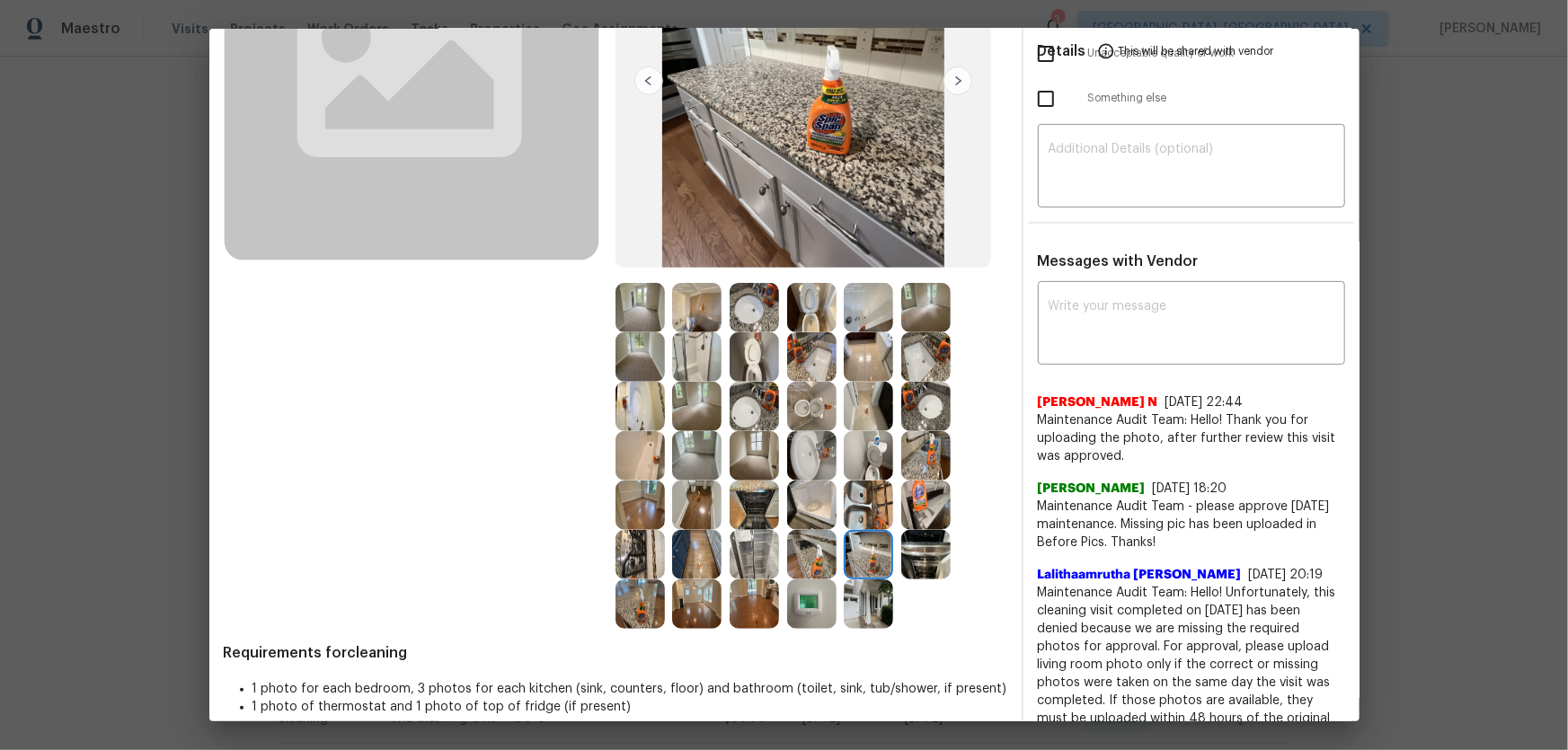
click at [904, 495] on img at bounding box center [926, 555] width 50 height 50
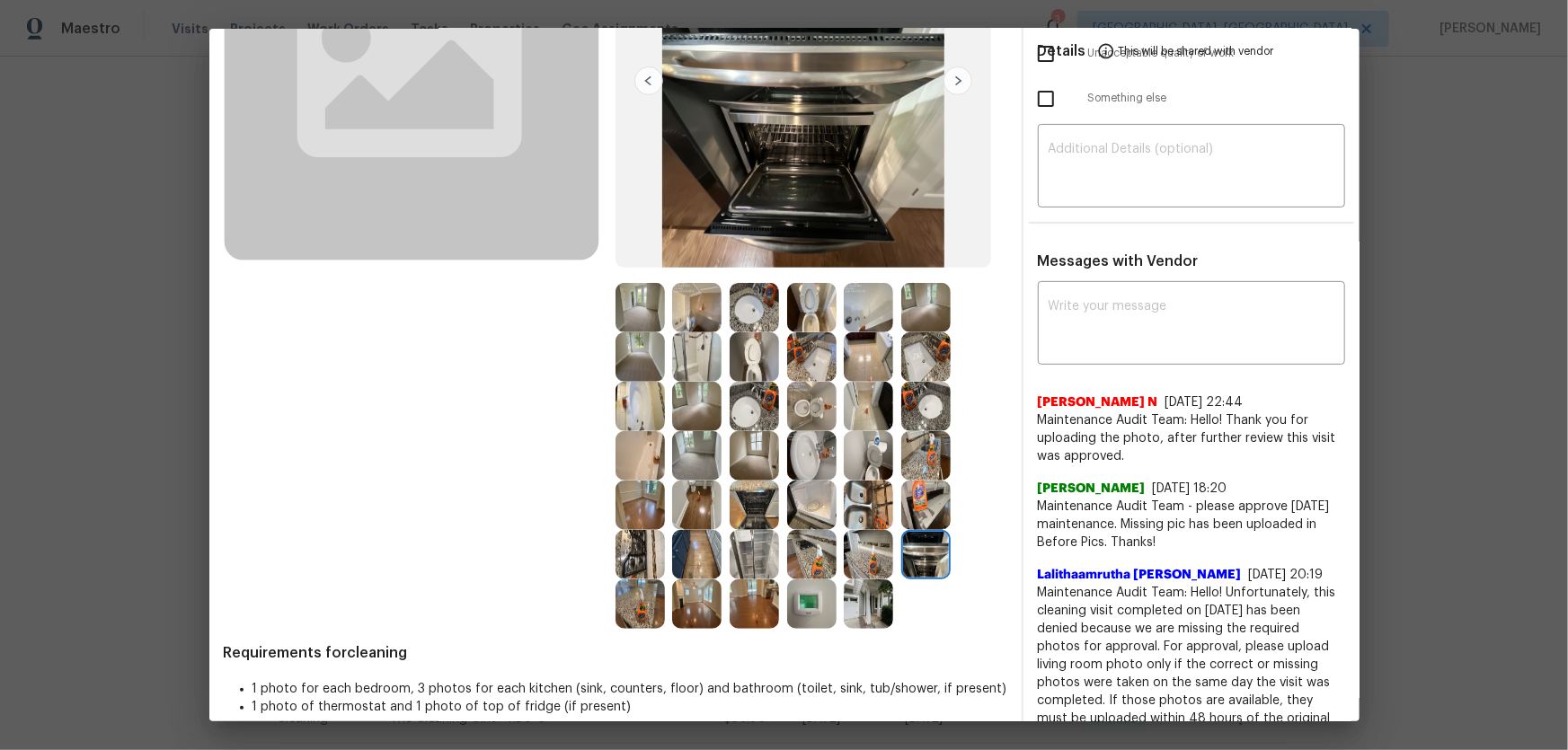
click at [925, 495] on img at bounding box center [926, 506] width 50 height 50
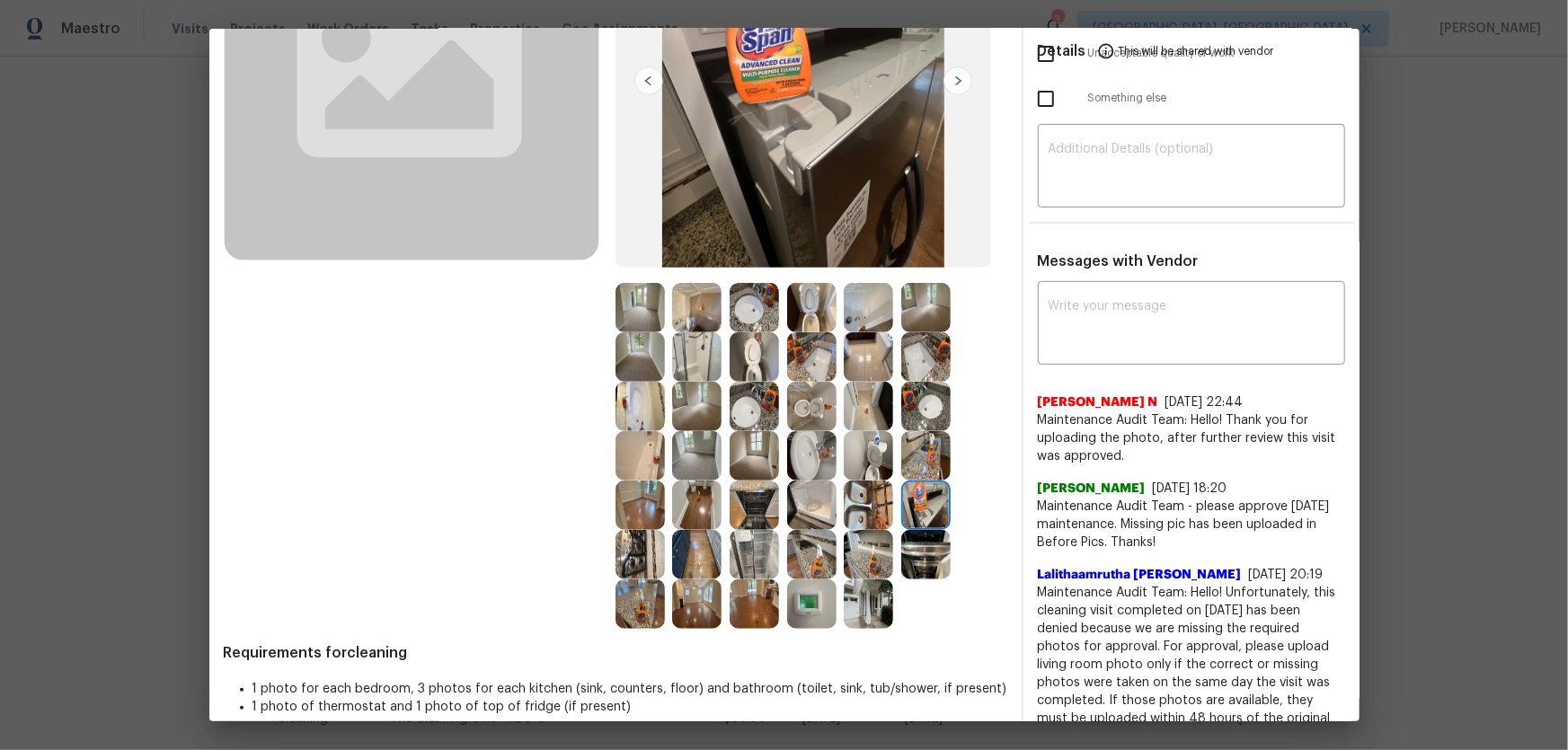
click at [876, 495] on img at bounding box center [868, 506] width 50 height 50
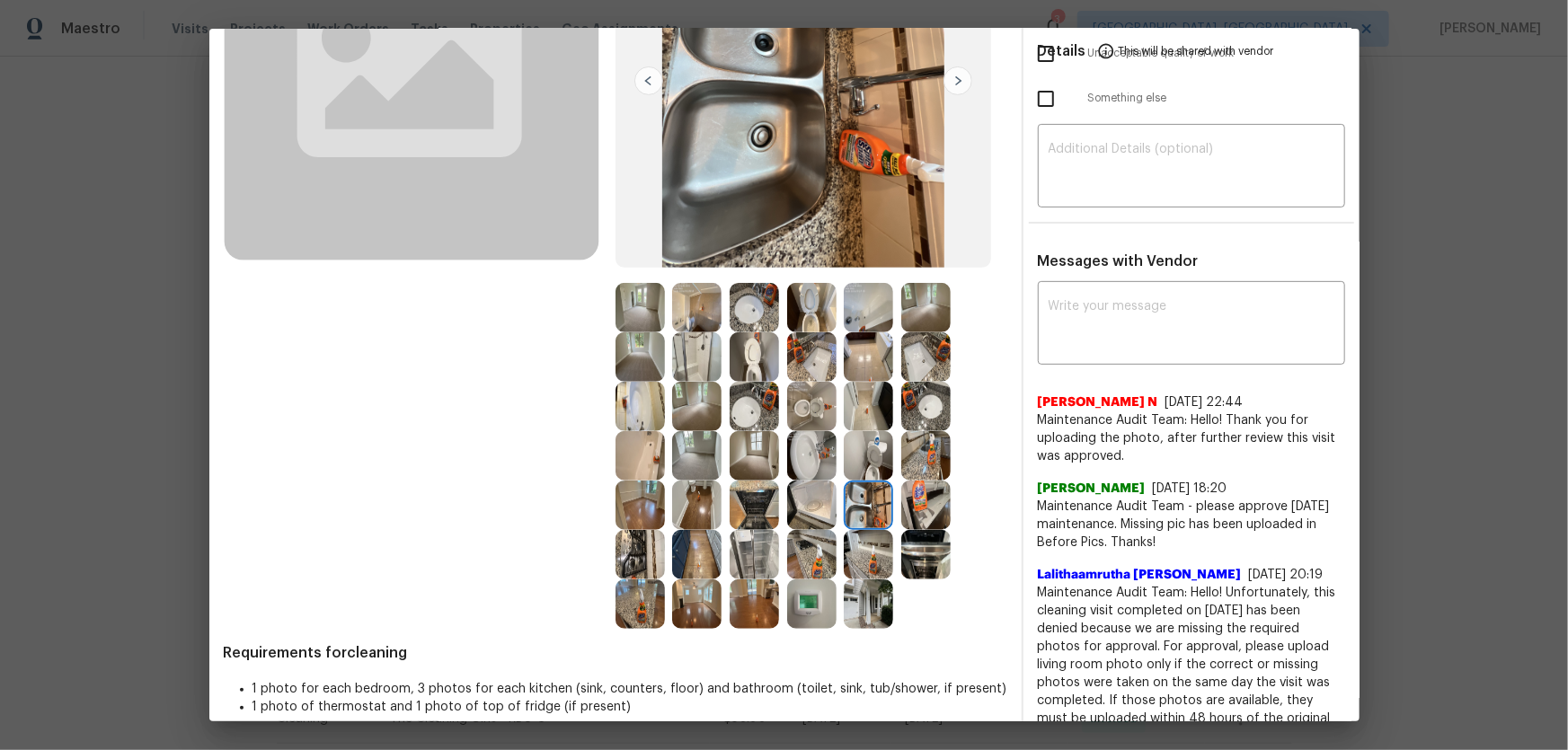
click at [688, 408] on img at bounding box center [697, 406] width 50 height 50
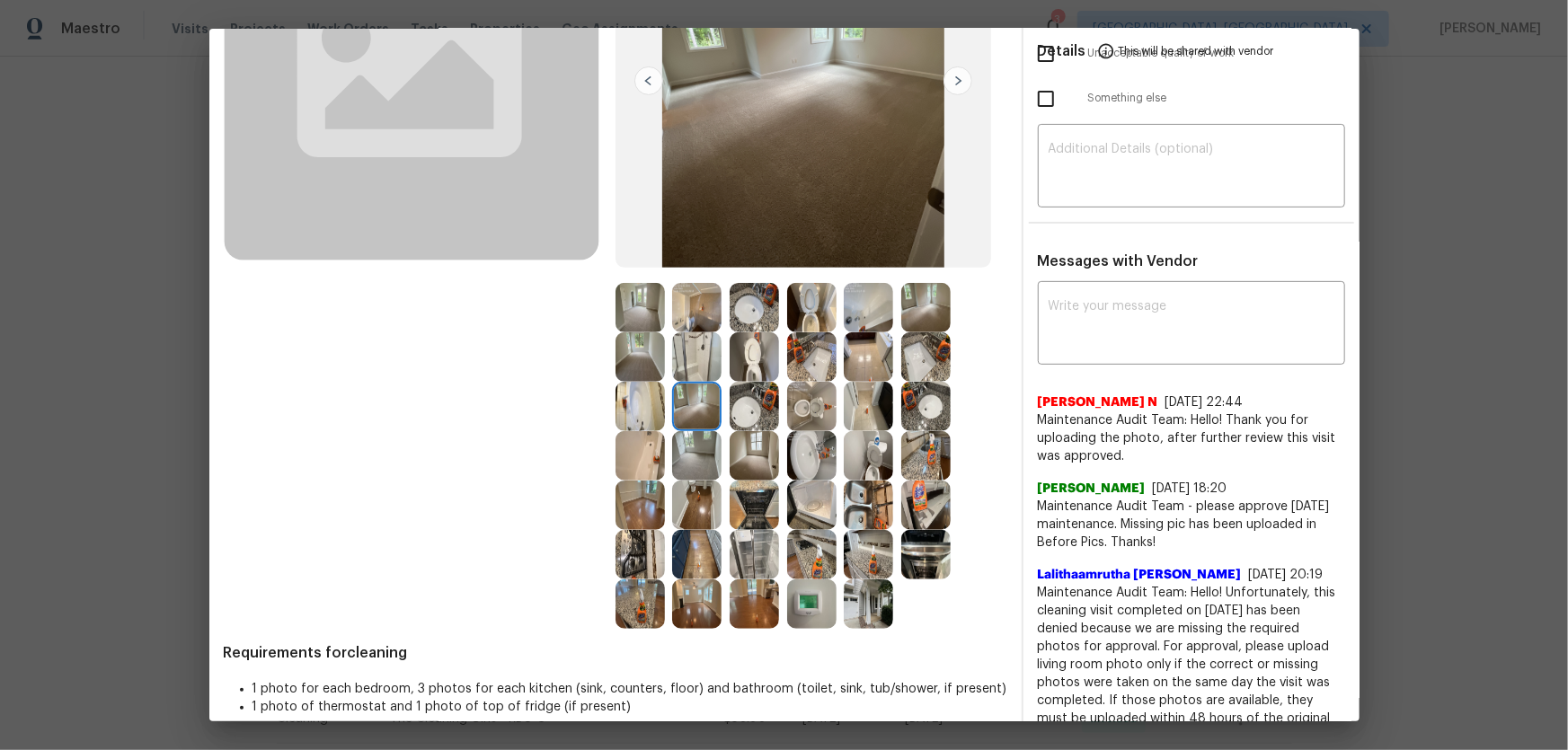
click at [636, 353] on img at bounding box center [640, 357] width 50 height 50
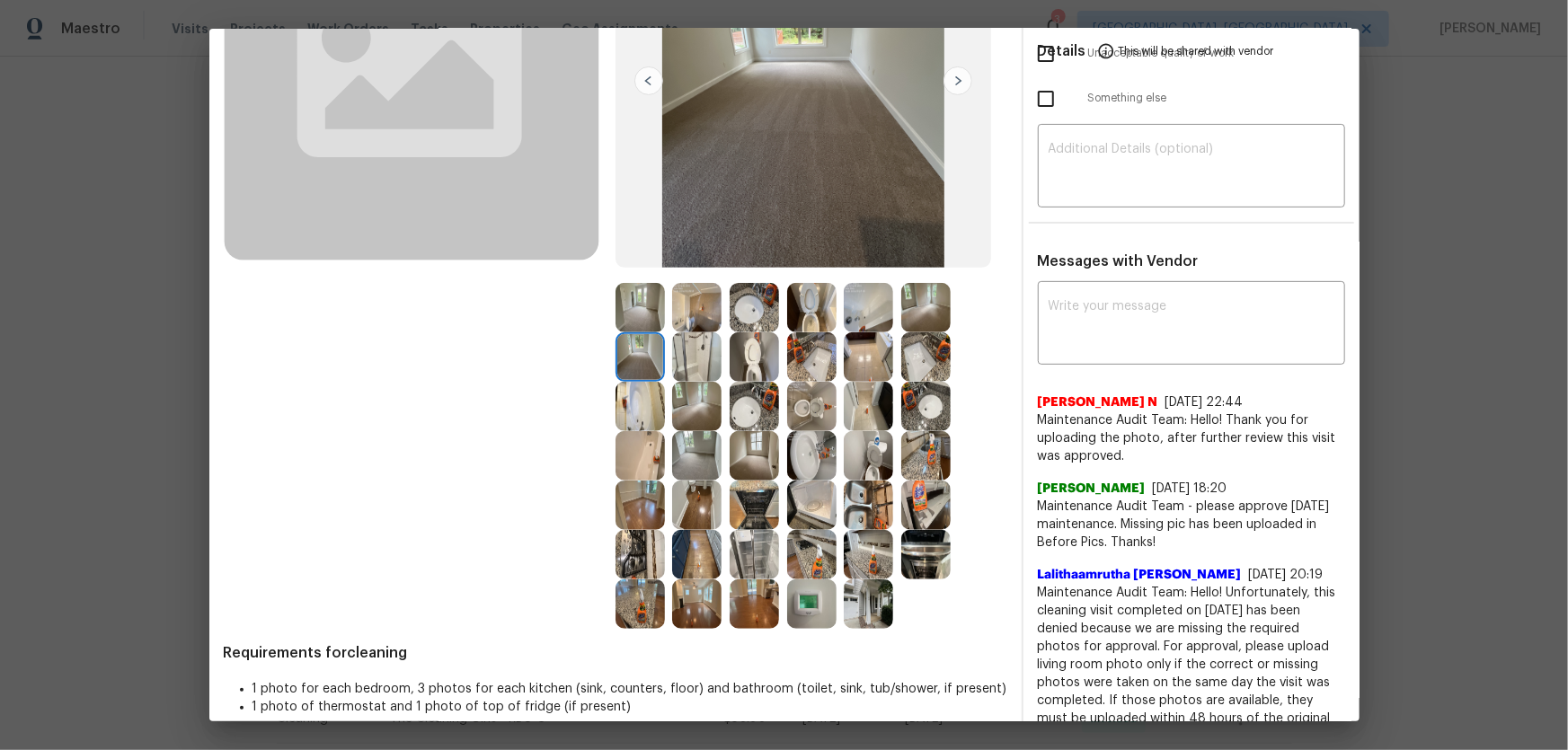
click at [634, 295] on img at bounding box center [640, 307] width 50 height 50
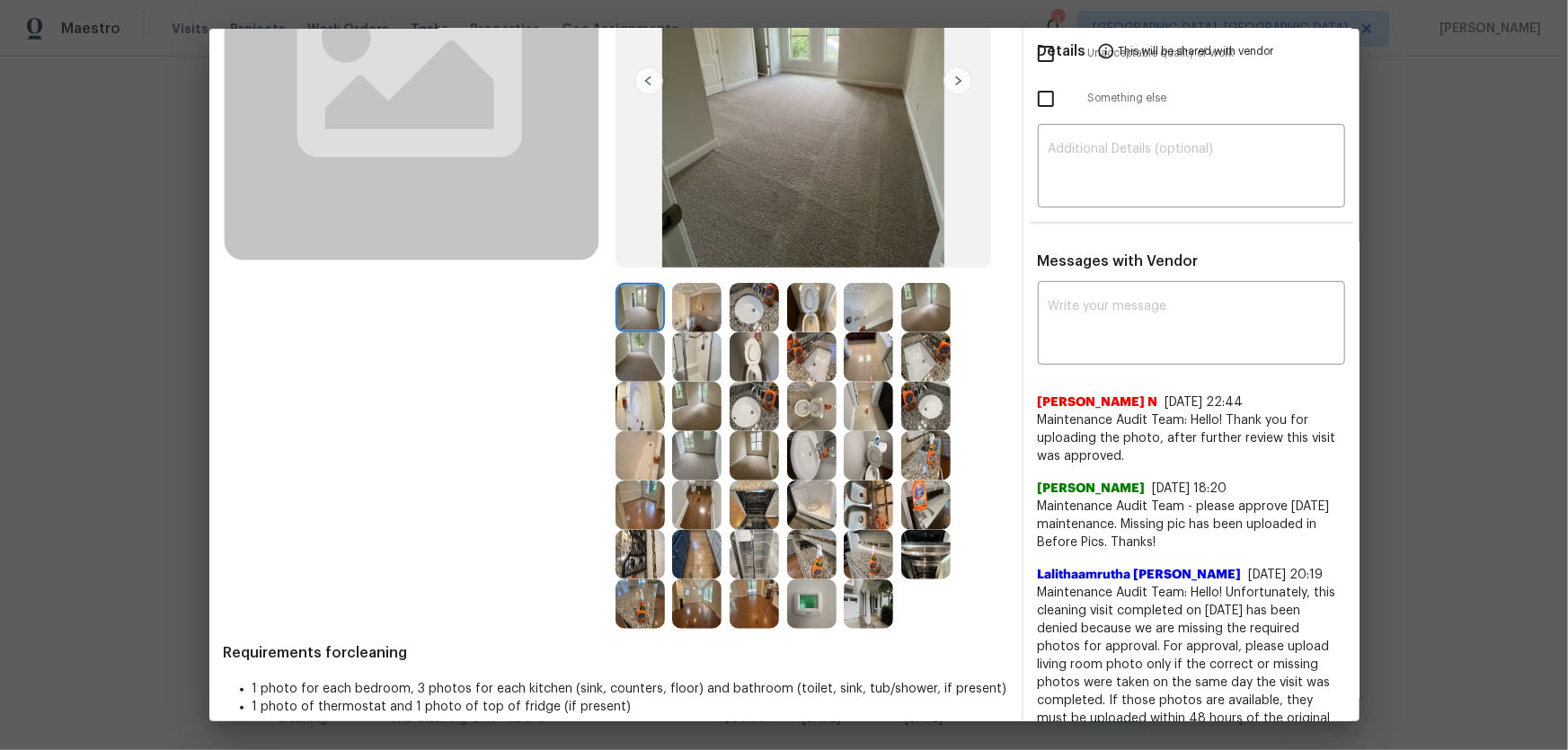
click at [754, 472] on img at bounding box center [754, 456] width 50 height 50
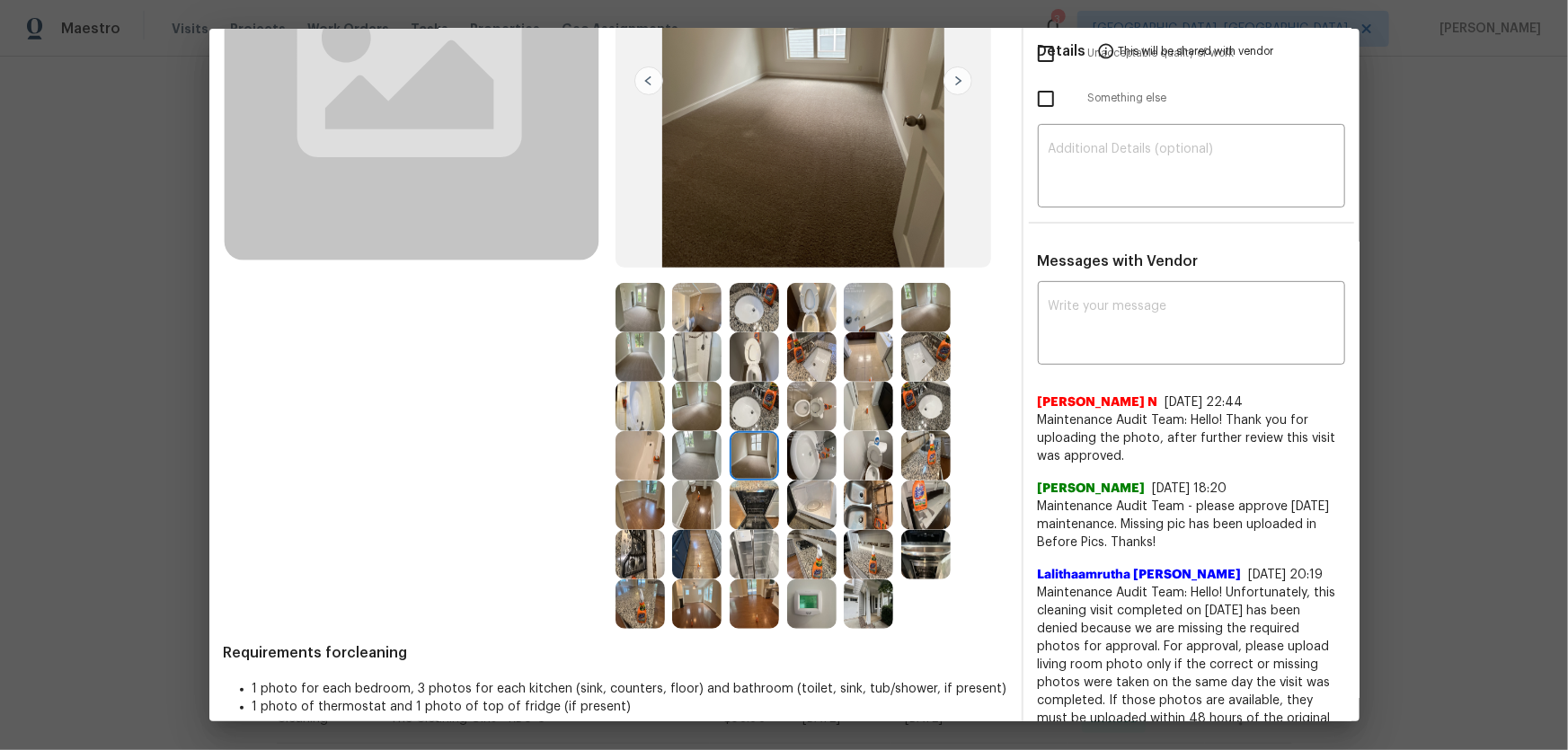
click at [755, 495] on img at bounding box center [754, 506] width 50 height 50
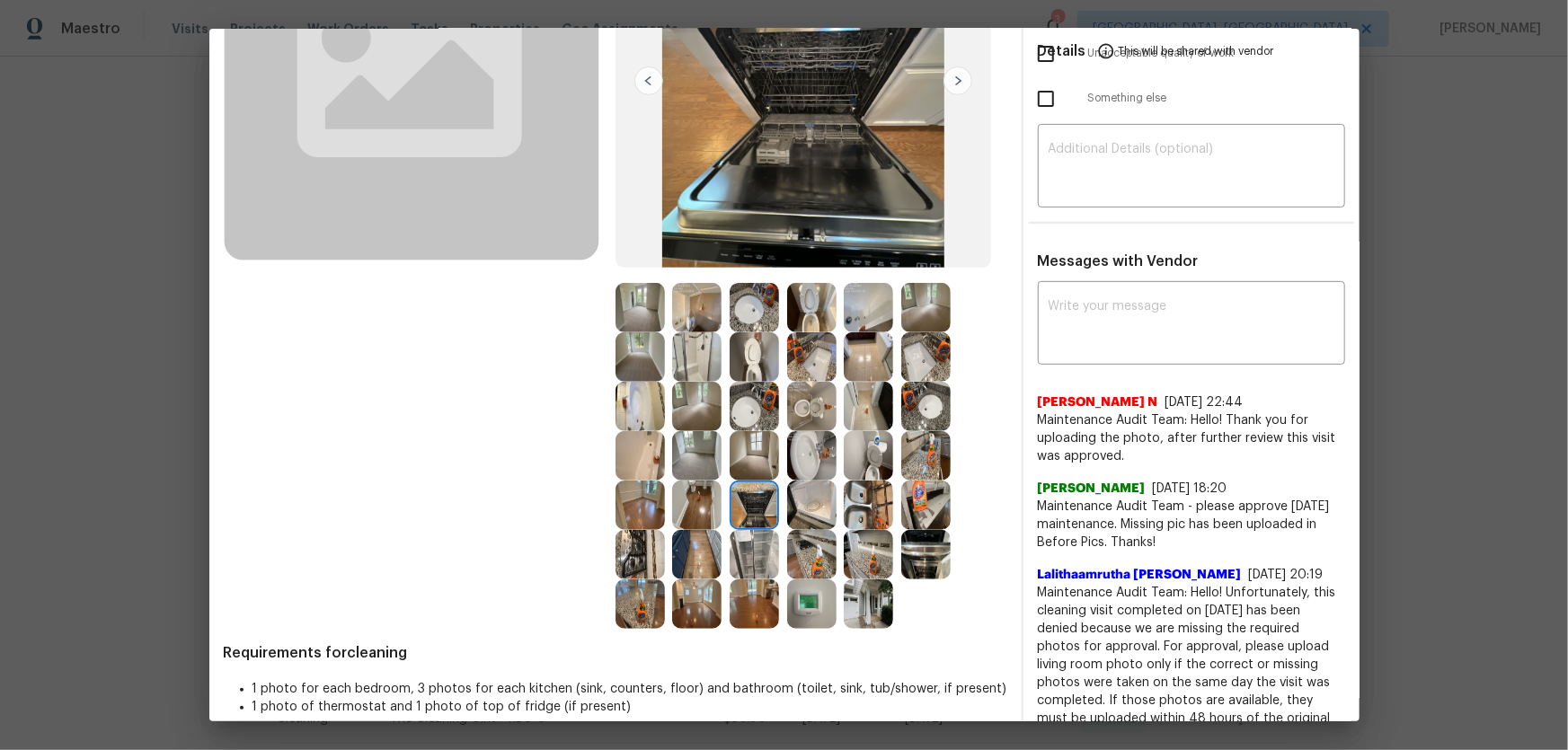
click at [675, 495] on img at bounding box center [697, 555] width 50 height 50
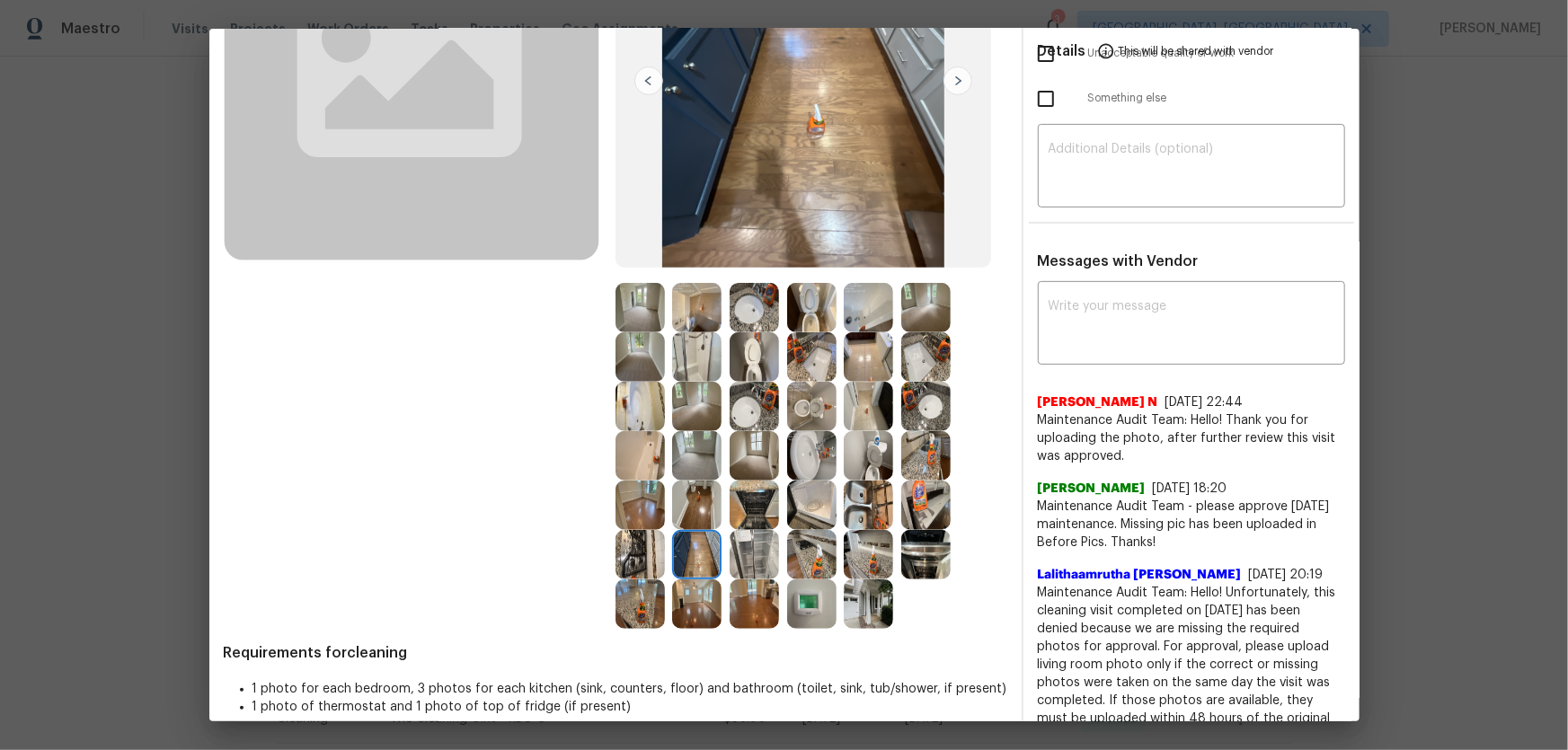
click at [636, 495] on img at bounding box center [640, 555] width 50 height 50
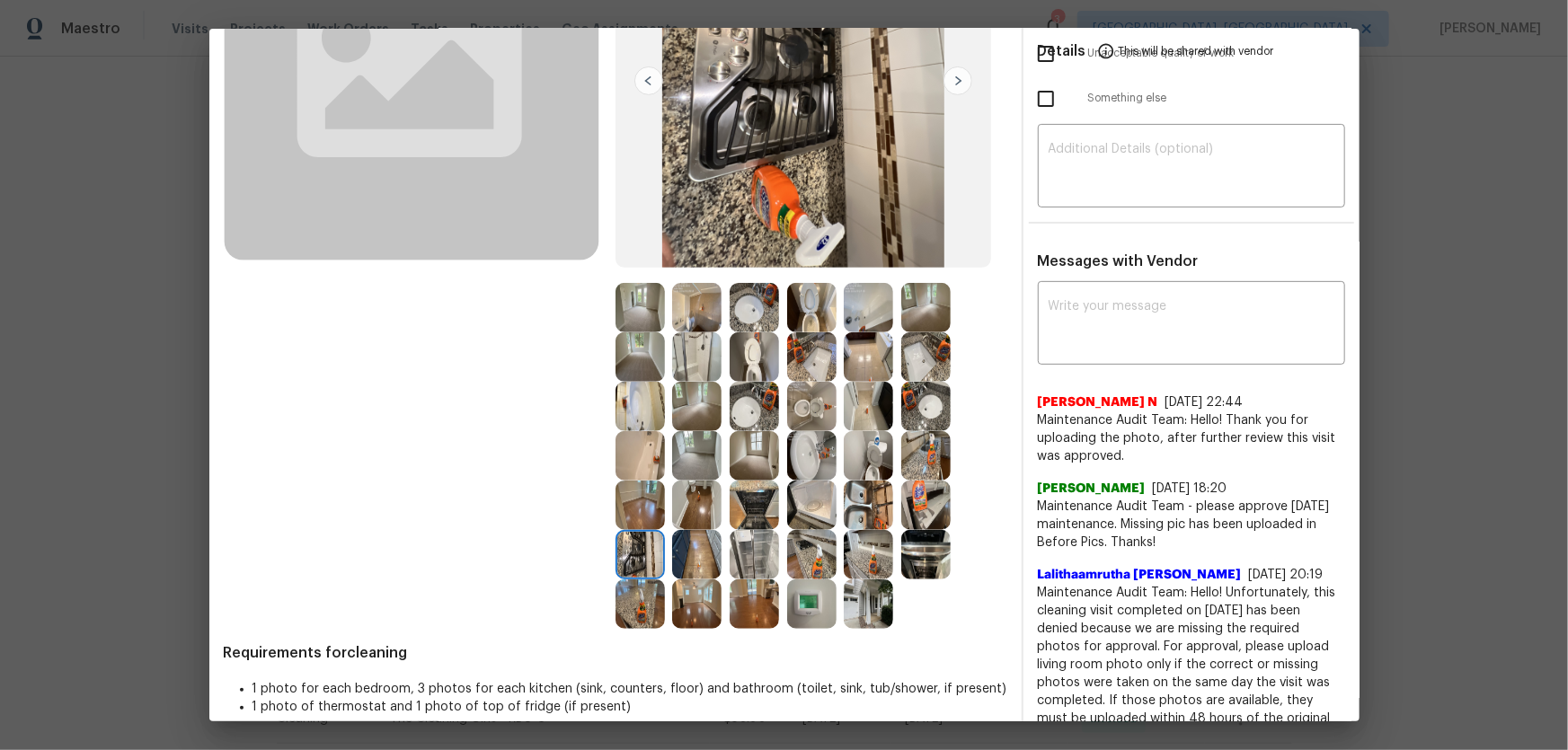
click at [627, 495] on img at bounding box center [640, 506] width 50 height 50
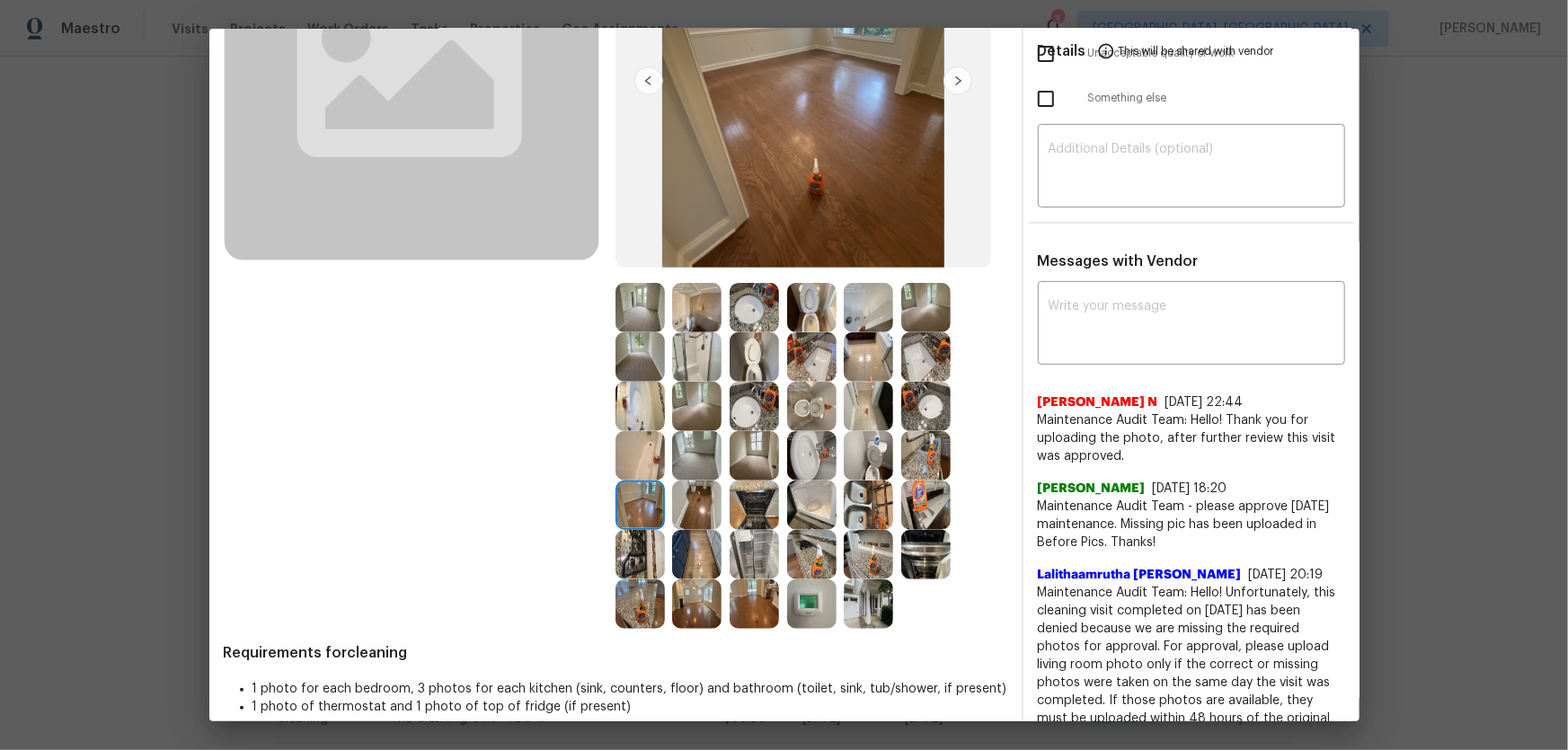
click at [684, 495] on img at bounding box center [697, 506] width 50 height 50
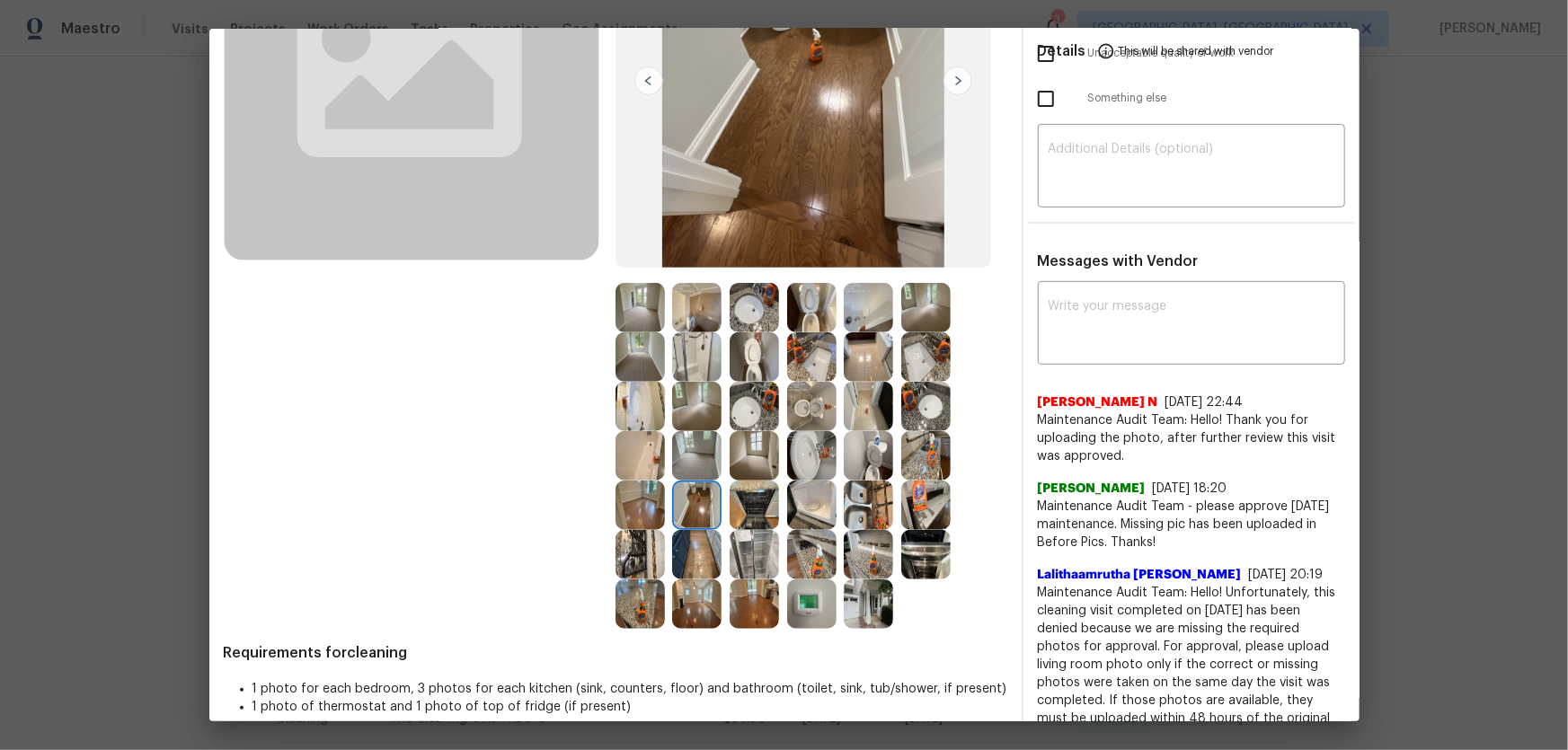
click at [818, 495] on img at bounding box center [812, 604] width 50 height 50
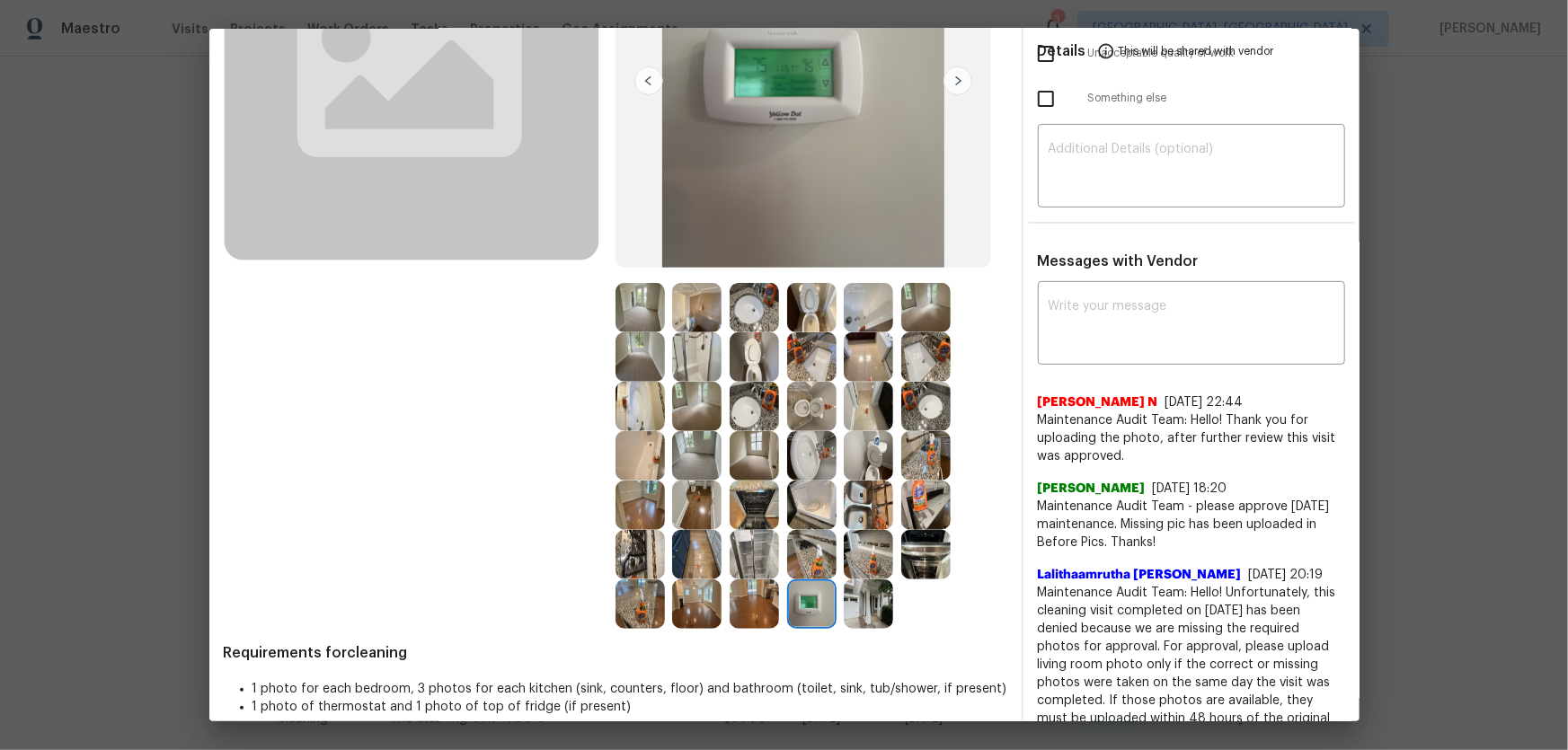
click at [866, 495] on img at bounding box center [868, 506] width 50 height 50
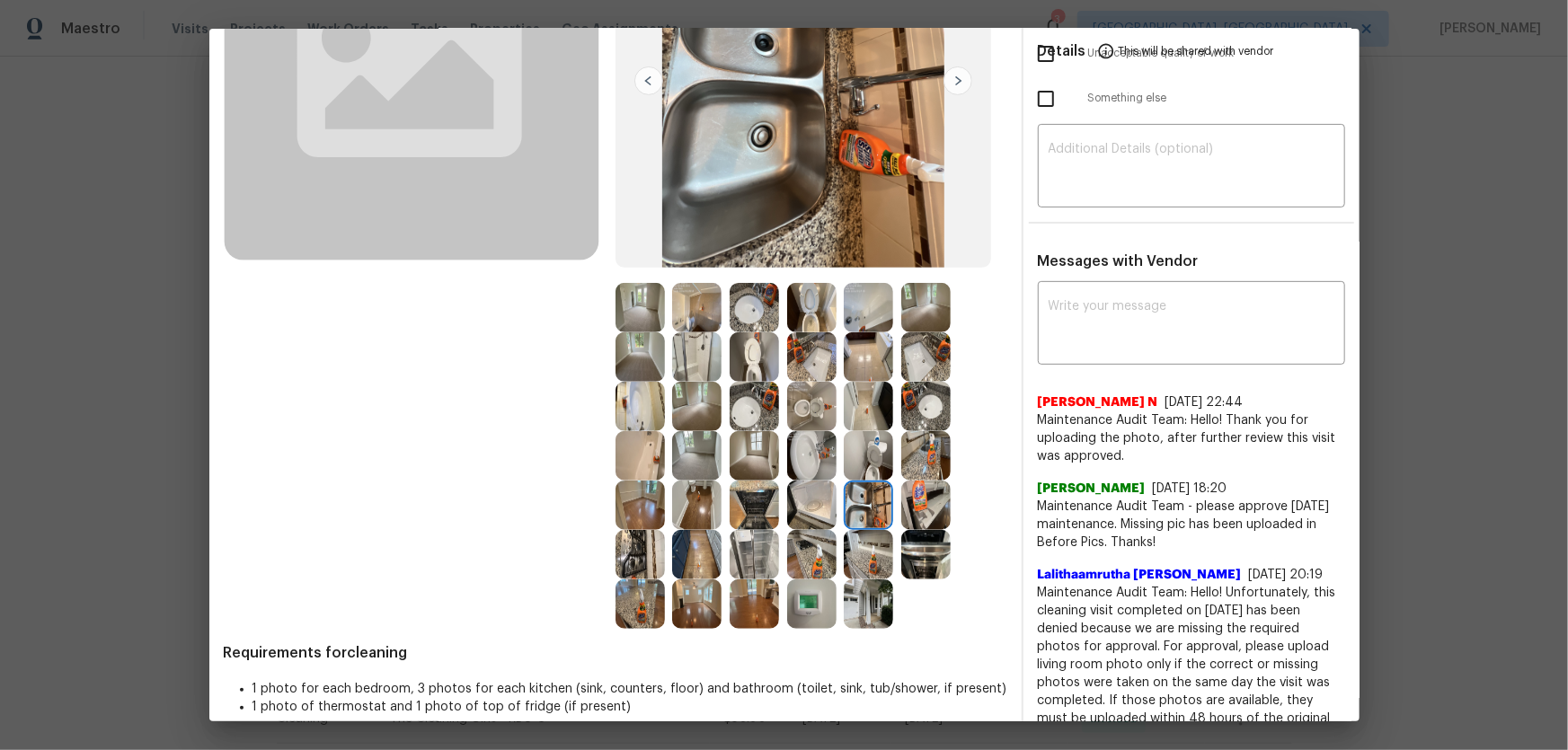
click at [907, 495] on img at bounding box center [926, 506] width 50 height 50
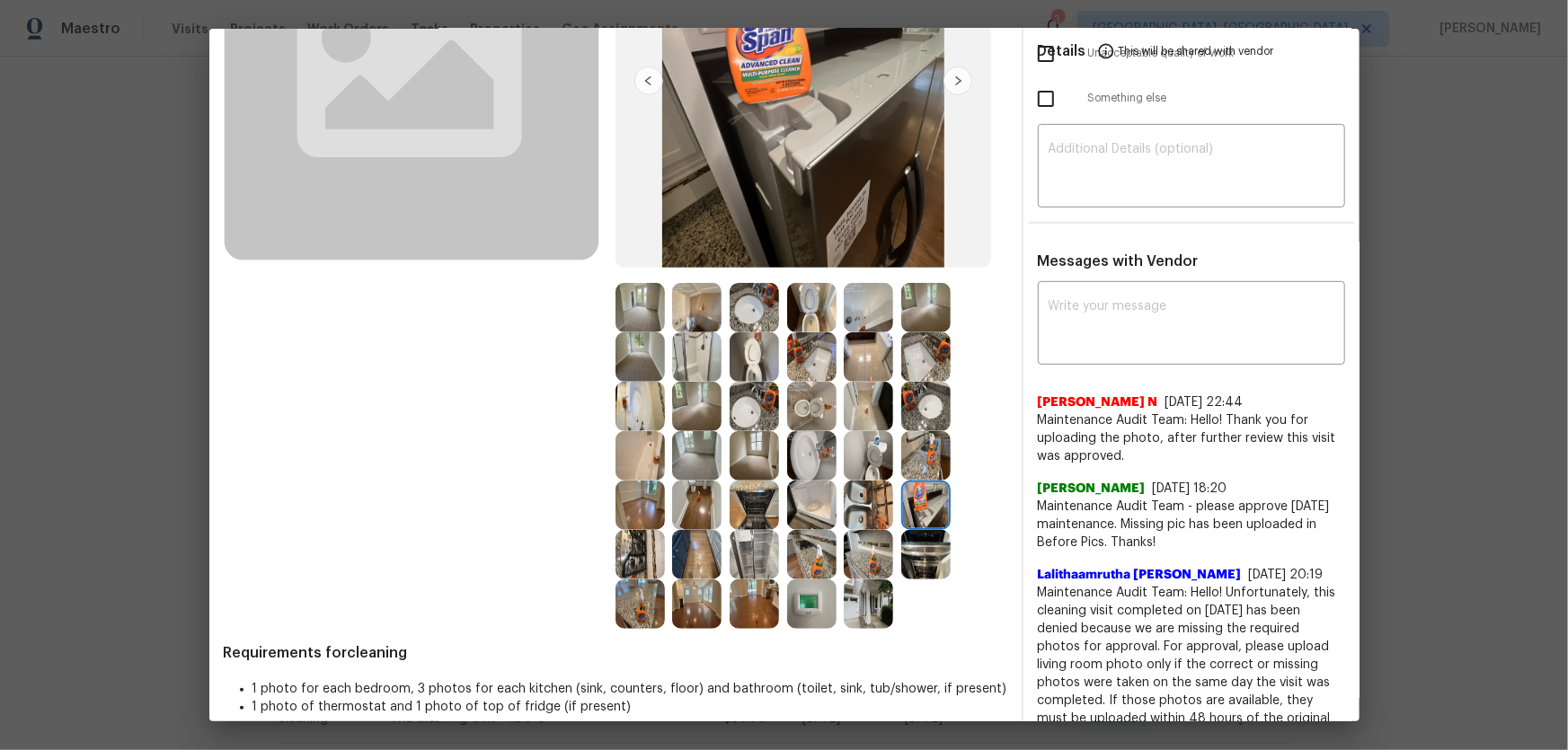
click at [912, 465] on img at bounding box center [926, 456] width 50 height 50
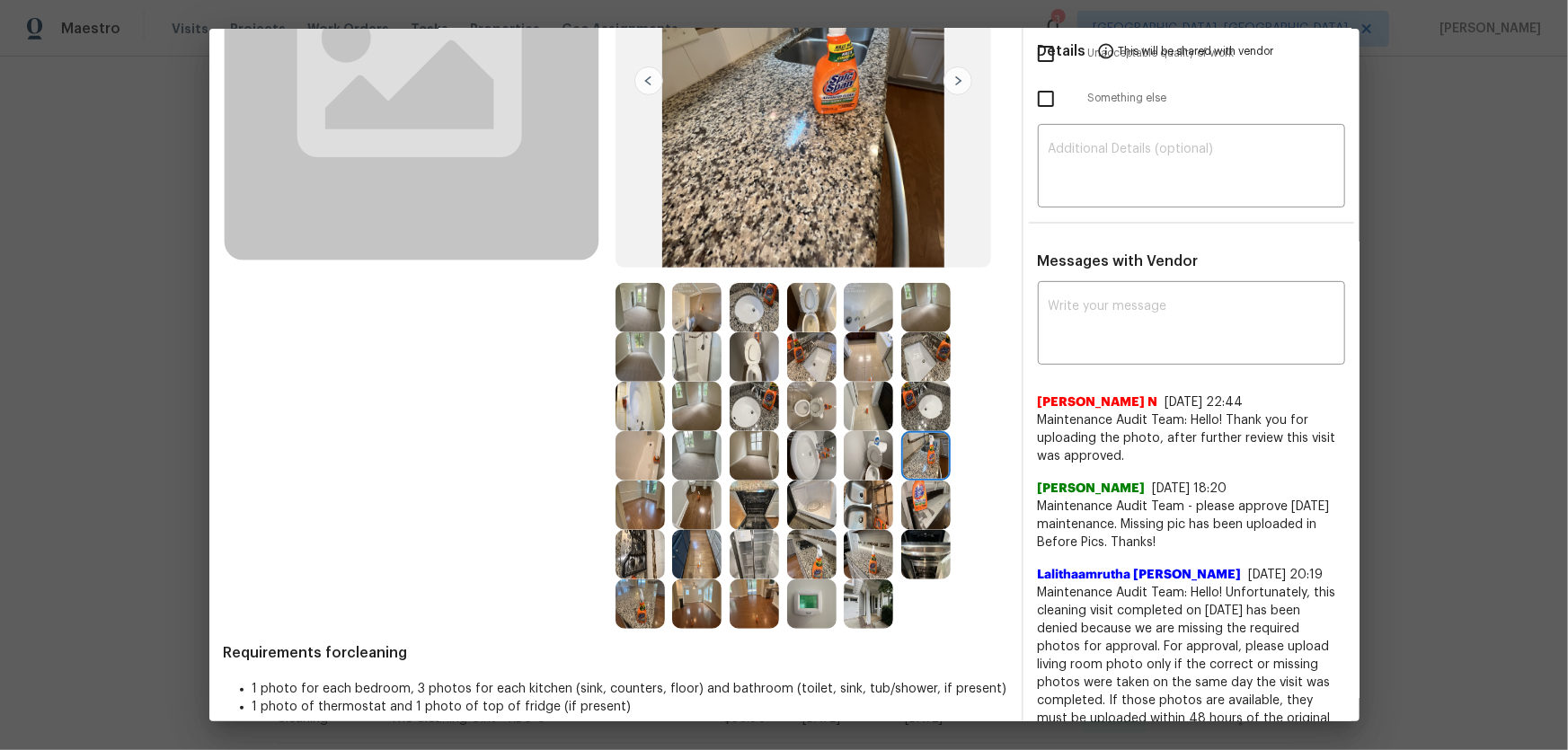
click at [860, 449] on img at bounding box center [868, 456] width 50 height 50
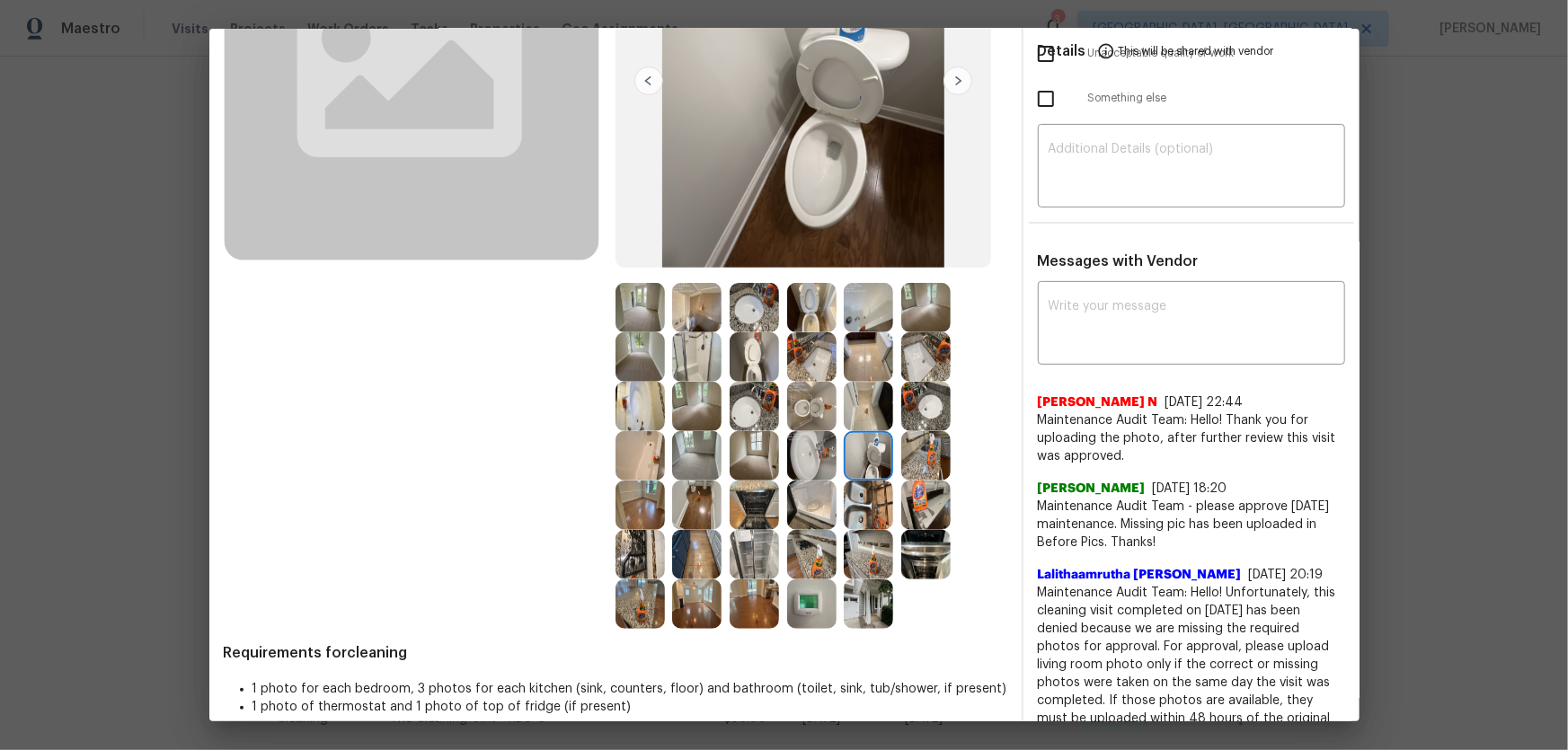
click at [856, 409] on img at bounding box center [868, 406] width 50 height 50
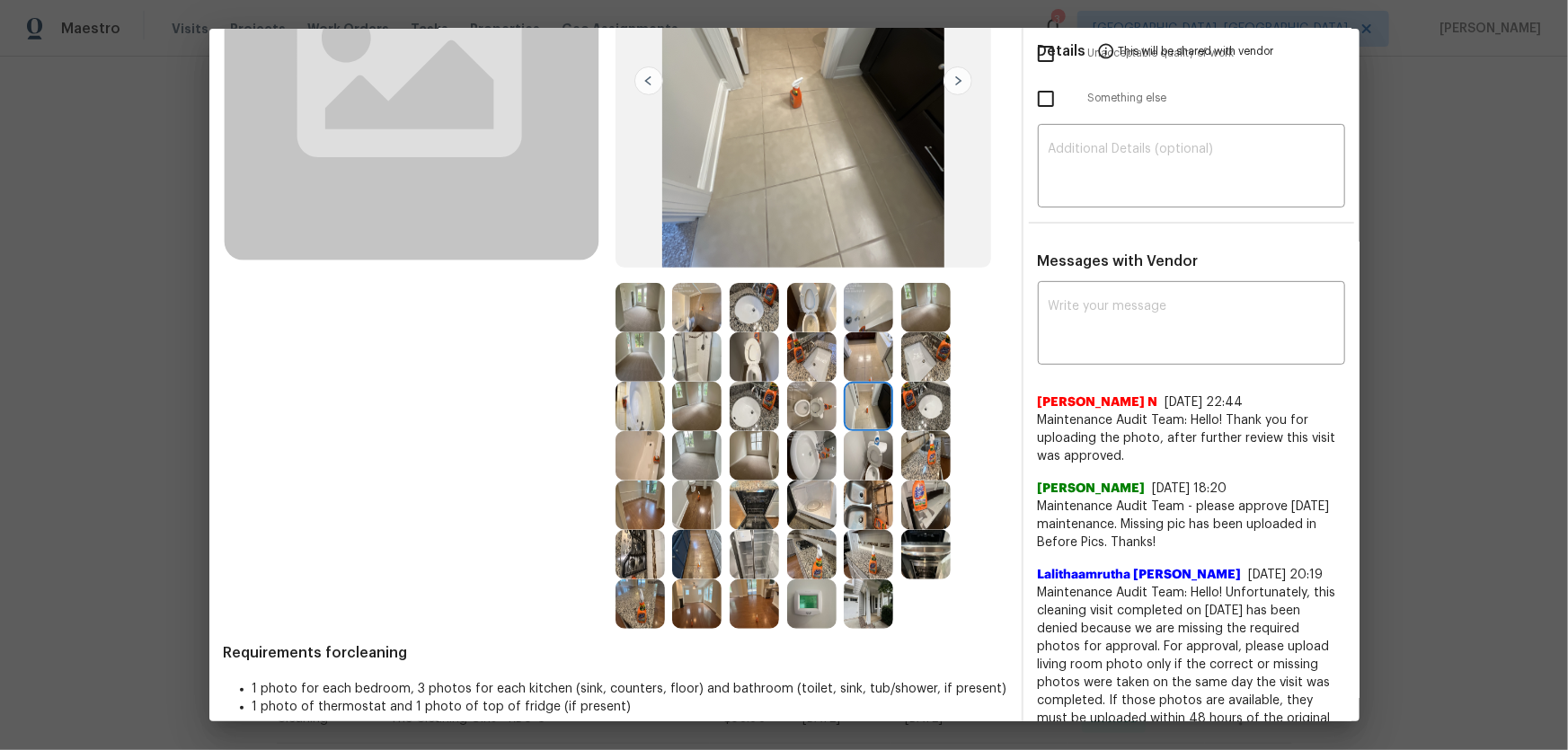
click at [901, 403] on img at bounding box center [926, 406] width 50 height 50
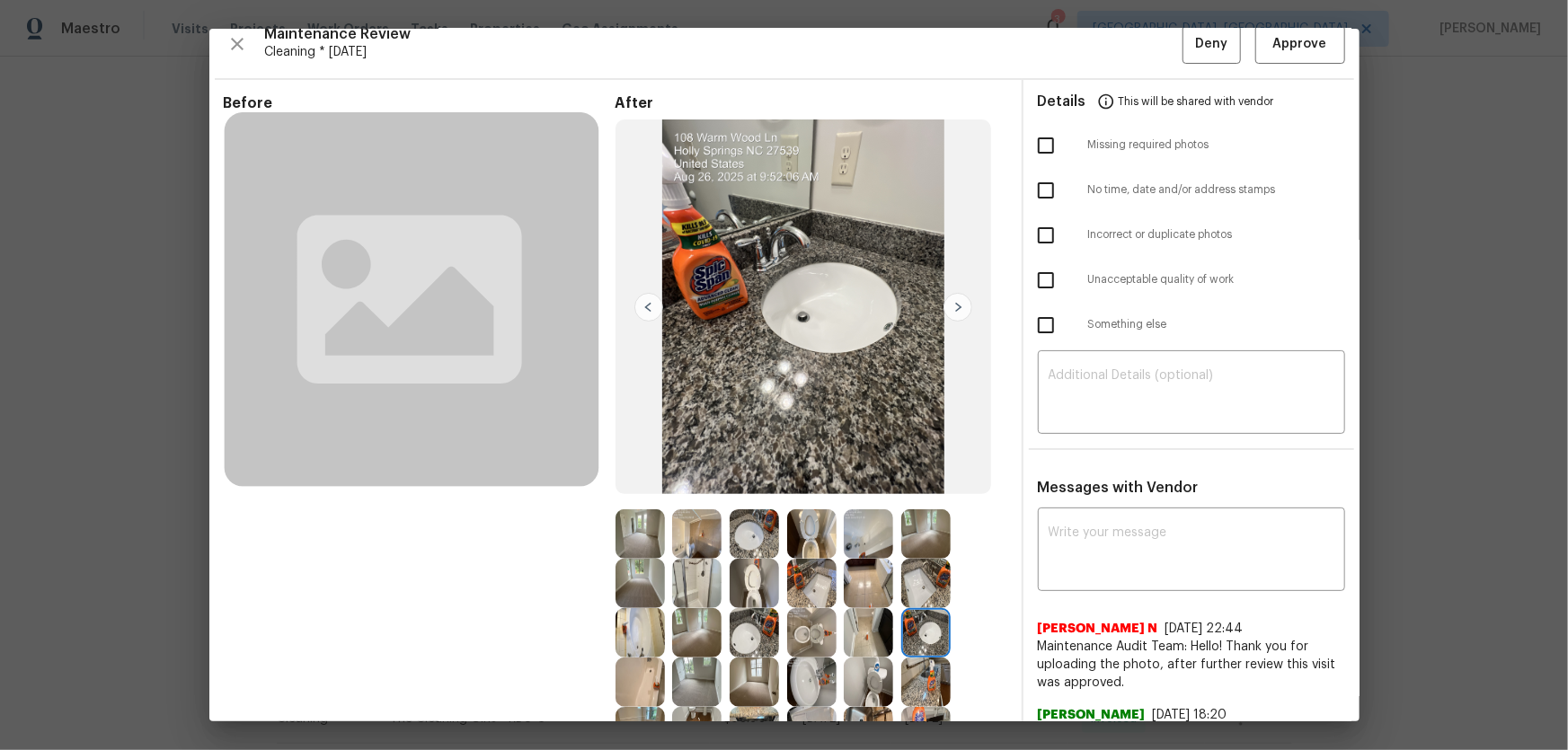
scroll to position [0, 0]
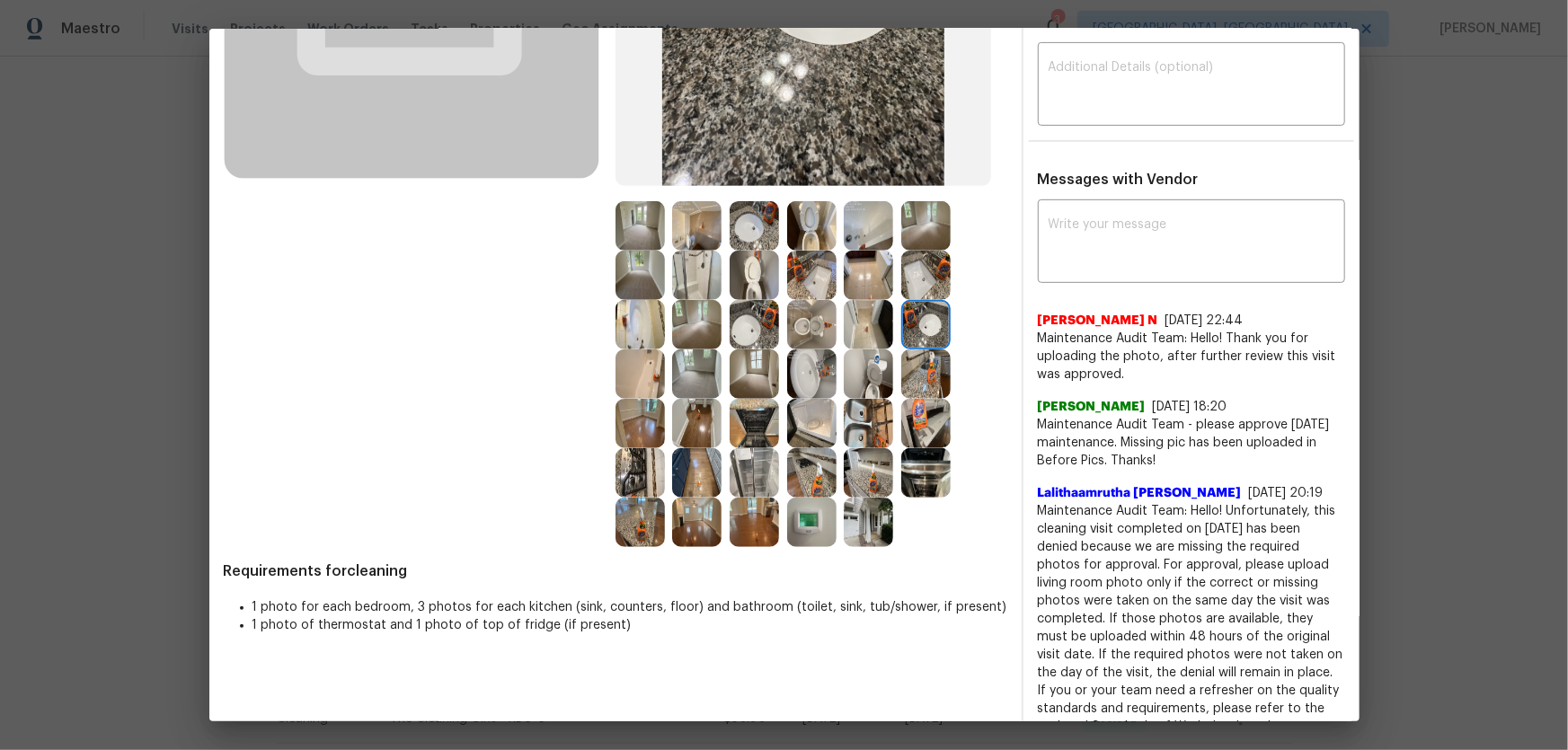
click at [795, 495] on img at bounding box center [812, 522] width 50 height 50
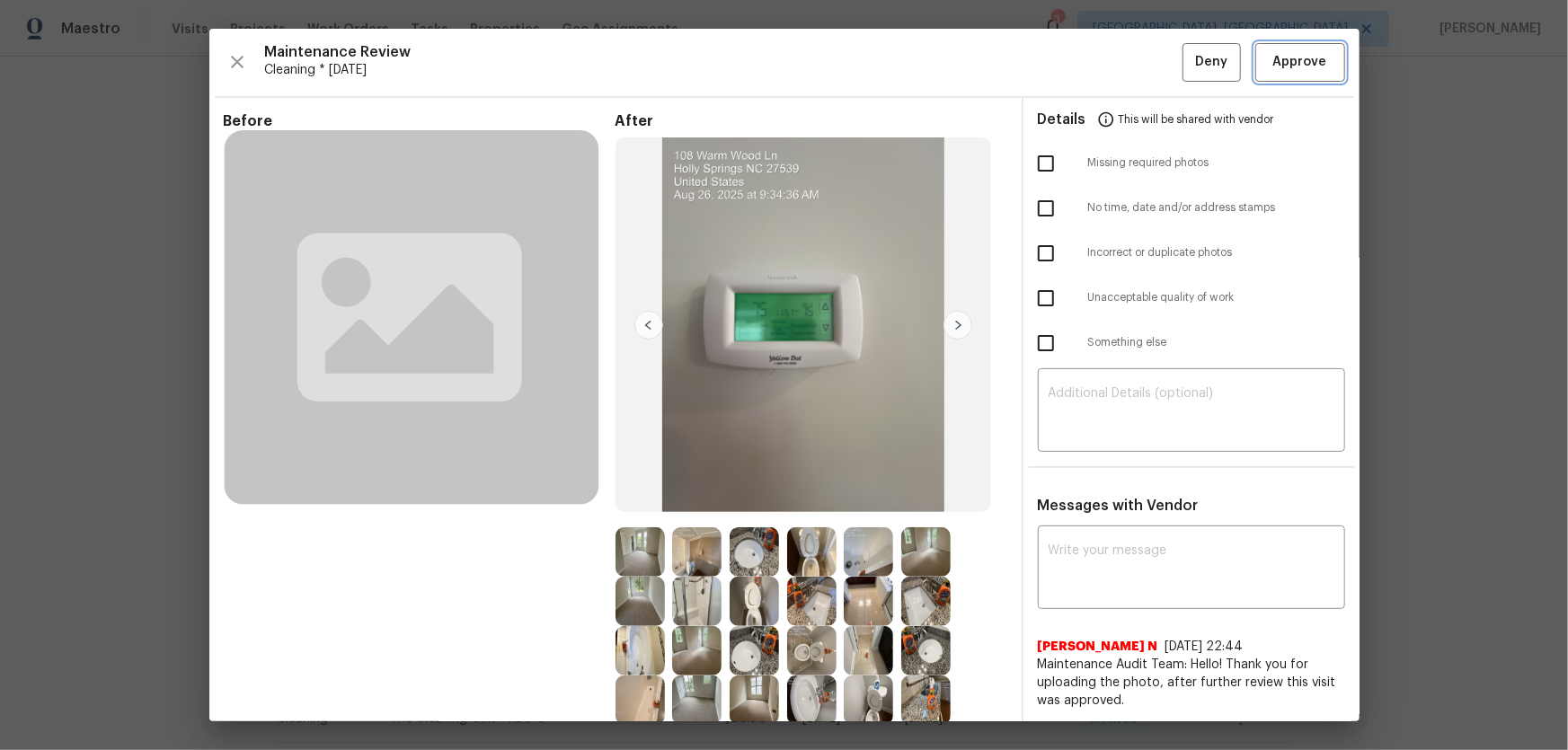
click at [1115, 63] on span "Approve" at bounding box center [1300, 61] width 54 height 22
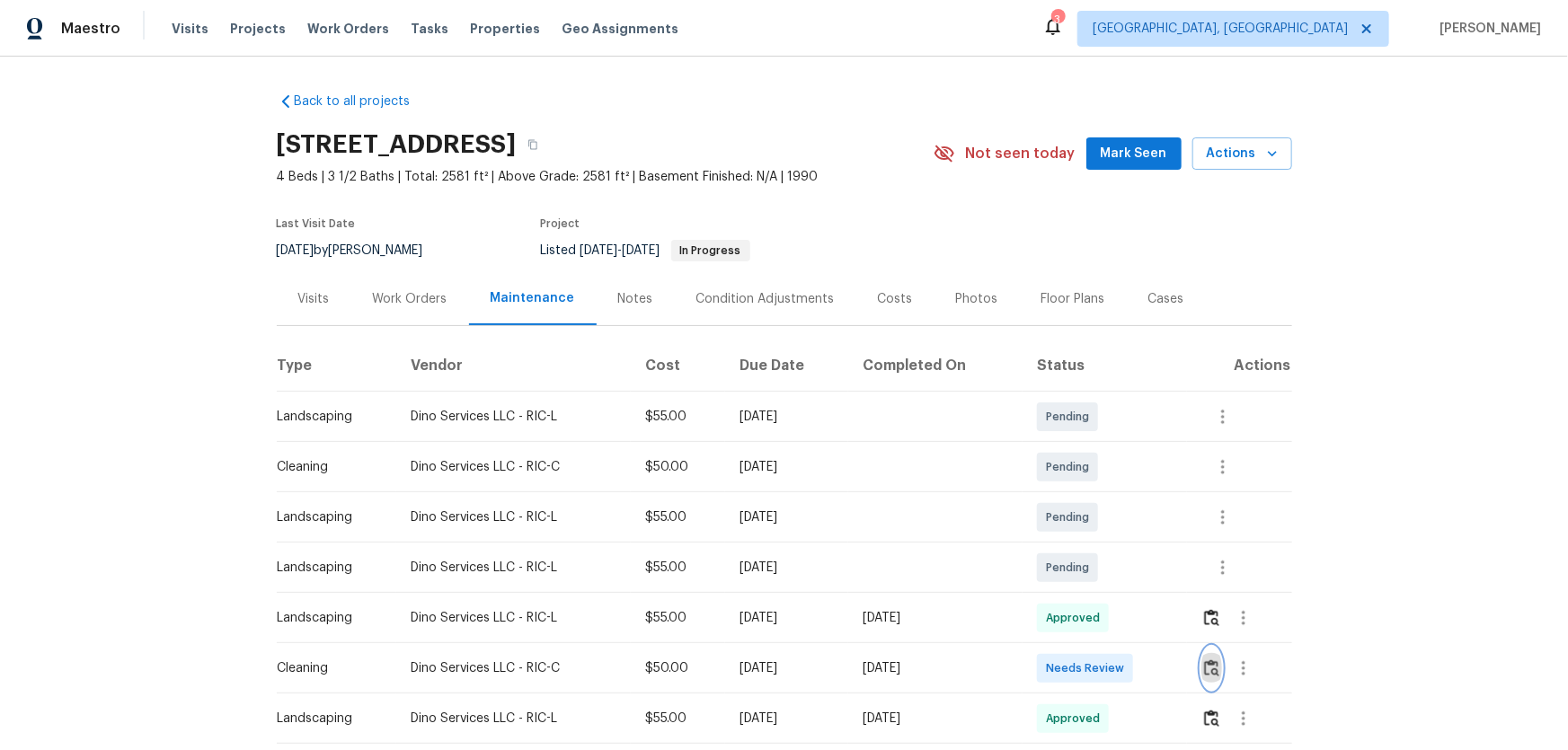
click at [1217, 662] on img "button" at bounding box center [1211, 668] width 15 height 17
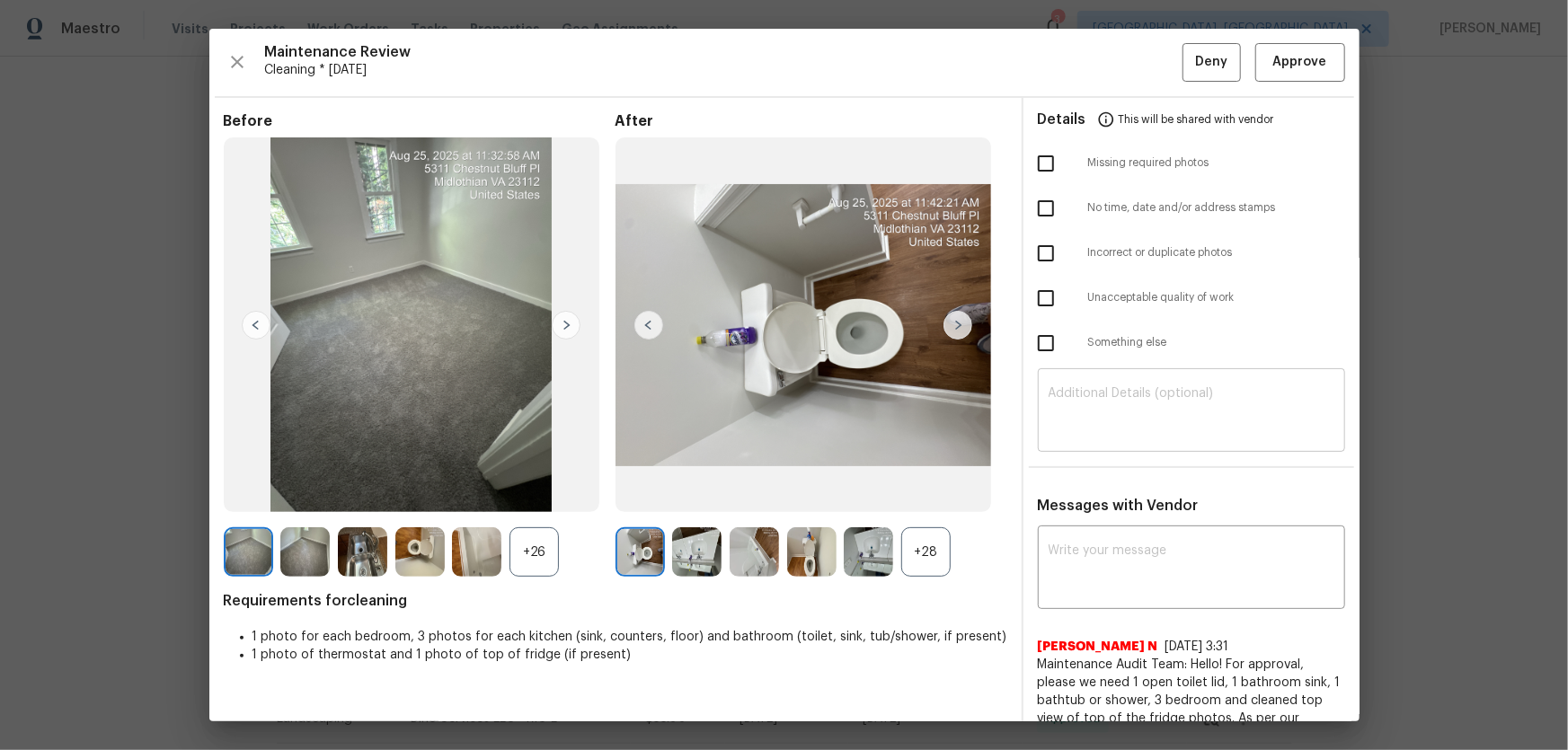
scroll to position [80, 0]
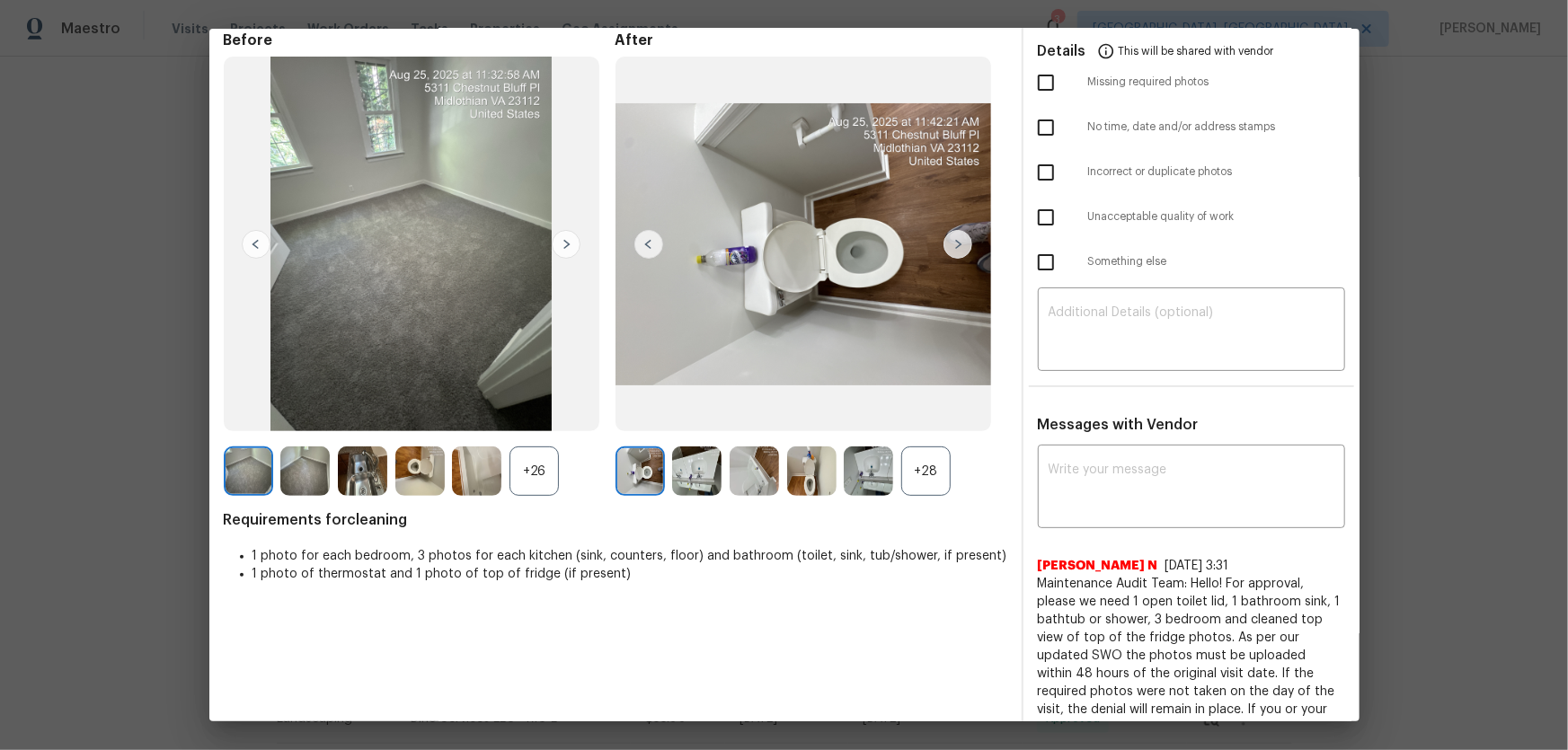
click at [901, 471] on div "+28" at bounding box center [926, 471] width 50 height 50
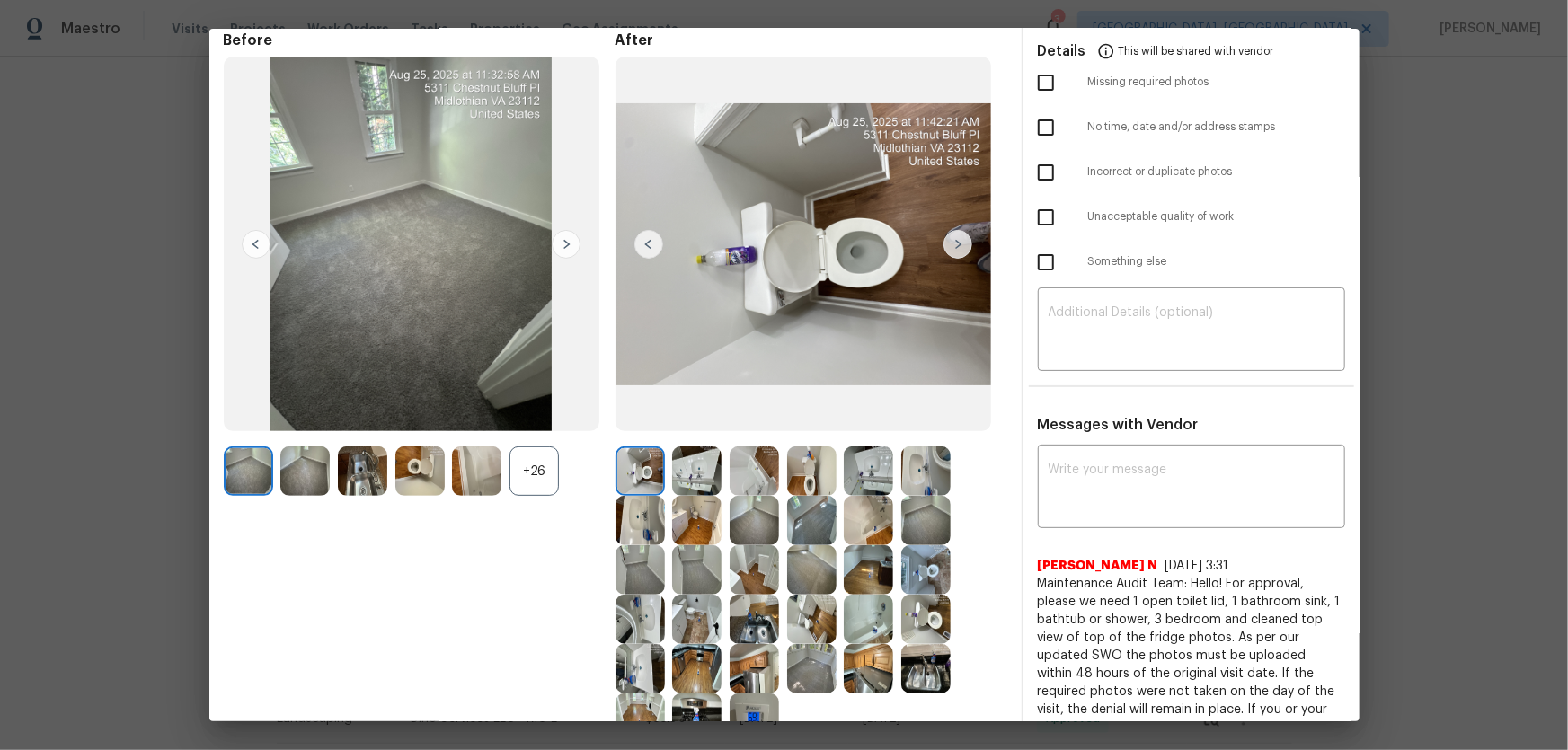
click at [536, 474] on div "+26" at bounding box center [535, 471] width 50 height 50
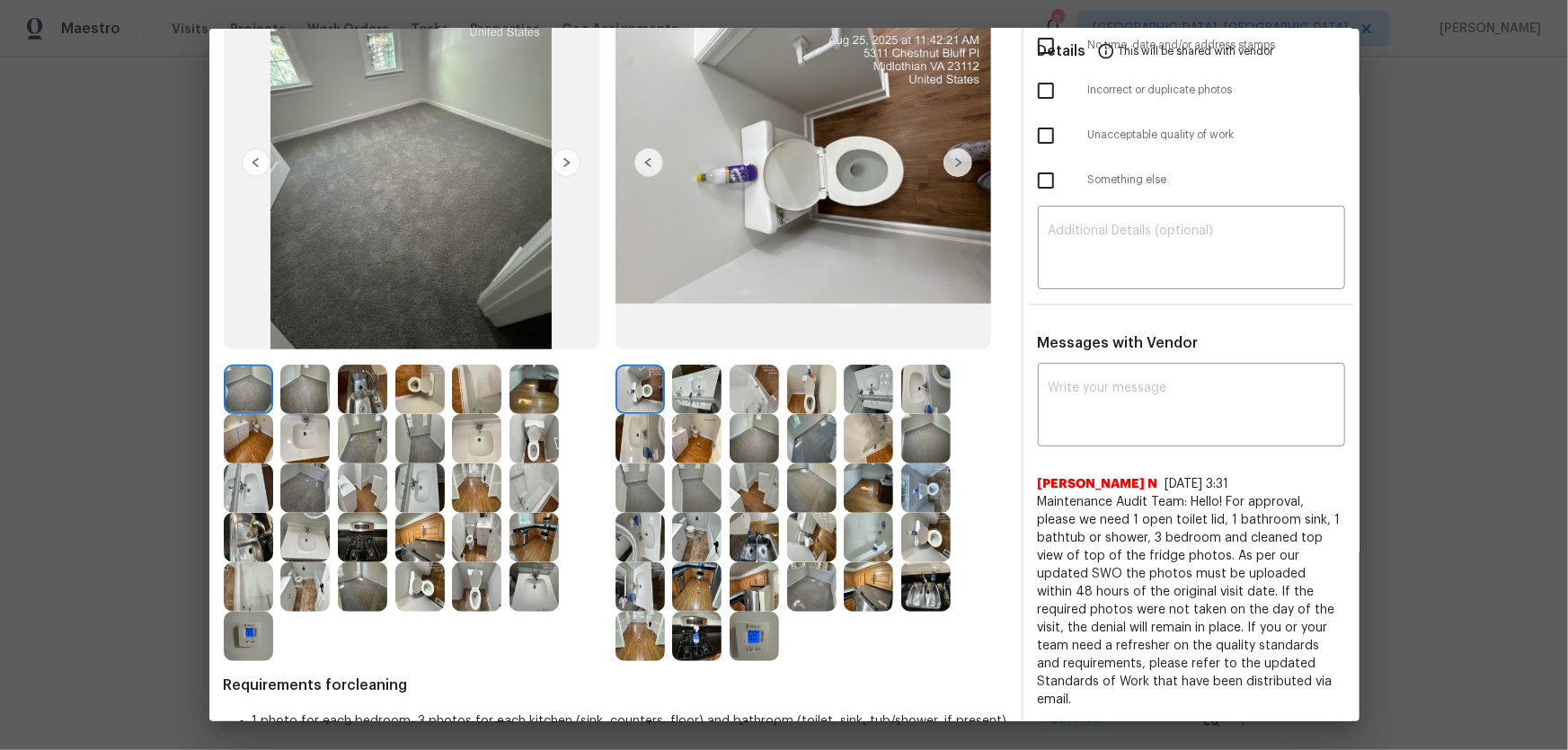
scroll to position [244, 0]
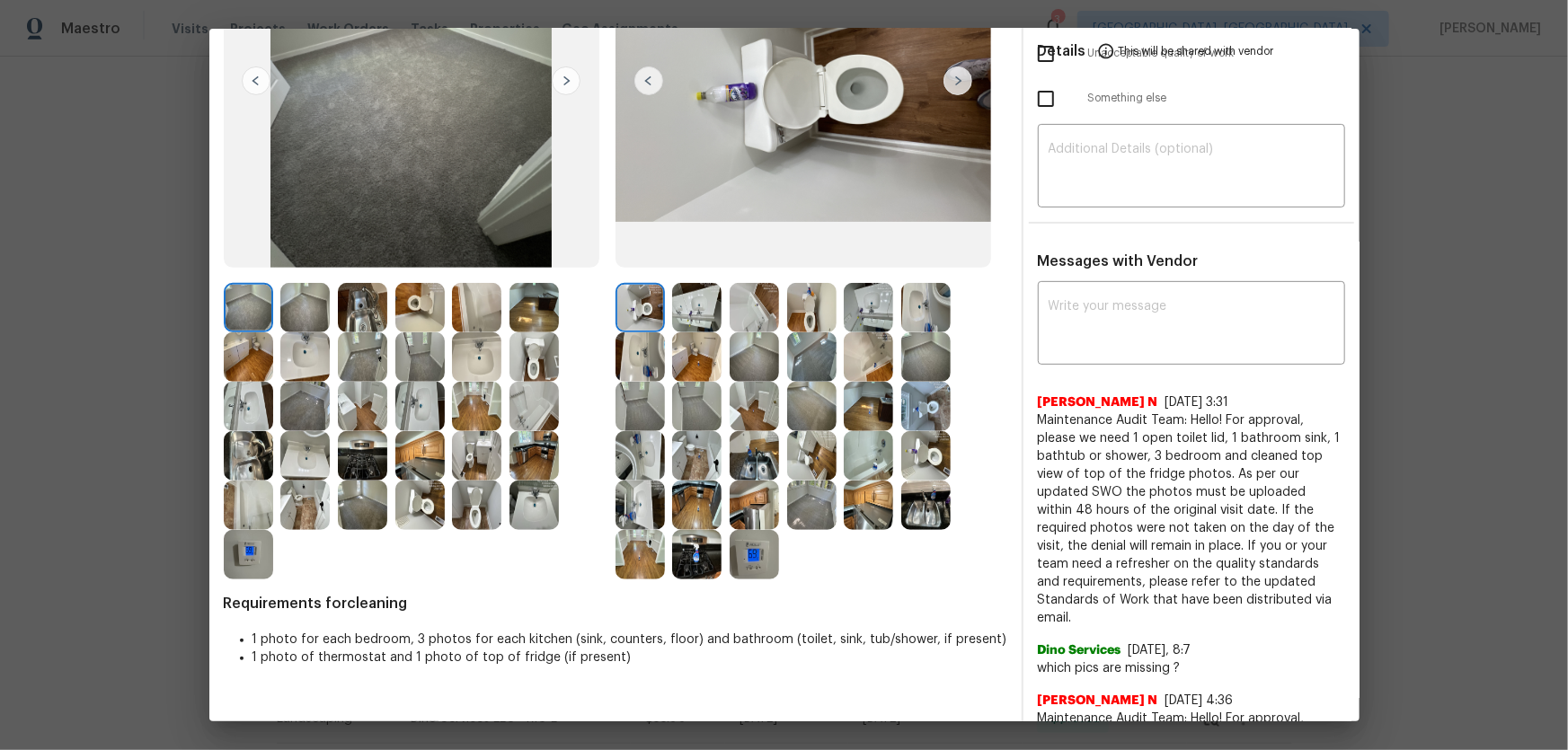
click at [906, 448] on img at bounding box center [926, 456] width 50 height 50
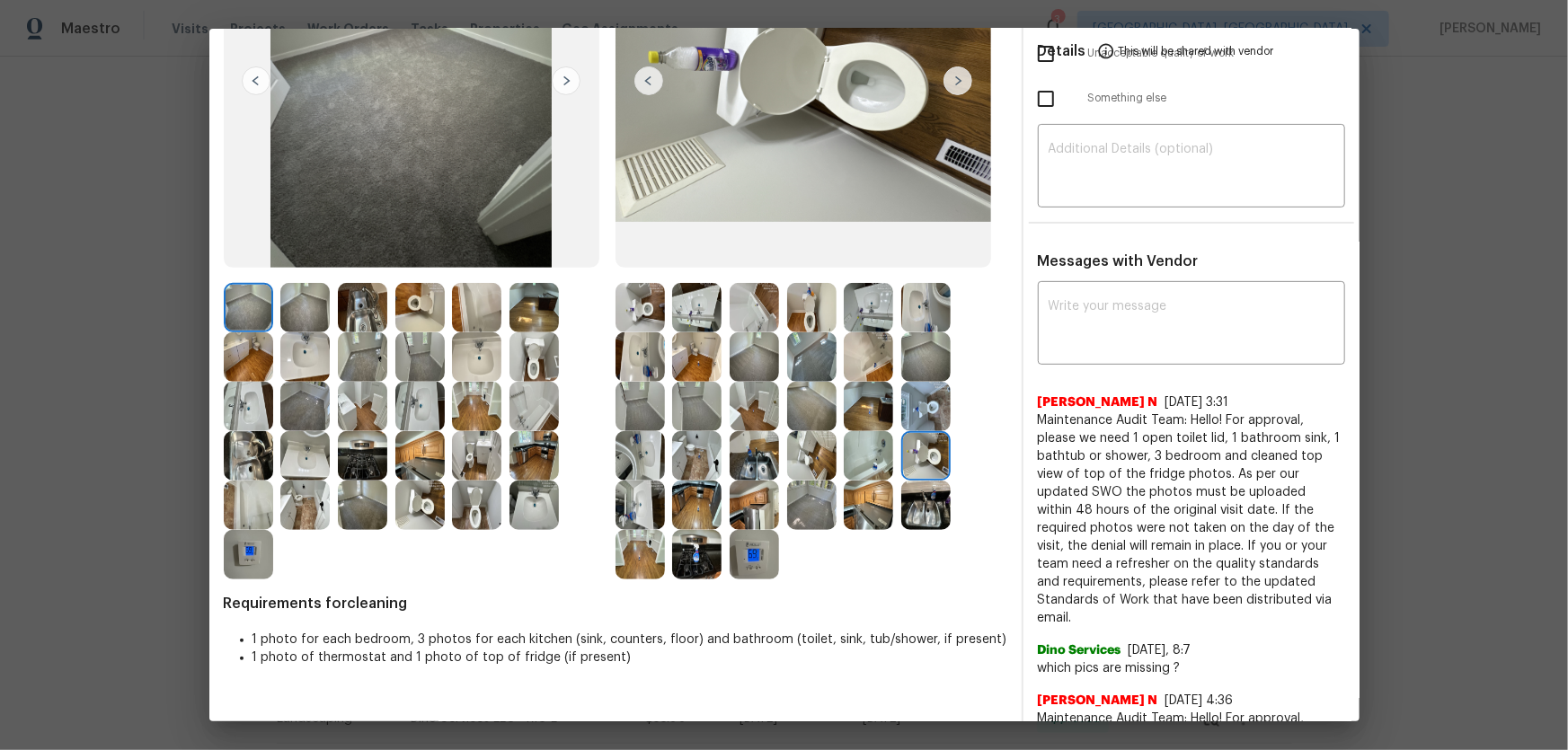
click at [909, 410] on img at bounding box center [926, 406] width 50 height 50
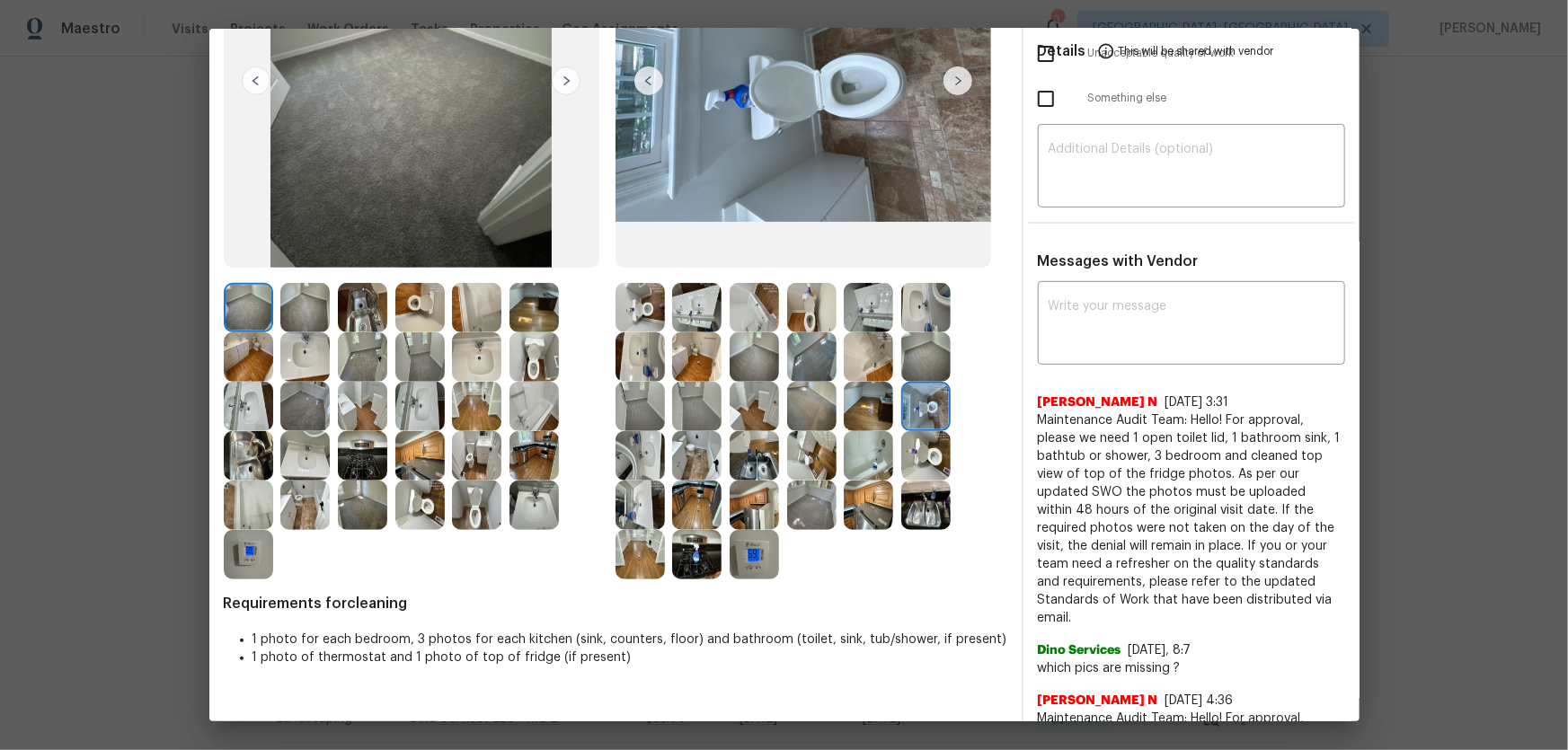
click at [808, 314] on img at bounding box center [812, 307] width 50 height 50
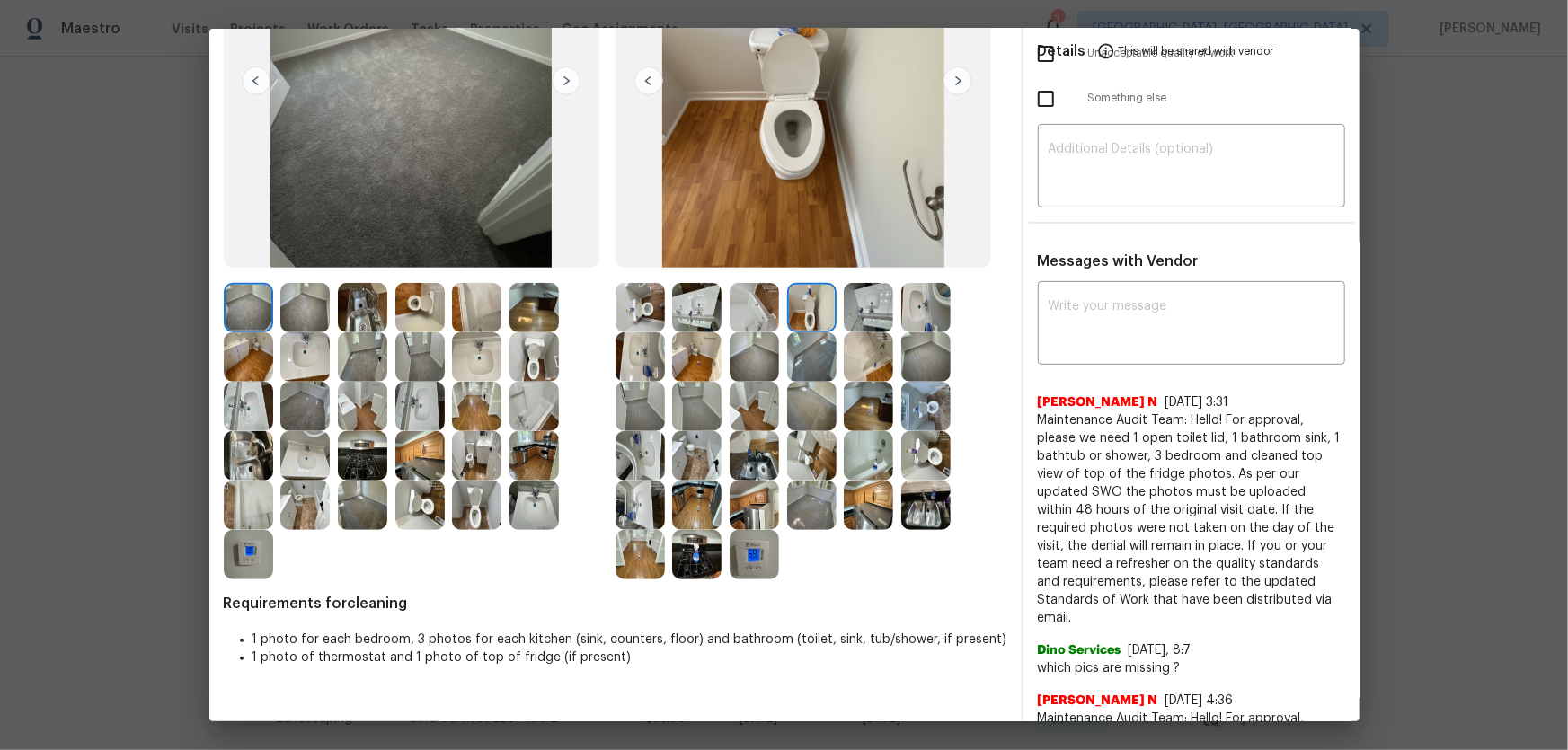
click at [638, 308] on img at bounding box center [640, 307] width 50 height 50
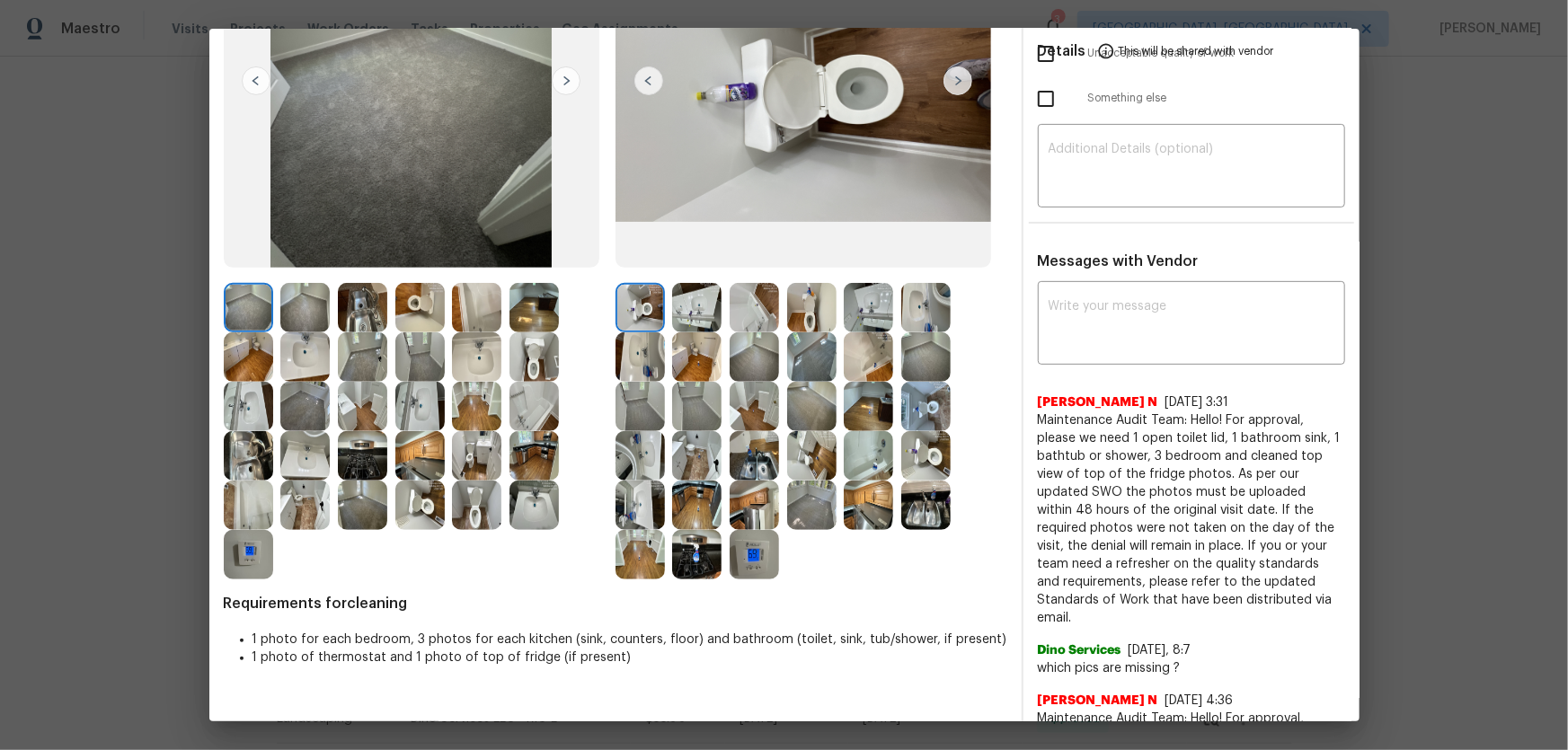
click at [639, 353] on img at bounding box center [640, 357] width 50 height 50
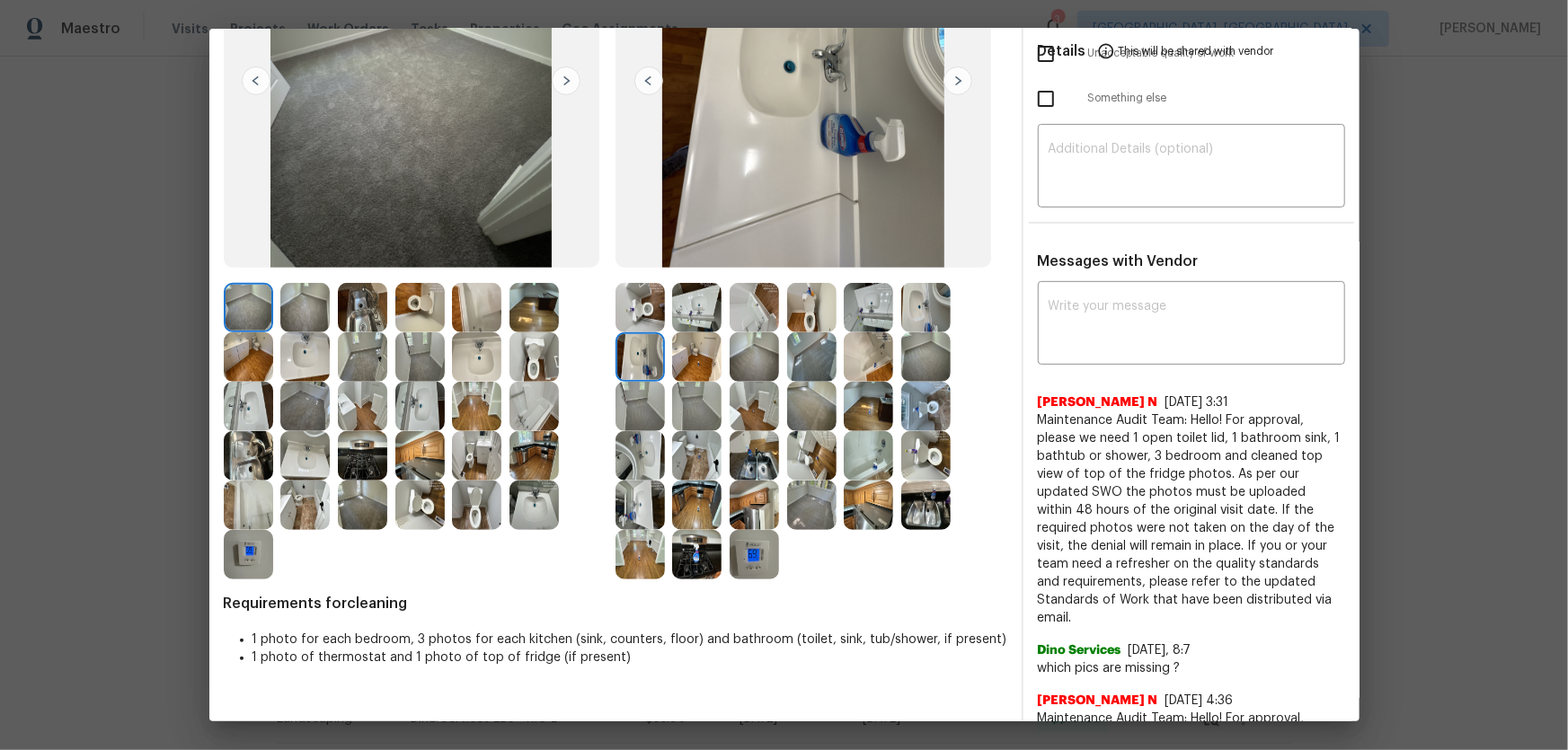
click at [878, 306] on img at bounding box center [868, 307] width 50 height 50
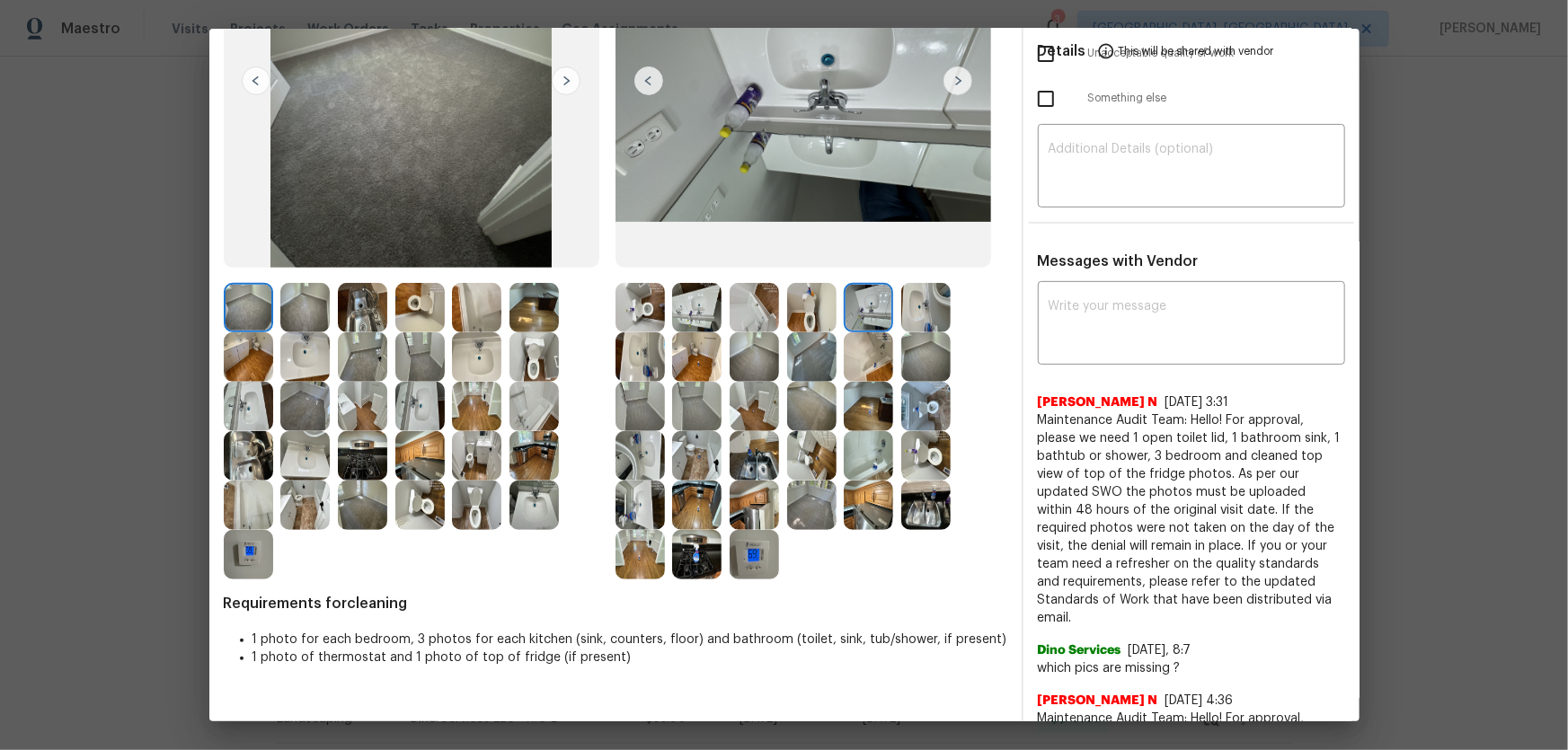
click at [926, 308] on img at bounding box center [926, 307] width 50 height 50
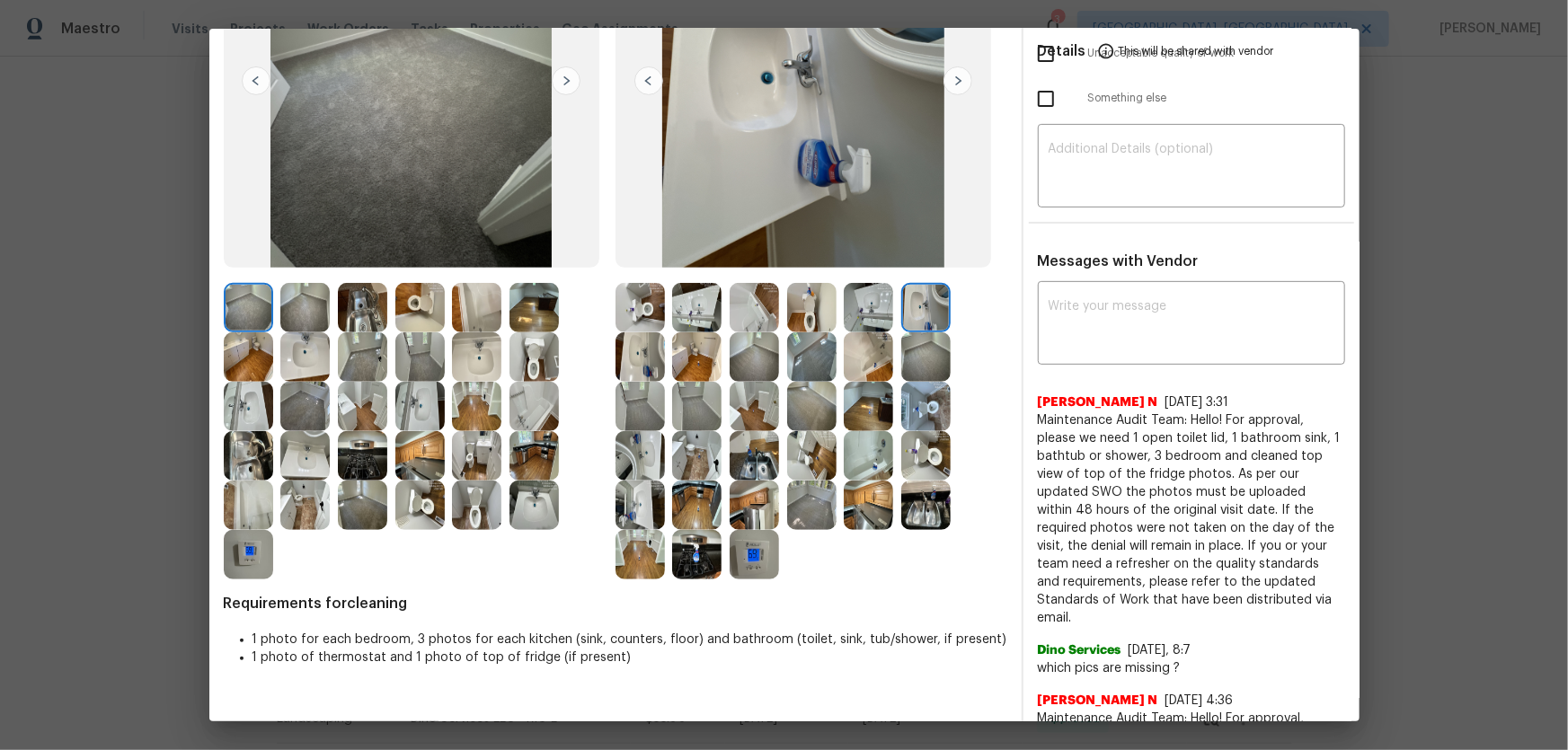
click at [634, 451] on img at bounding box center [640, 456] width 50 height 50
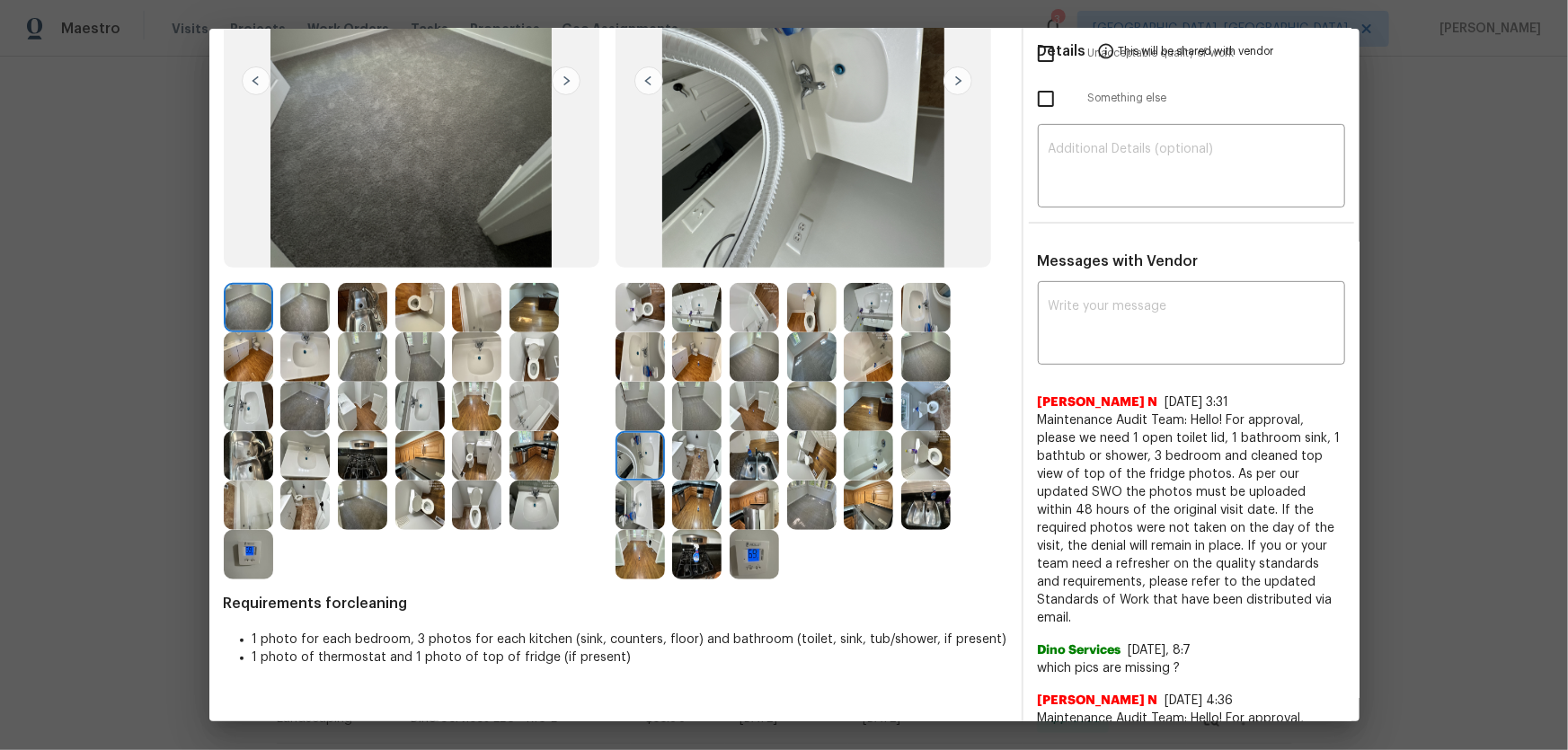
click at [636, 497] on img at bounding box center [640, 506] width 50 height 50
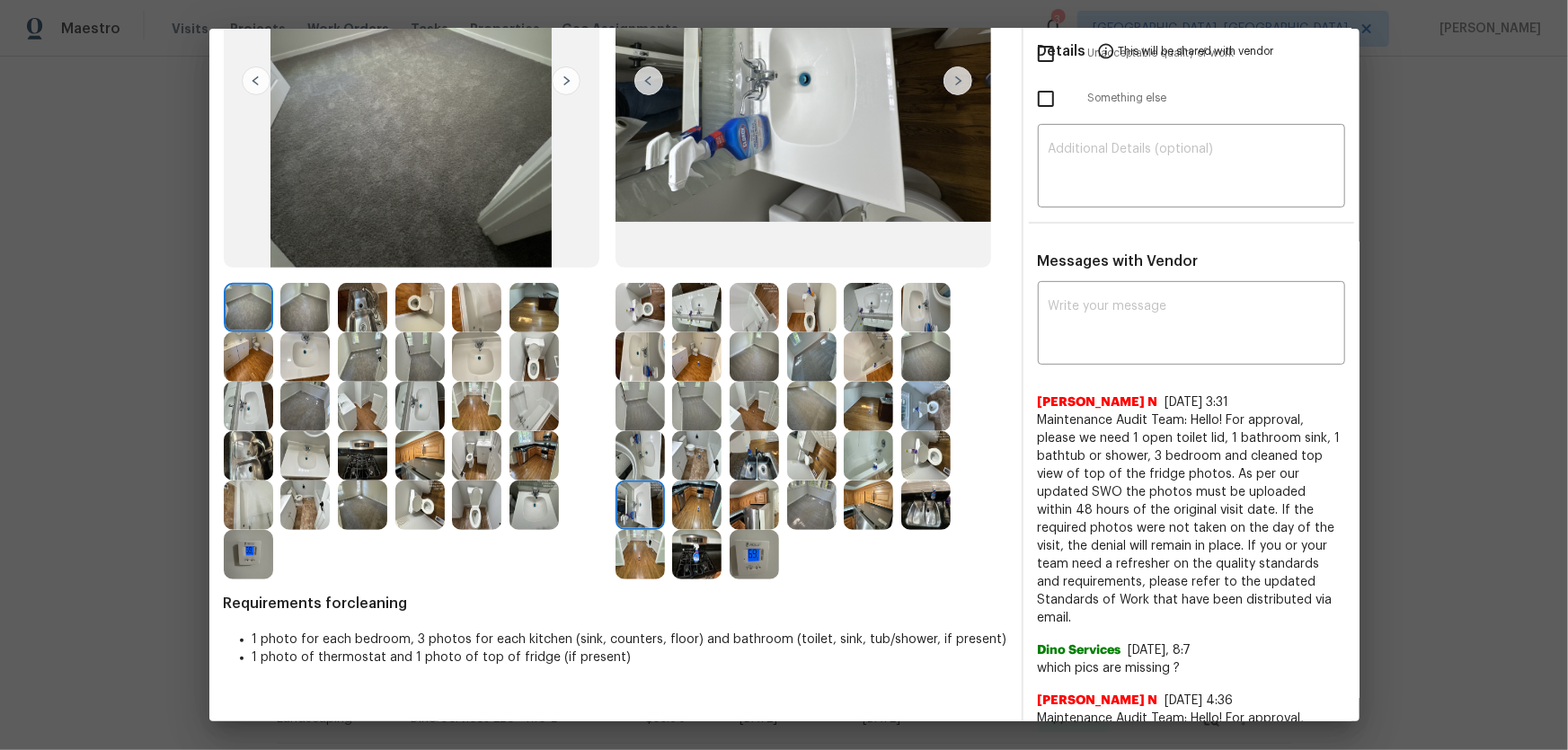
click at [754, 456] on img at bounding box center [754, 456] width 50 height 50
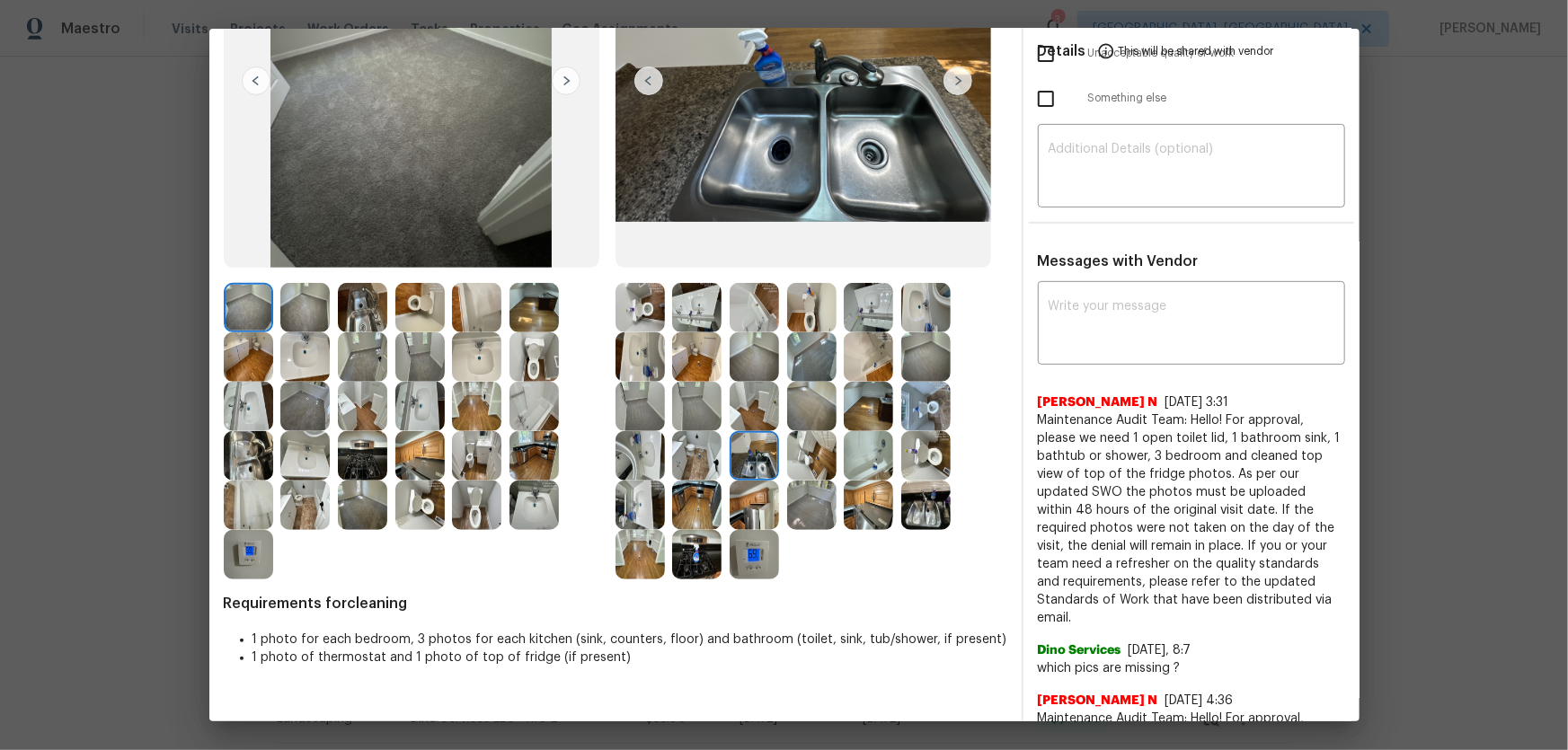
click at [760, 503] on img at bounding box center [754, 506] width 50 height 50
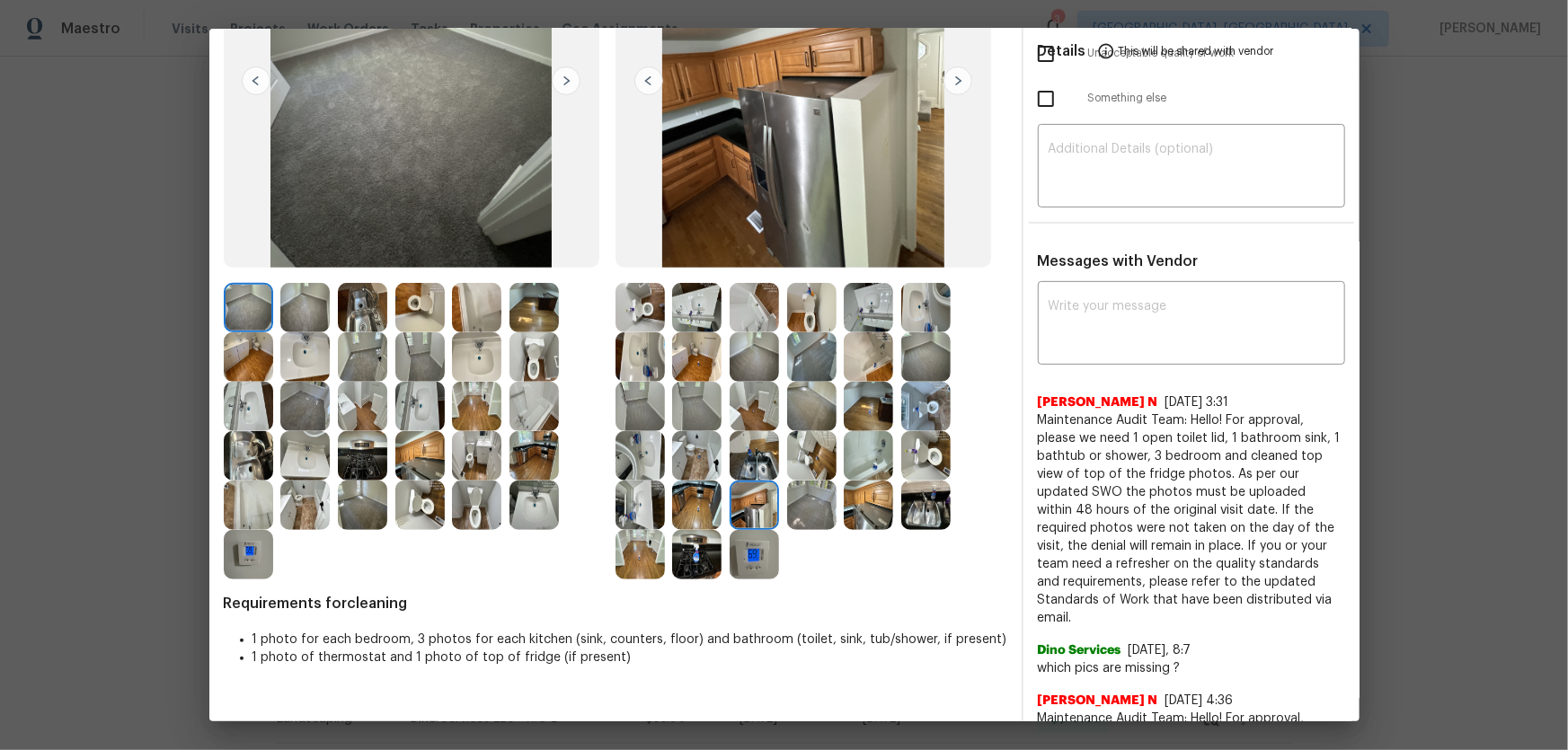
click at [748, 557] on img at bounding box center [754, 555] width 50 height 50
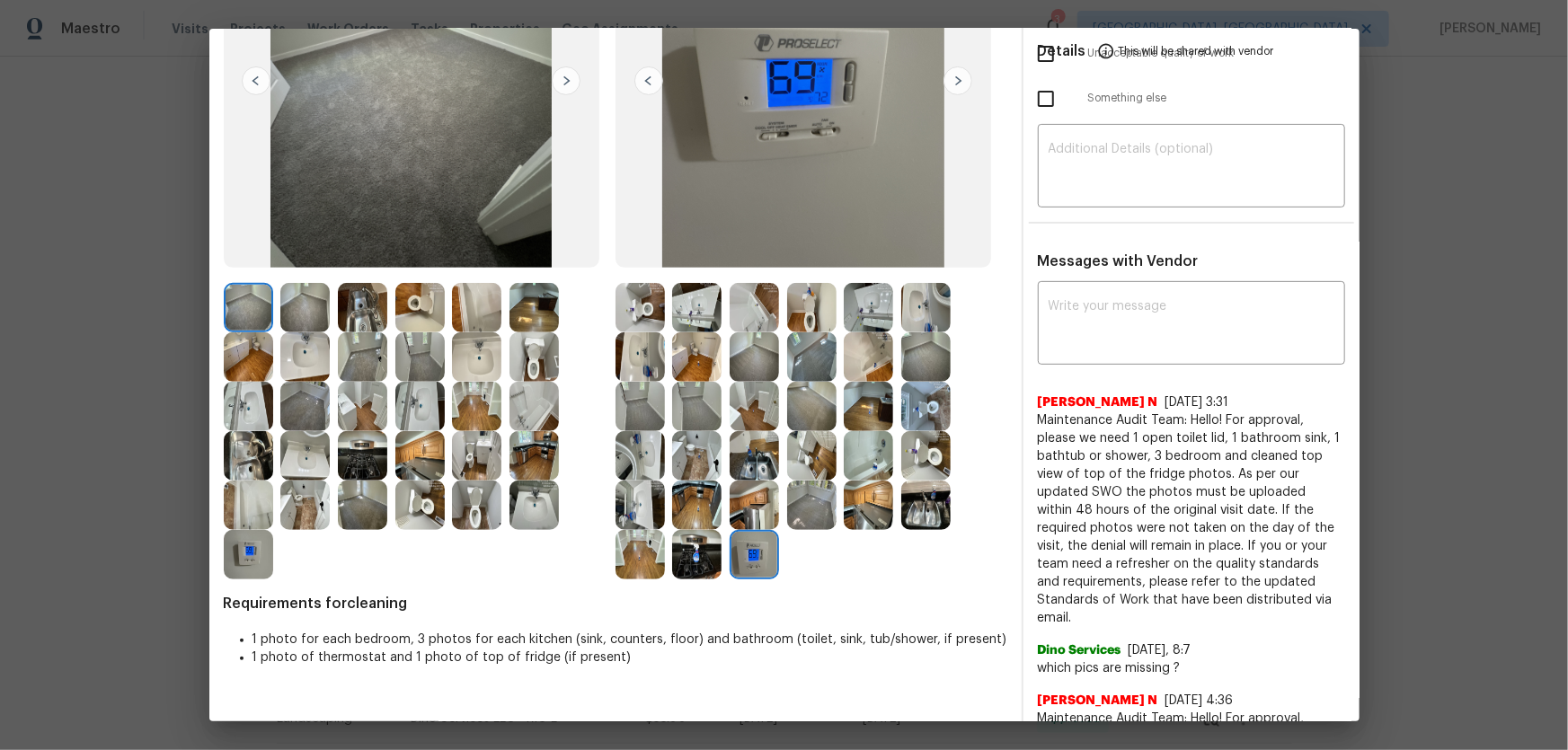
click at [706, 557] on img at bounding box center [697, 555] width 50 height 50
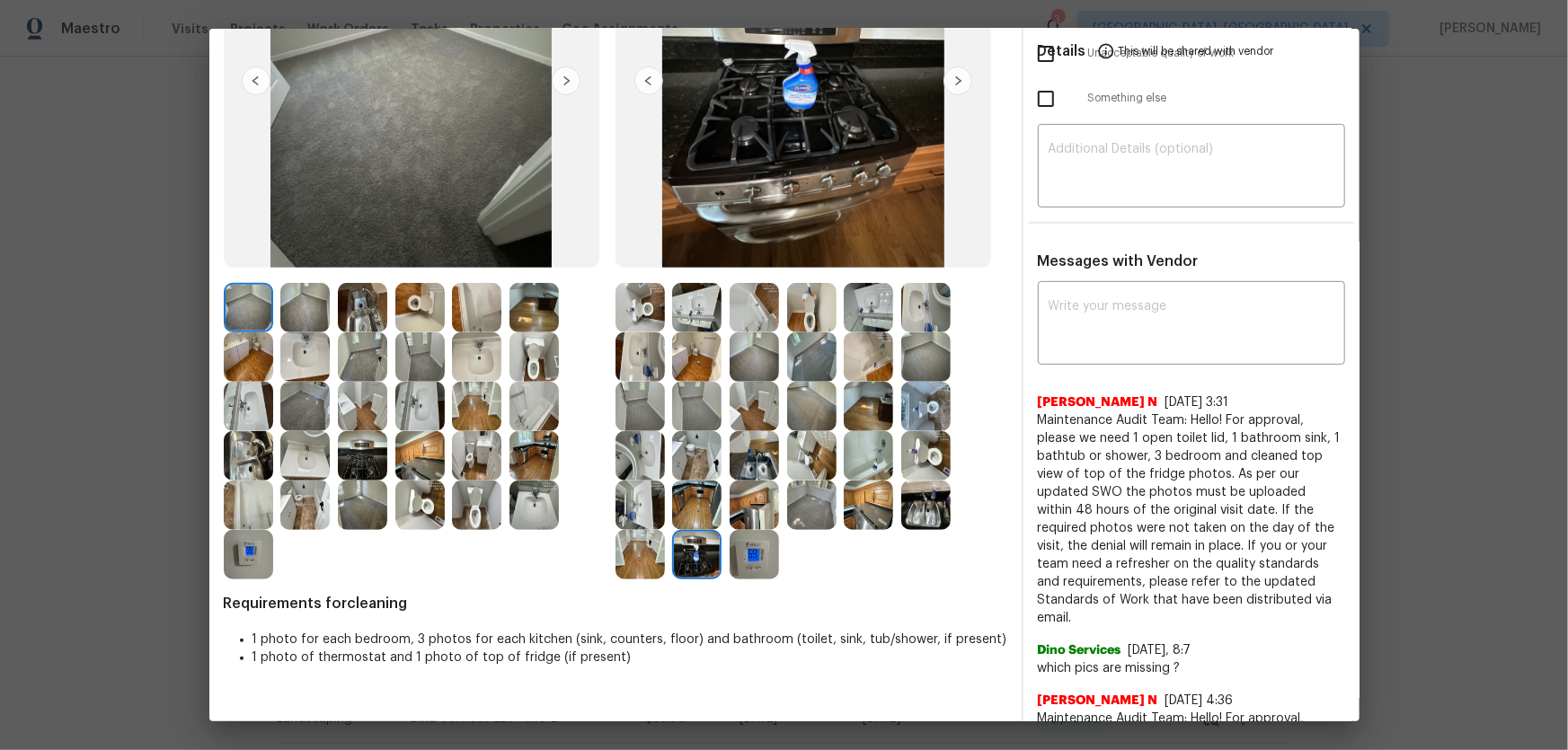
click at [692, 511] on img at bounding box center [697, 506] width 50 height 50
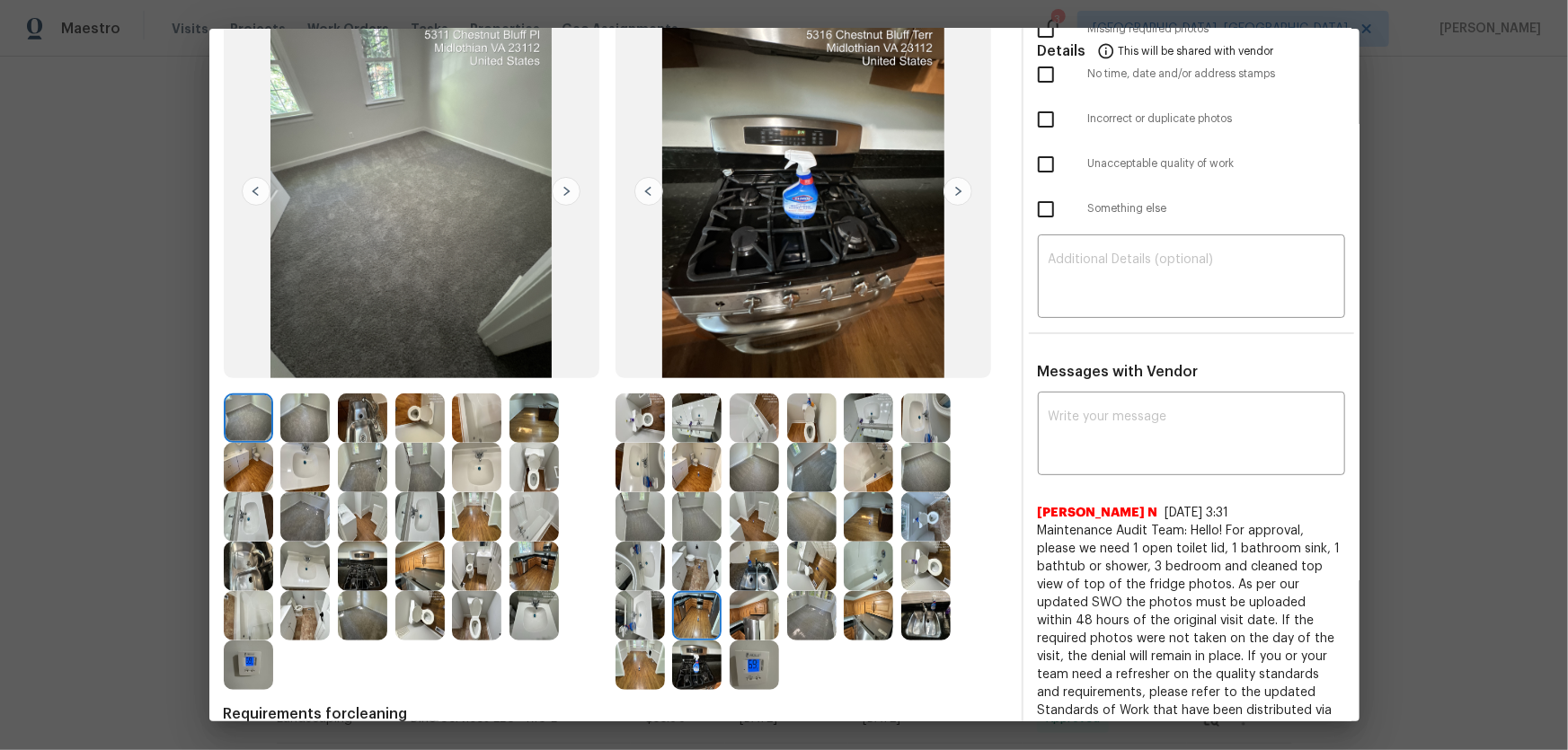
scroll to position [163, 0]
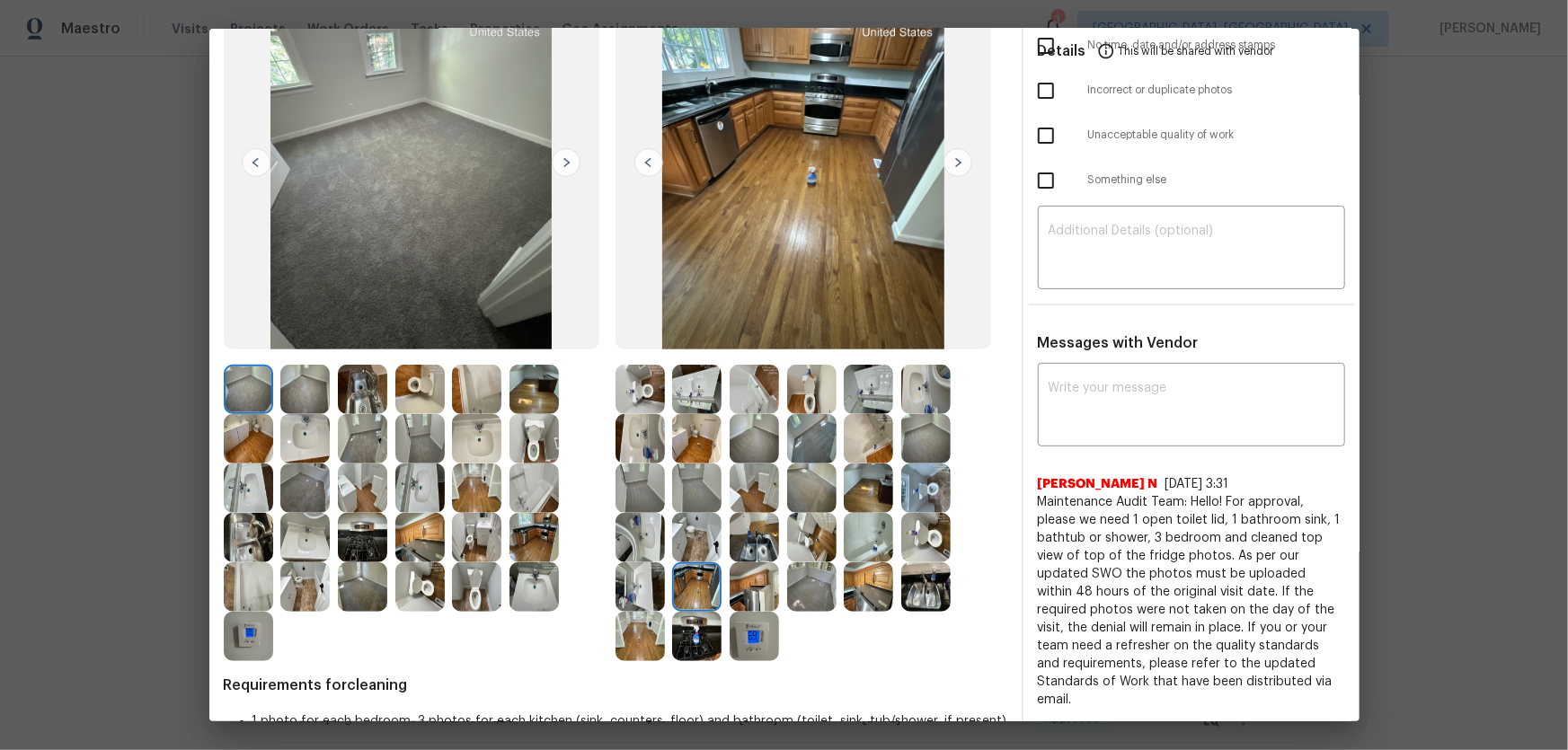
click at [934, 440] on img at bounding box center [926, 439] width 50 height 50
click at [796, 428] on img at bounding box center [812, 439] width 50 height 50
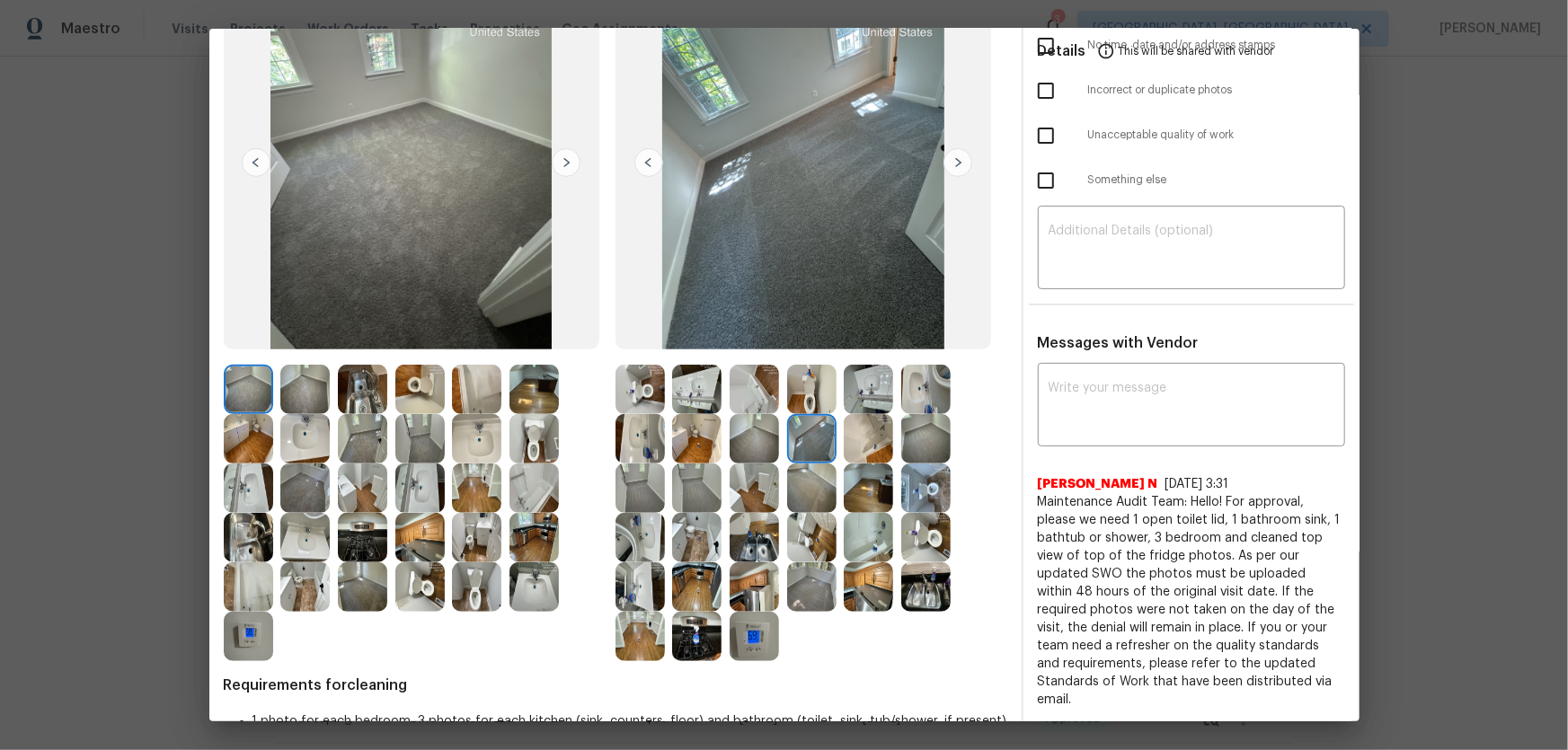
click at [753, 434] on img at bounding box center [754, 439] width 50 height 50
click at [687, 485] on img at bounding box center [697, 489] width 50 height 50
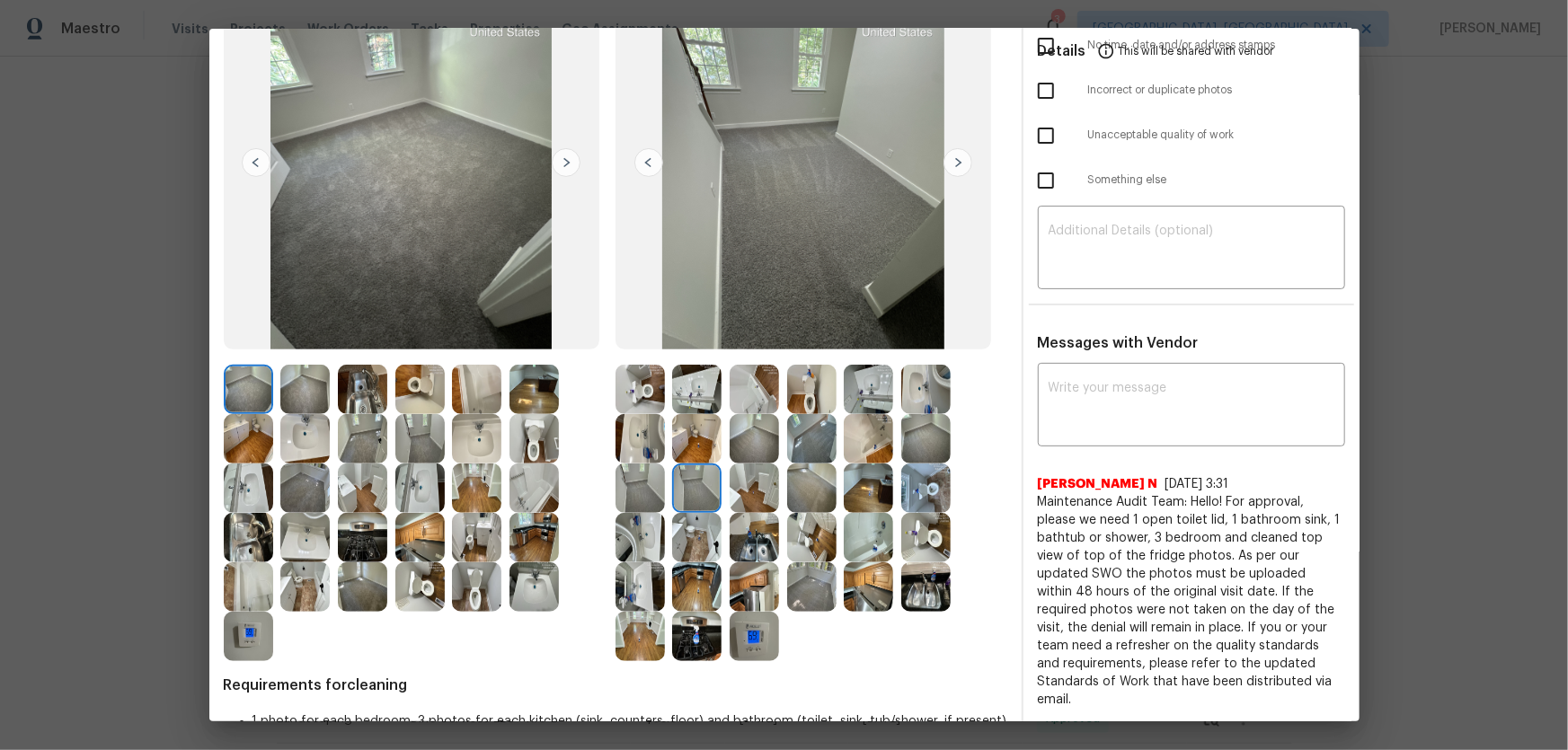
click at [753, 541] on img at bounding box center [754, 537] width 50 height 50
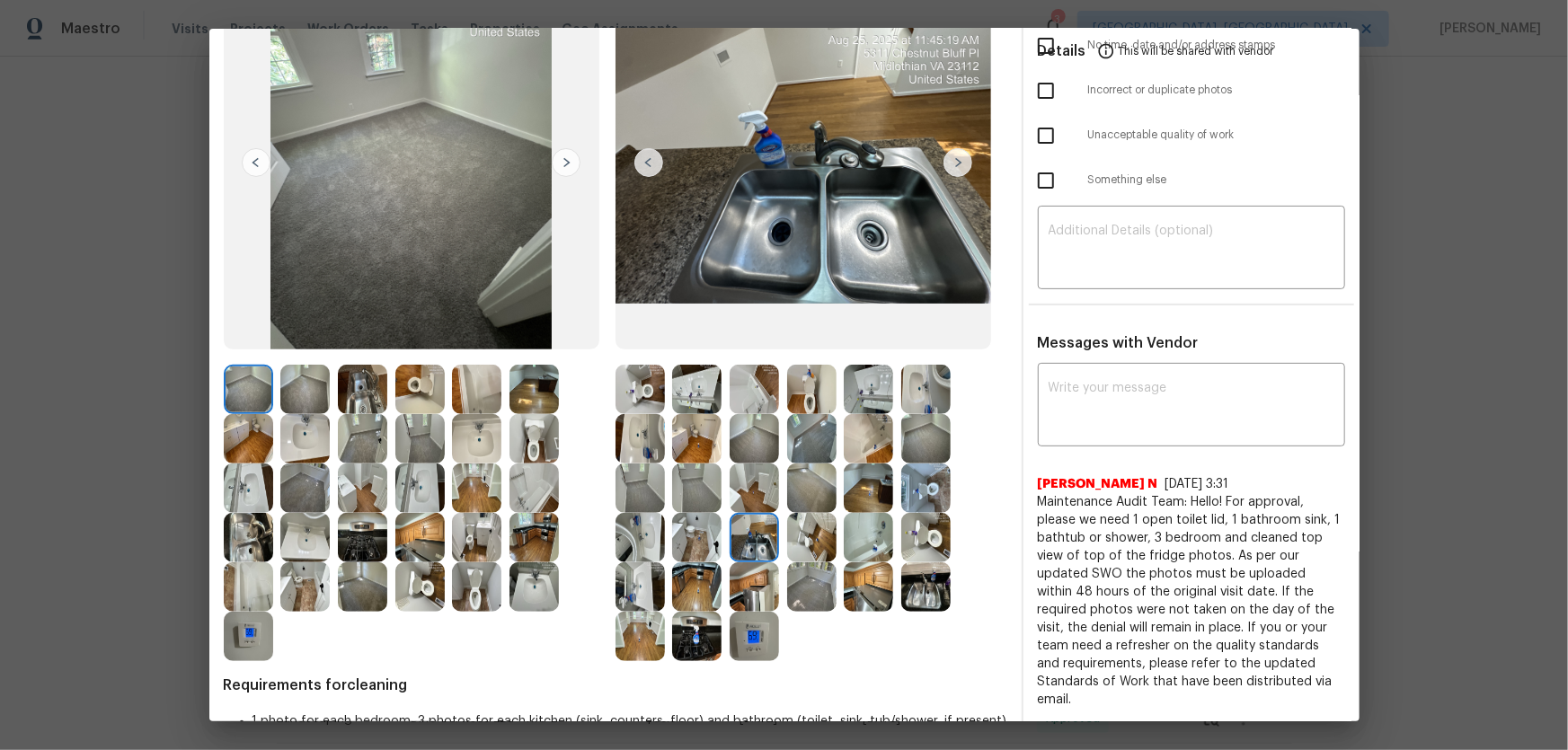
click at [754, 581] on img at bounding box center [754, 587] width 50 height 50
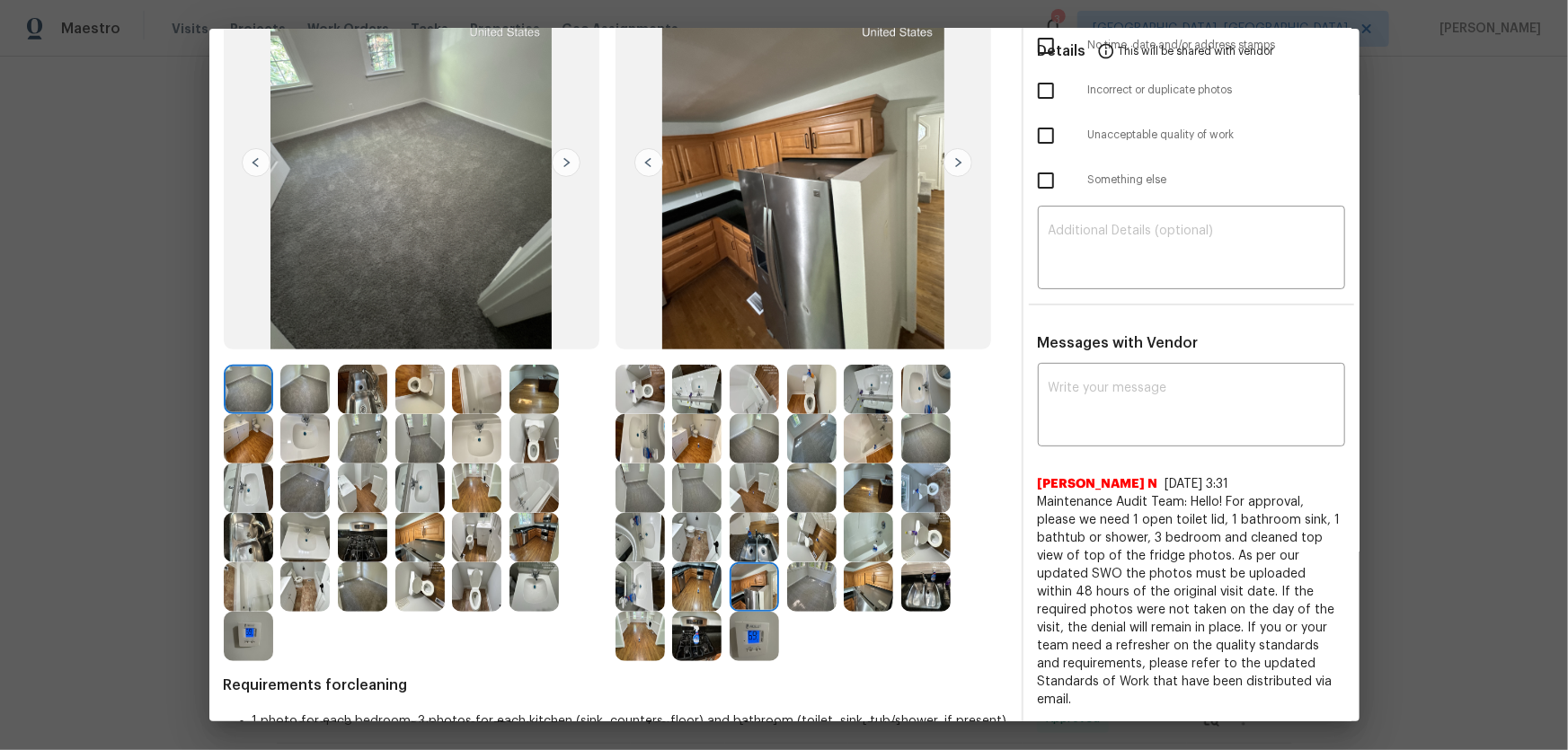
drag, startPoint x: 760, startPoint y: 622, endPoint x: 750, endPoint y: 625, distance: 10.4
click at [761, 622] on img at bounding box center [754, 636] width 50 height 50
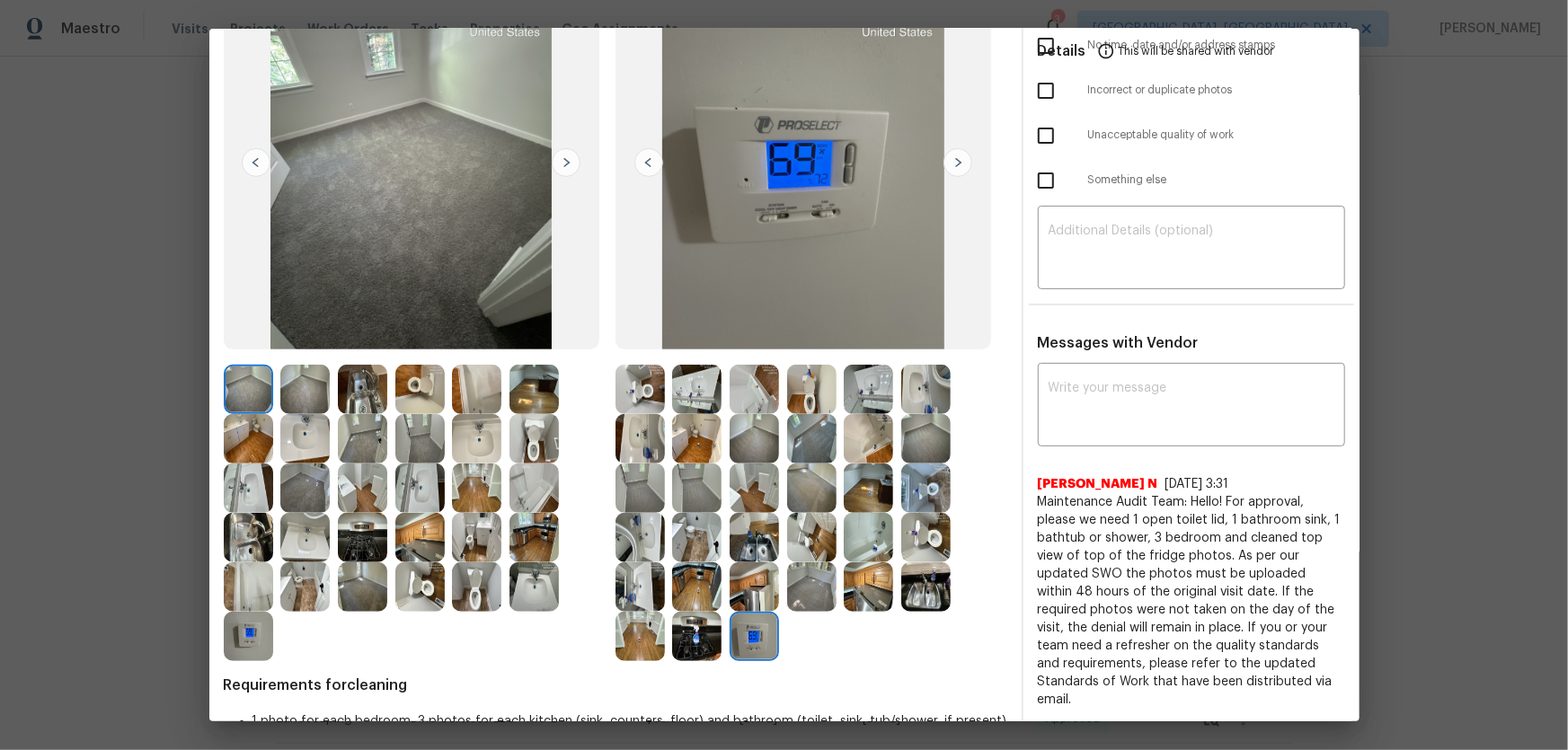
click at [693, 637] on img at bounding box center [697, 636] width 50 height 50
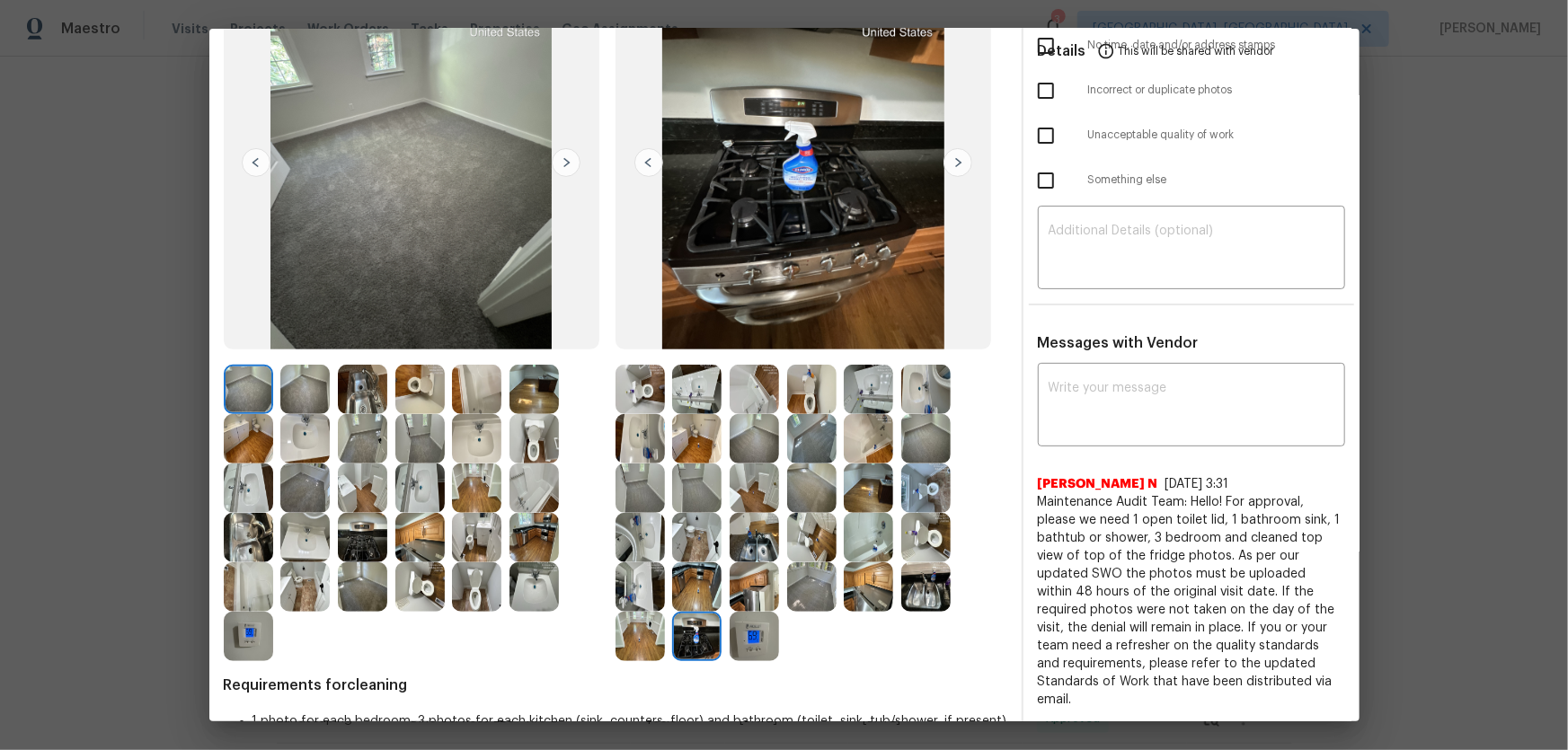
click at [643, 637] on img at bounding box center [640, 636] width 50 height 50
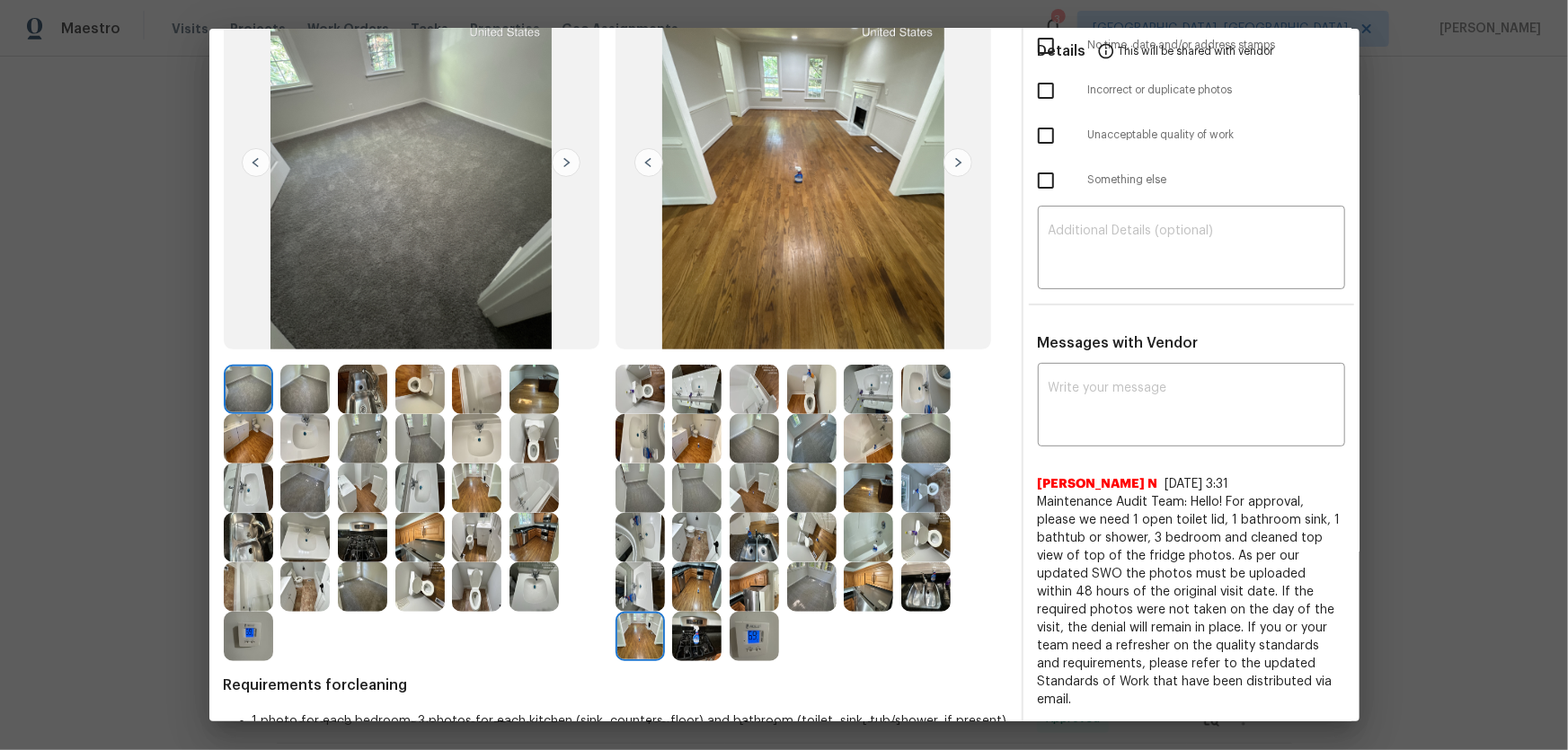
click at [632, 581] on img at bounding box center [640, 587] width 50 height 50
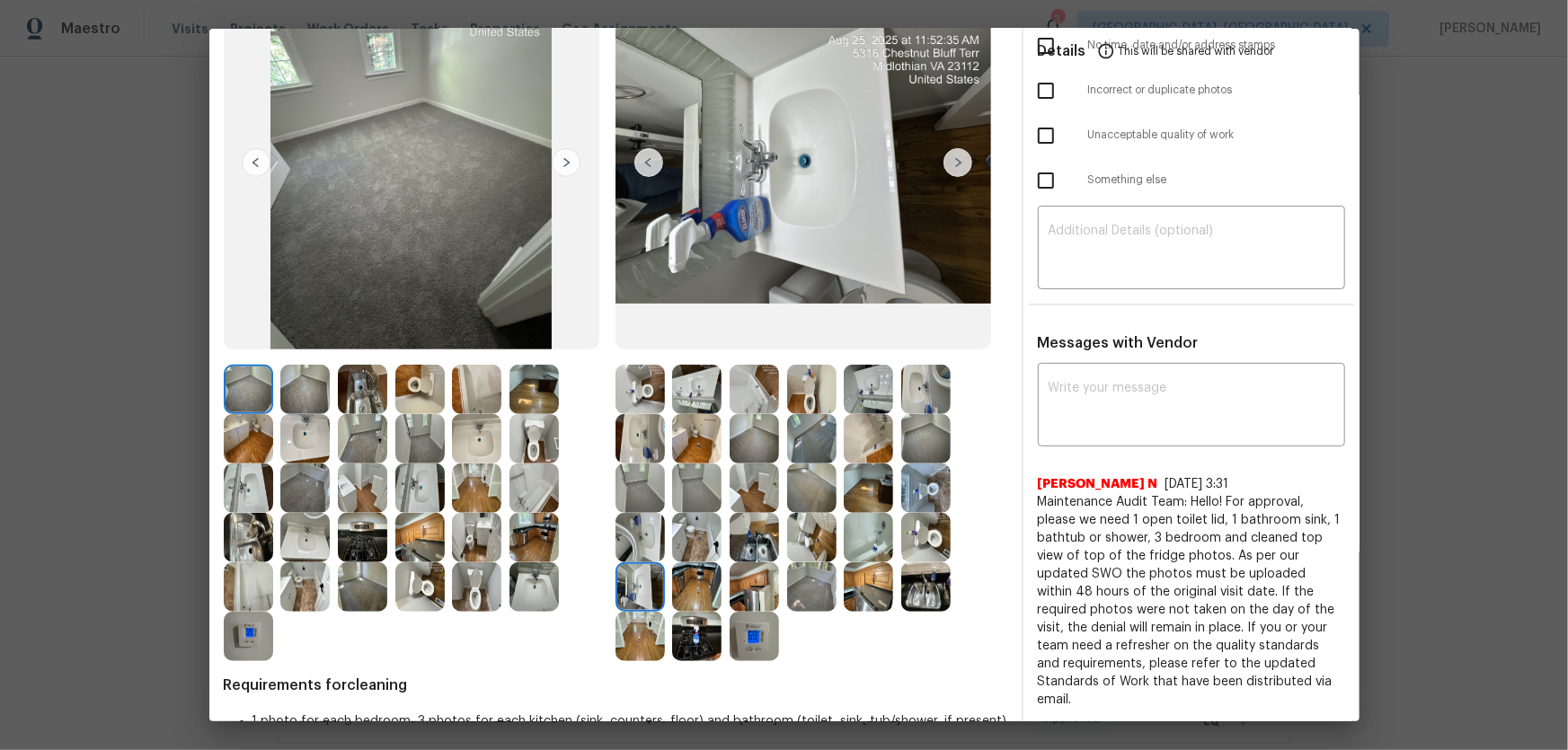
click at [685, 580] on img at bounding box center [697, 587] width 50 height 50
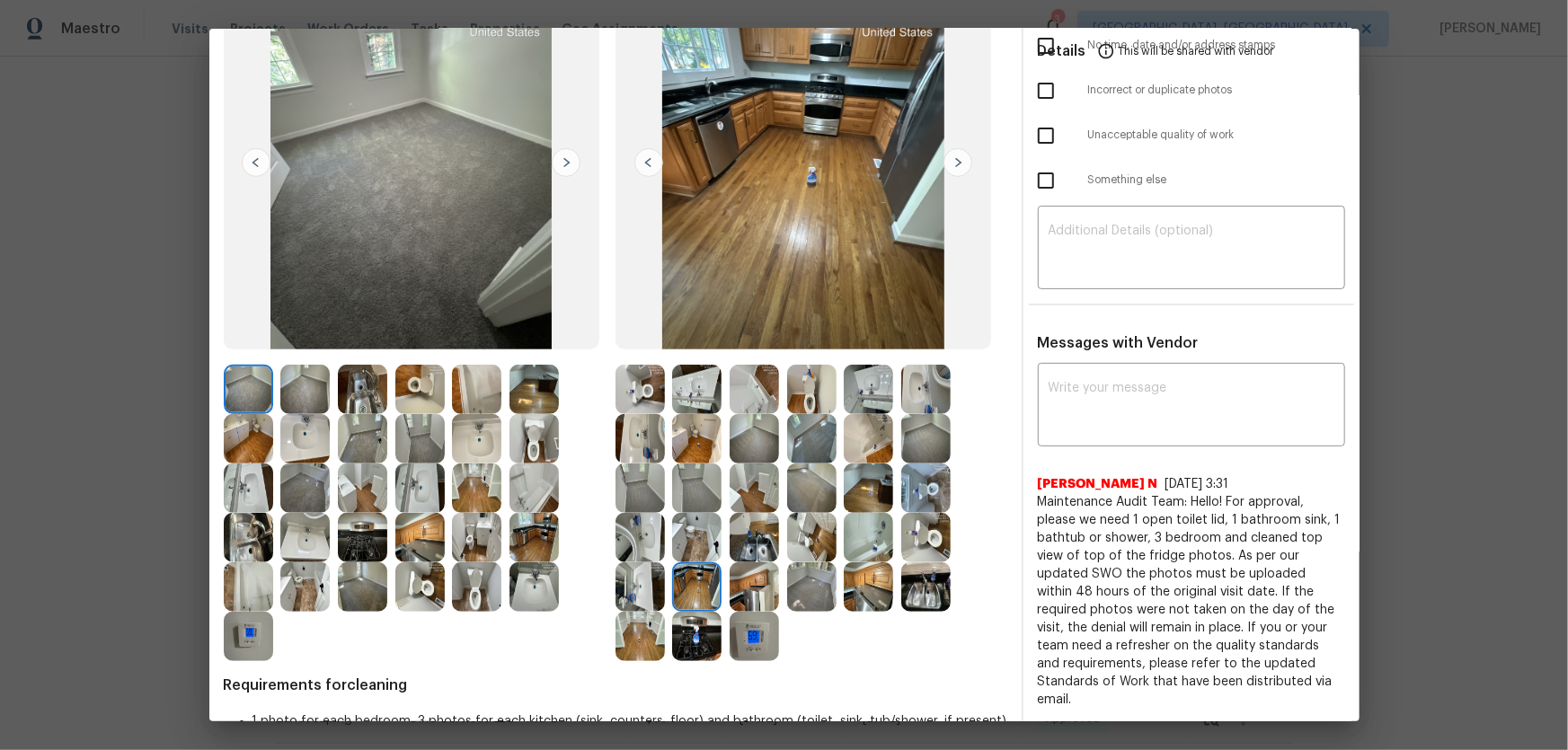
click at [651, 549] on img at bounding box center [640, 537] width 50 height 50
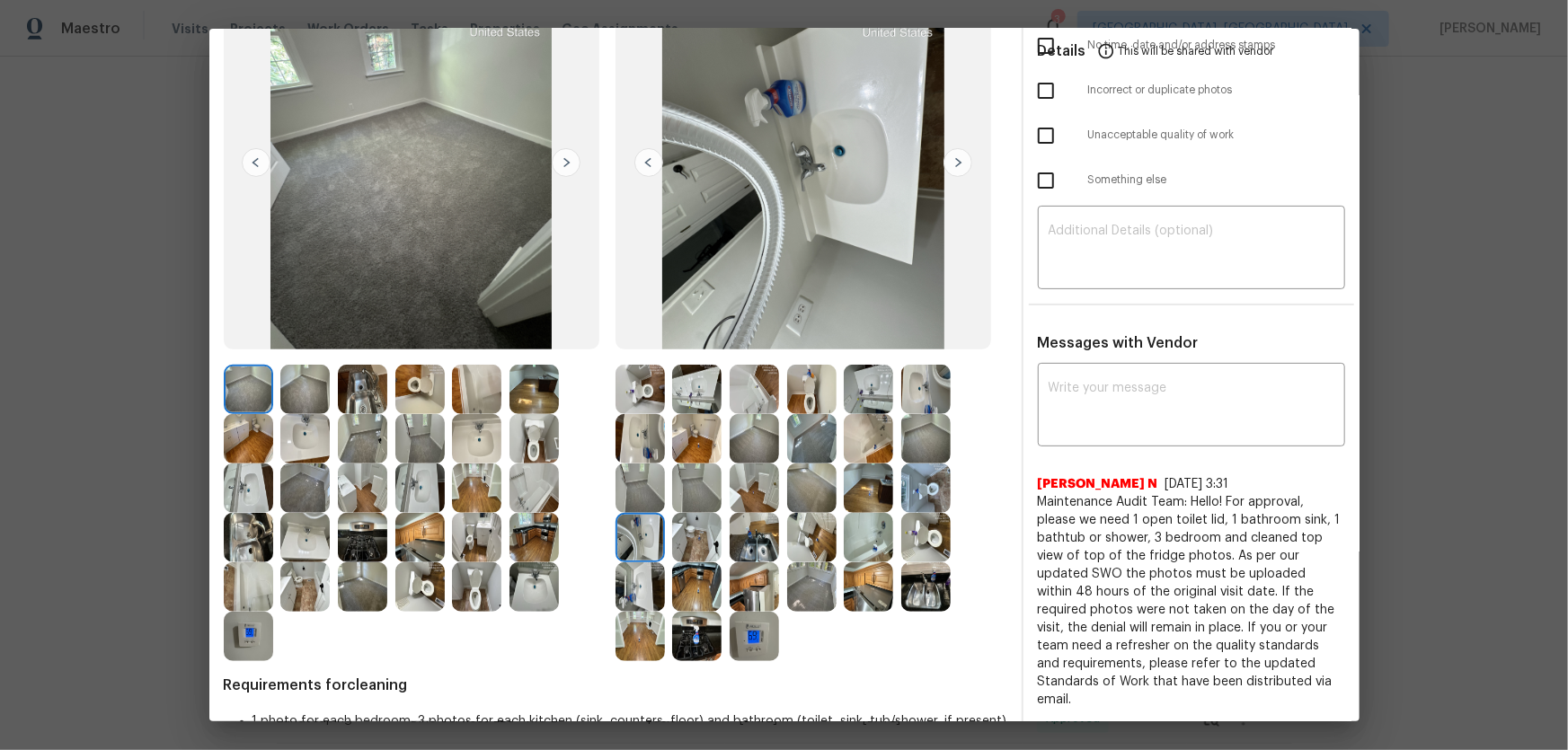
click at [623, 460] on img at bounding box center [640, 439] width 50 height 50
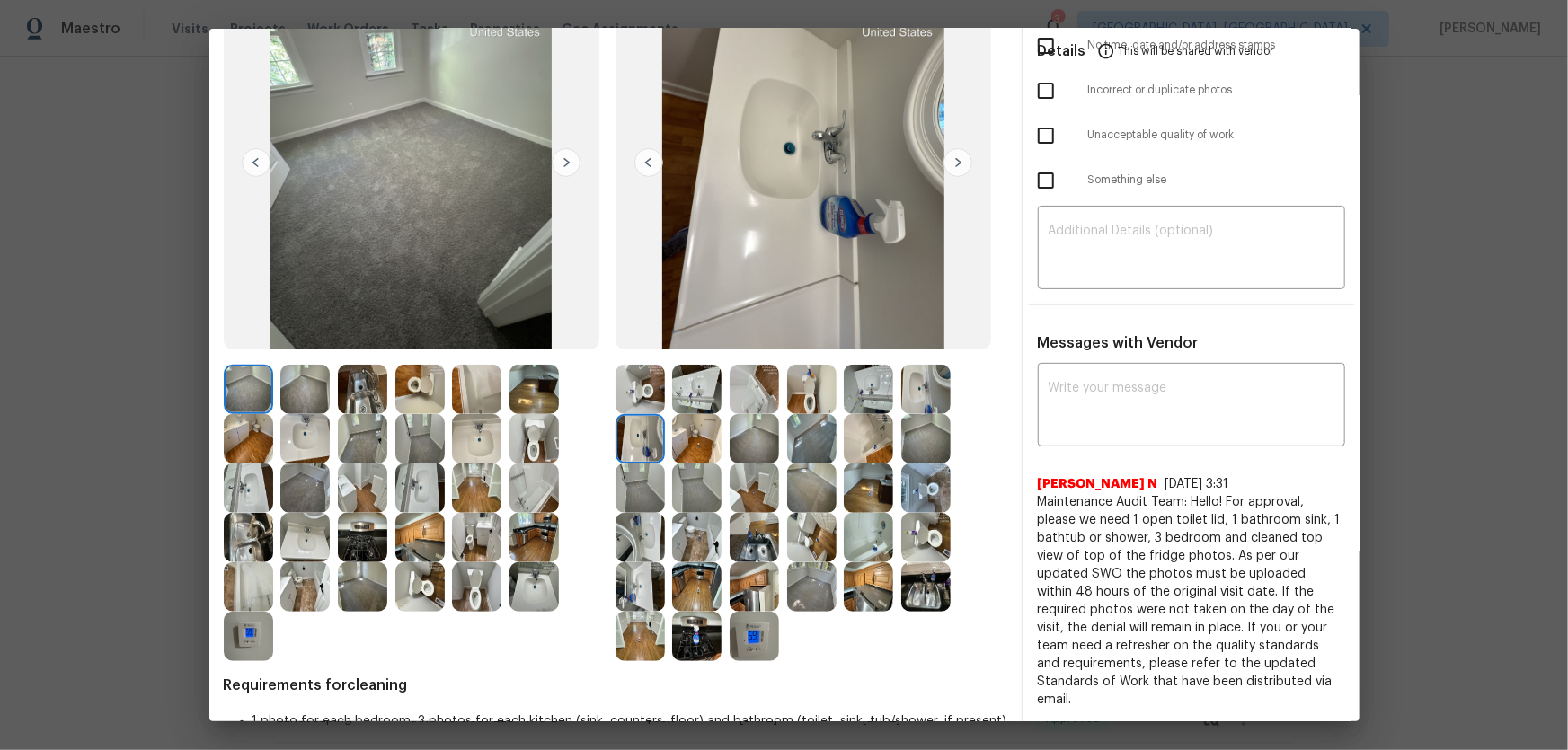
click at [628, 474] on img at bounding box center [640, 489] width 50 height 50
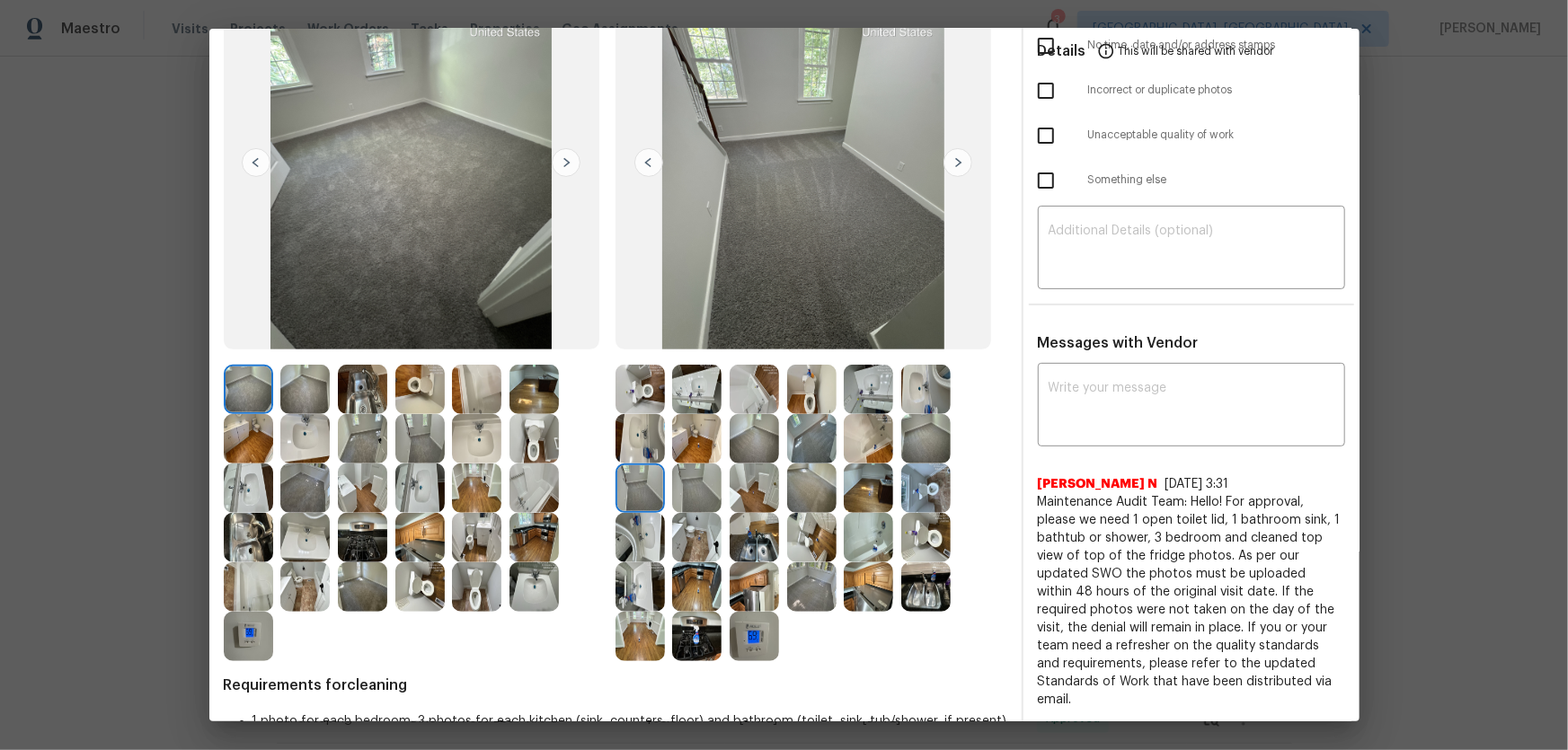
click at [690, 438] on img at bounding box center [697, 439] width 50 height 50
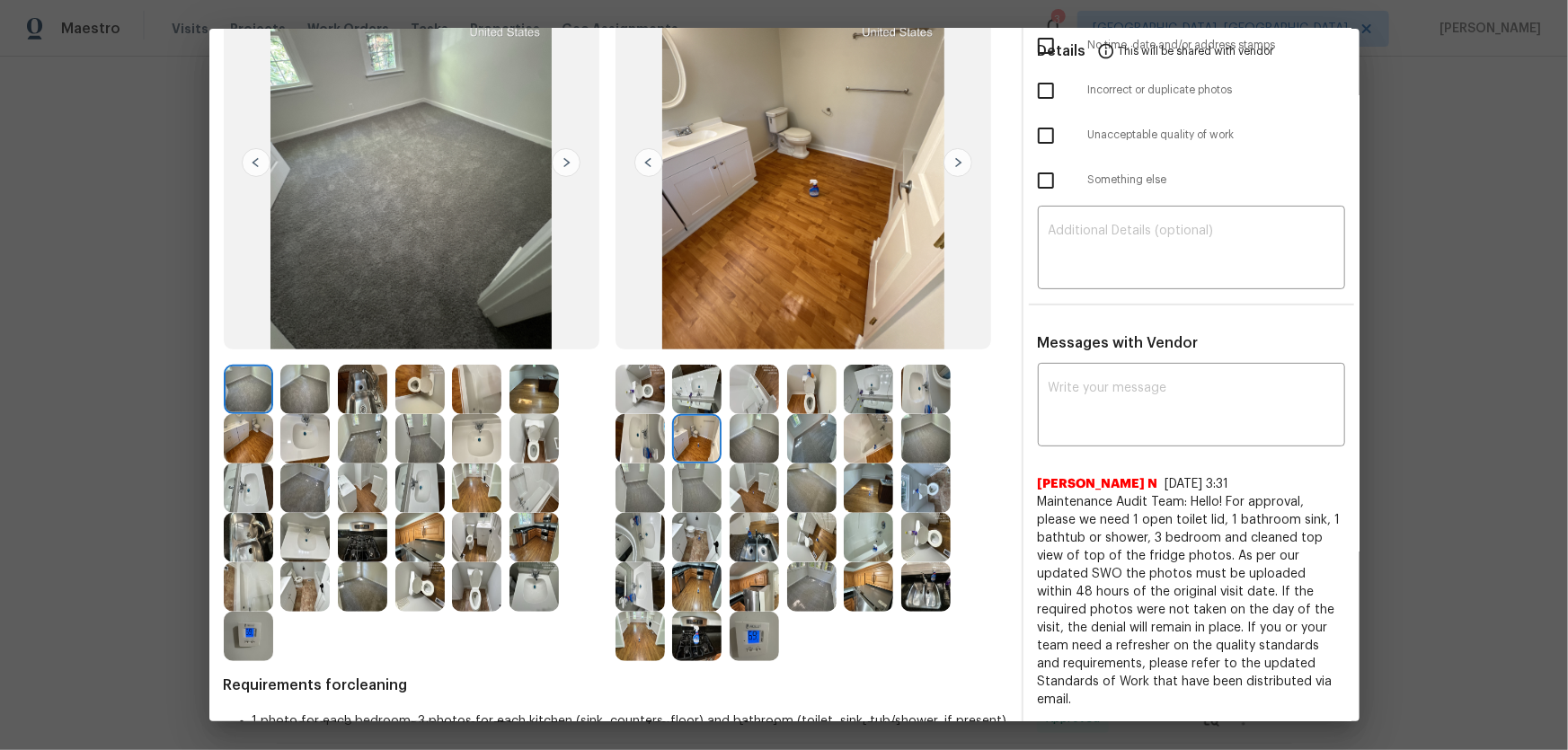
click at [684, 375] on img at bounding box center [697, 390] width 50 height 50
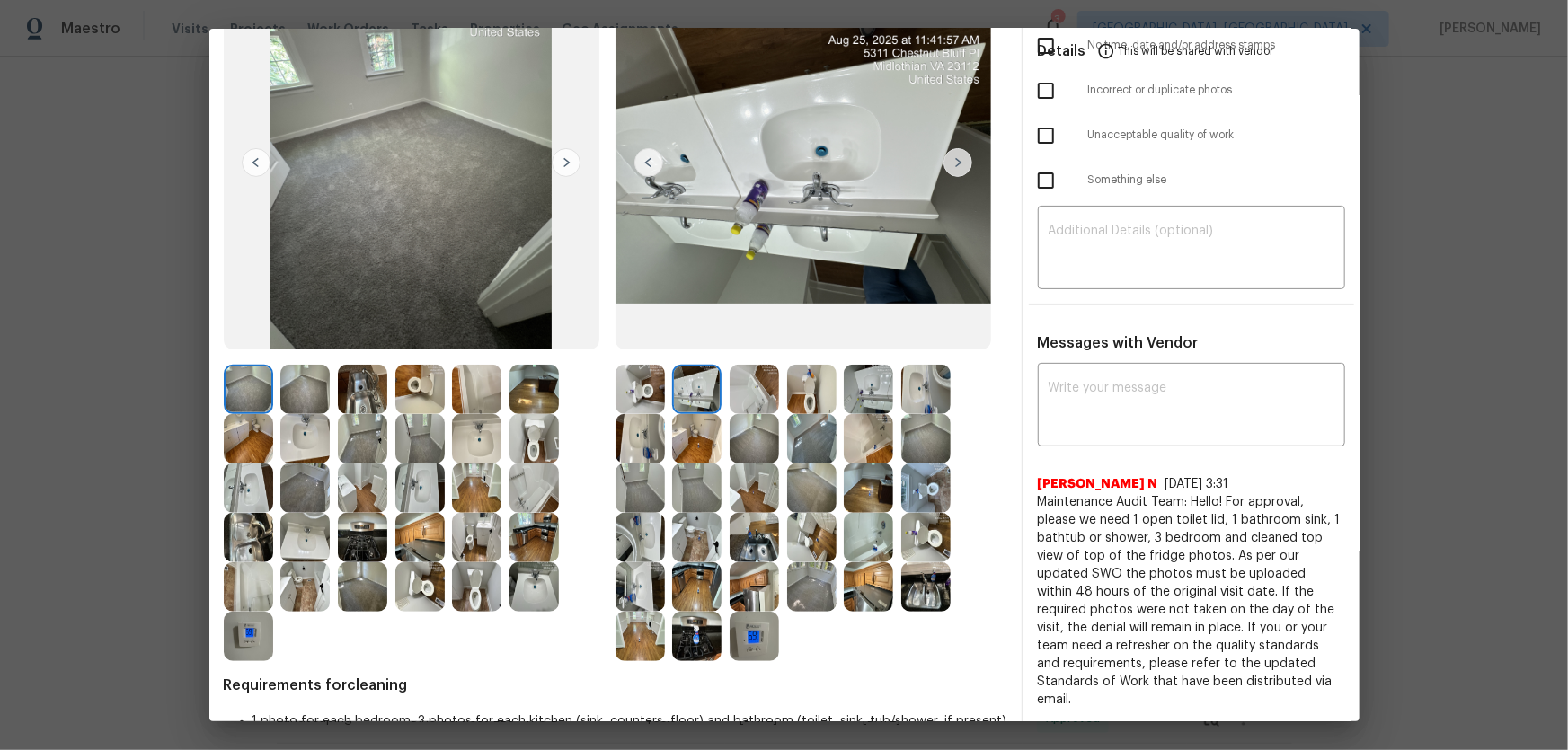
click at [650, 383] on img at bounding box center [640, 390] width 50 height 50
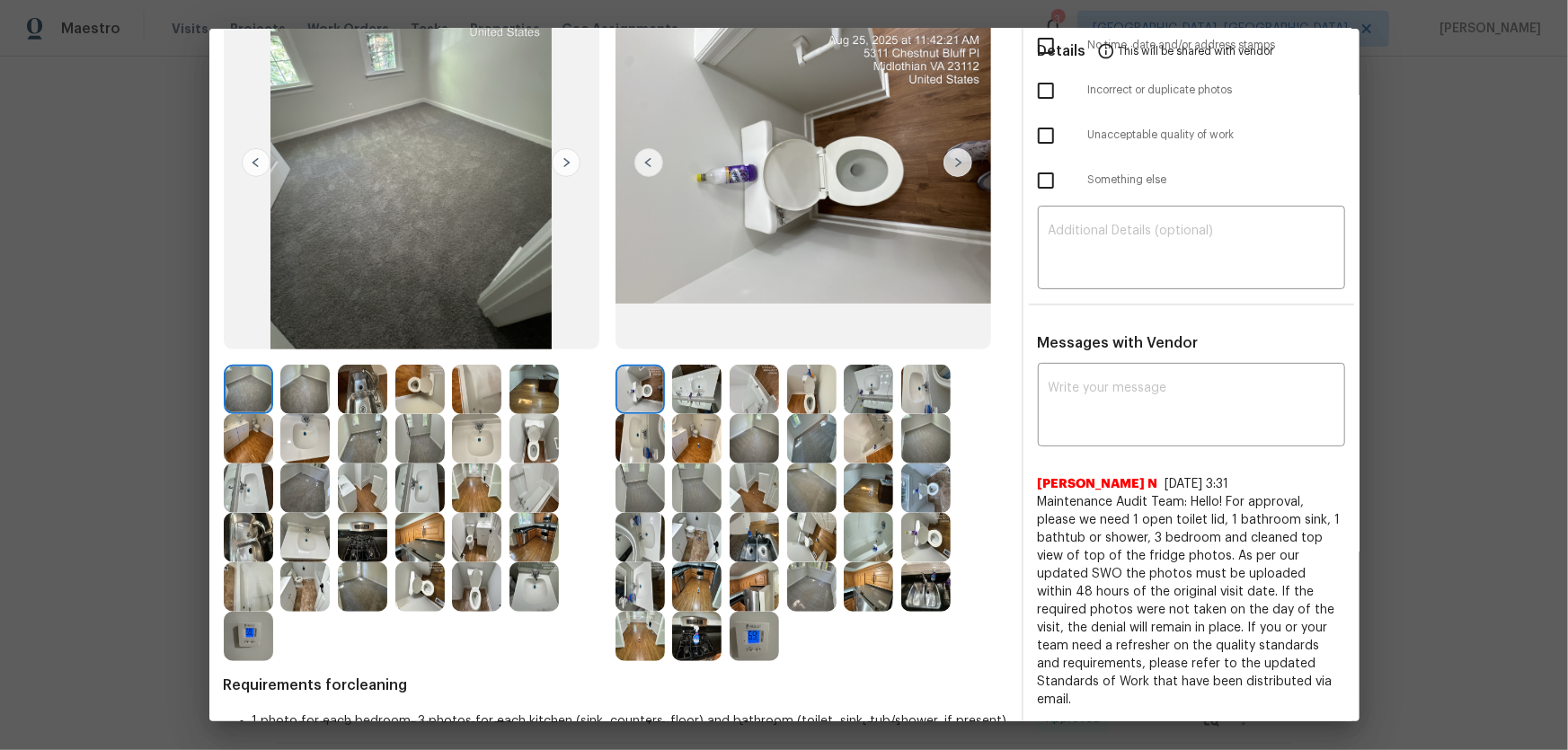
click at [247, 634] on img at bounding box center [248, 636] width 50 height 50
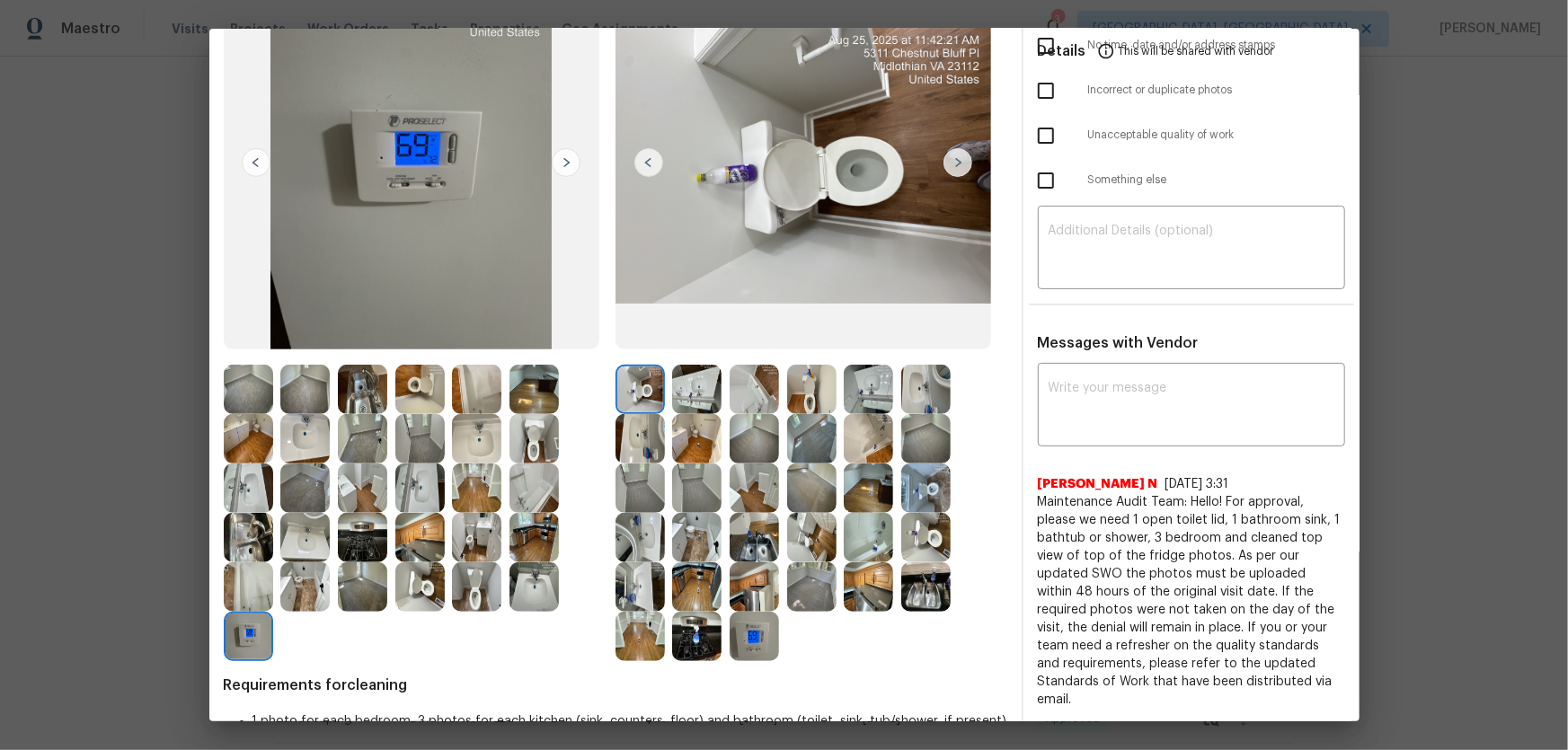
click at [753, 648] on img at bounding box center [754, 636] width 50 height 50
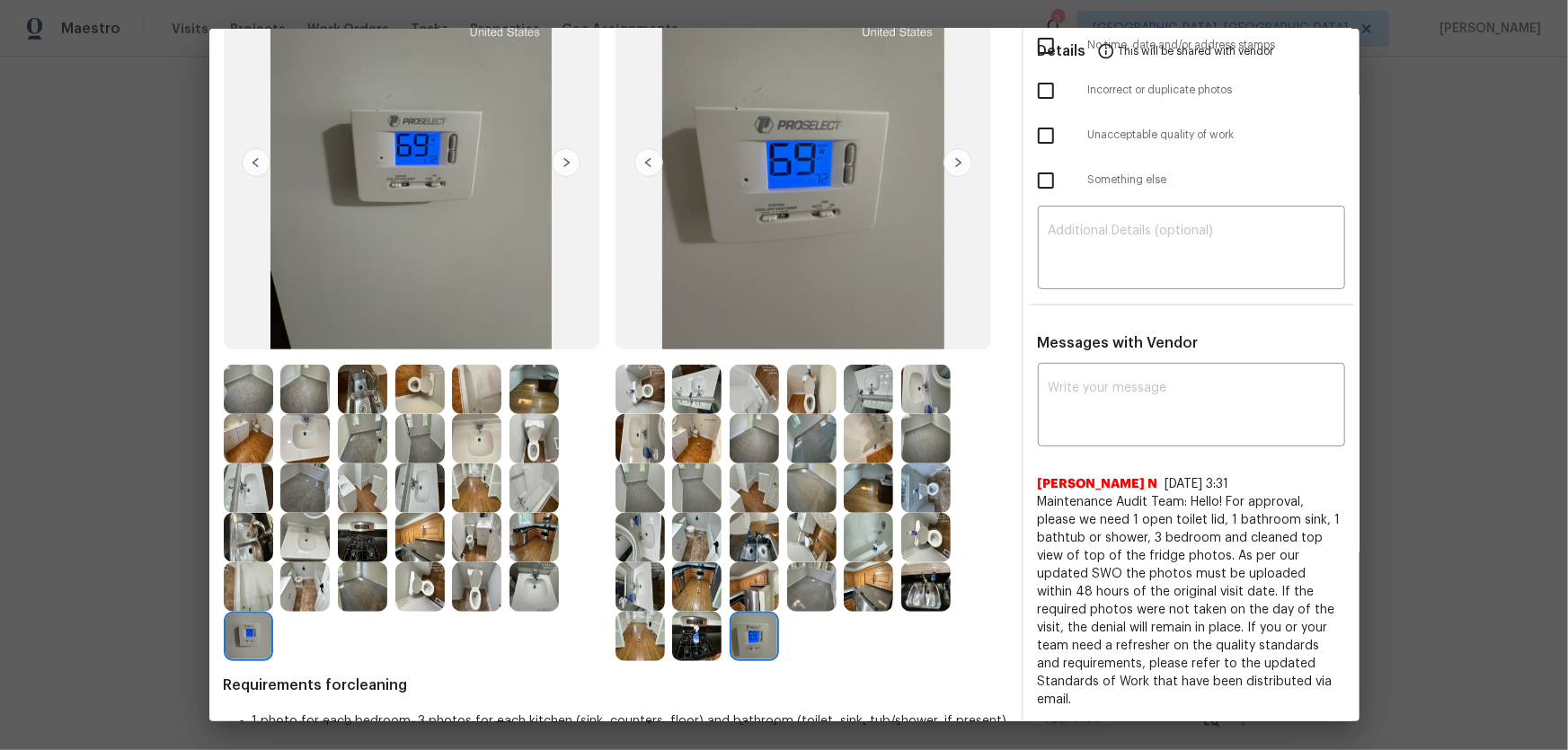
click at [912, 589] on img at bounding box center [926, 587] width 50 height 50
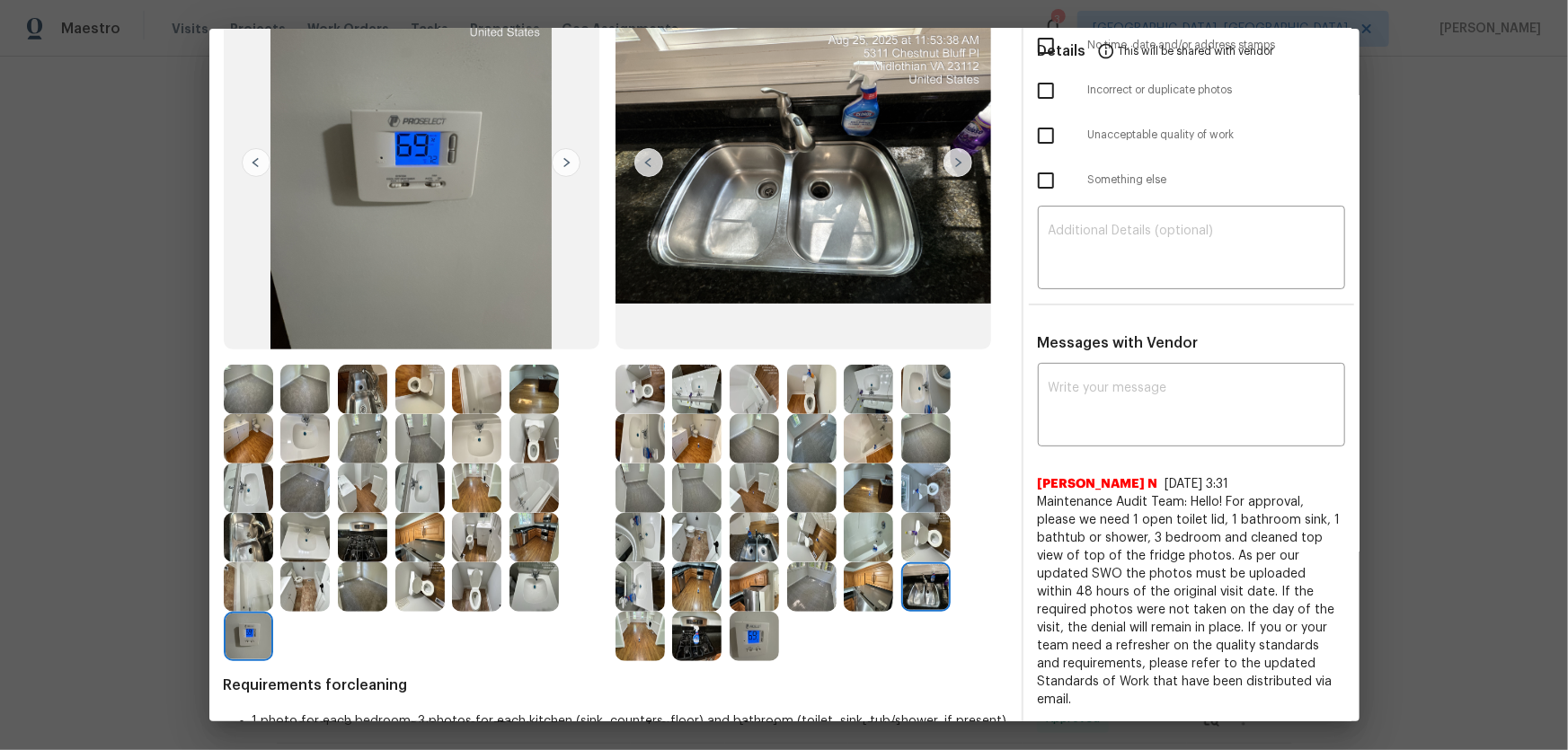
click at [873, 591] on img at bounding box center [868, 587] width 50 height 50
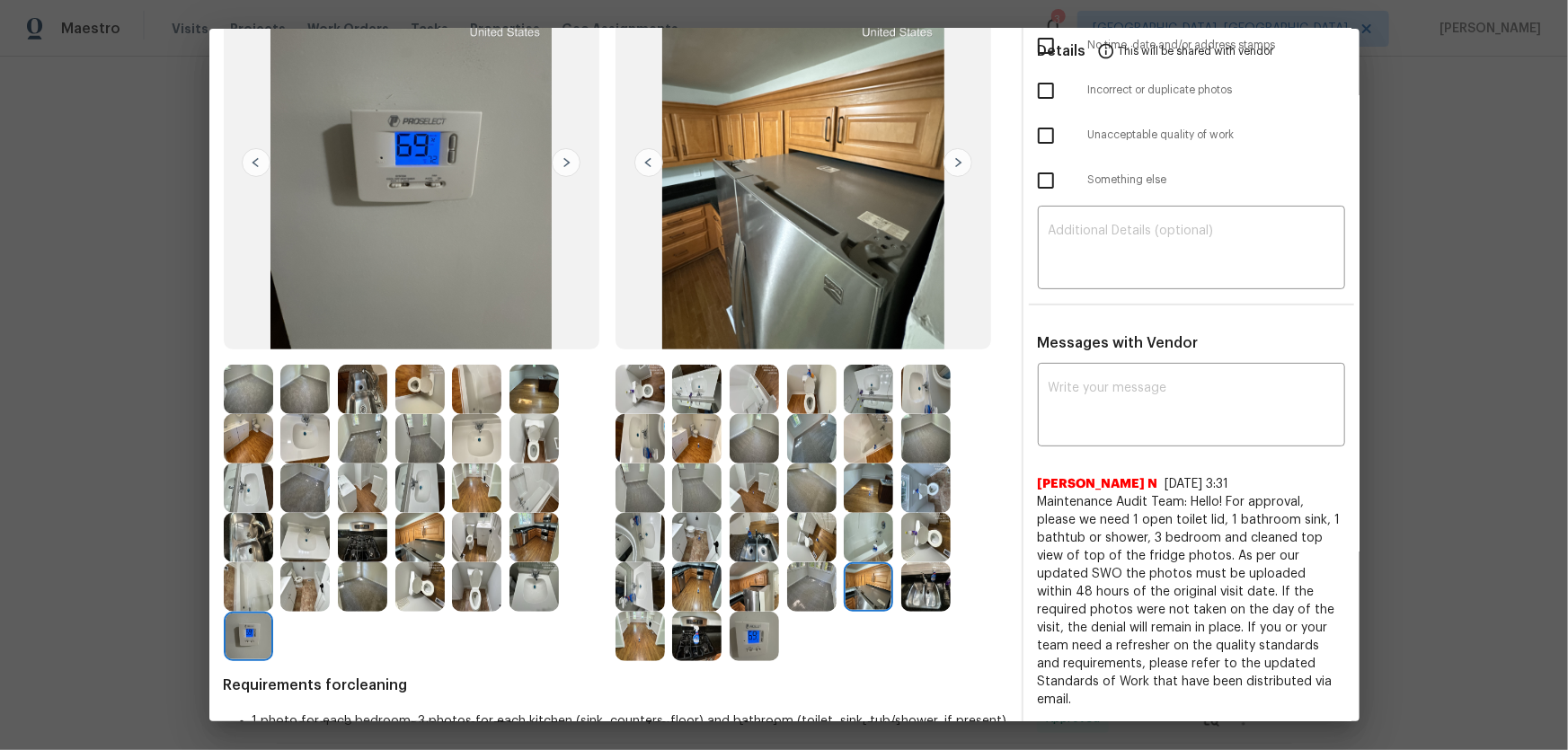
click at [915, 534] on img at bounding box center [926, 537] width 50 height 50
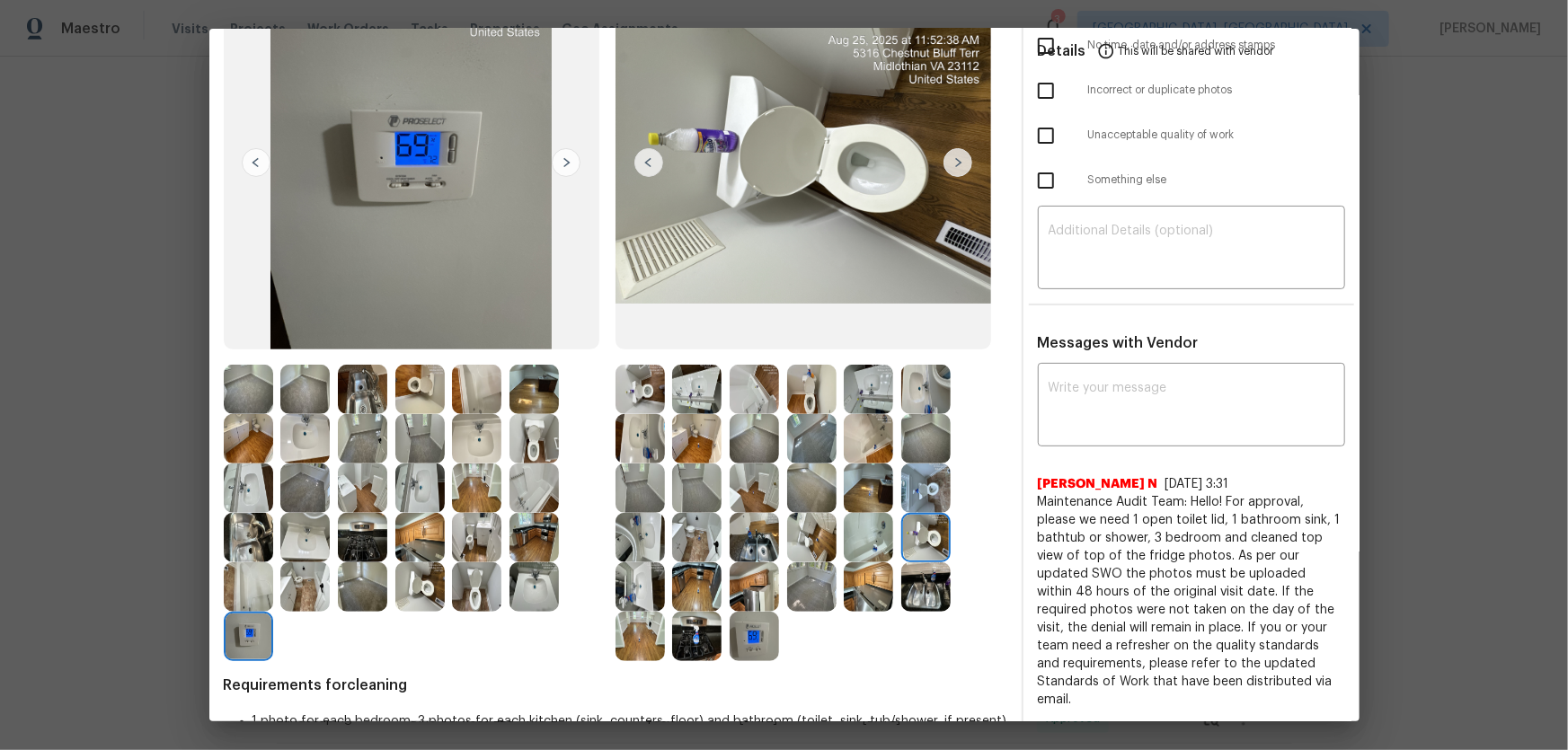
click at [916, 492] on img at bounding box center [926, 489] width 50 height 50
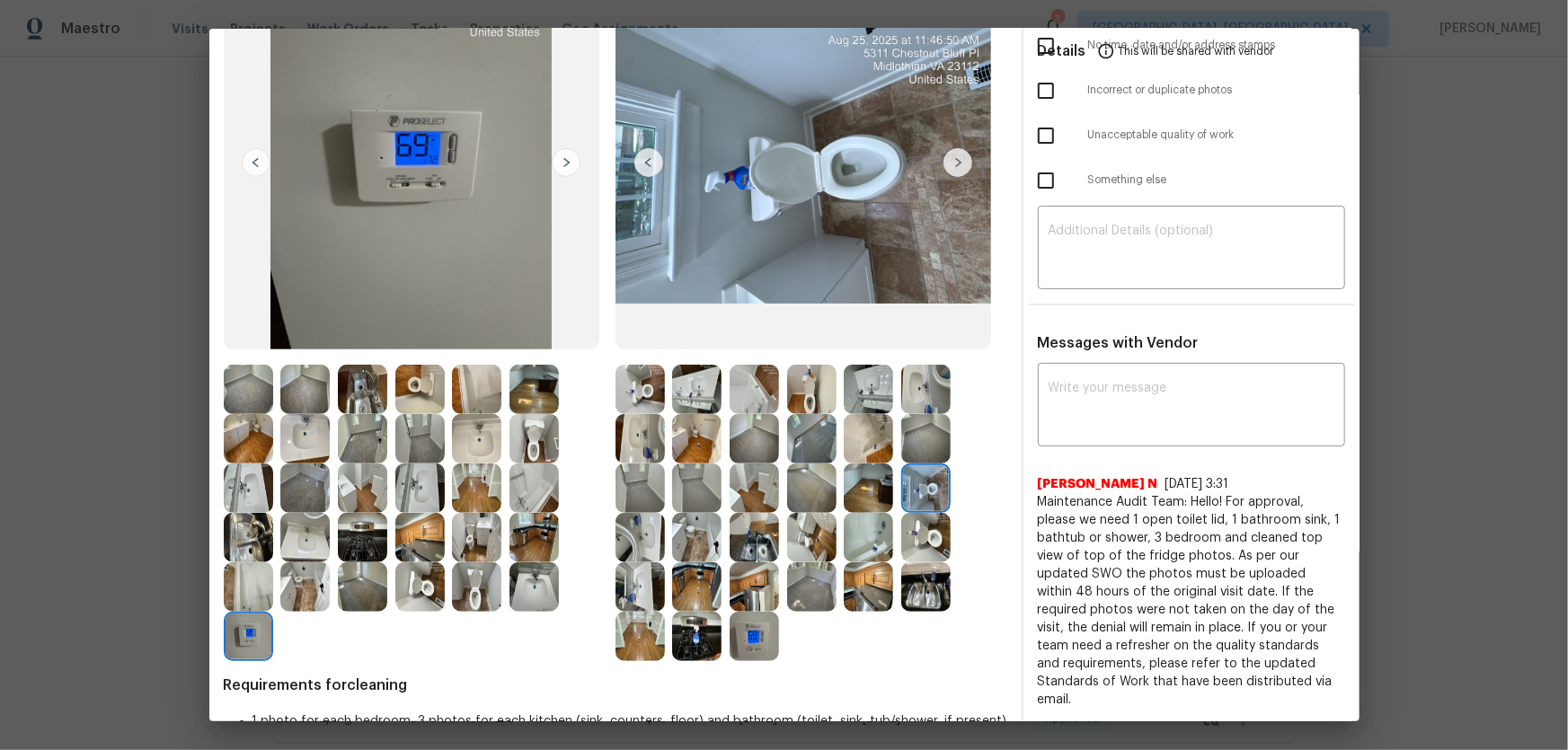
click at [750, 533] on img at bounding box center [754, 537] width 50 height 50
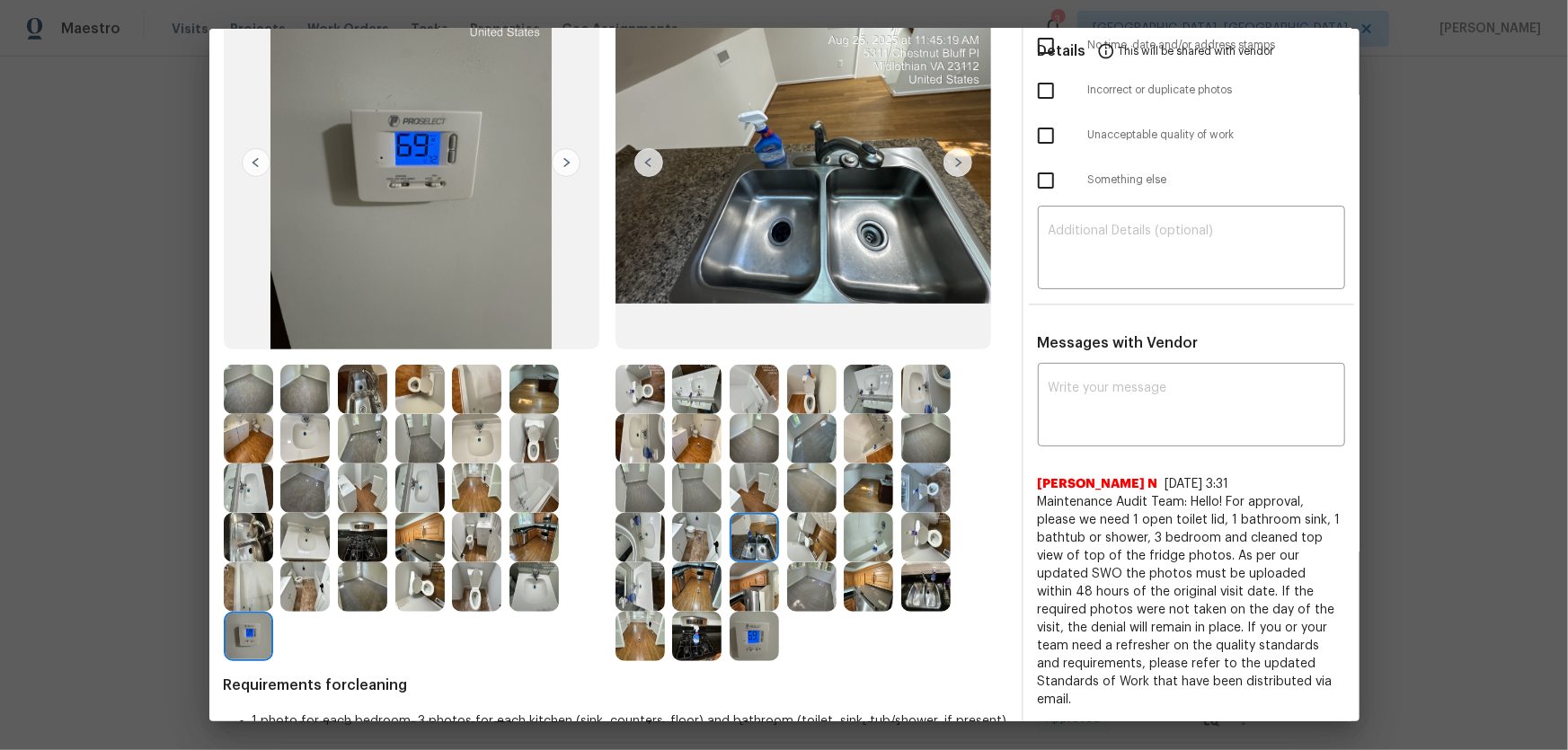
click at [754, 581] on img at bounding box center [754, 587] width 50 height 50
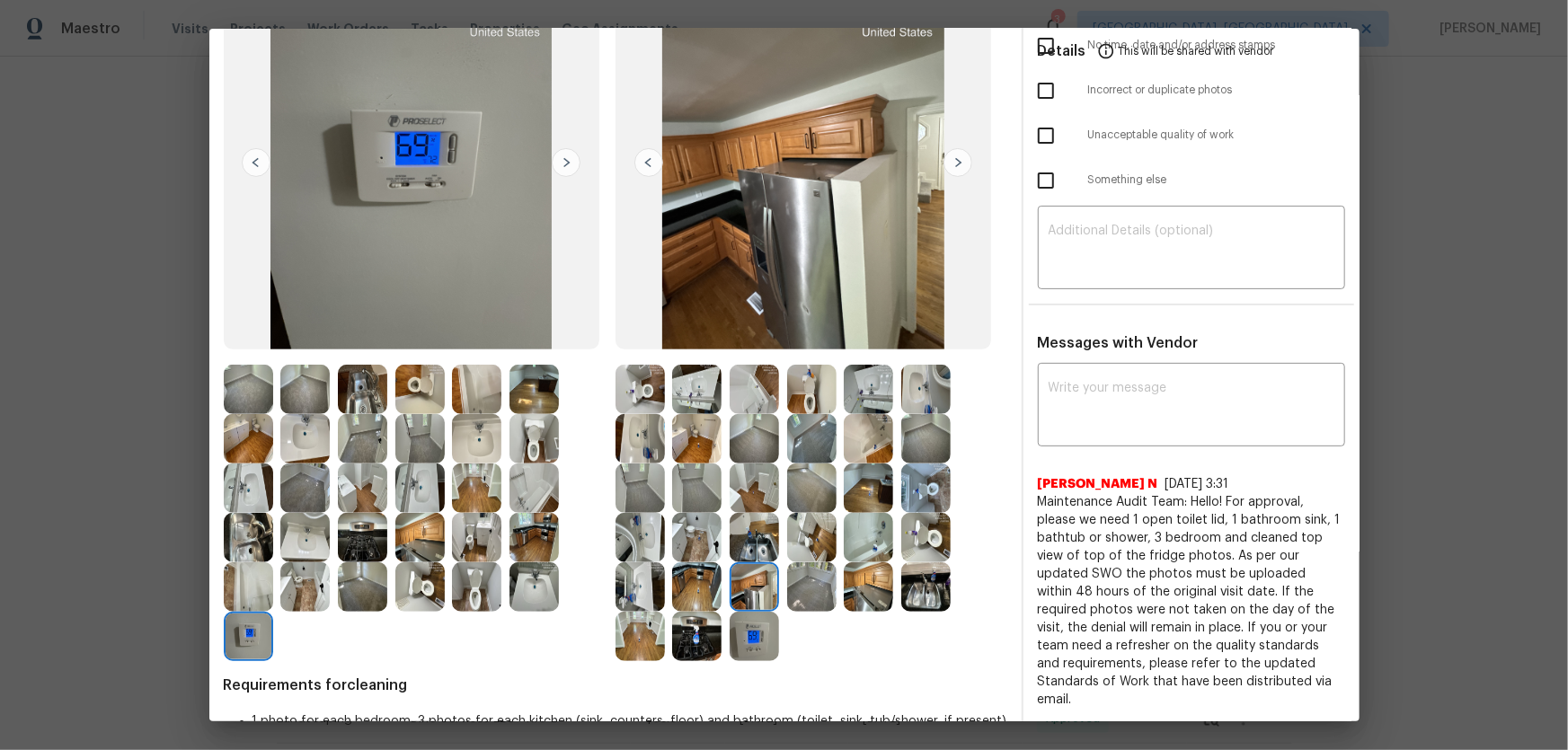
click at [701, 582] on img at bounding box center [697, 587] width 50 height 50
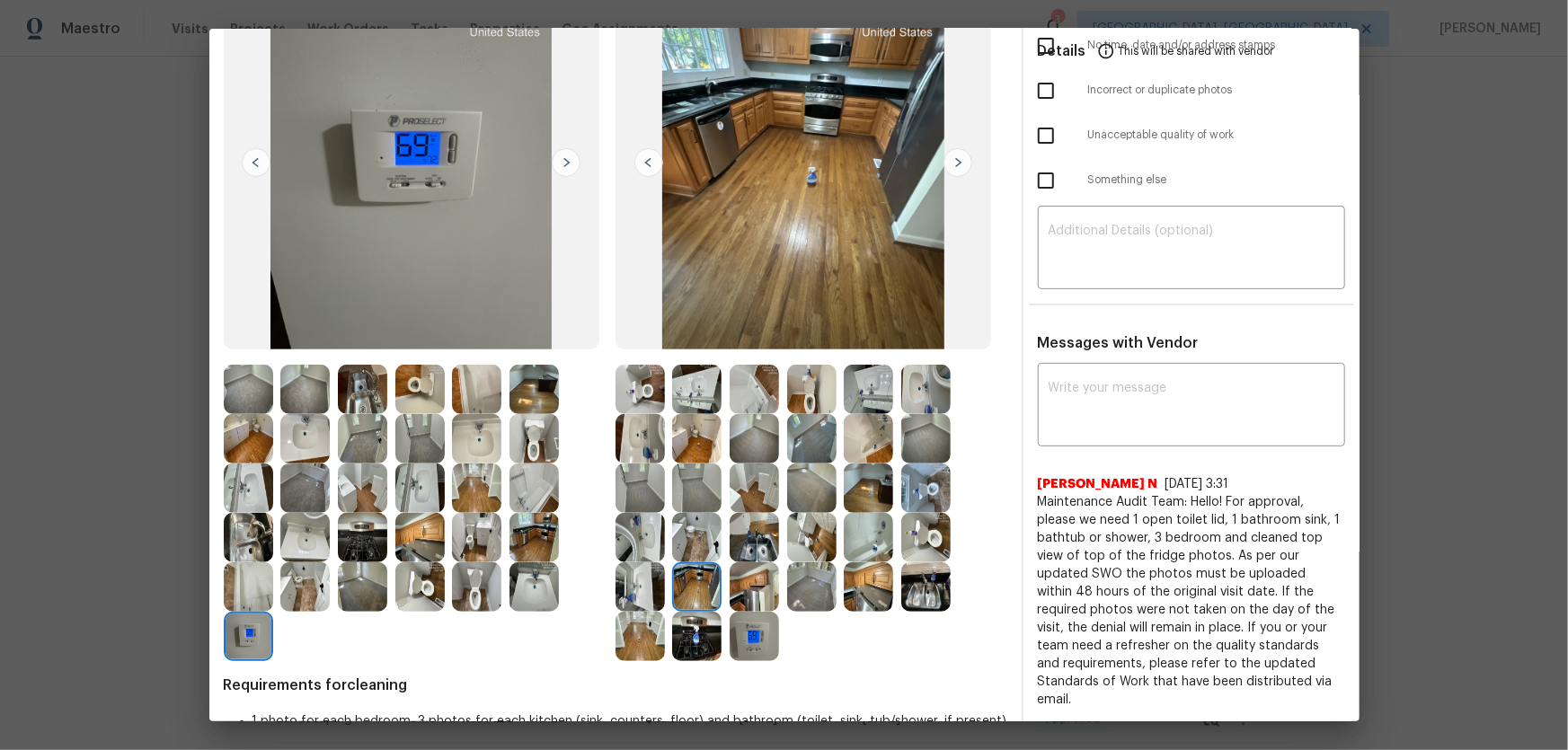
click at [921, 610] on img at bounding box center [926, 587] width 50 height 50
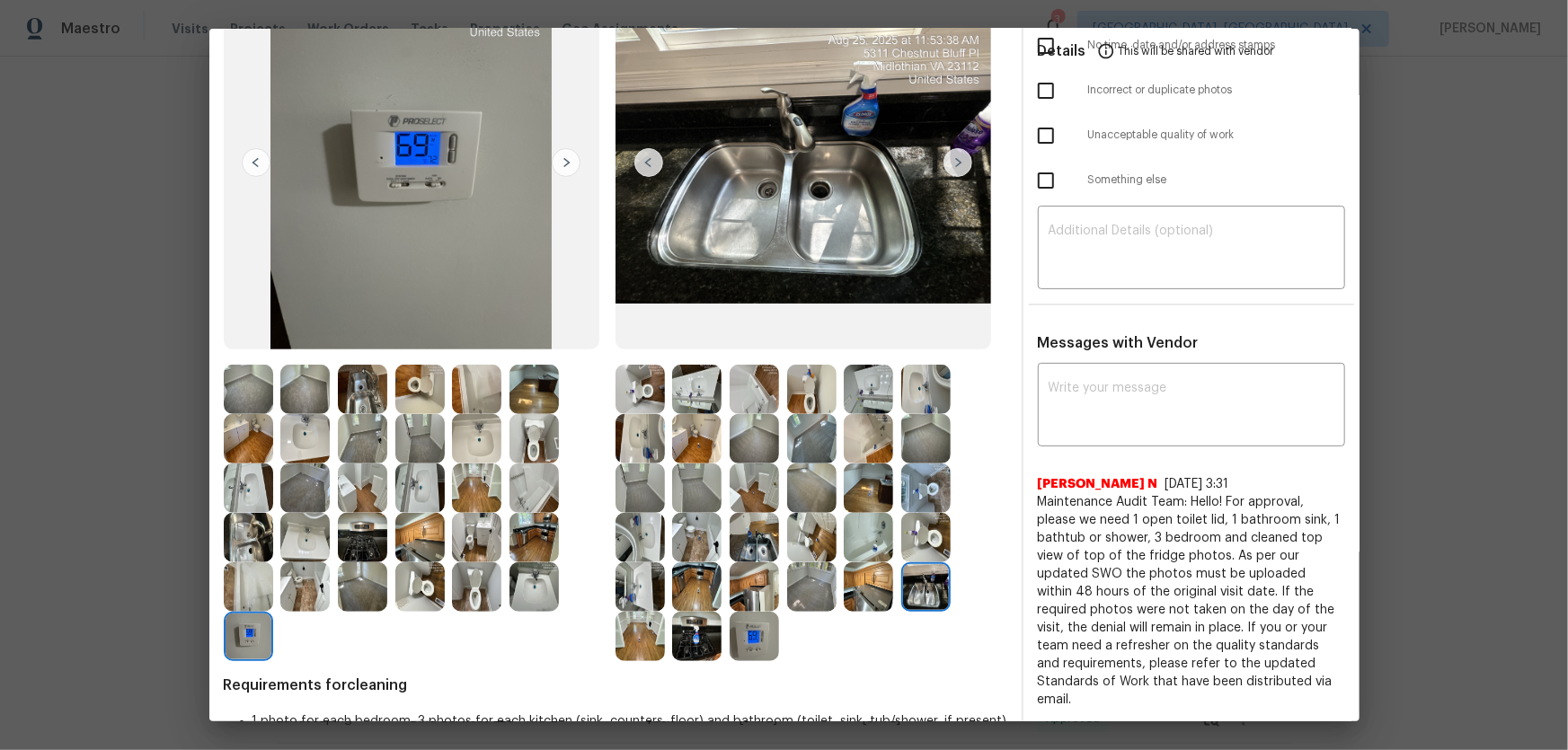
click at [876, 595] on img at bounding box center [868, 587] width 50 height 50
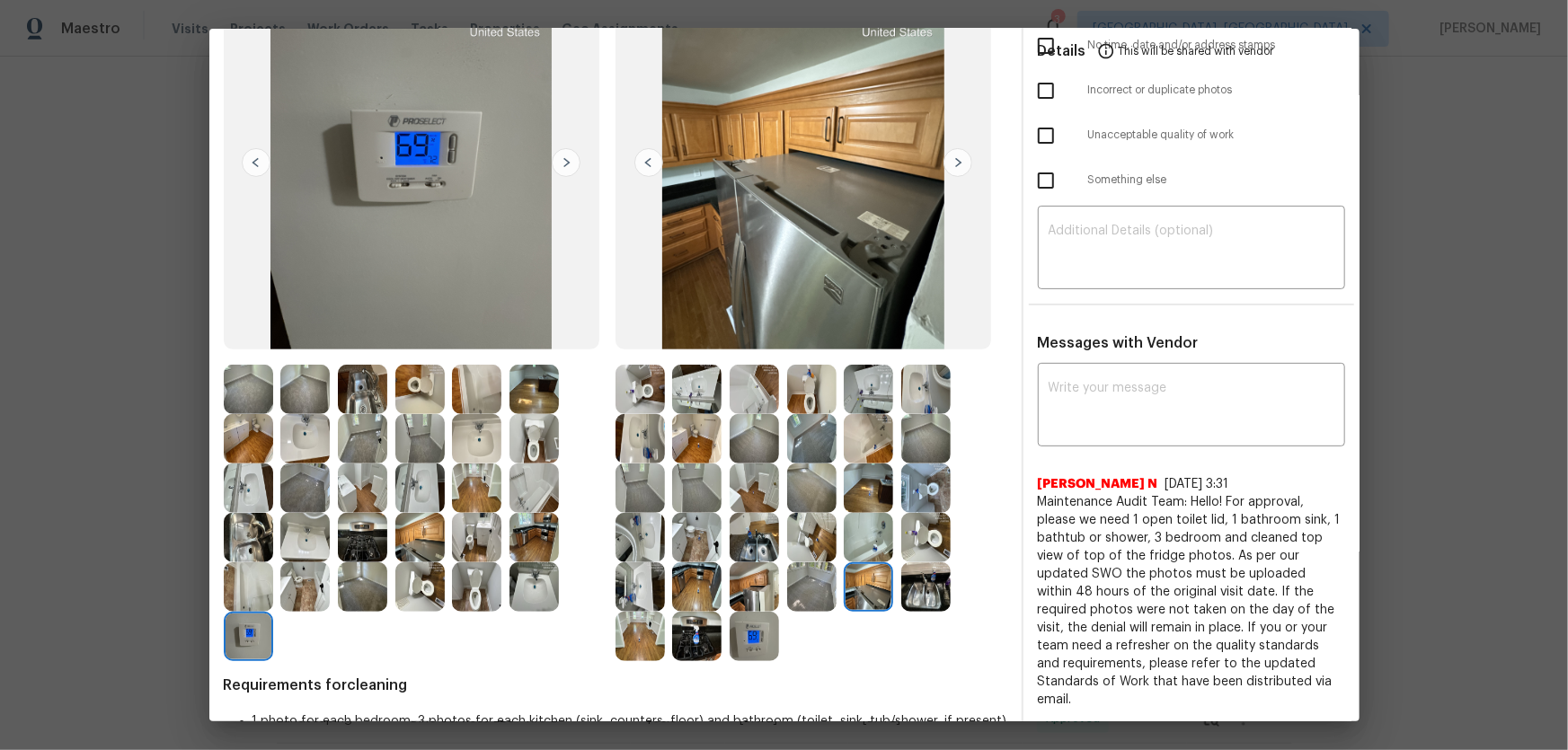
click at [746, 651] on img at bounding box center [754, 636] width 50 height 50
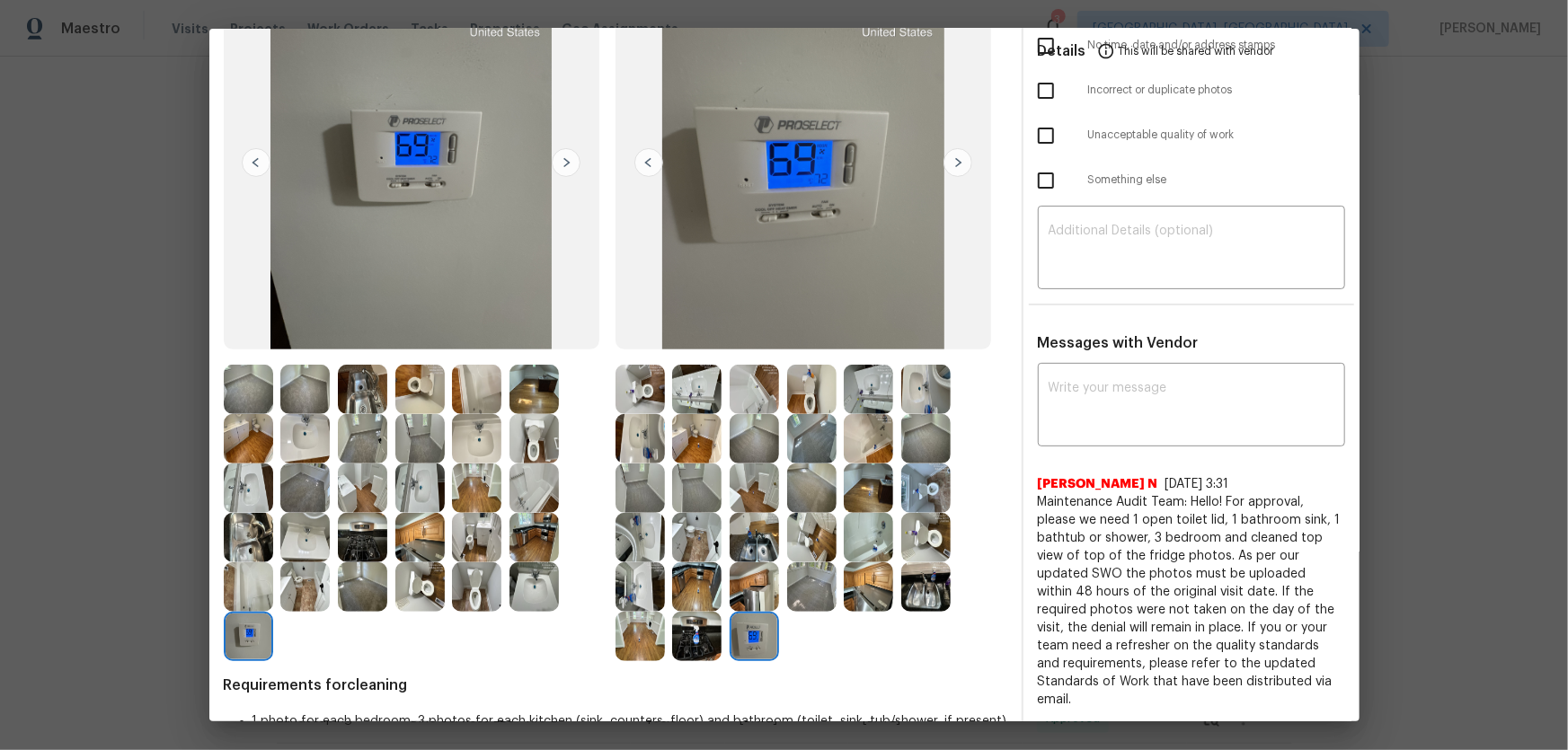
click at [699, 639] on img at bounding box center [697, 636] width 50 height 50
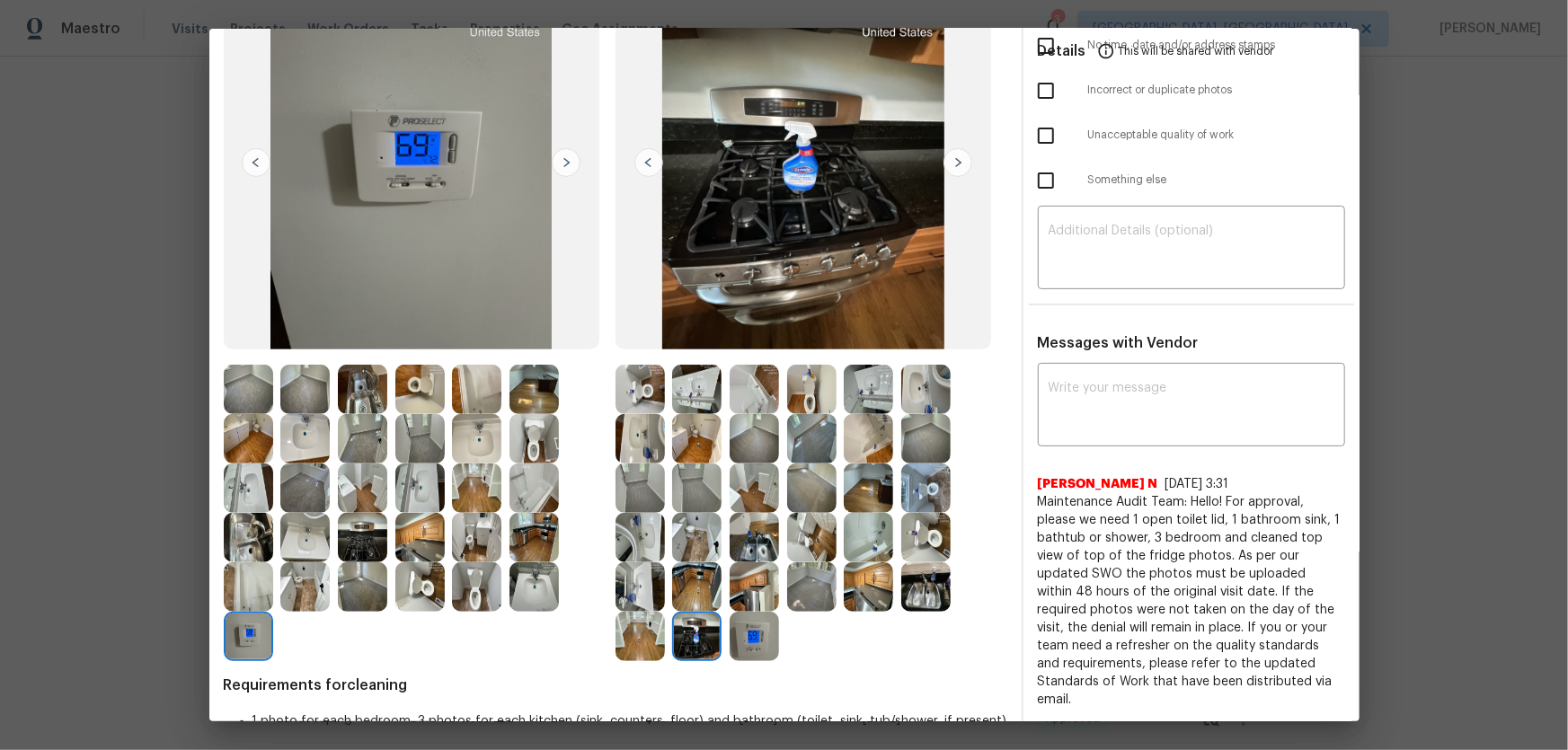
click at [686, 587] on img at bounding box center [697, 587] width 50 height 50
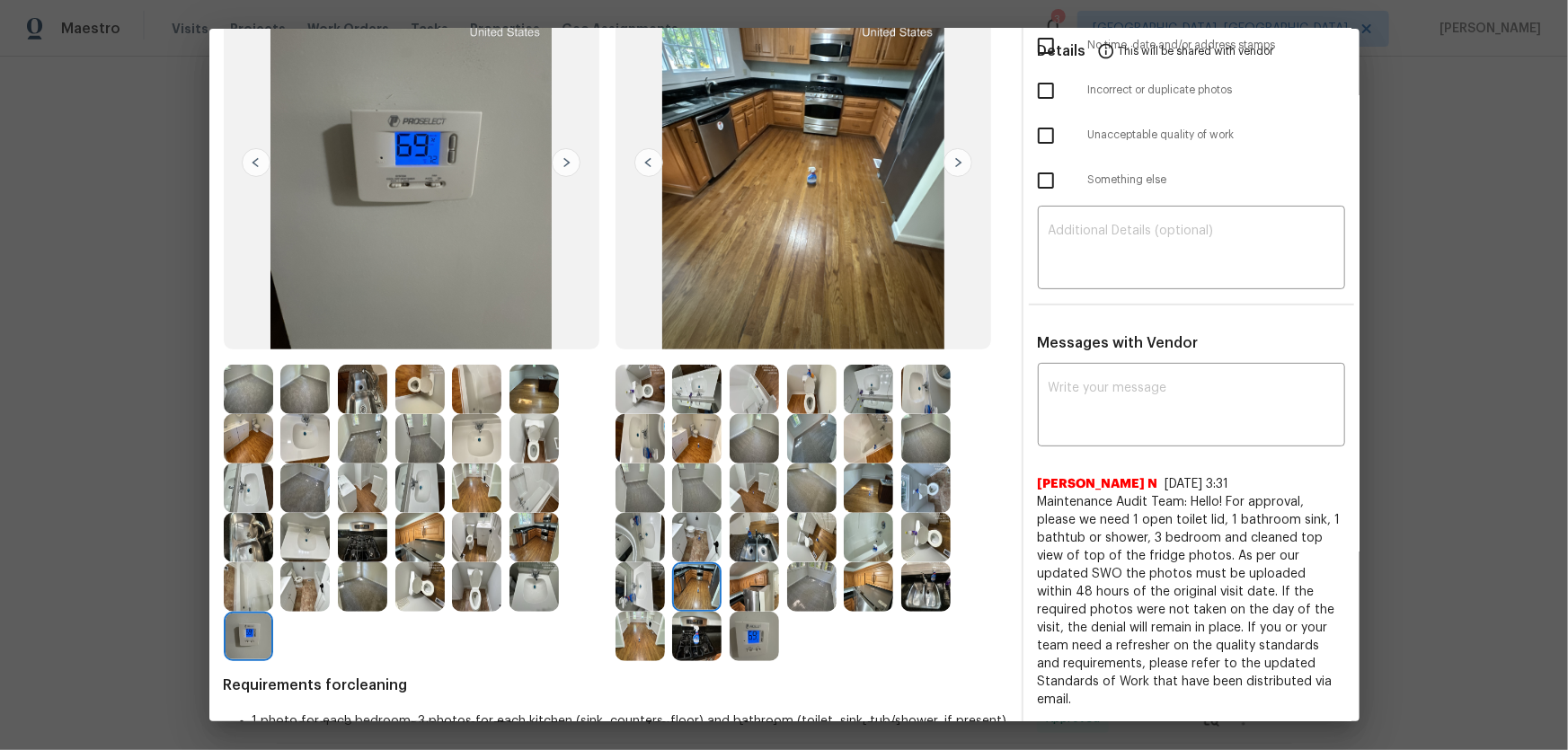
click at [648, 584] on img at bounding box center [640, 587] width 50 height 50
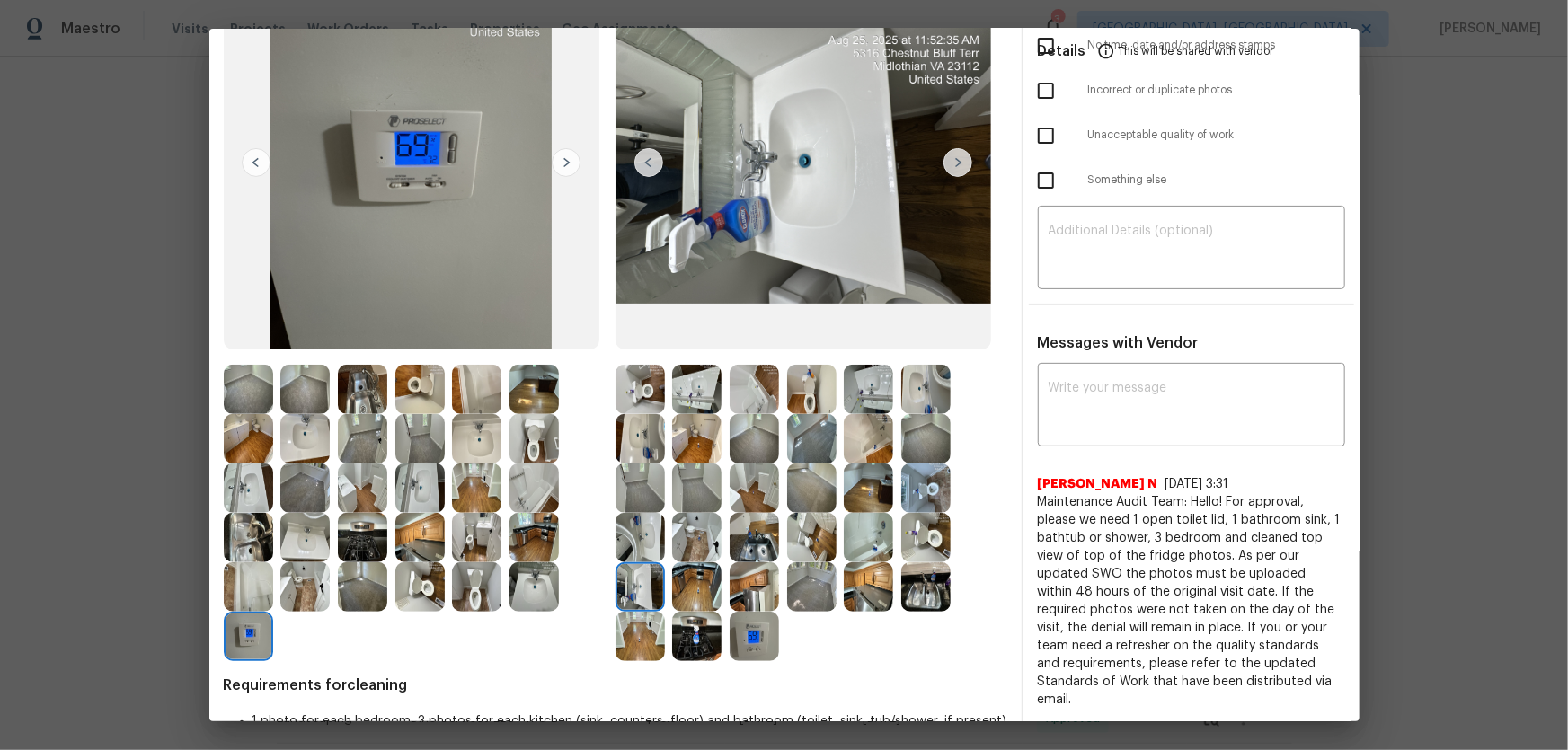
click at [758, 580] on img at bounding box center [754, 587] width 50 height 50
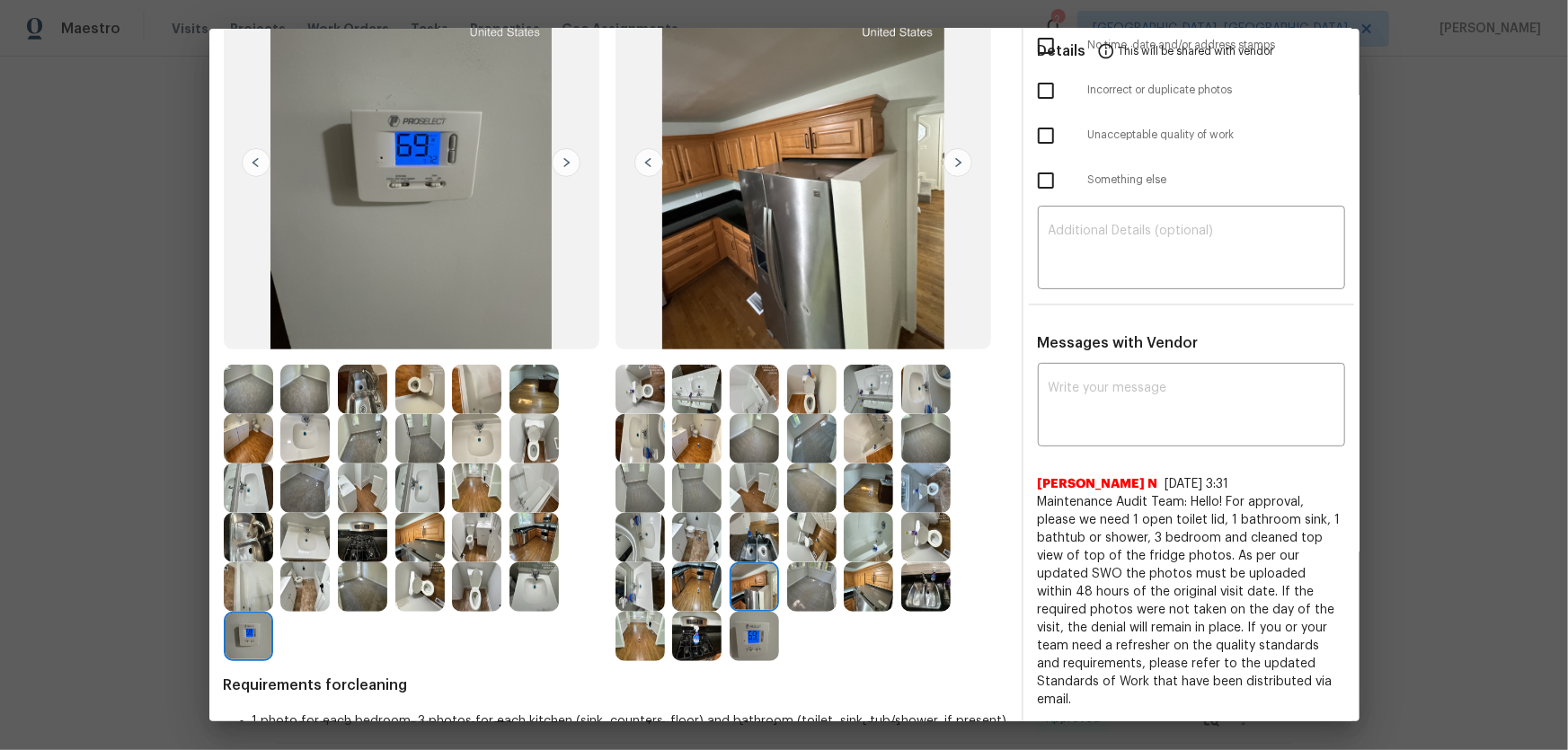
click at [918, 543] on img at bounding box center [926, 537] width 50 height 50
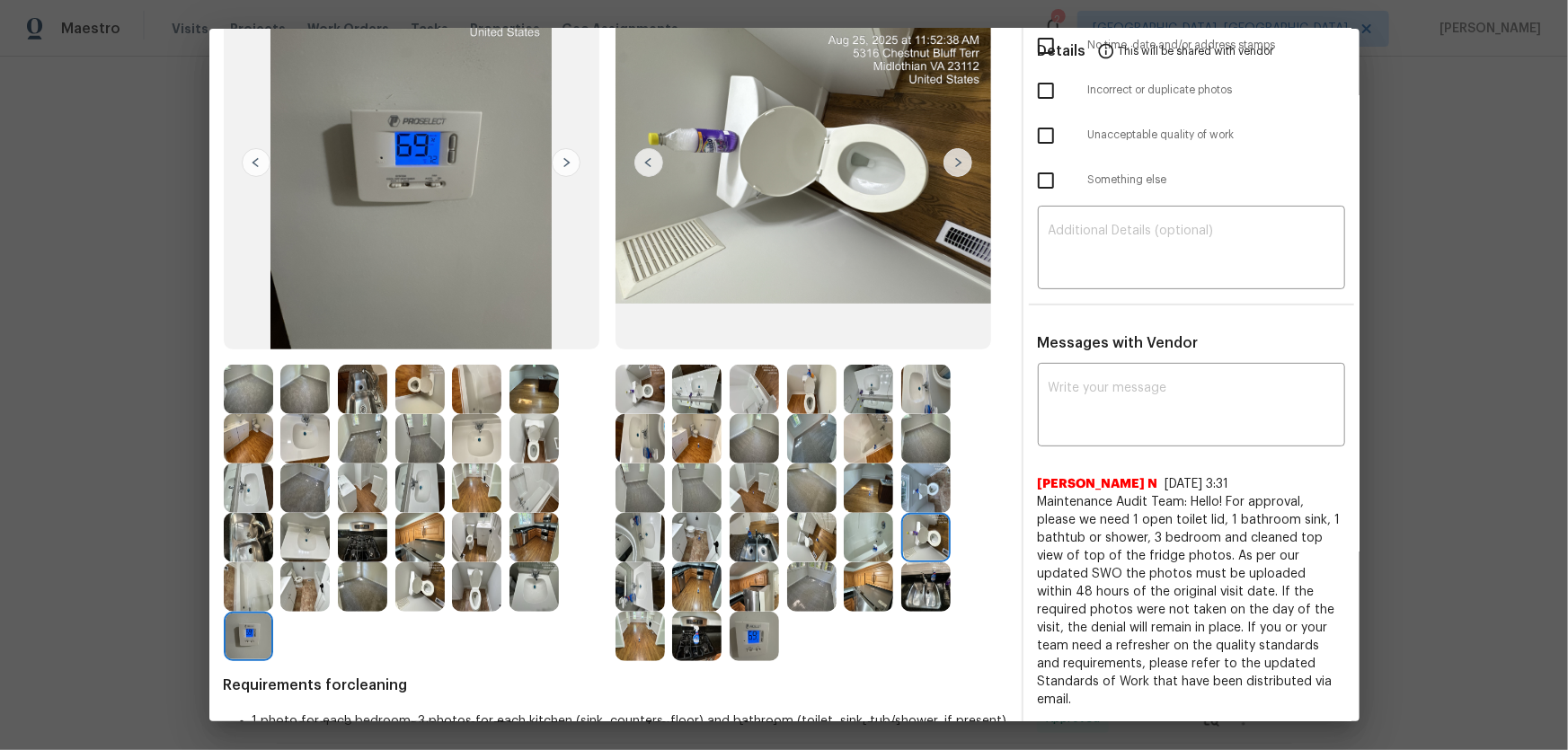
click at [926, 490] on img at bounding box center [926, 489] width 50 height 50
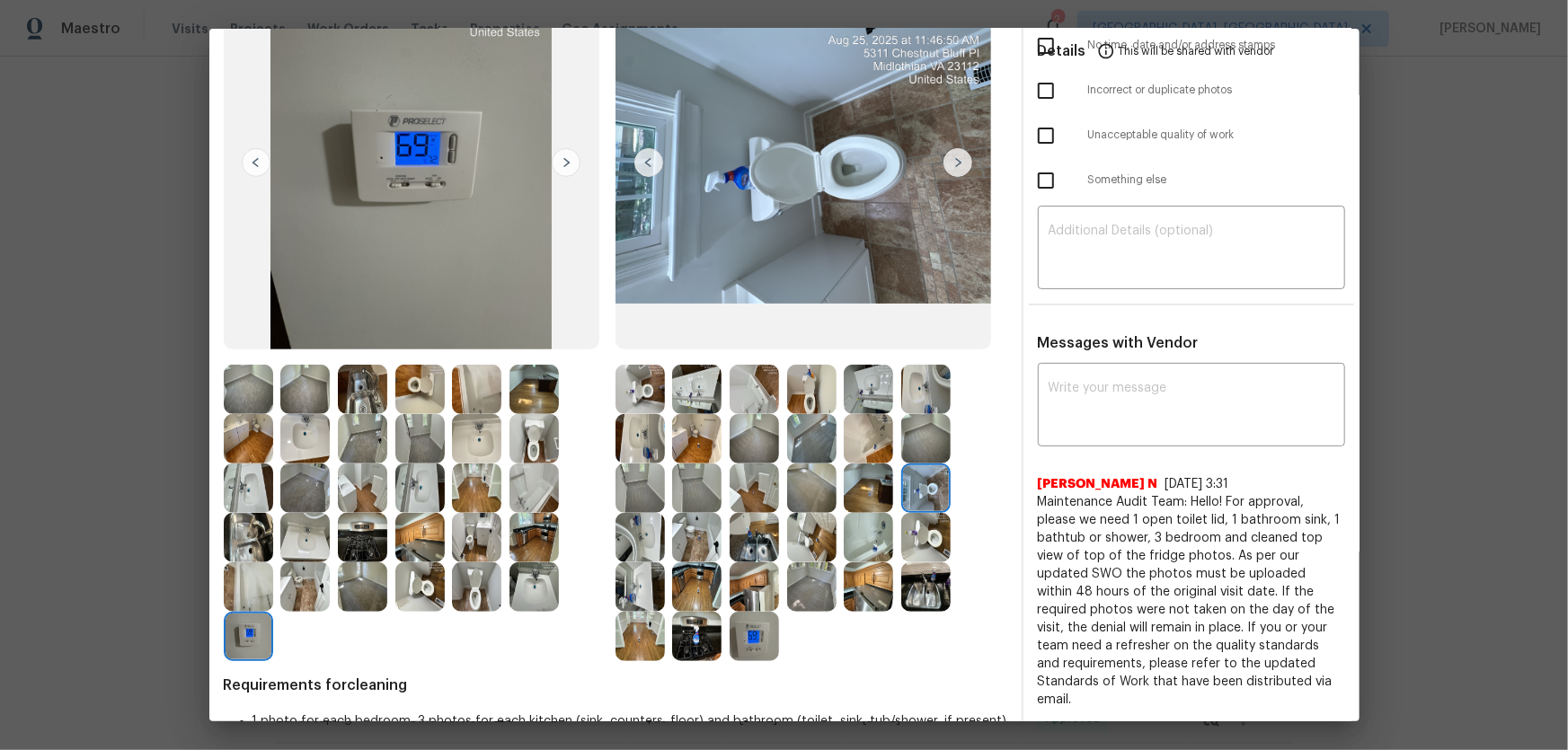
click at [817, 392] on img at bounding box center [812, 390] width 50 height 50
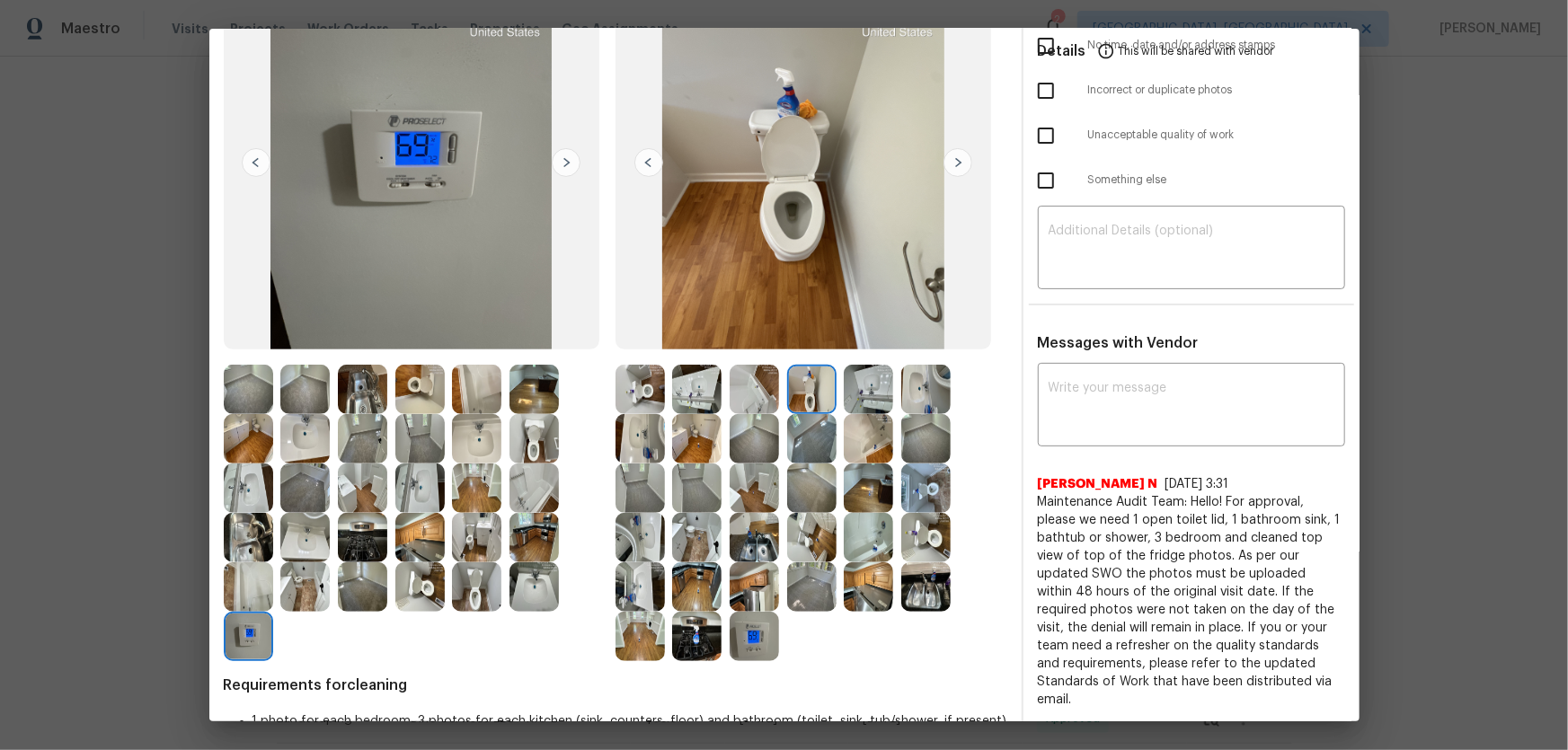
click at [866, 392] on img at bounding box center [868, 390] width 50 height 50
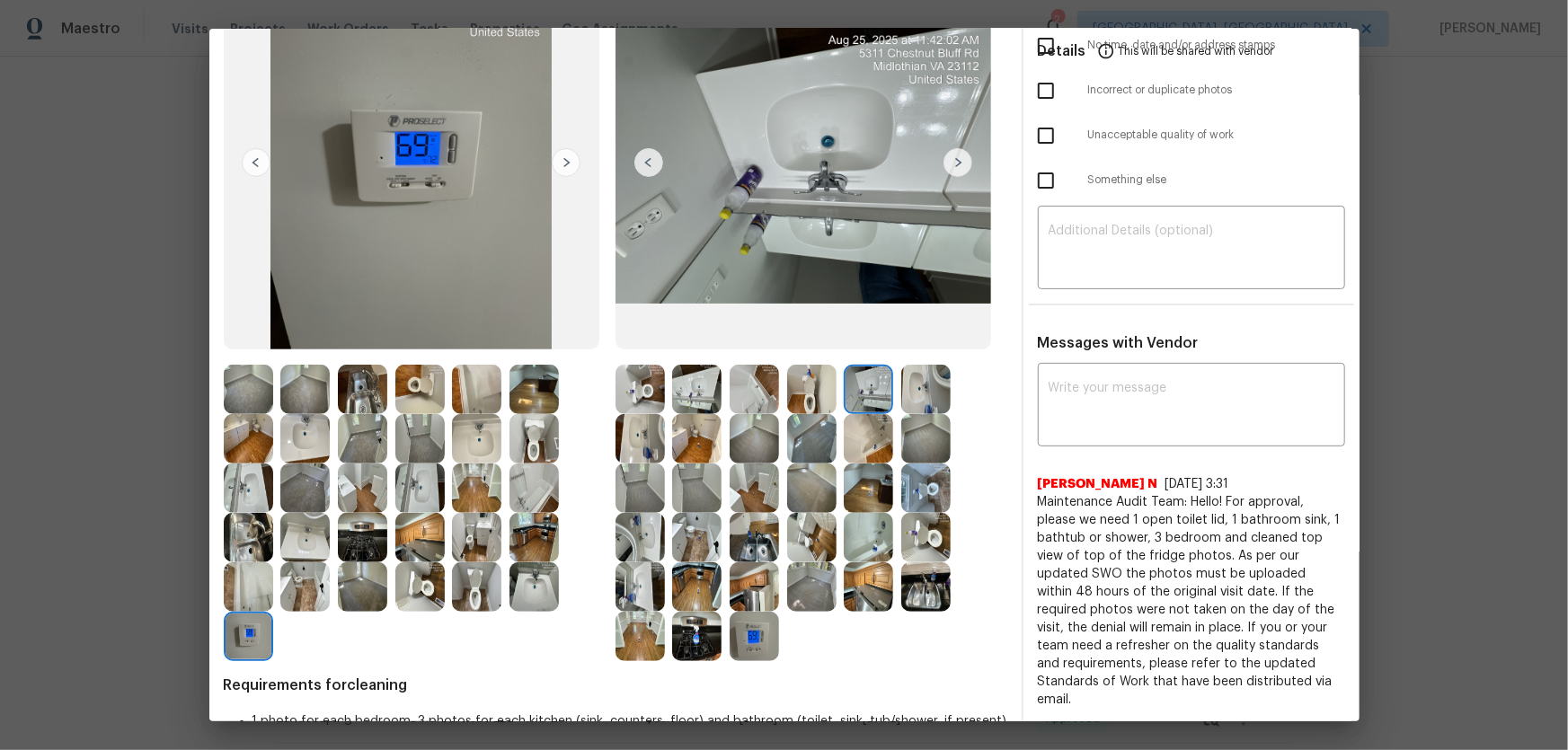
click at [901, 394] on img at bounding box center [926, 390] width 50 height 50
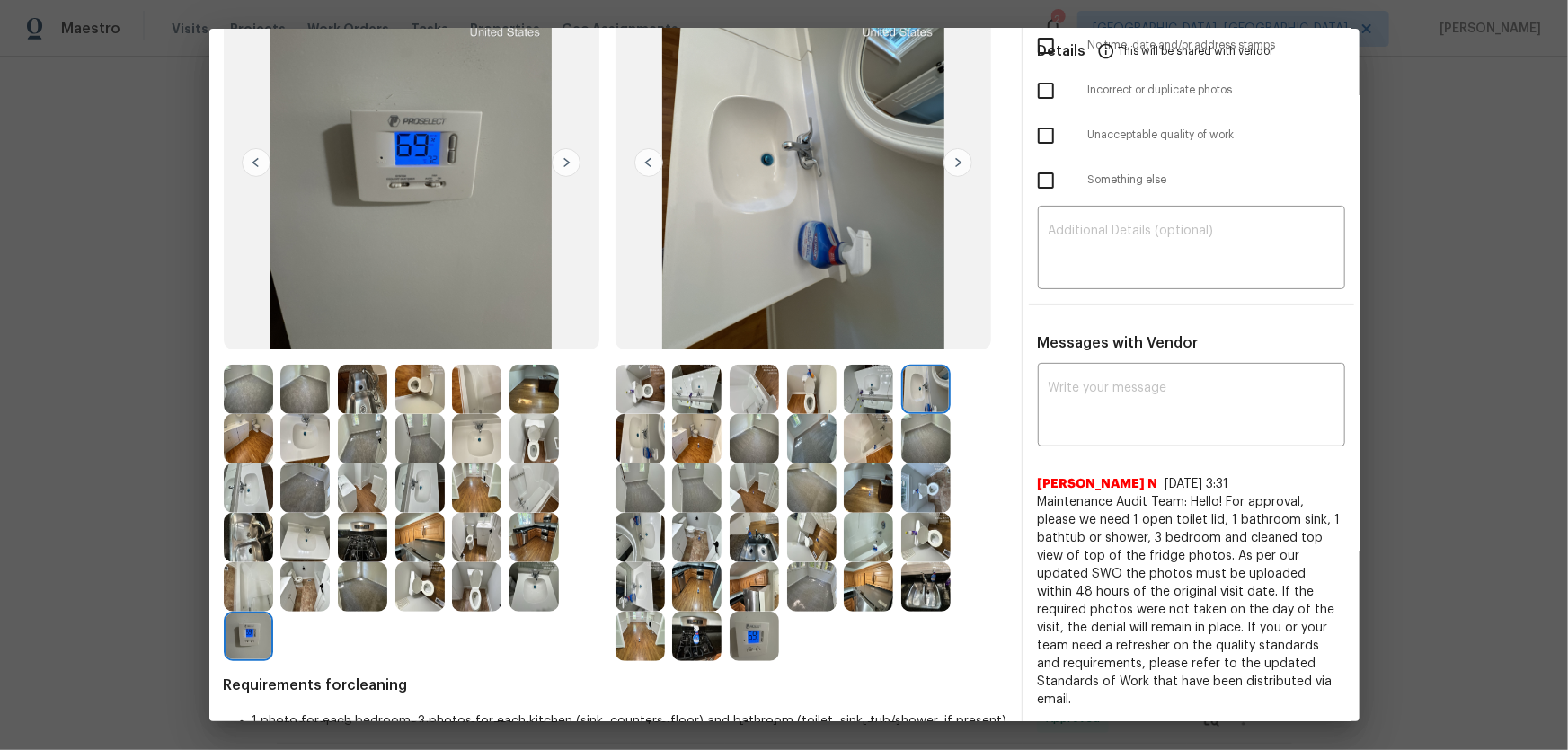
click at [701, 376] on img at bounding box center [697, 390] width 50 height 50
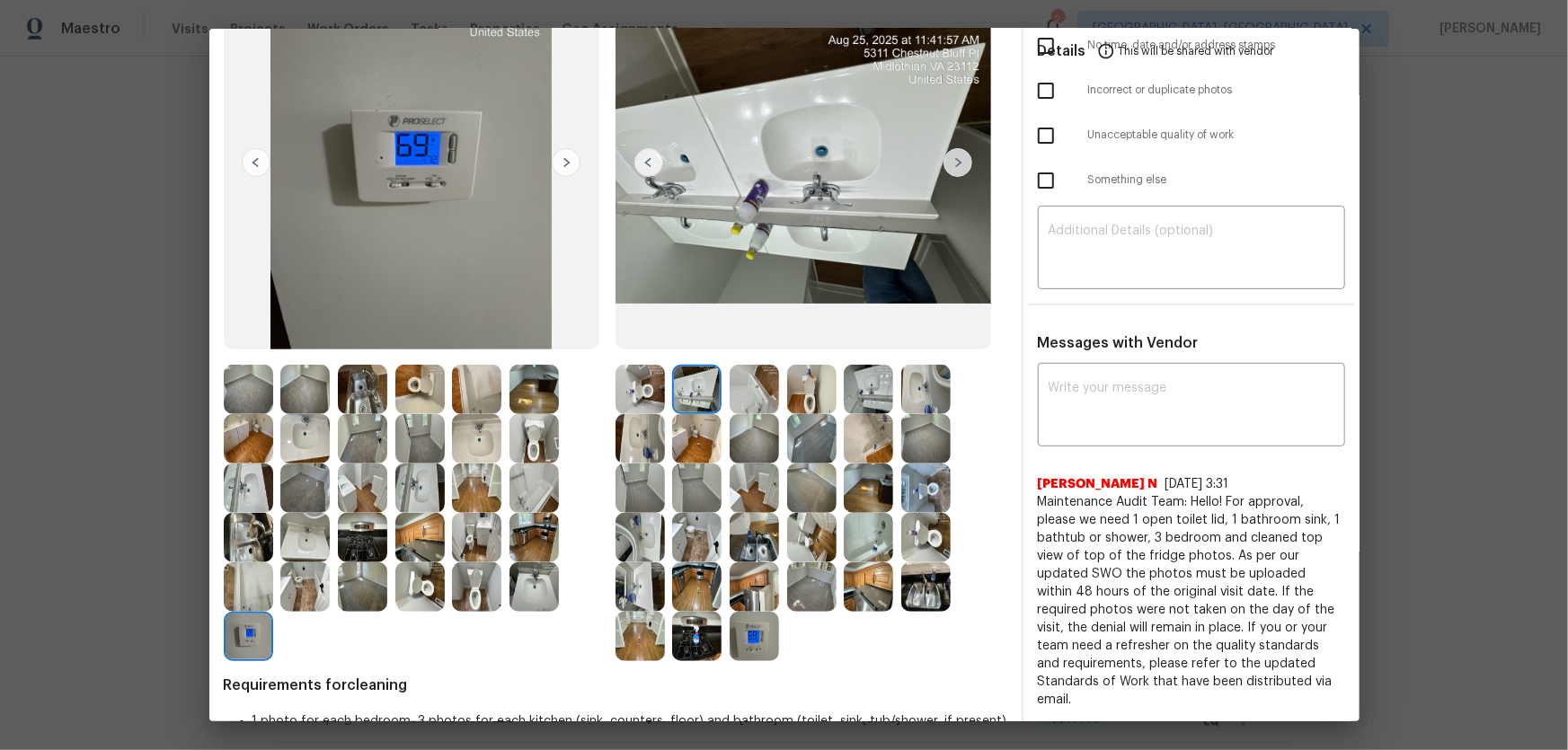
click at [740, 381] on img at bounding box center [754, 390] width 50 height 50
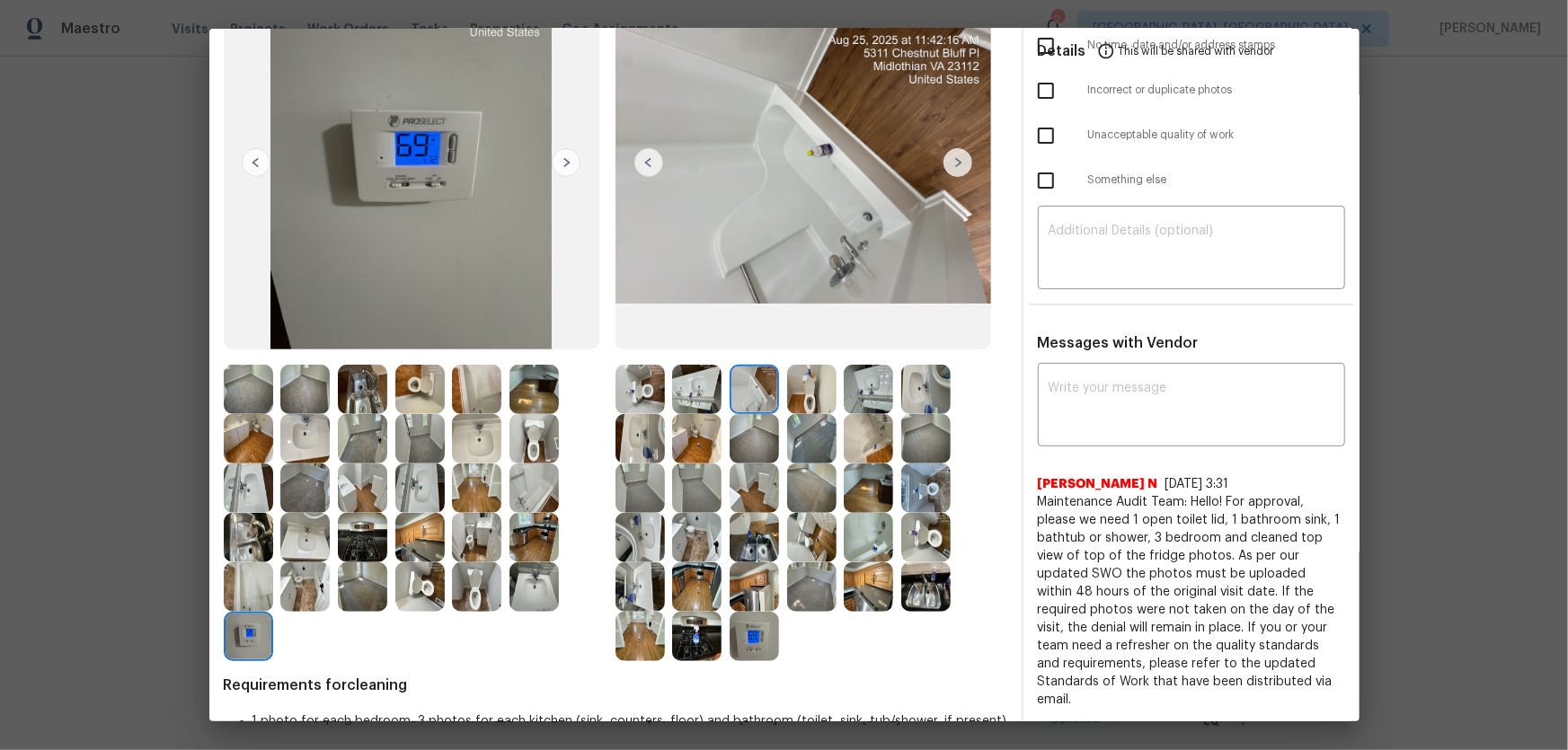
click at [866, 443] on img at bounding box center [868, 439] width 50 height 50
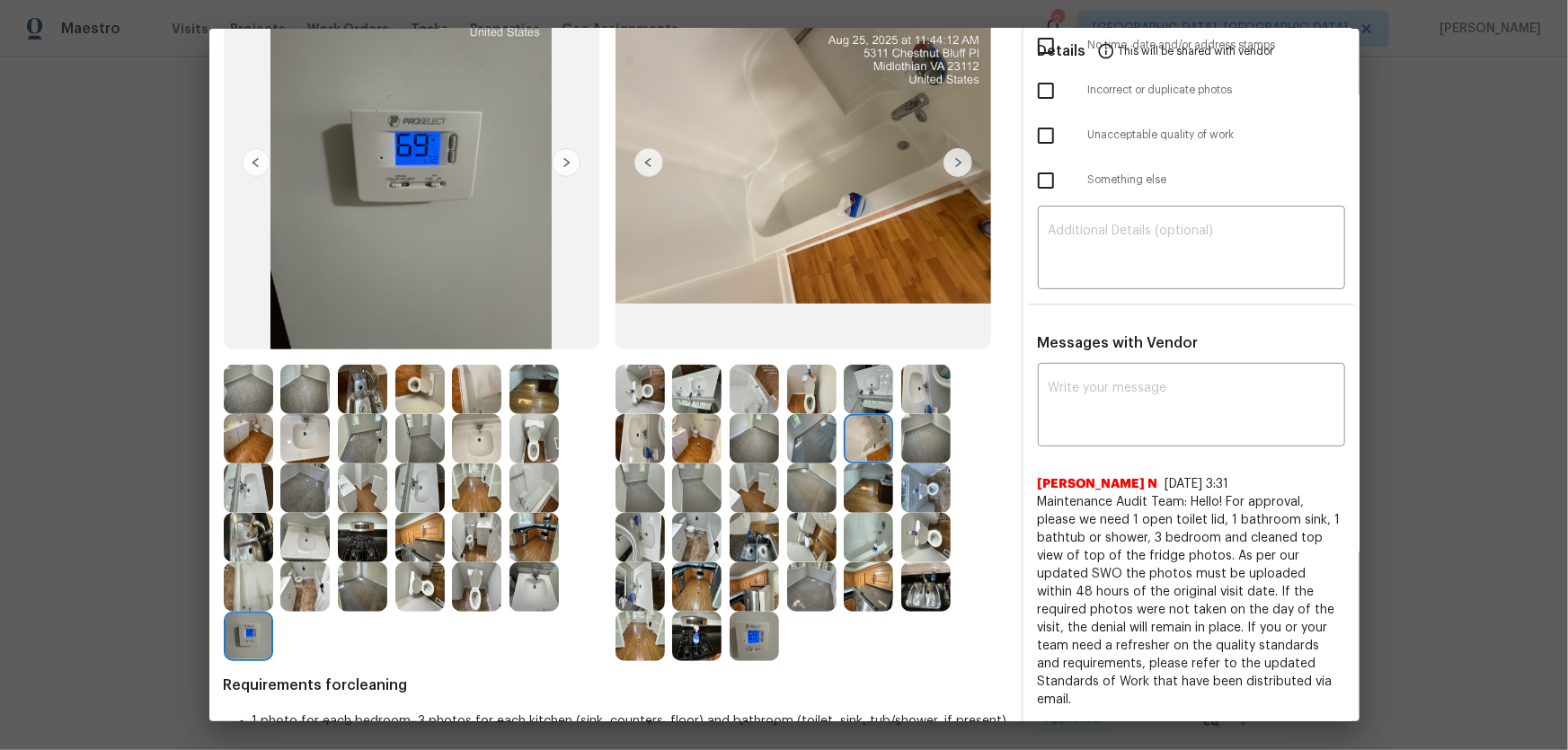
click at [765, 574] on img at bounding box center [754, 587] width 50 height 50
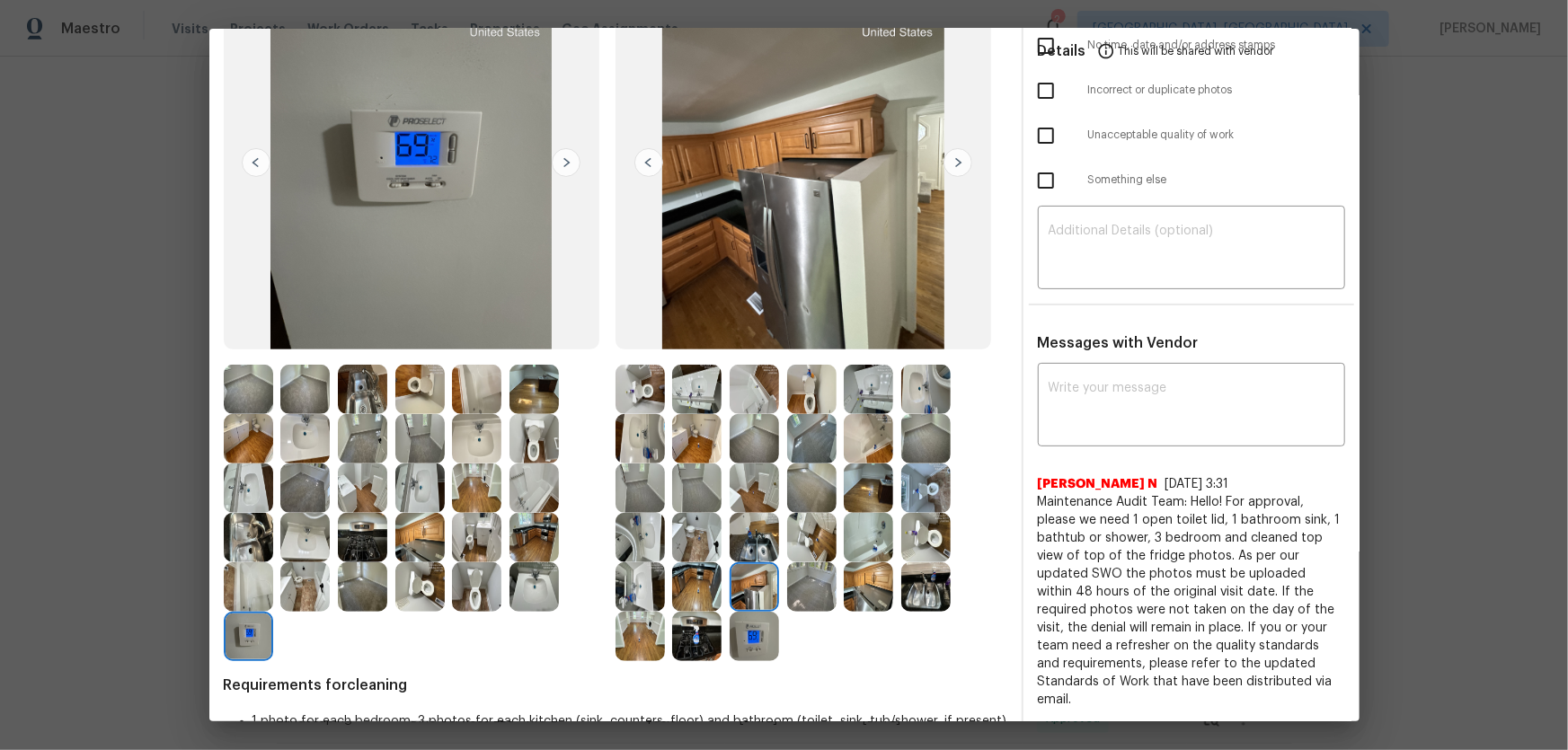
click at [651, 536] on img at bounding box center [640, 537] width 50 height 50
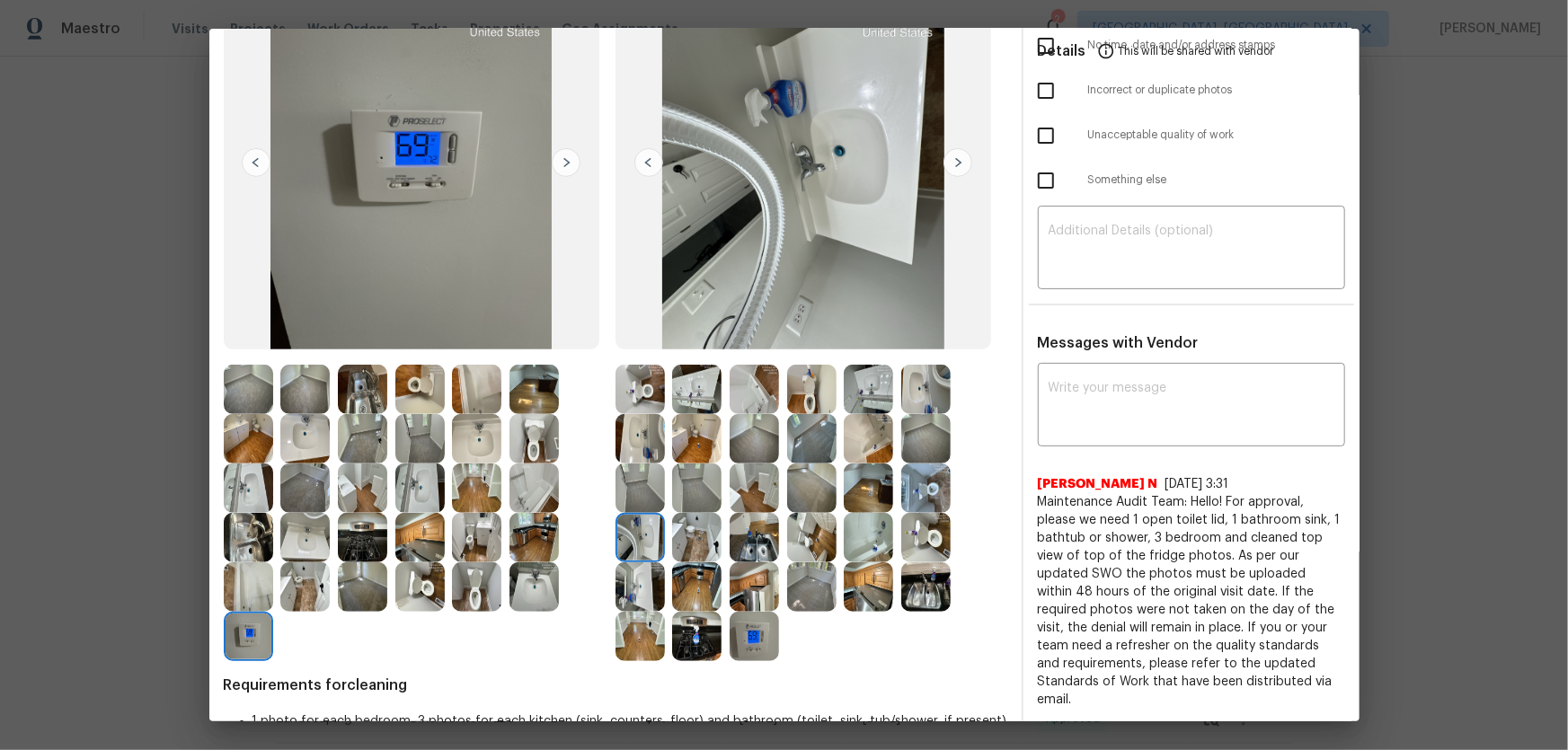
click at [519, 481] on img at bounding box center [535, 489] width 50 height 50
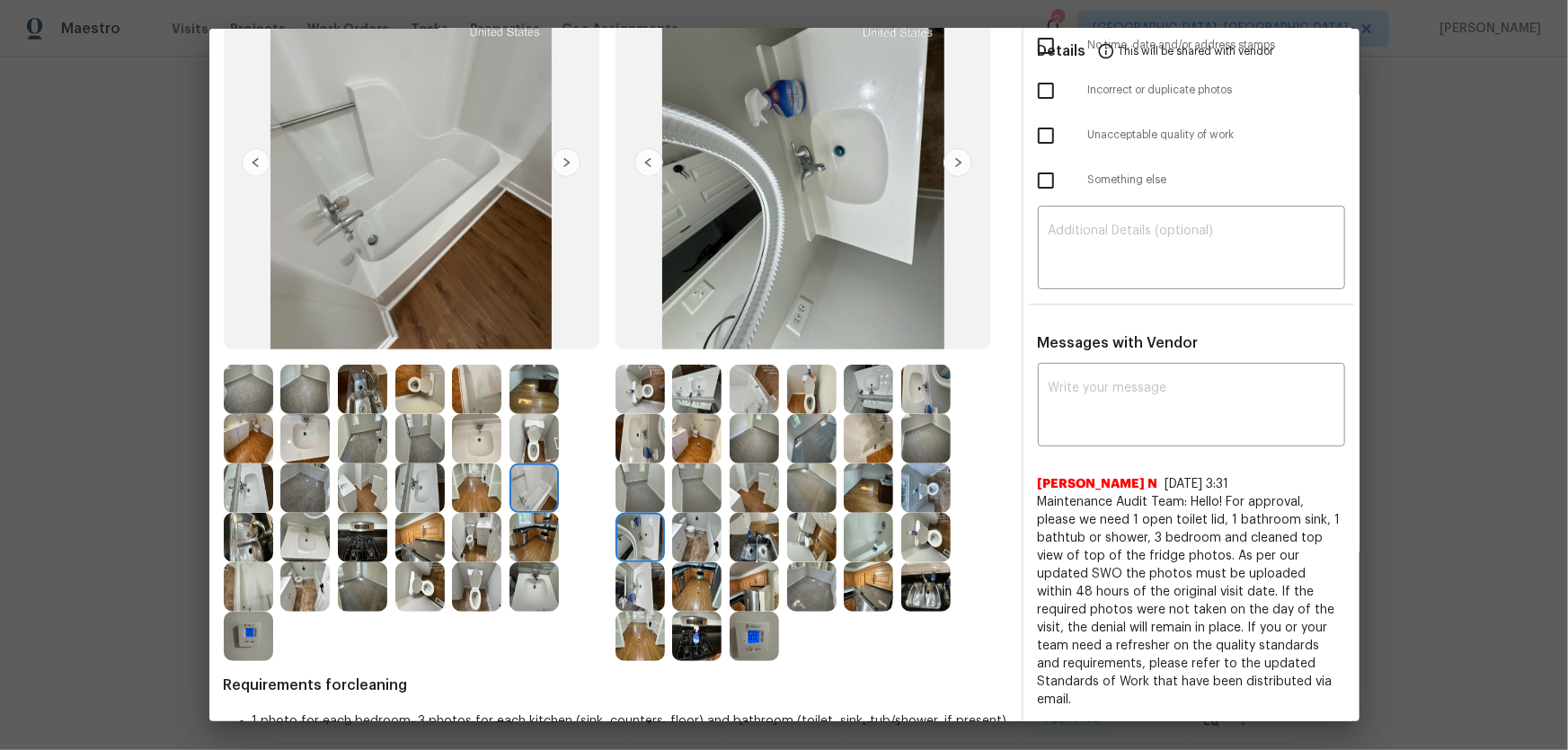
click at [476, 396] on img at bounding box center [477, 390] width 50 height 50
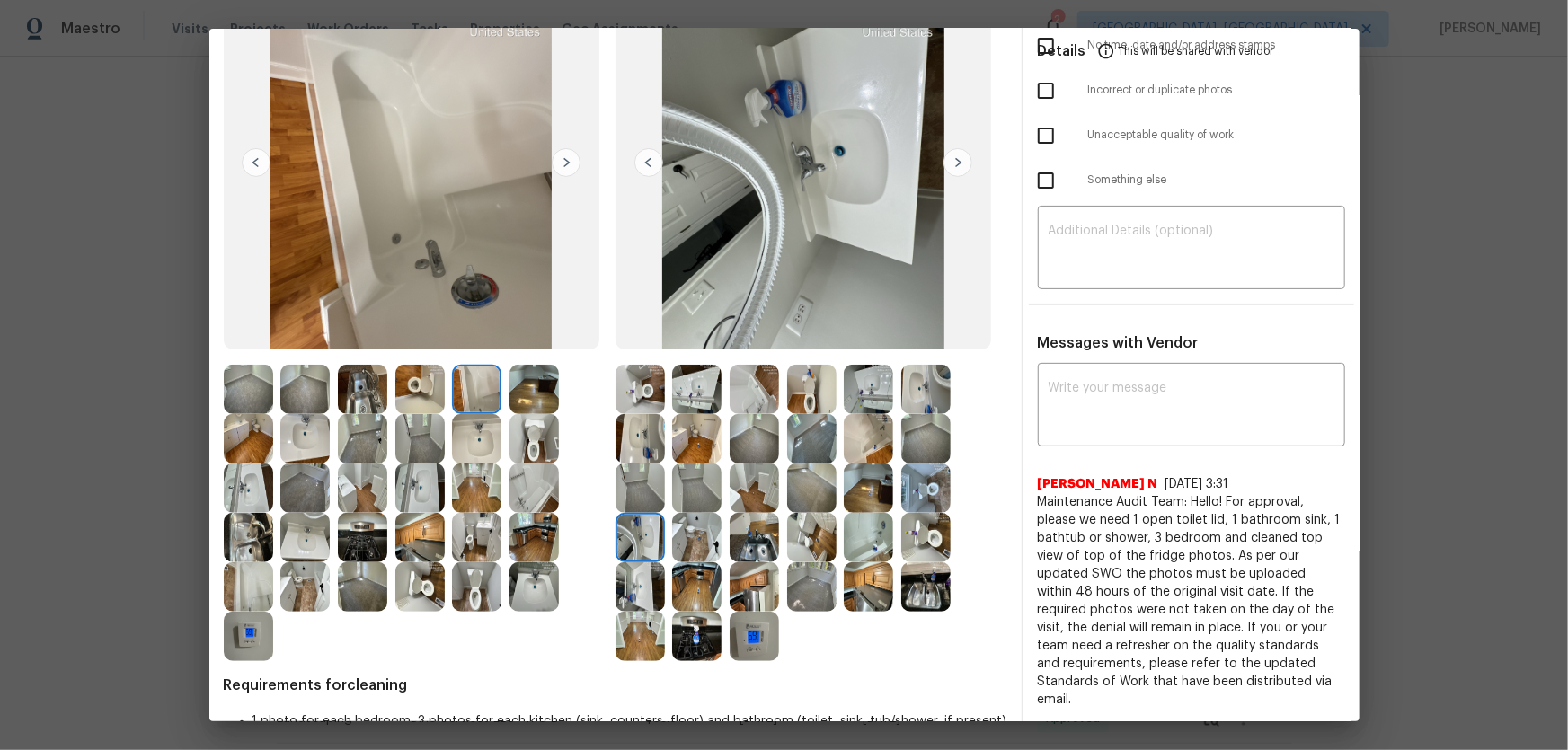
click at [859, 457] on img at bounding box center [868, 439] width 50 height 50
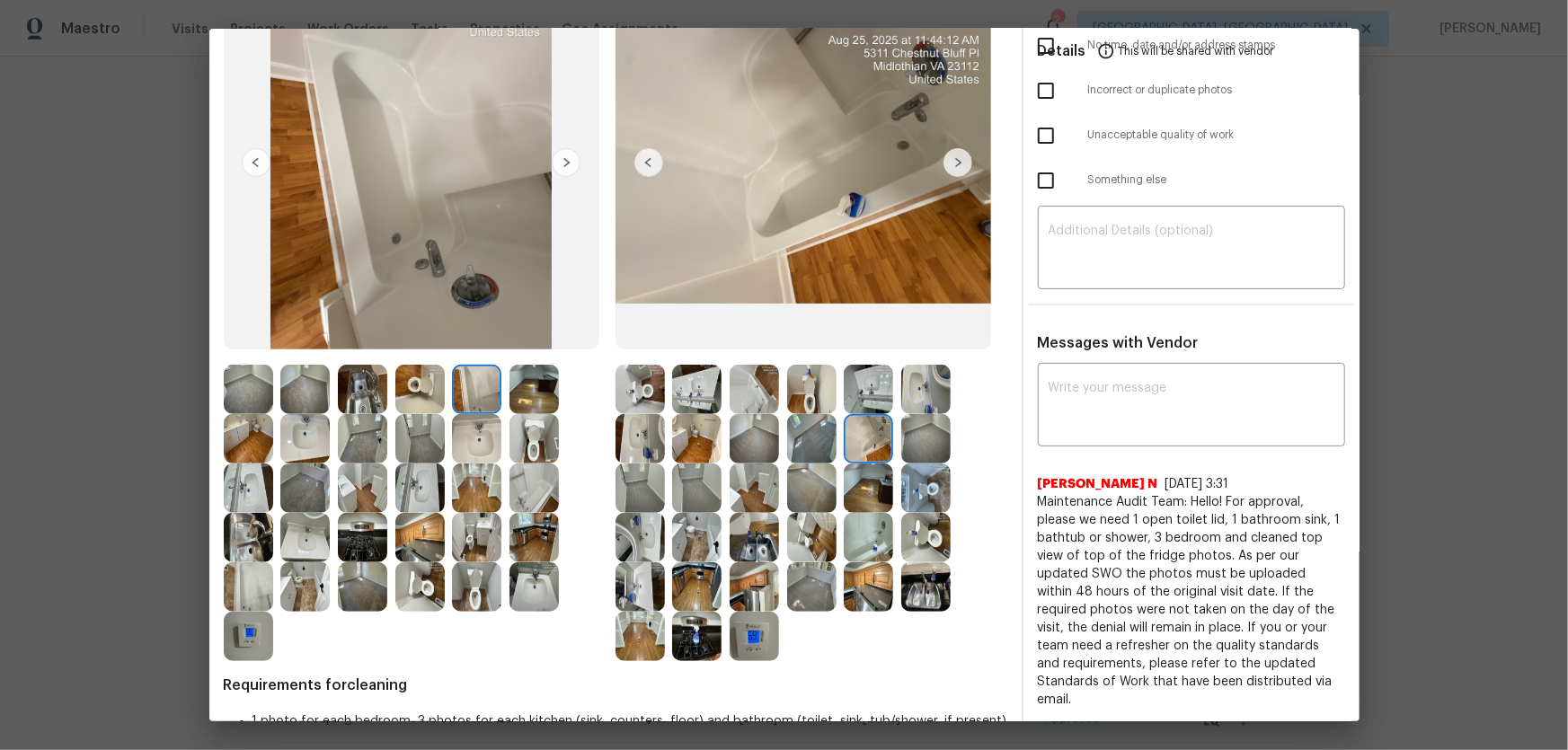
click at [261, 575] on img at bounding box center [248, 587] width 50 height 50
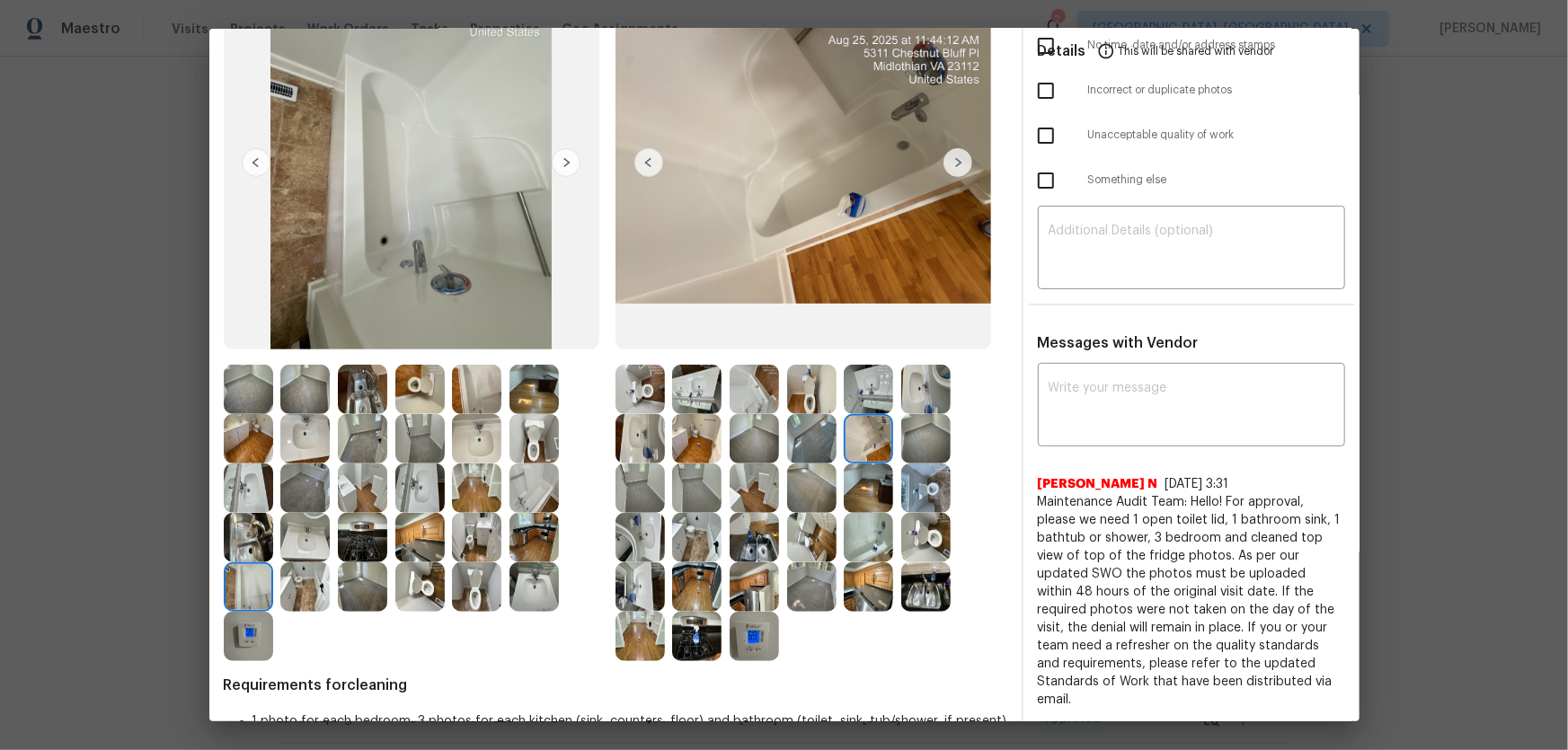
click at [524, 483] on img at bounding box center [535, 489] width 50 height 50
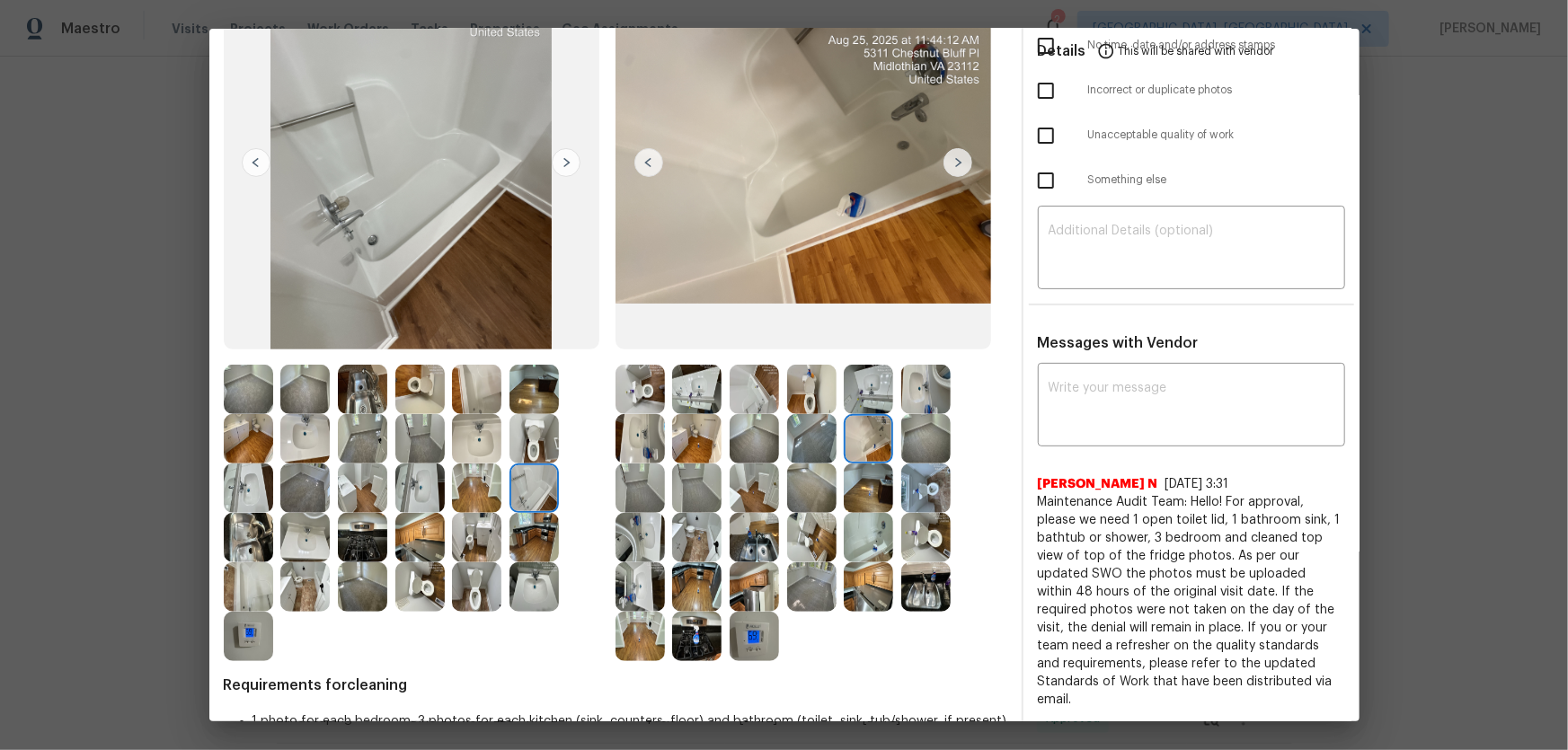
click at [473, 396] on img at bounding box center [477, 390] width 50 height 50
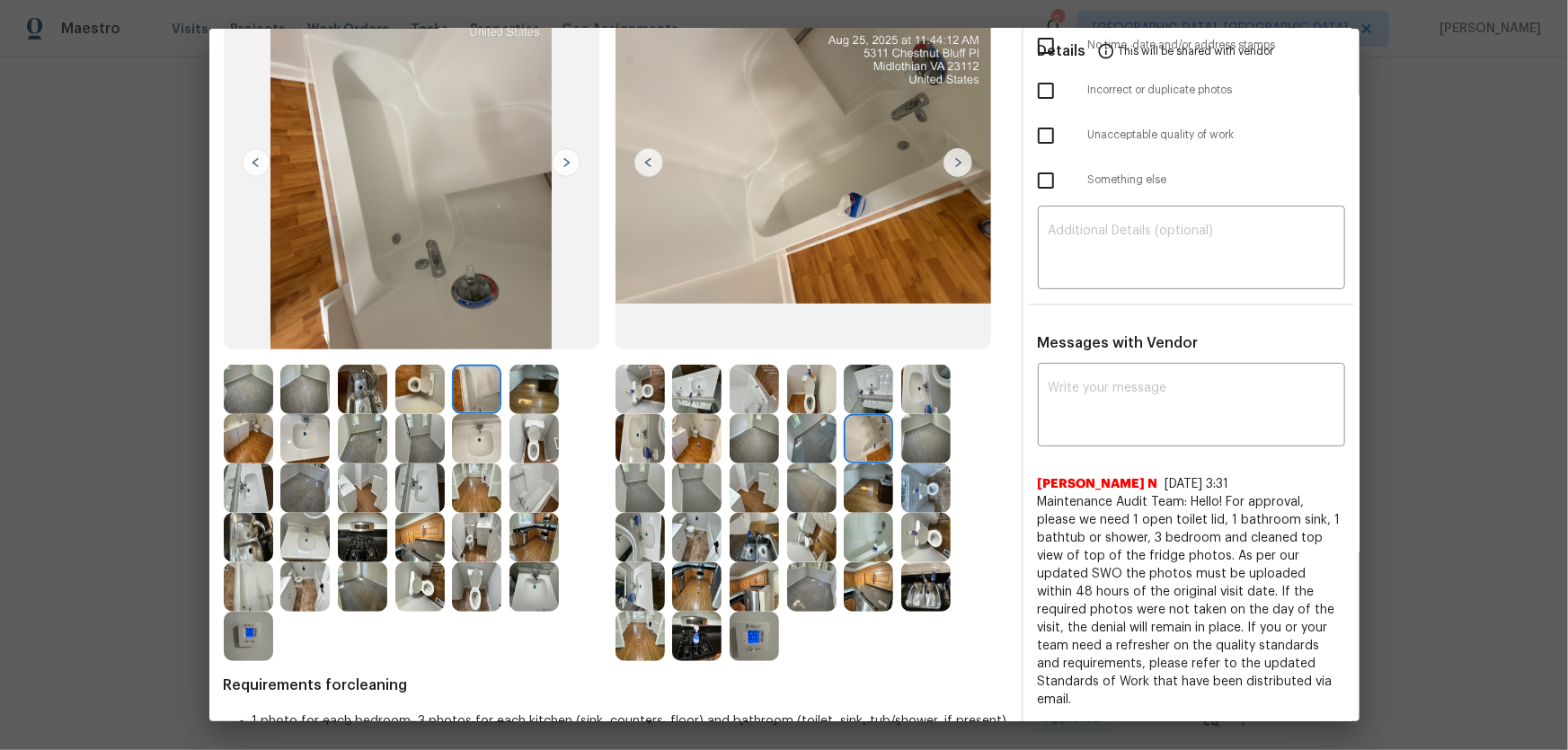
click at [249, 581] on img at bounding box center [248, 587] width 50 height 50
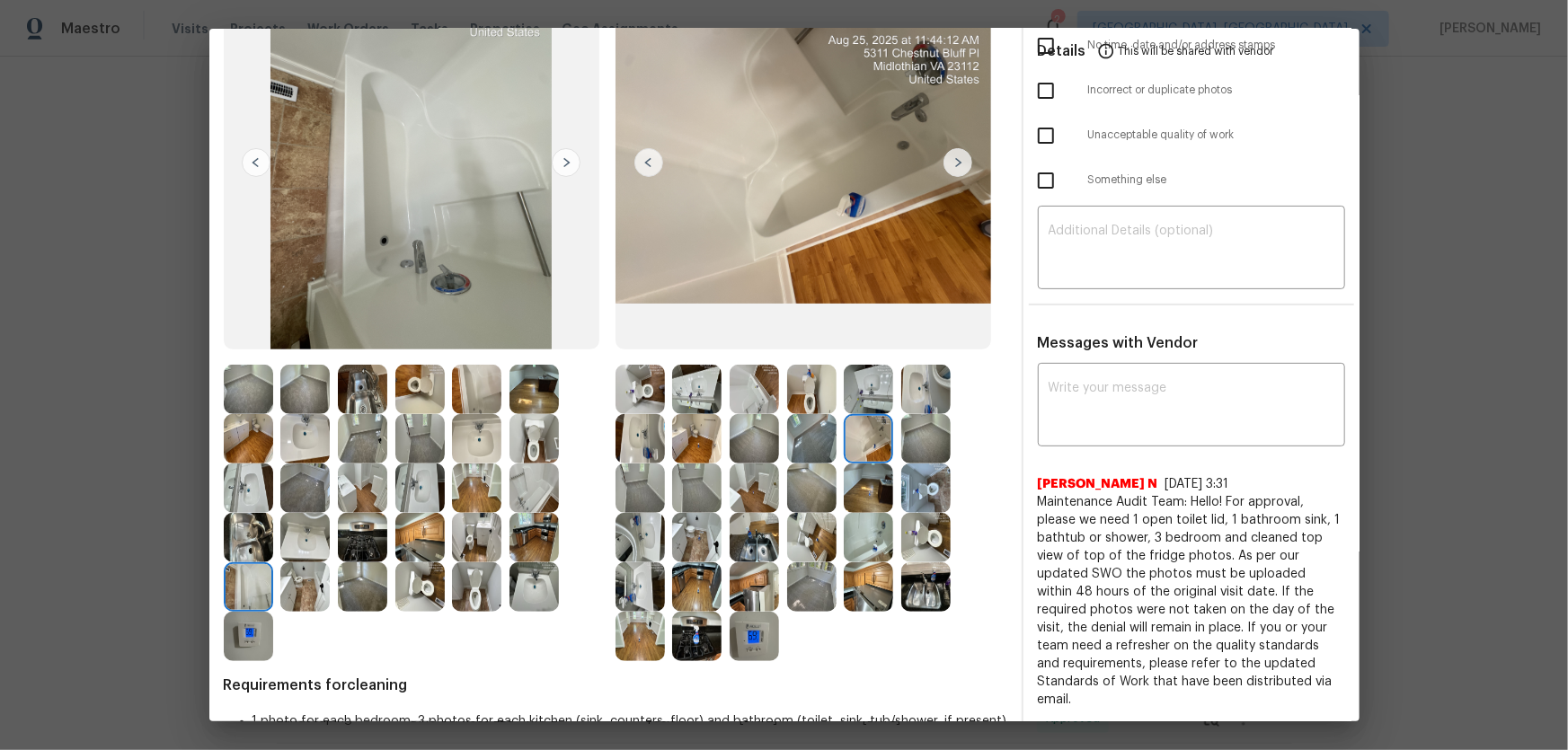
click at [247, 535] on img at bounding box center [248, 537] width 50 height 50
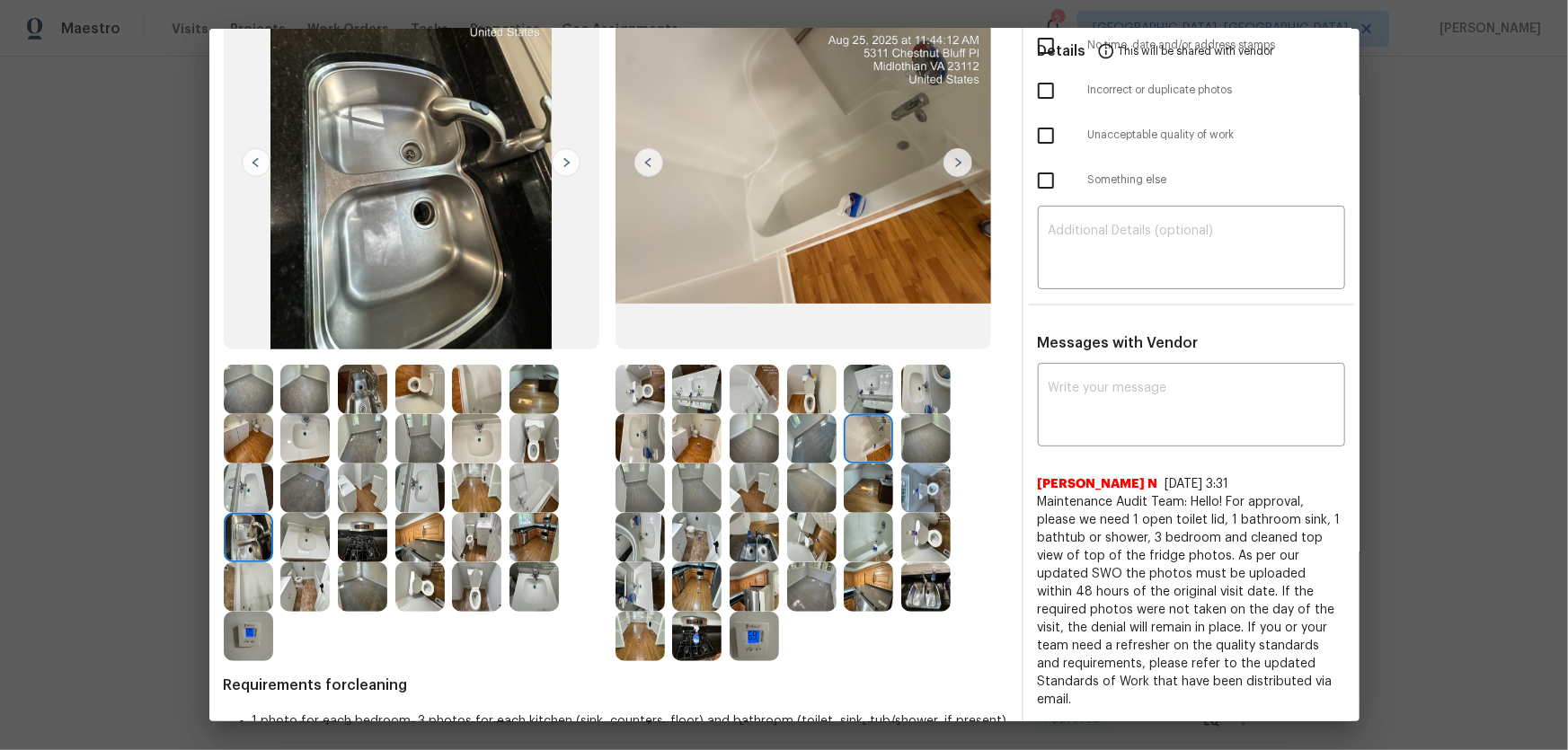
click at [294, 548] on img at bounding box center [305, 537] width 50 height 50
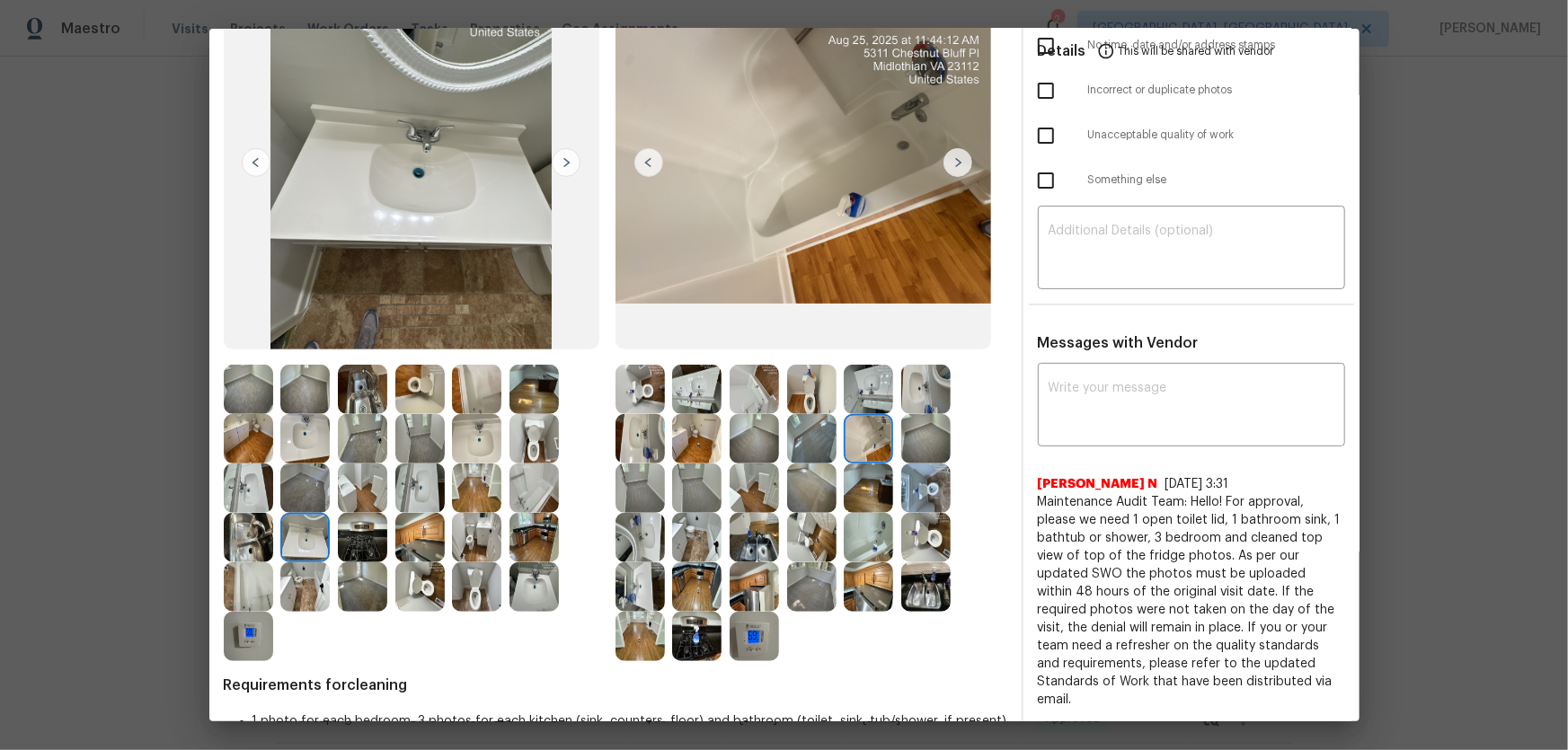
click at [357, 596] on img at bounding box center [362, 587] width 50 height 50
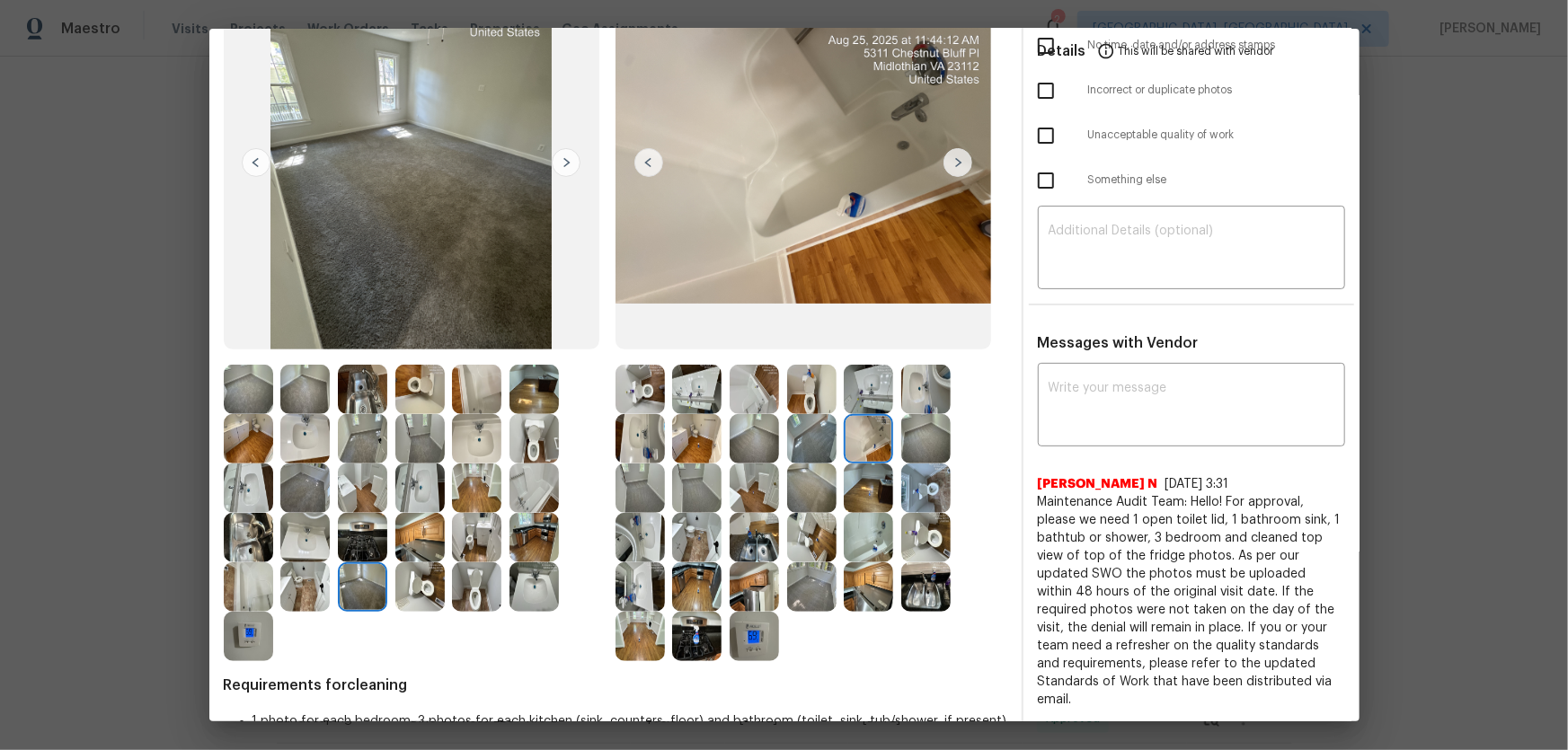
click at [428, 601] on img at bounding box center [420, 587] width 50 height 50
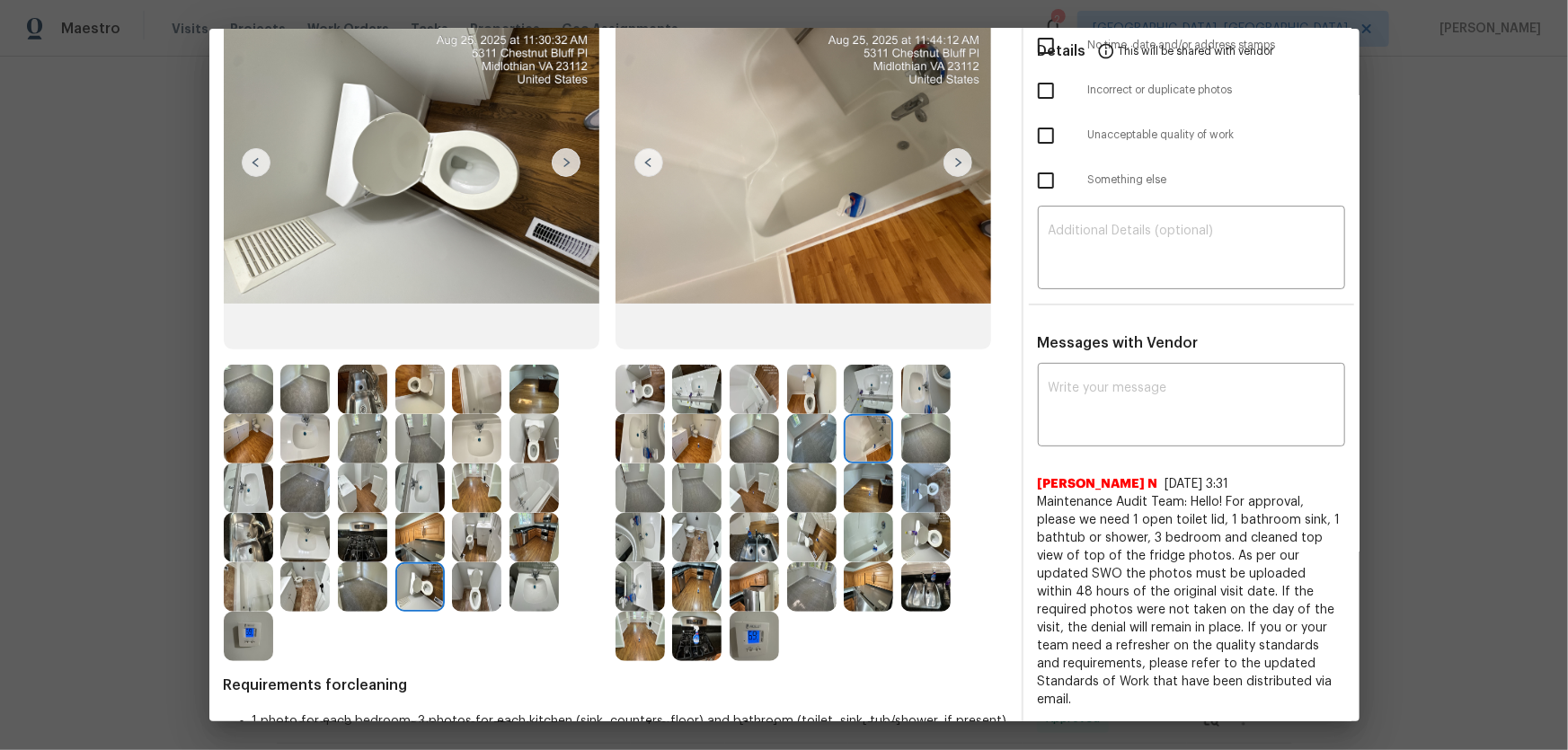
click at [419, 546] on img at bounding box center [420, 537] width 50 height 50
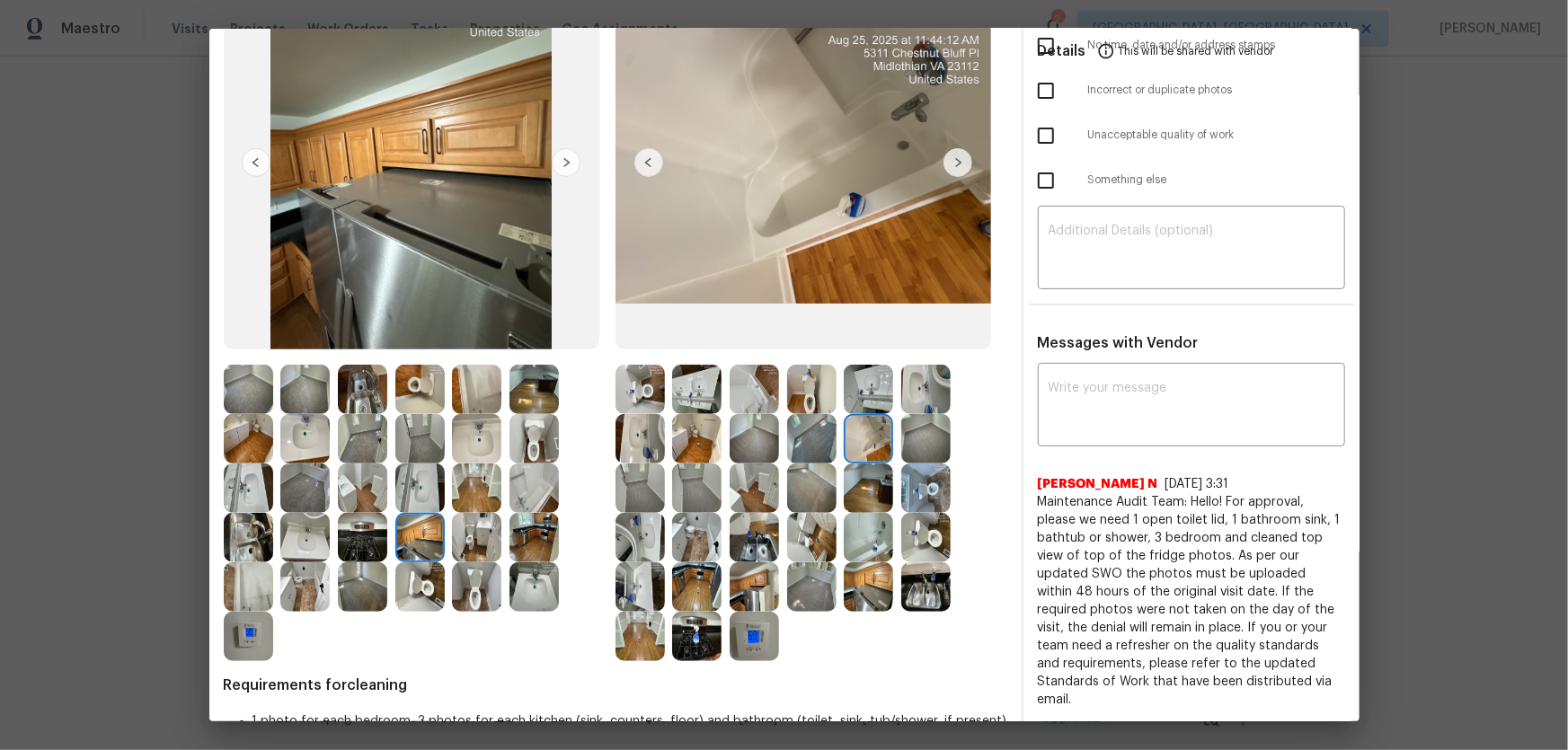
click at [532, 586] on img at bounding box center [535, 587] width 50 height 50
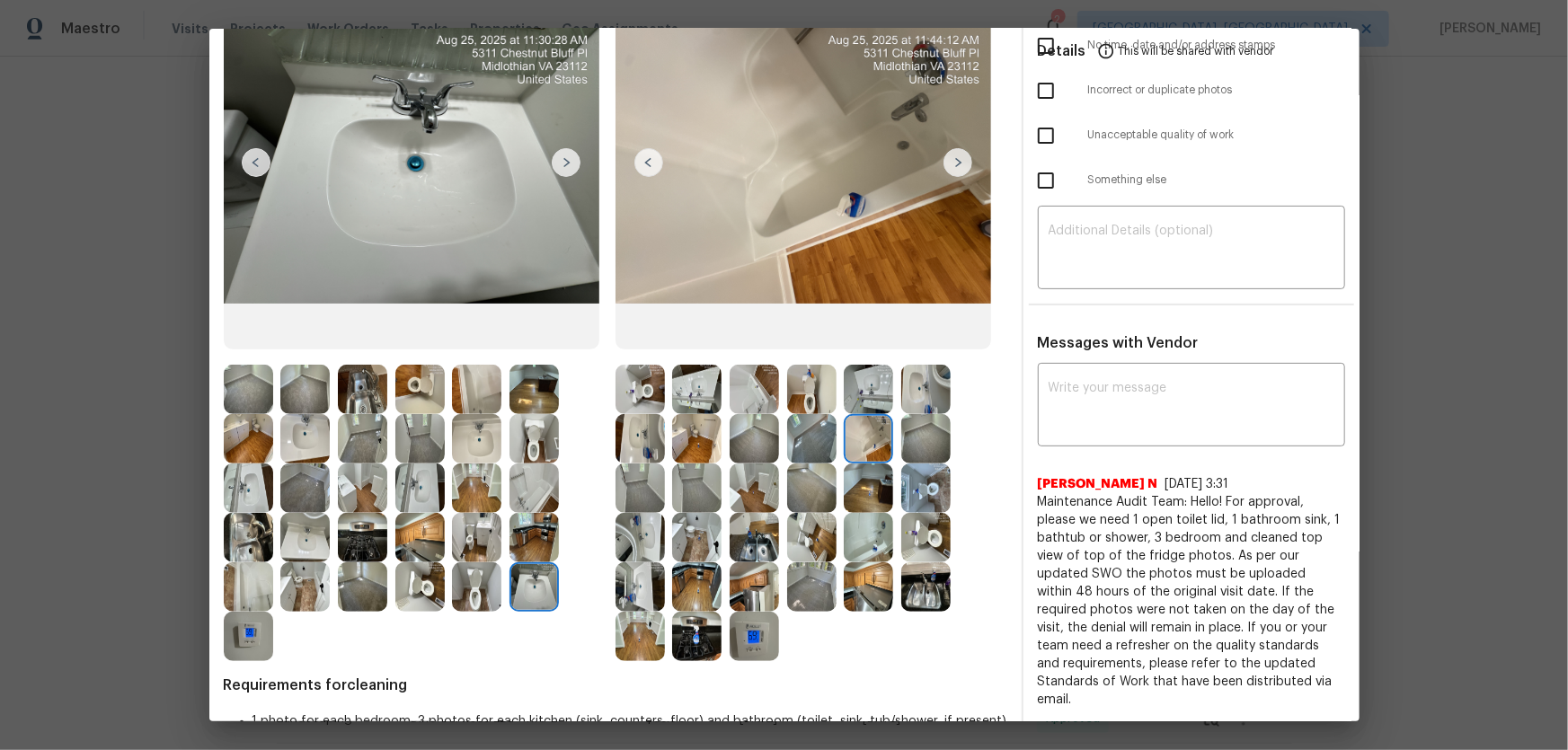
click at [533, 553] on img at bounding box center [535, 537] width 50 height 50
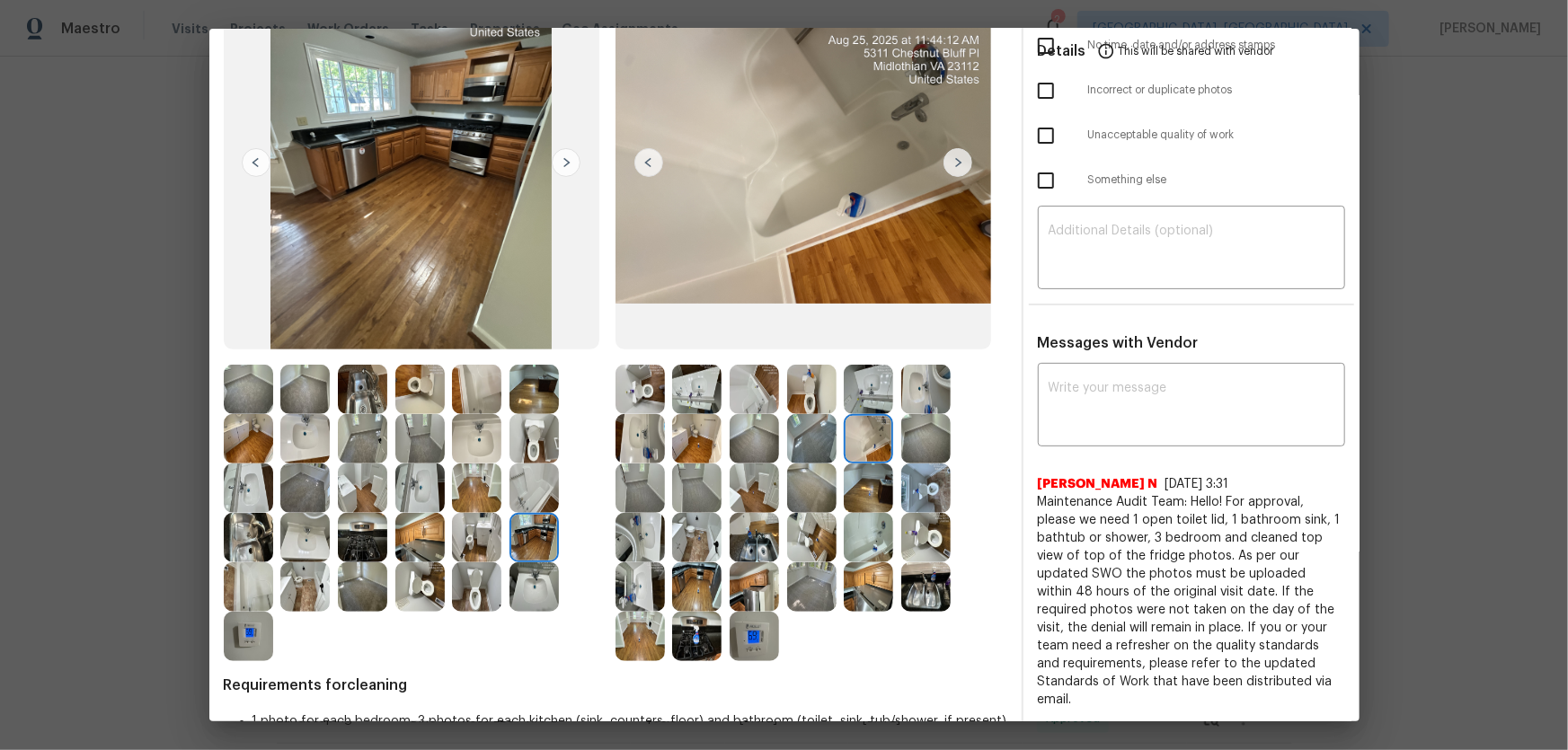
click at [640, 550] on img at bounding box center [640, 537] width 50 height 50
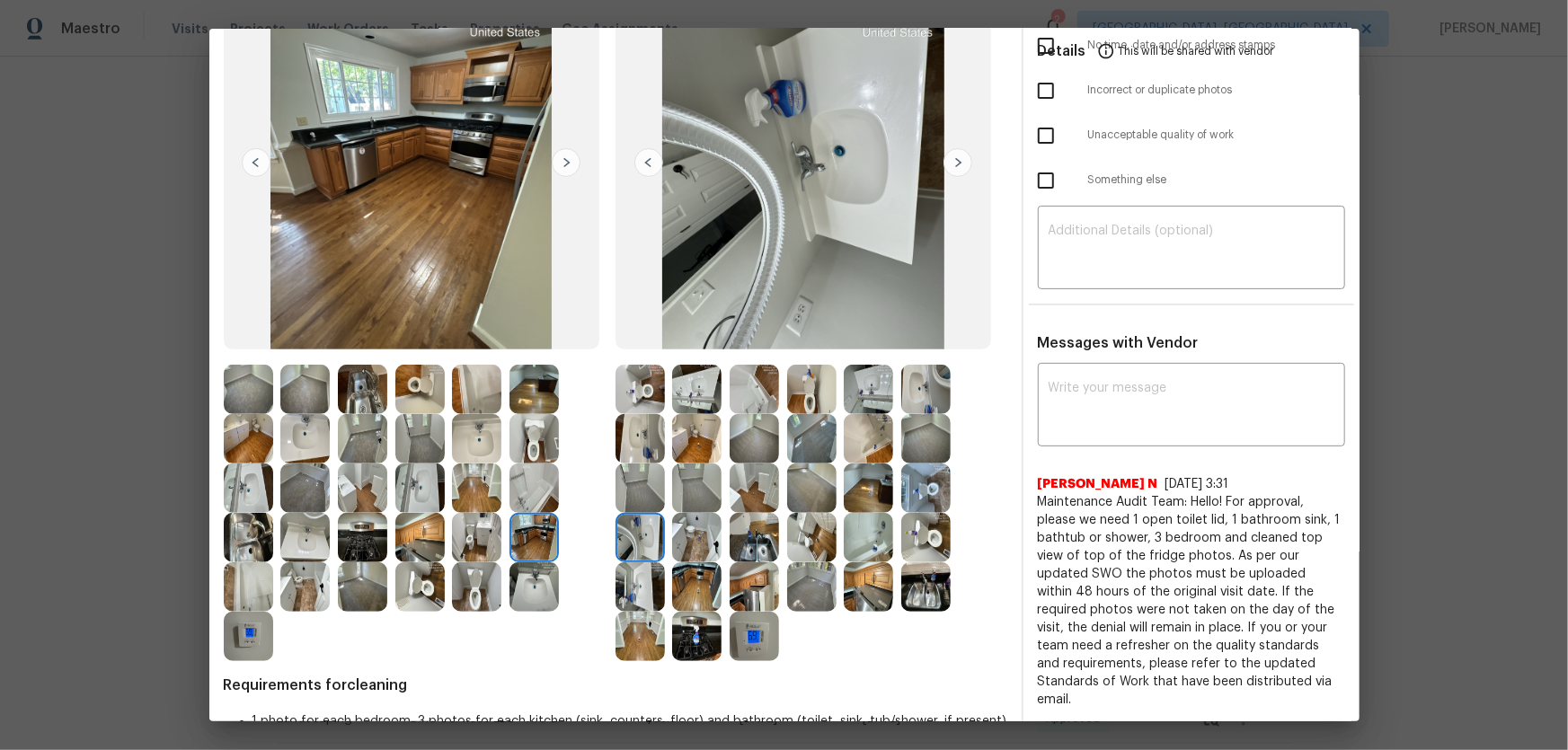
click at [694, 629] on img at bounding box center [697, 636] width 50 height 50
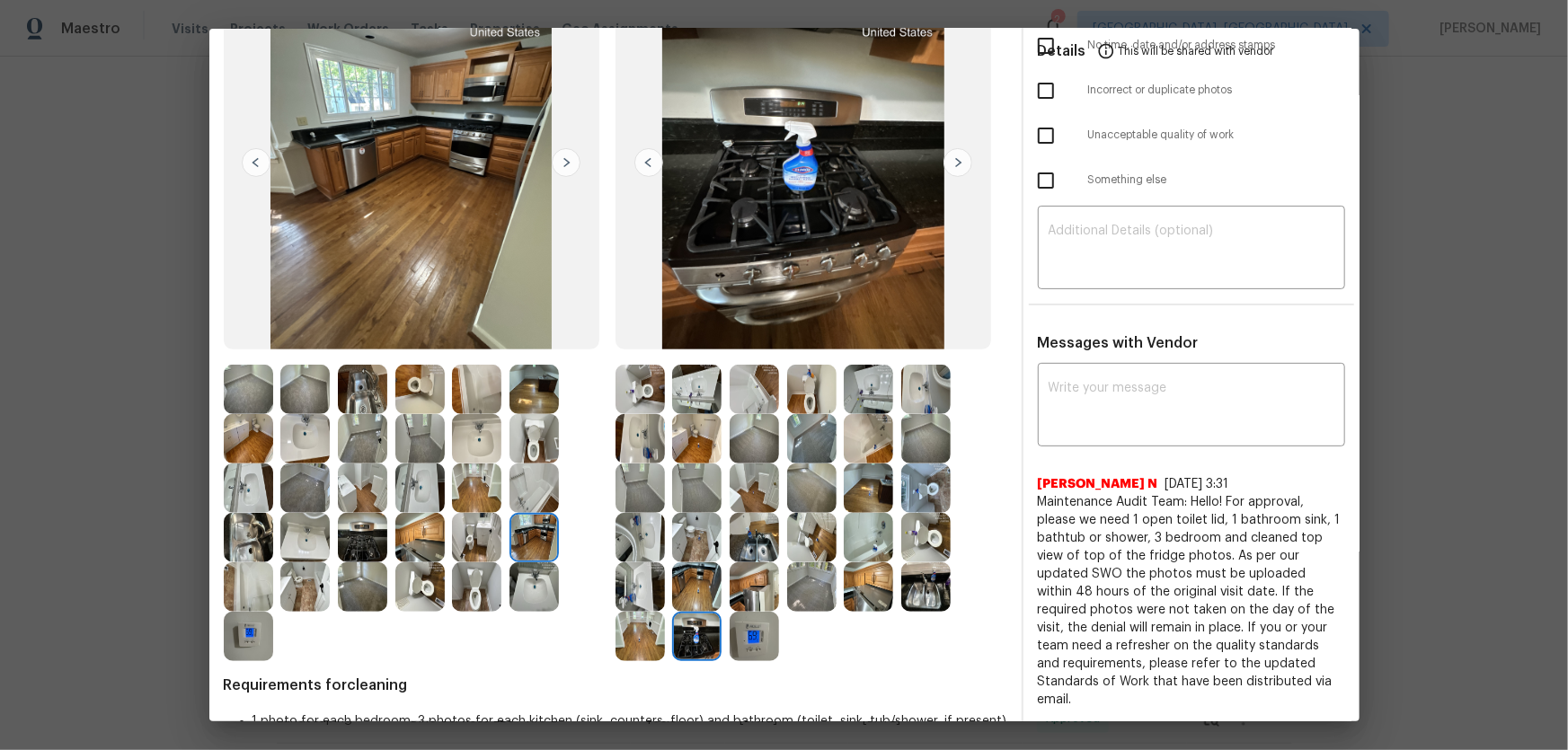
click at [813, 596] on img at bounding box center [812, 587] width 50 height 50
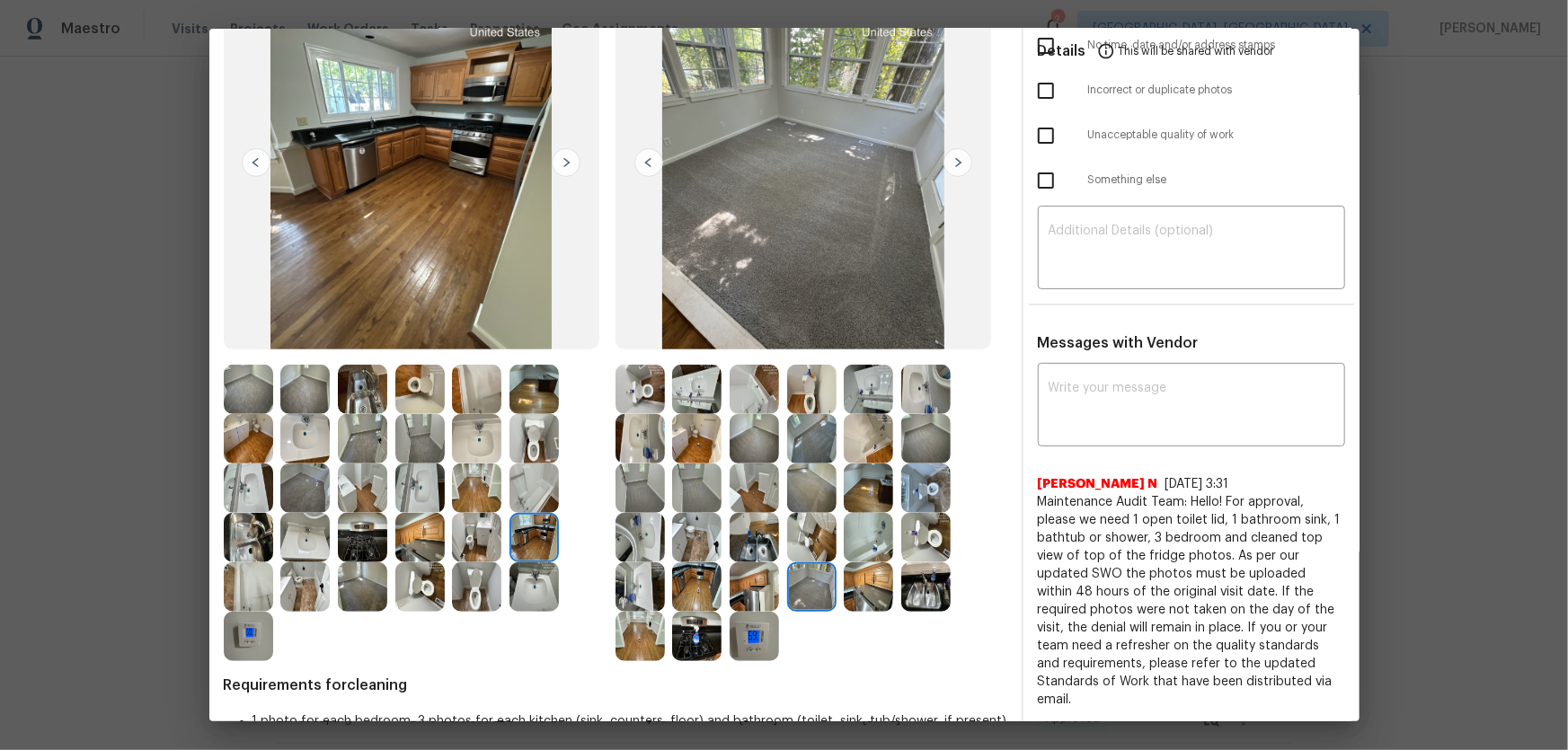
click at [868, 547] on img at bounding box center [868, 537] width 50 height 50
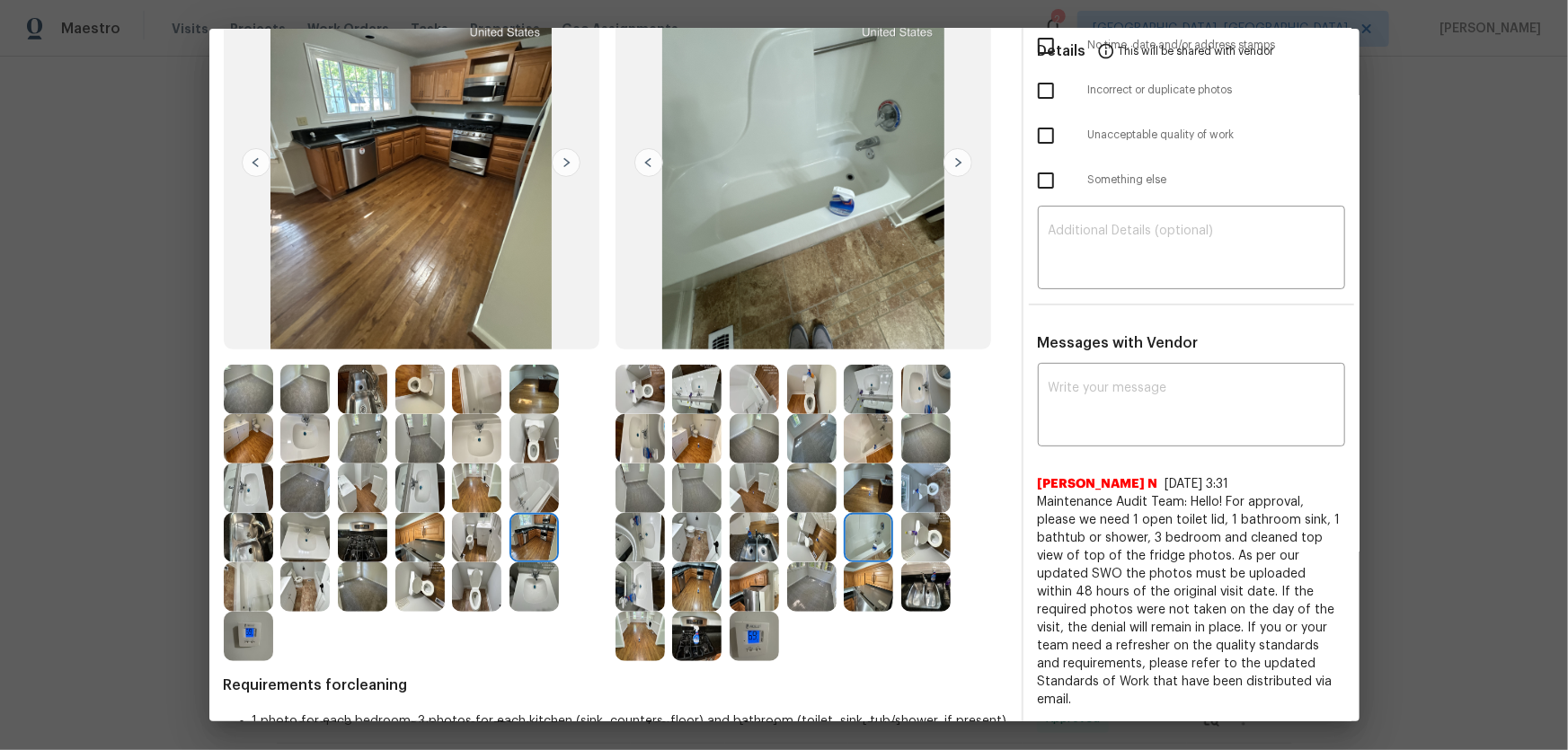
click at [877, 465] on img at bounding box center [868, 489] width 50 height 50
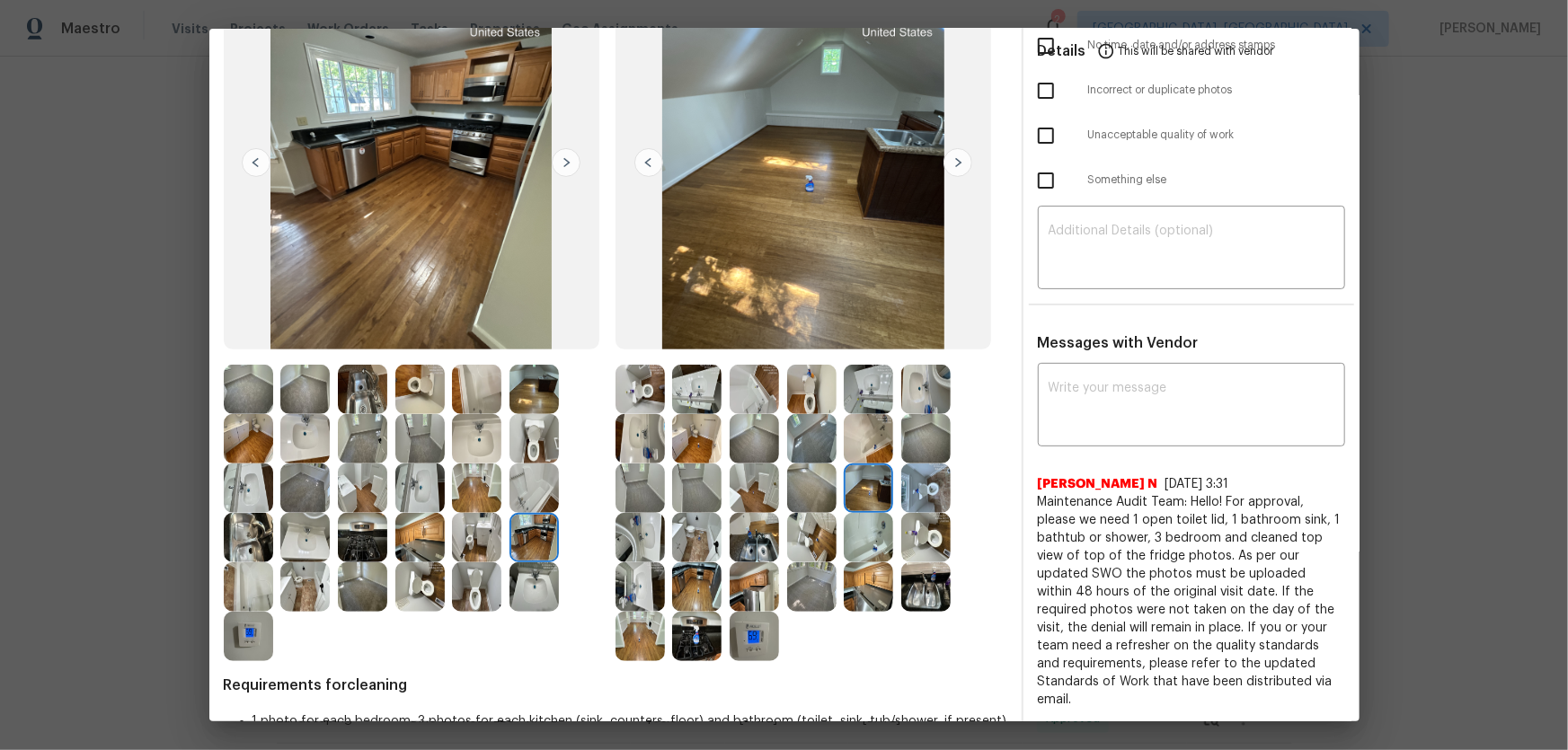
click at [877, 453] on img at bounding box center [868, 439] width 50 height 50
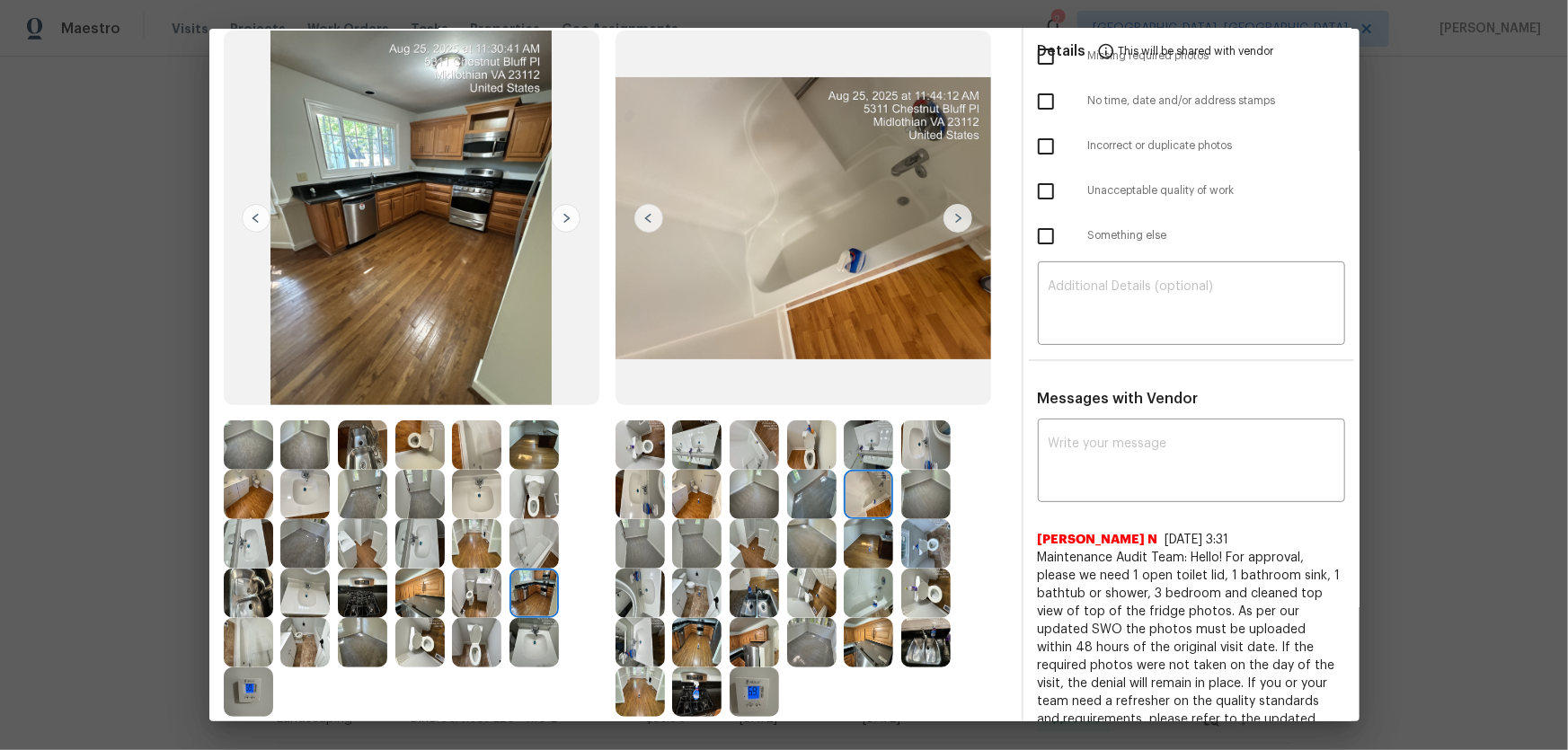
scroll to position [244, 0]
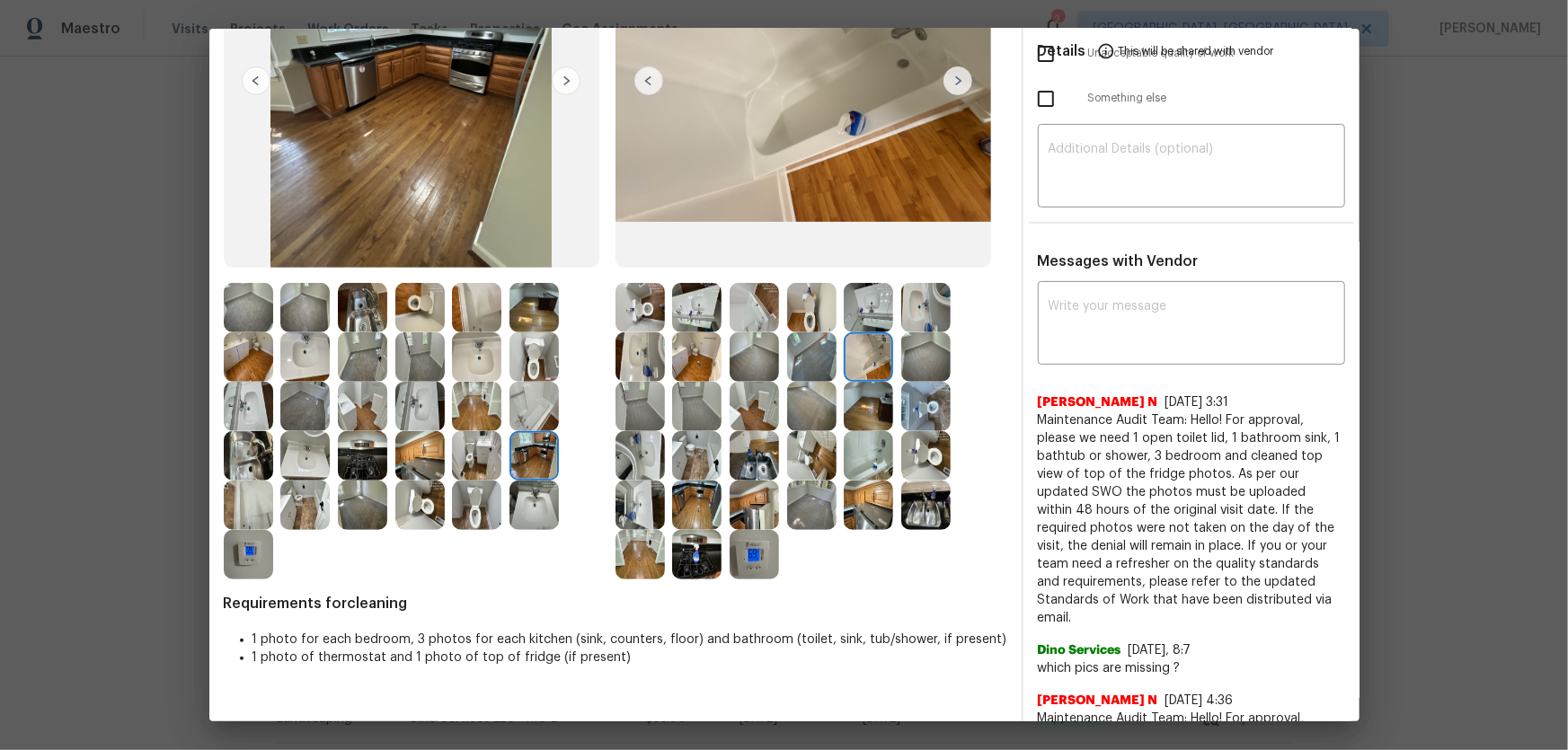
click at [792, 494] on img at bounding box center [812, 506] width 50 height 50
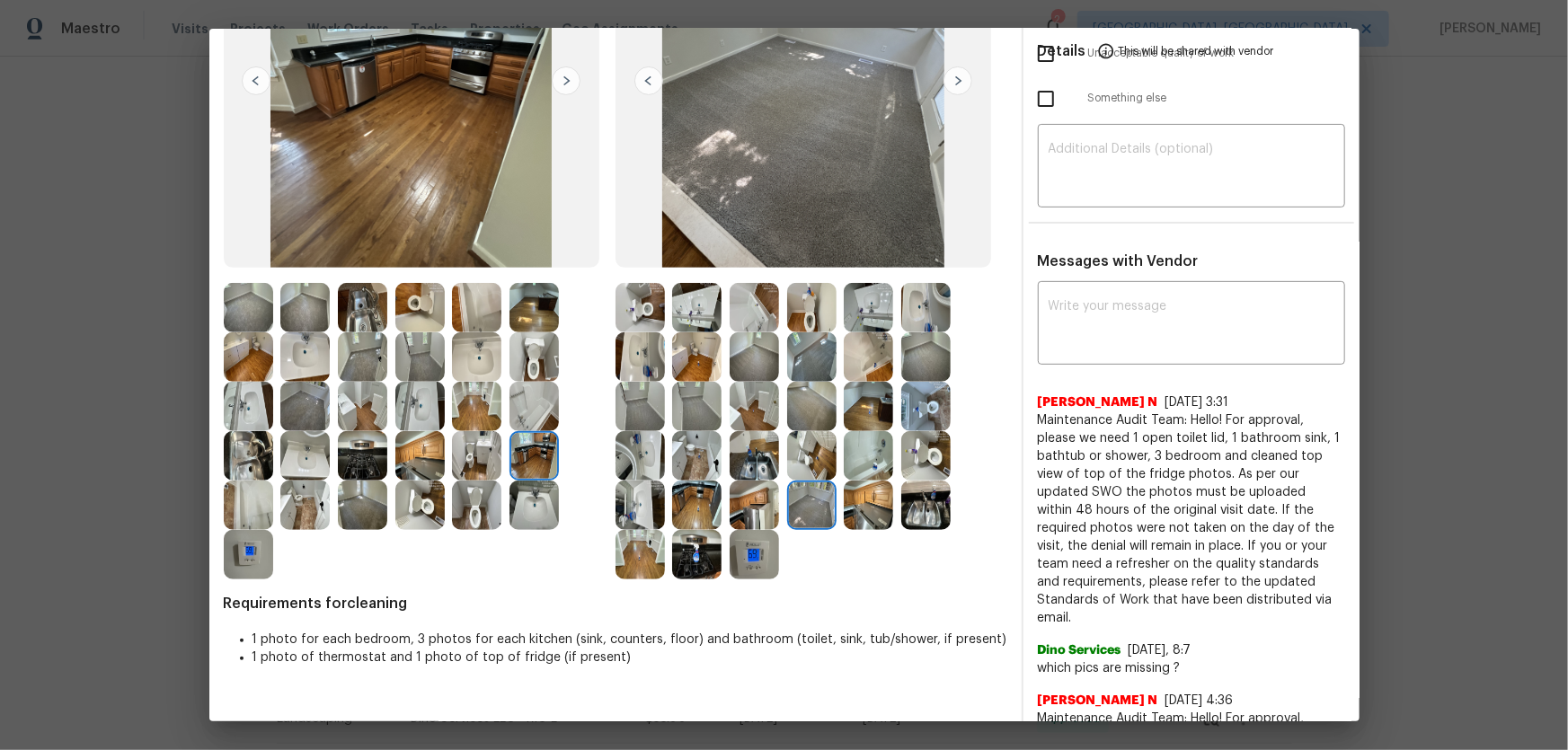
click at [754, 504] on img at bounding box center [754, 506] width 50 height 50
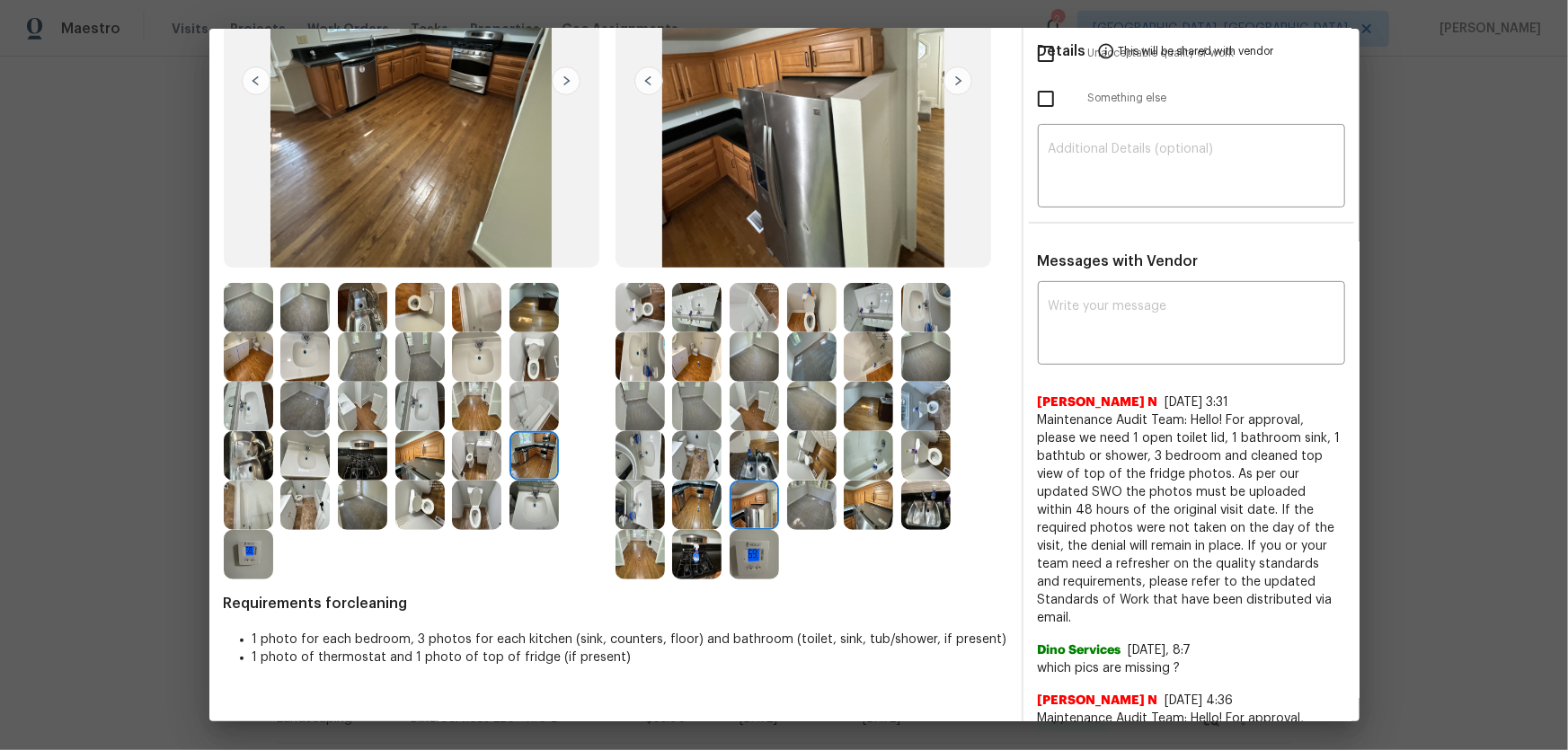
click at [752, 464] on img at bounding box center [754, 456] width 50 height 50
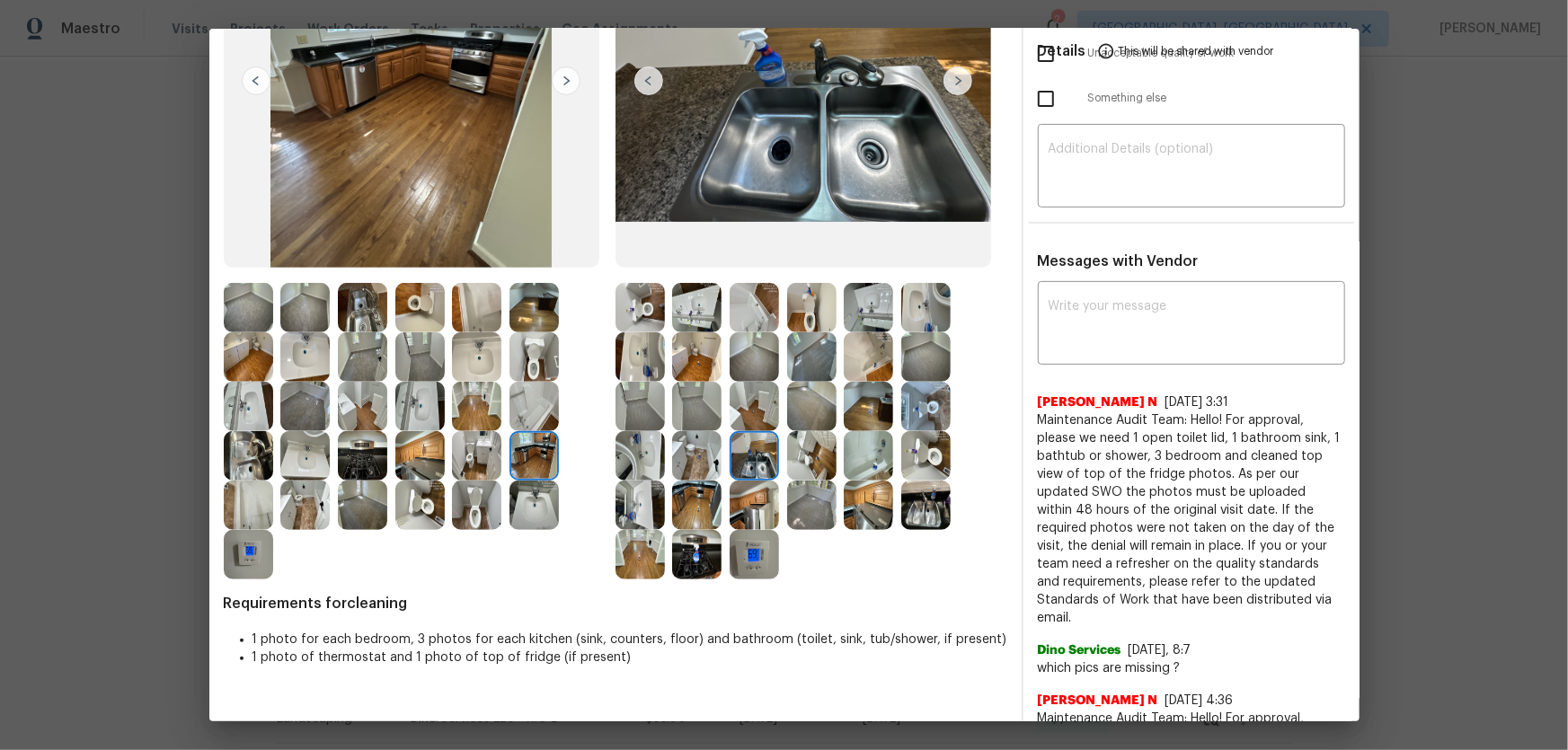
click at [677, 467] on img at bounding box center [697, 456] width 50 height 50
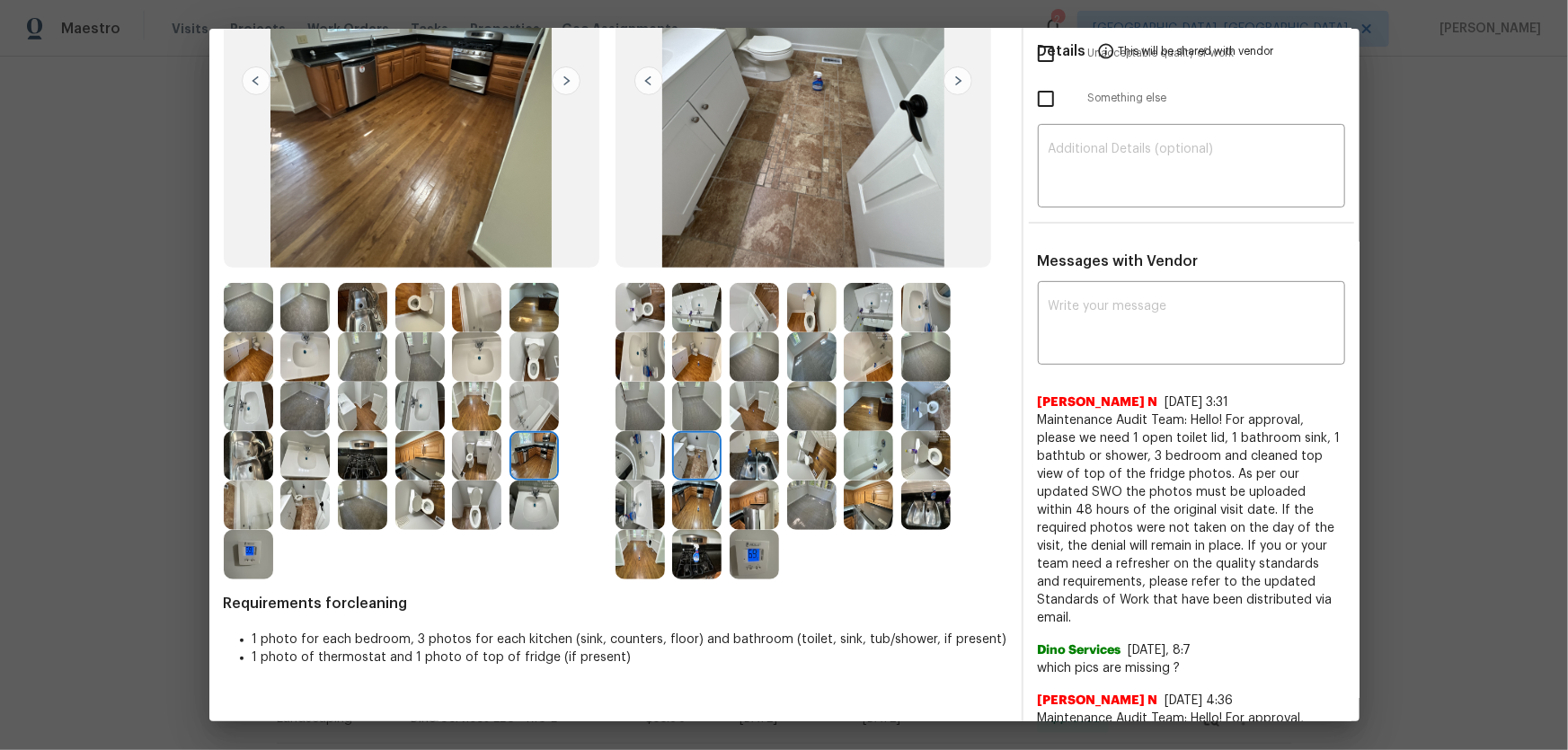
click at [694, 504] on img at bounding box center [697, 506] width 50 height 50
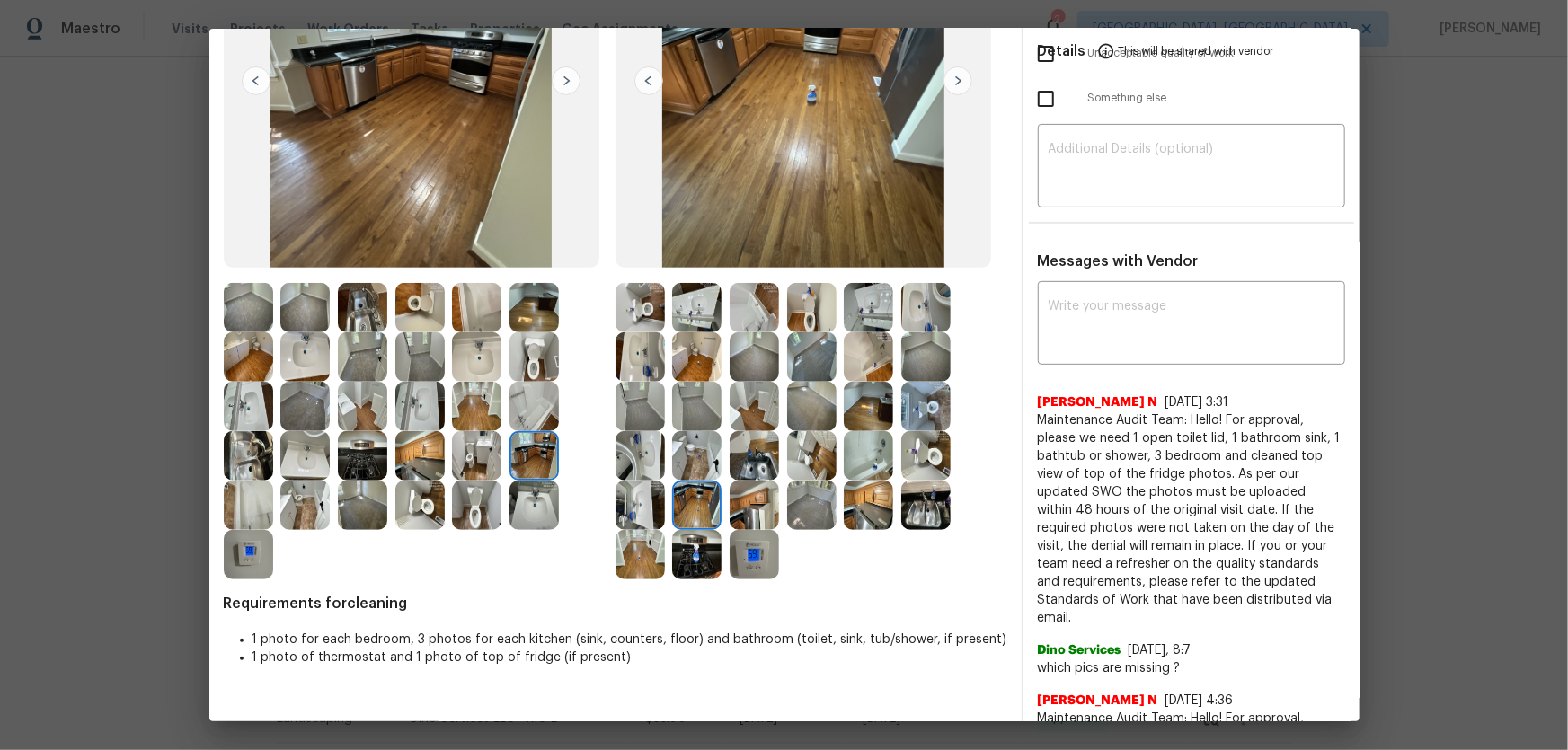
click at [651, 505] on img at bounding box center [640, 506] width 50 height 50
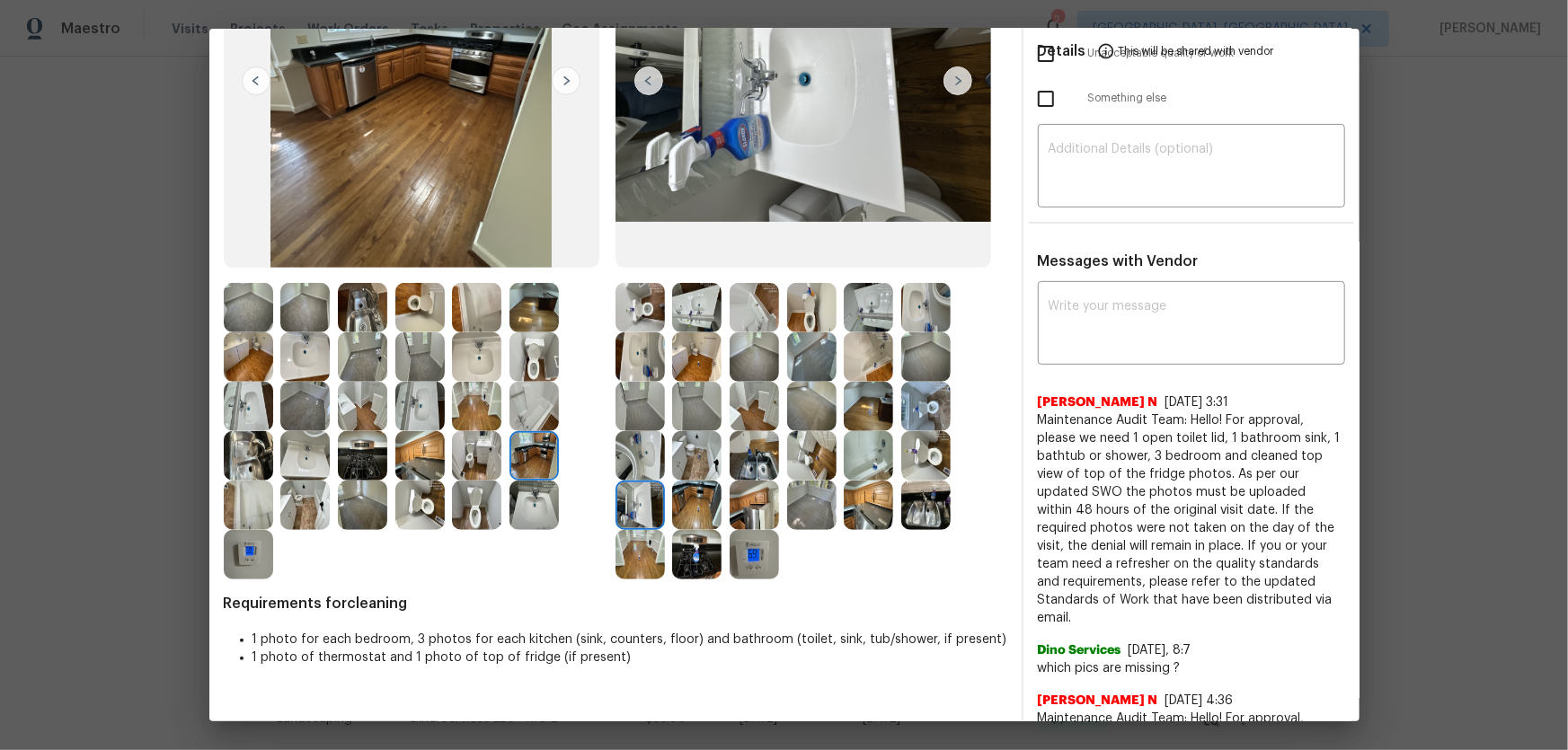
click at [687, 556] on img at bounding box center [697, 555] width 50 height 50
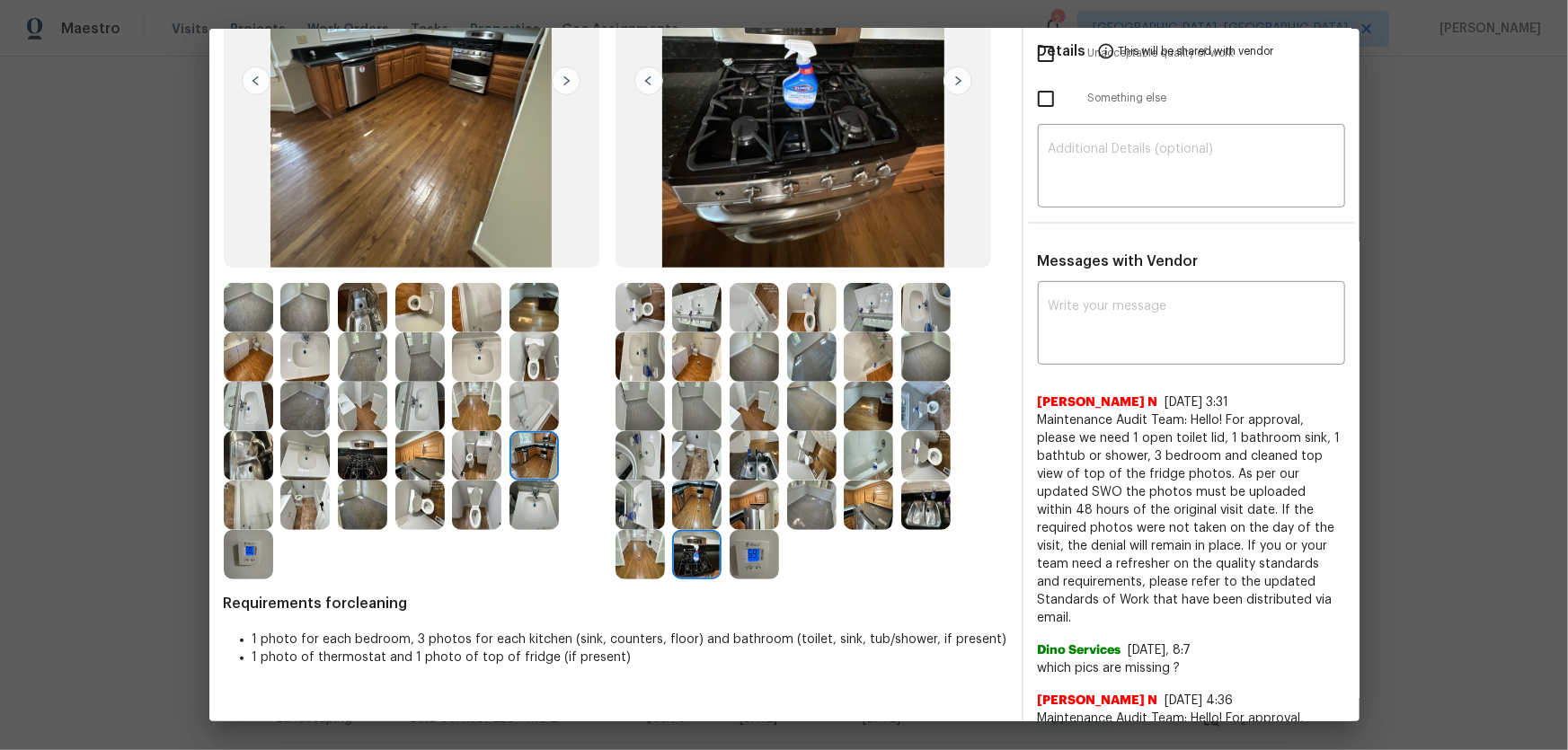
click at [641, 540] on img at bounding box center [640, 555] width 50 height 50
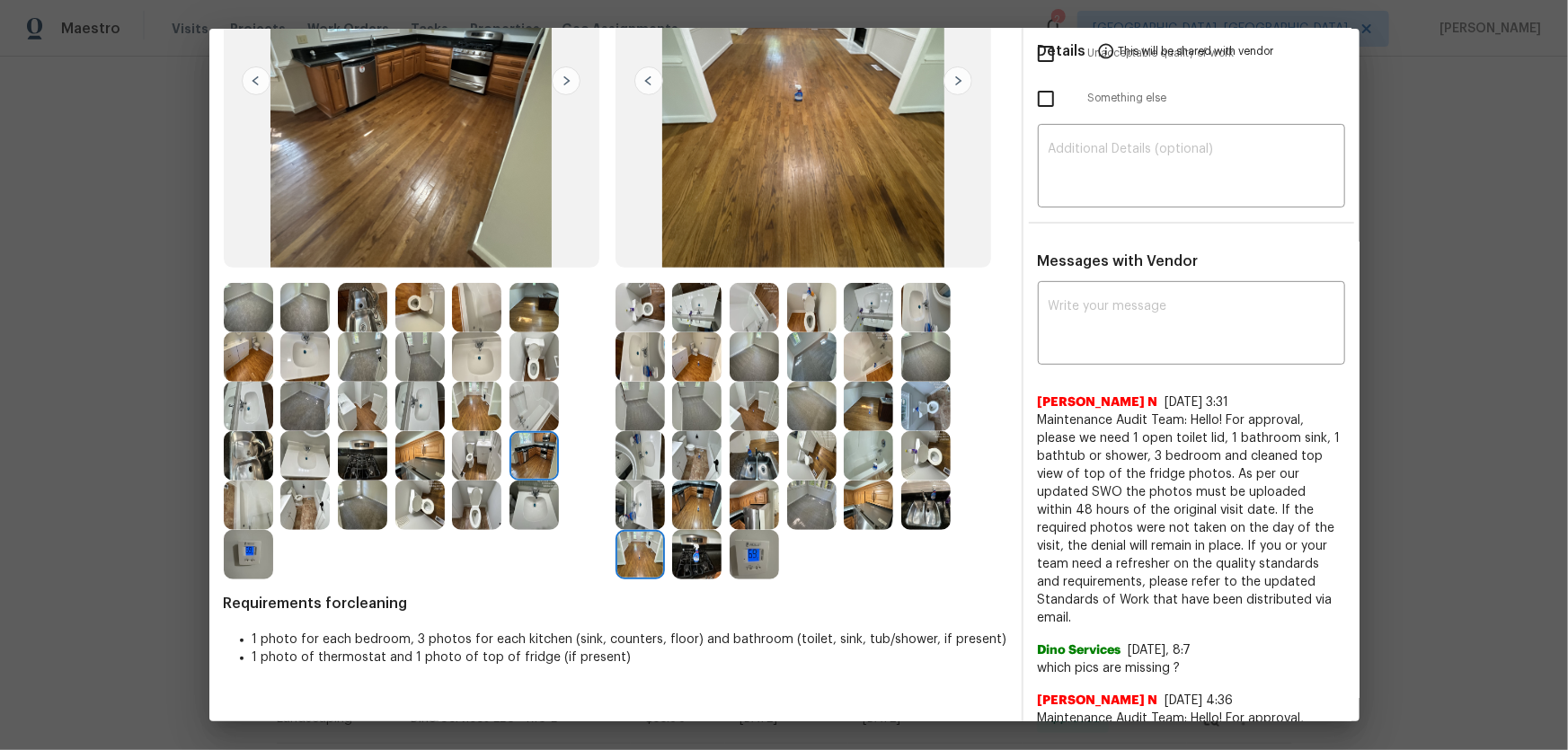
click at [729, 557] on img at bounding box center [754, 555] width 50 height 50
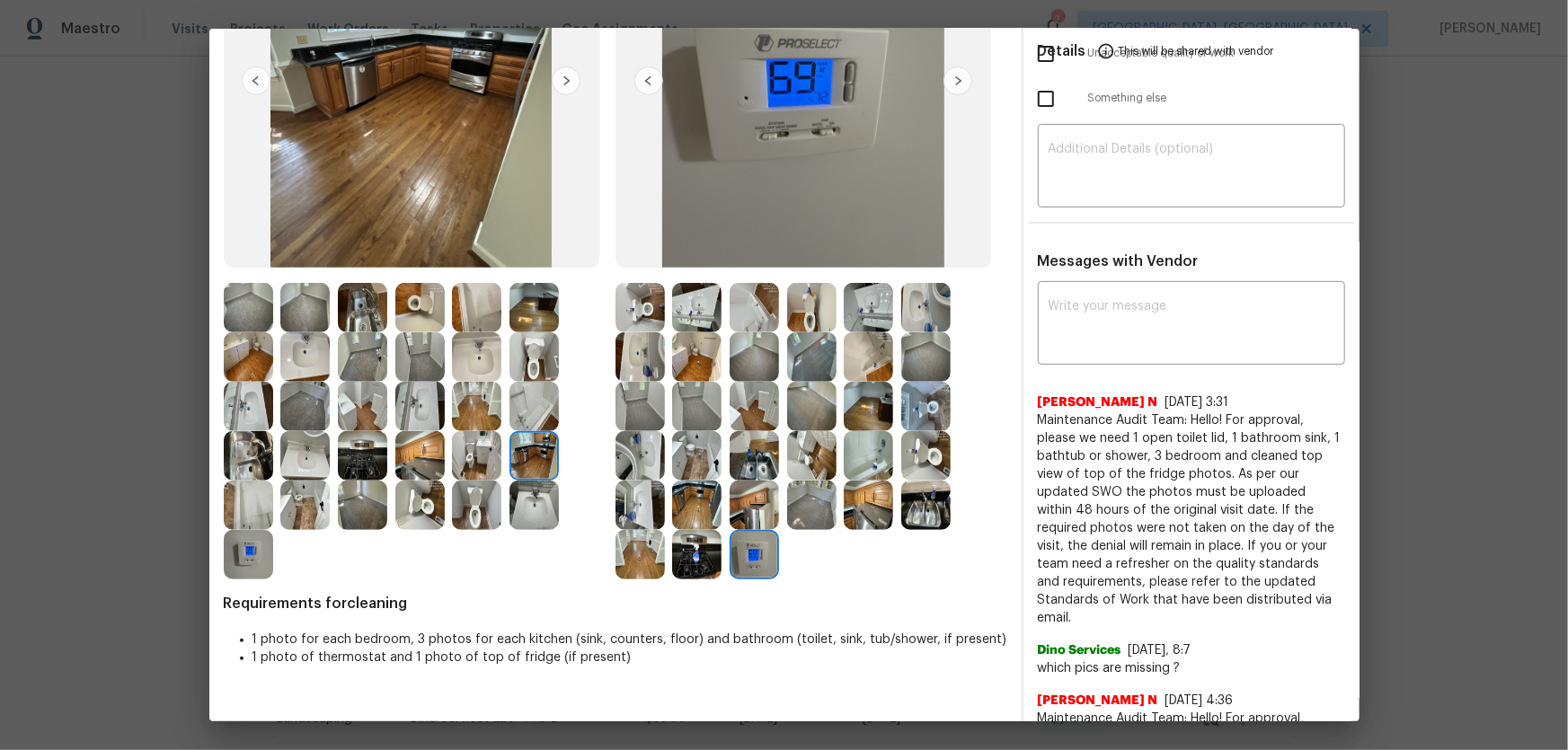
click at [805, 526] on img at bounding box center [812, 506] width 50 height 50
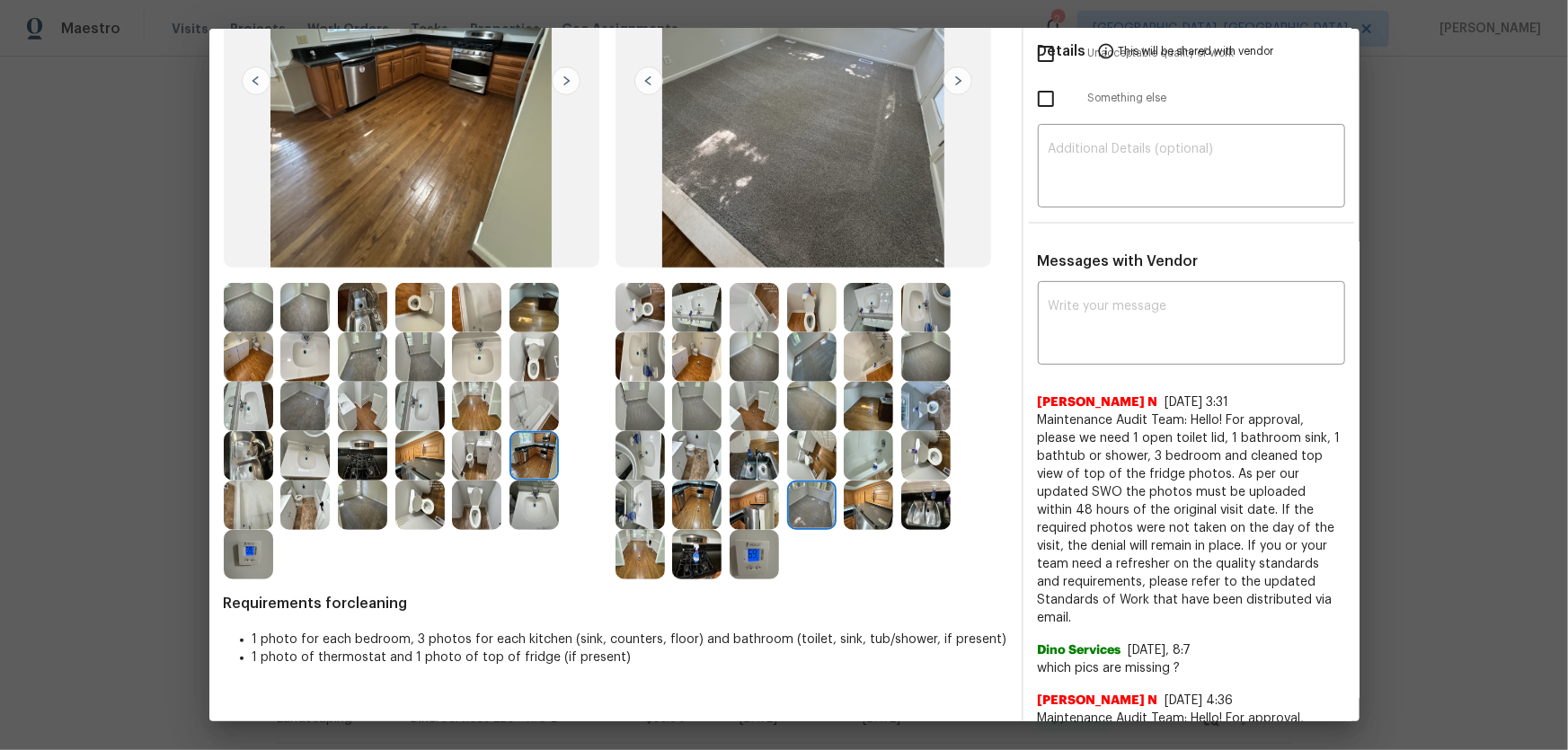
click at [865, 510] on img at bounding box center [868, 506] width 50 height 50
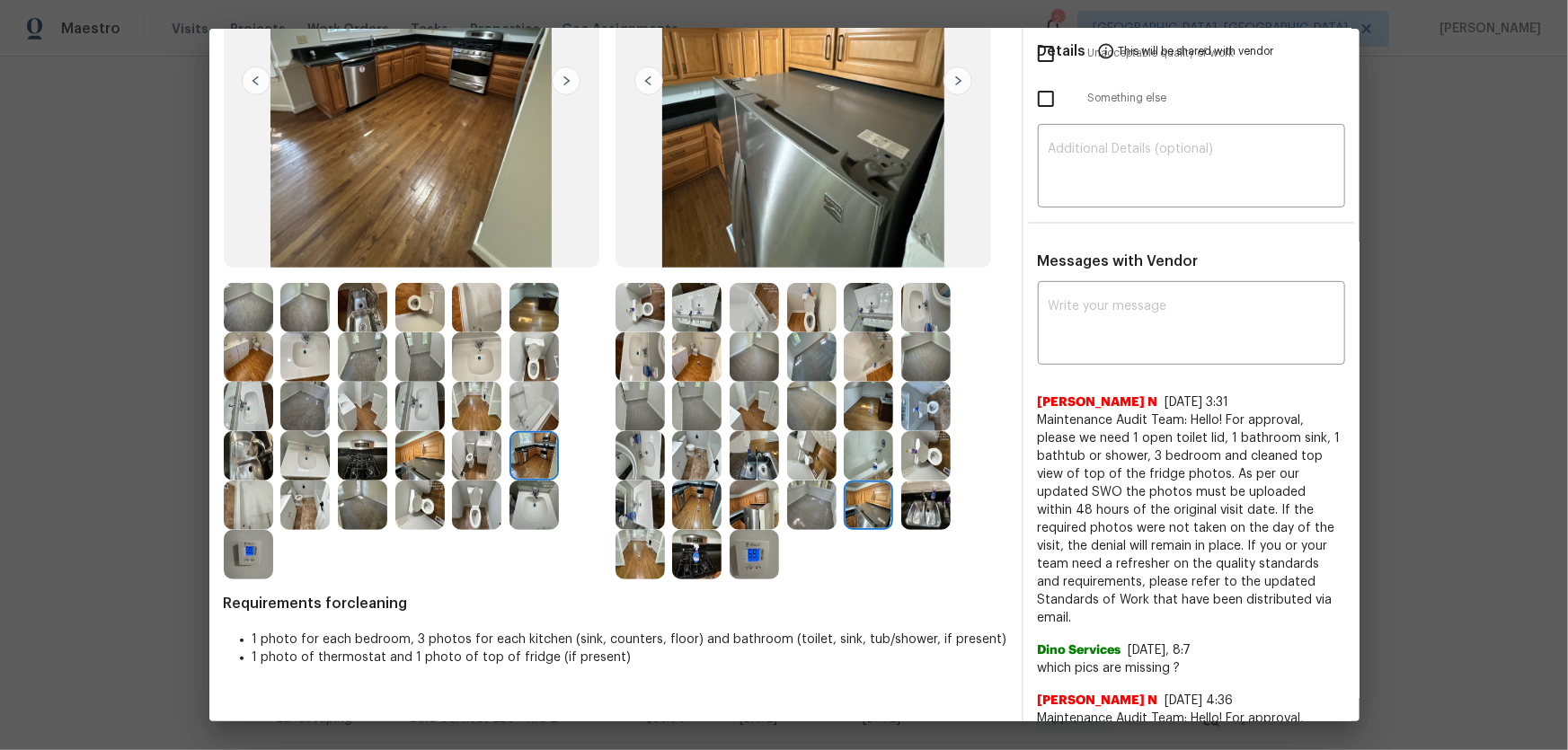
click at [915, 511] on img at bounding box center [926, 506] width 50 height 50
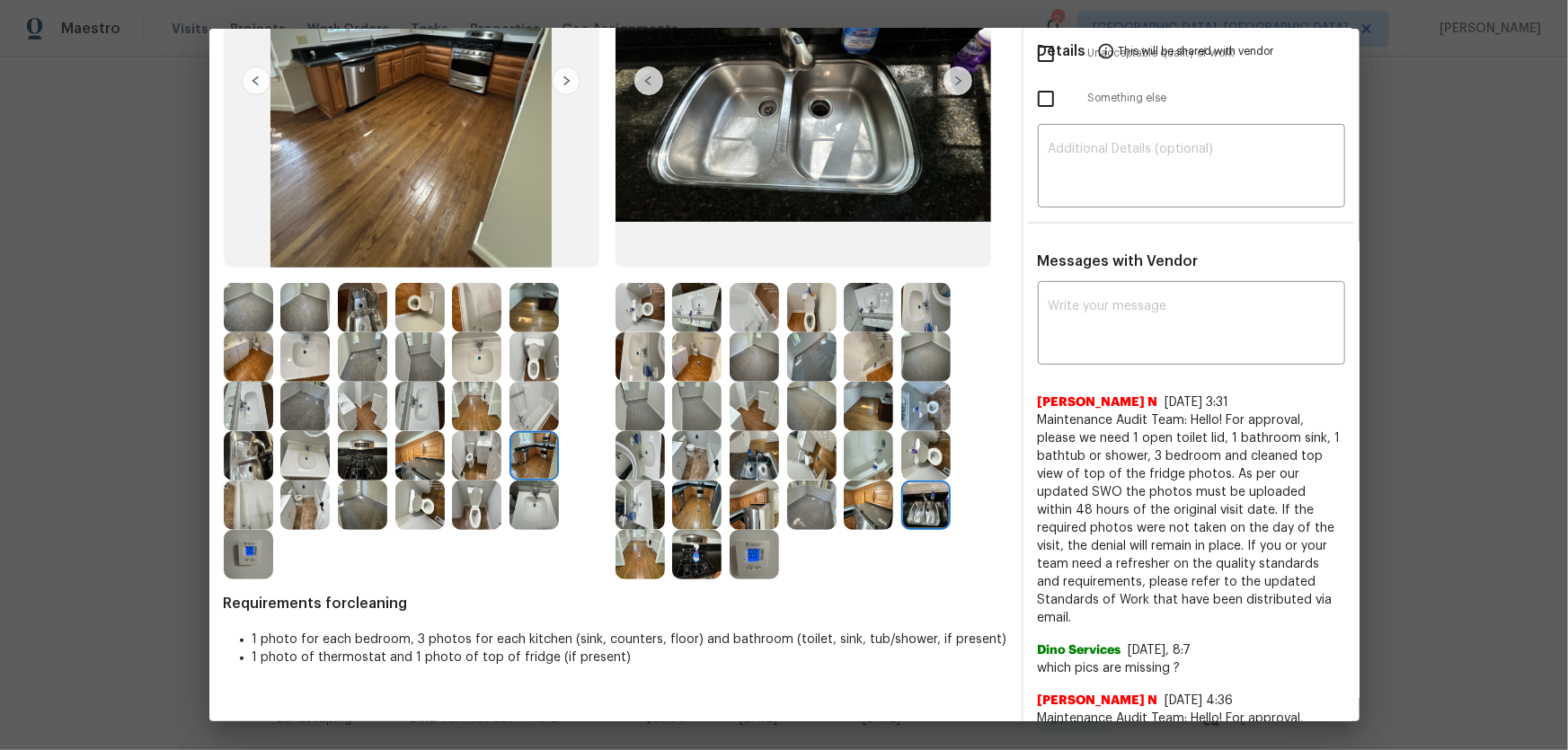
click at [811, 495] on img at bounding box center [812, 506] width 50 height 50
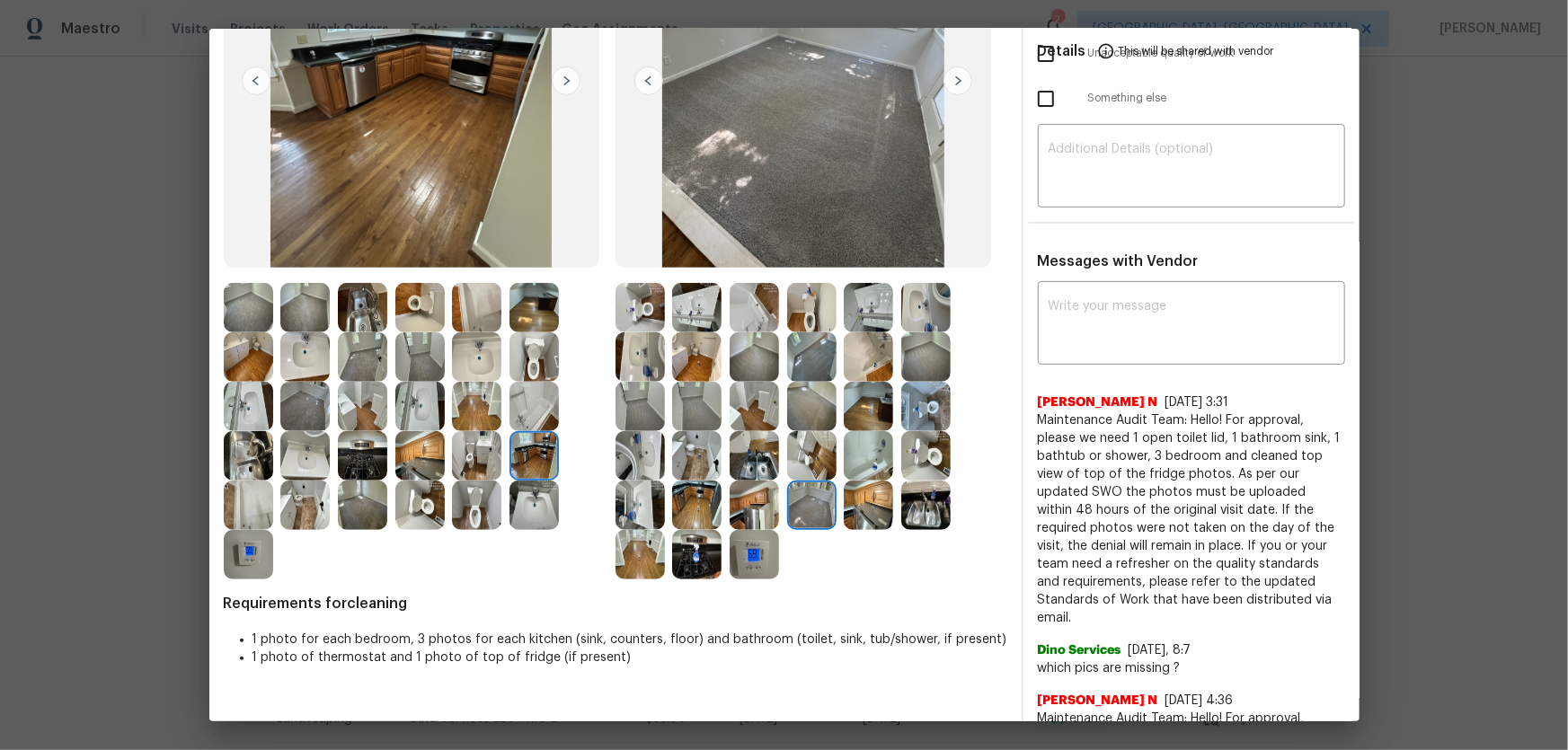
click at [805, 405] on img at bounding box center [812, 406] width 50 height 50
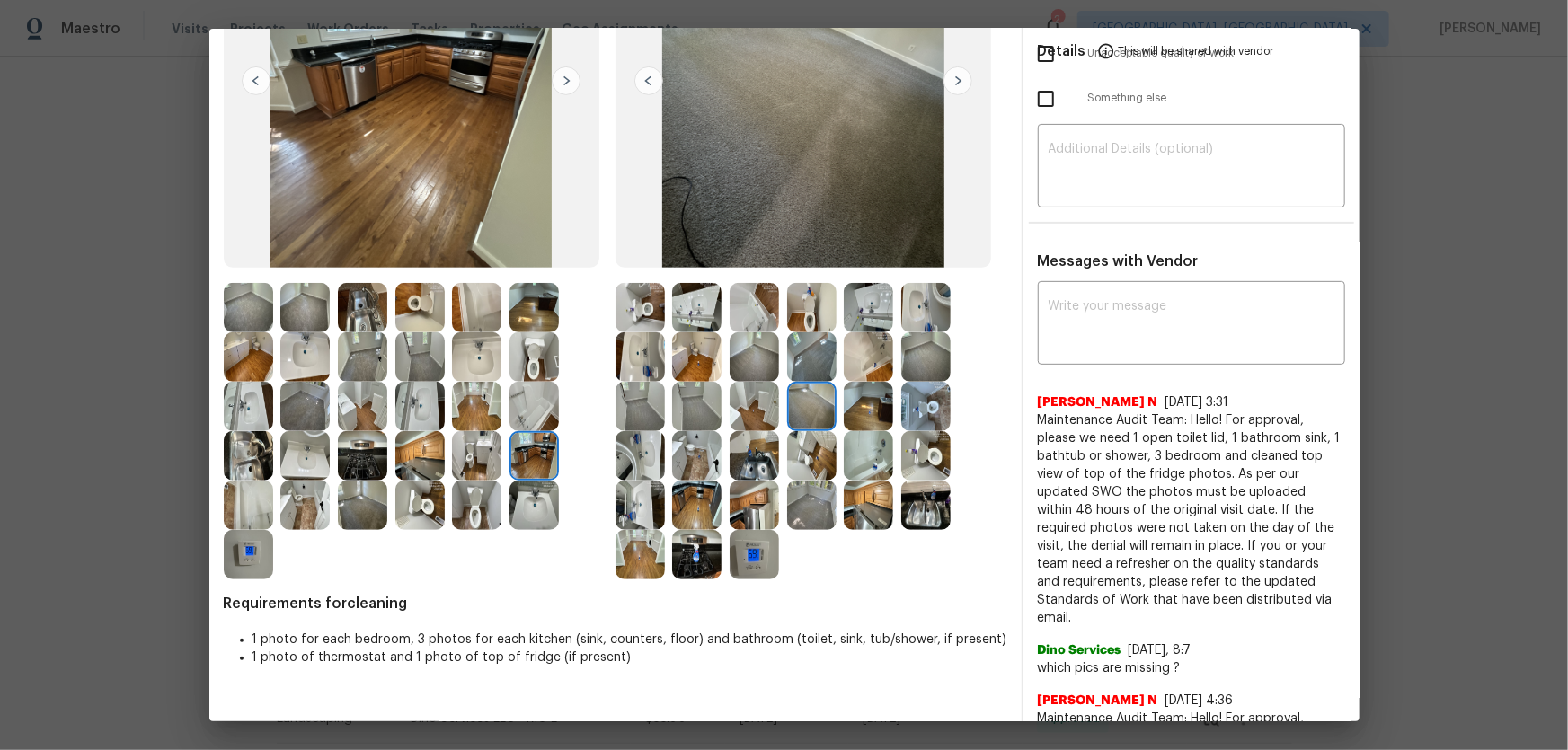
click at [689, 398] on img at bounding box center [697, 406] width 50 height 50
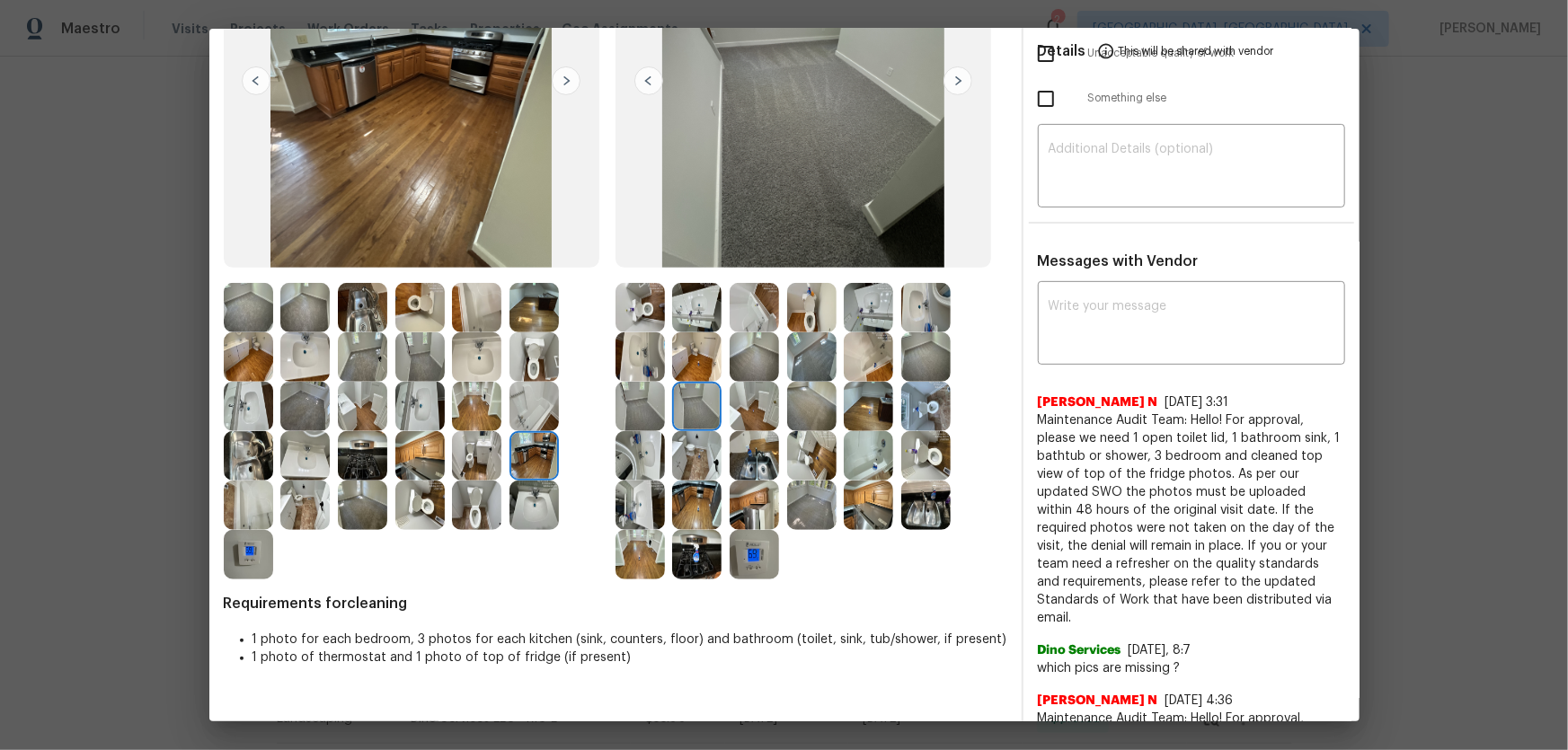
click at [632, 400] on img at bounding box center [640, 406] width 50 height 50
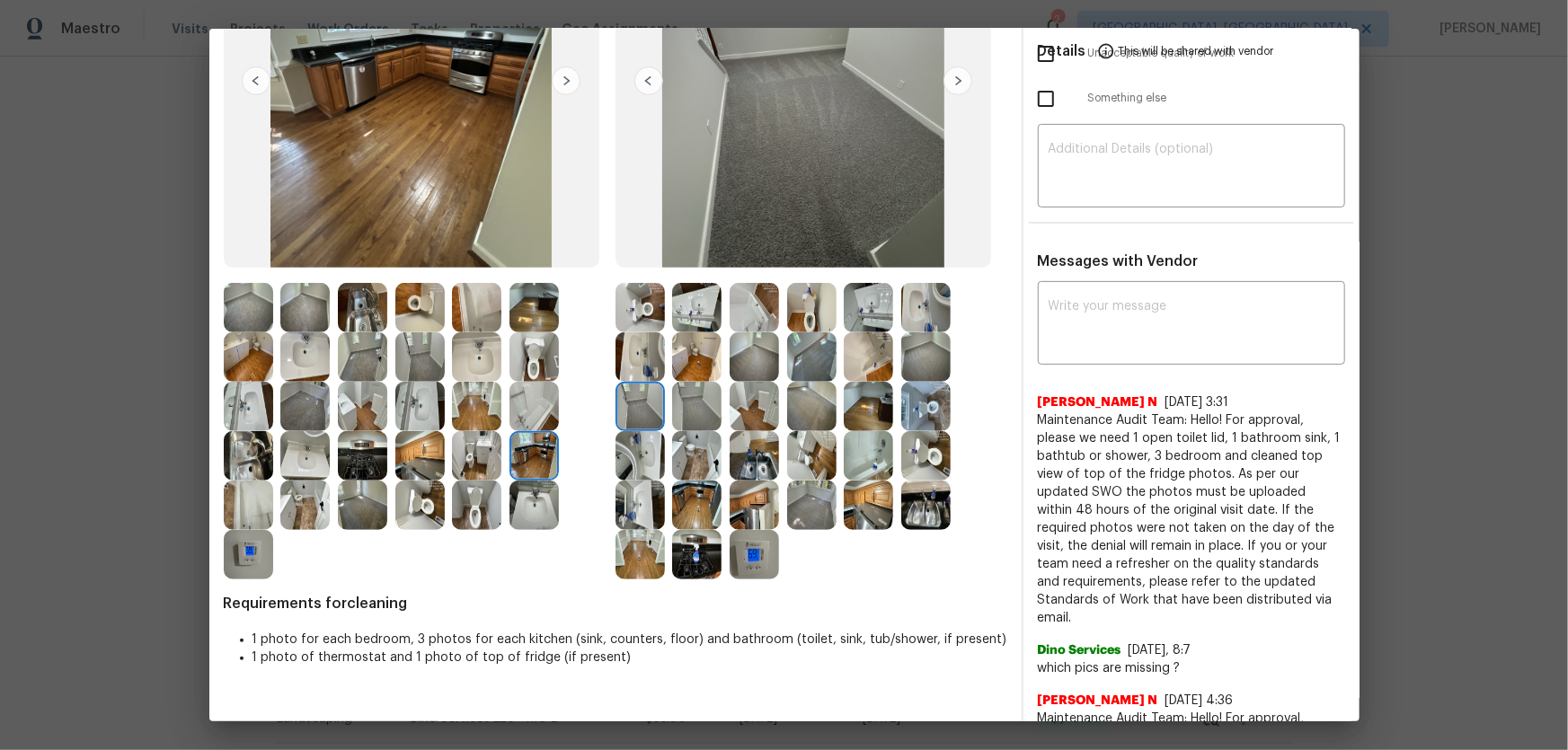
click at [629, 359] on img at bounding box center [640, 357] width 50 height 50
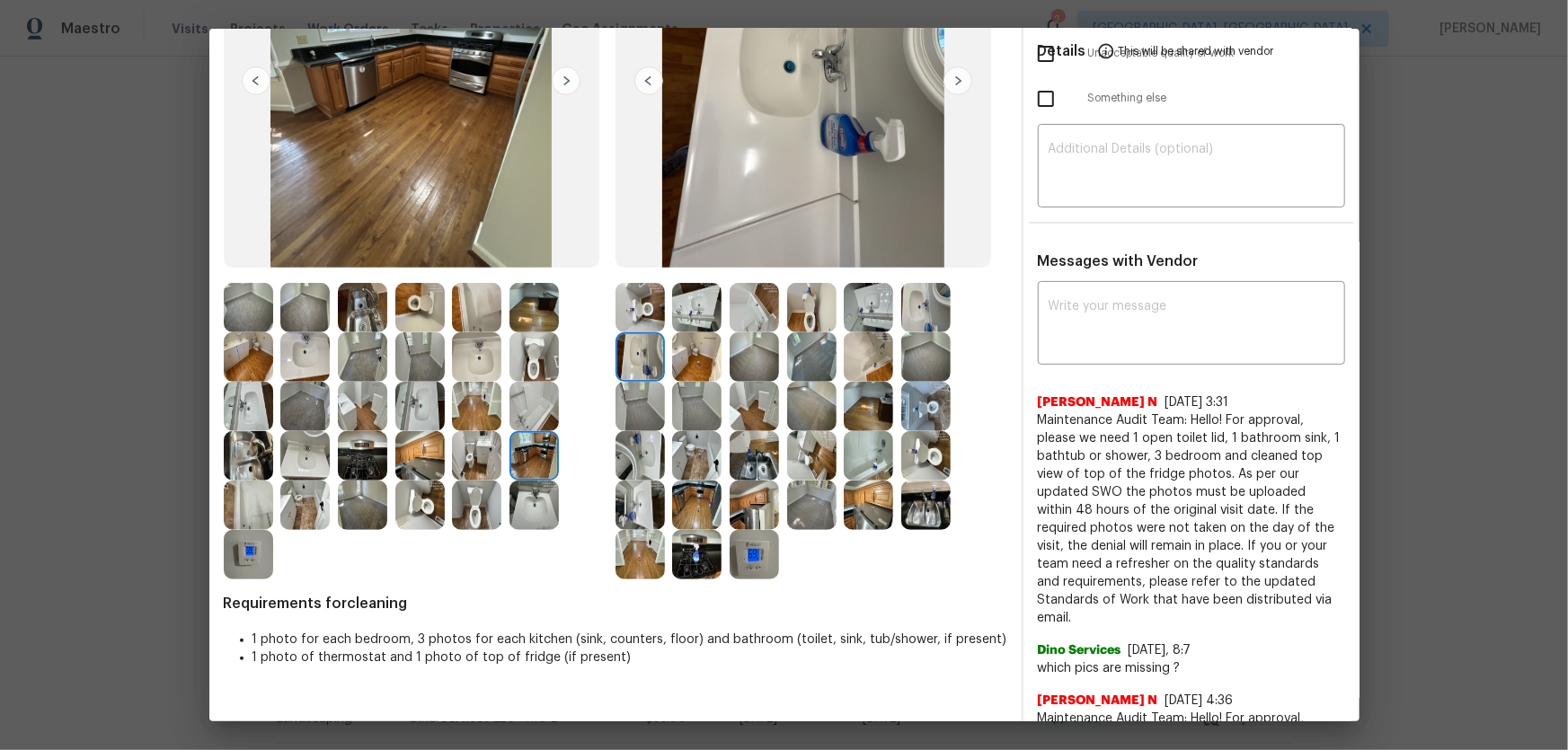
click at [674, 358] on img at bounding box center [697, 357] width 50 height 50
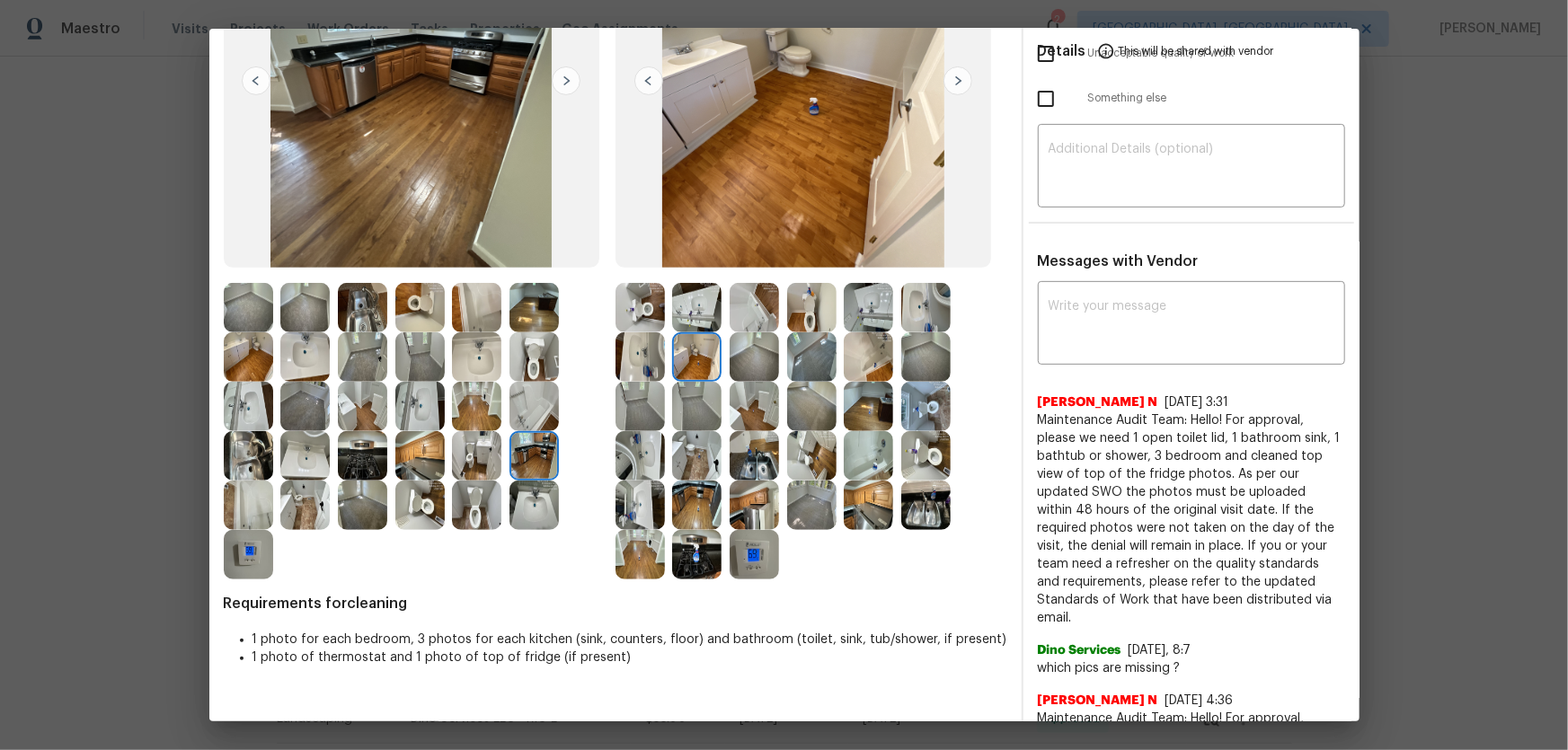
click at [703, 311] on img at bounding box center [697, 307] width 50 height 50
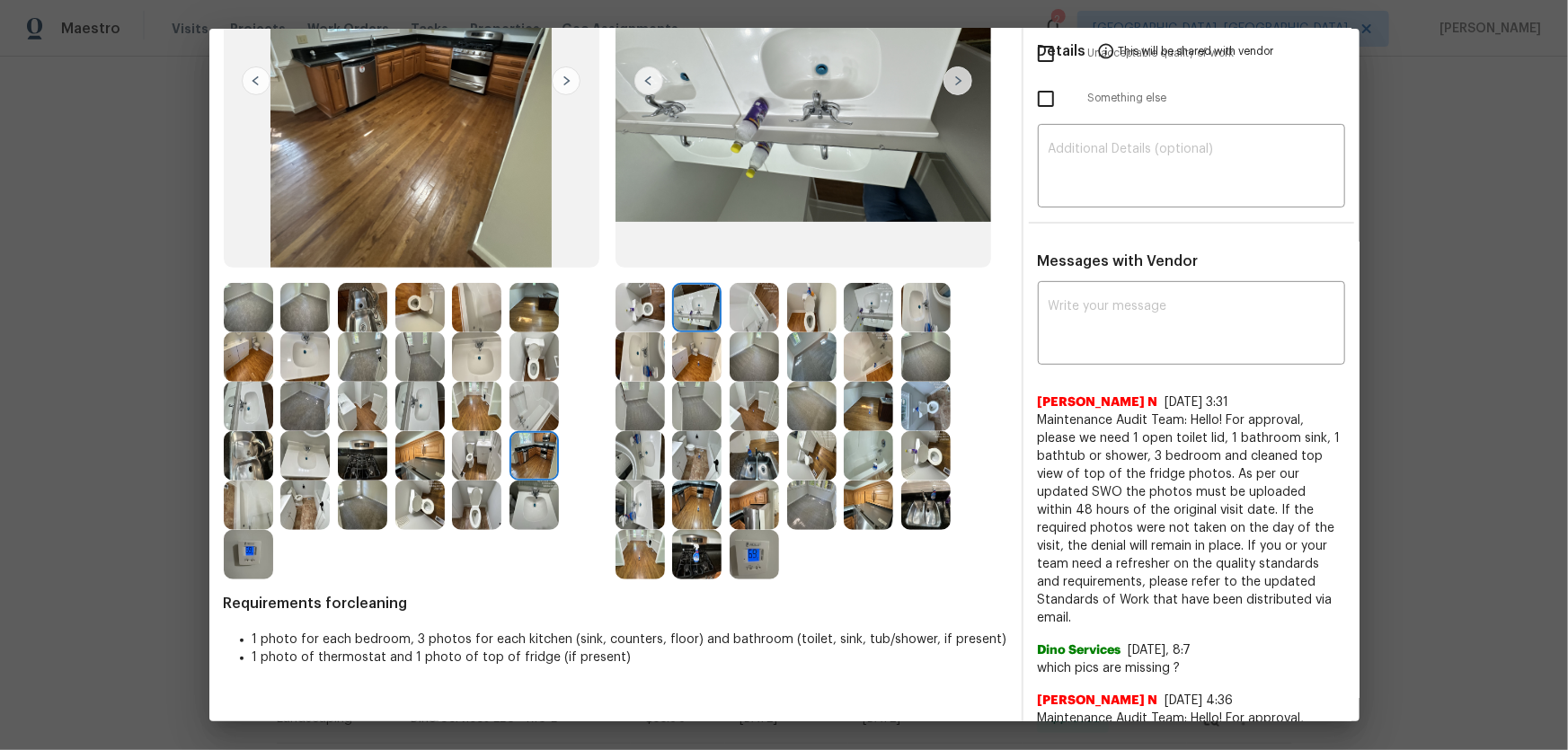
click at [766, 311] on img at bounding box center [754, 307] width 50 height 50
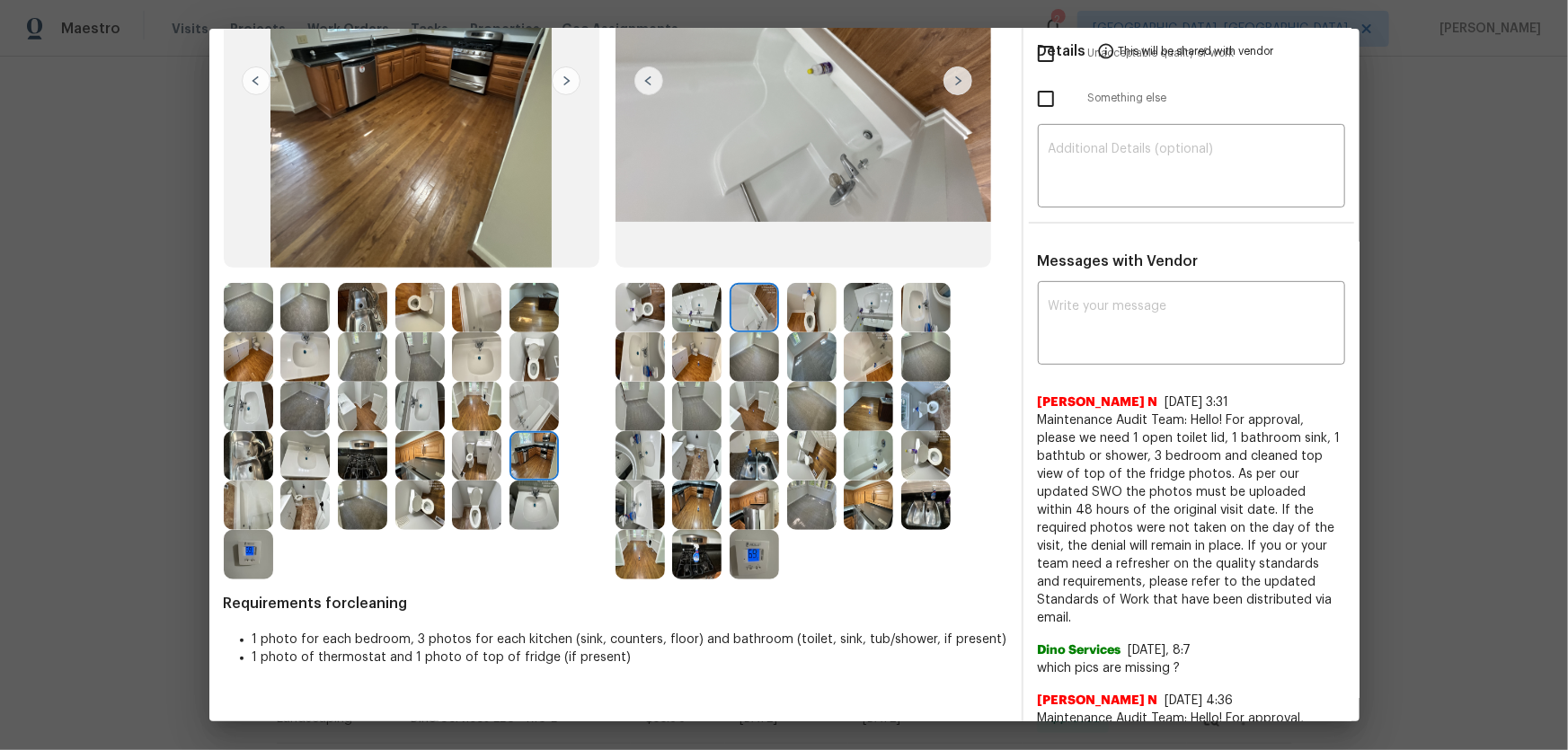
click at [803, 318] on img at bounding box center [812, 307] width 50 height 50
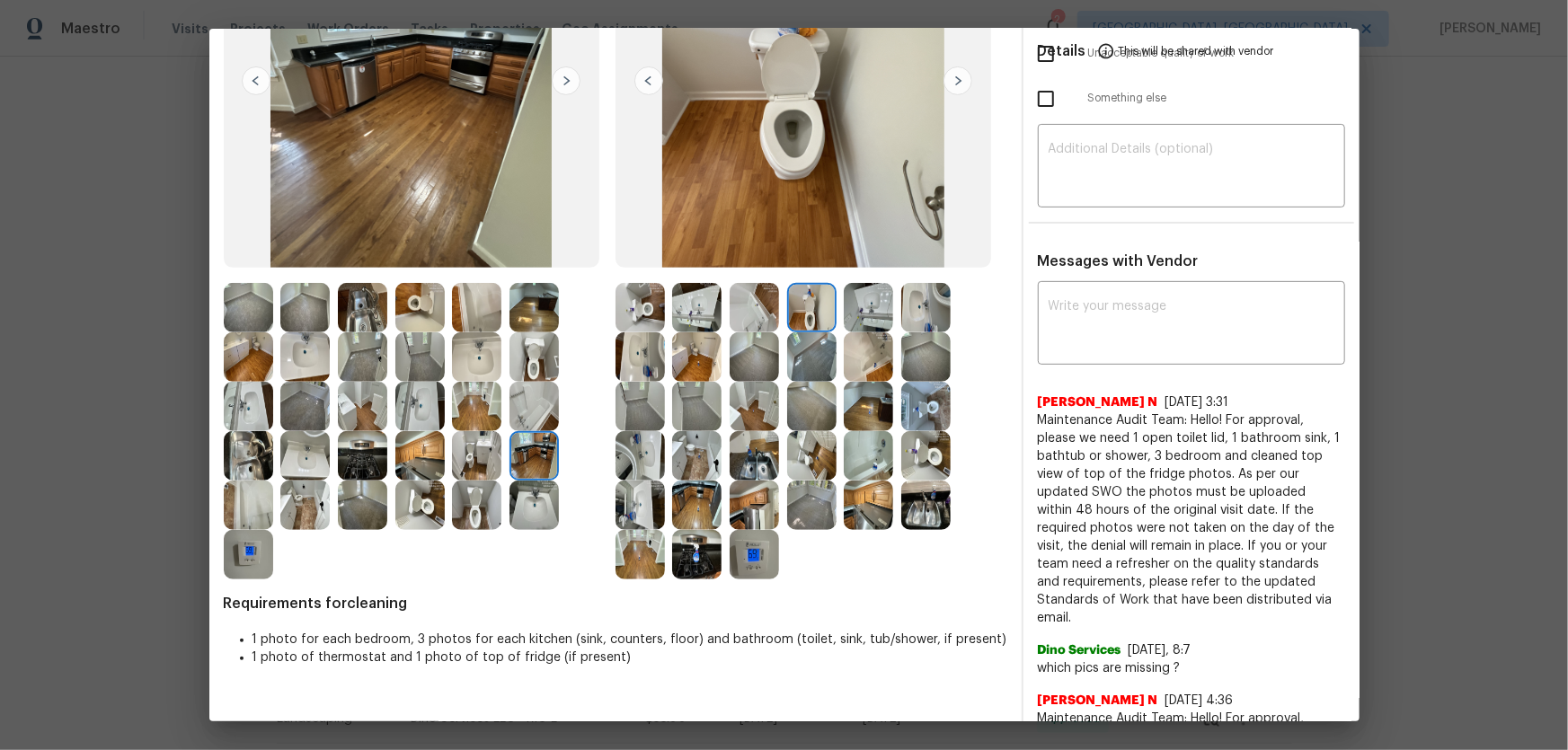
click at [803, 362] on img at bounding box center [812, 357] width 50 height 50
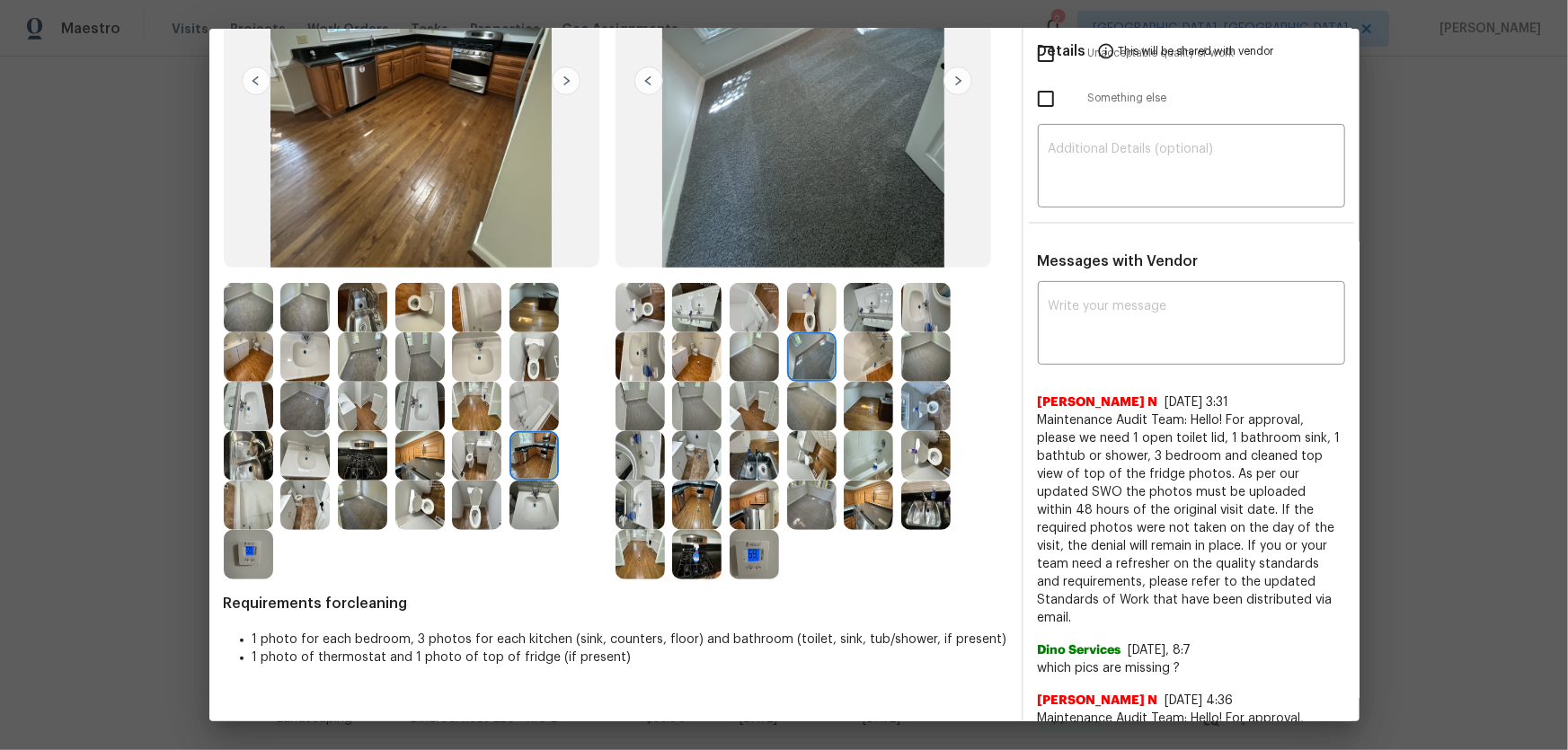
click at [861, 361] on img at bounding box center [868, 357] width 50 height 50
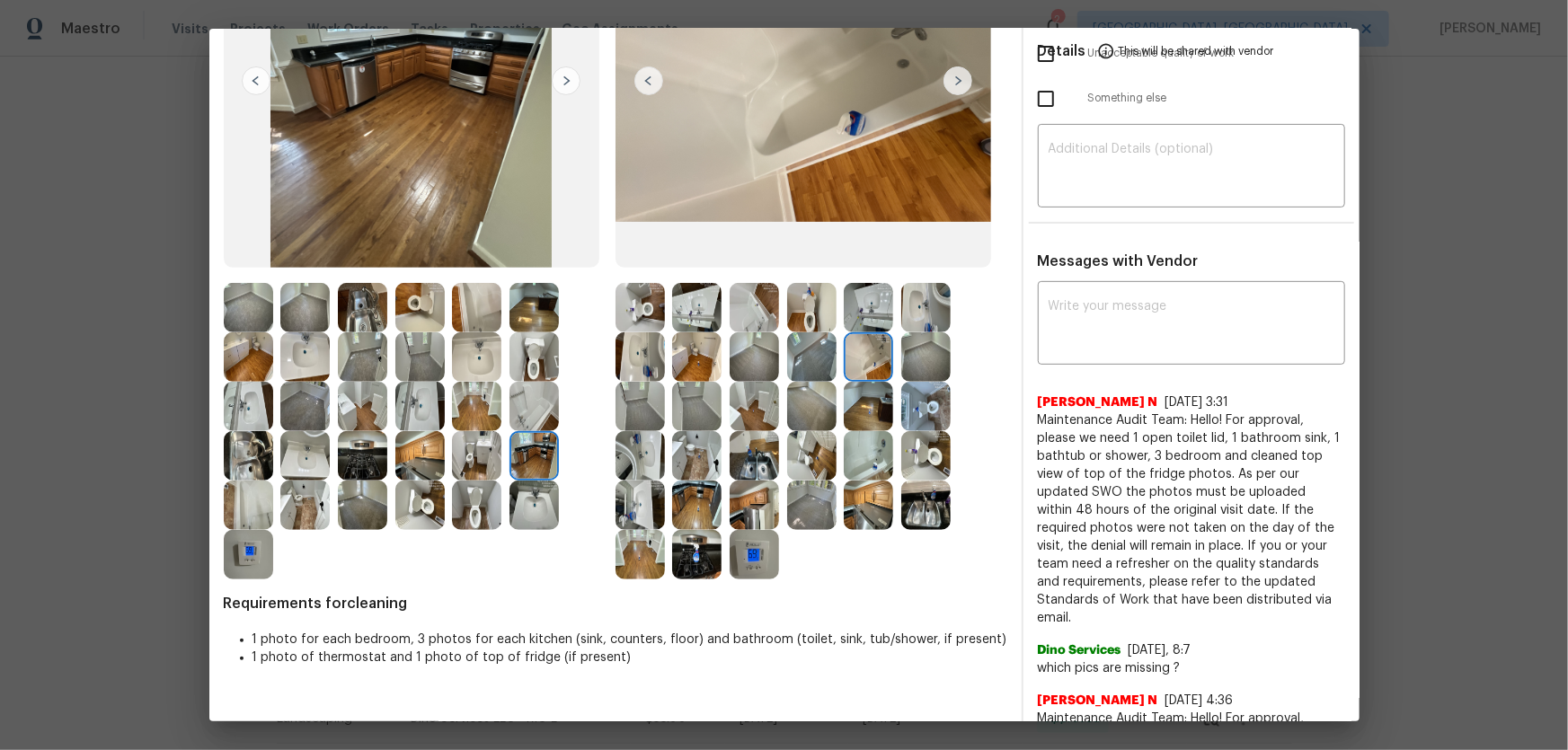
click at [864, 311] on img at bounding box center [868, 307] width 50 height 50
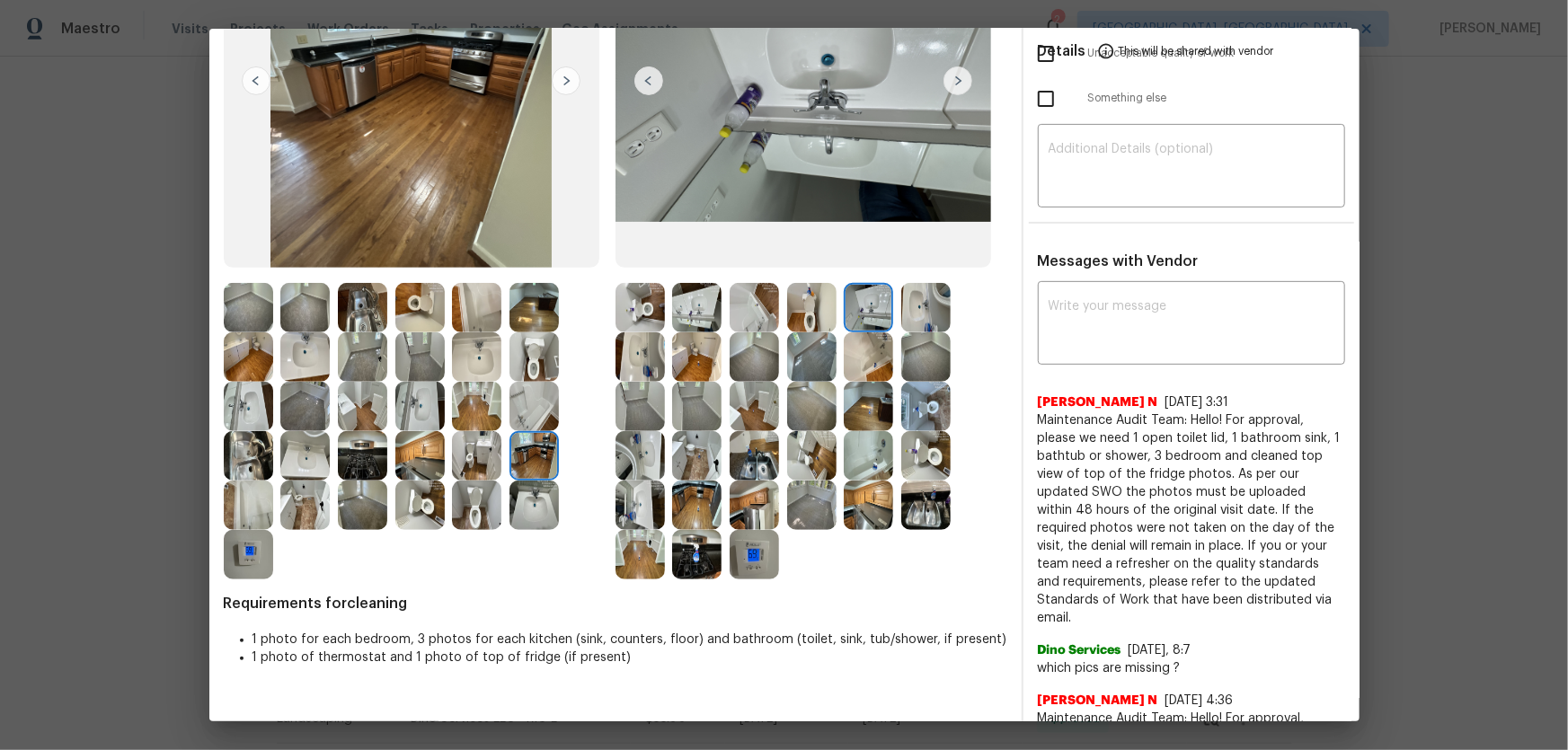
click at [911, 307] on img at bounding box center [926, 307] width 50 height 50
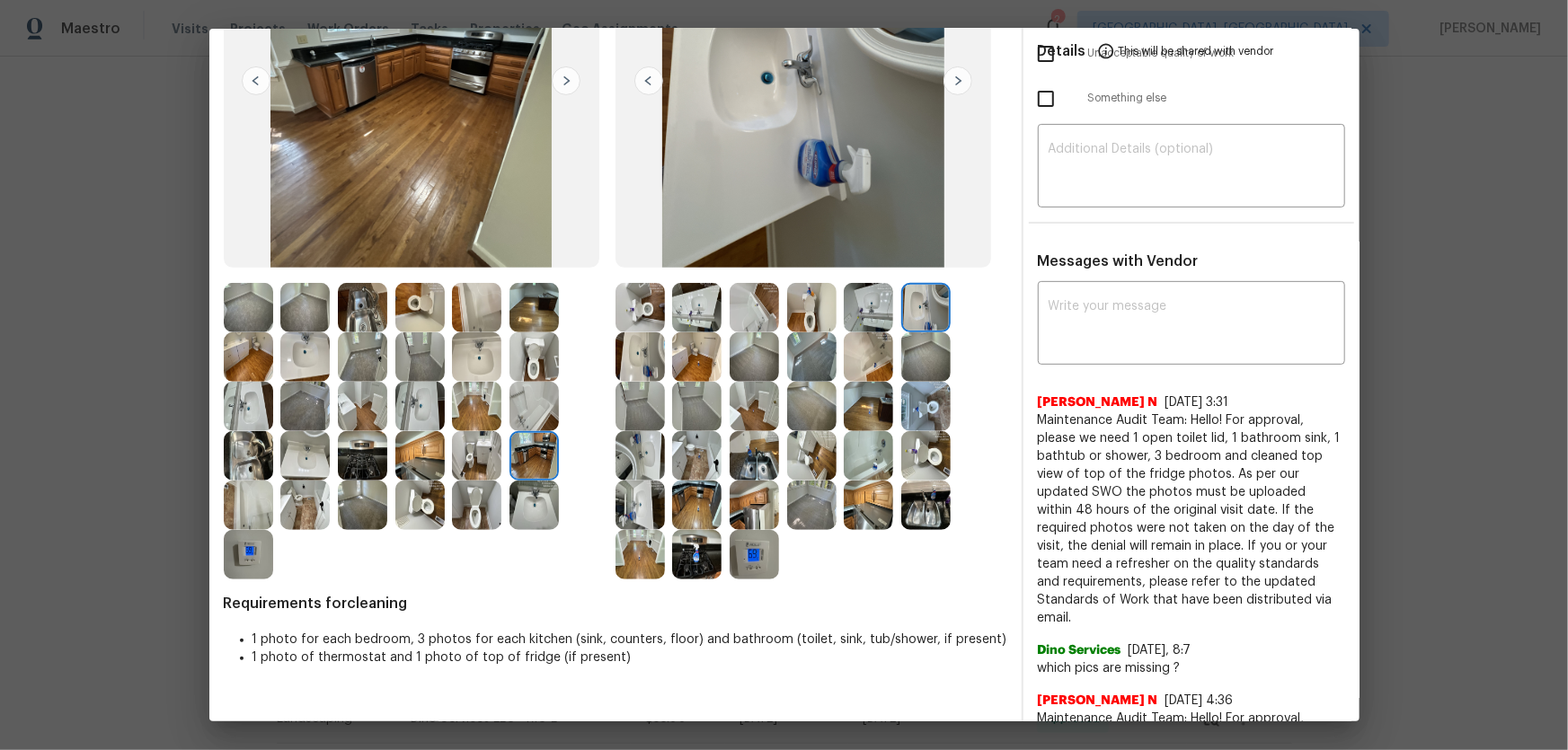
click at [754, 540] on img at bounding box center [754, 555] width 50 height 50
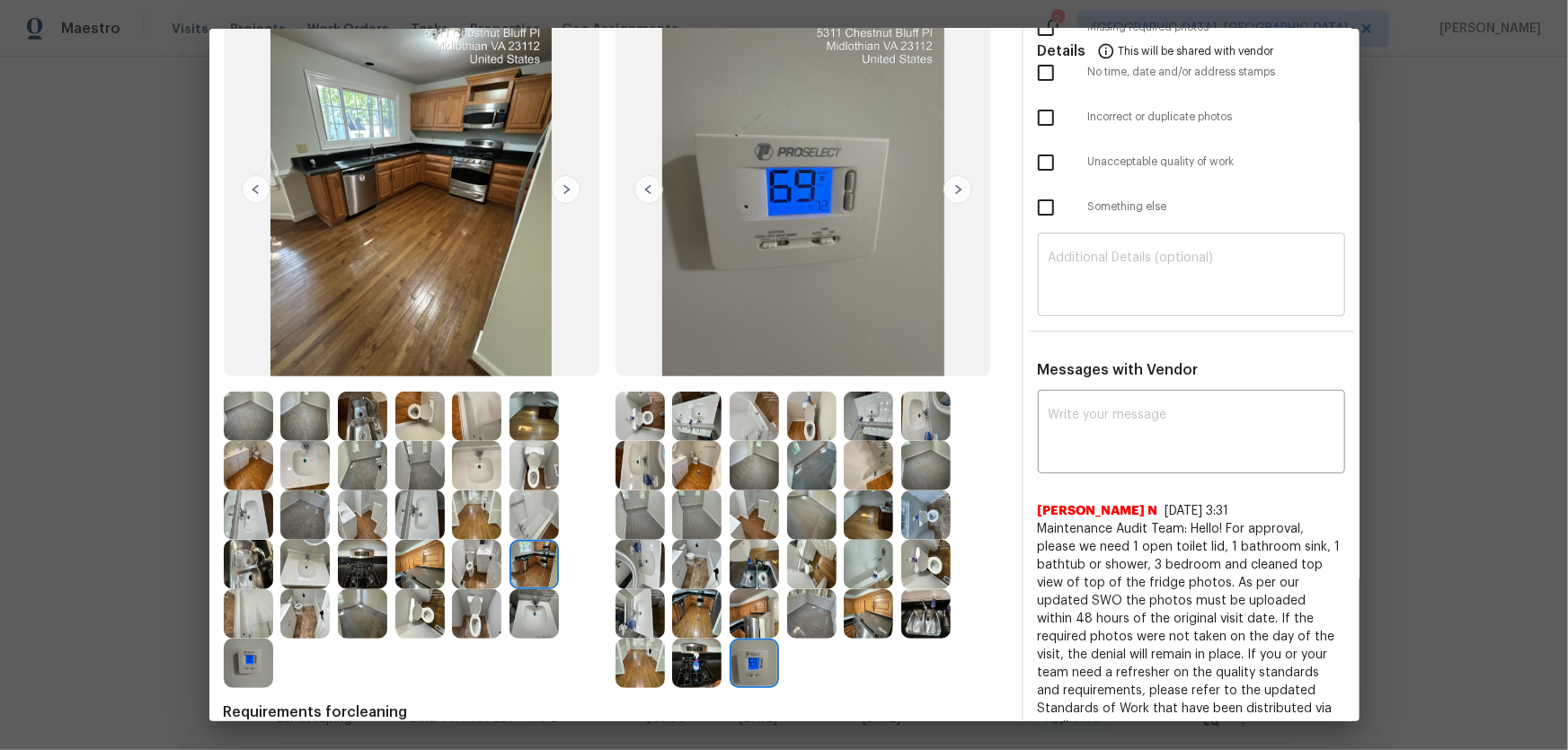
scroll to position [0, 0]
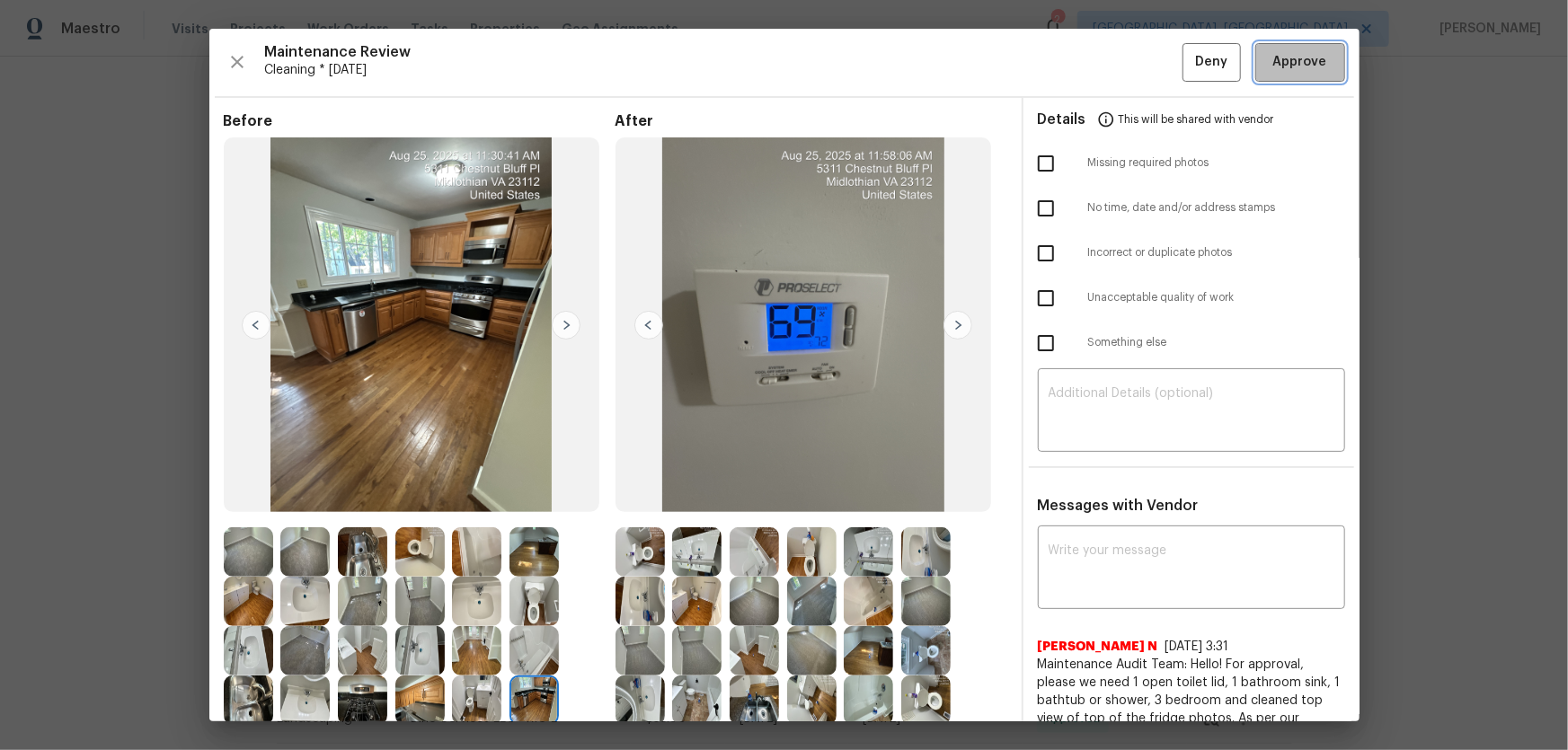
click at [1274, 54] on span "Approve" at bounding box center [1300, 61] width 54 height 22
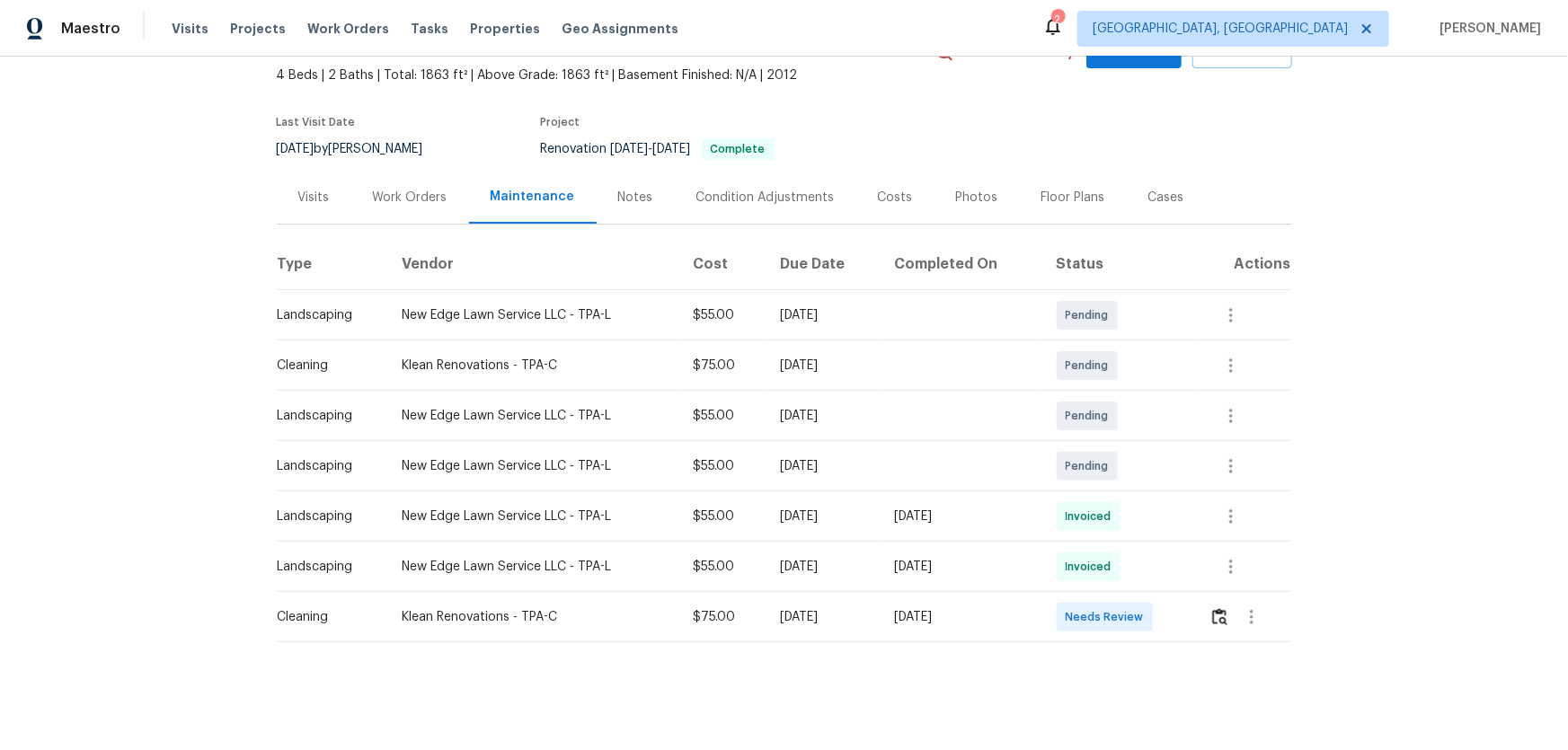
scroll to position [113, 0]
click at [1115, 495] on img "button" at bounding box center [1220, 617] width 15 height 17
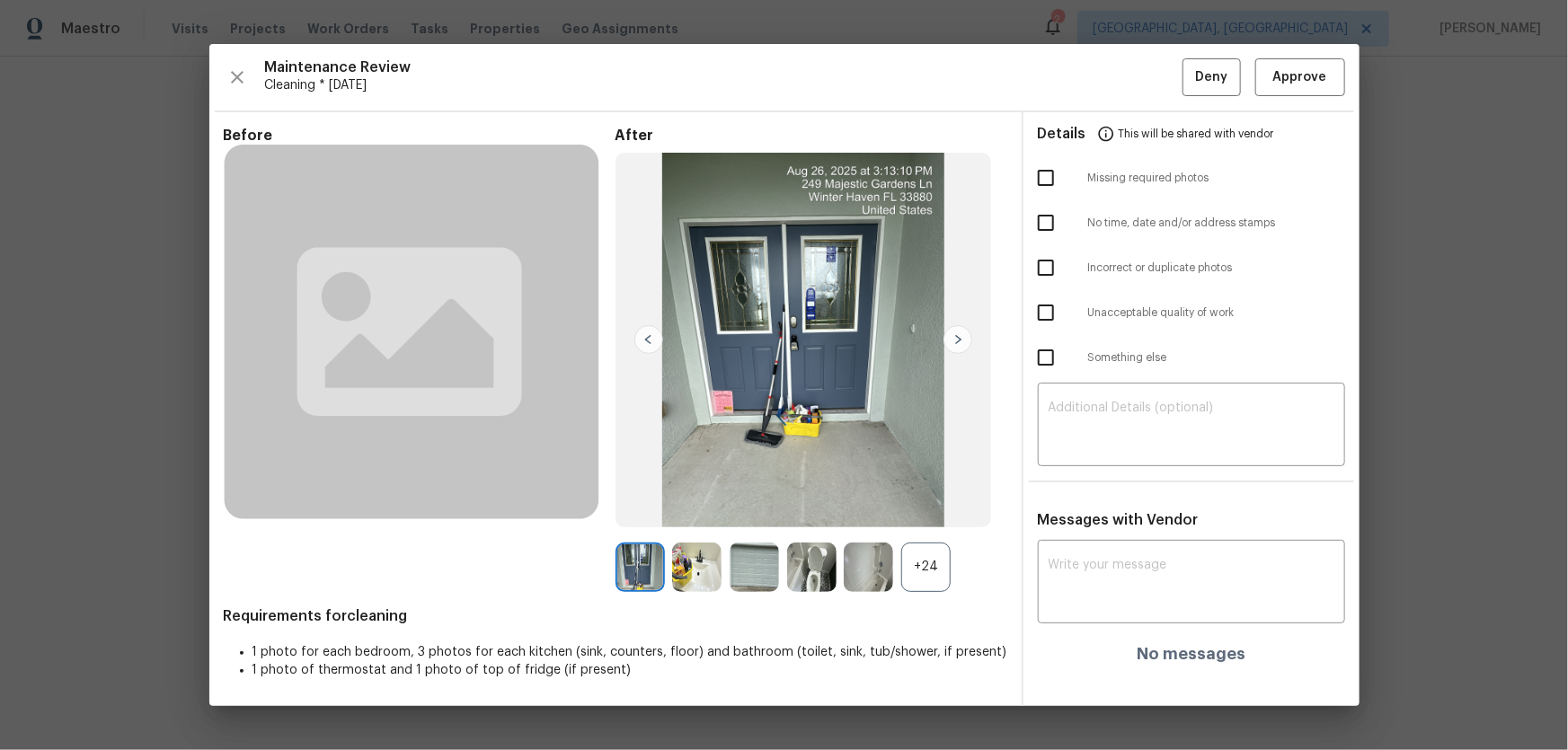
click at [939, 495] on div "+24" at bounding box center [926, 567] width 50 height 50
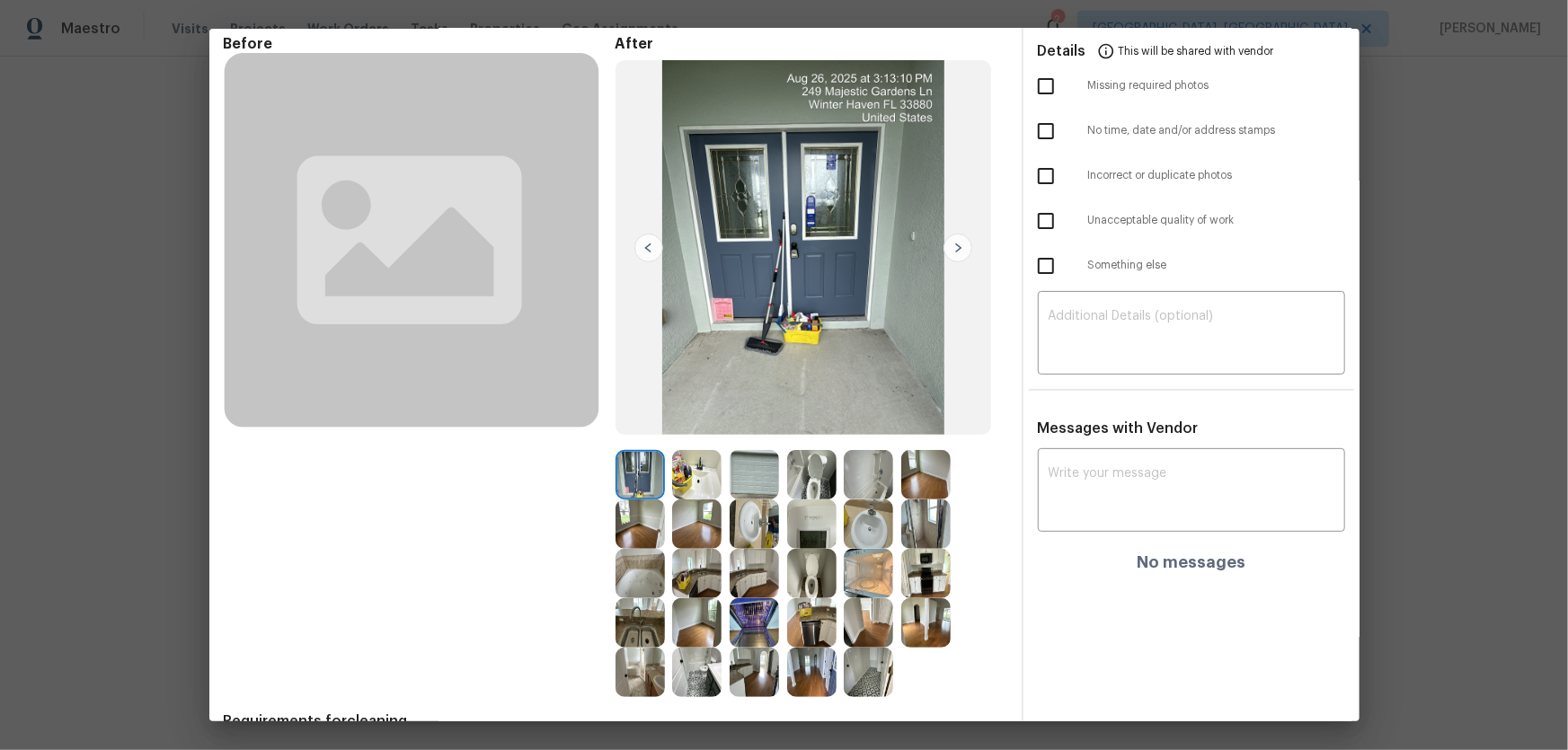
scroll to position [166, 0]
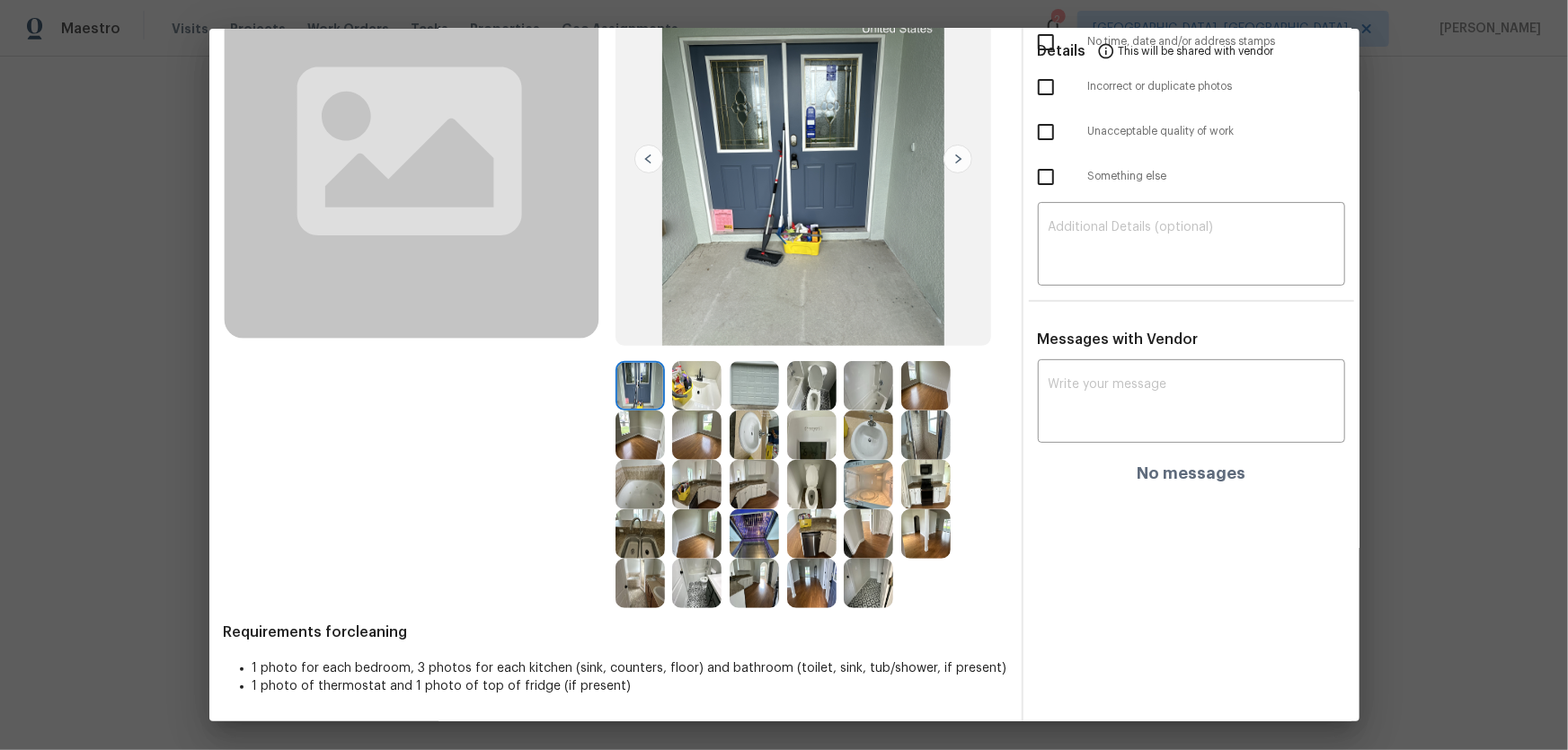
click at [812, 395] on img at bounding box center [812, 386] width 50 height 50
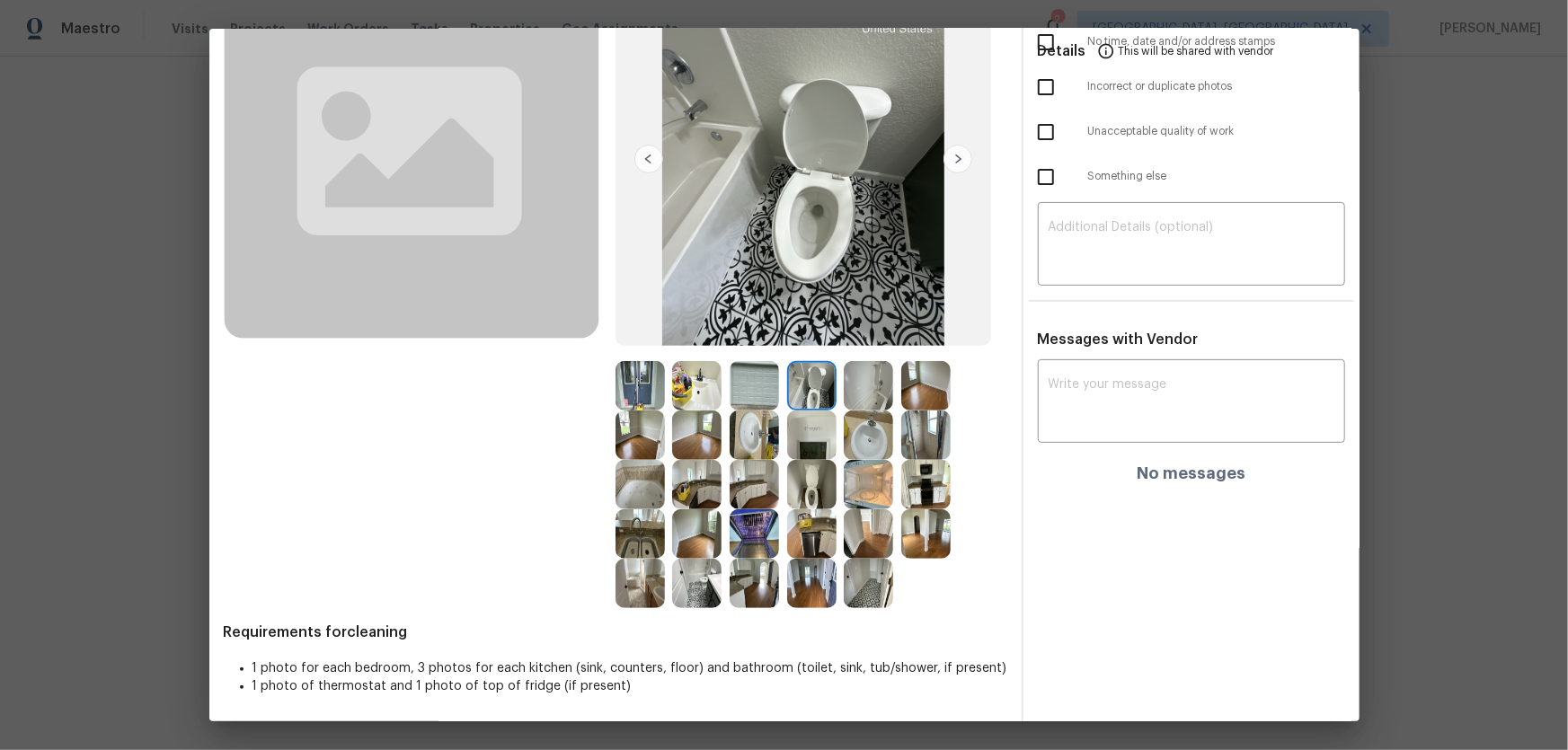
click at [811, 489] on img at bounding box center [812, 485] width 50 height 50
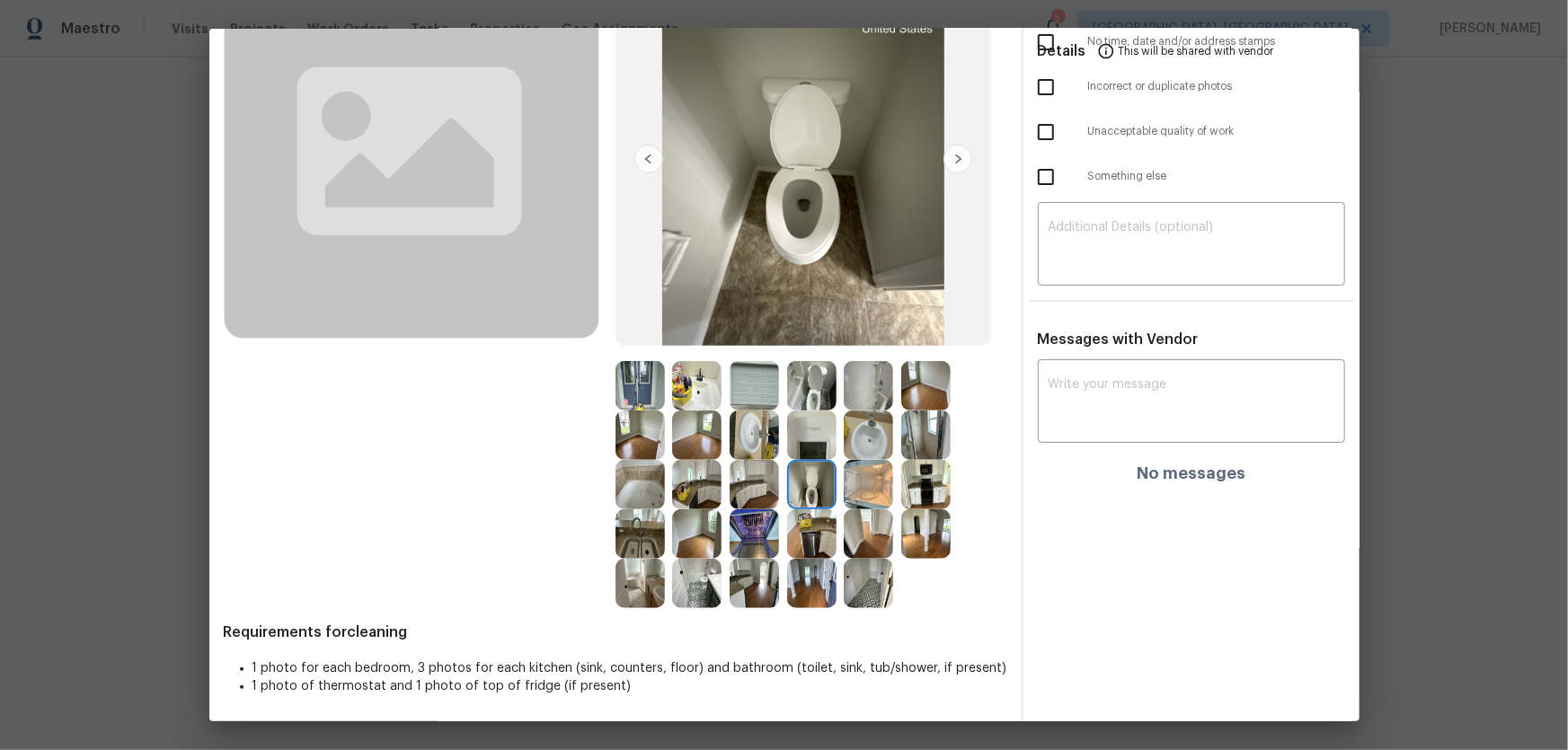
click at [734, 439] on img at bounding box center [754, 435] width 50 height 50
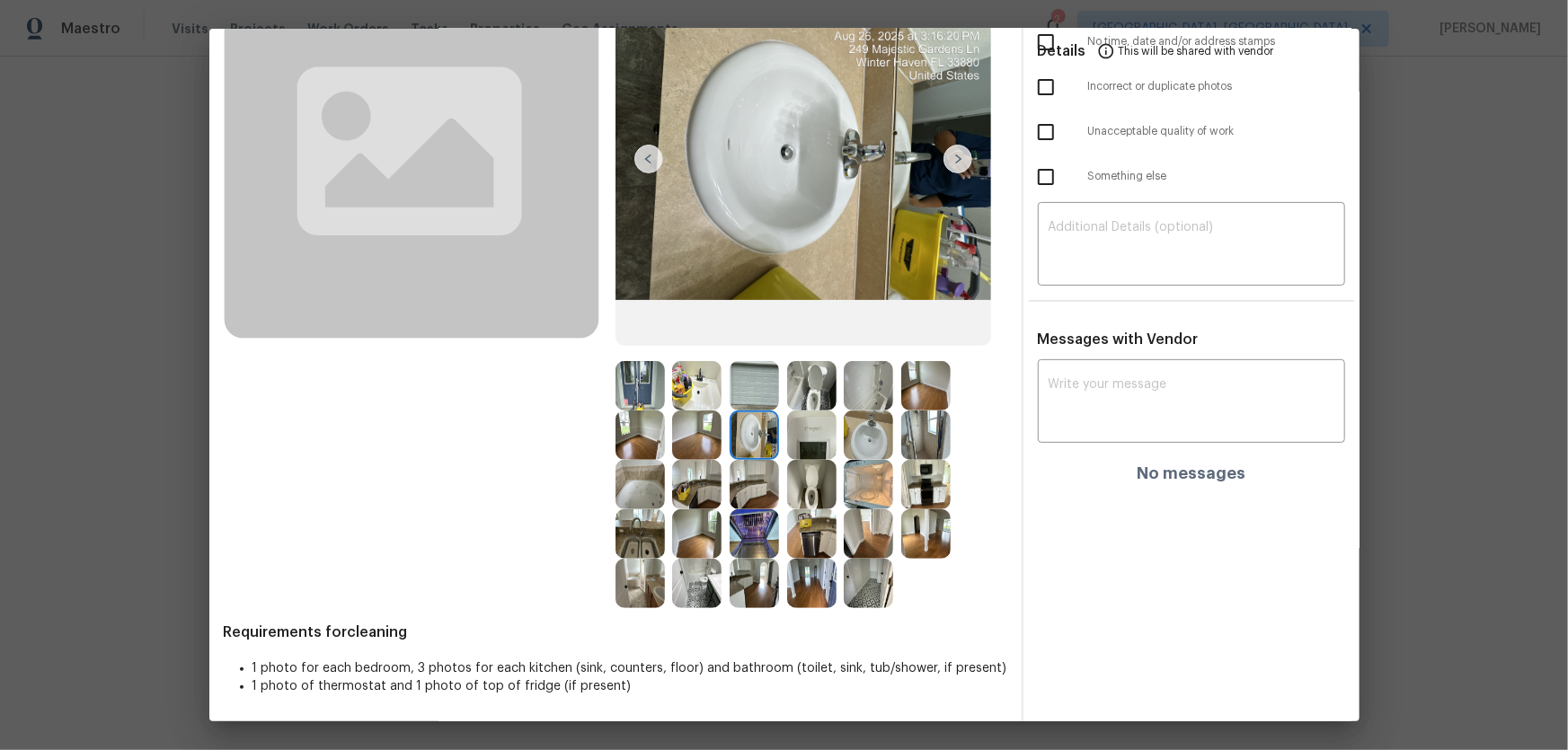
click at [879, 437] on img at bounding box center [868, 435] width 50 height 50
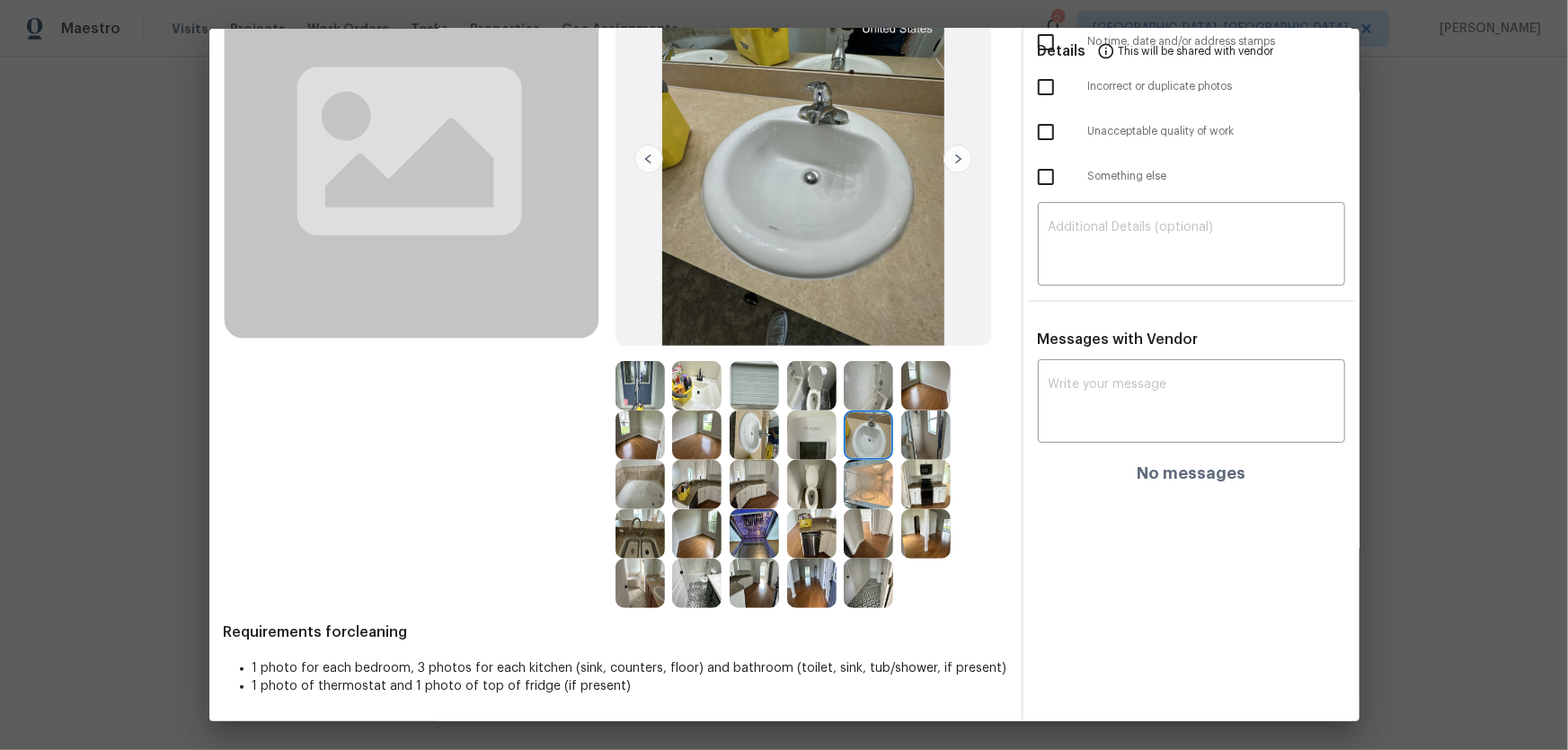
click at [865, 402] on img at bounding box center [868, 386] width 50 height 50
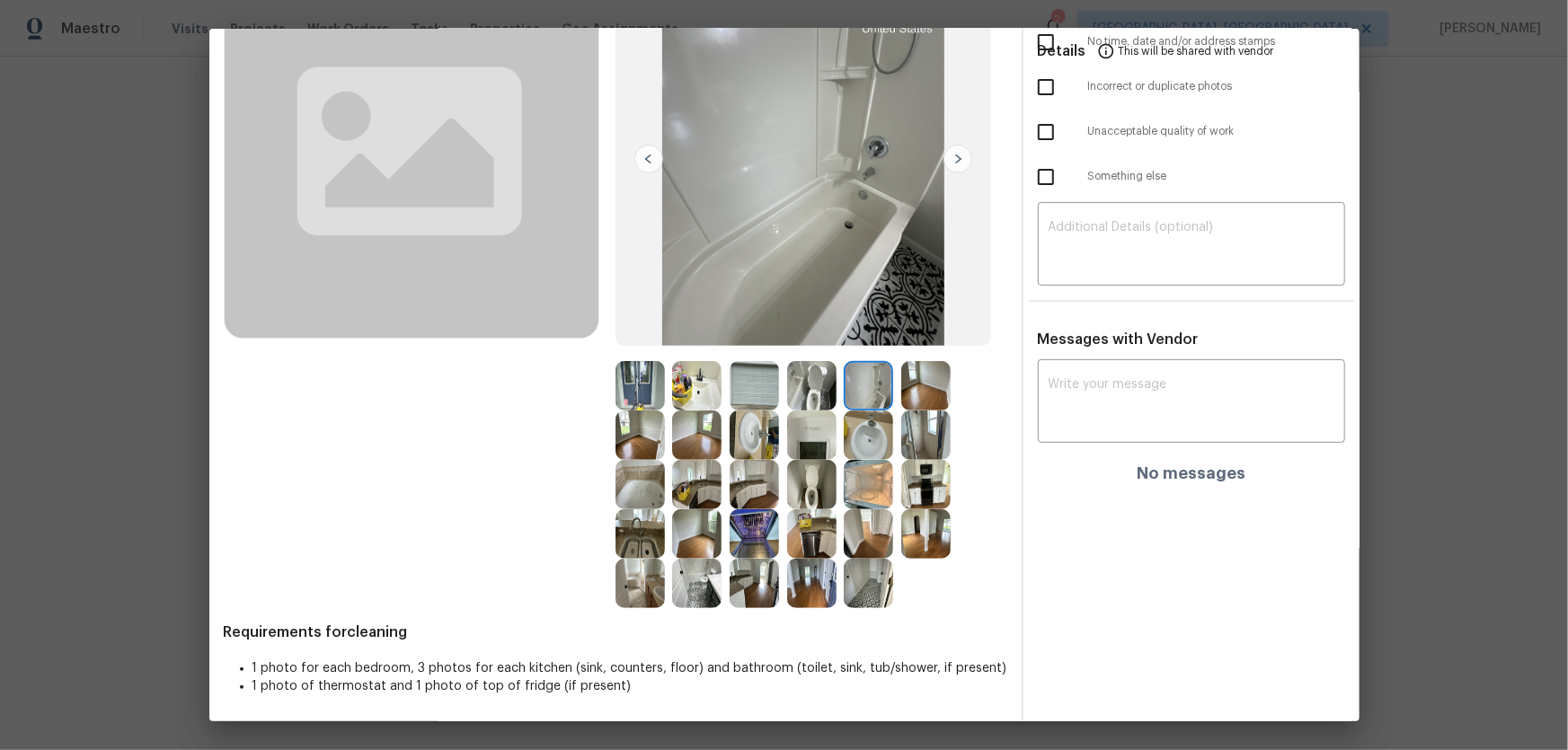
click at [648, 495] on img at bounding box center [640, 485] width 50 height 50
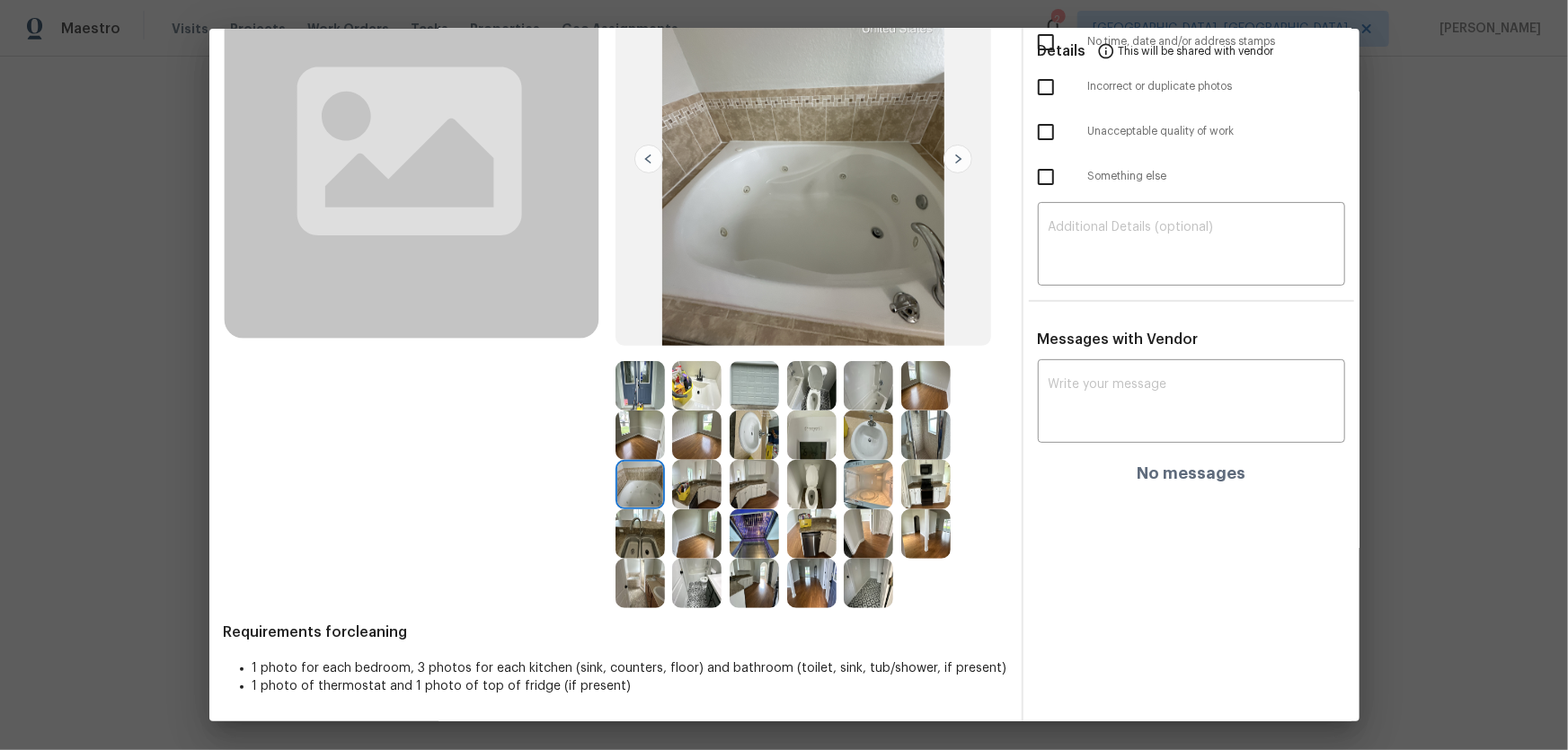
click at [647, 495] on img at bounding box center [640, 534] width 50 height 50
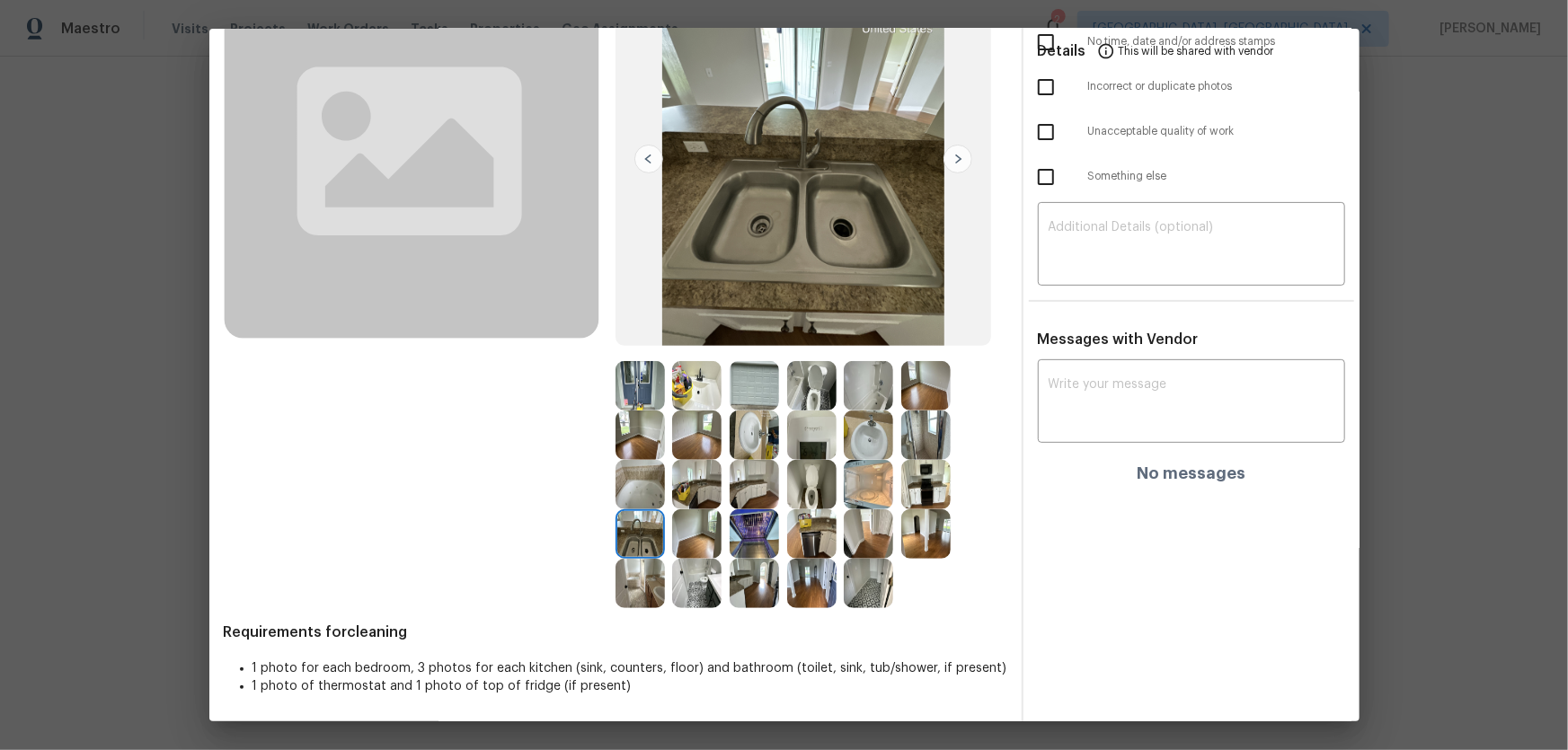
click at [641, 495] on img at bounding box center [640, 583] width 50 height 50
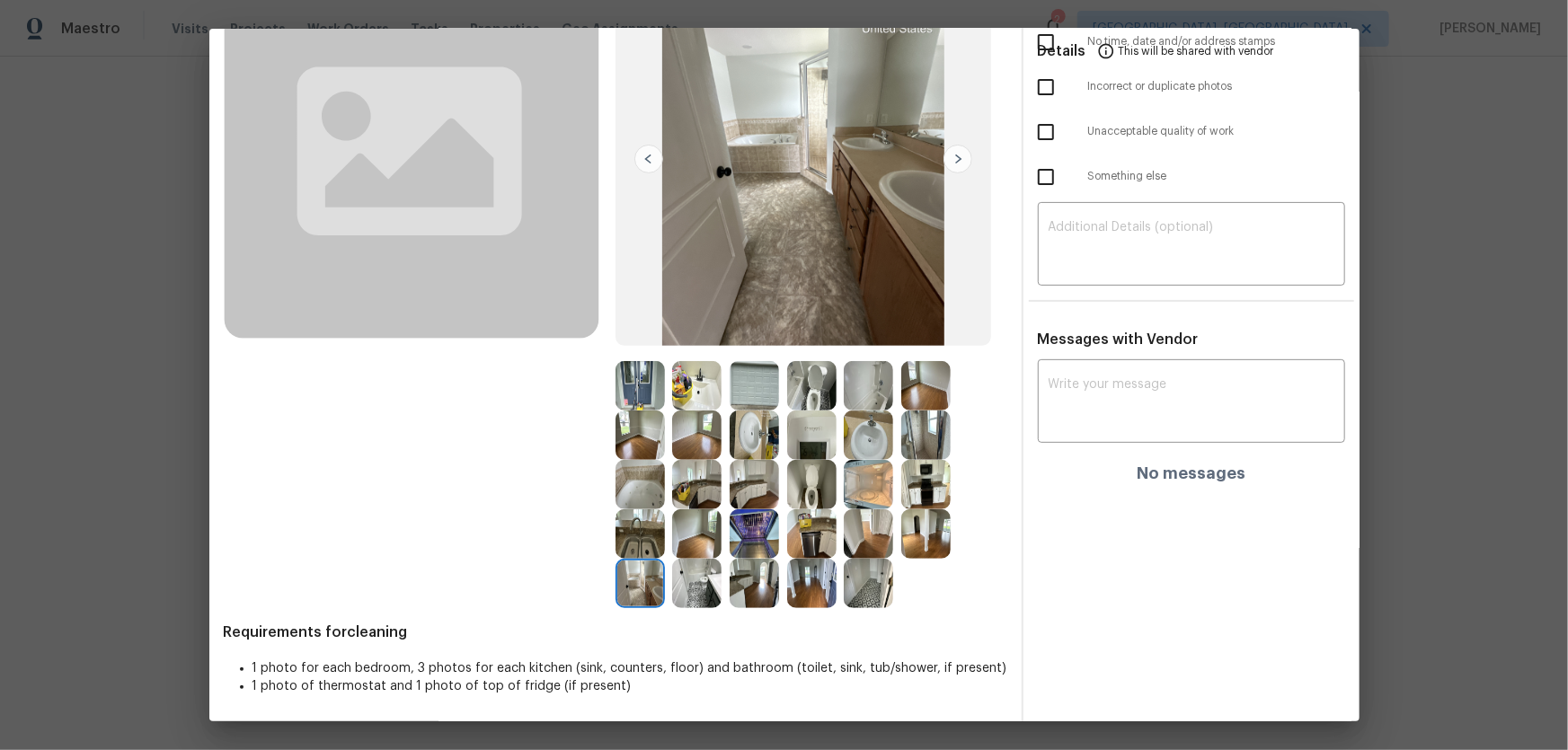
click at [694, 495] on img at bounding box center [697, 583] width 50 height 50
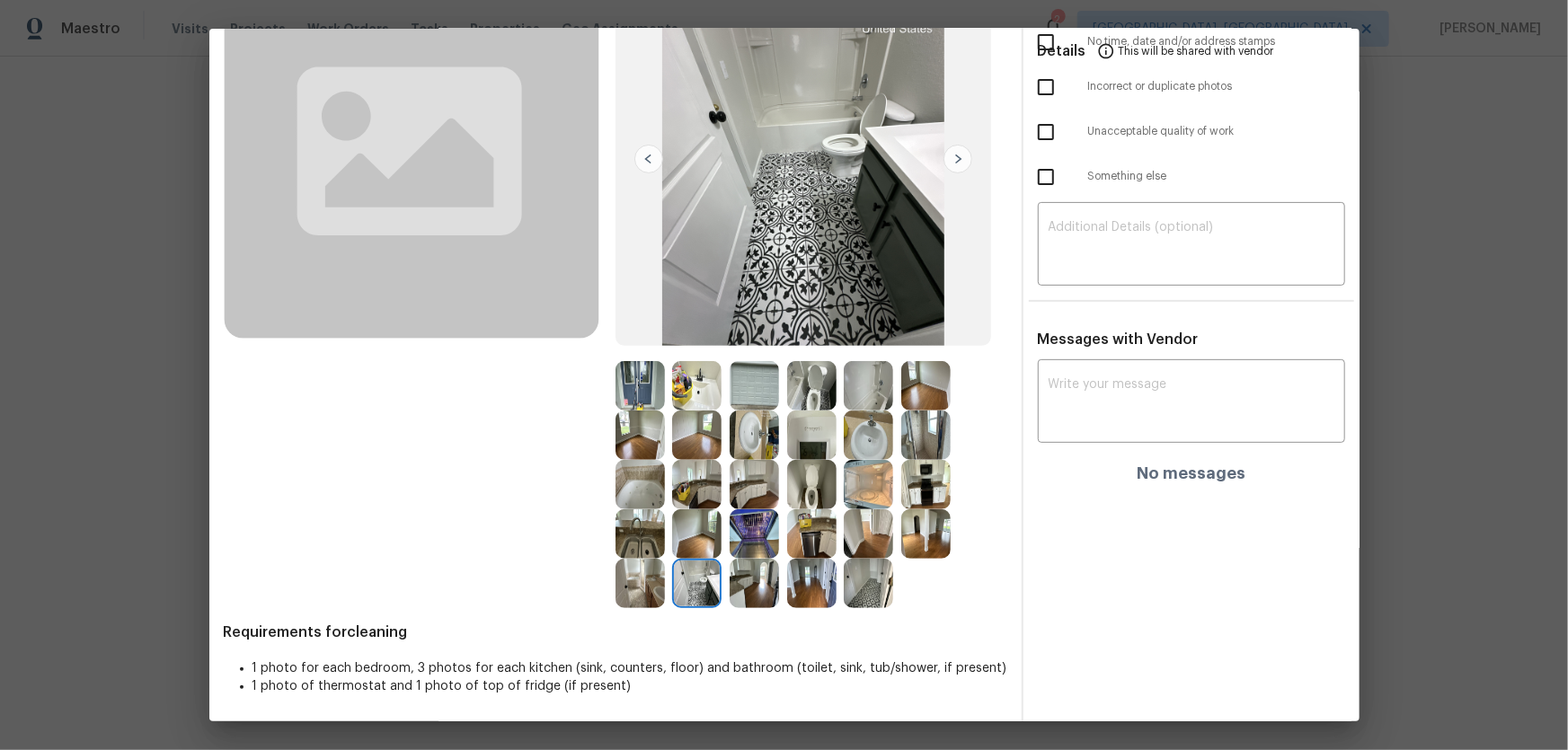
click at [763, 495] on img at bounding box center [754, 534] width 50 height 50
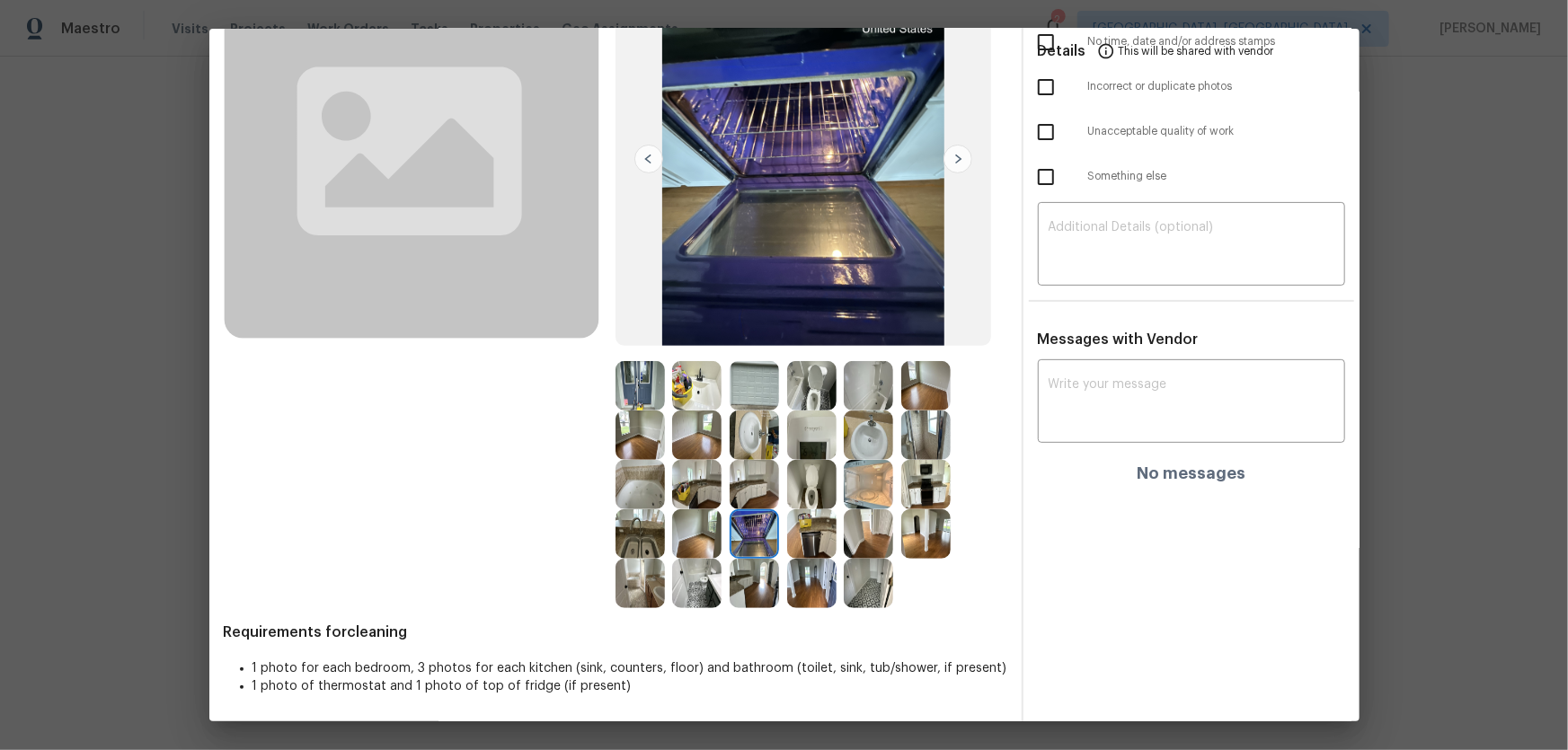
click at [749, 488] on img at bounding box center [754, 485] width 50 height 50
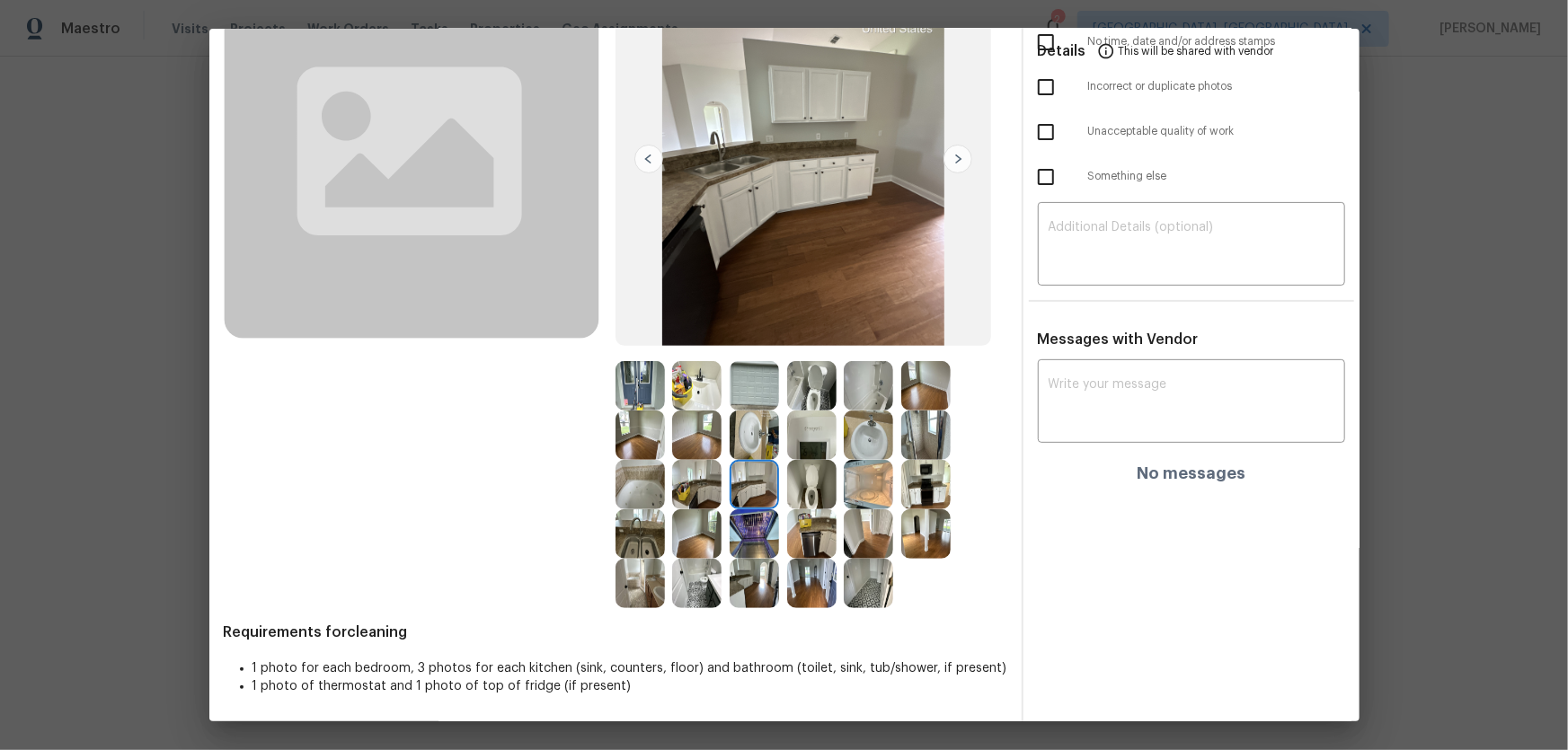
click at [814, 468] on img at bounding box center [812, 485] width 50 height 50
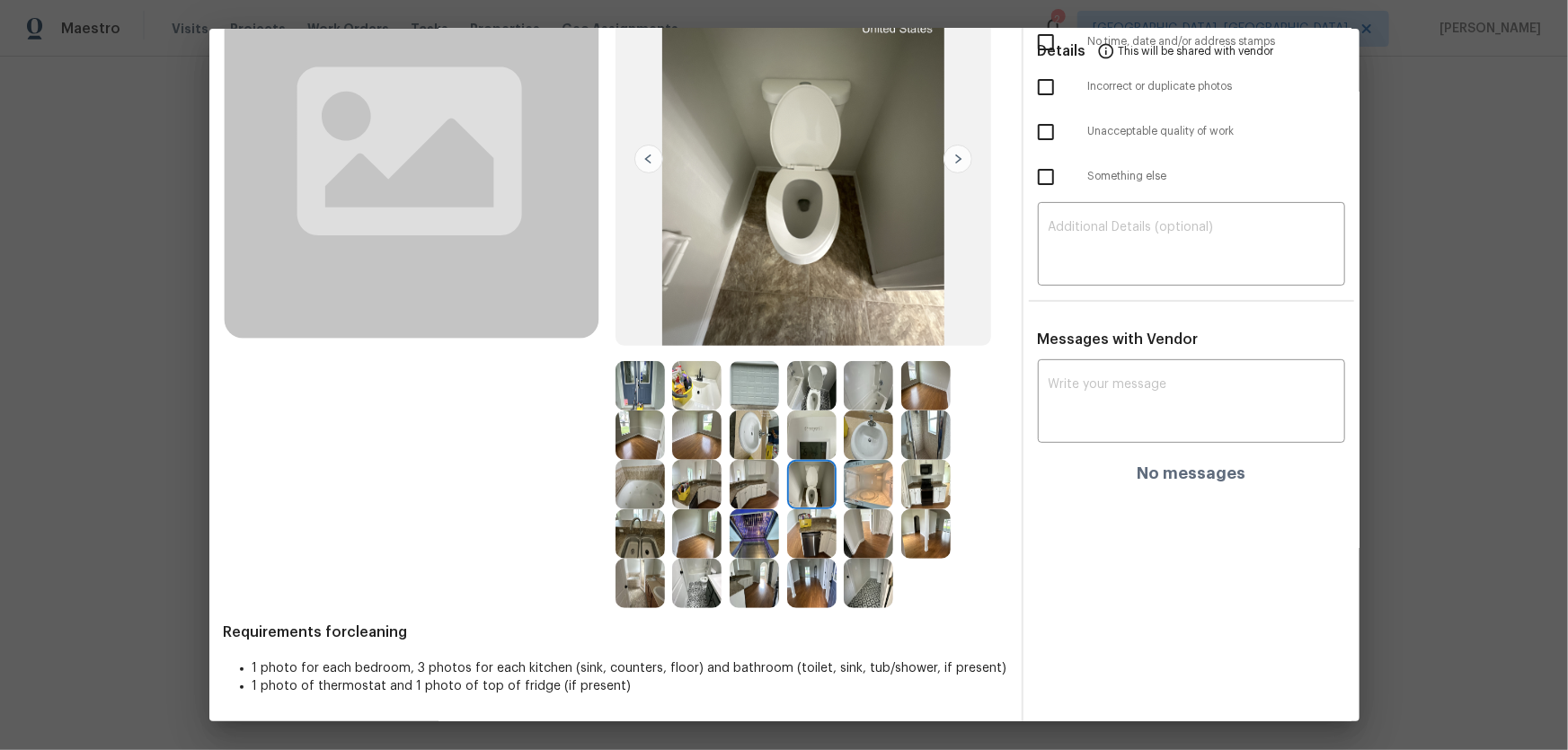
click at [820, 380] on img at bounding box center [812, 386] width 50 height 50
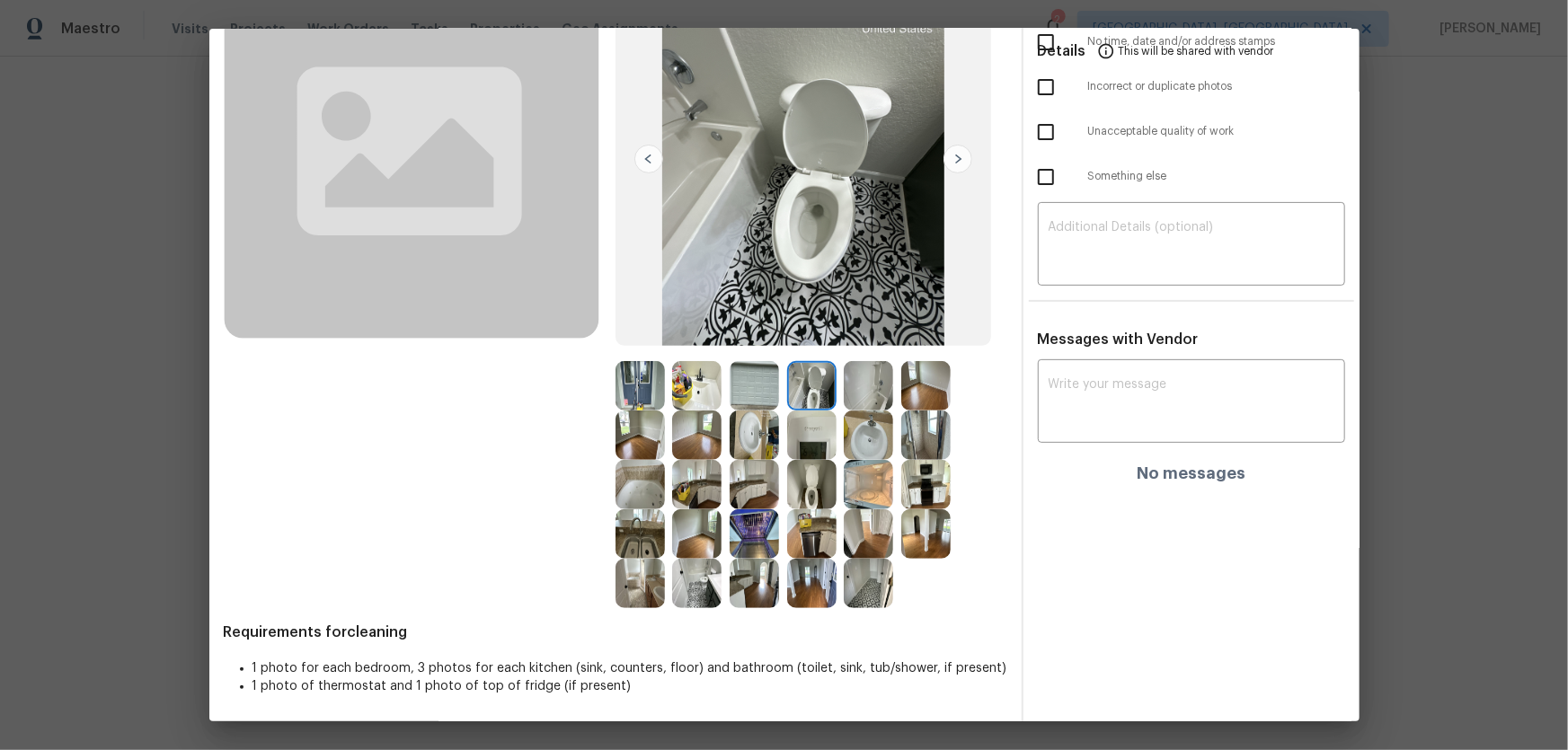
click at [806, 495] on img at bounding box center [812, 485] width 50 height 50
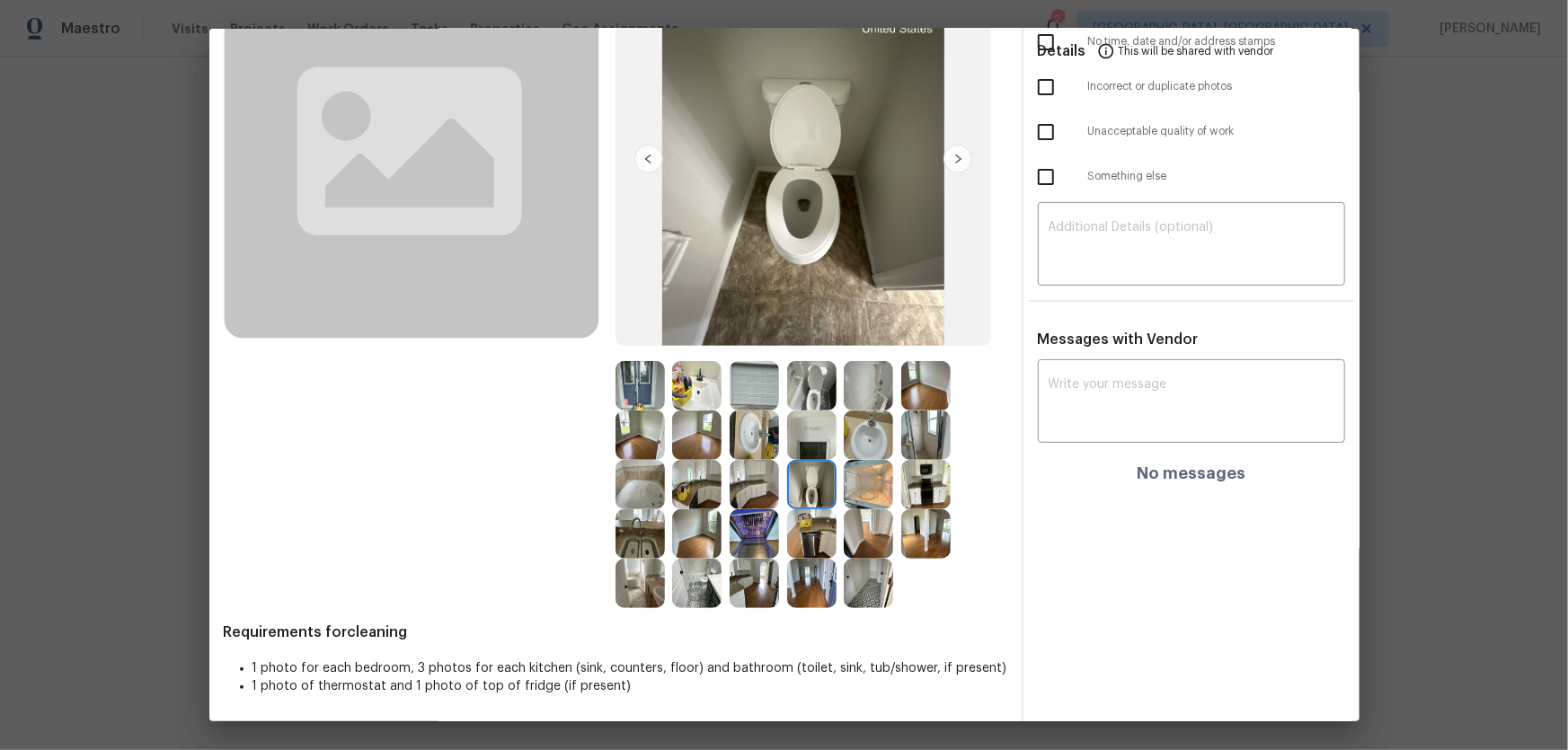
click at [816, 377] on img at bounding box center [812, 386] width 50 height 50
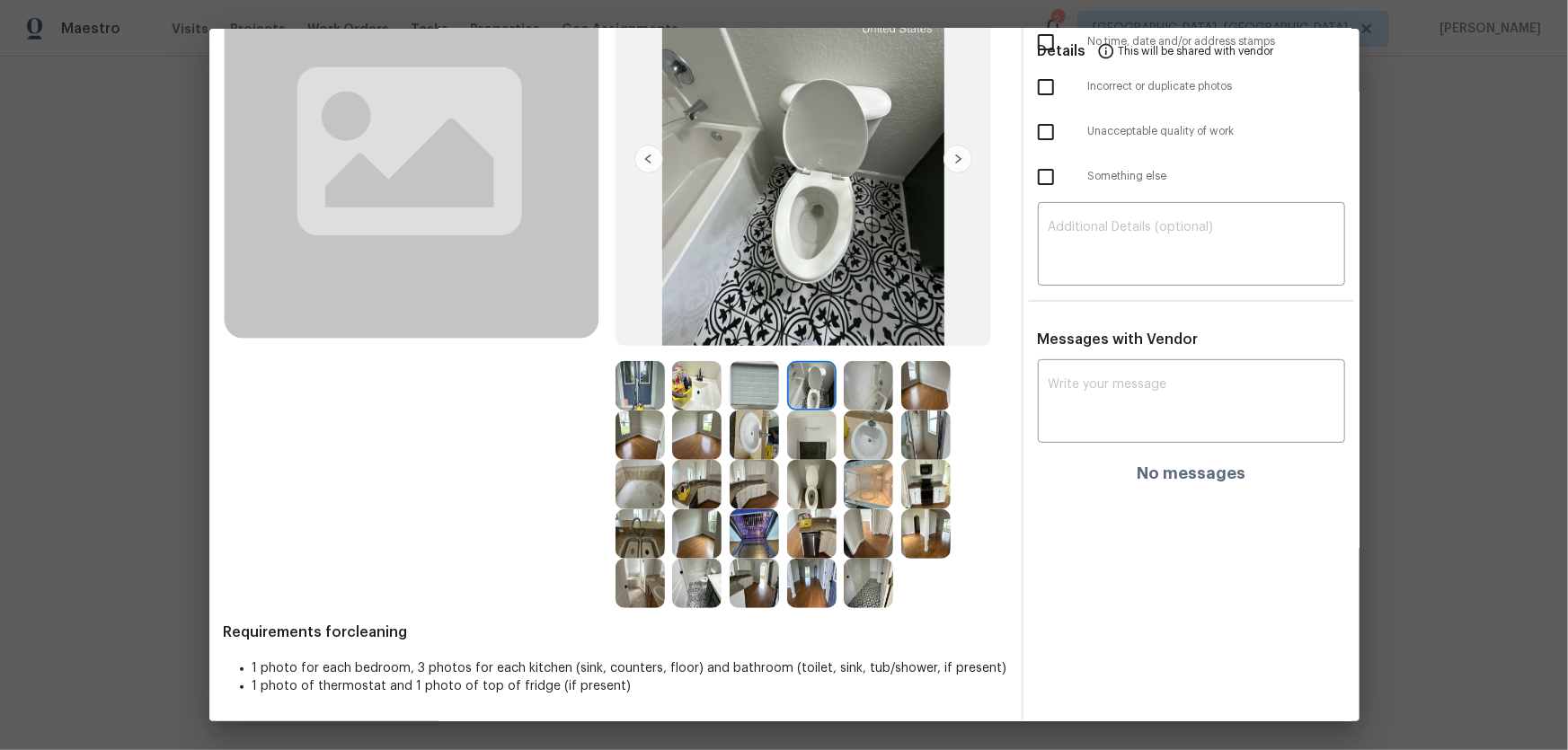
click at [865, 441] on img at bounding box center [868, 435] width 50 height 50
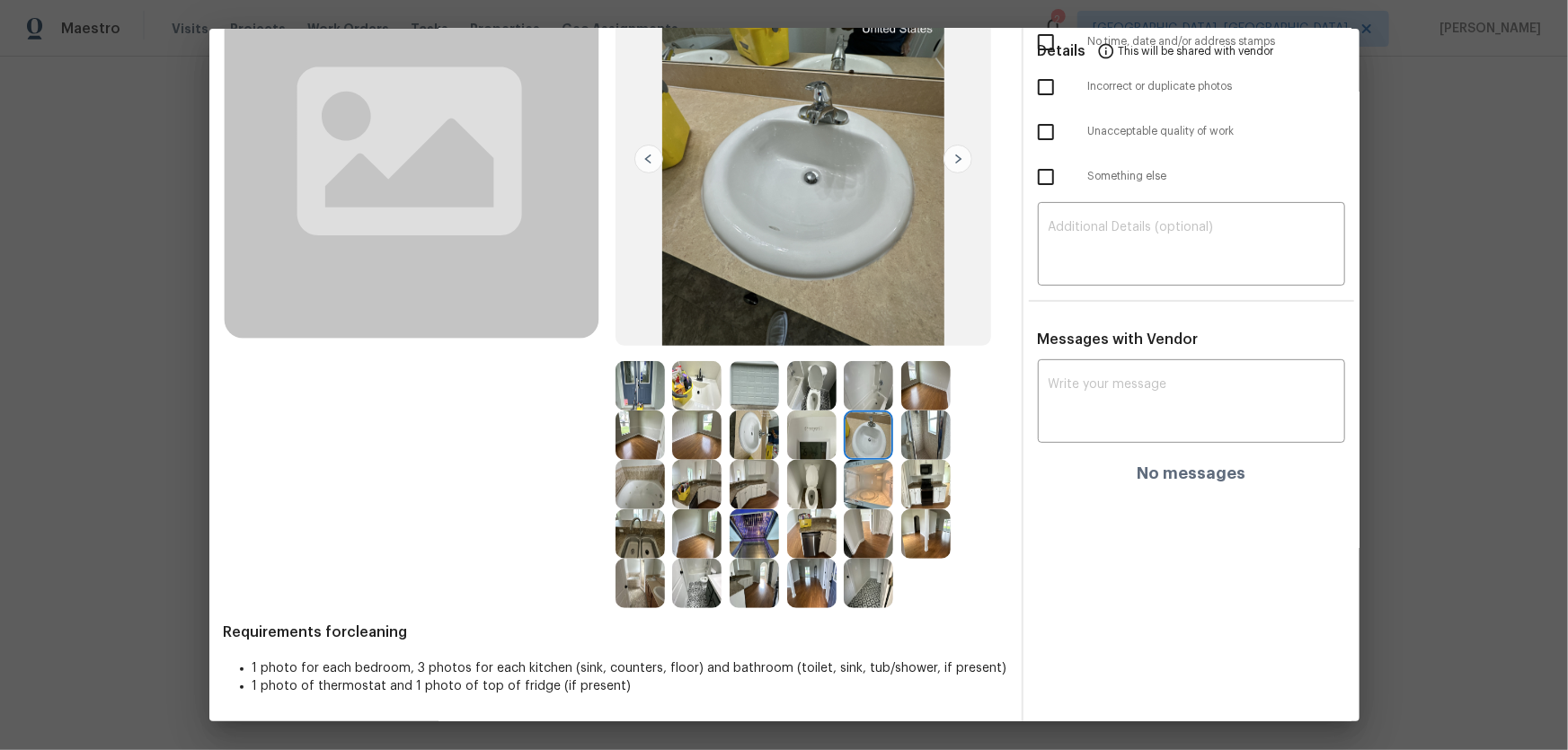
click at [739, 422] on img at bounding box center [754, 435] width 50 height 50
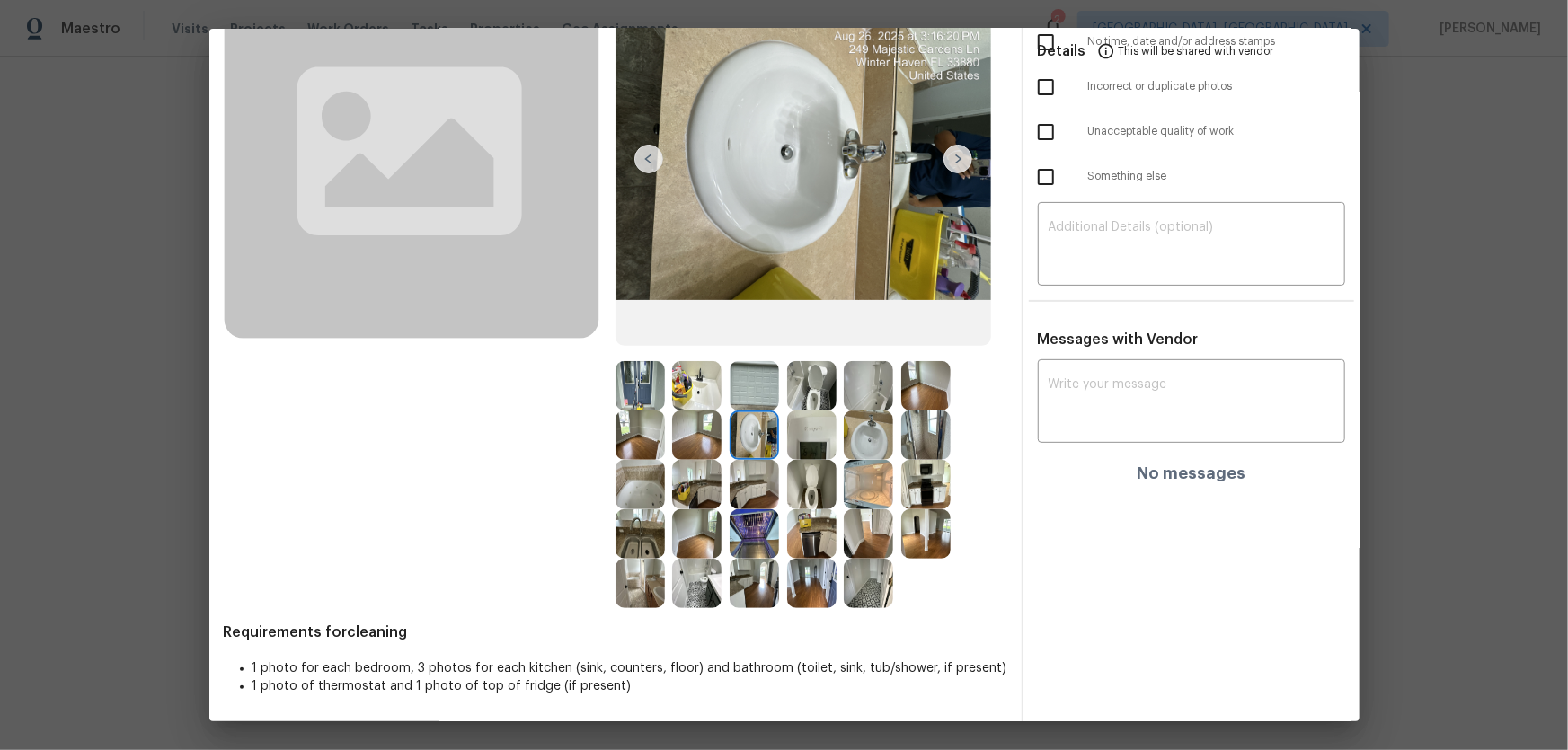
click at [645, 473] on img at bounding box center [640, 485] width 50 height 50
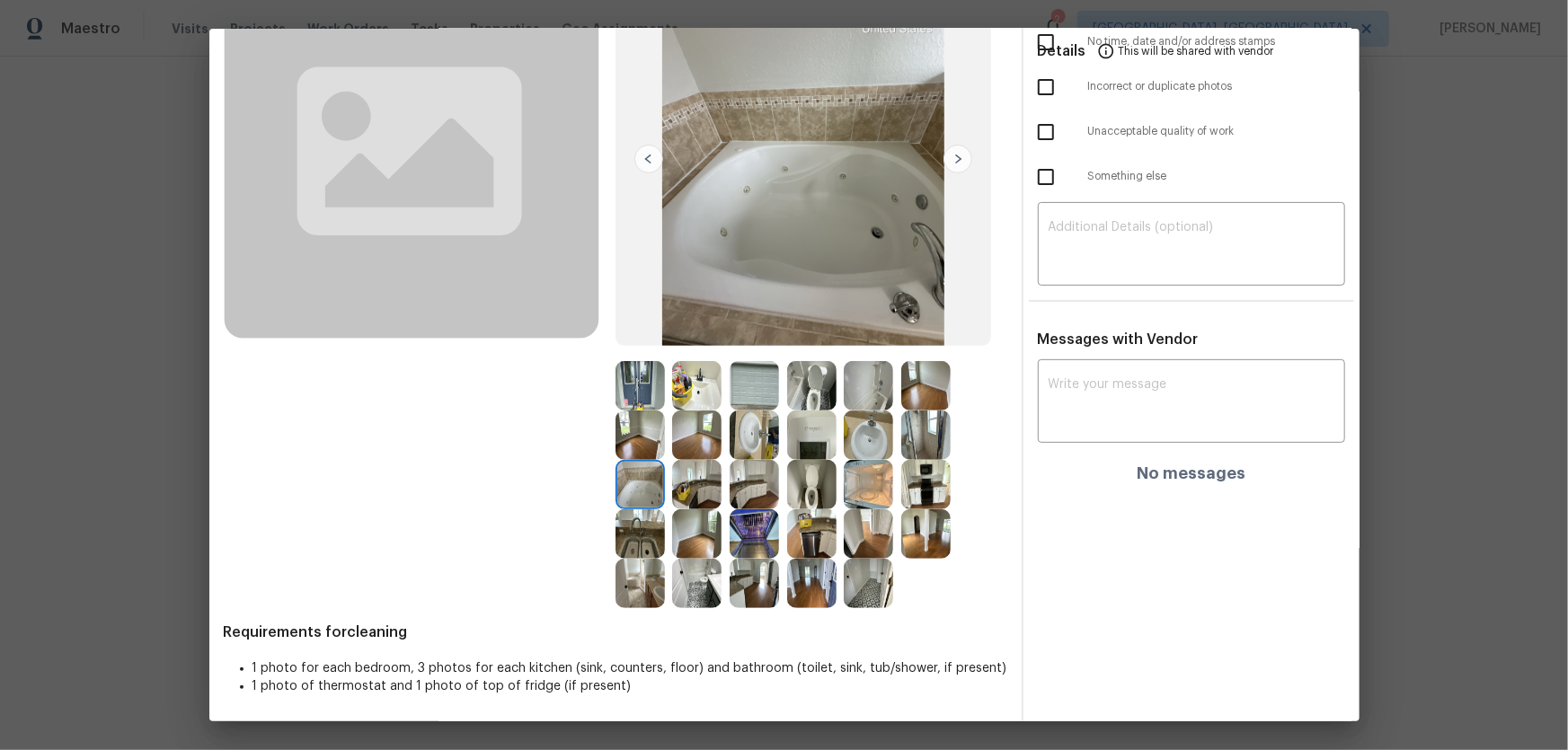
click at [860, 398] on img at bounding box center [868, 386] width 50 height 50
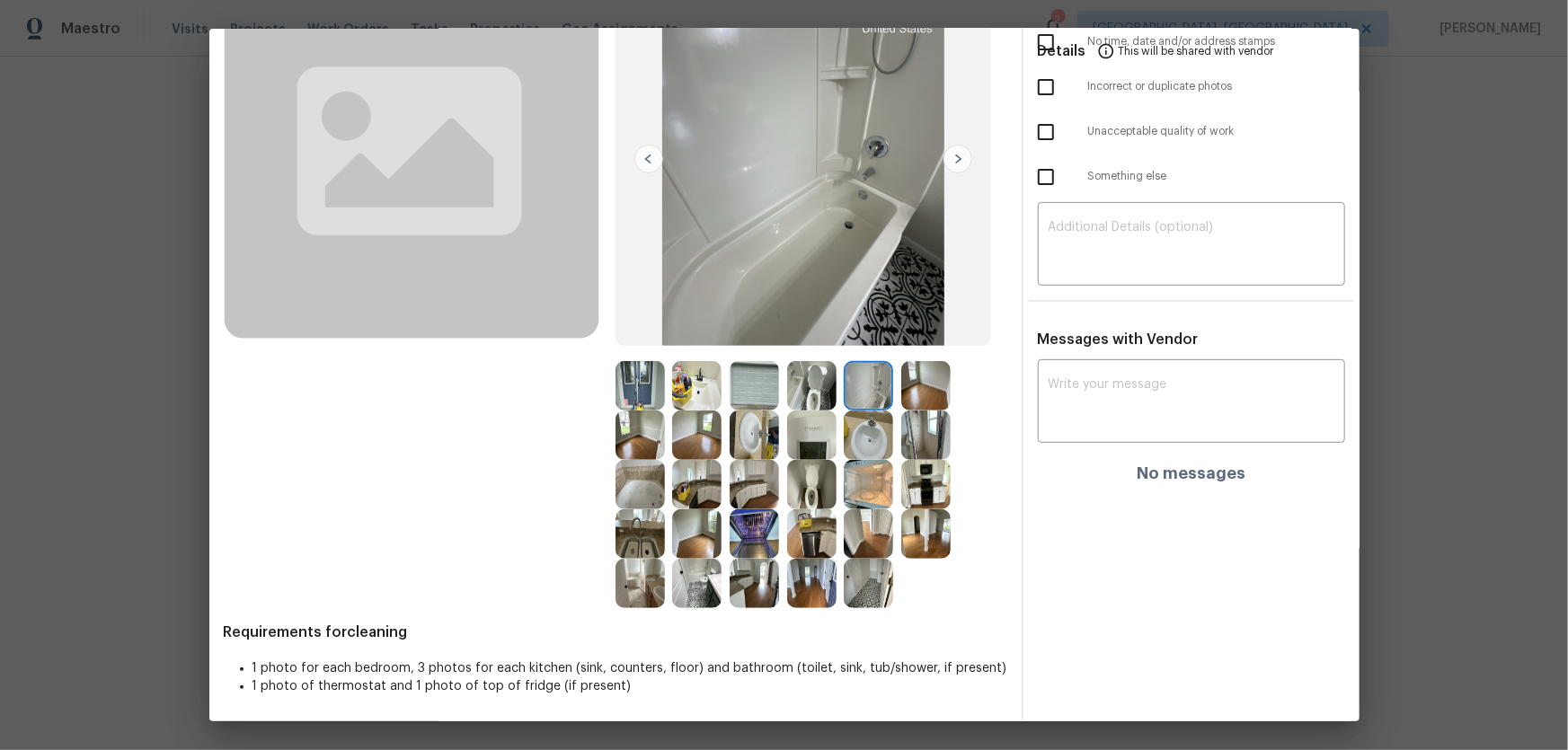
click at [932, 442] on img at bounding box center [926, 435] width 50 height 50
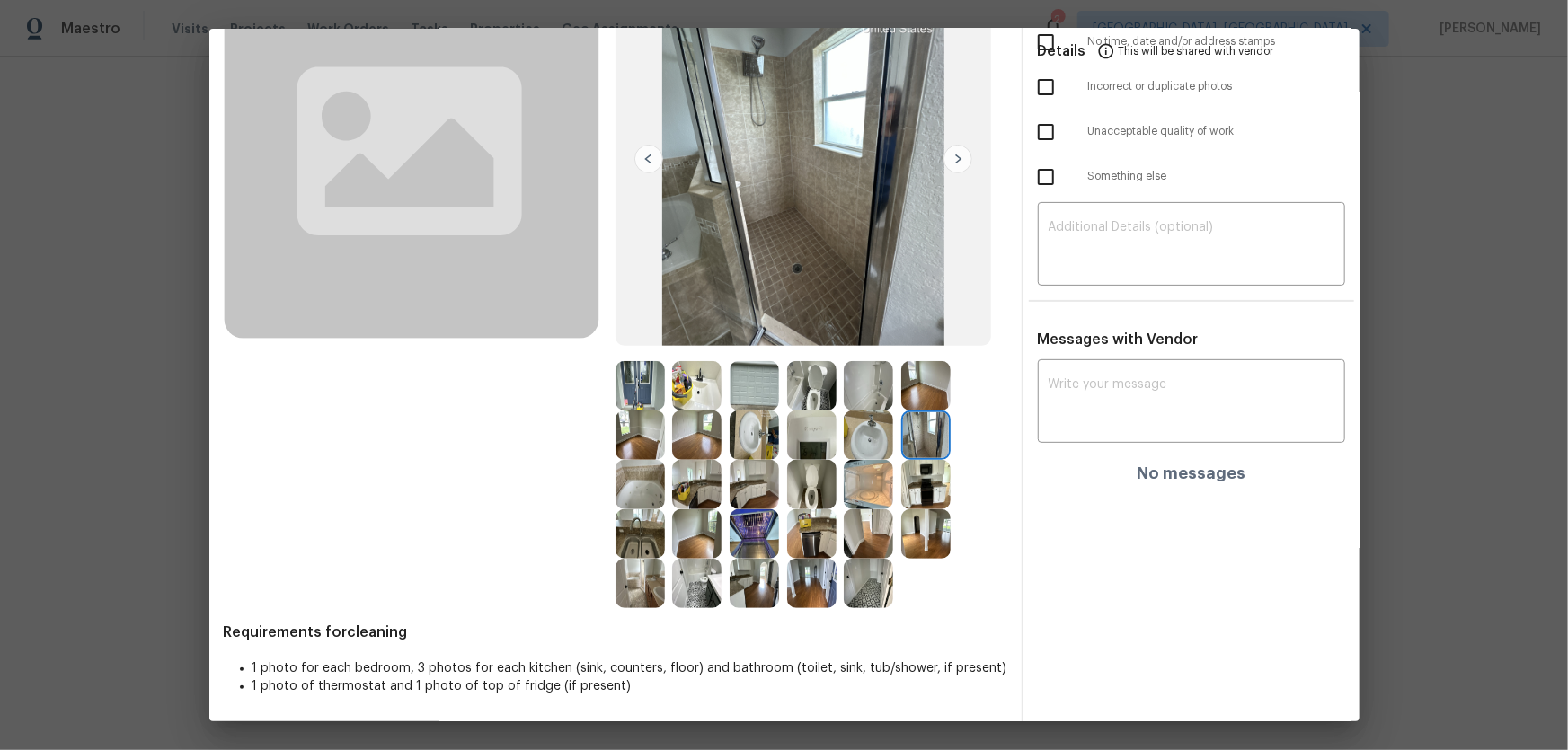
click at [813, 442] on img at bounding box center [812, 435] width 50 height 50
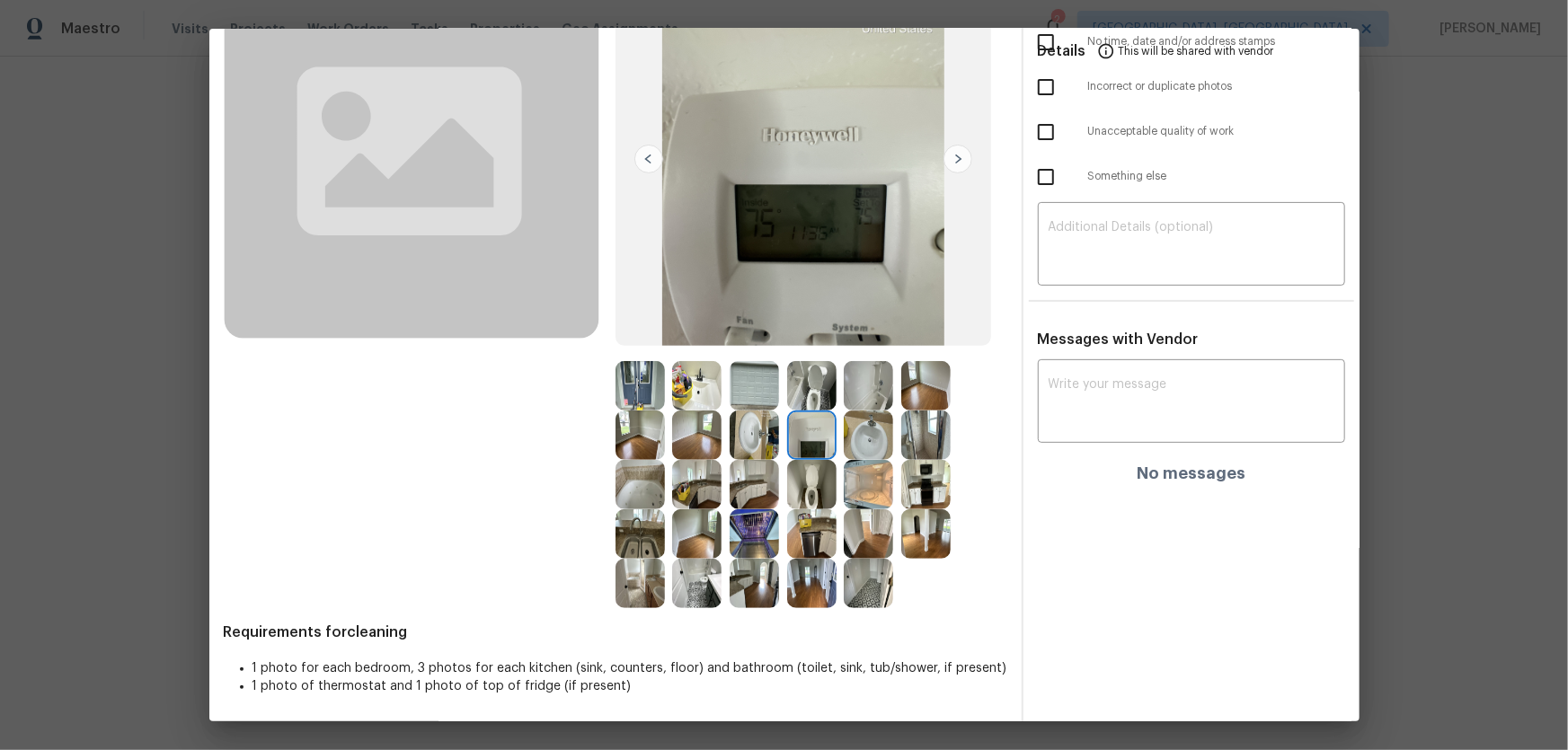
click at [700, 495] on img at bounding box center [697, 534] width 50 height 50
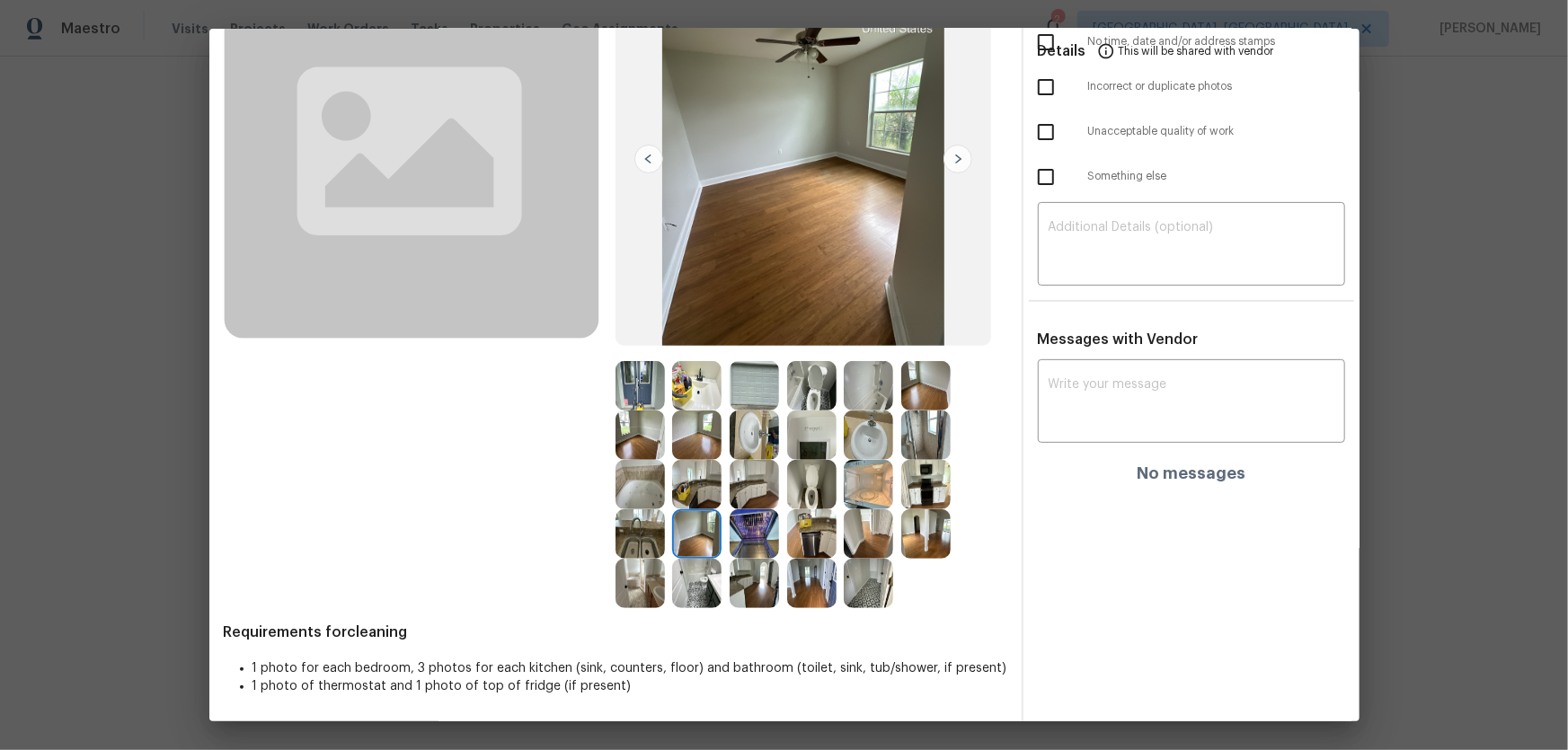
click at [693, 430] on img at bounding box center [697, 435] width 50 height 50
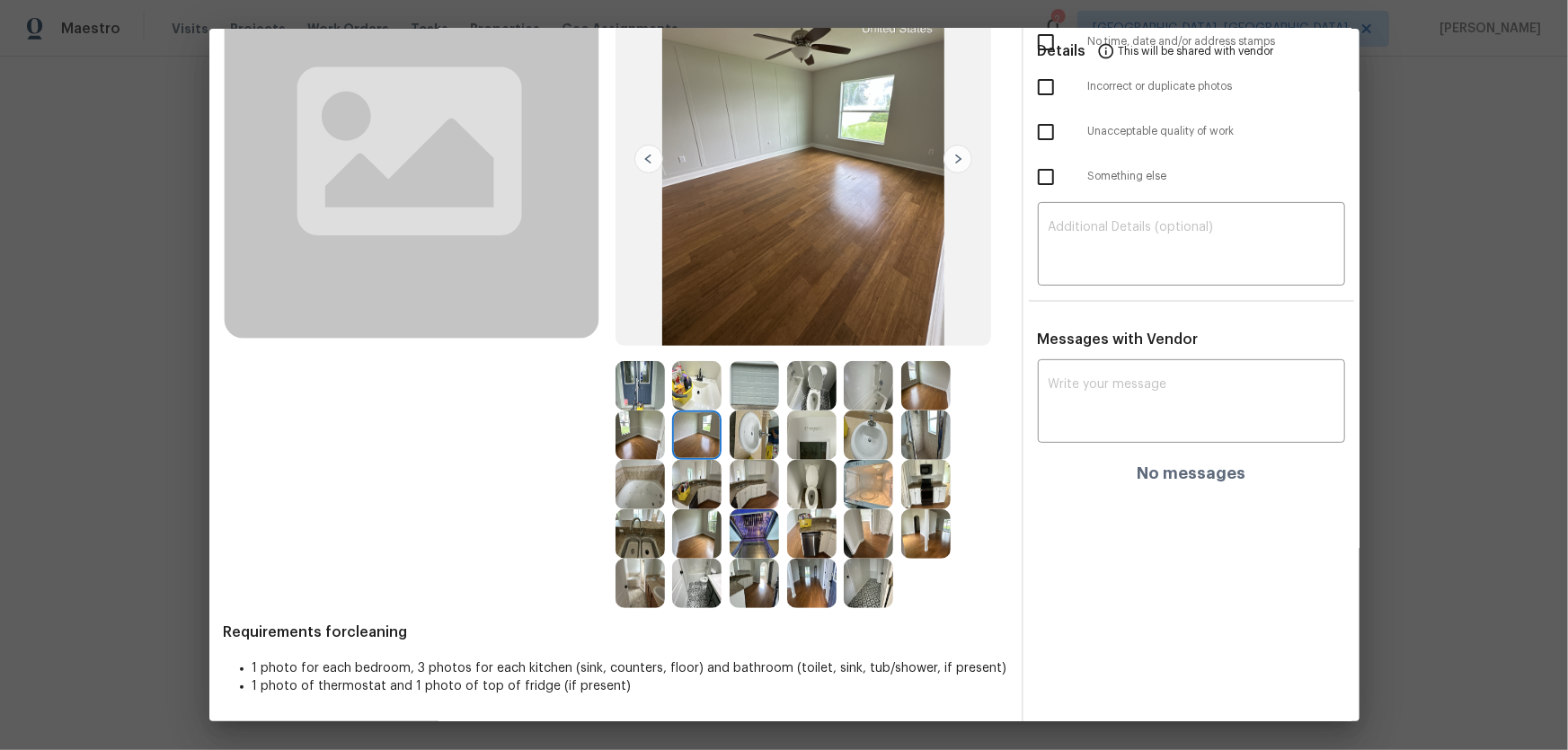
click at [631, 431] on img at bounding box center [640, 435] width 50 height 50
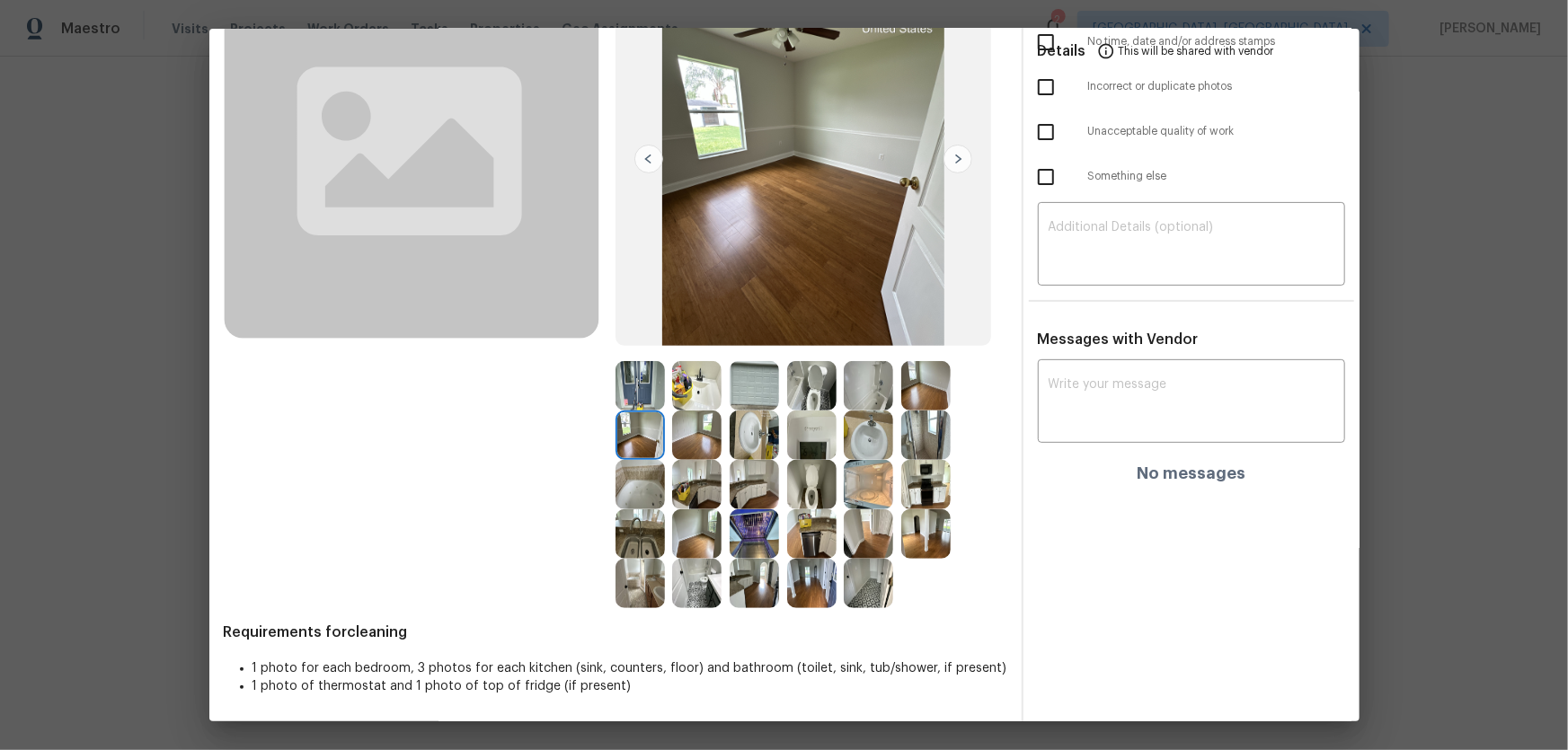
click at [911, 391] on img at bounding box center [926, 386] width 50 height 50
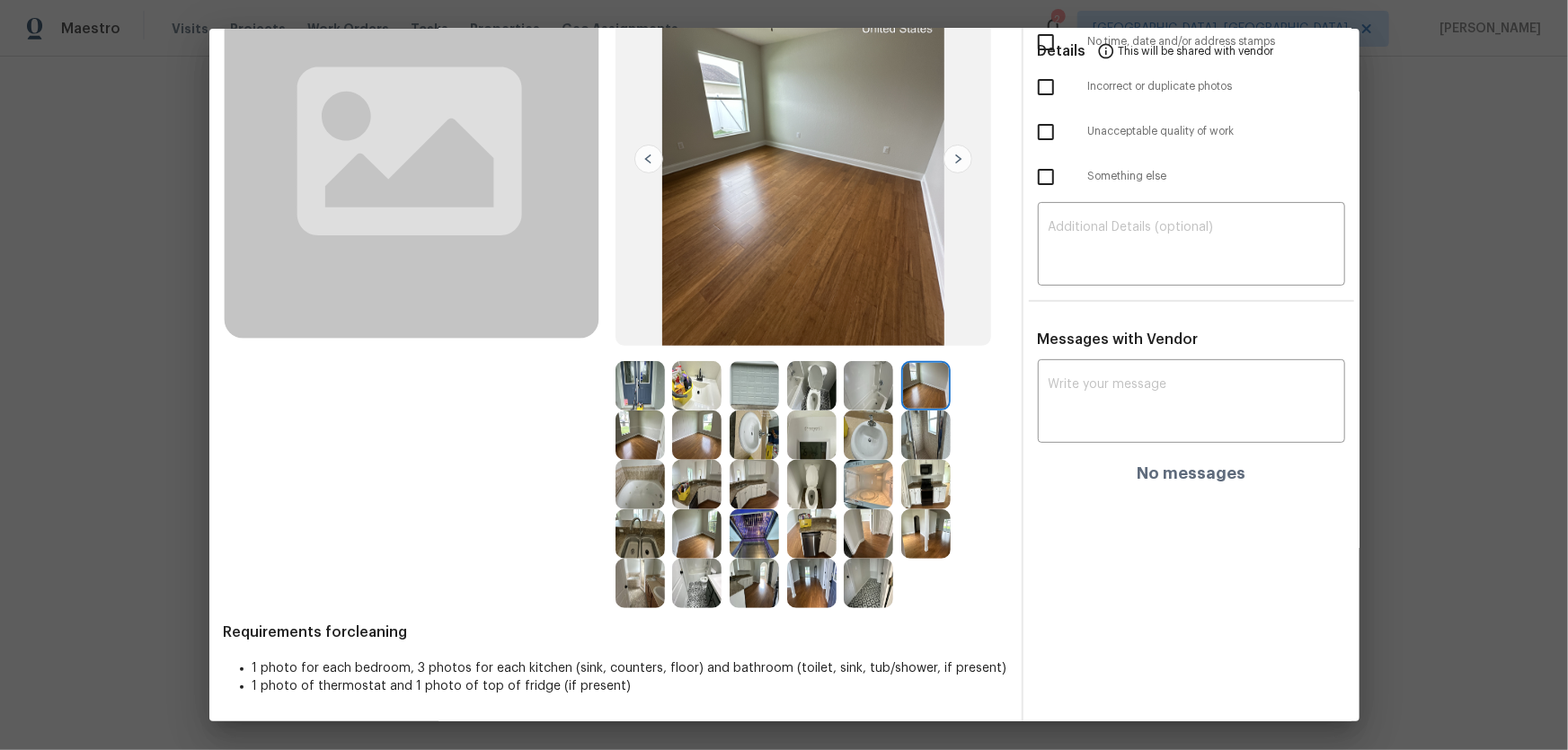
click at [912, 431] on img at bounding box center [926, 435] width 50 height 50
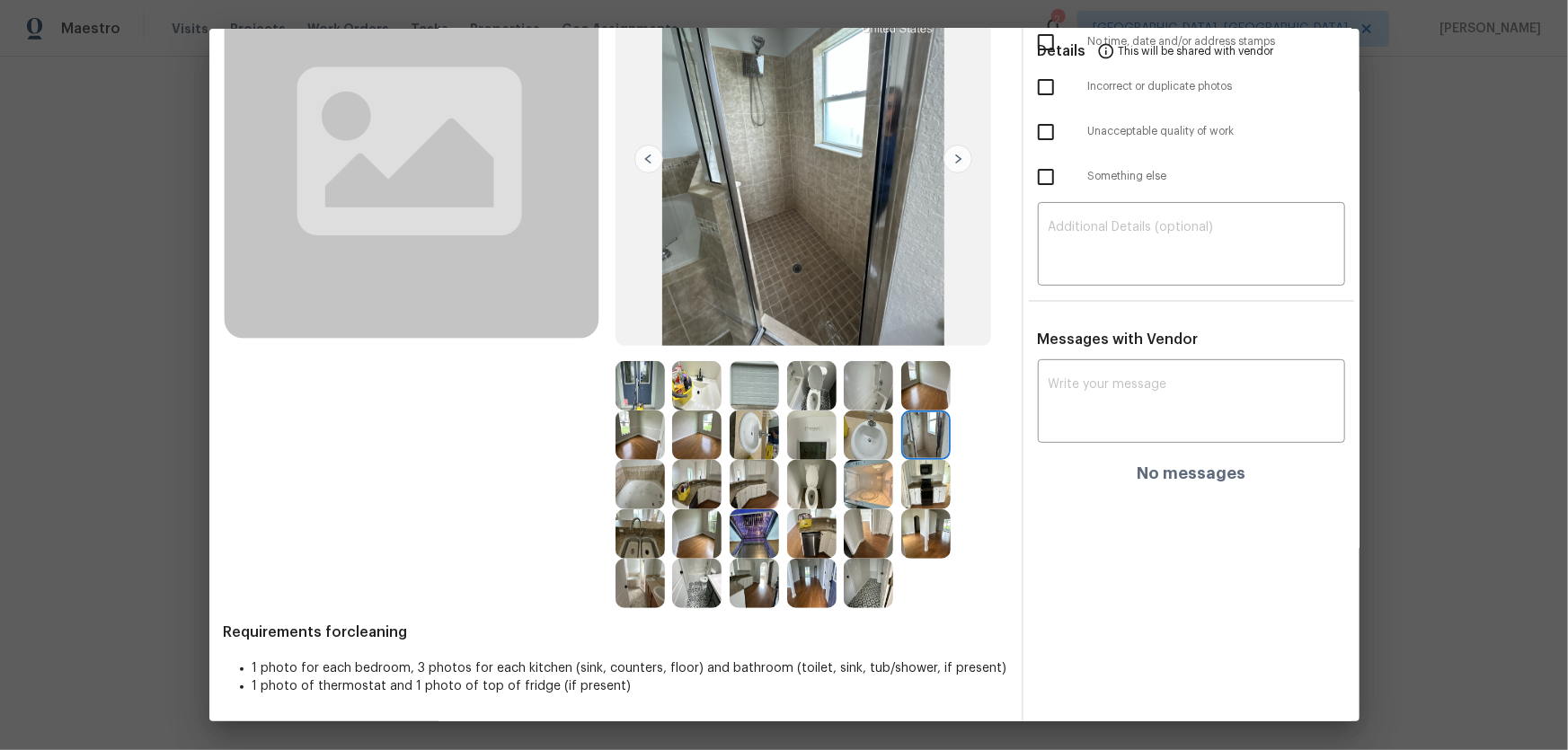
click at [934, 485] on img at bounding box center [926, 485] width 50 height 50
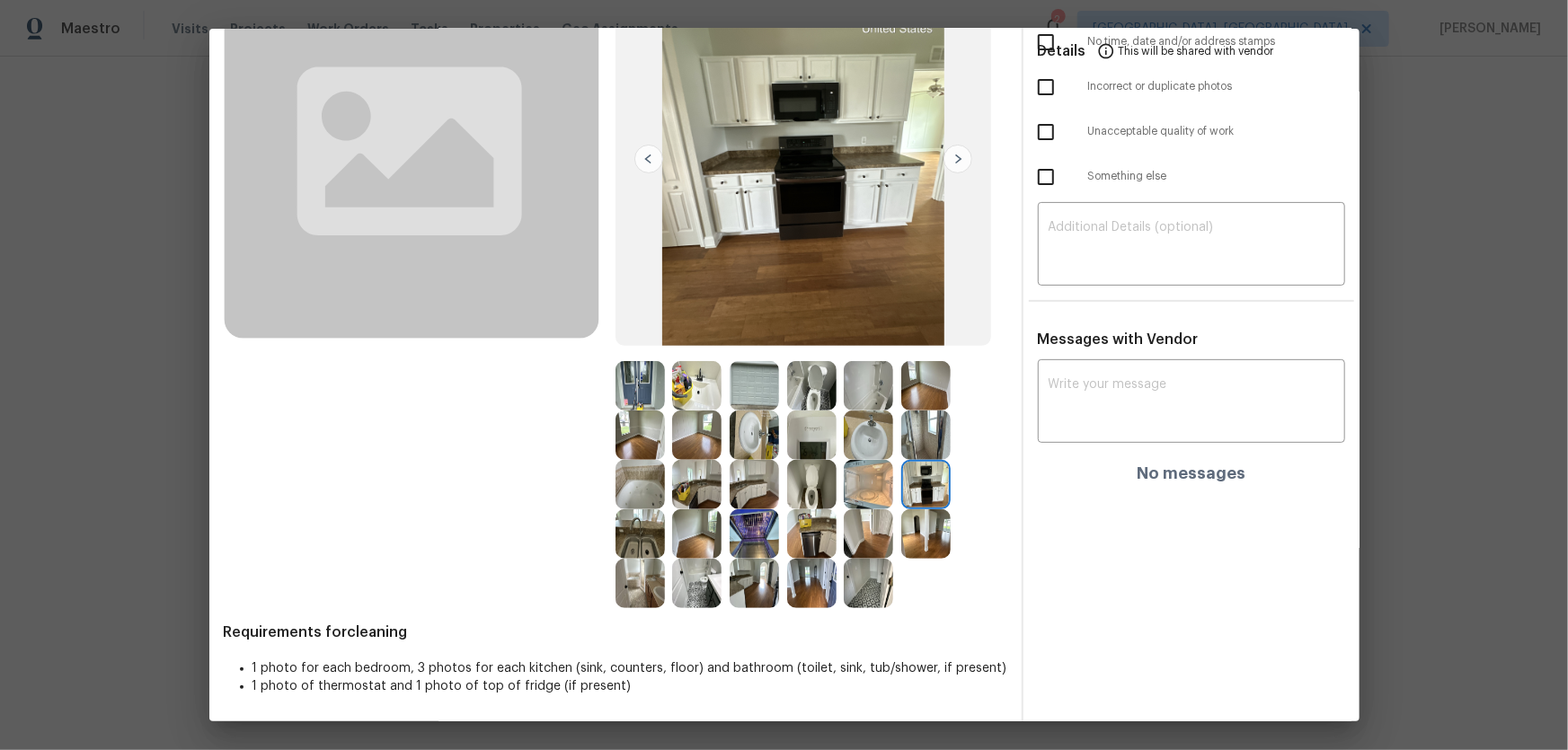
click at [924, 495] on img at bounding box center [926, 534] width 50 height 50
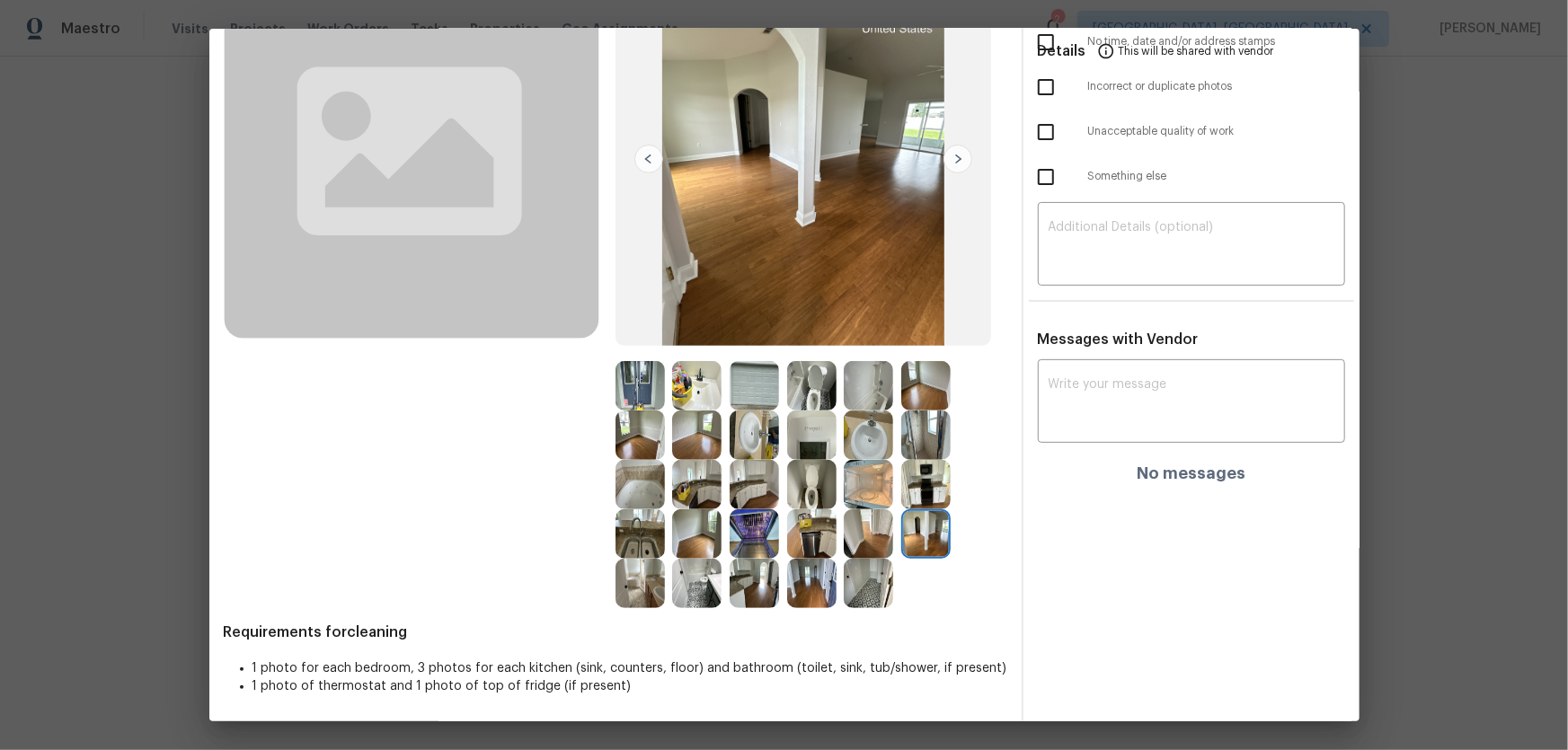
click at [873, 495] on img at bounding box center [868, 534] width 50 height 50
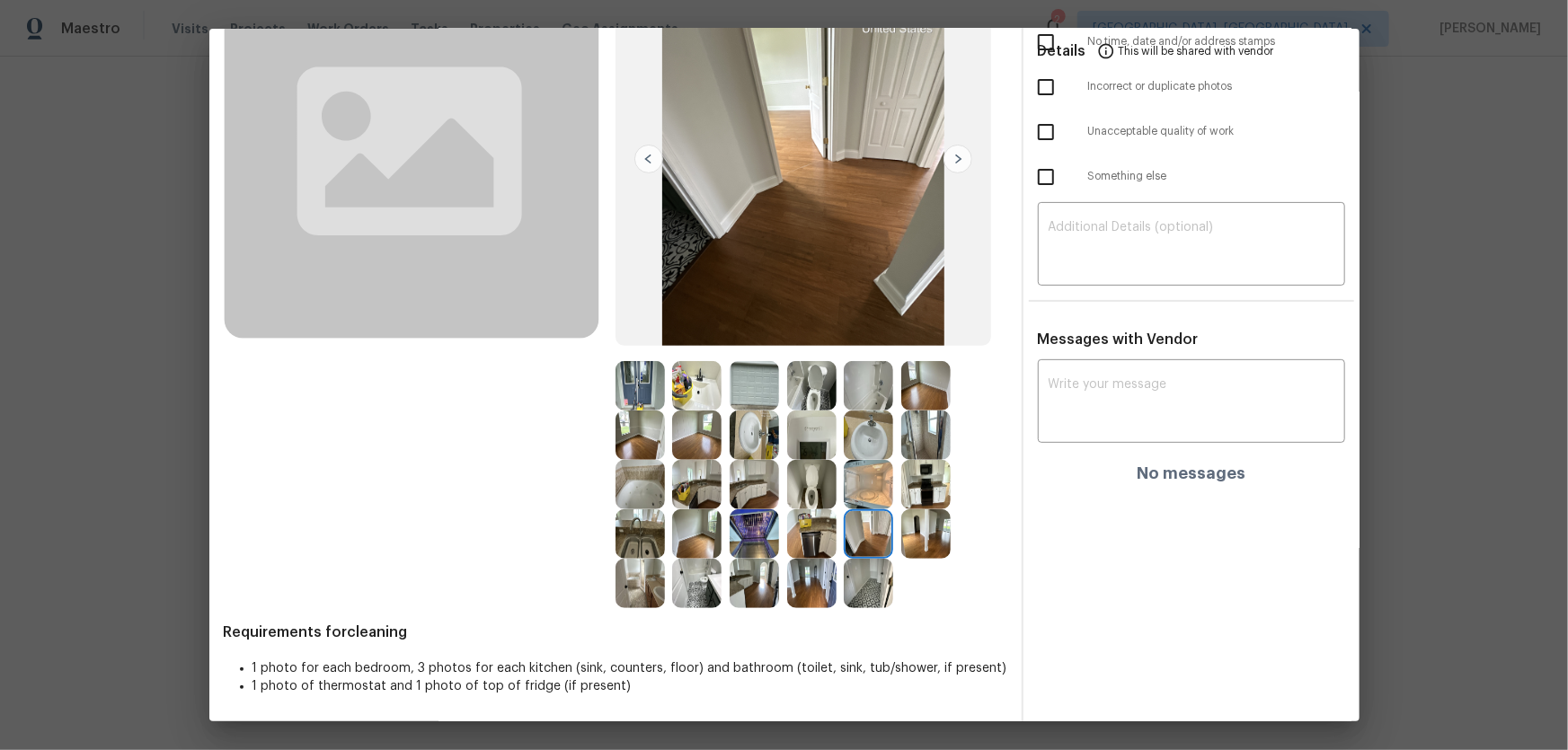
click at [817, 495] on img at bounding box center [812, 534] width 50 height 50
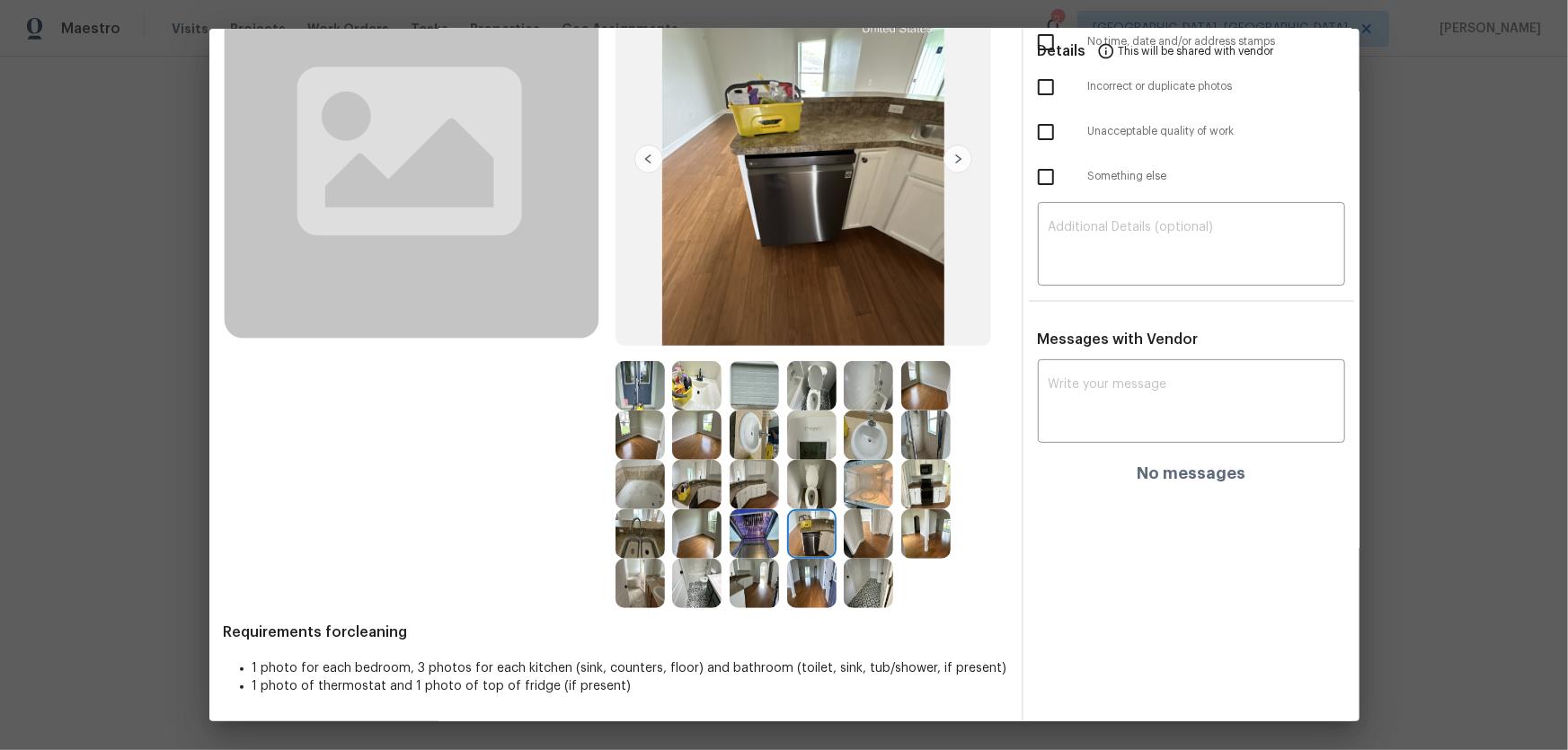
click at [778, 495] on div at bounding box center [758, 583] width 58 height 50
click at [745, 495] on img at bounding box center [754, 583] width 50 height 50
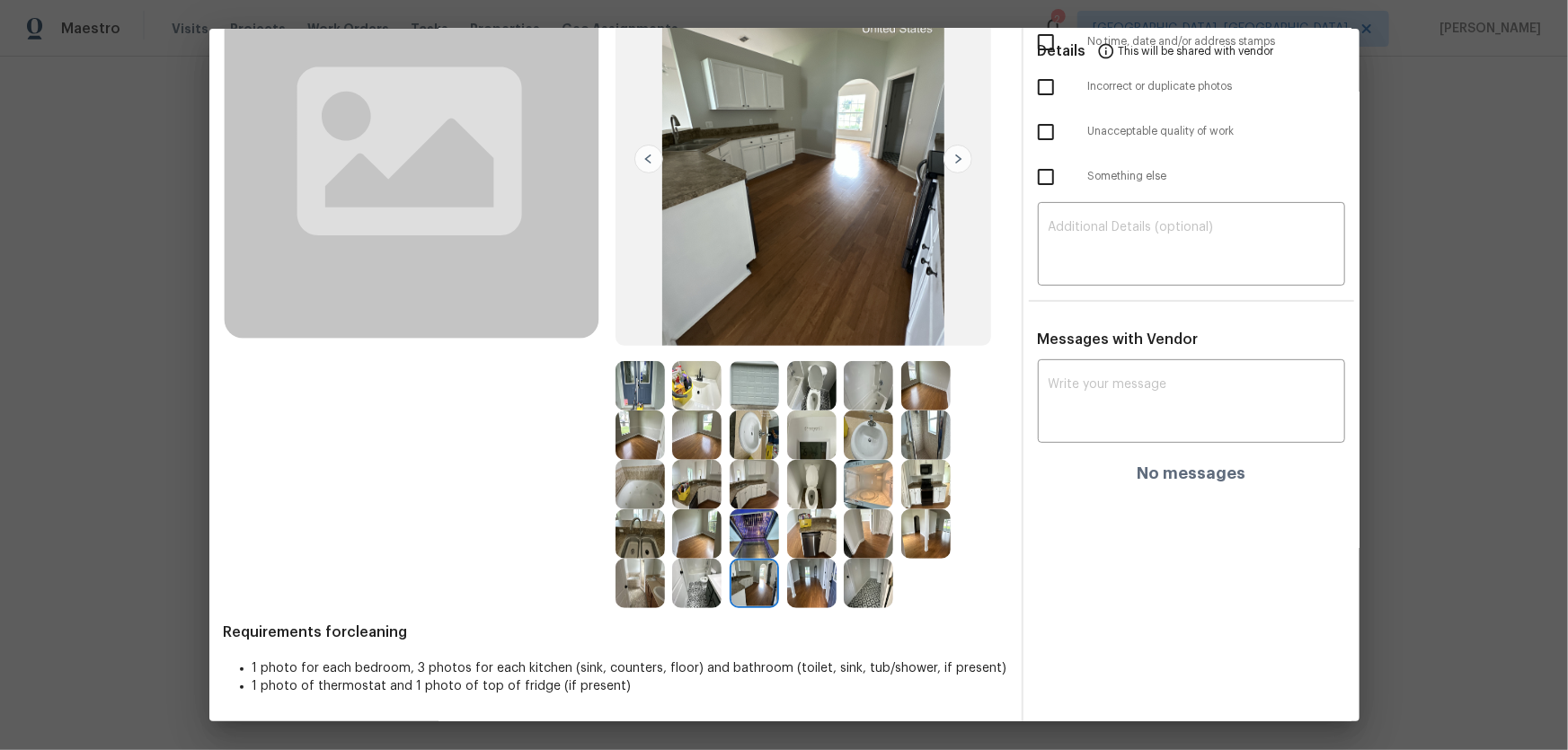
click at [702, 495] on img at bounding box center [697, 583] width 50 height 50
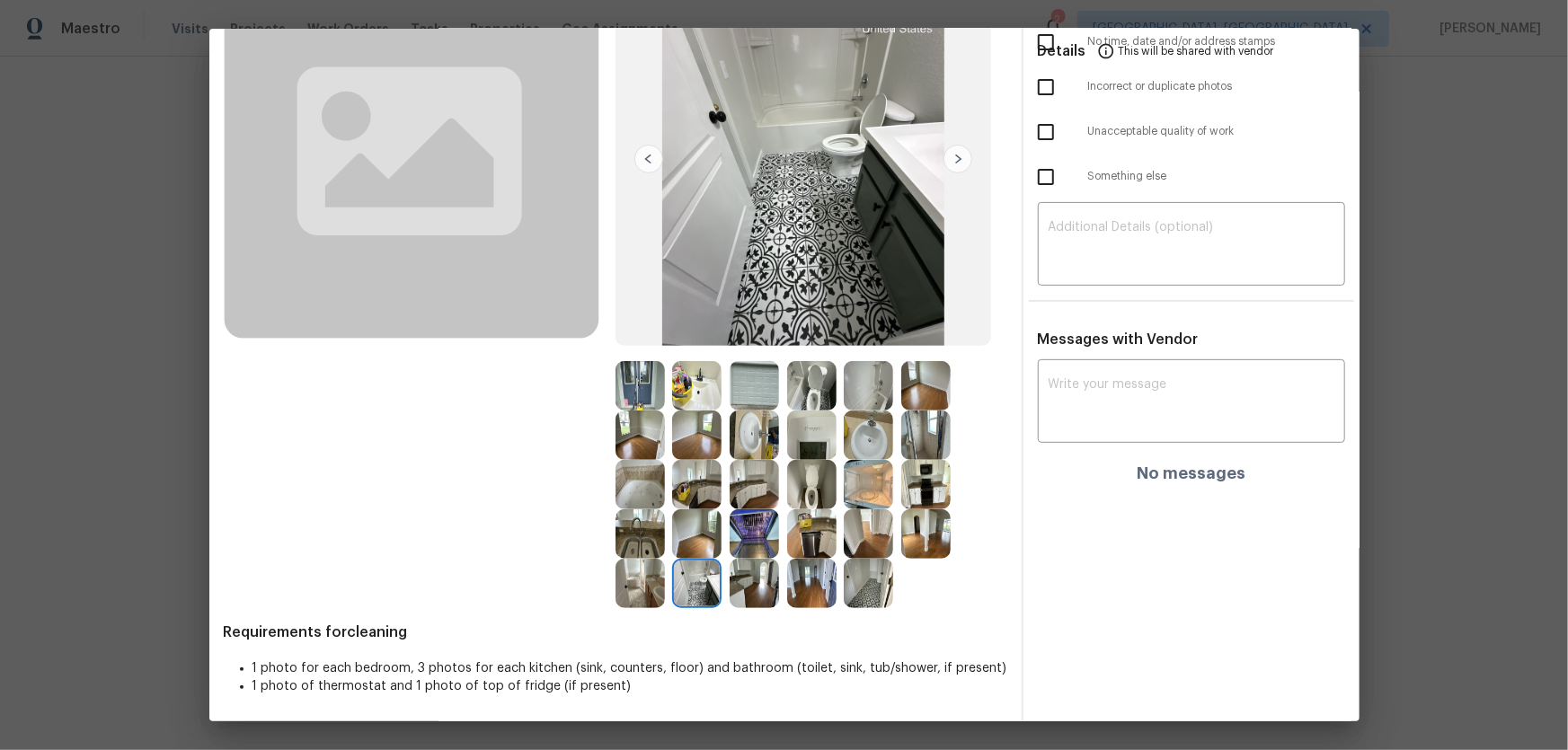
click at [647, 495] on img at bounding box center [640, 583] width 50 height 50
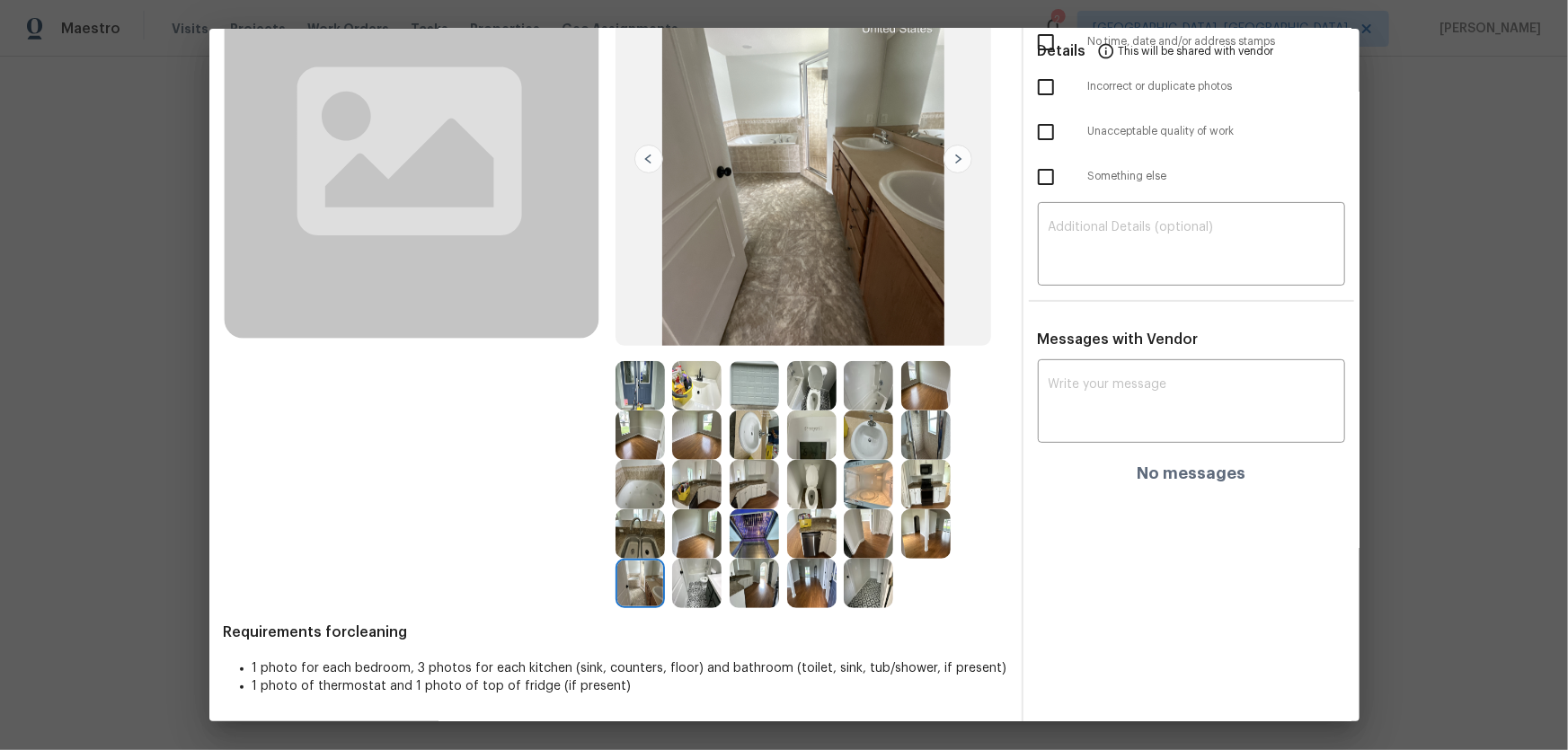
click at [636, 495] on img at bounding box center [640, 534] width 50 height 50
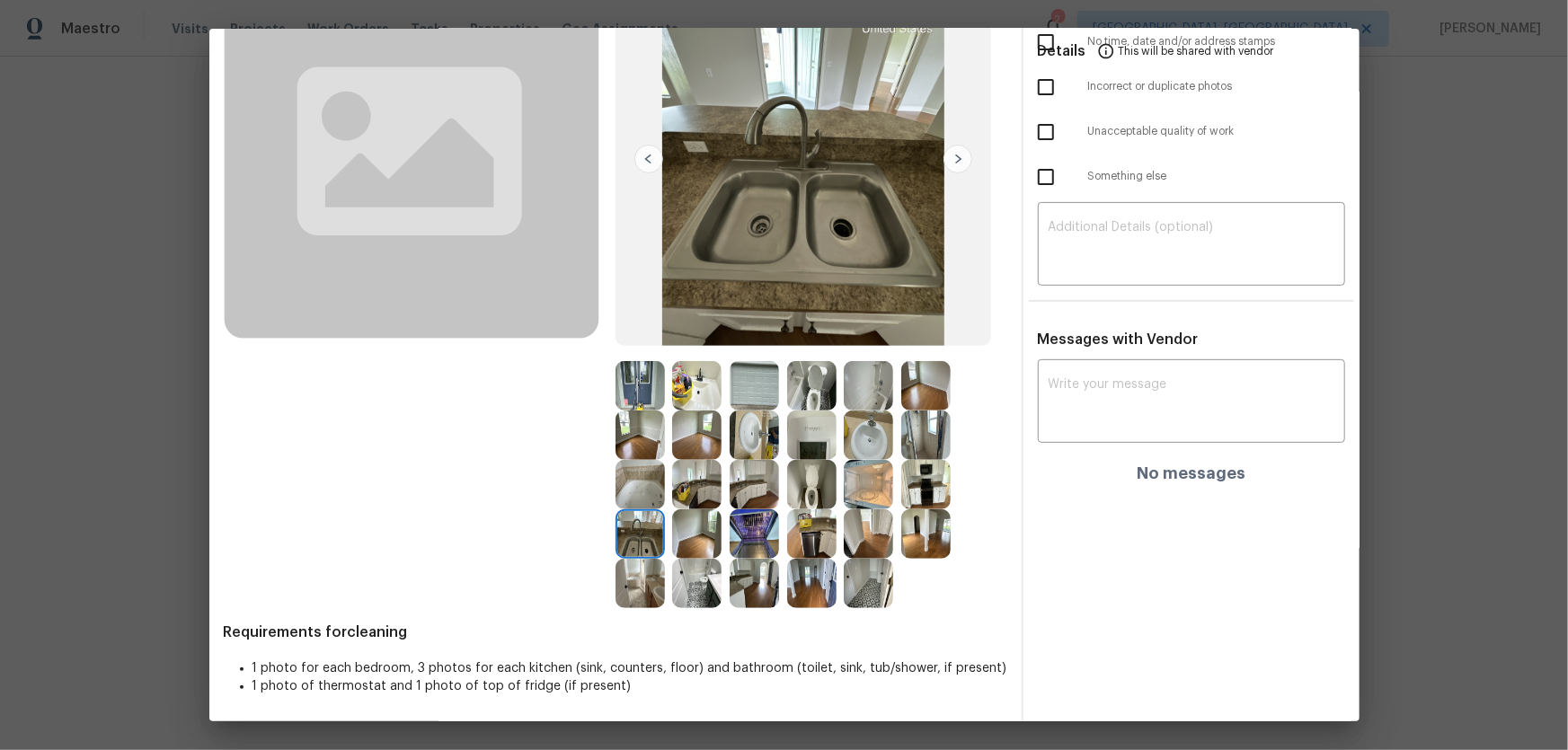
click at [688, 495] on img at bounding box center [697, 534] width 50 height 50
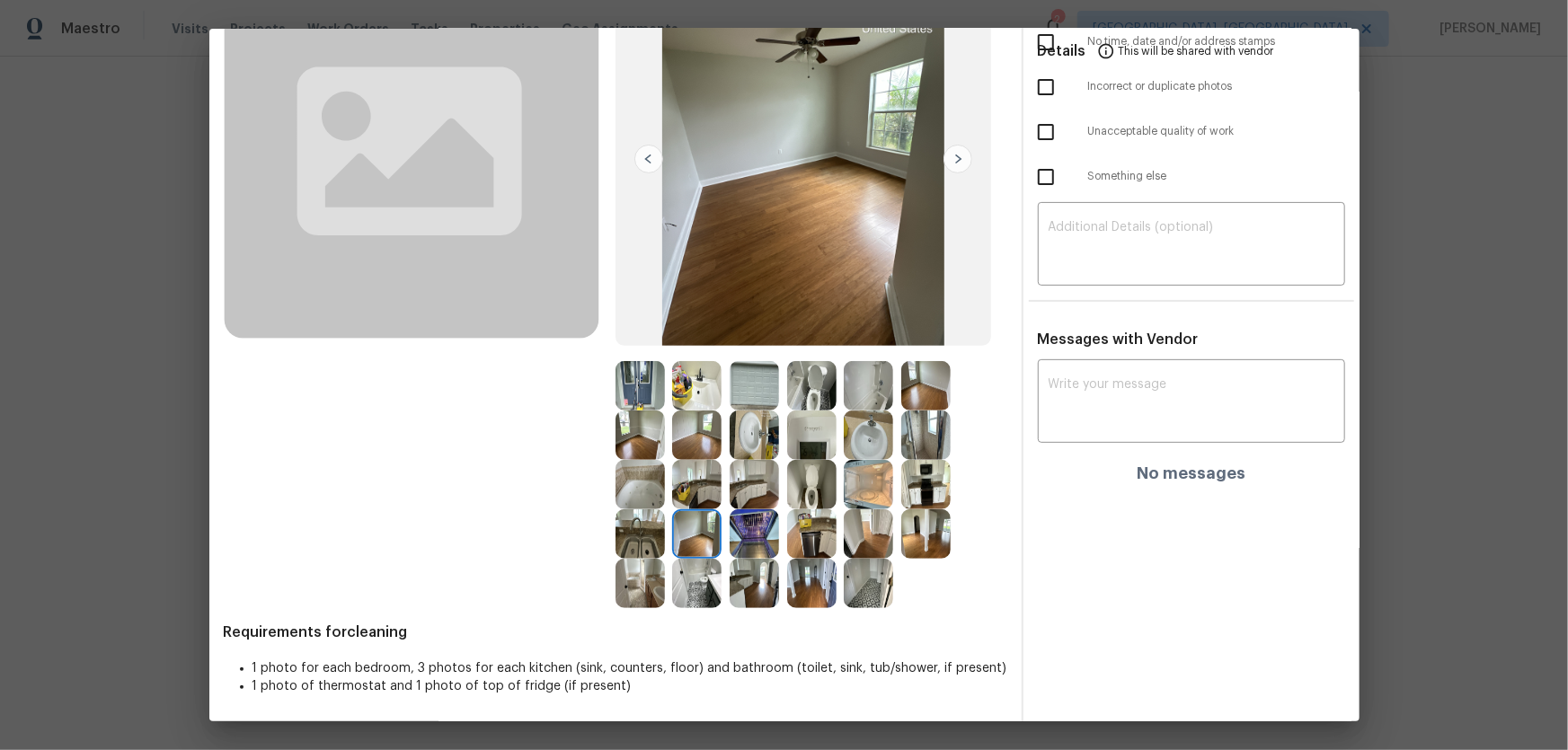
click at [691, 494] on img at bounding box center [697, 485] width 50 height 50
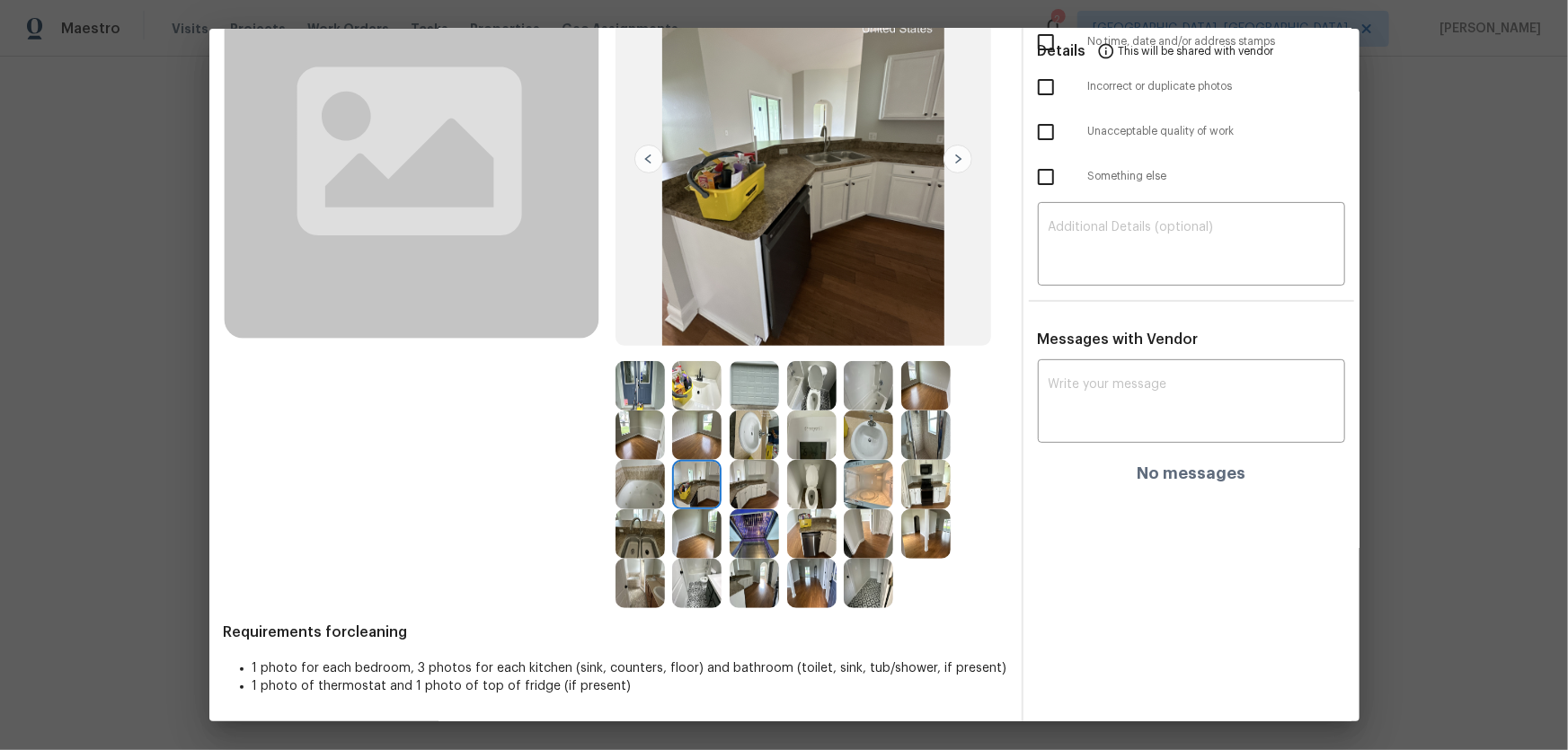
click at [819, 443] on img at bounding box center [812, 435] width 50 height 50
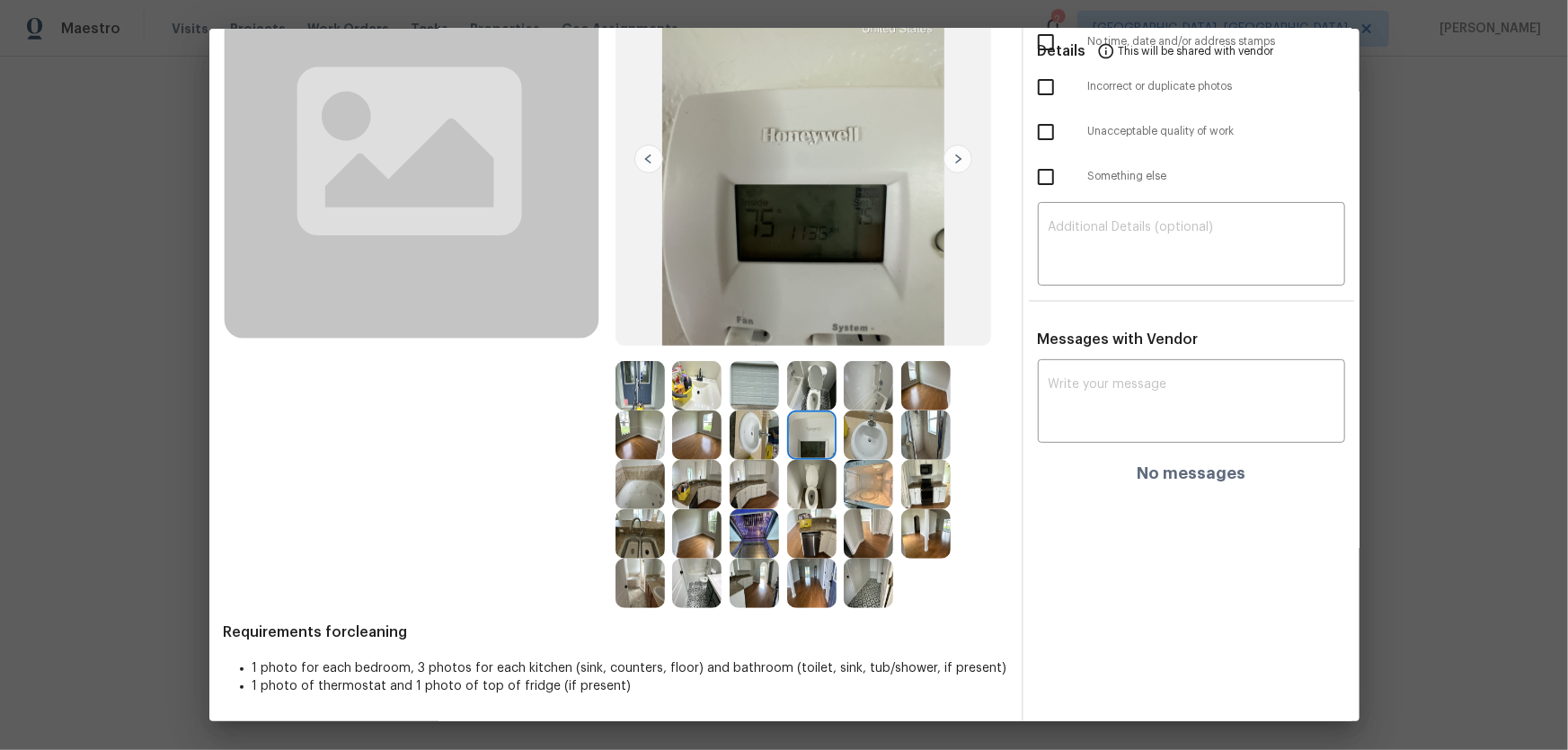
click at [825, 398] on img at bounding box center [812, 386] width 50 height 50
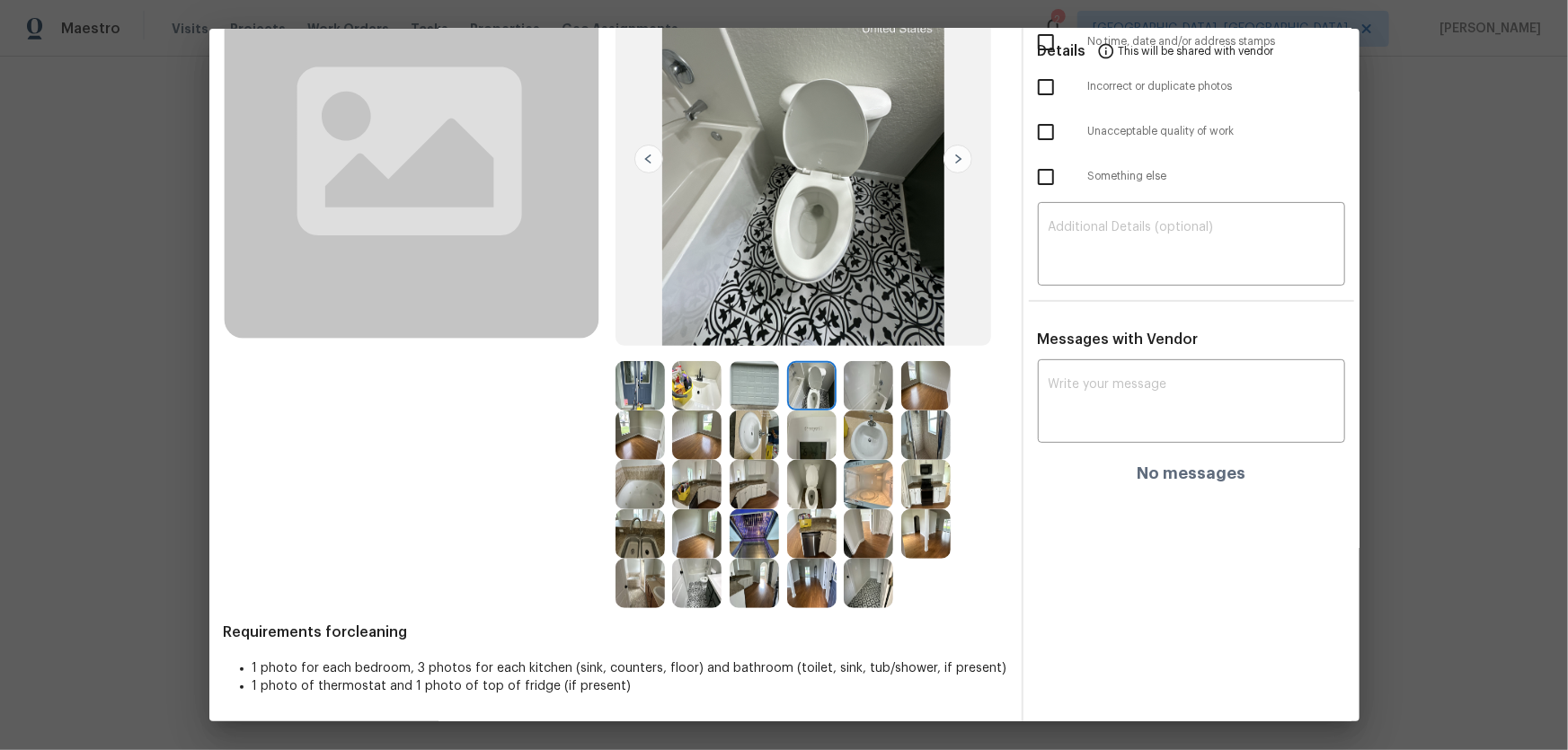
click at [877, 395] on img at bounding box center [868, 386] width 50 height 50
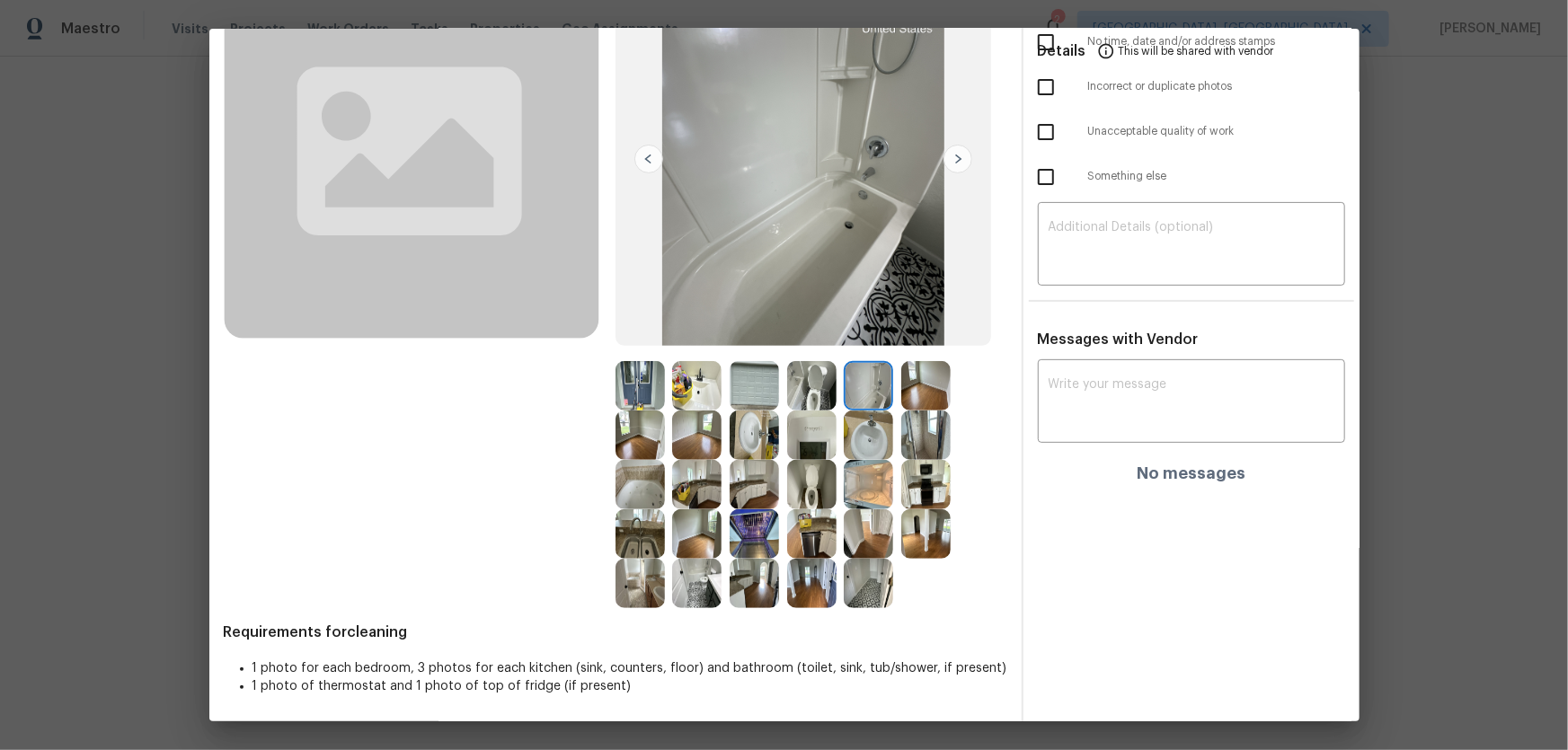
click at [905, 395] on img at bounding box center [926, 386] width 50 height 50
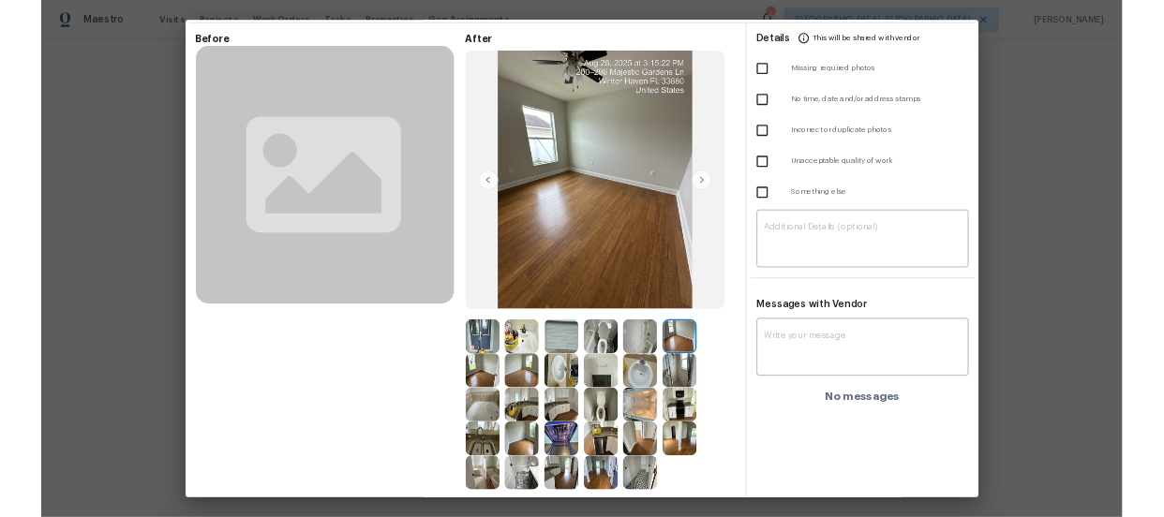
scroll to position [0, 0]
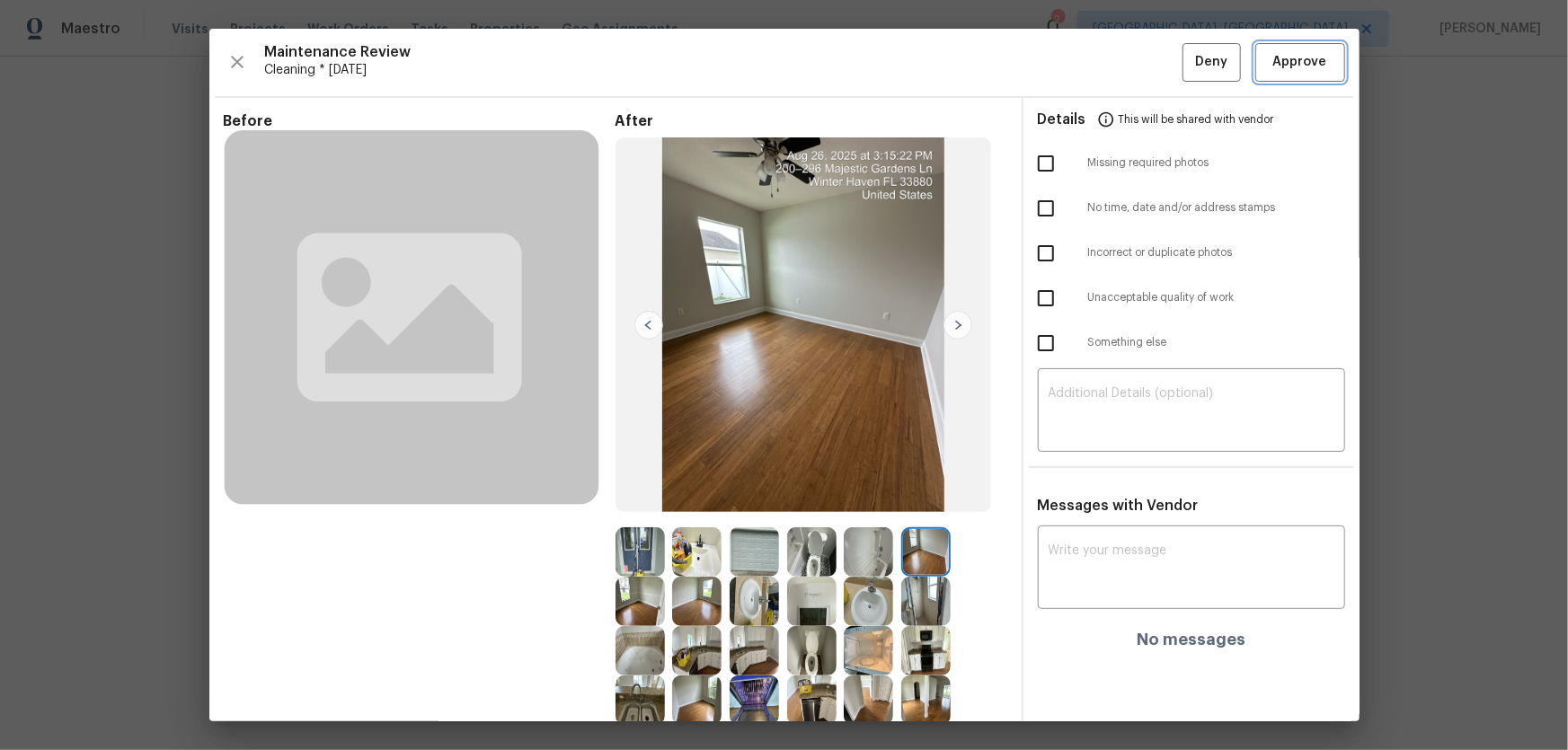
click at [1115, 71] on span "Approve" at bounding box center [1300, 61] width 54 height 22
